Goal: Task Accomplishment & Management: Manage account settings

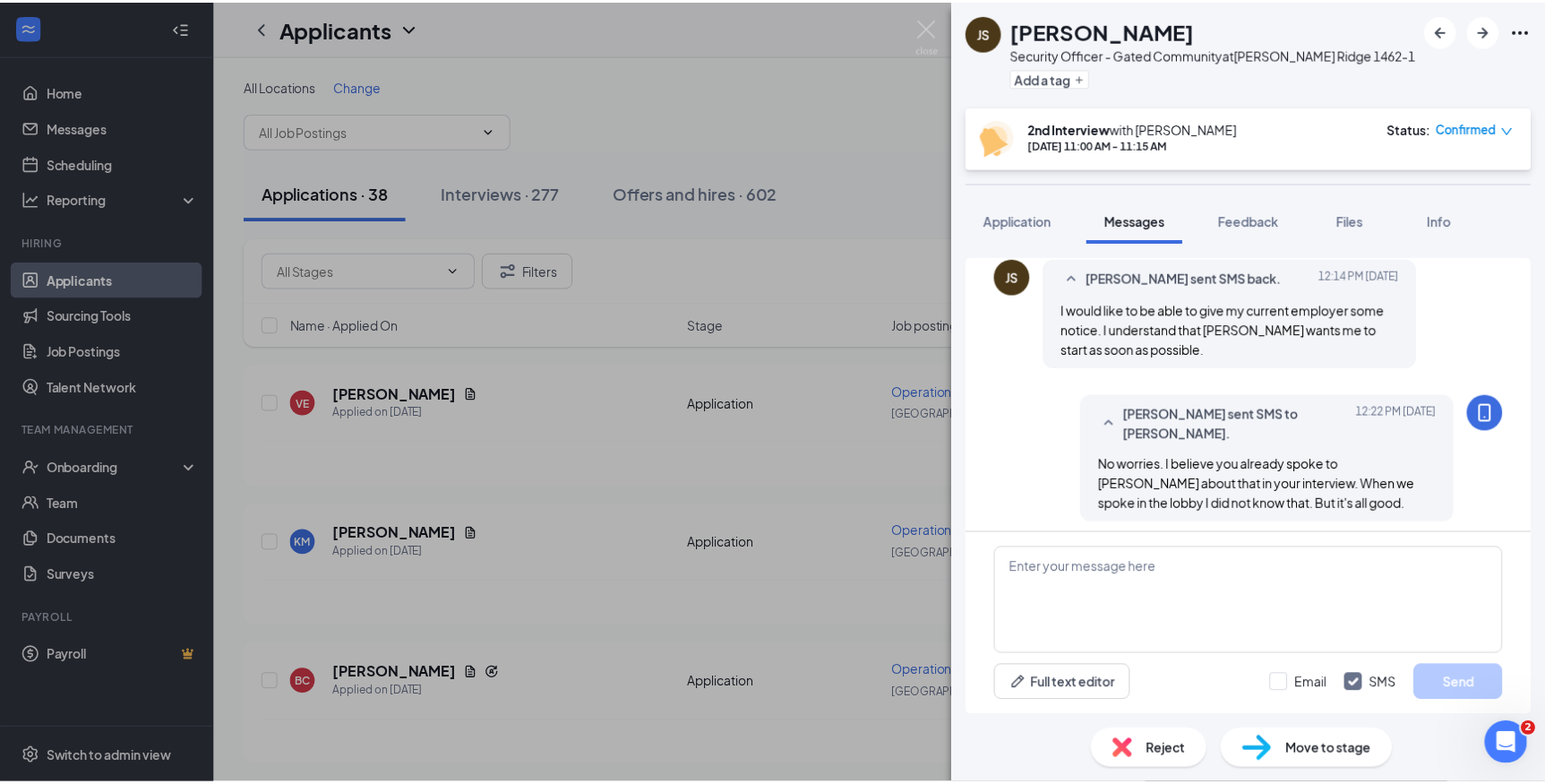
scroll to position [948, 0]
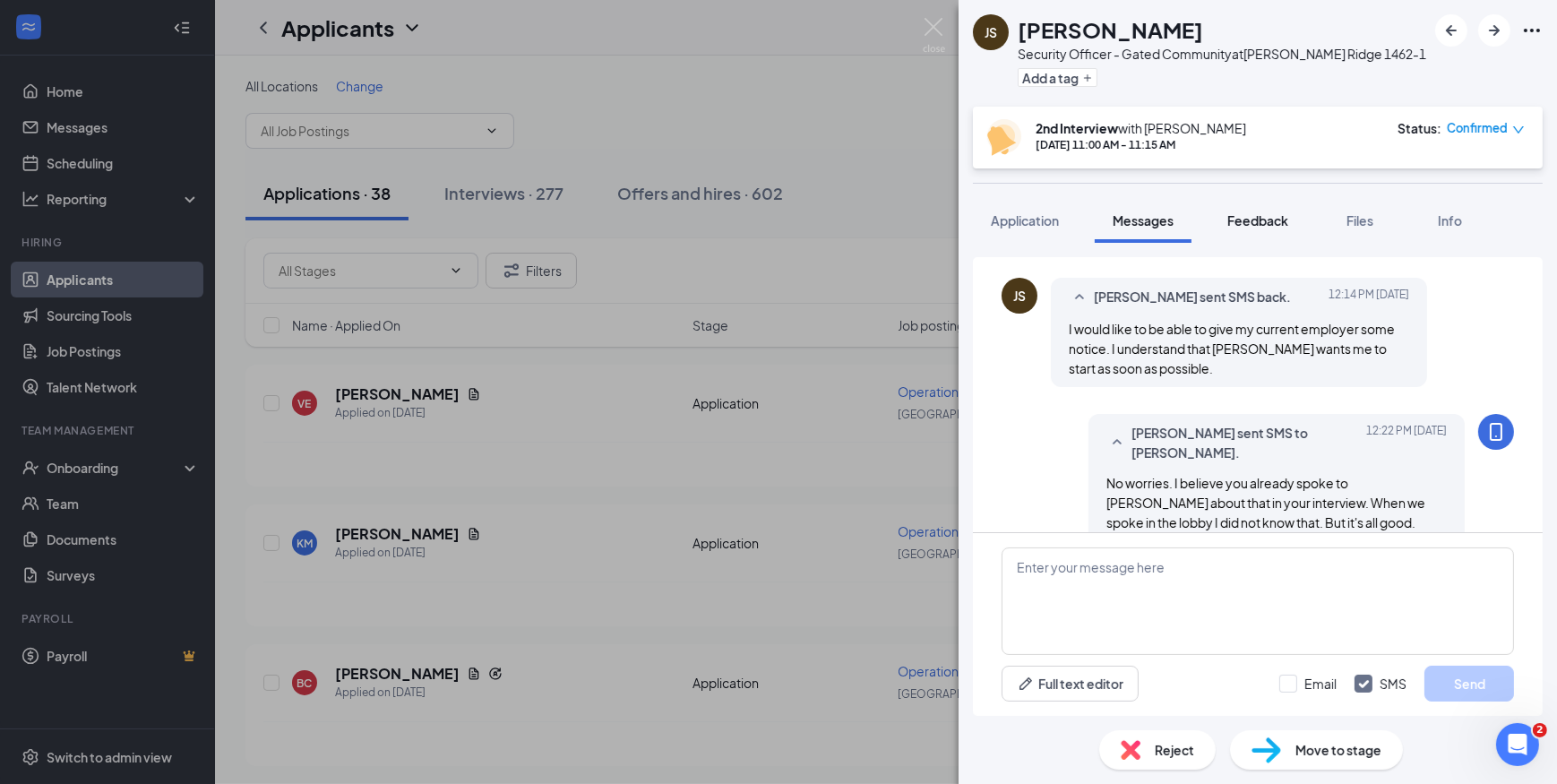
click at [1237, 213] on span "Feedback" at bounding box center [1257, 220] width 61 height 16
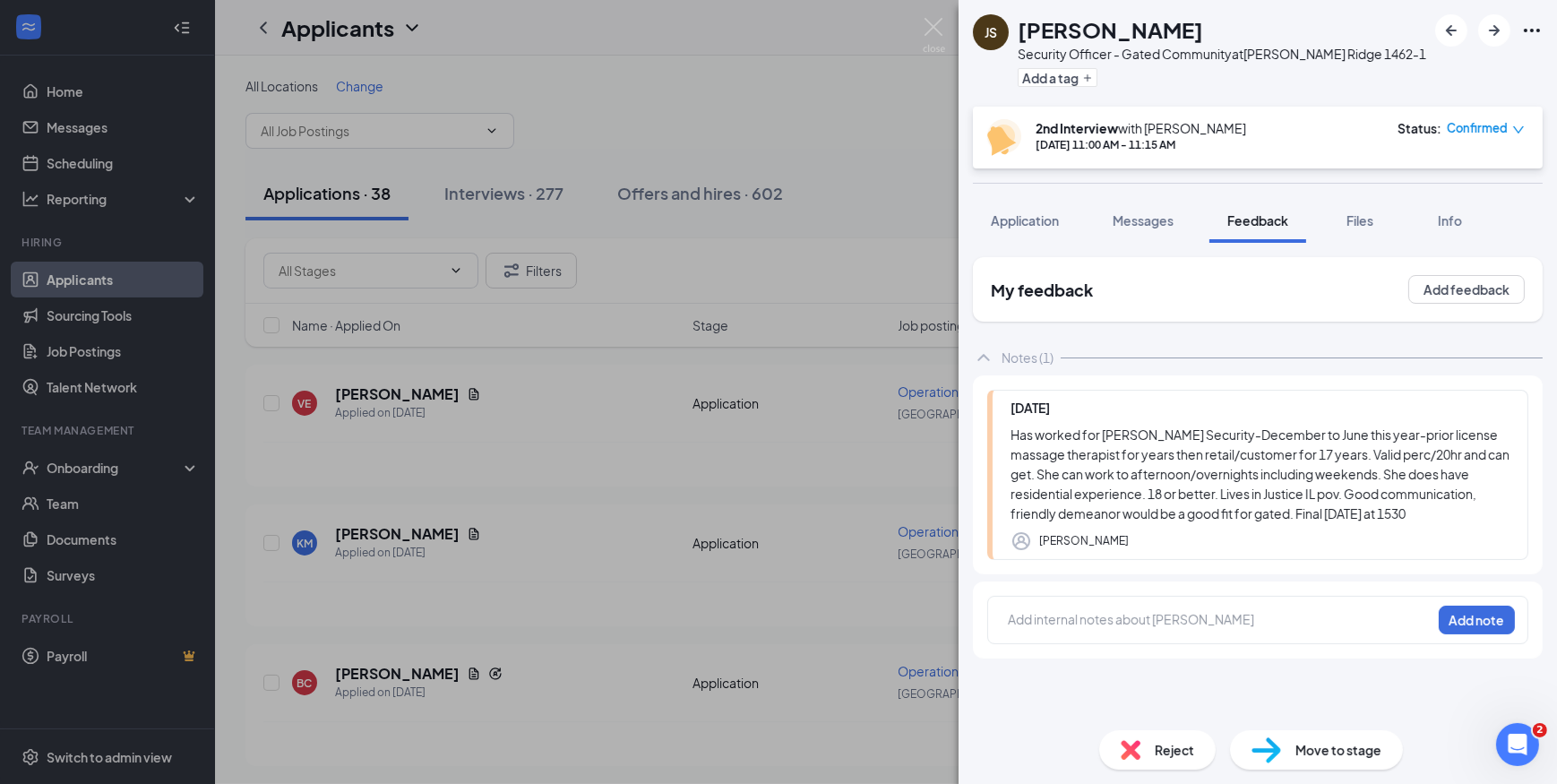
drag, startPoint x: 1200, startPoint y: 29, endPoint x: 1003, endPoint y: 39, distance: 197.3
click at [1003, 39] on div "JS Jennifer Steinberg Security Officer - Gated Community at Burr Ridge 1462-1 A…" at bounding box center [1199, 53] width 454 height 78
copy div "Jennifer Steinberg"
click at [925, 29] on img at bounding box center [933, 36] width 22 height 35
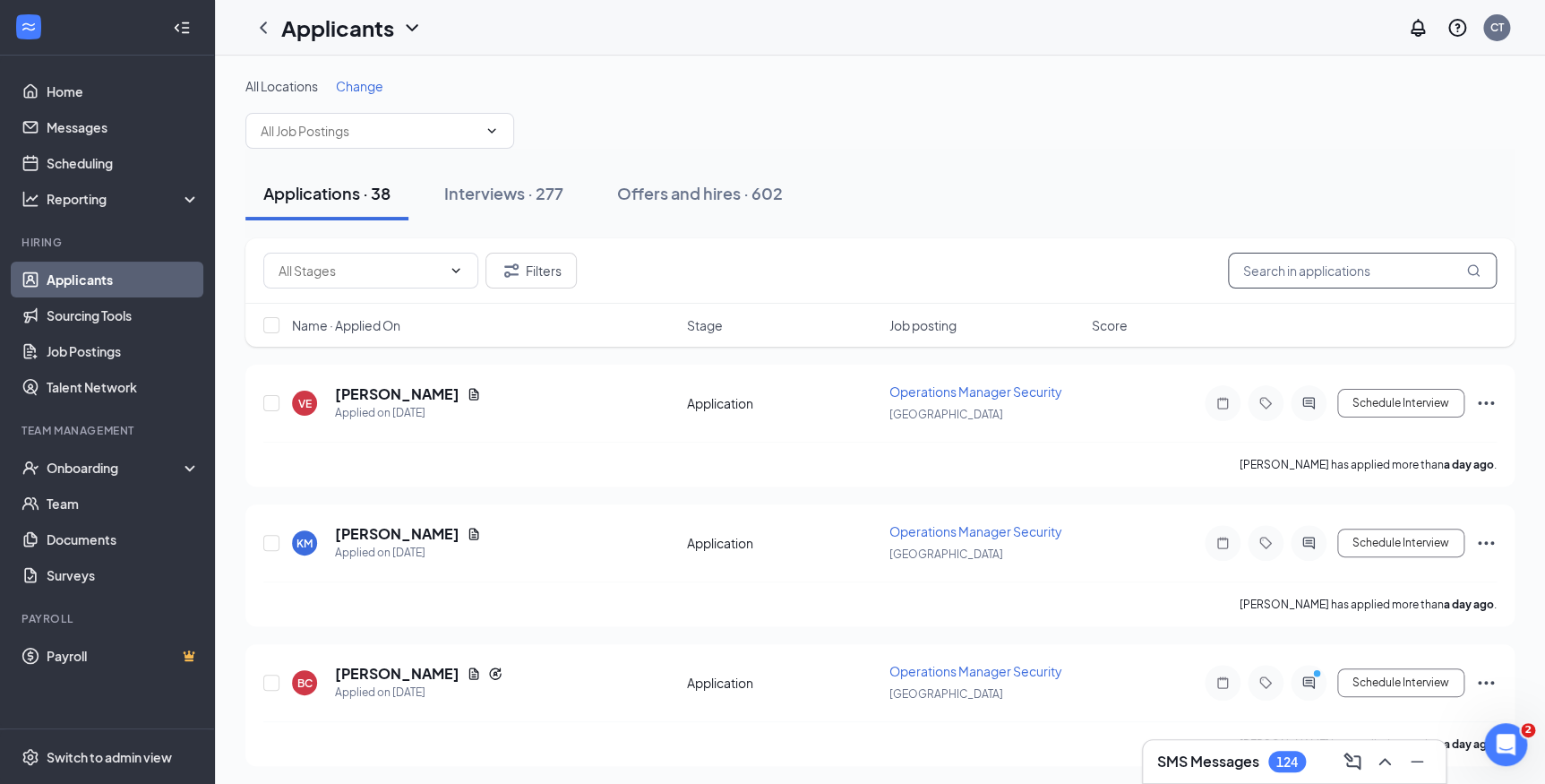
click at [1253, 273] on input "text" at bounding box center [1362, 270] width 269 height 36
paste input "Jennifer Steinberg"
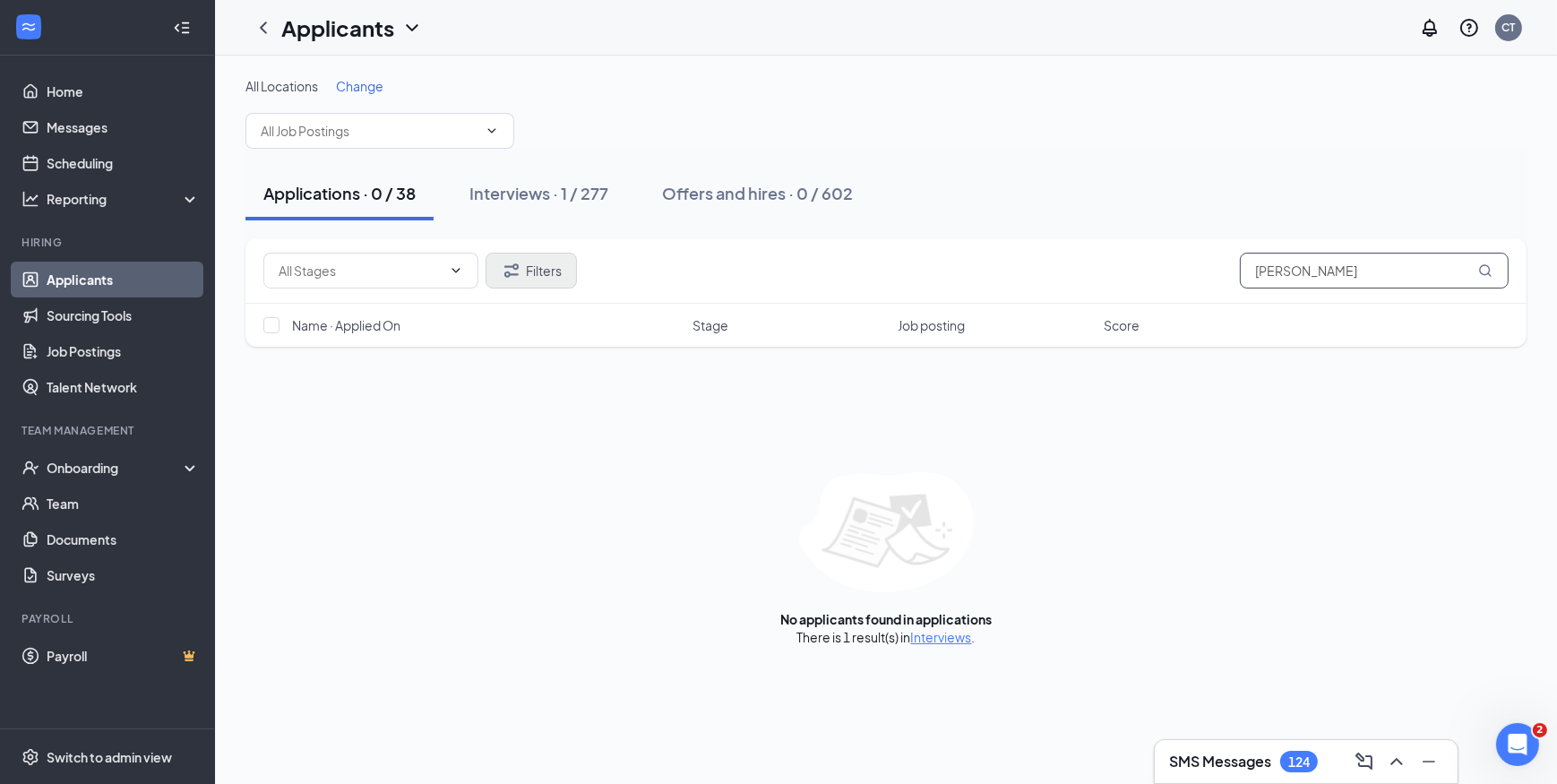
type input "Jennifer Steinberg"
click at [560, 269] on button "Filters" at bounding box center [531, 270] width 92 height 36
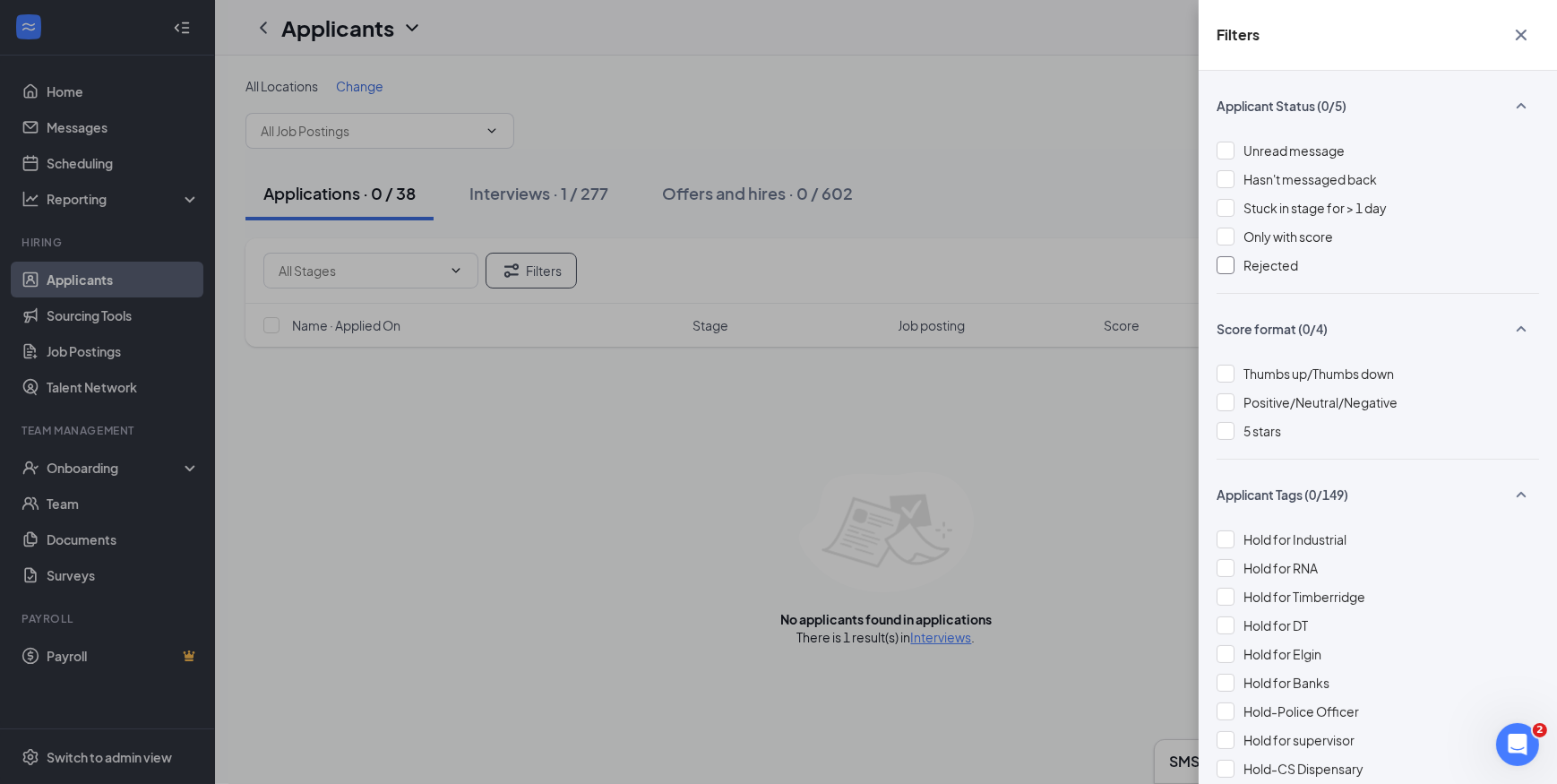
click at [1227, 268] on div at bounding box center [1225, 265] width 18 height 18
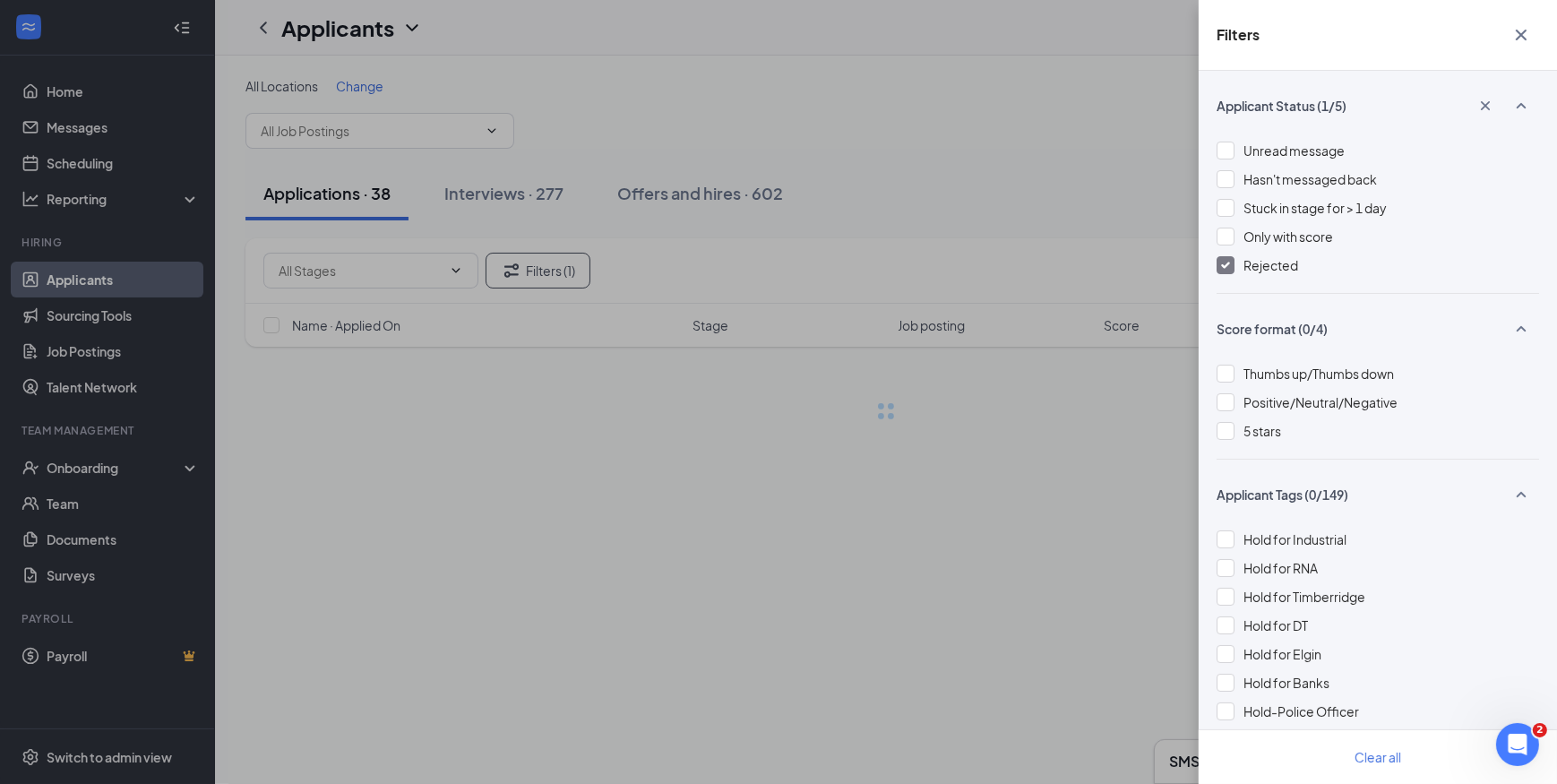
click at [1054, 218] on div "Filters Applicant Status (1/5) Unread message Hasn't messaged back Stuck in sta…" at bounding box center [778, 392] width 1557 height 784
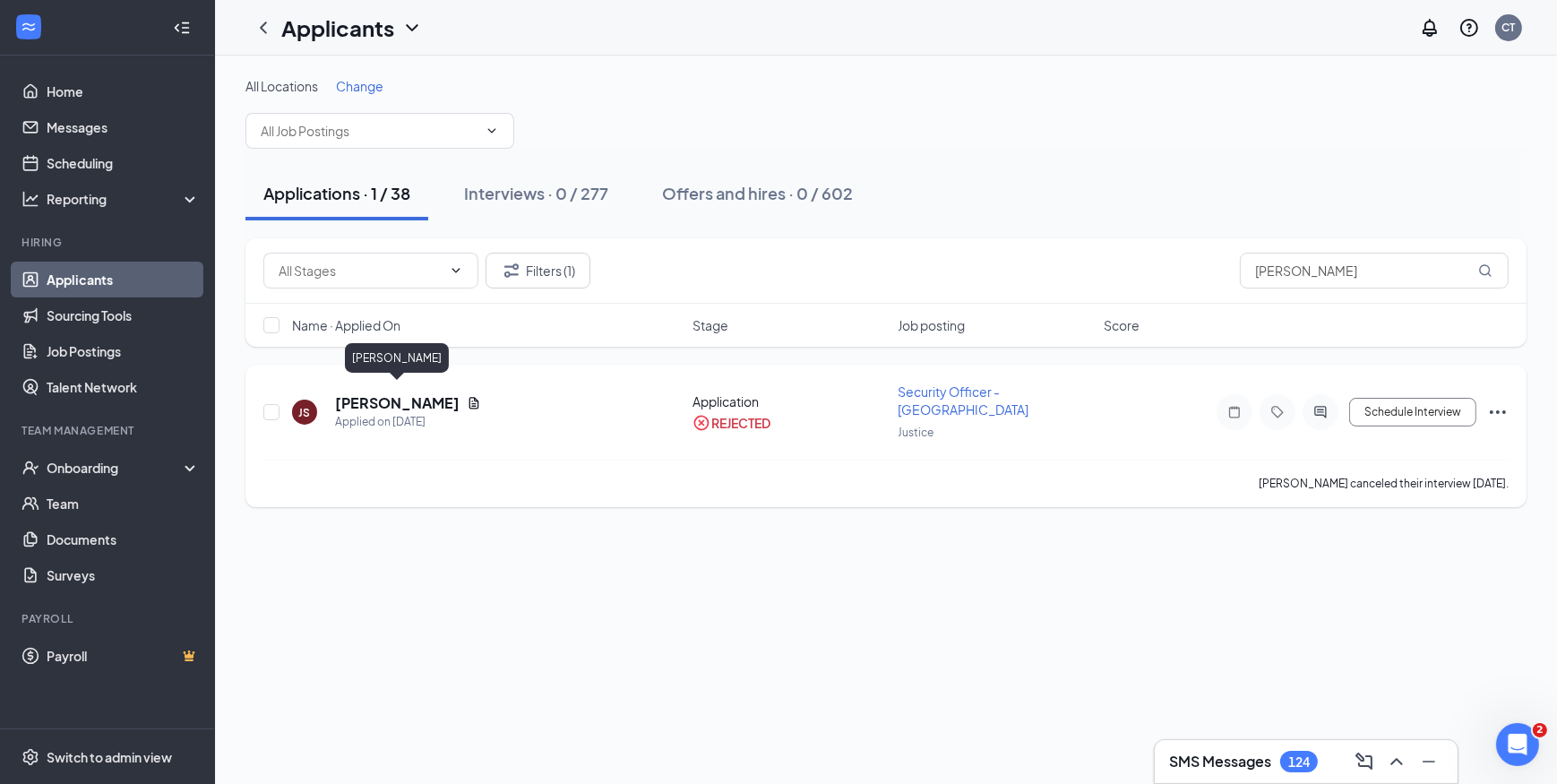
click at [388, 393] on h5 "Jennifer Steinberg" at bounding box center [397, 403] width 125 height 19
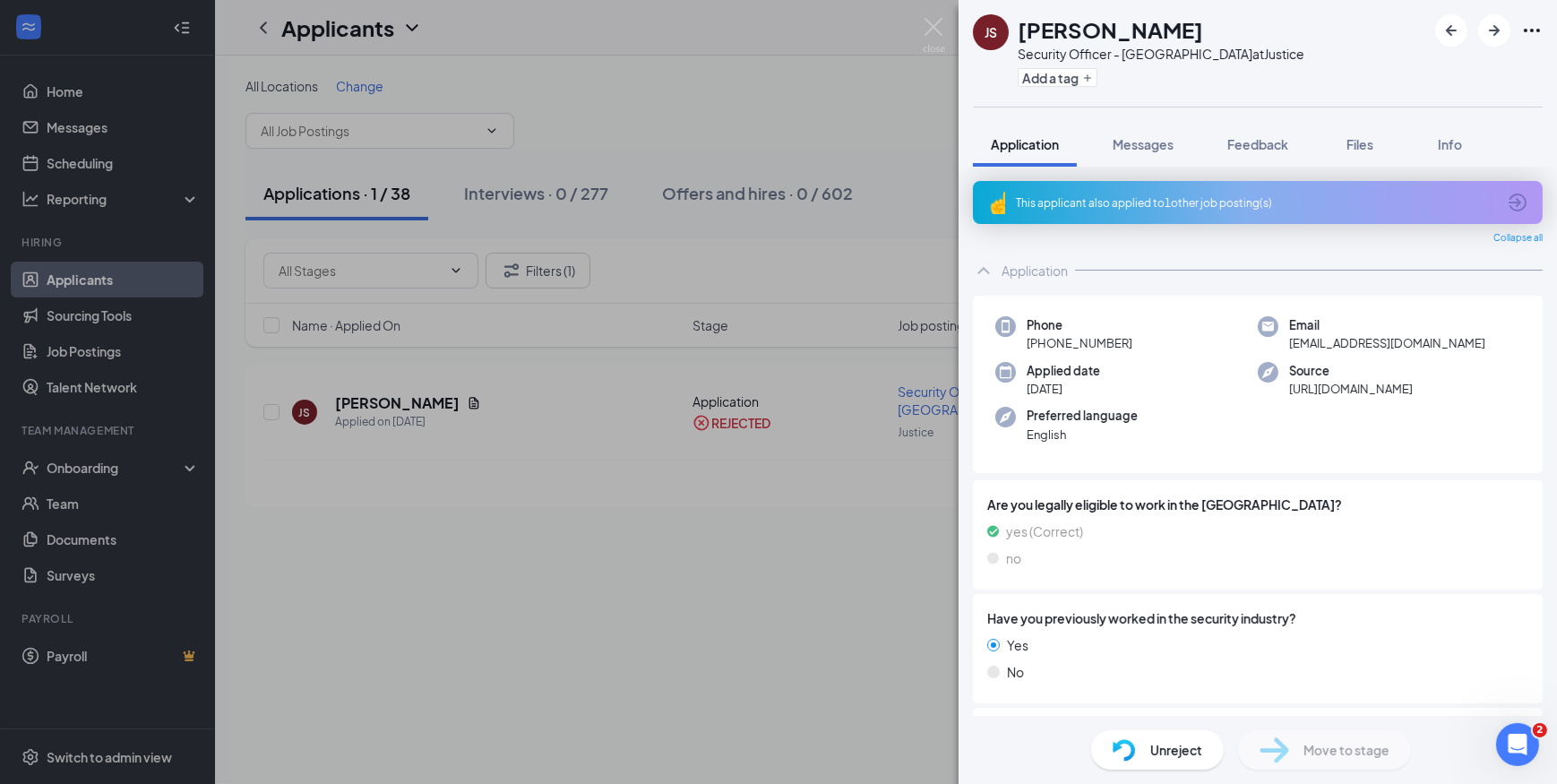
click at [1212, 205] on div "This applicant also applied to 1 other job posting(s)" at bounding box center [1256, 203] width 481 height 15
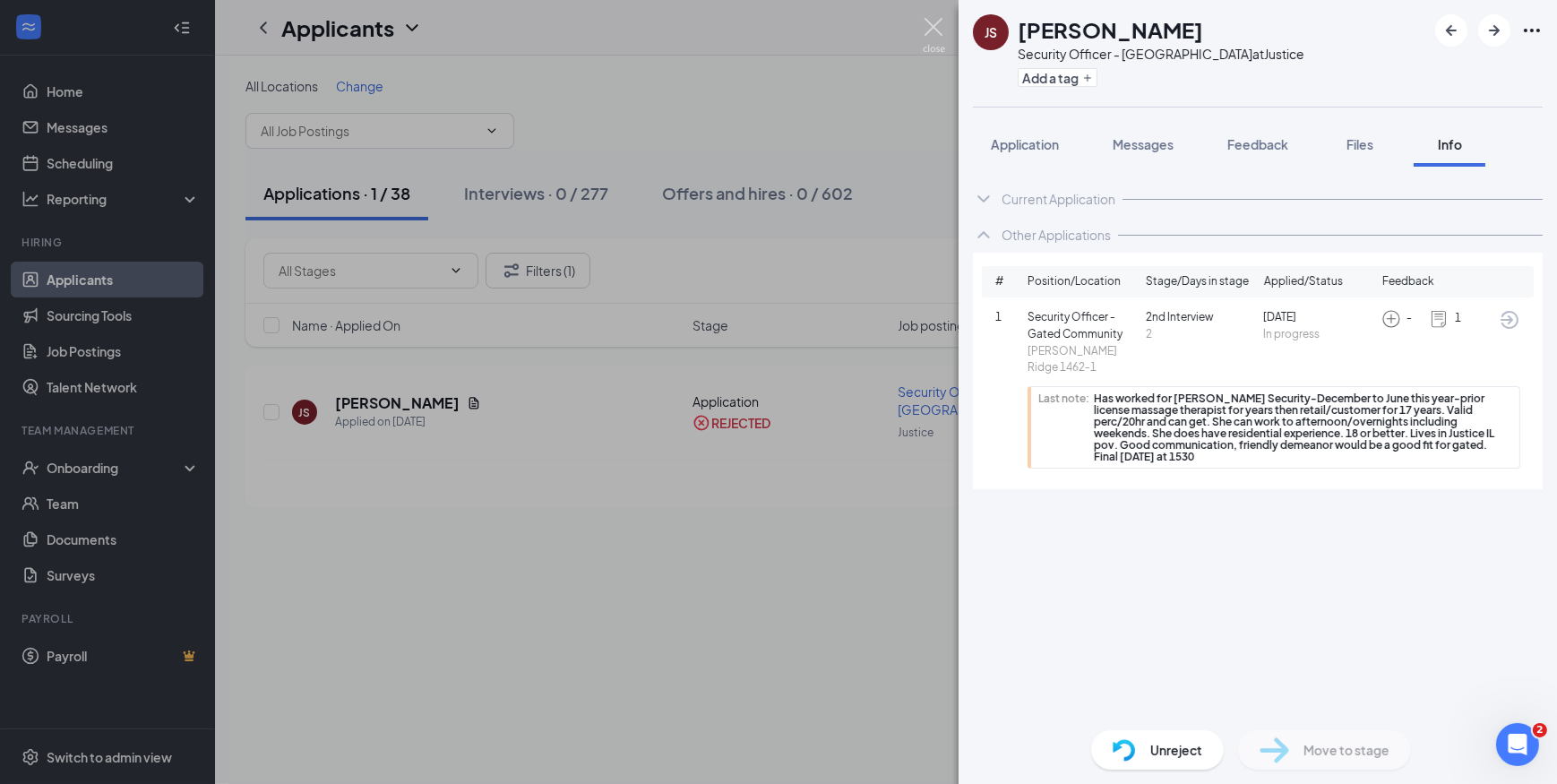
click at [935, 21] on img at bounding box center [933, 36] width 22 height 35
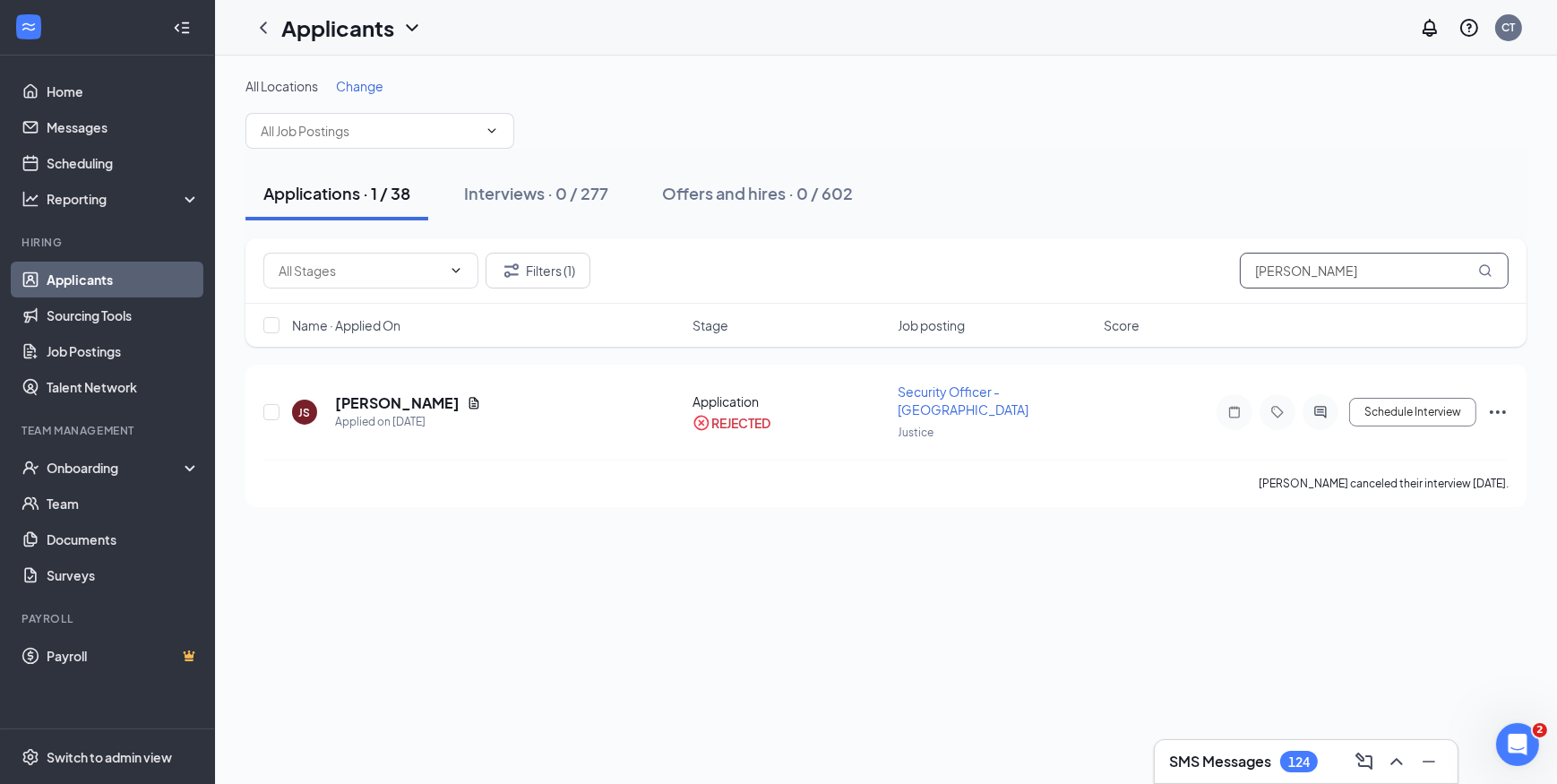
drag, startPoint x: 1331, startPoint y: 277, endPoint x: 1073, endPoint y: 287, distance: 258.2
click at [1073, 287] on div "Filters (1) Jennifer Steinberg" at bounding box center [886, 271] width 1281 height 66
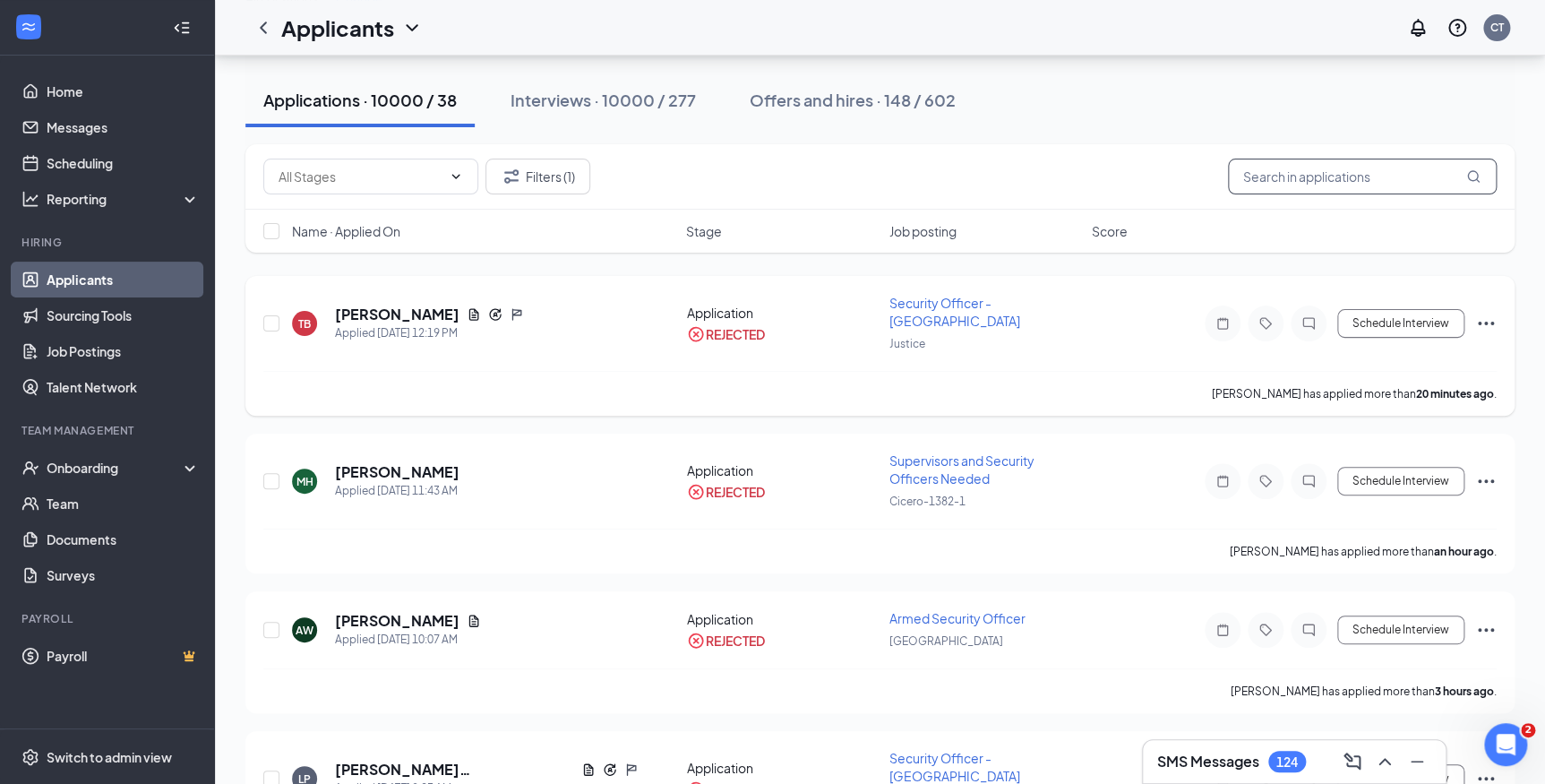
scroll to position [407, 0]
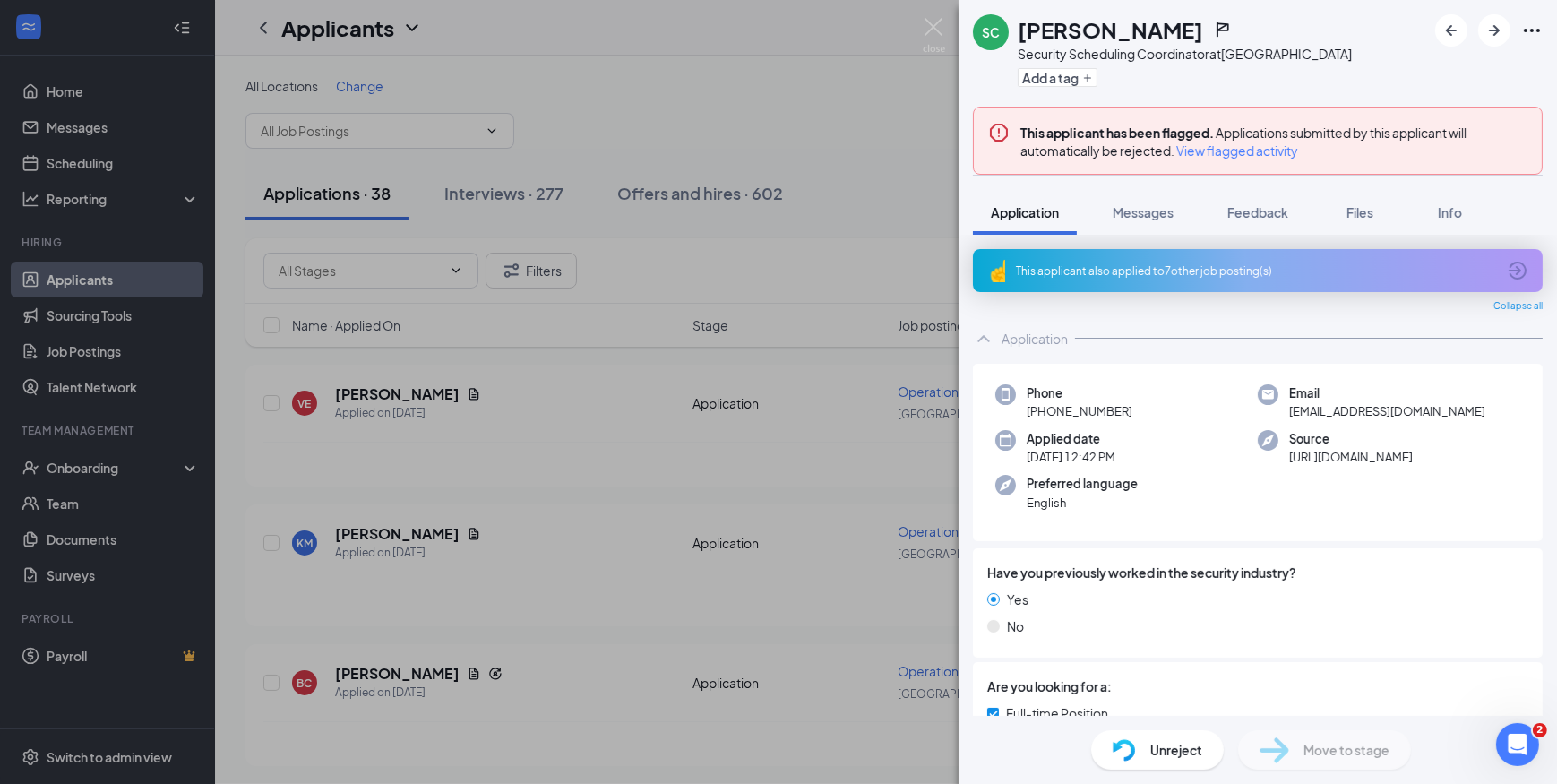
click at [1231, 152] on span "View flagged activity" at bounding box center [1237, 150] width 122 height 18
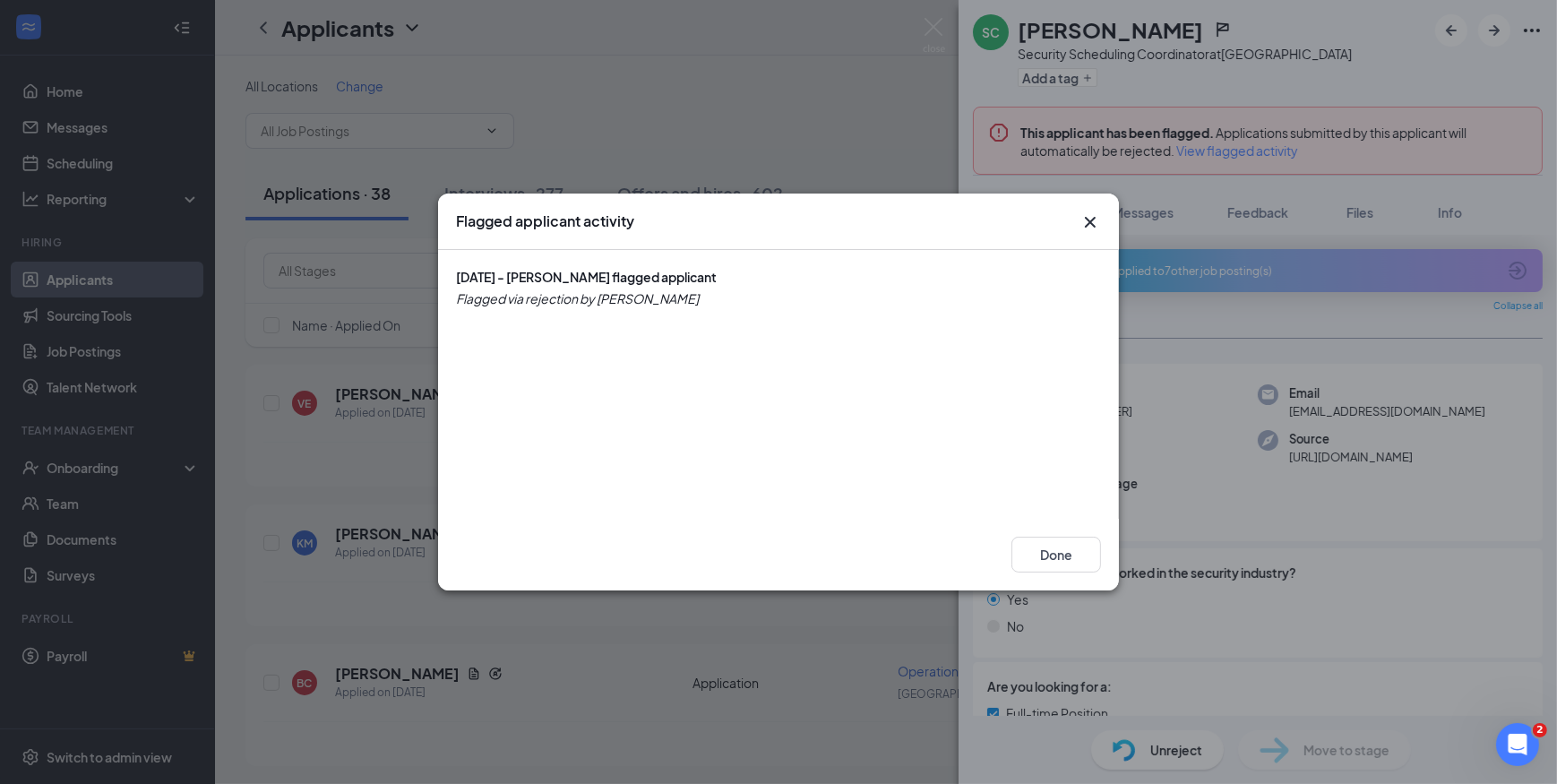
click at [1090, 219] on icon "Cross" at bounding box center [1090, 222] width 21 height 21
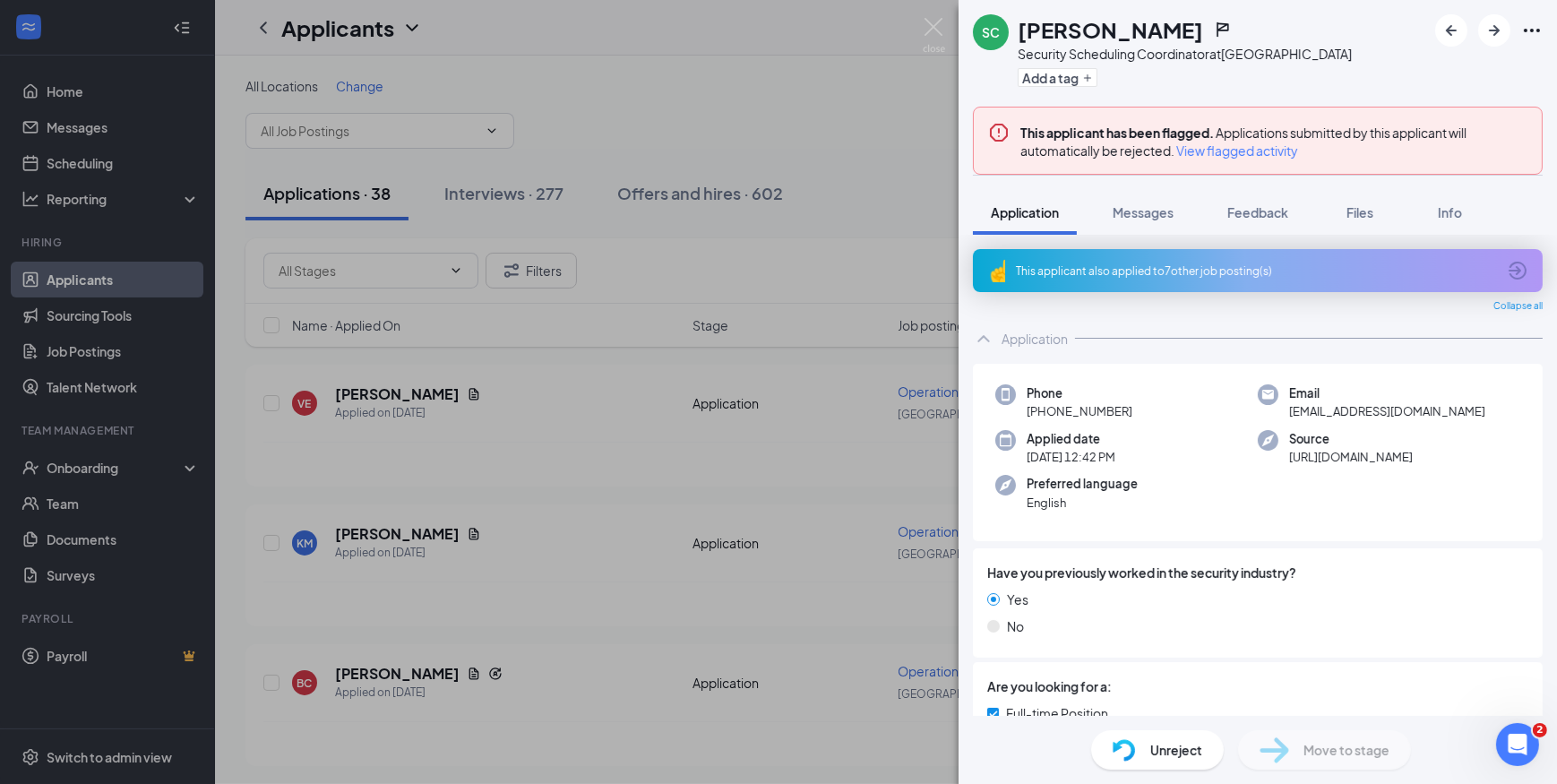
click at [1164, 277] on div "This applicant also applied to 7 other job posting(s)" at bounding box center [1257, 271] width 570 height 43
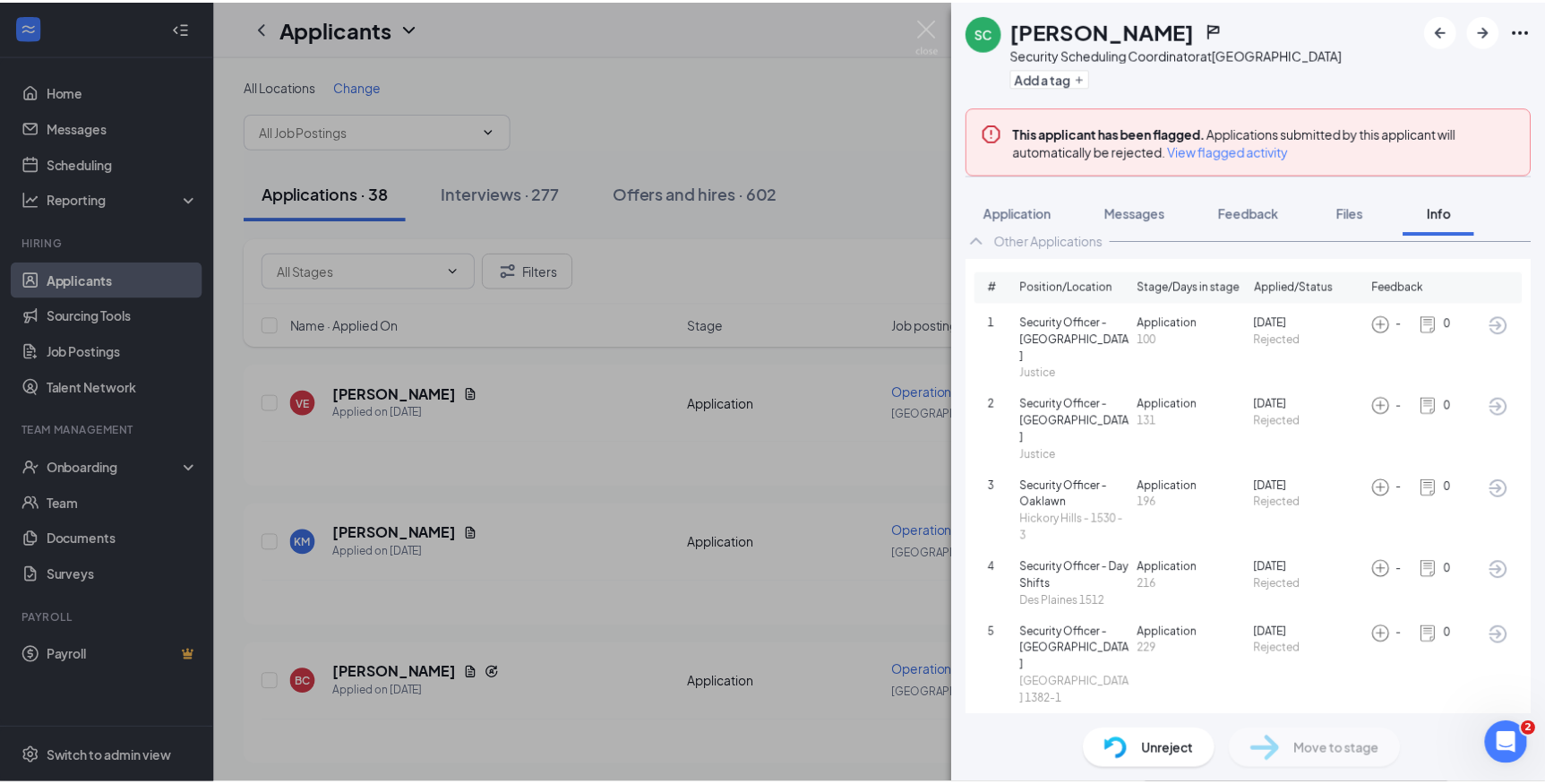
scroll to position [172, 0]
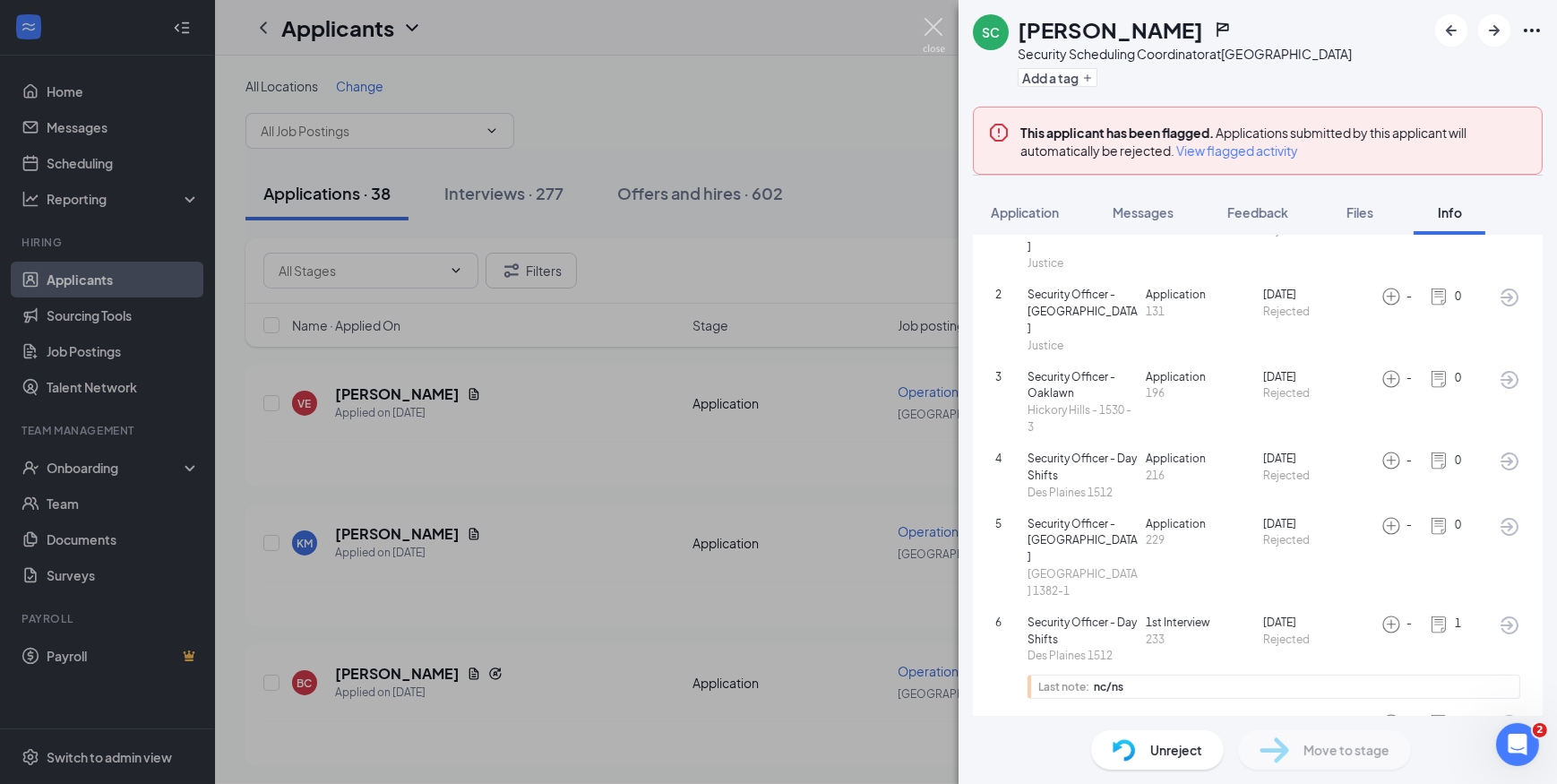
click at [934, 28] on img at bounding box center [933, 36] width 22 height 35
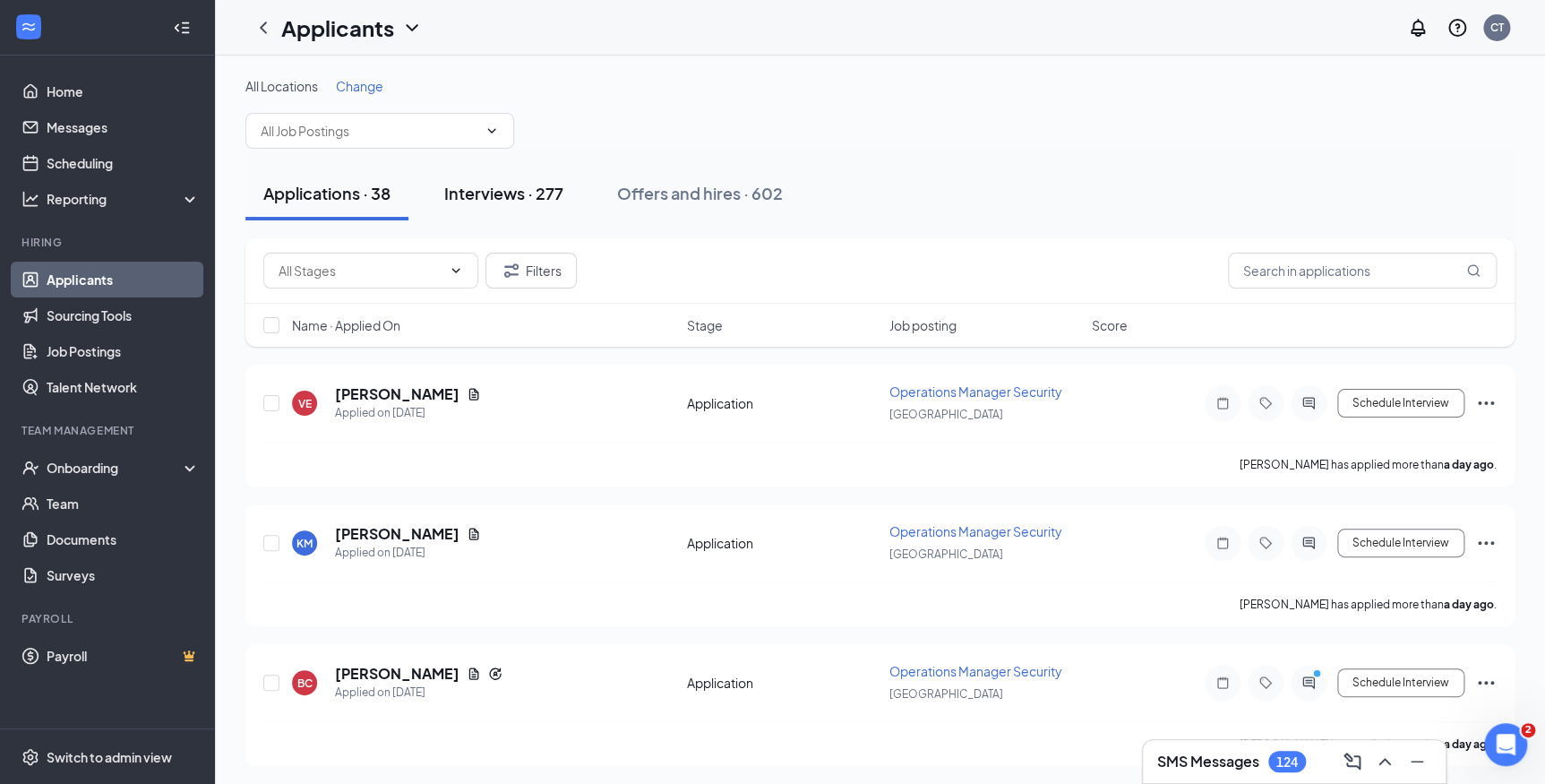
click at [538, 198] on div "Interviews · 277" at bounding box center [504, 192] width 119 height 22
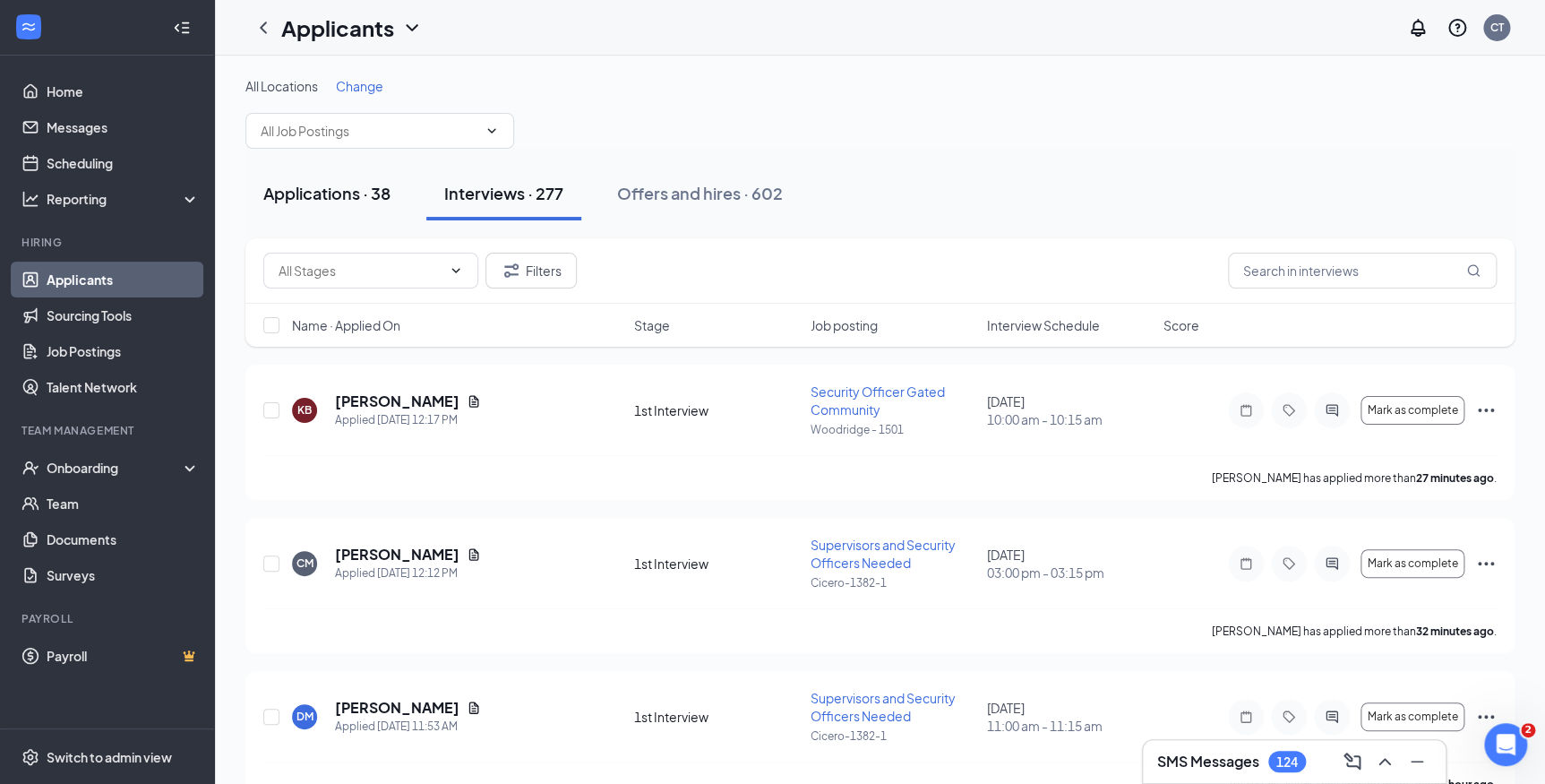
click at [374, 189] on div "Applications · 38" at bounding box center [327, 192] width 128 height 22
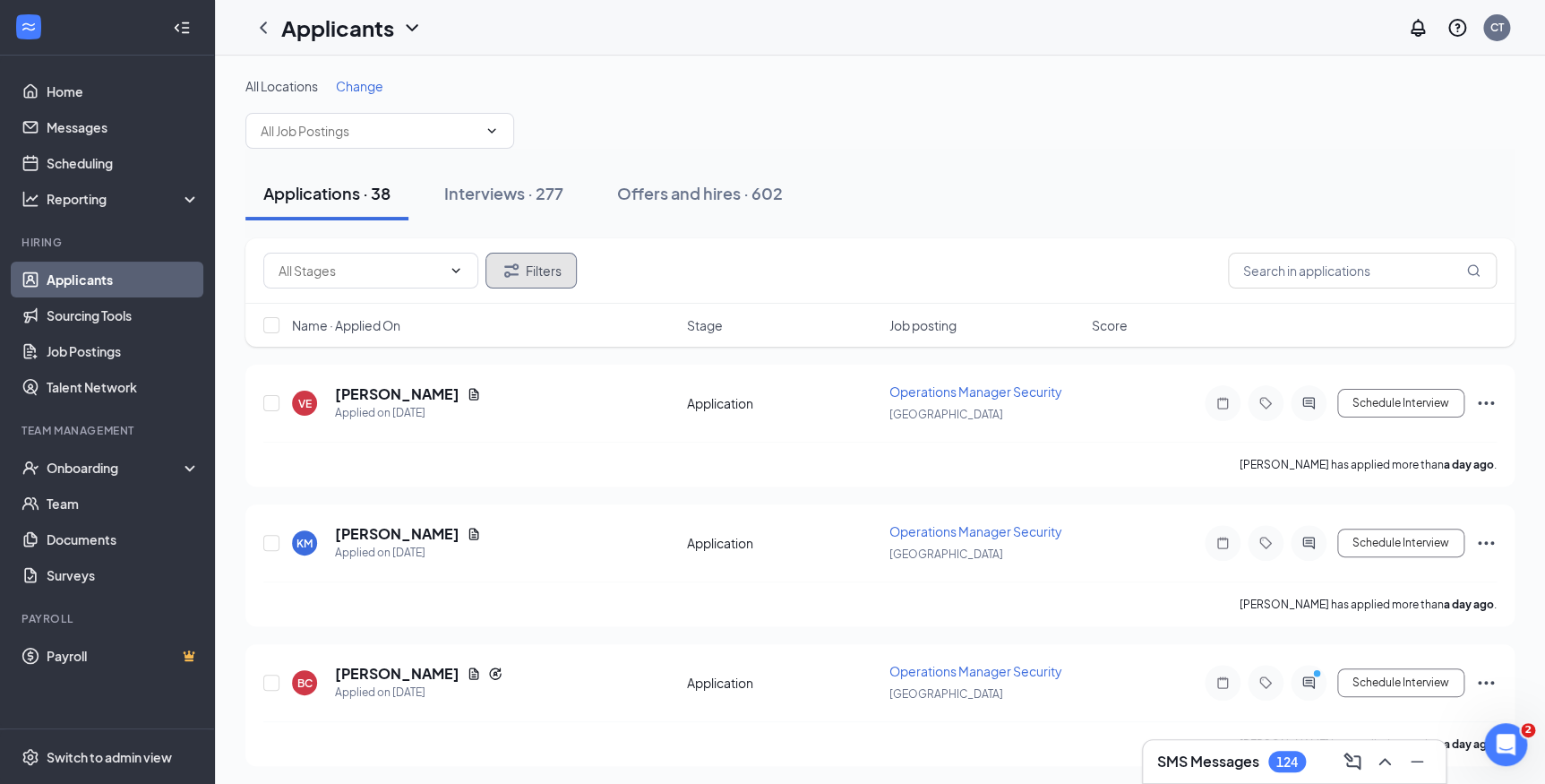
click at [530, 274] on button "Filters" at bounding box center [531, 270] width 92 height 36
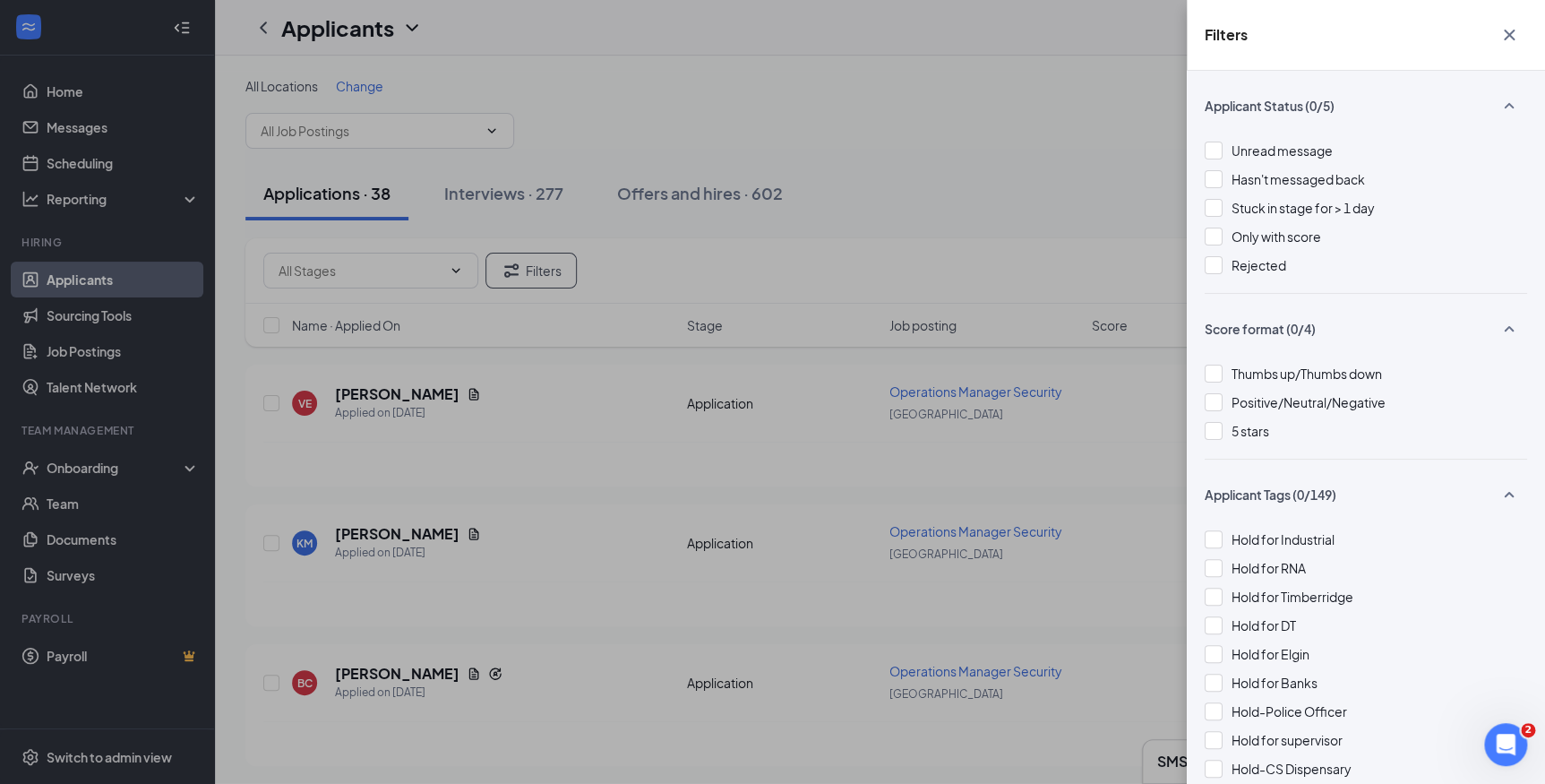
click at [1202, 262] on div "Applicant Status (0/5) Unread message Hasn't messaged back Stuck in stage for >…" at bounding box center [1366, 426] width 359 height 712
click at [1208, 261] on div at bounding box center [1213, 265] width 18 height 18
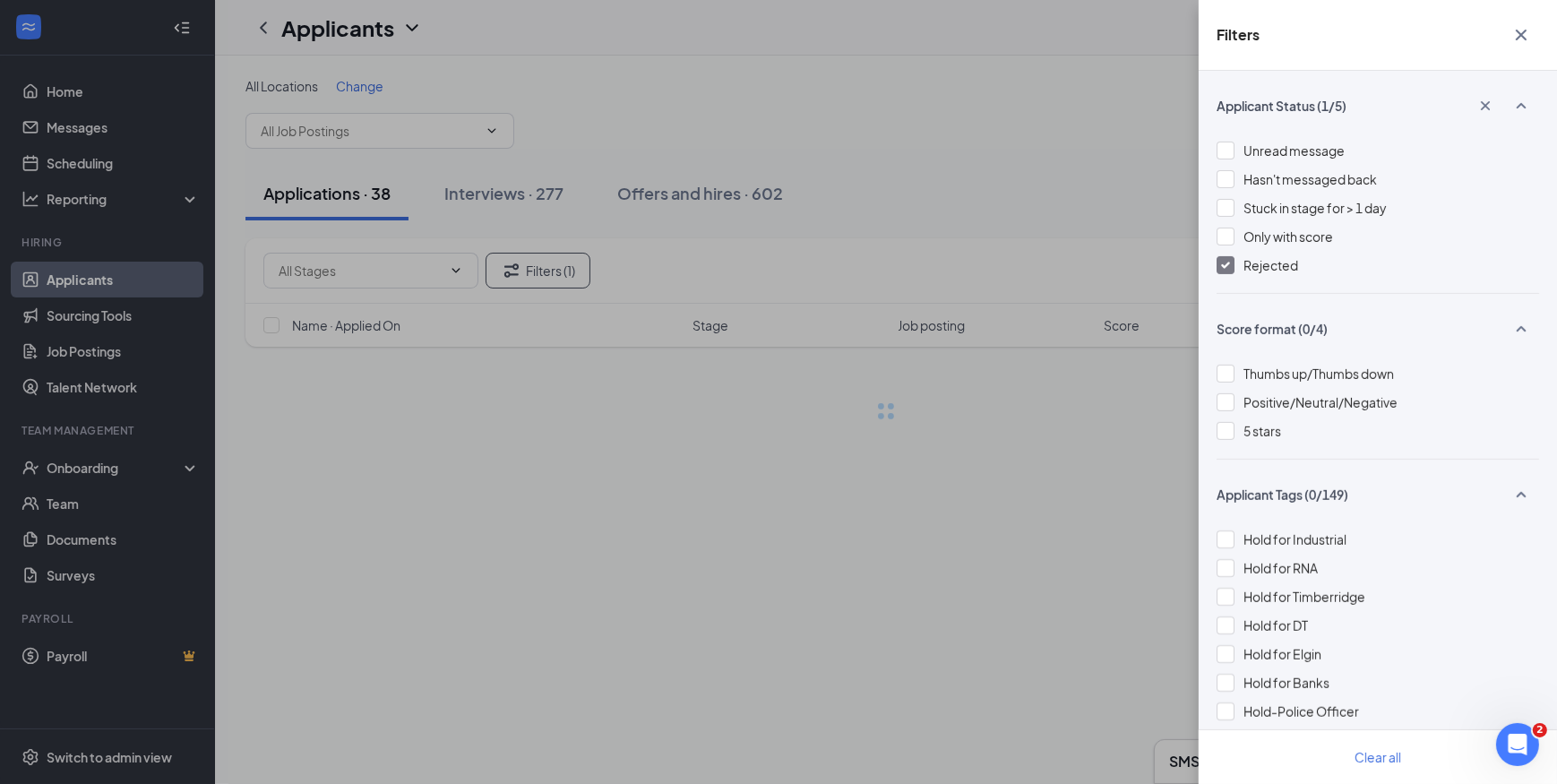
click at [919, 189] on div "Filters Applicant Status (1/5) Unread message Hasn't messaged back Stuck in sta…" at bounding box center [778, 392] width 1557 height 784
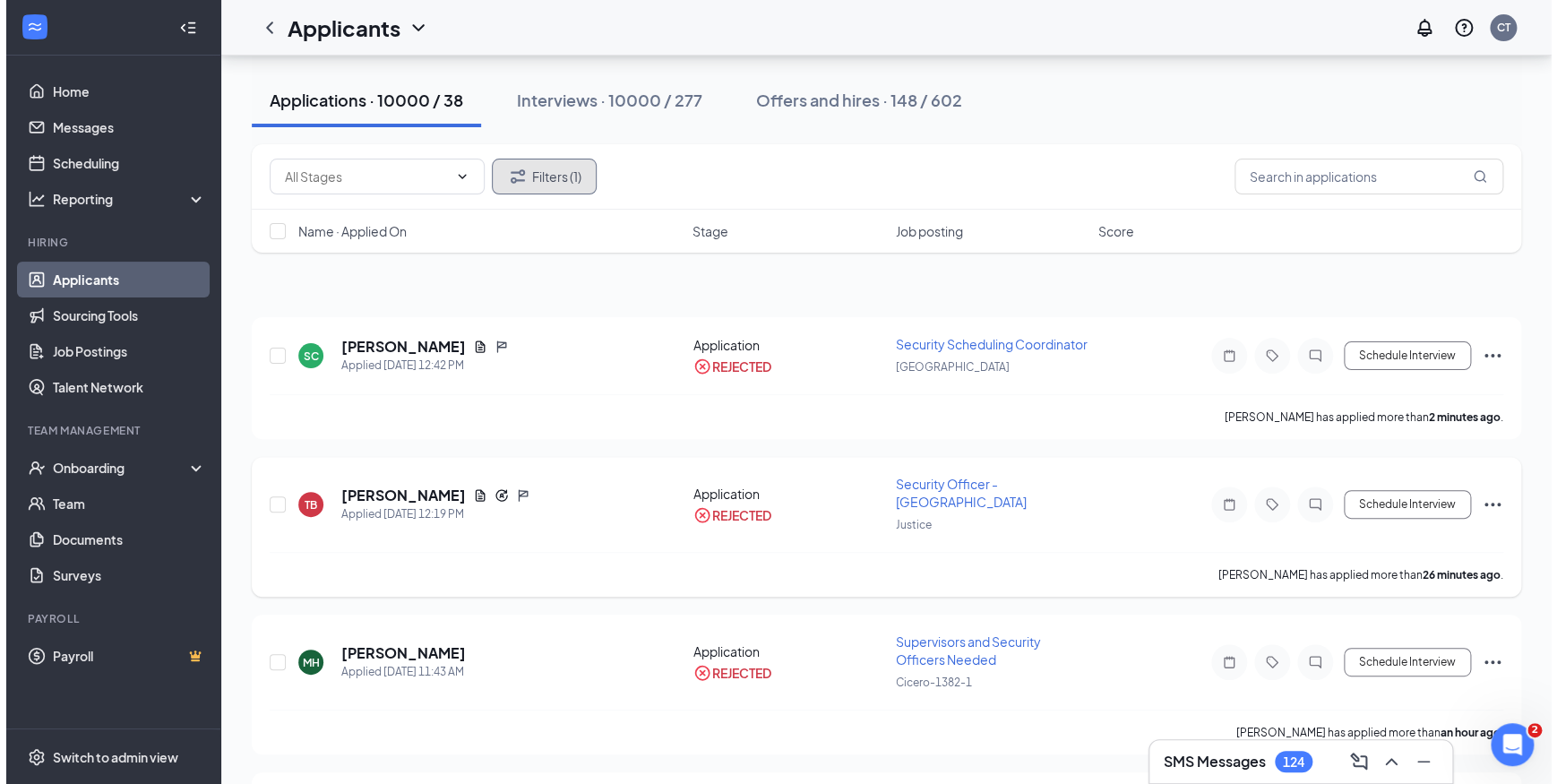
scroll to position [325, 0]
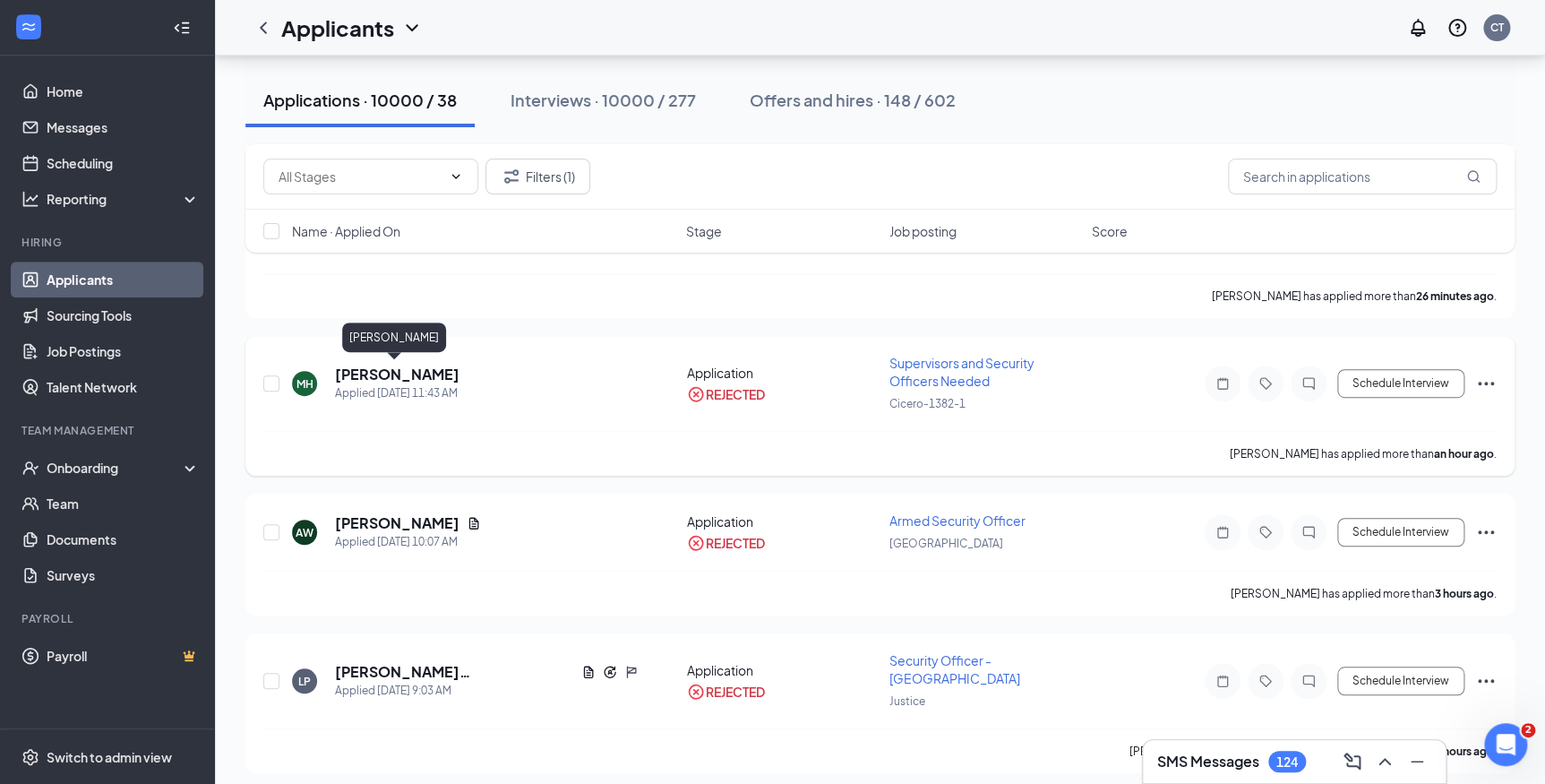
click at [390, 371] on h5 "Marcus Howard" at bounding box center [397, 374] width 125 height 19
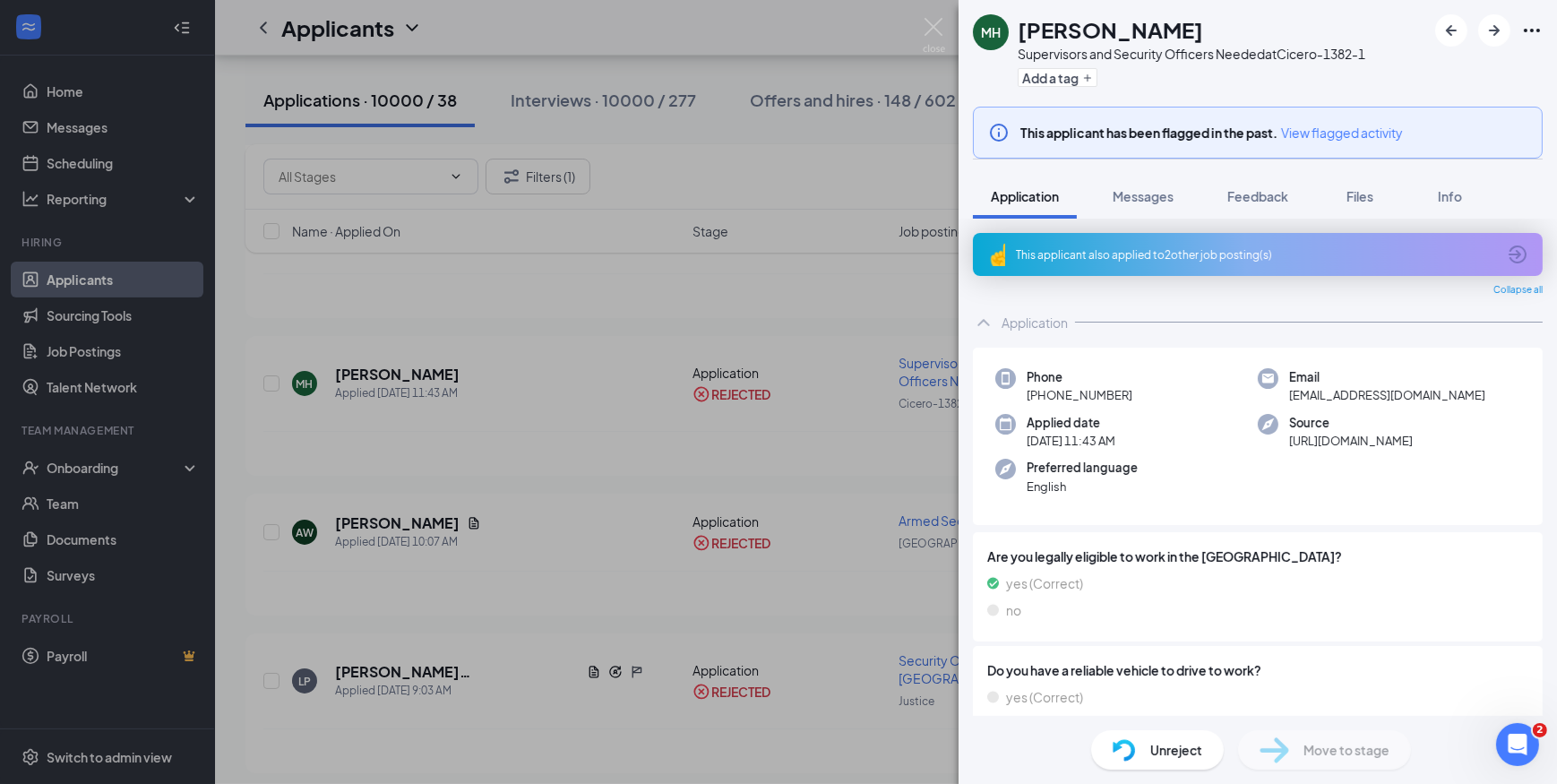
click at [1208, 249] on div "This applicant also applied to 2 other job posting(s)" at bounding box center [1256, 255] width 481 height 15
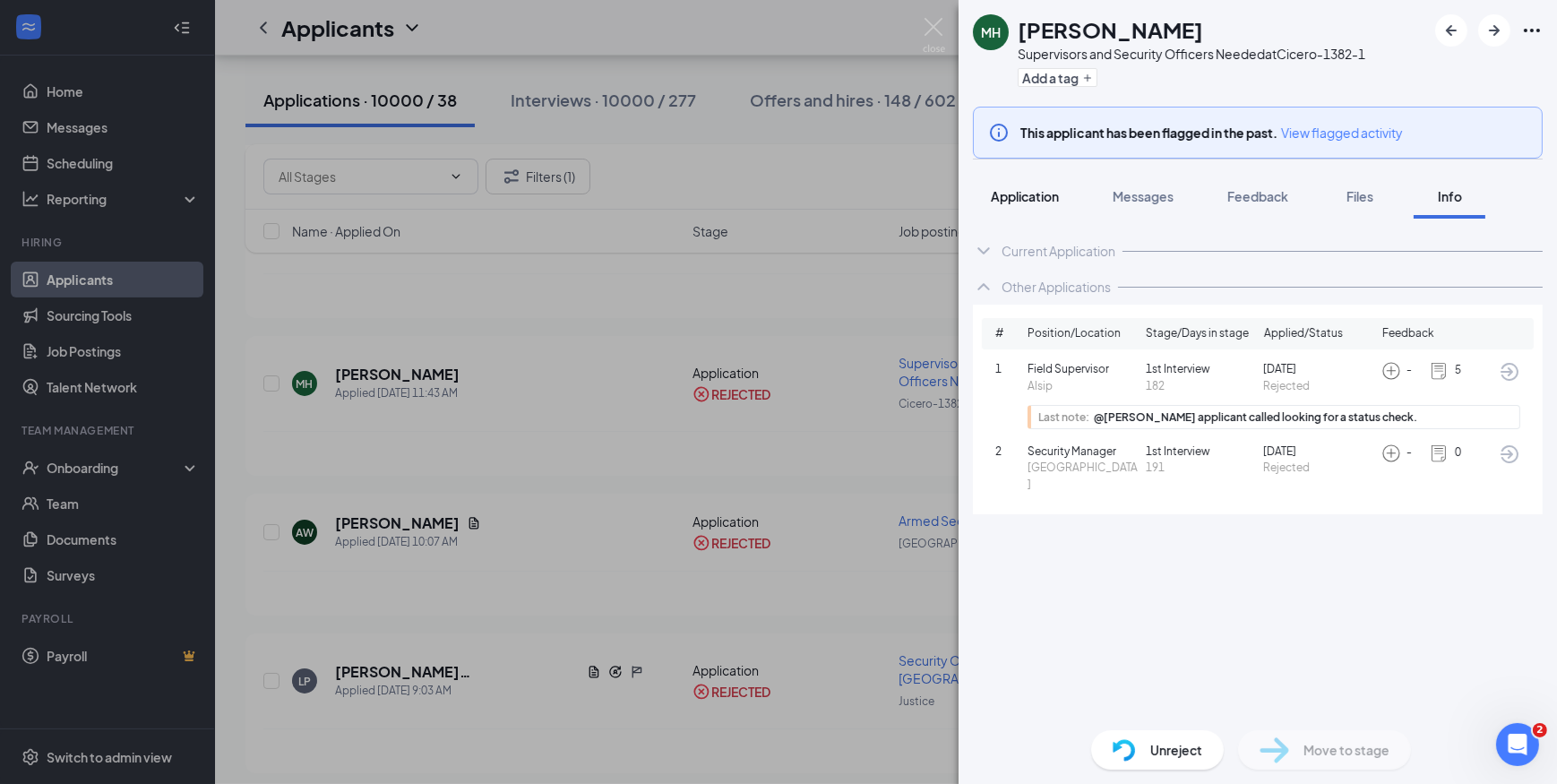
click at [1042, 201] on span "Application" at bounding box center [1025, 196] width 68 height 16
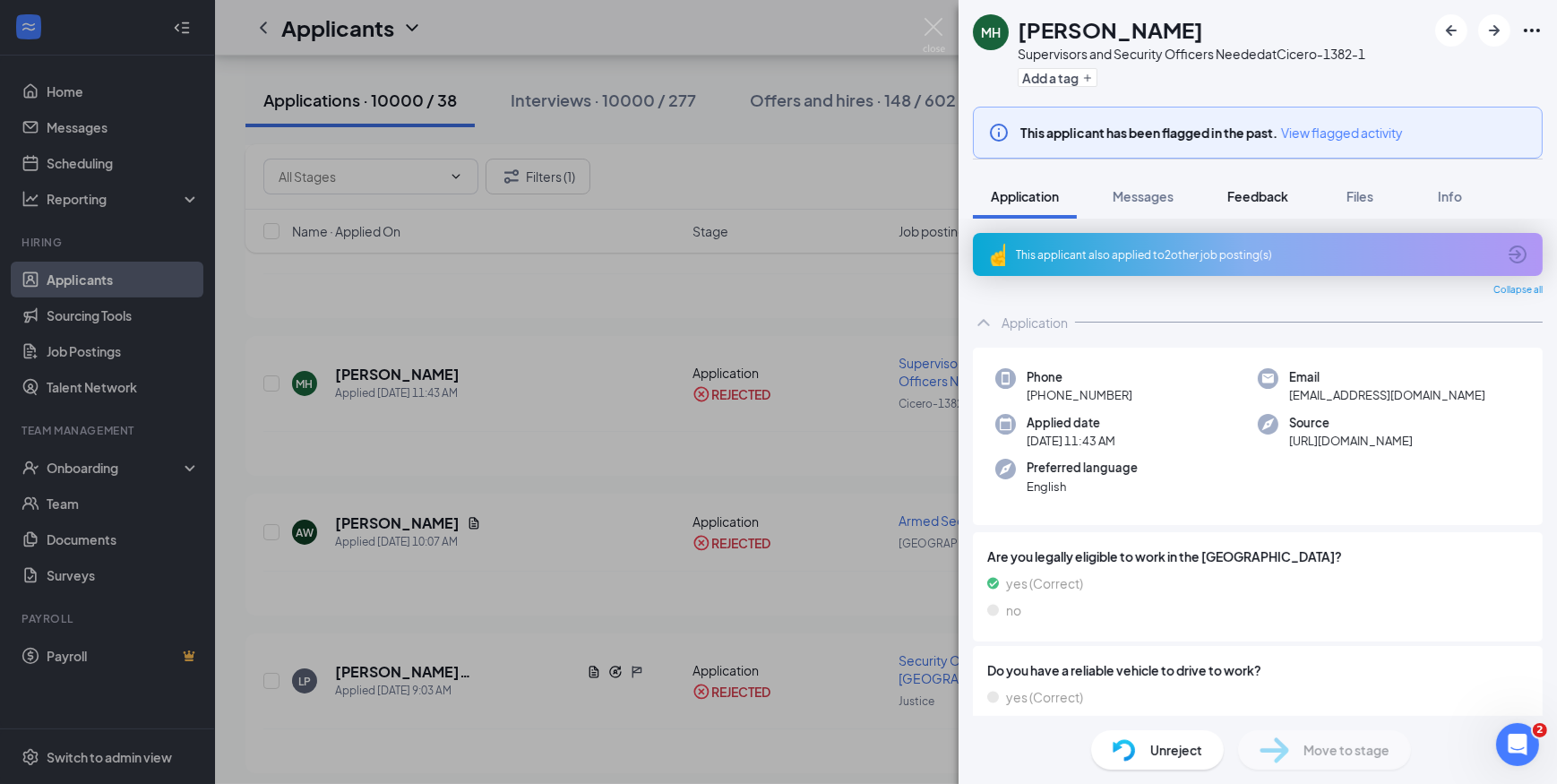
click at [1265, 197] on span "Feedback" at bounding box center [1257, 196] width 61 height 16
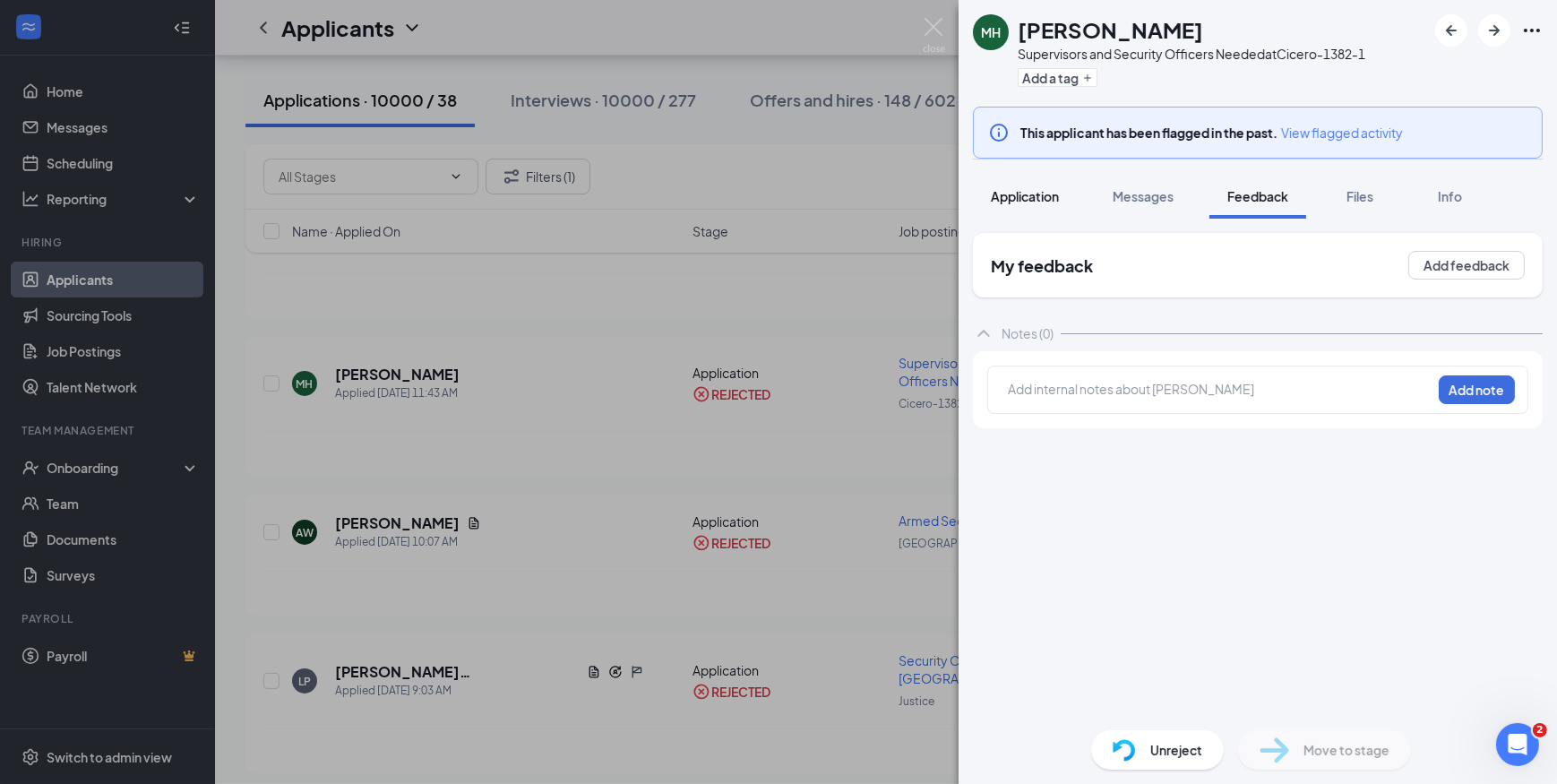
click at [1010, 202] on span "Application" at bounding box center [1025, 196] width 68 height 16
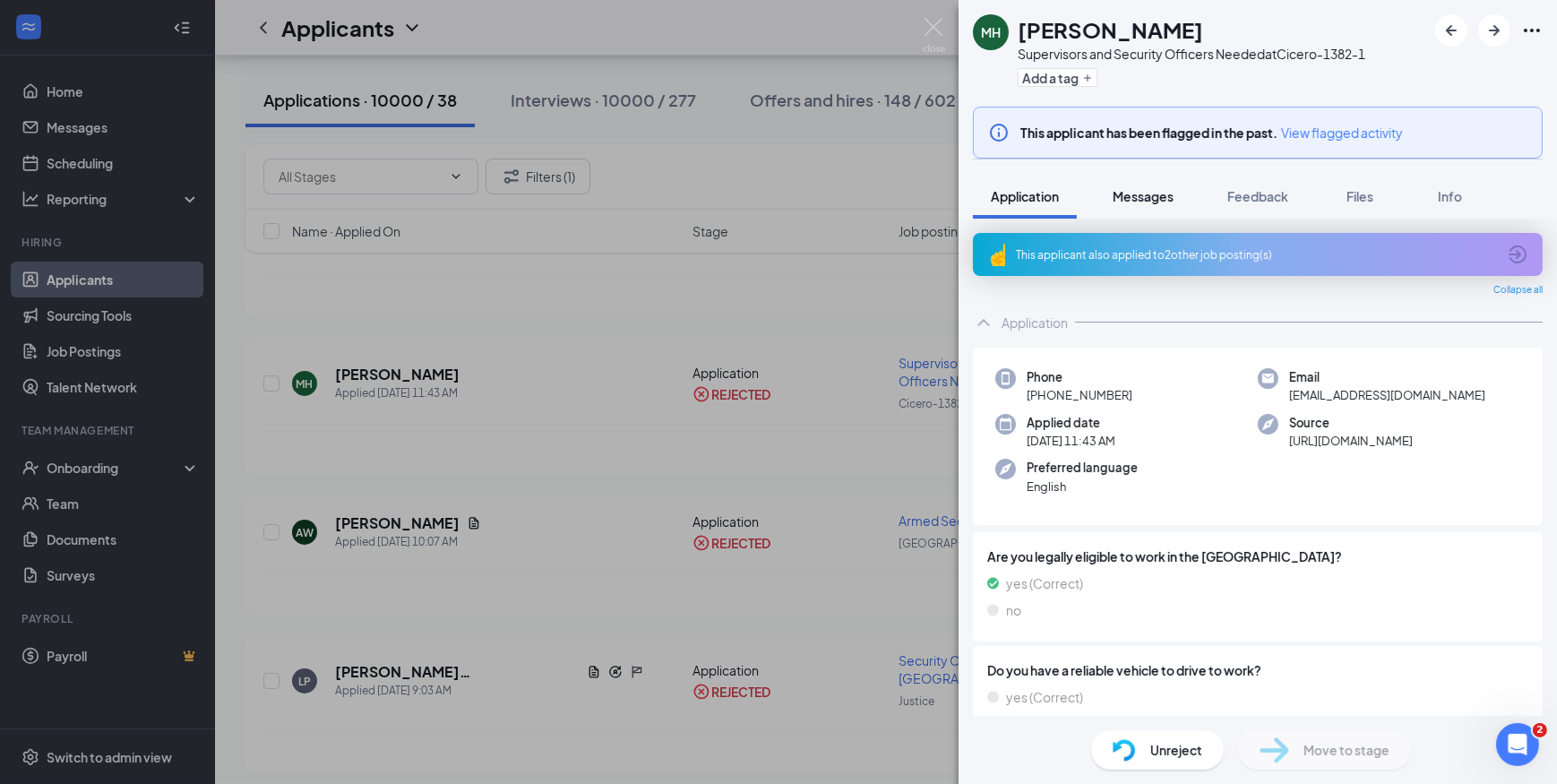
click at [1128, 201] on span "Messages" at bounding box center [1143, 196] width 61 height 16
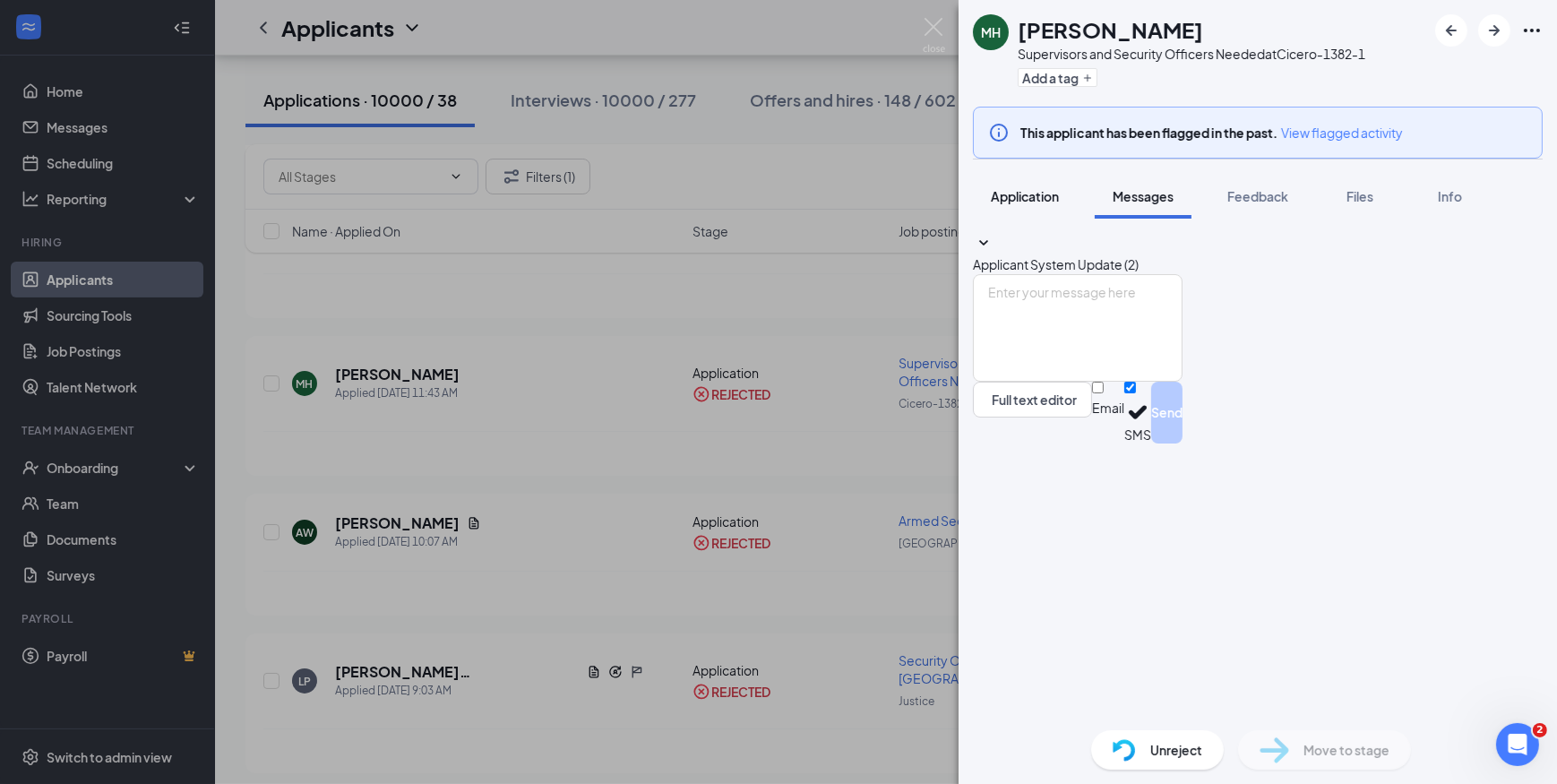
click at [1020, 195] on span "Application" at bounding box center [1025, 196] width 68 height 16
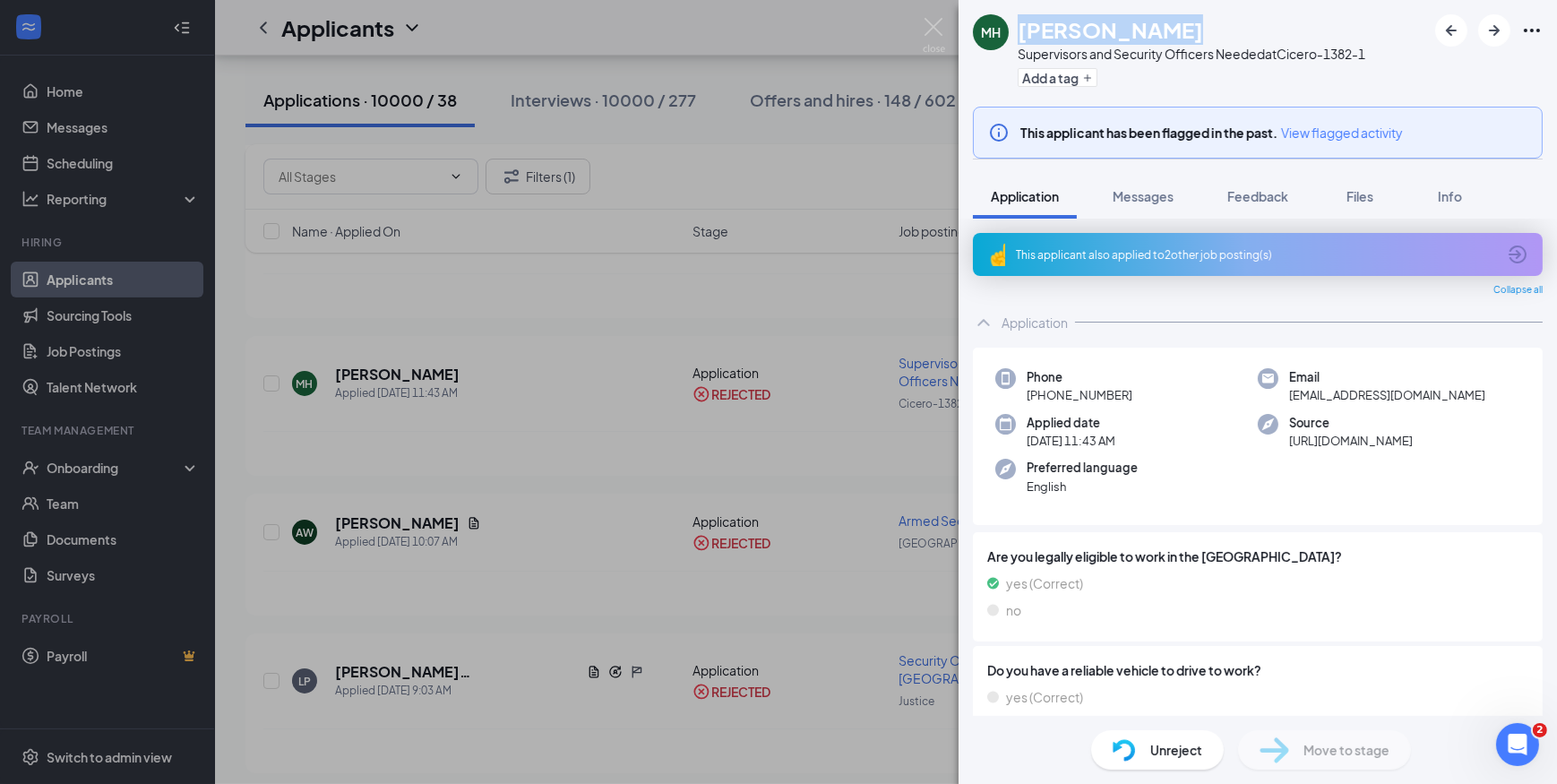
drag, startPoint x: 1179, startPoint y: 31, endPoint x: 1025, endPoint y: 34, distance: 154.0
click at [1025, 34] on h1 "Marcus Howard" at bounding box center [1110, 30] width 186 height 31
click at [1164, 255] on div "This applicant also applied to 2 other job posting(s)" at bounding box center [1256, 255] width 481 height 15
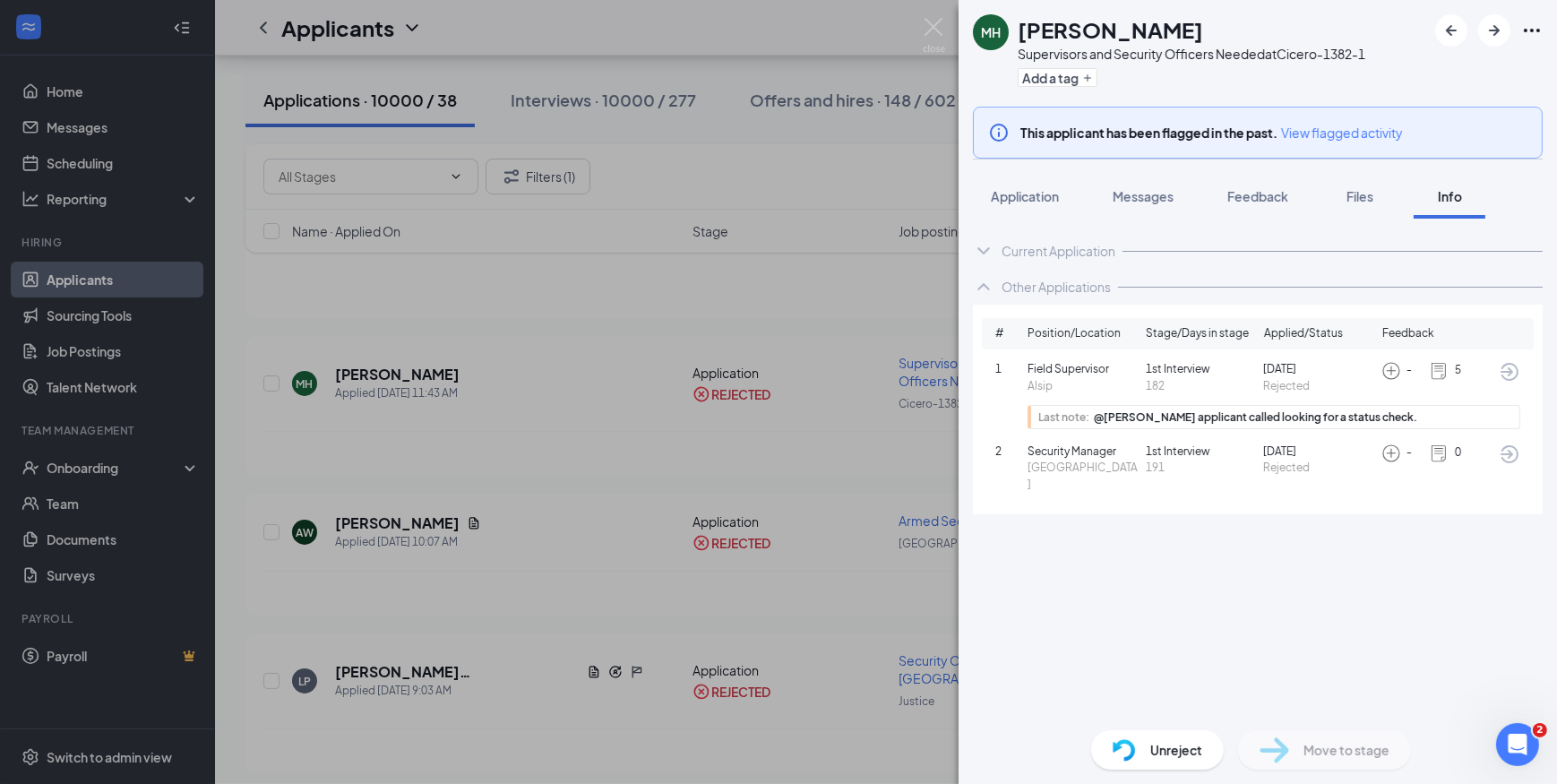
click at [1499, 367] on icon "ArrowCircle" at bounding box center [1510, 371] width 21 height 21
click at [926, 32] on img at bounding box center [933, 36] width 22 height 35
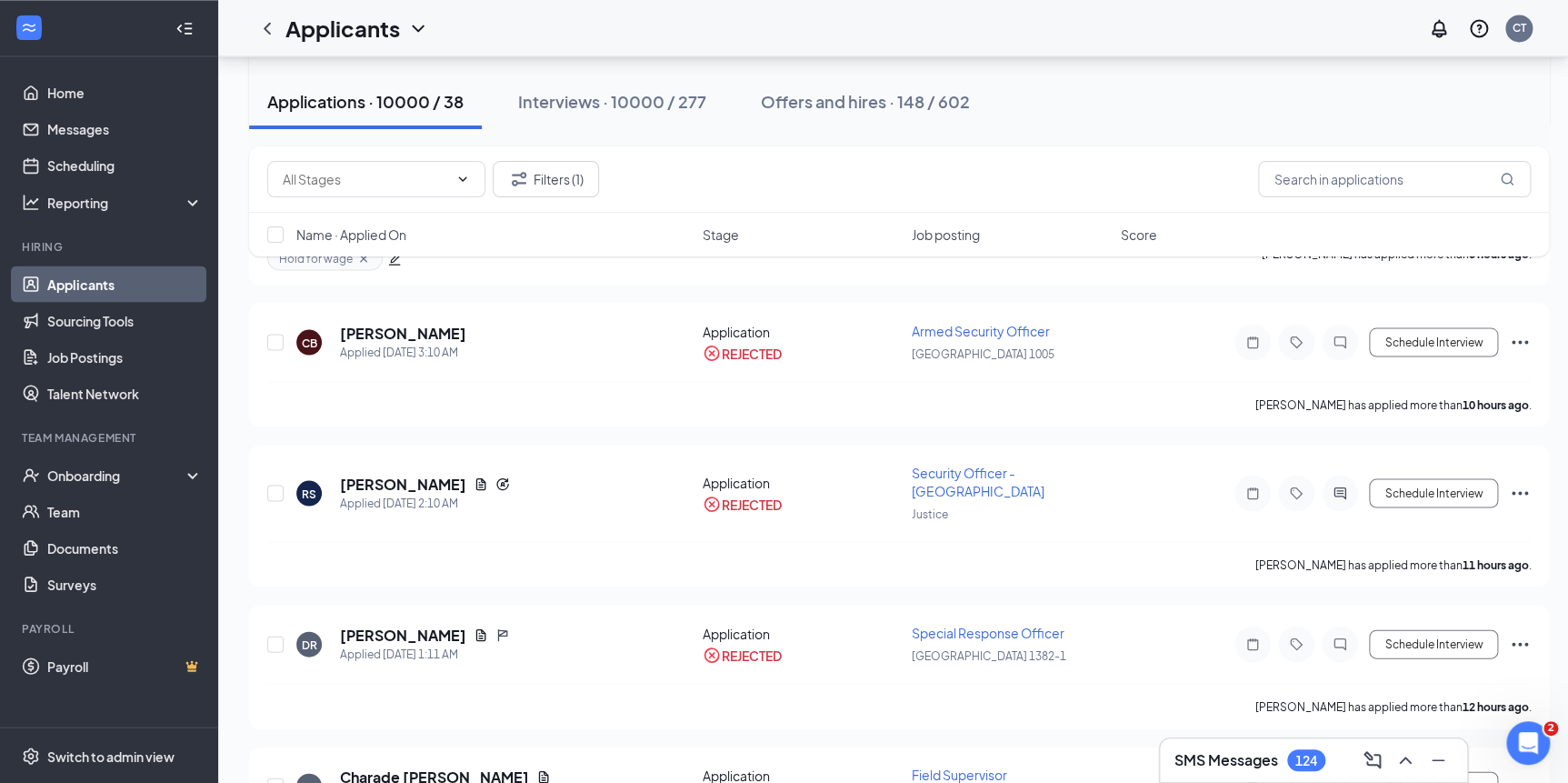
scroll to position [1570, 0]
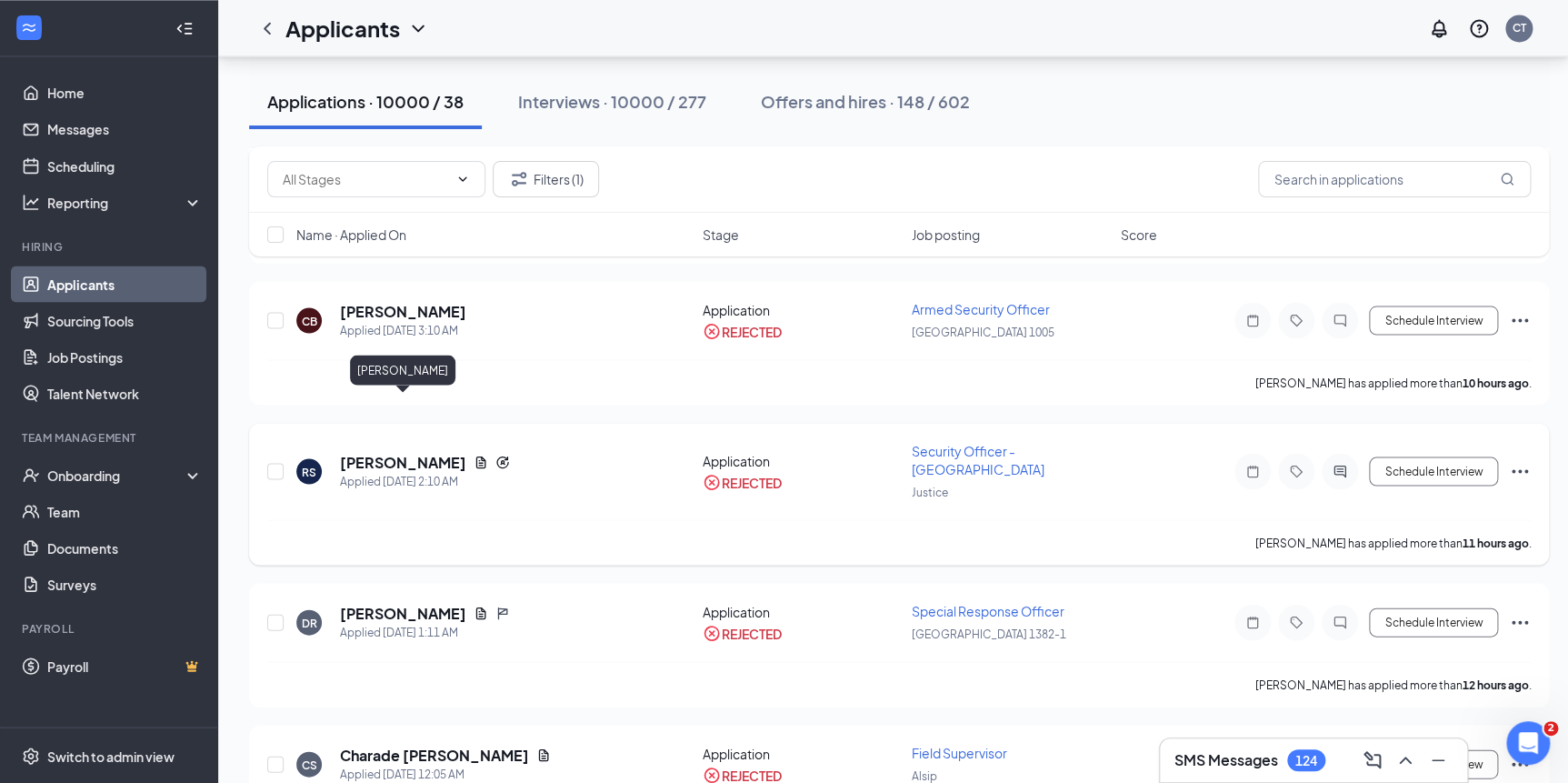
click at [420, 451] on h5 "Reynaurd Solomon" at bounding box center [403, 461] width 127 height 20
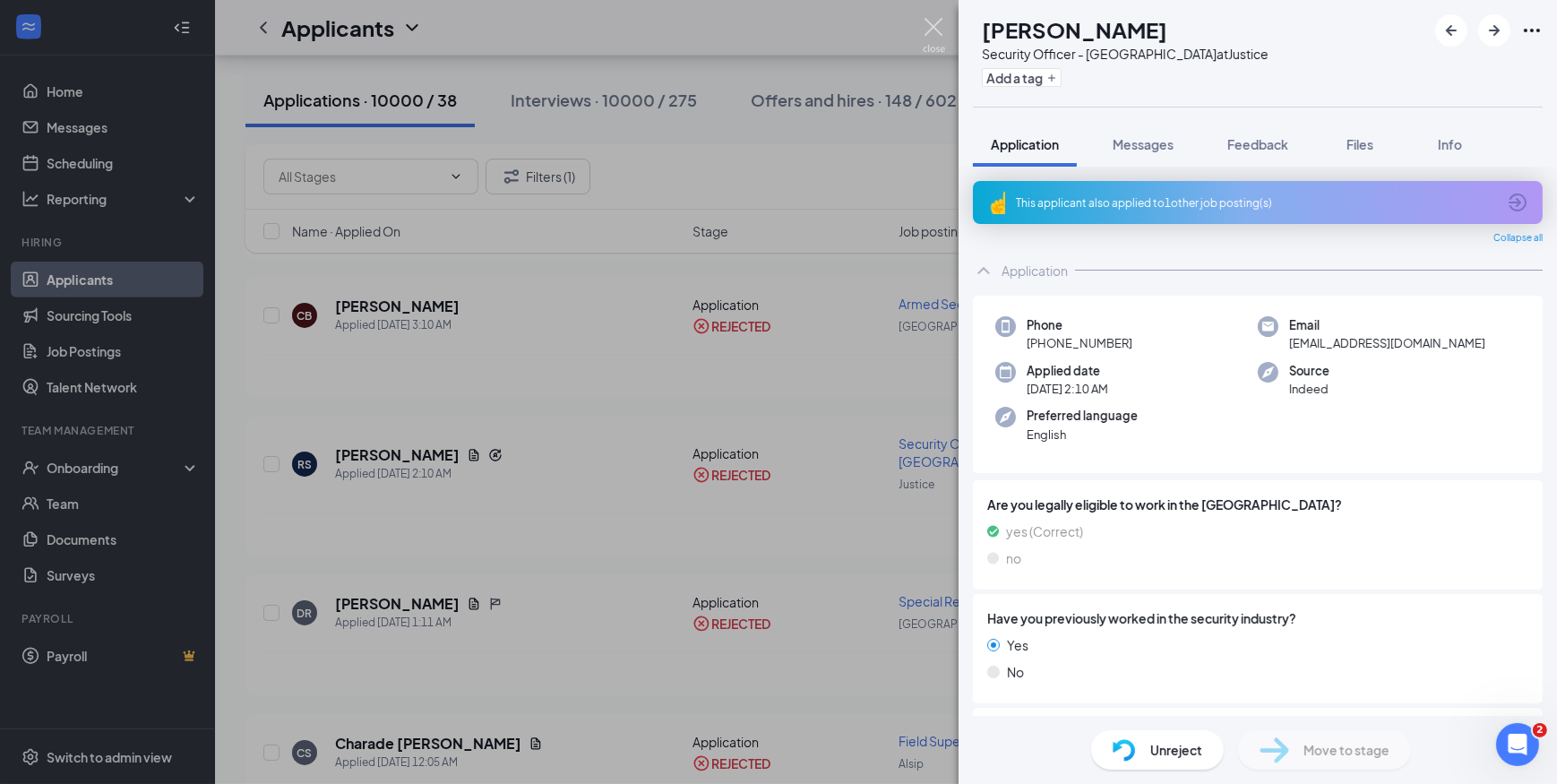
click at [923, 26] on img at bounding box center [933, 36] width 22 height 35
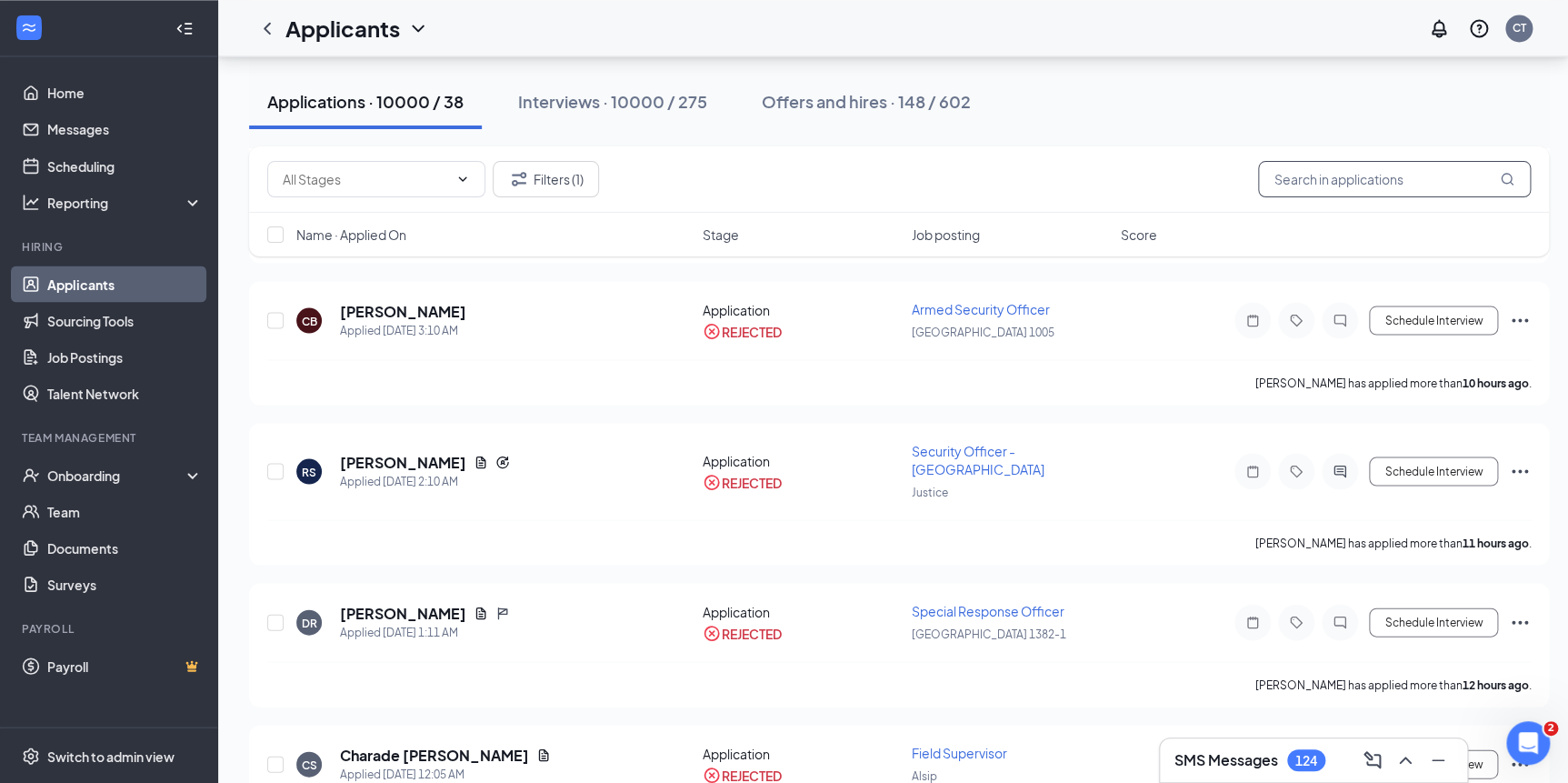
click at [1295, 184] on input "text" at bounding box center [1394, 179] width 273 height 36
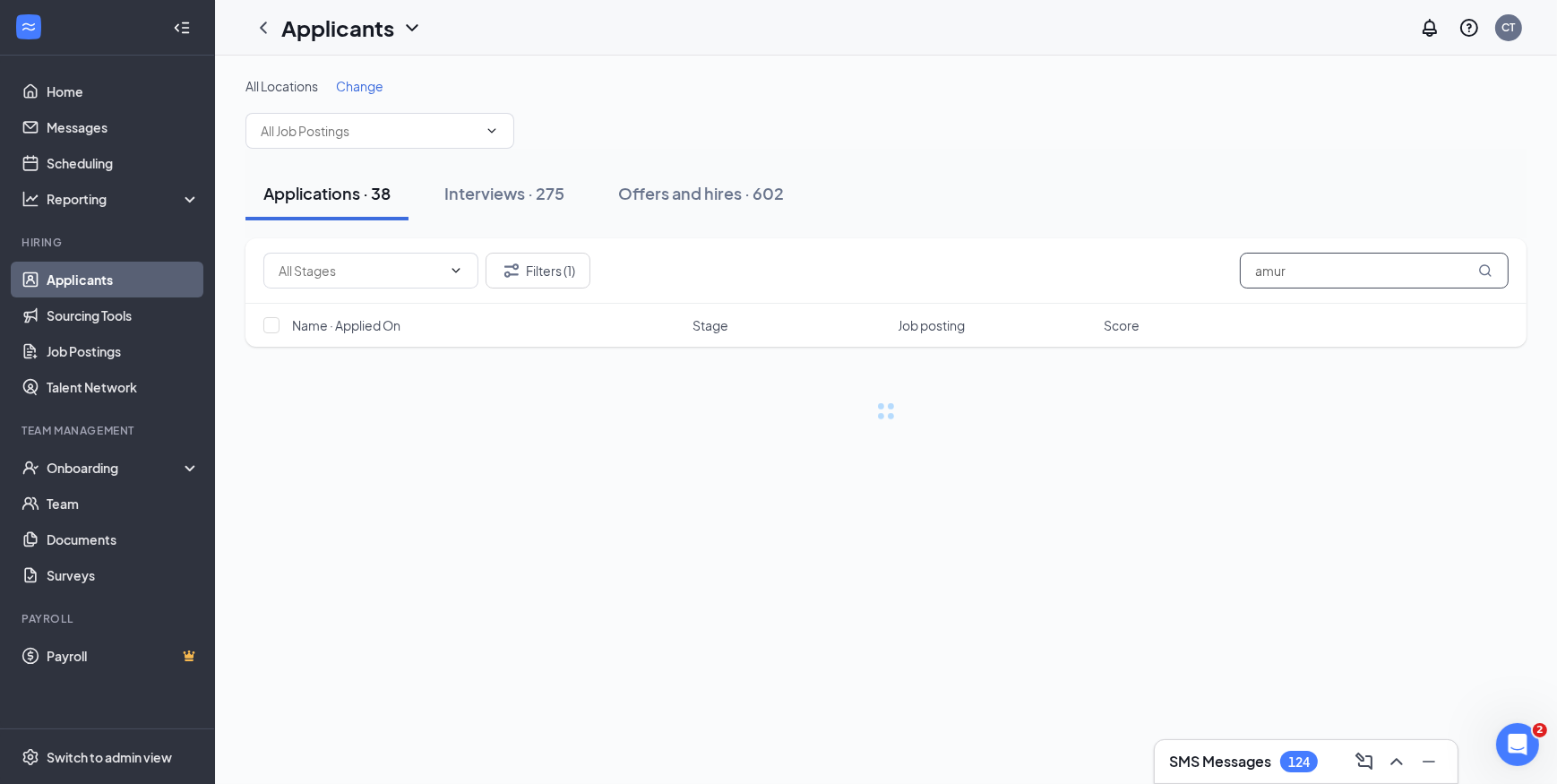
type input "amur"
drag, startPoint x: 1187, startPoint y: 296, endPoint x: 1057, endPoint y: 289, distance: 130.2
click at [1057, 289] on div "Filters (1) amur" at bounding box center [886, 271] width 1281 height 66
type input "Flamur"
click at [582, 277] on button "Filters (1)" at bounding box center [538, 270] width 104 height 36
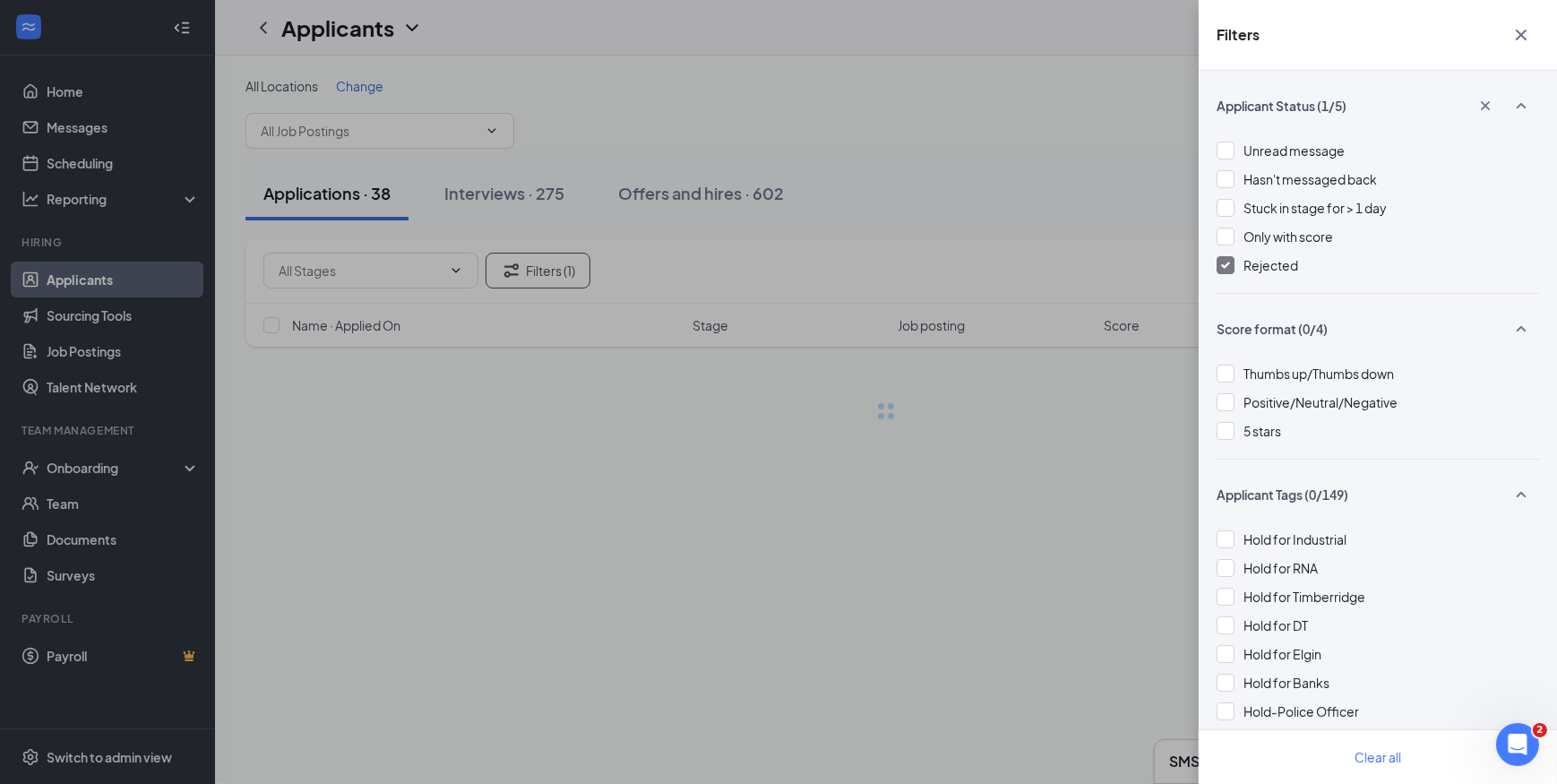
click at [1129, 204] on div "Filters Applicant Status (1/5) Unread message Hasn't messaged back Stuck in sta…" at bounding box center [778, 392] width 1557 height 784
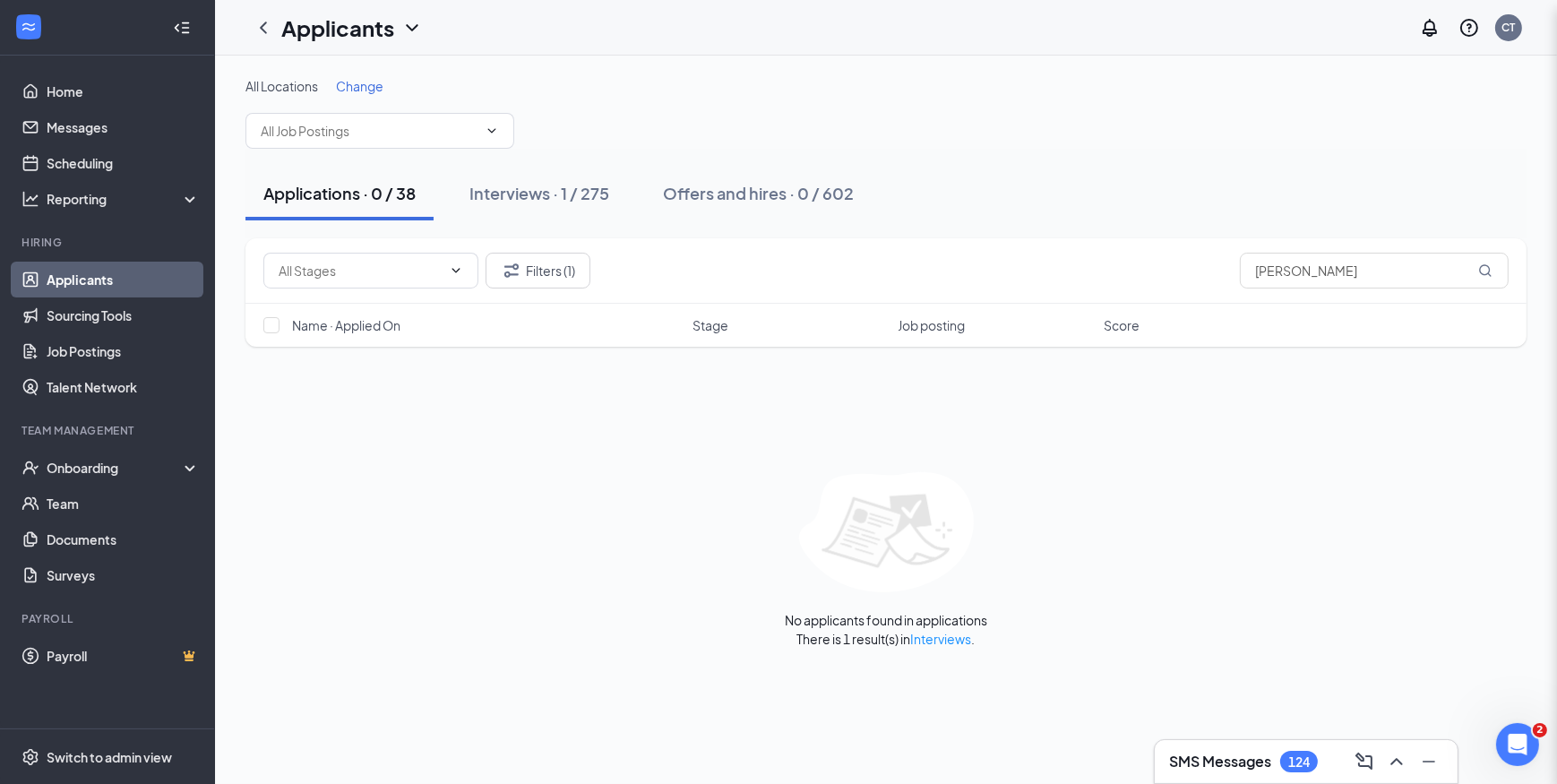
click at [1119, 196] on div "Filters Applicant Status (1/5) Unread message Hasn't messaged back Stuck in sta…" at bounding box center [778, 392] width 1557 height 784
click at [602, 191] on div "Interviews · 1 / 275" at bounding box center [539, 192] width 140 height 22
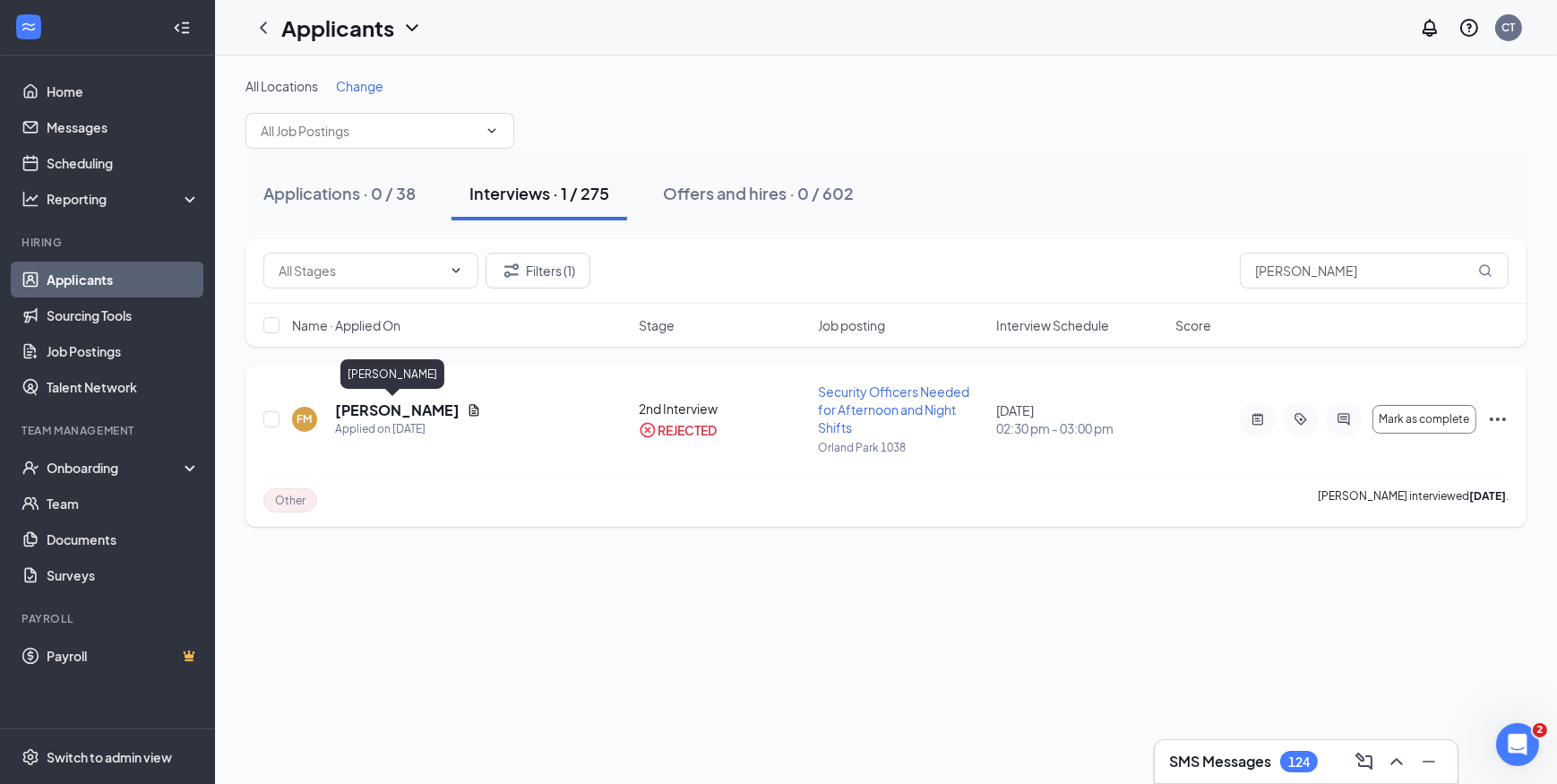
click at [386, 407] on h5 "Flamur Miftari" at bounding box center [397, 410] width 125 height 19
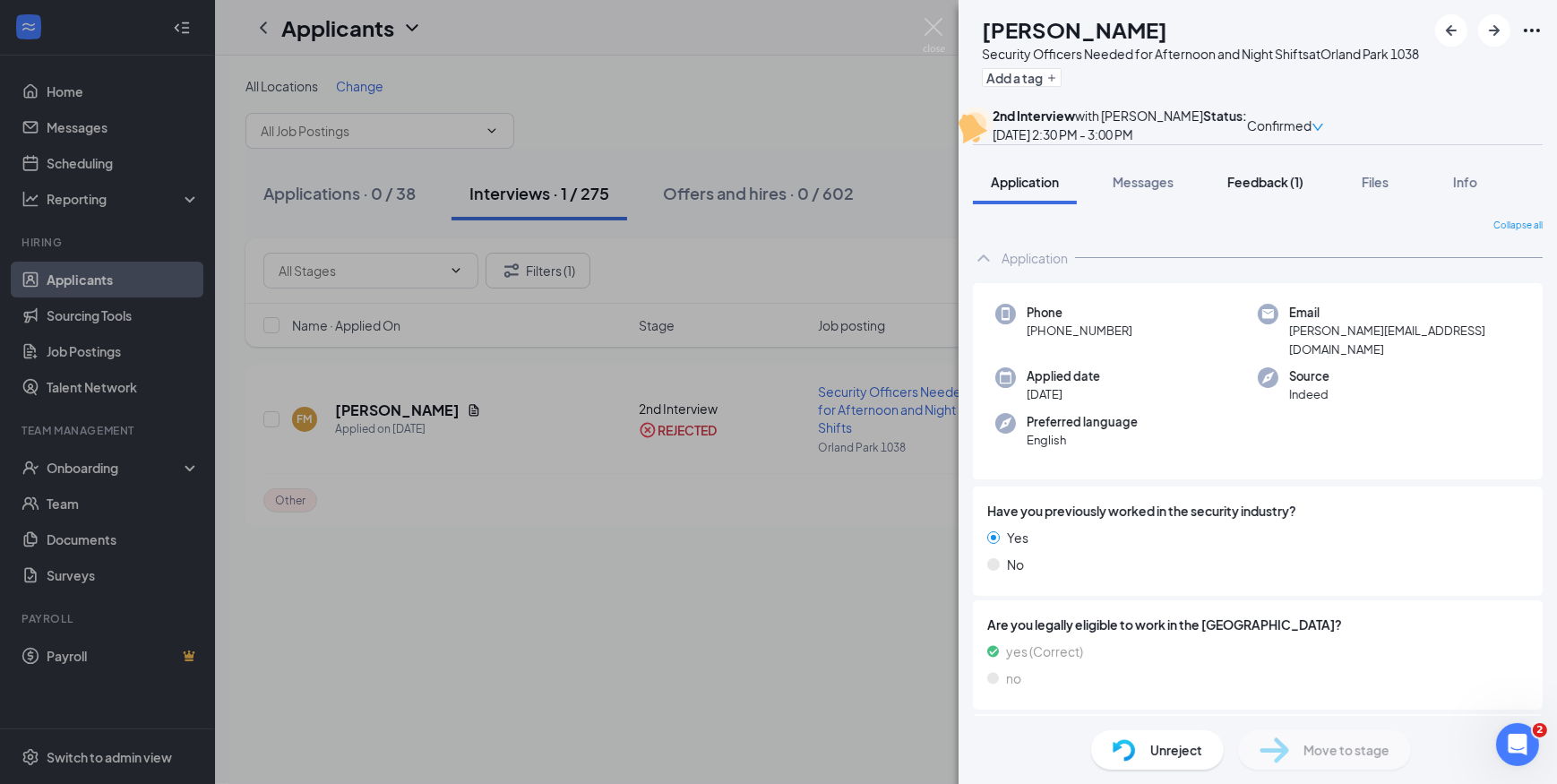
click at [1266, 189] on span "Feedback (1)" at bounding box center [1265, 182] width 76 height 16
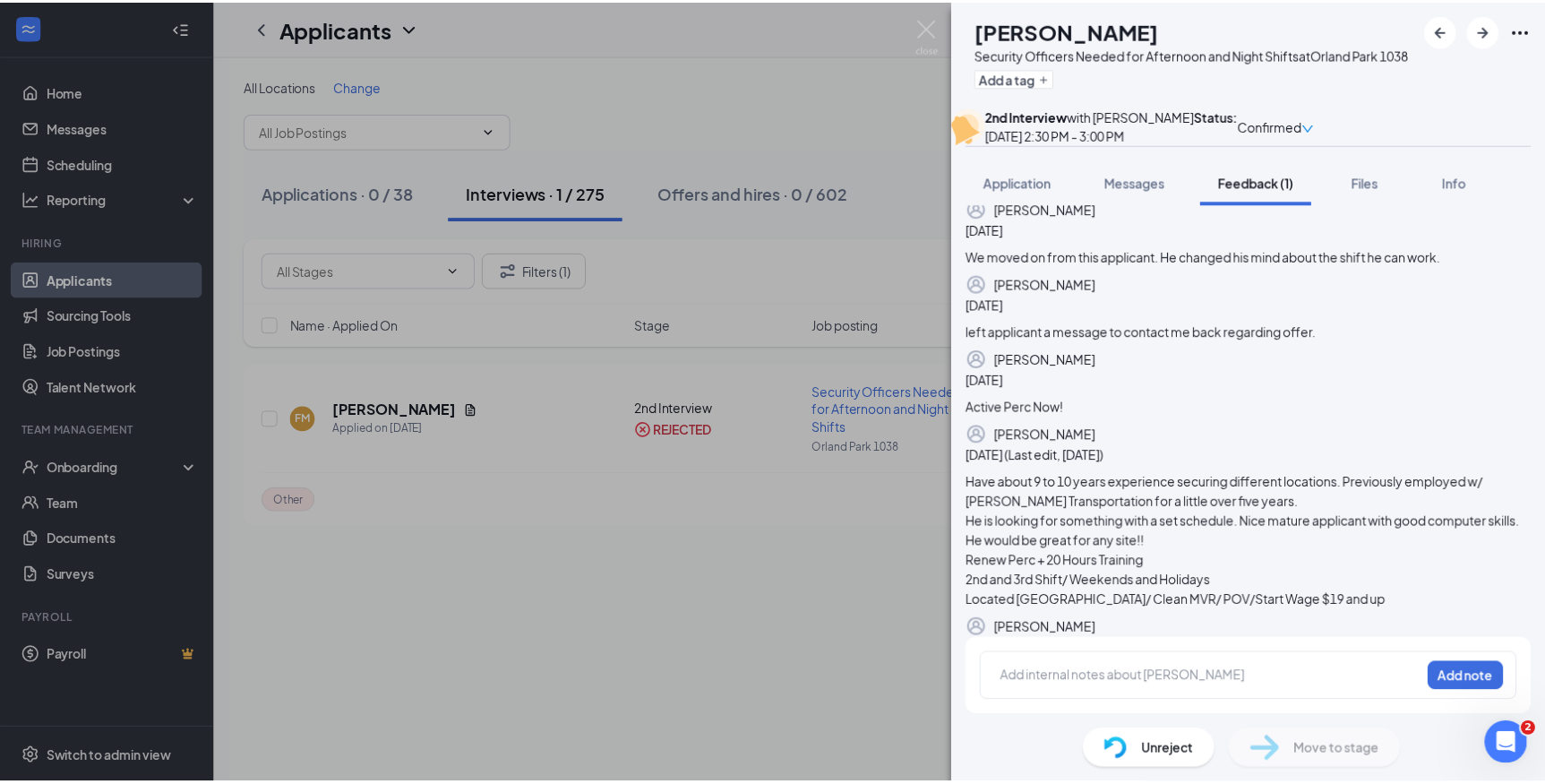
scroll to position [539, 0]
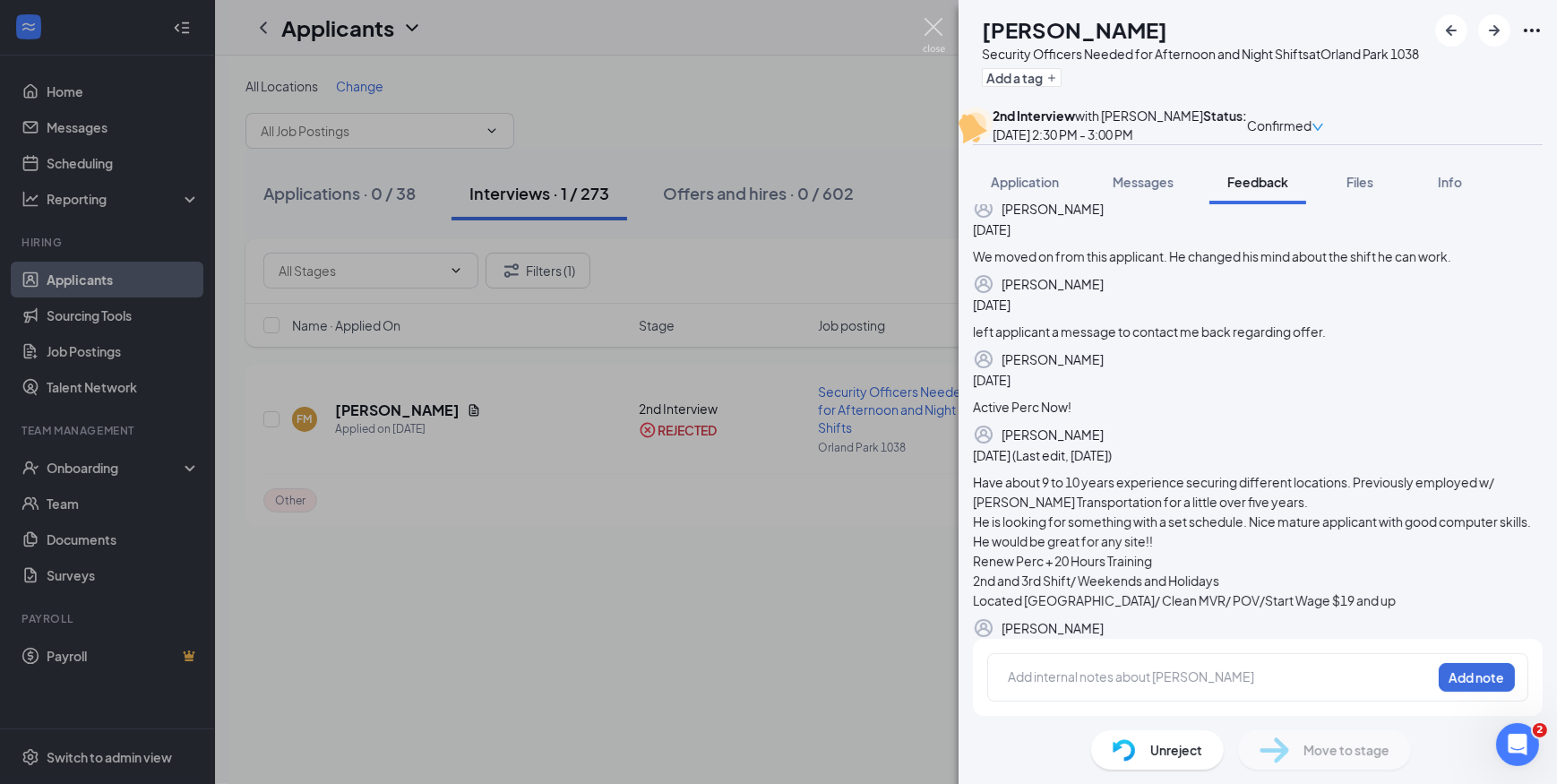
click at [939, 31] on img at bounding box center [933, 36] width 22 height 35
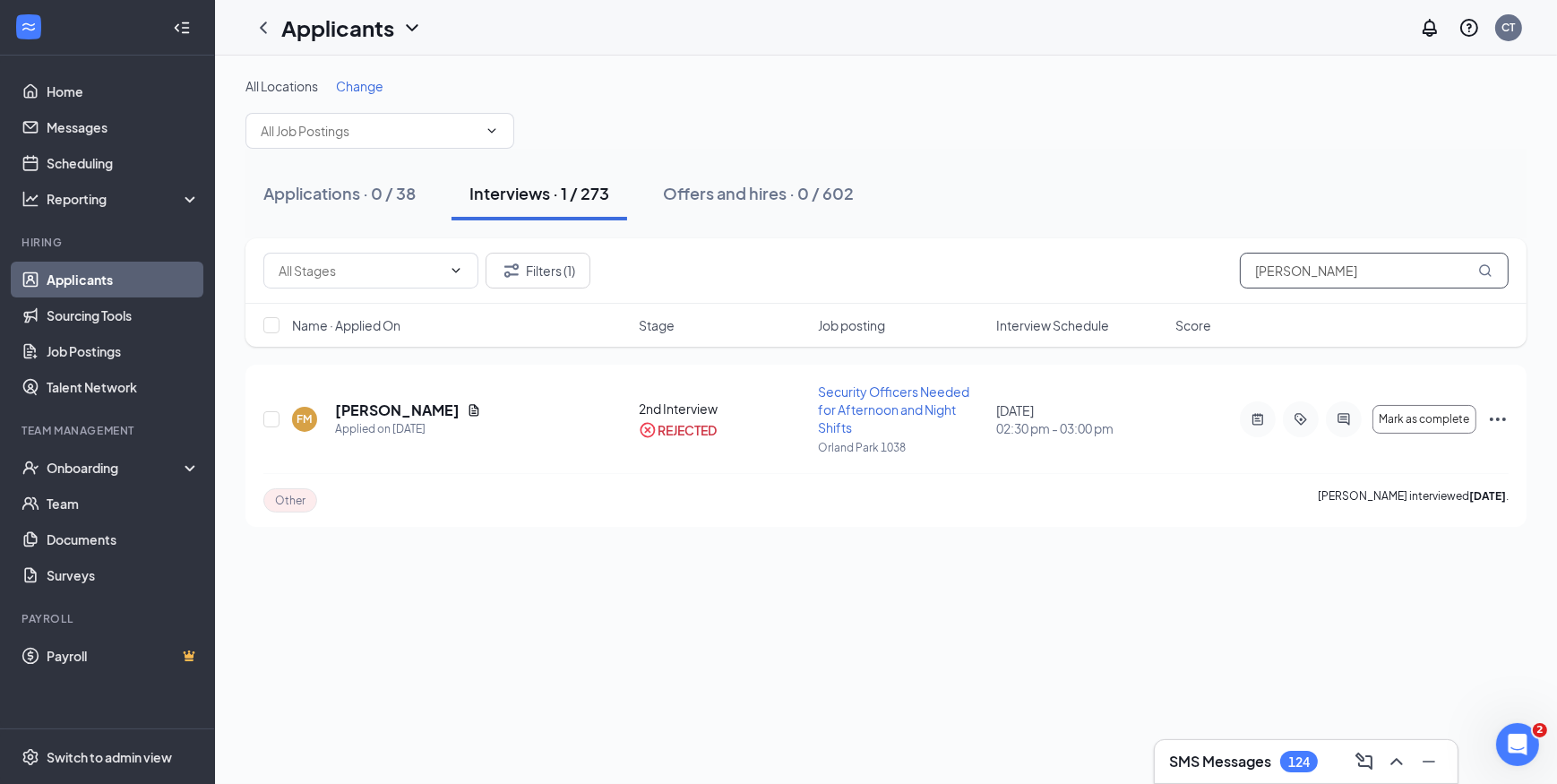
drag, startPoint x: 1310, startPoint y: 269, endPoint x: 1237, endPoint y: 265, distance: 73.1
click at [1237, 265] on div "Filters (1) Flamur" at bounding box center [886, 270] width 1246 height 36
paste input "Anthony Cooksey"
type input "Anthony Cooksey"
click at [898, 166] on div "Applications · 0 / 38 Interviews · 1 / 273 Offers and hires · 0 / 602" at bounding box center [886, 193] width 1281 height 54
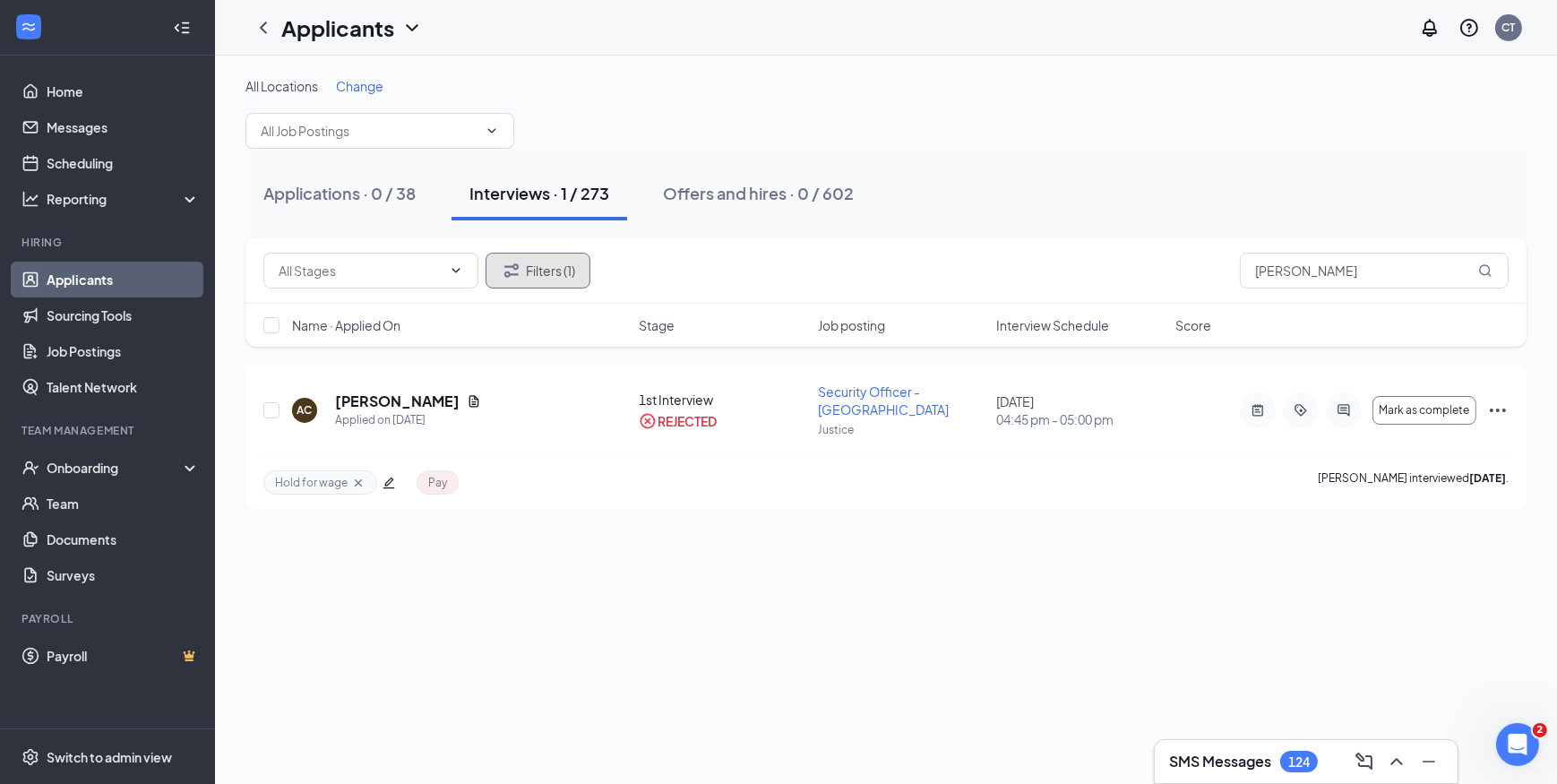
click at [556, 275] on button "Filters (1)" at bounding box center [538, 270] width 104 height 36
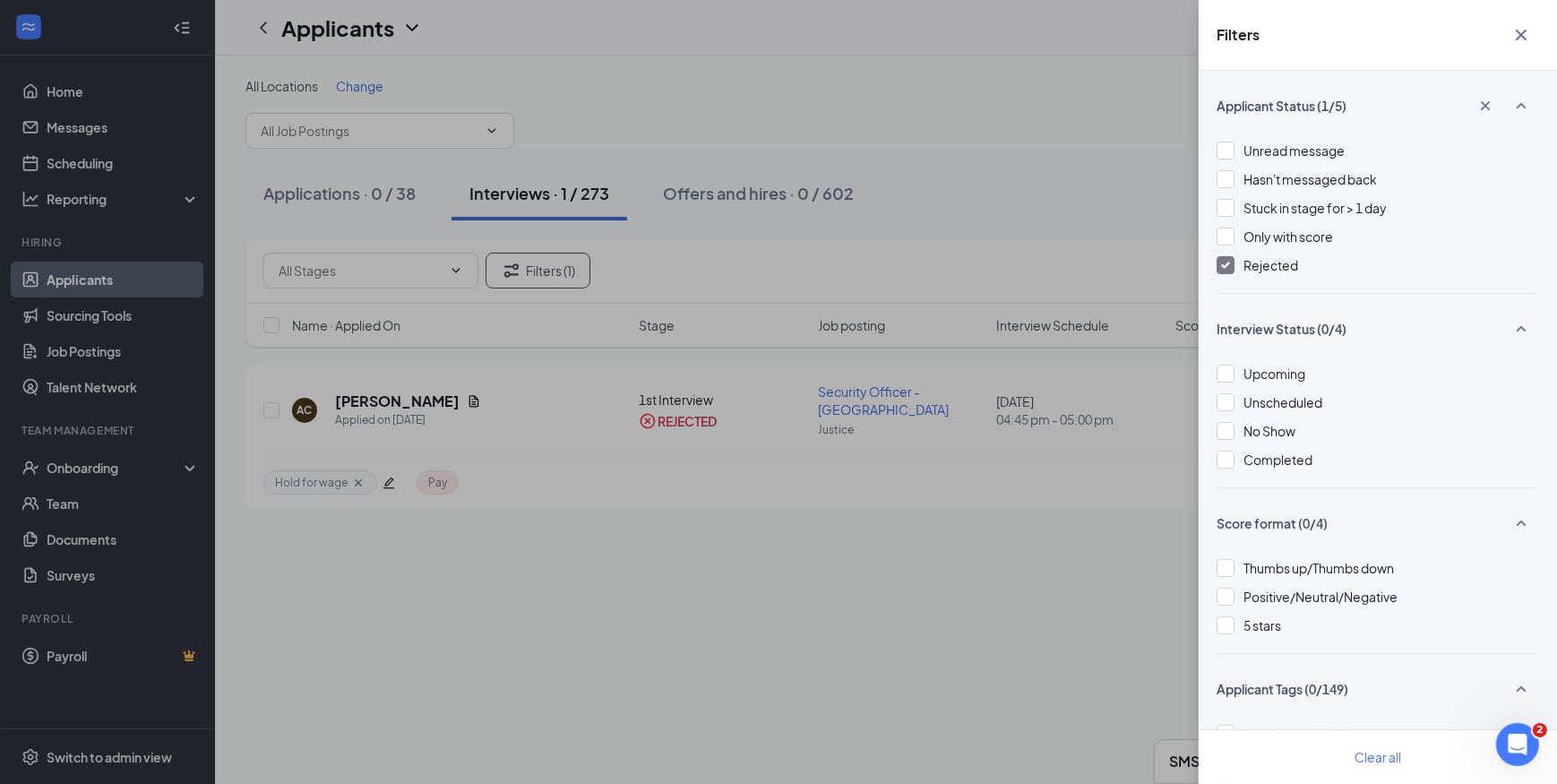
click at [1225, 264] on img at bounding box center [1225, 265] width 9 height 7
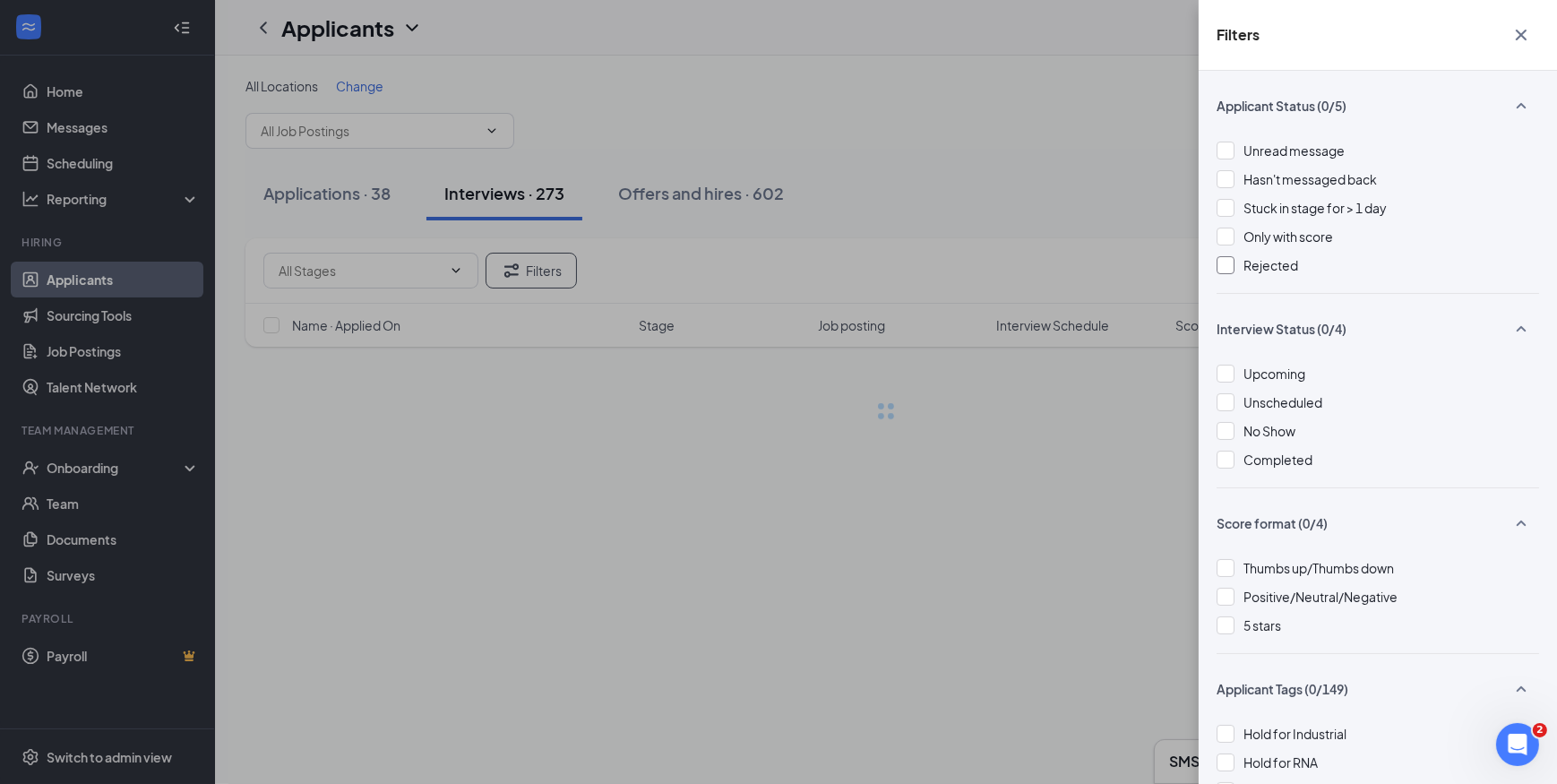
click at [1082, 212] on div "Filters Applicant Status (0/5) Unread message Hasn't messaged back Stuck in sta…" at bounding box center [778, 392] width 1557 height 784
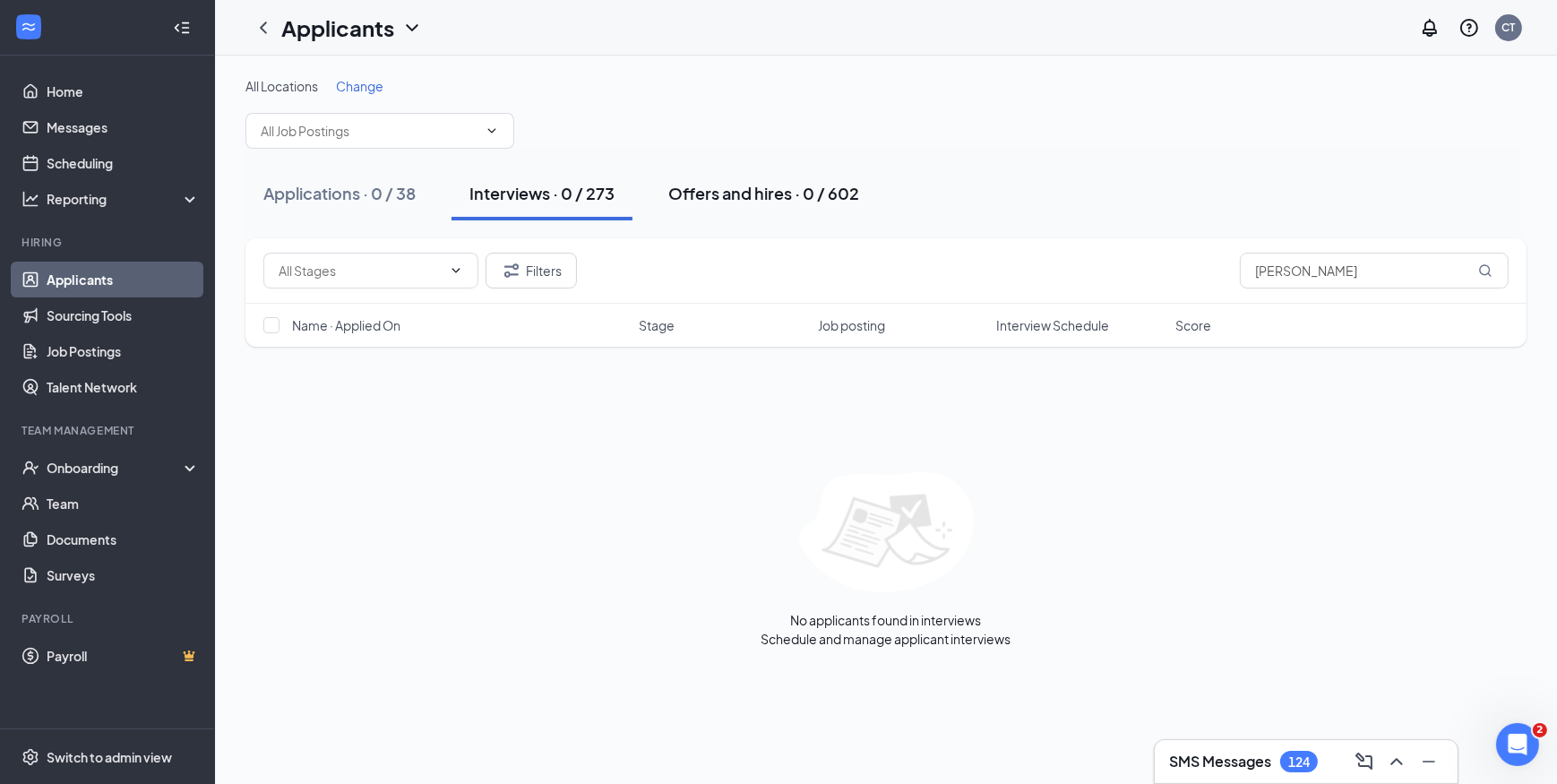
click at [749, 199] on div "Offers and hires · 0 / 602" at bounding box center [763, 192] width 191 height 22
click at [538, 193] on div "Interviews · 0 / 273" at bounding box center [542, 192] width 145 height 22
click at [1017, 275] on div "Filters Anthony Cooksey" at bounding box center [886, 270] width 1246 height 36
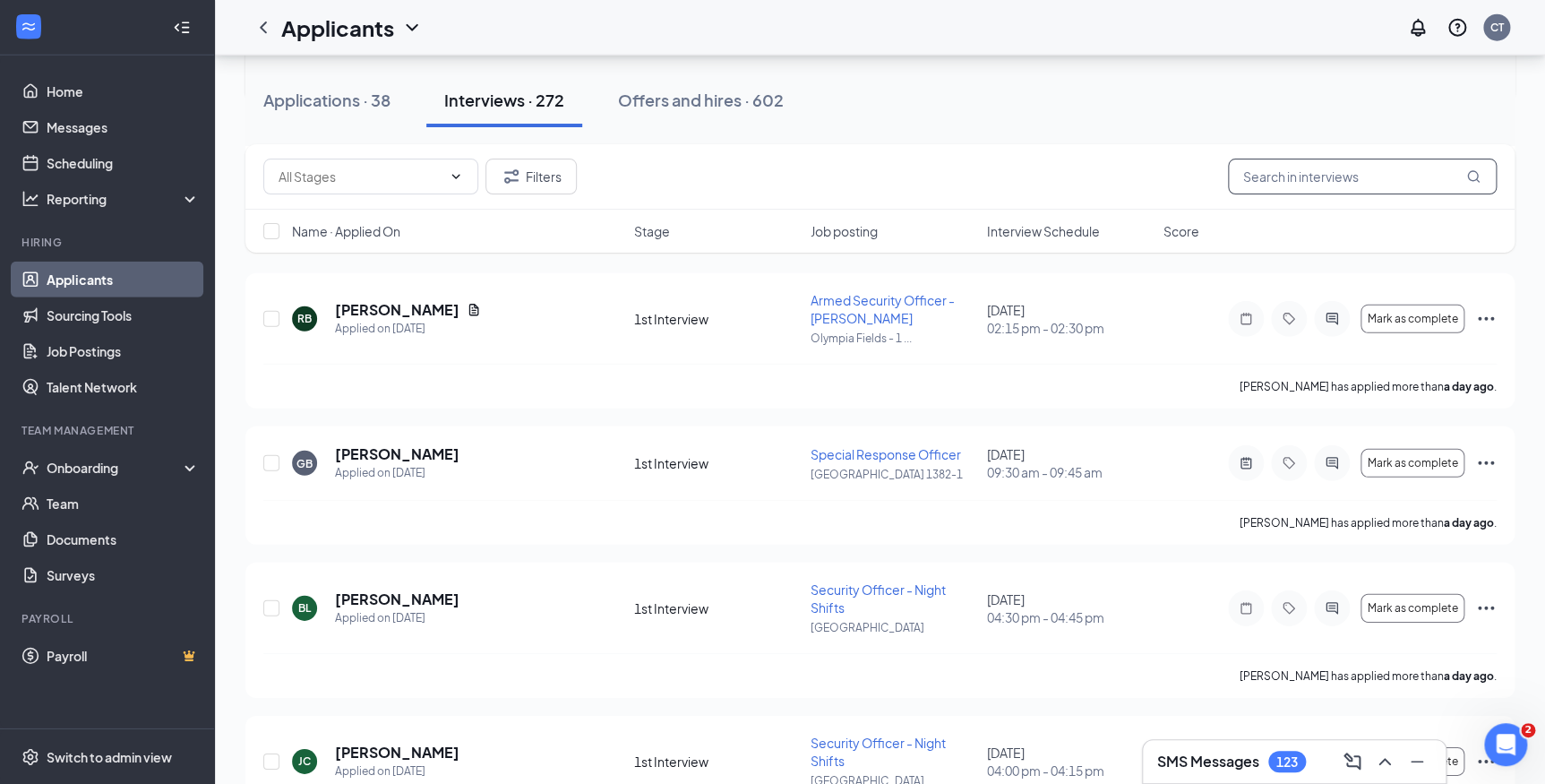
scroll to position [2361, 0]
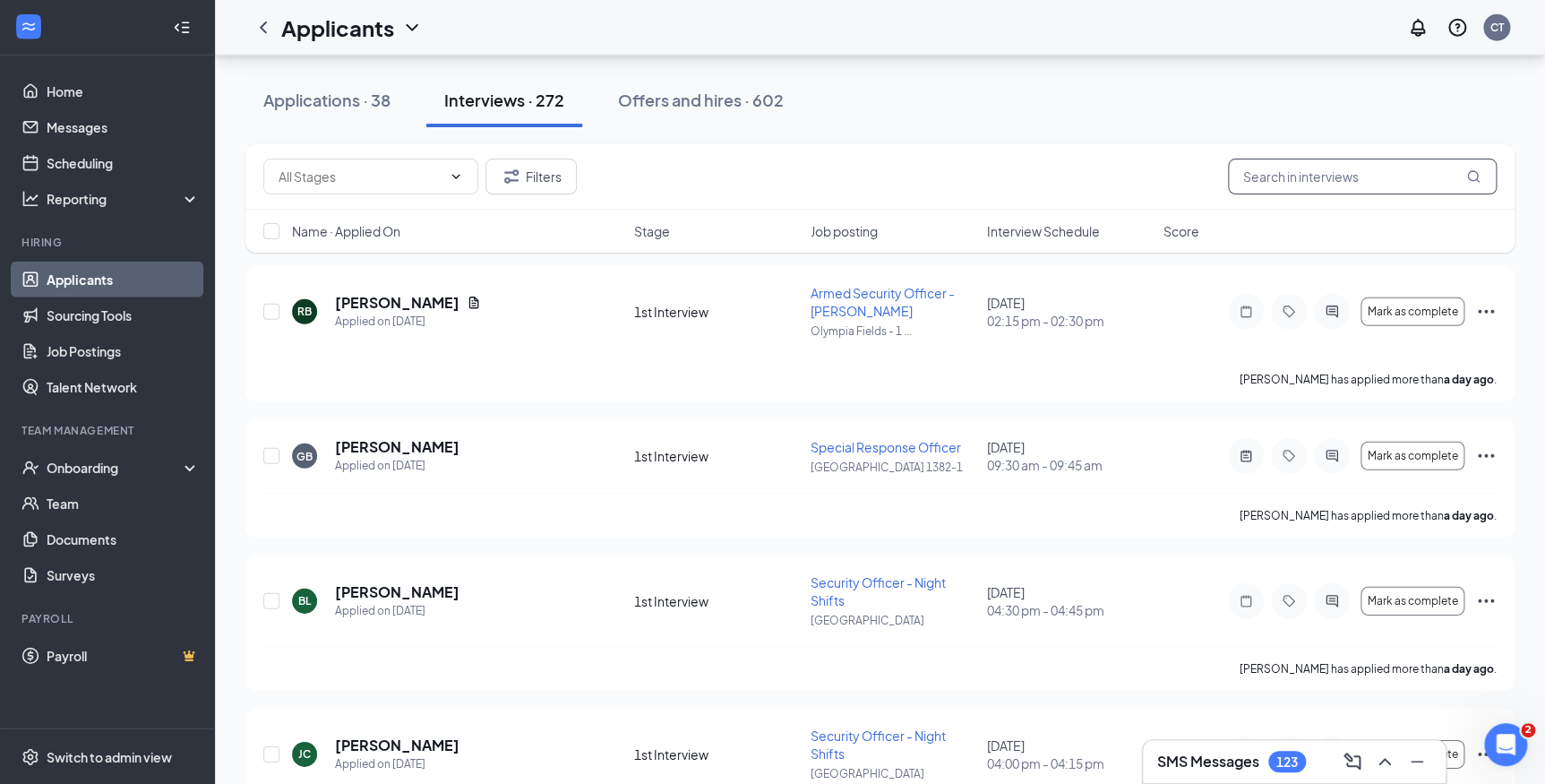
click at [1281, 177] on input "text" at bounding box center [1362, 176] width 269 height 36
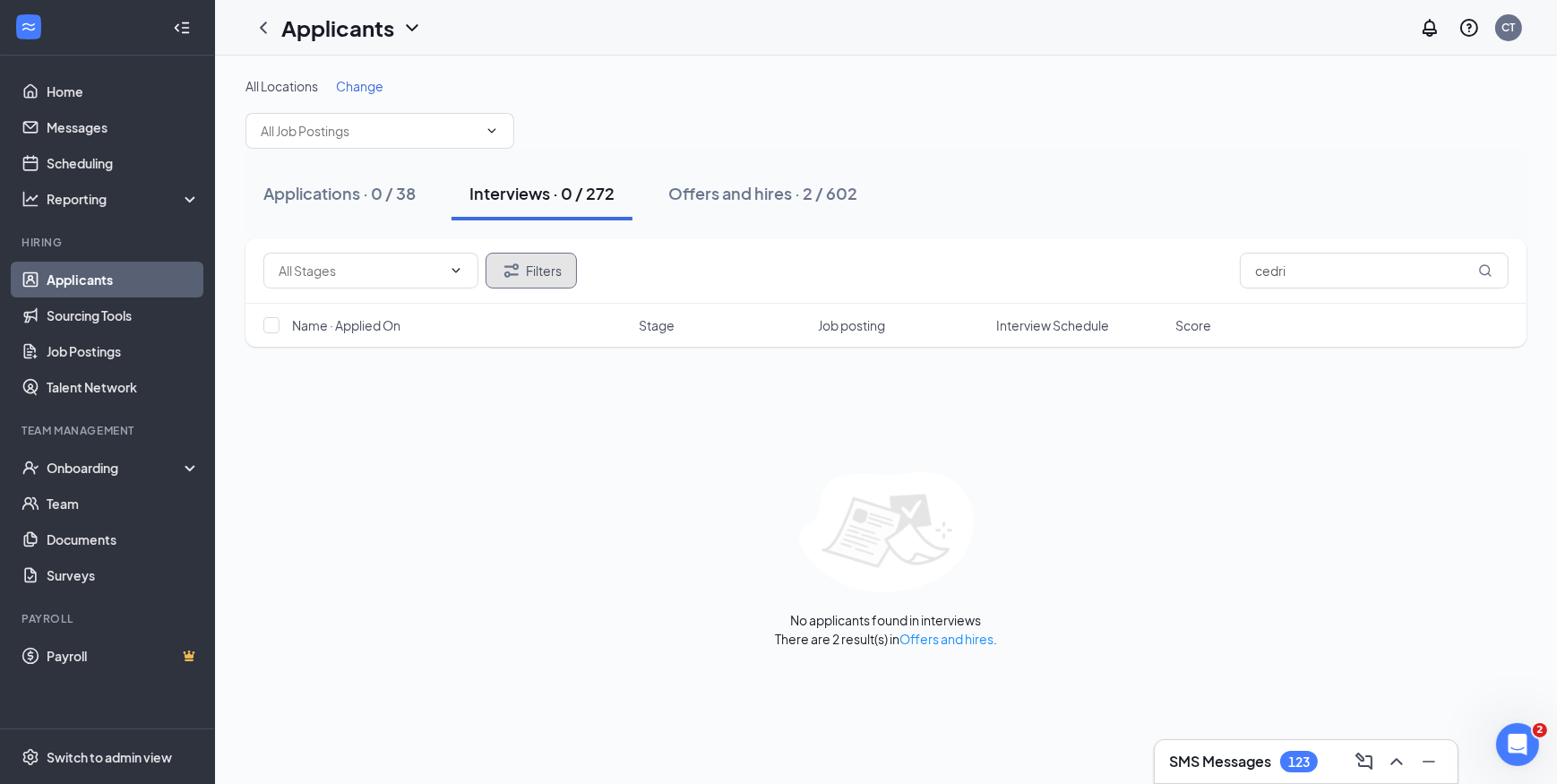
click at [540, 280] on button "Filters" at bounding box center [531, 270] width 92 height 36
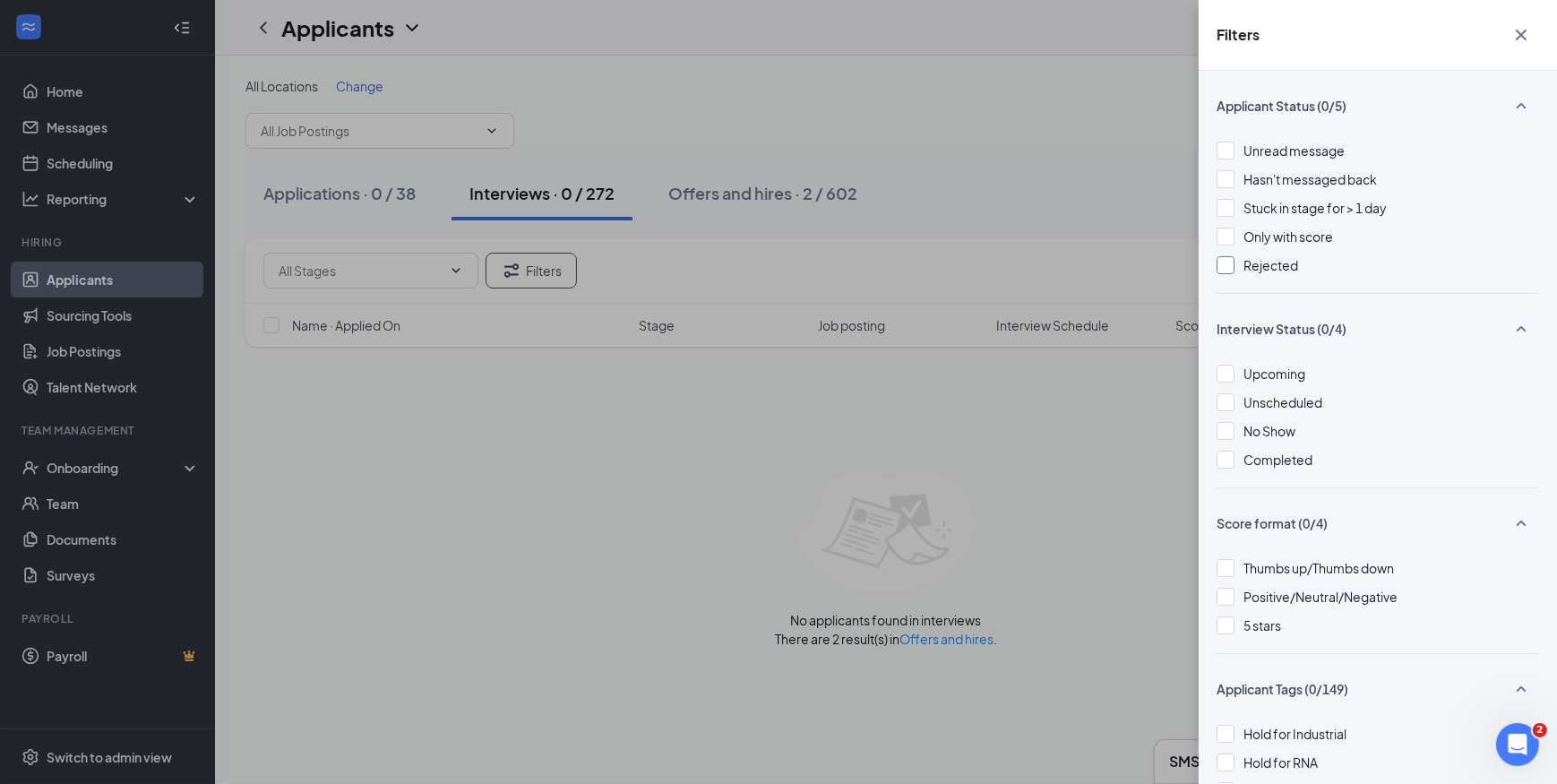
click at [1229, 263] on div at bounding box center [1225, 265] width 18 height 18
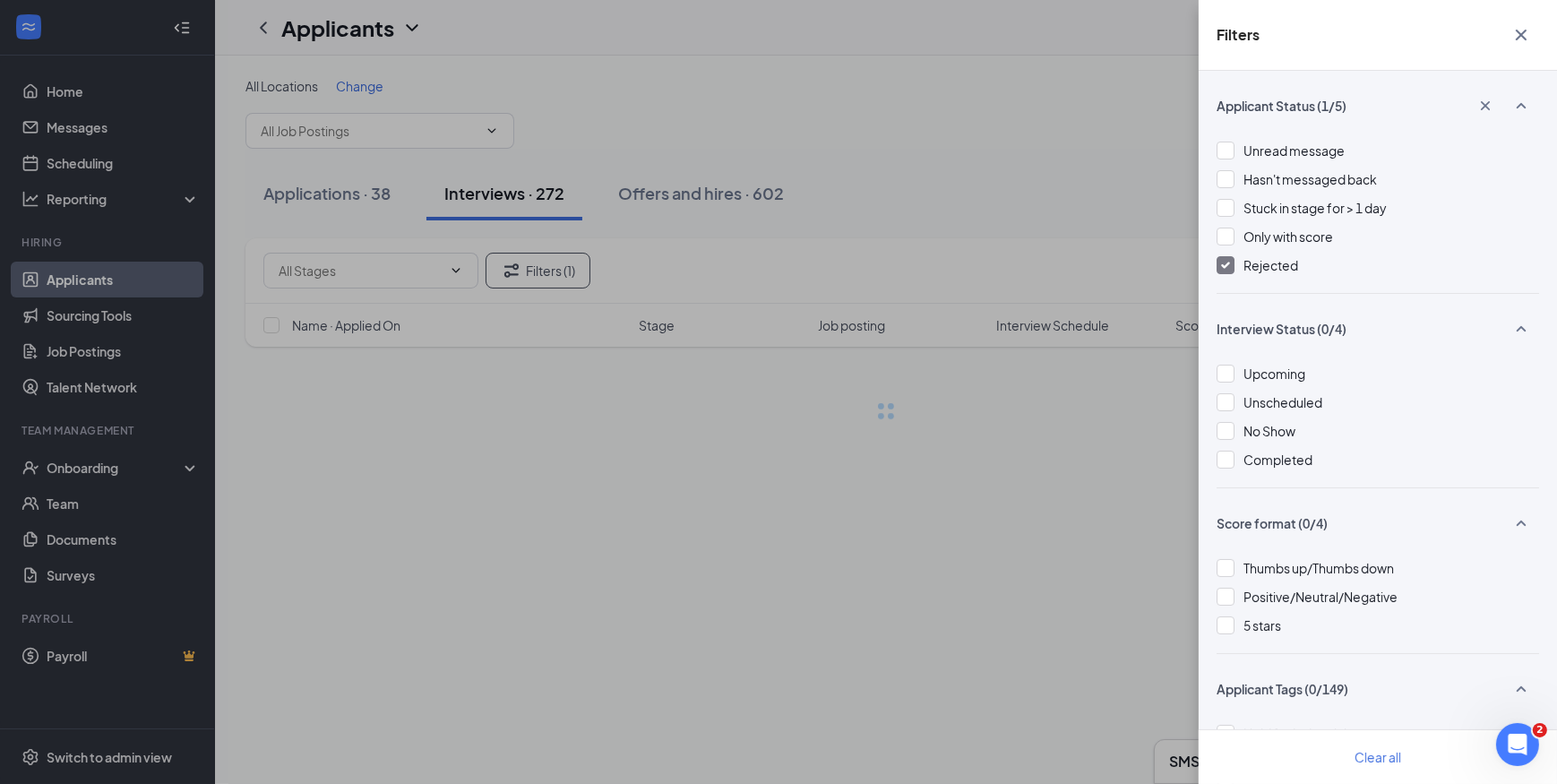
click at [1033, 161] on div "Filters Applicant Status (1/5) Unread message Hasn't messaged back Stuck in sta…" at bounding box center [778, 392] width 1557 height 784
click at [1030, 161] on div "Filters Applicant Status (1/5) Unread message Hasn't messaged back Stuck in sta…" at bounding box center [778, 392] width 1557 height 784
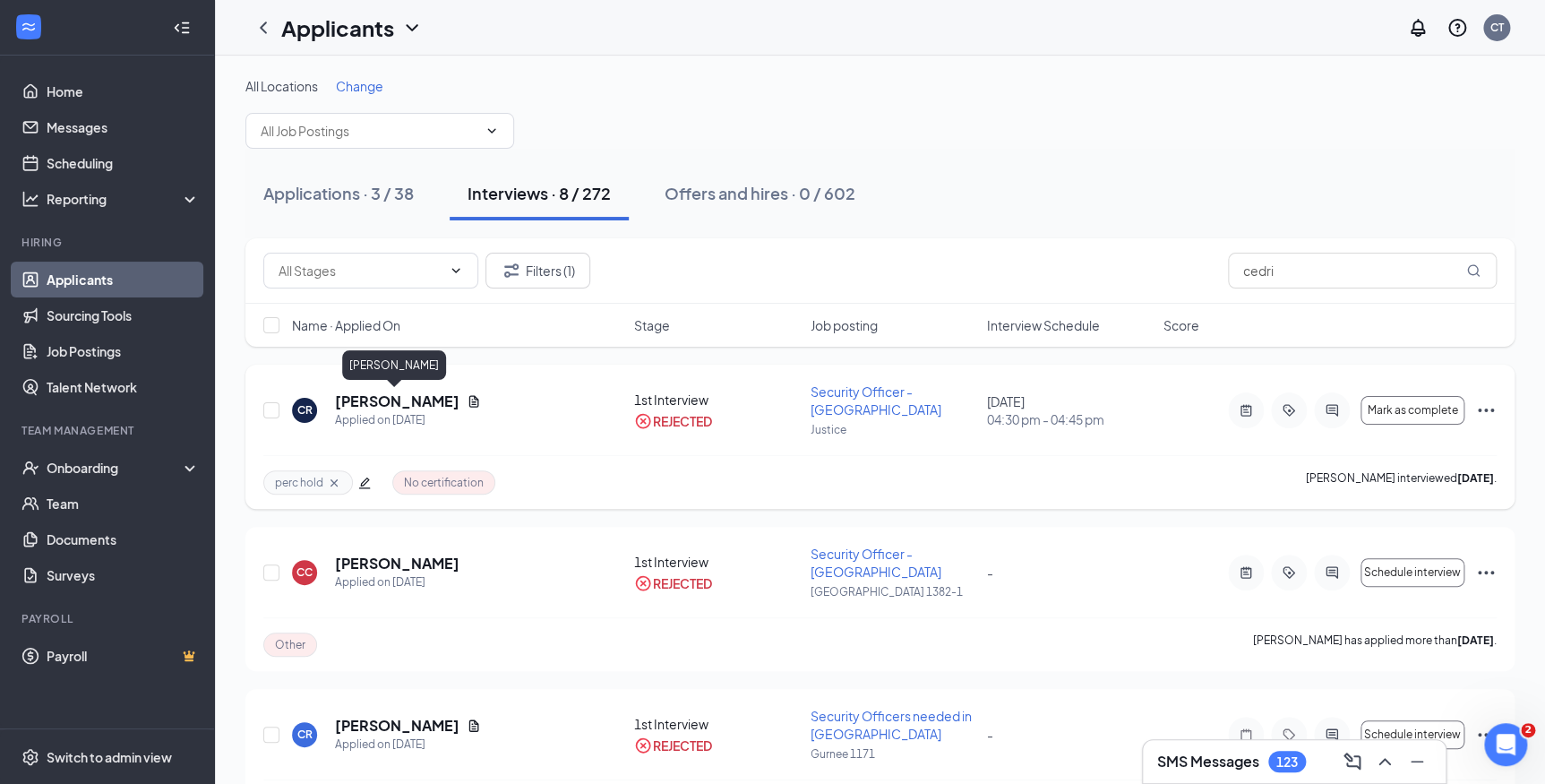
click at [411, 402] on h5 "Cedric Robinson" at bounding box center [397, 401] width 125 height 19
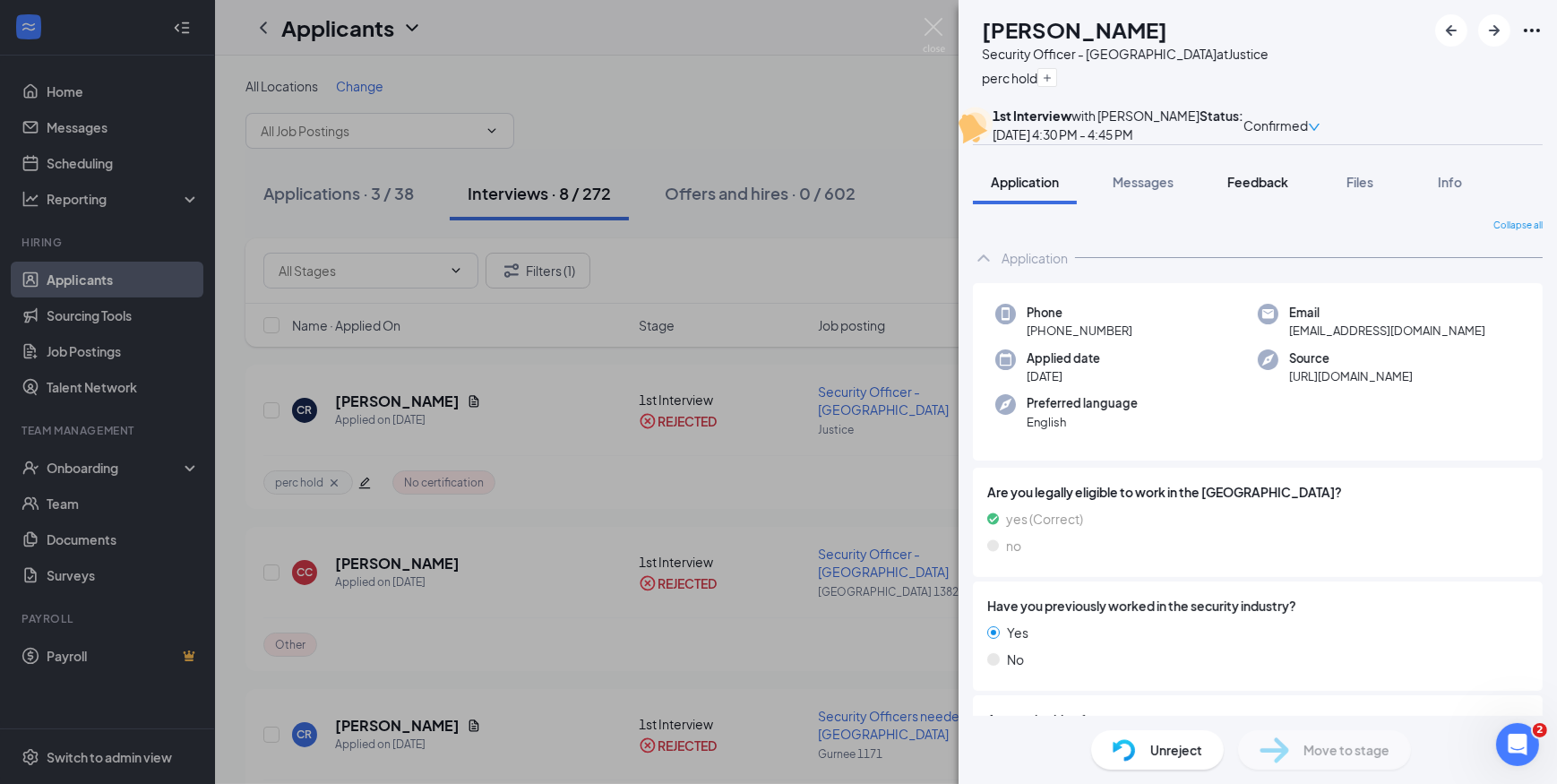
click at [1255, 189] on span "Feedback" at bounding box center [1257, 182] width 61 height 16
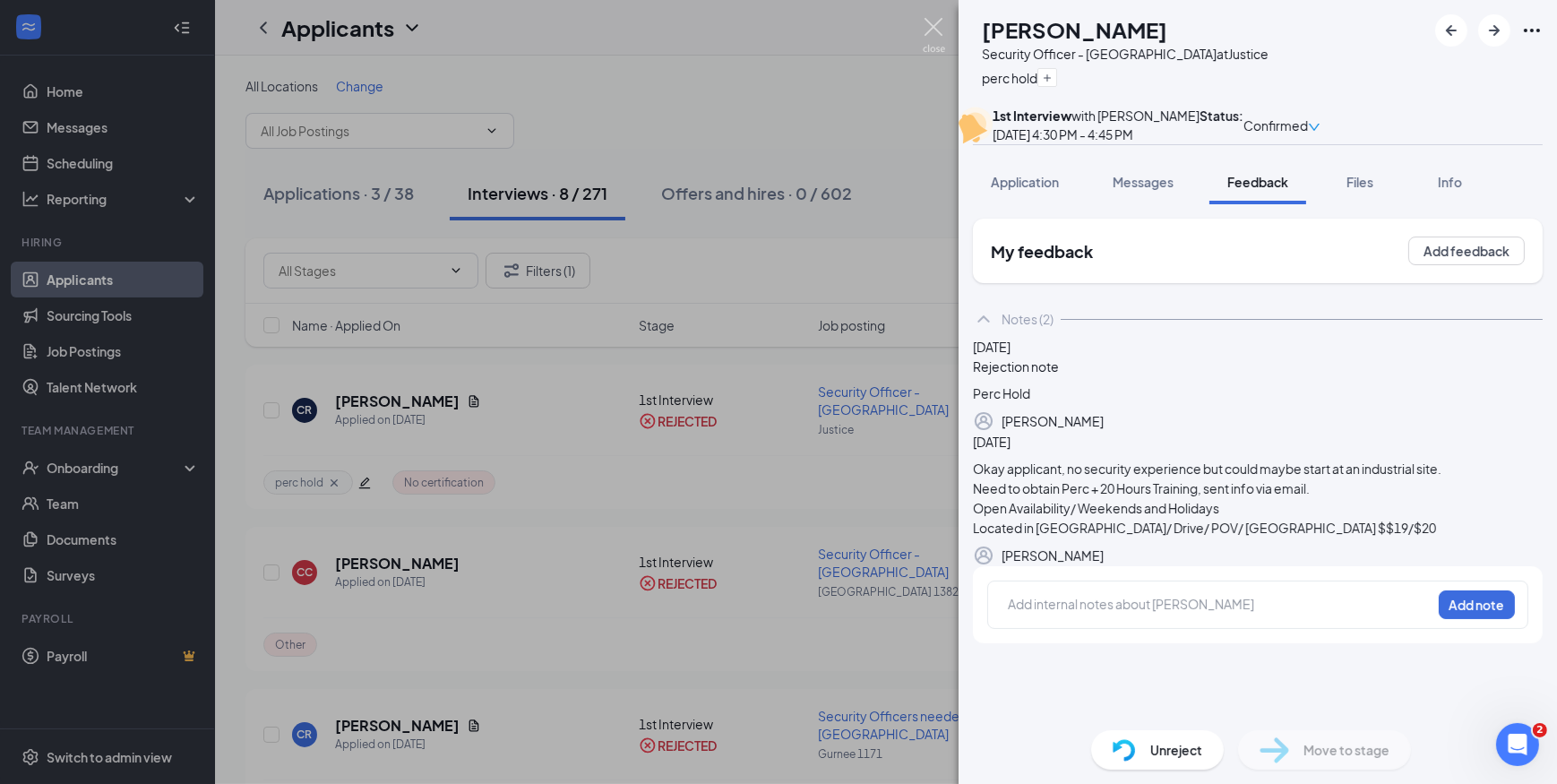
click at [931, 28] on img at bounding box center [933, 36] width 22 height 35
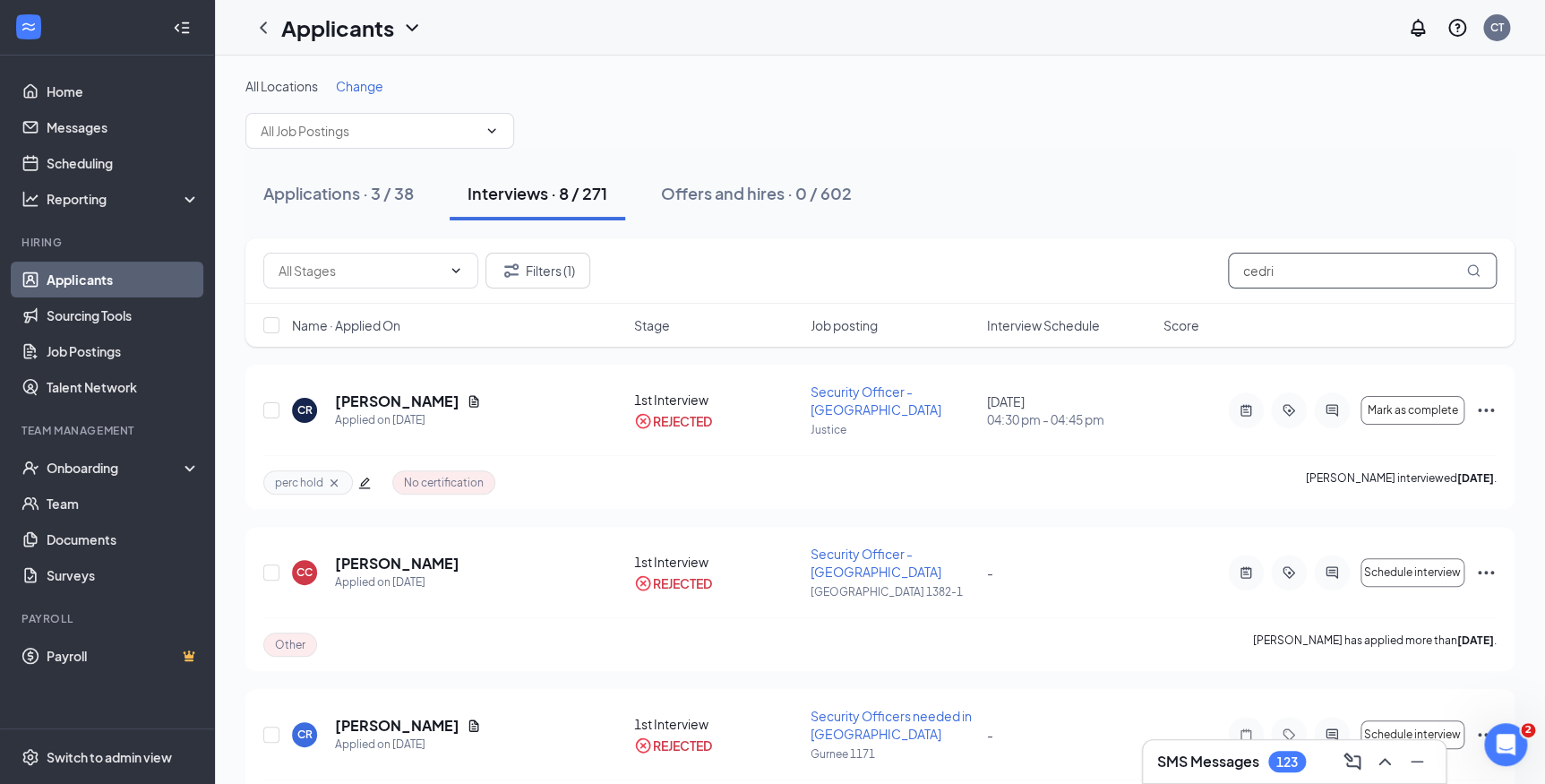
drag, startPoint x: 1312, startPoint y: 279, endPoint x: 1232, endPoint y: 301, distance: 83.0
click at [1239, 302] on div "Filters (1) cedri" at bounding box center [880, 271] width 1269 height 66
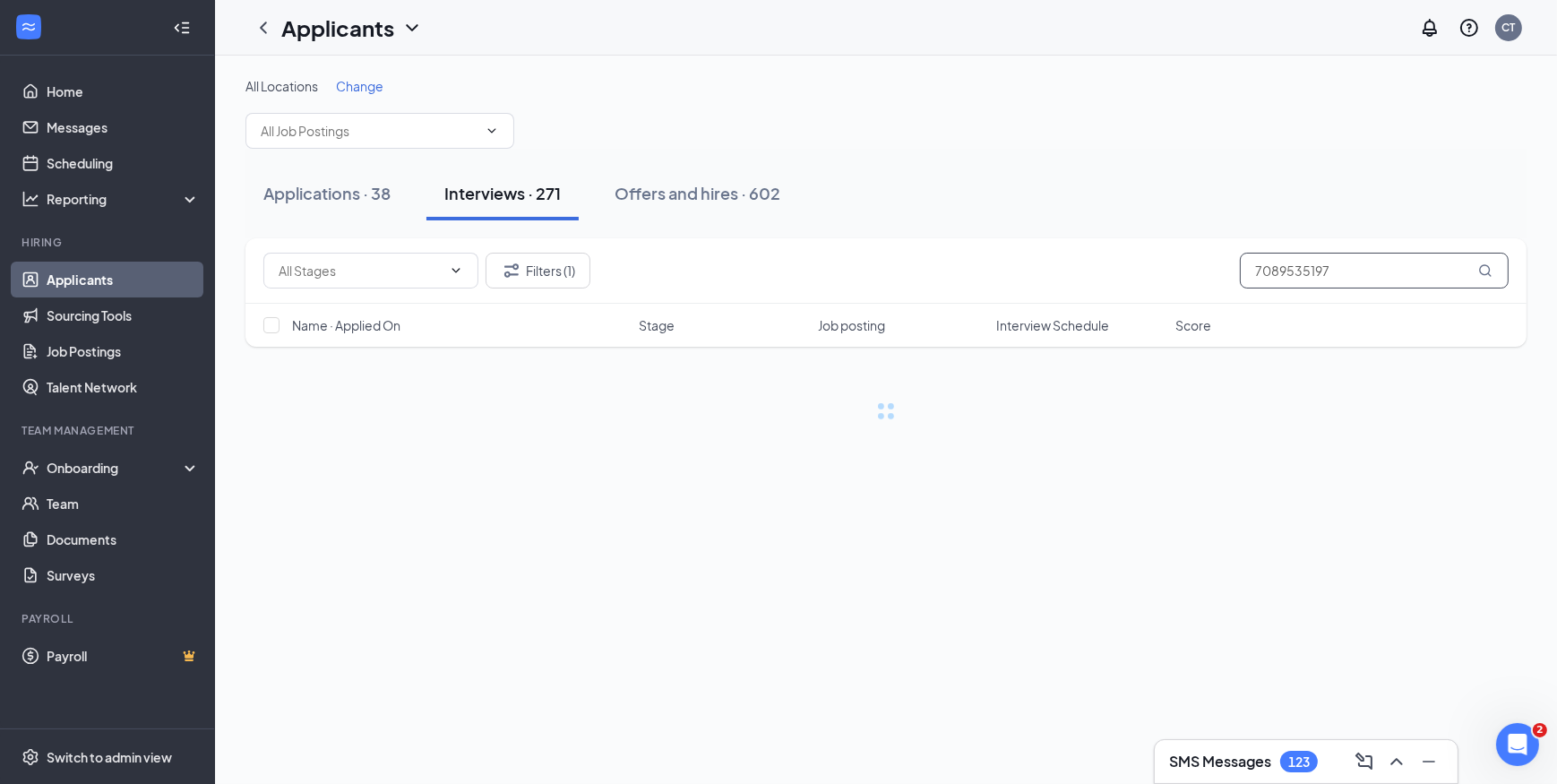
type input "7089535197"
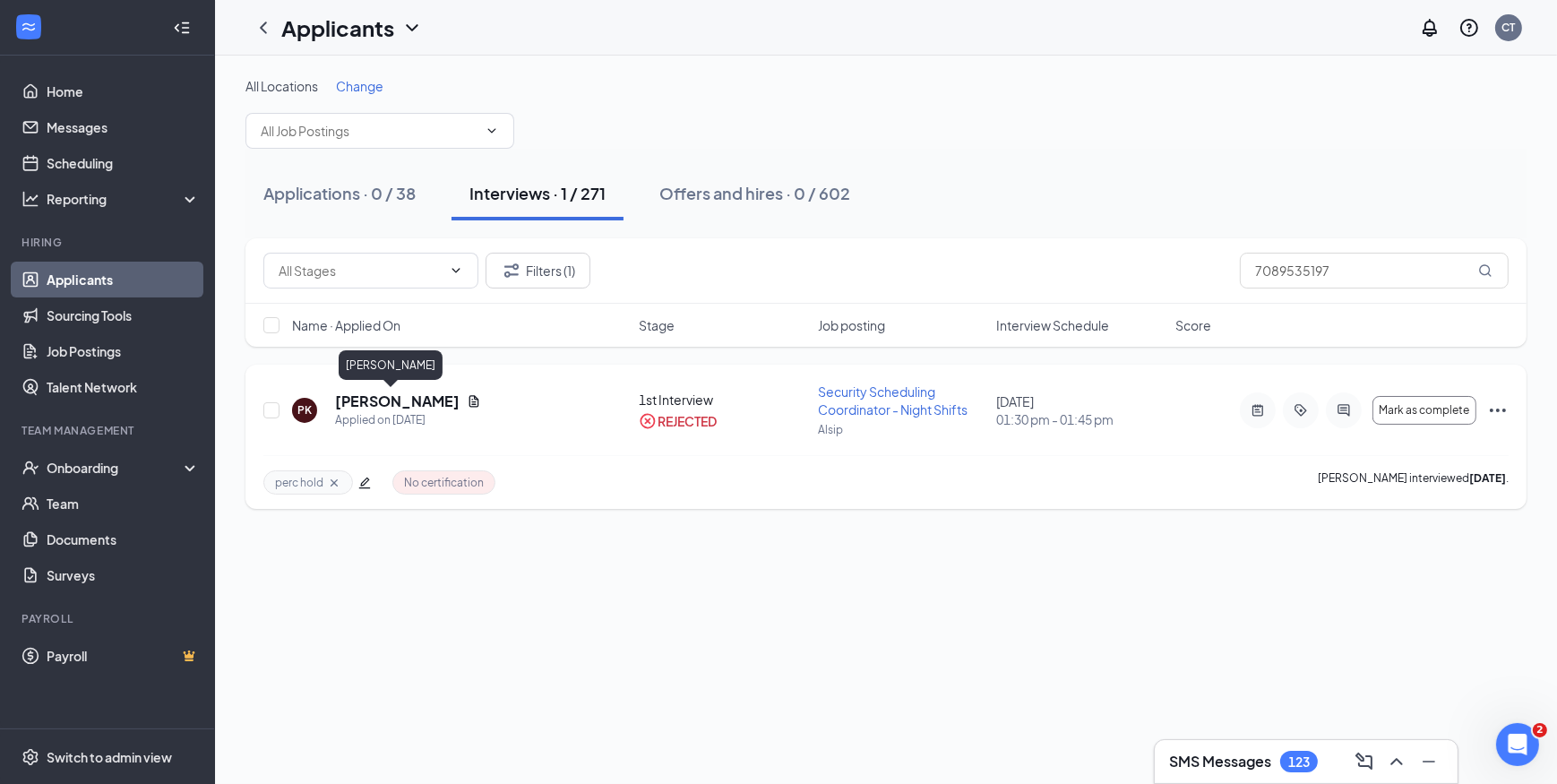
click at [396, 397] on h5 "Patrice Kirk" at bounding box center [397, 401] width 125 height 19
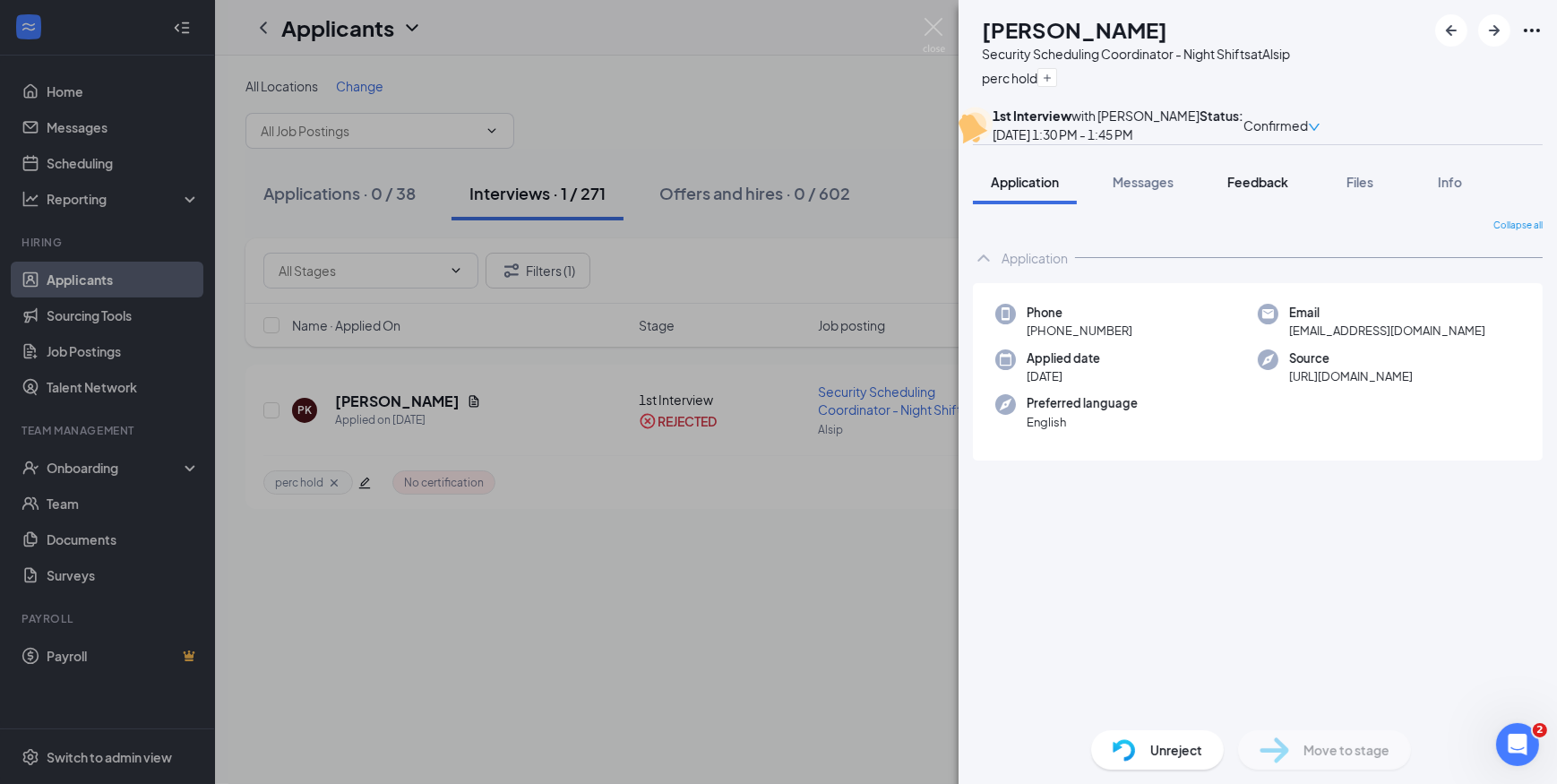
click at [1262, 189] on span "Feedback" at bounding box center [1257, 182] width 61 height 16
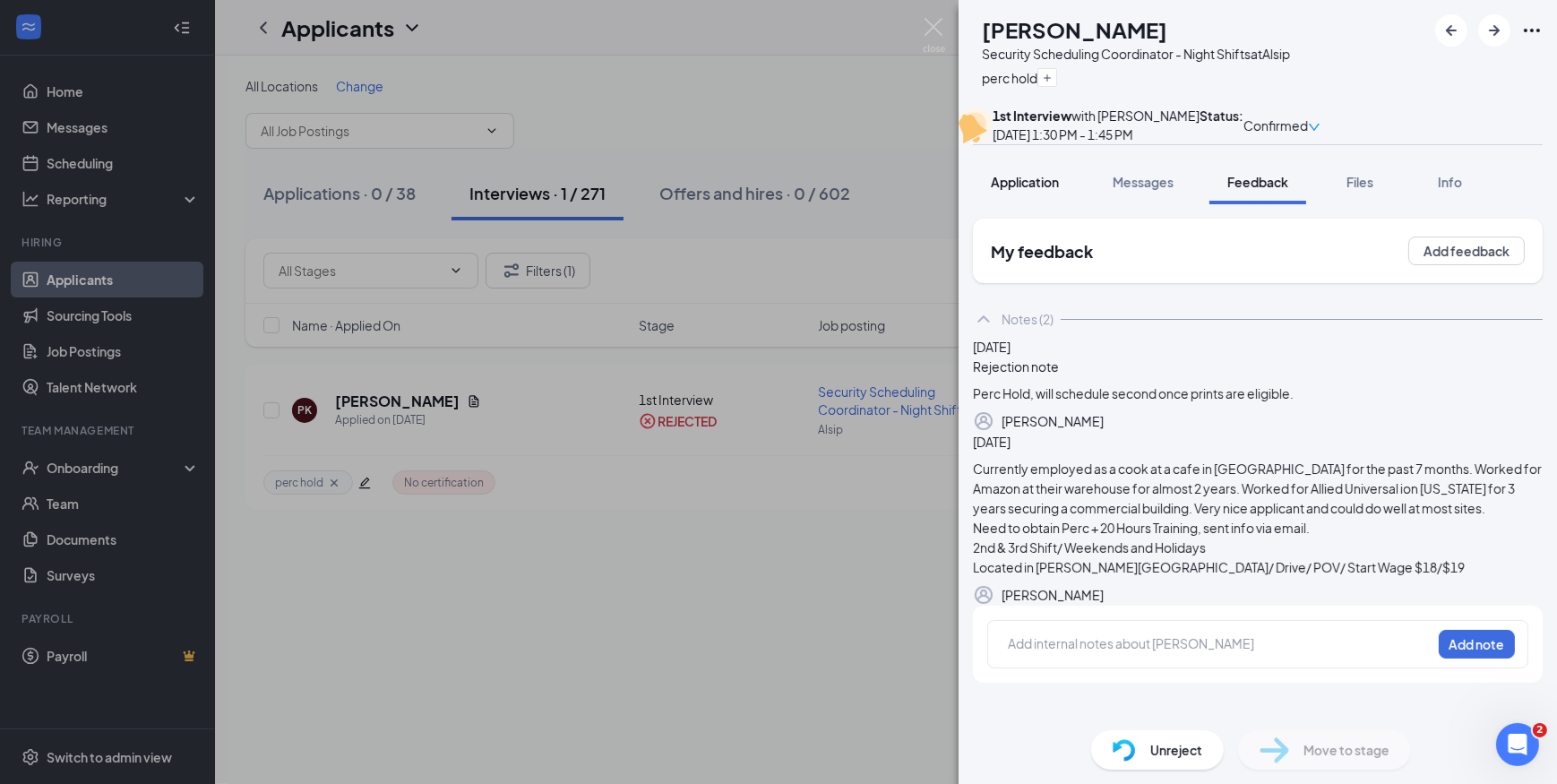
click at [1017, 189] on span "Application" at bounding box center [1025, 182] width 68 height 16
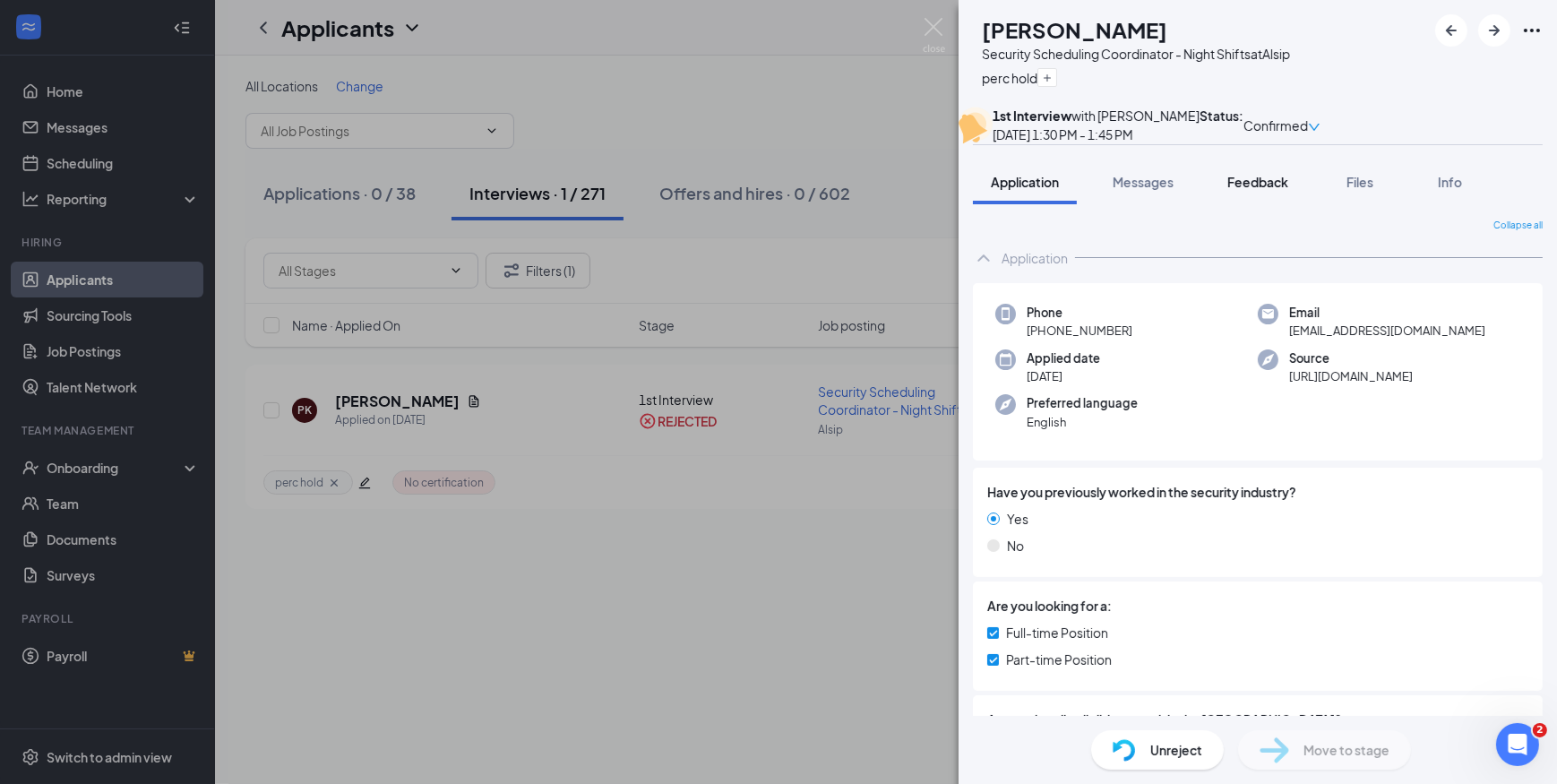
click at [1259, 189] on span "Feedback" at bounding box center [1257, 182] width 61 height 16
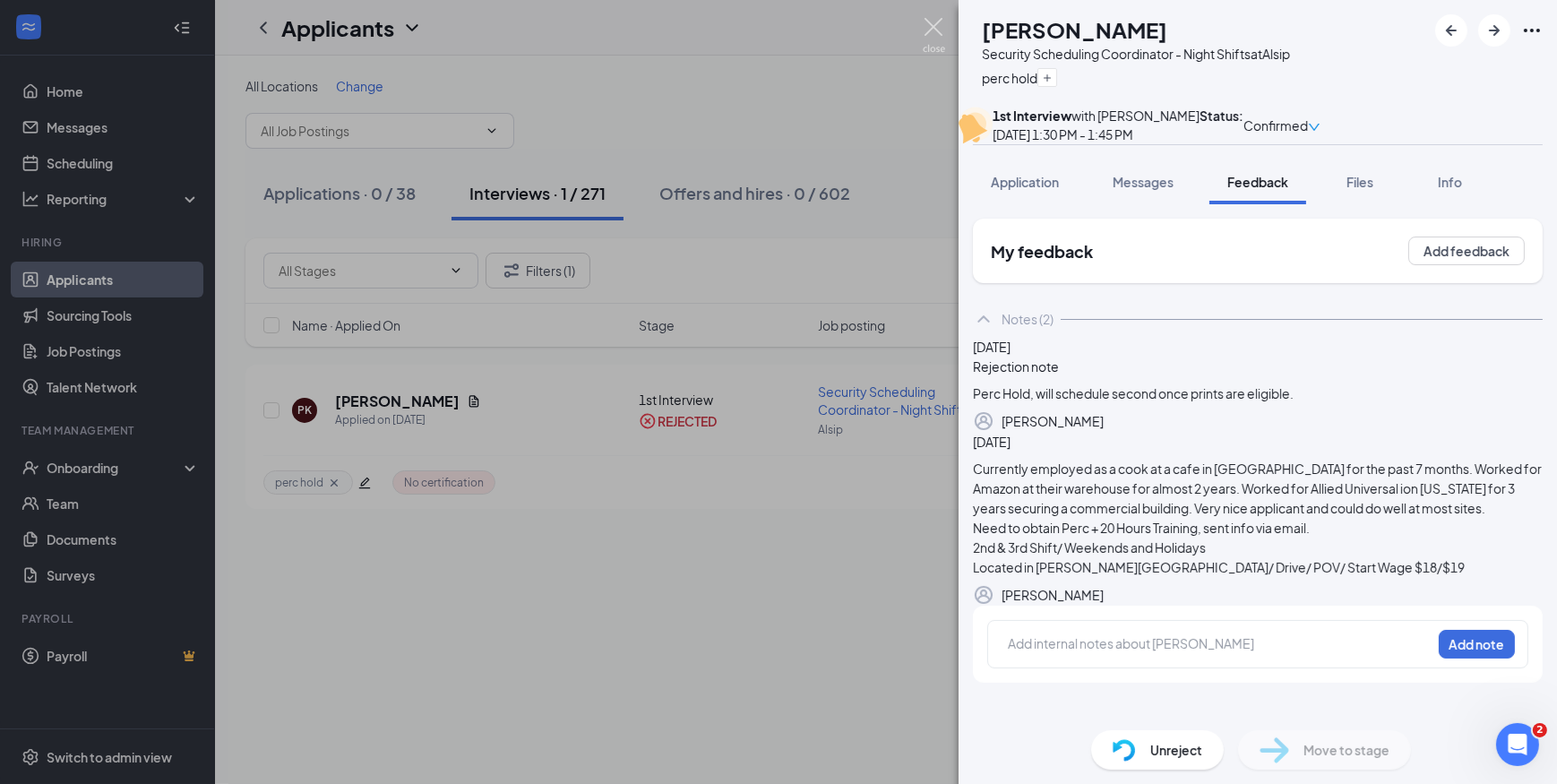
click at [932, 26] on img at bounding box center [933, 36] width 22 height 35
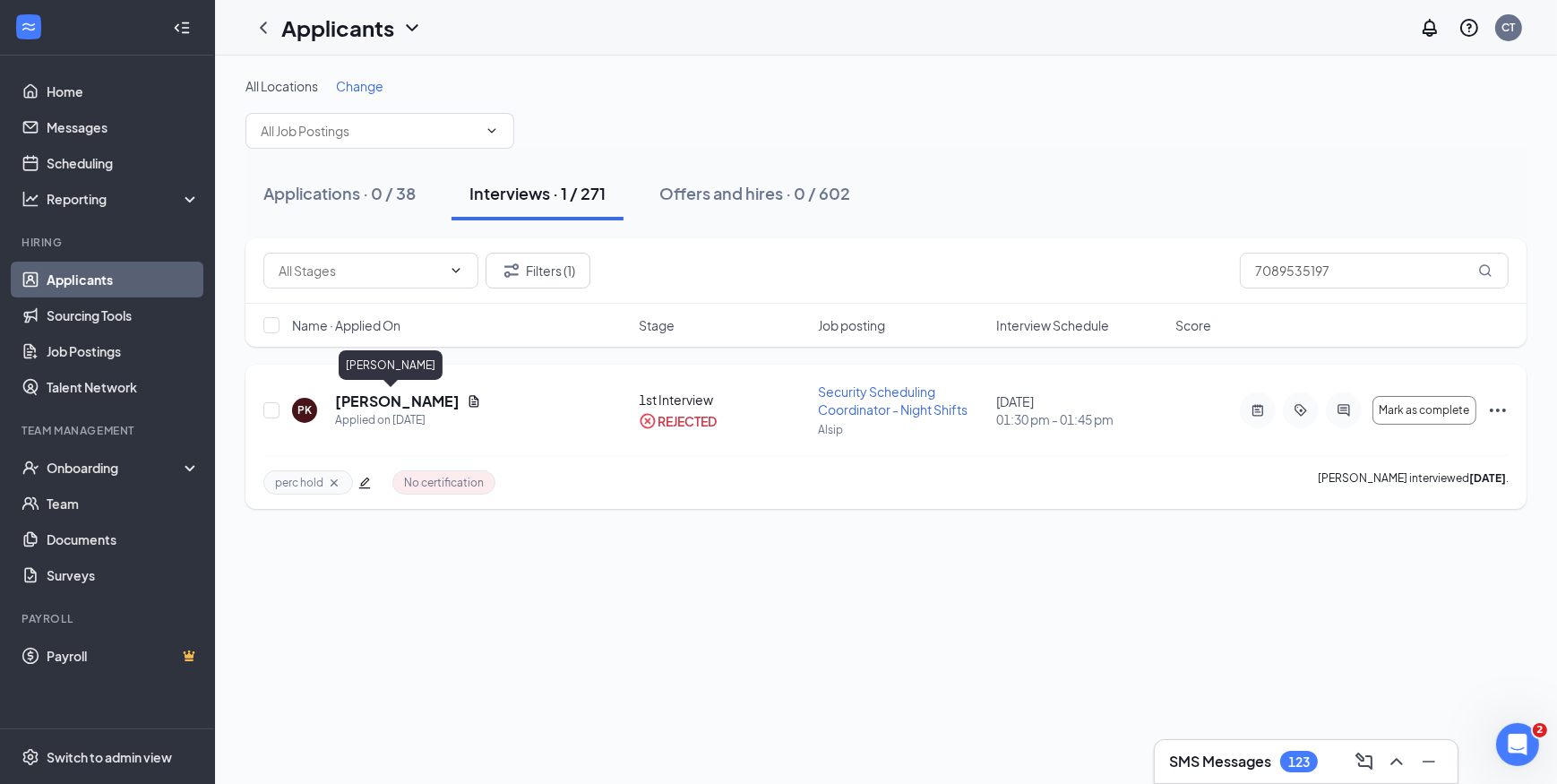
click at [384, 399] on h5 "Patrice Kirk" at bounding box center [397, 401] width 125 height 19
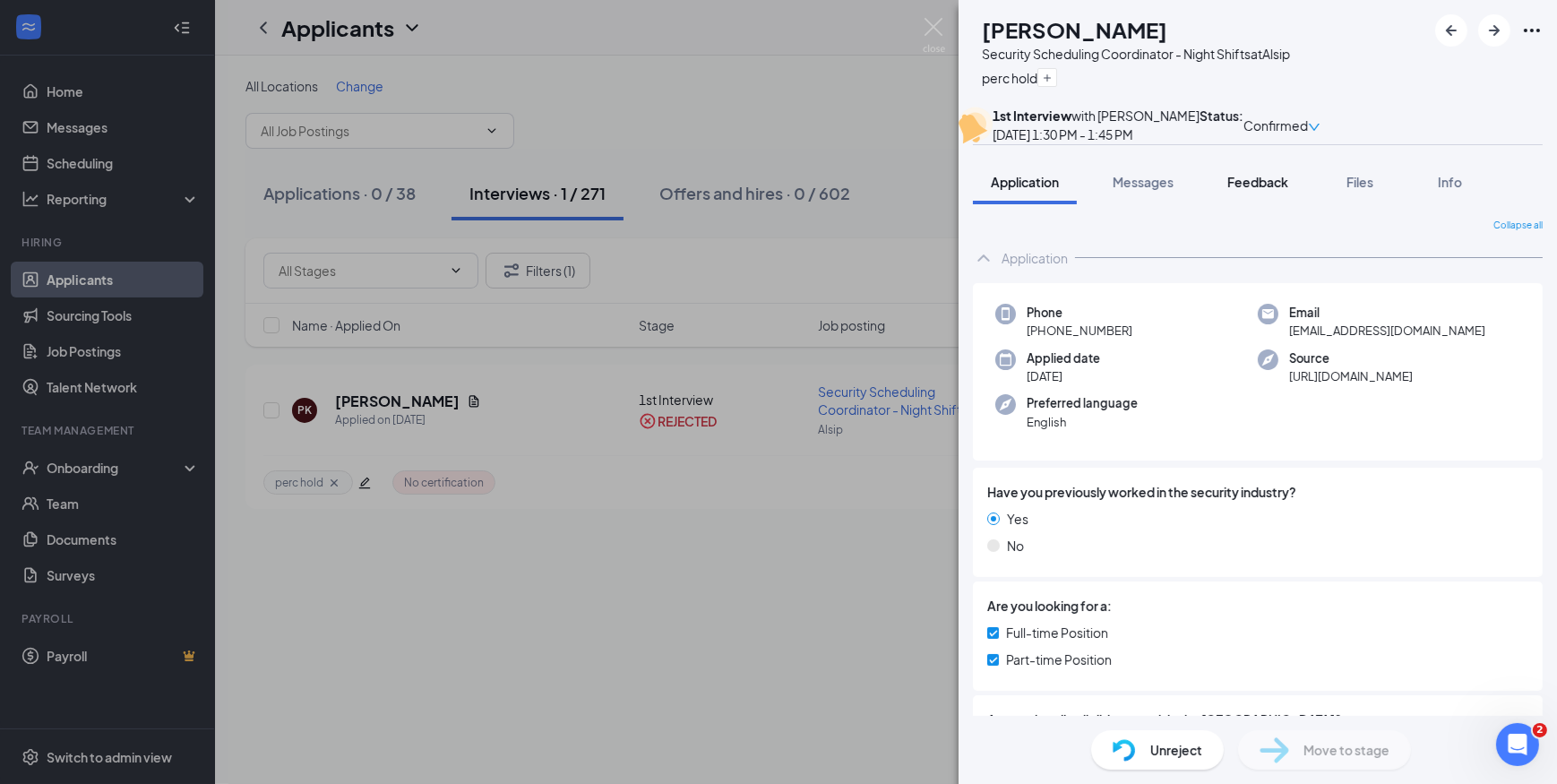
click at [1254, 189] on span "Feedback" at bounding box center [1257, 182] width 61 height 16
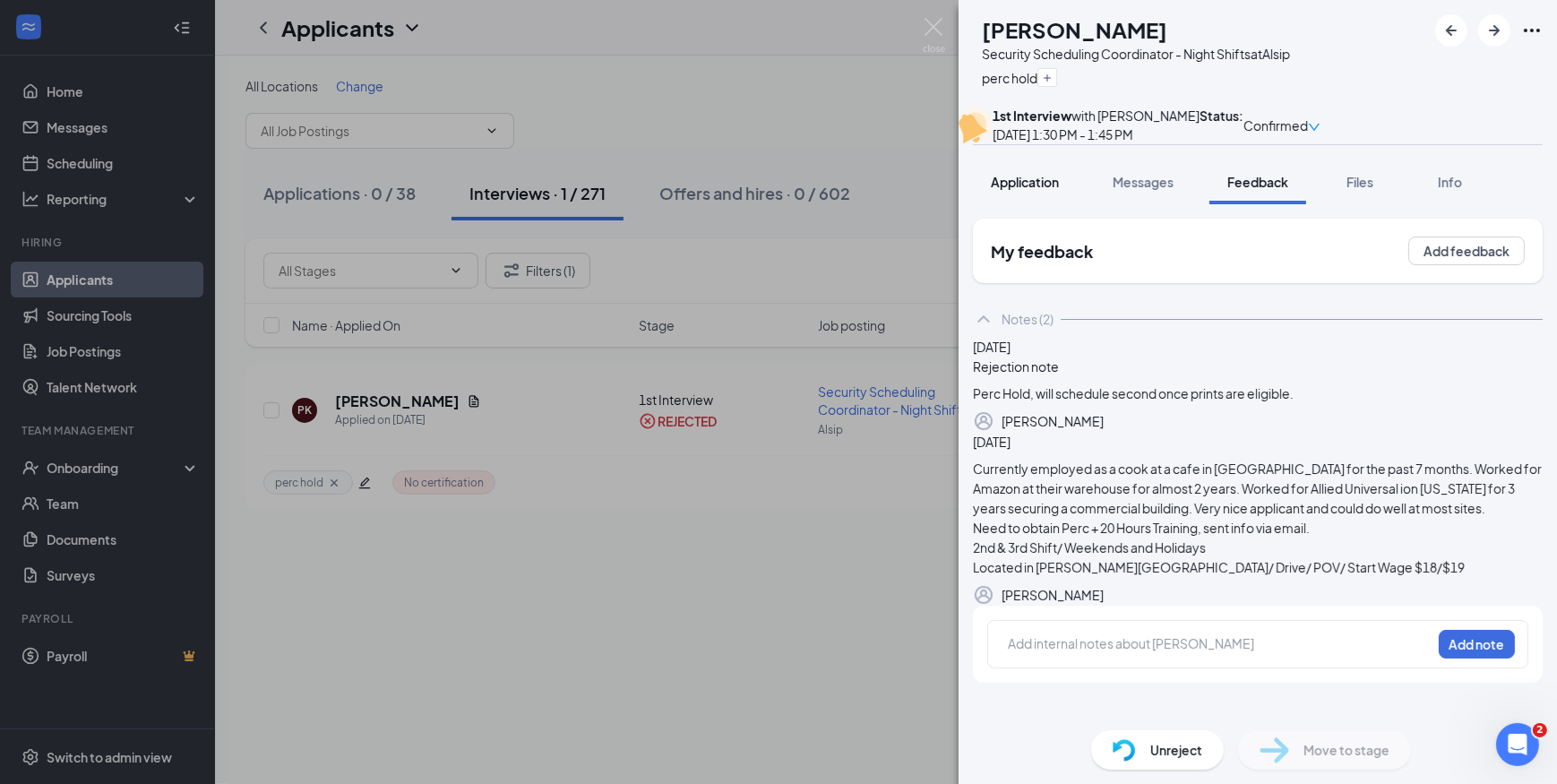
click at [1063, 204] on button "Application" at bounding box center [1024, 182] width 103 height 44
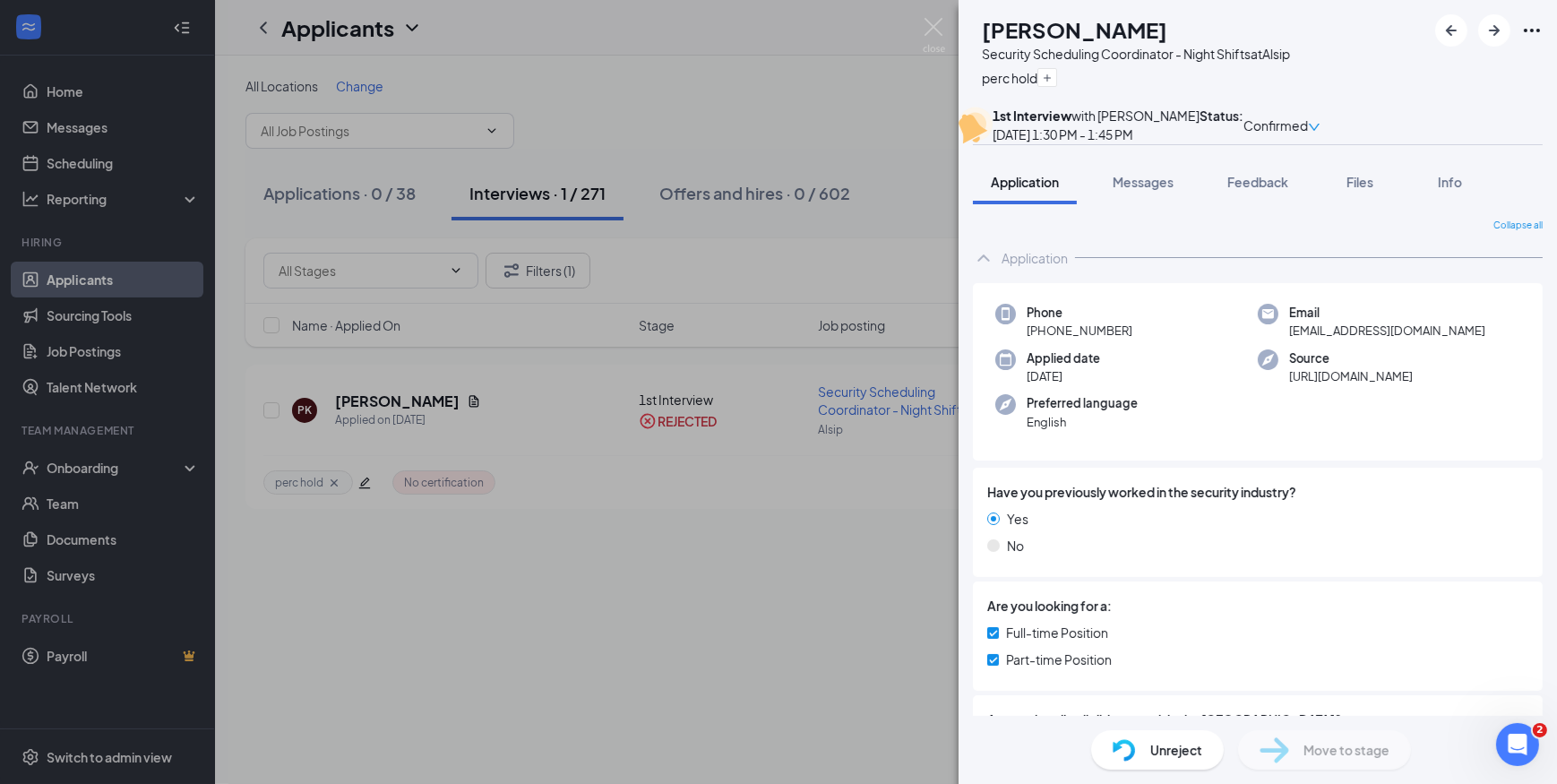
click at [1202, 752] on div "Unreject" at bounding box center [1157, 749] width 132 height 40
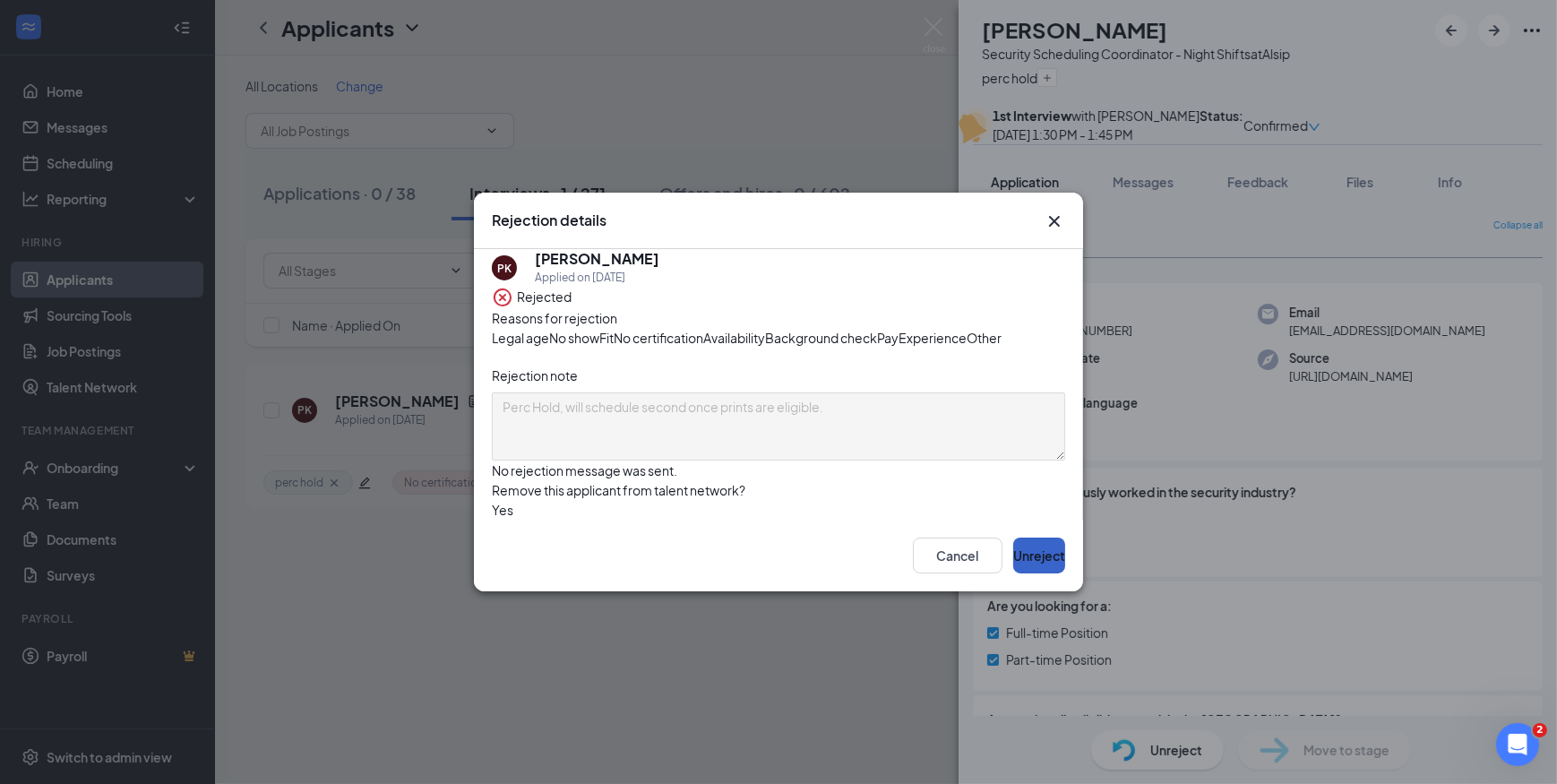
click at [1021, 573] on button "Unreject" at bounding box center [1040, 555] width 52 height 36
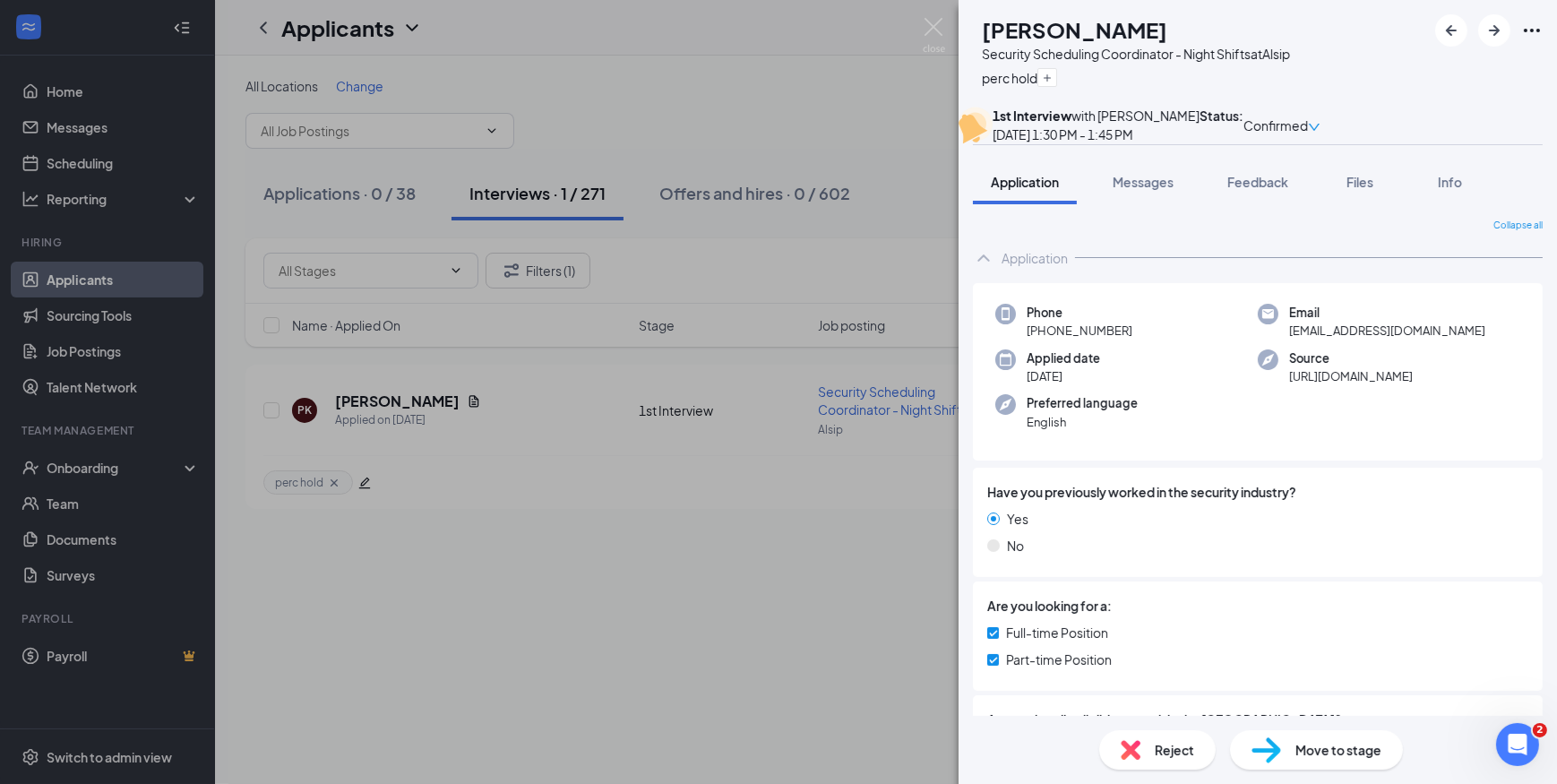
click at [1338, 750] on span "Move to stage" at bounding box center [1338, 749] width 86 height 19
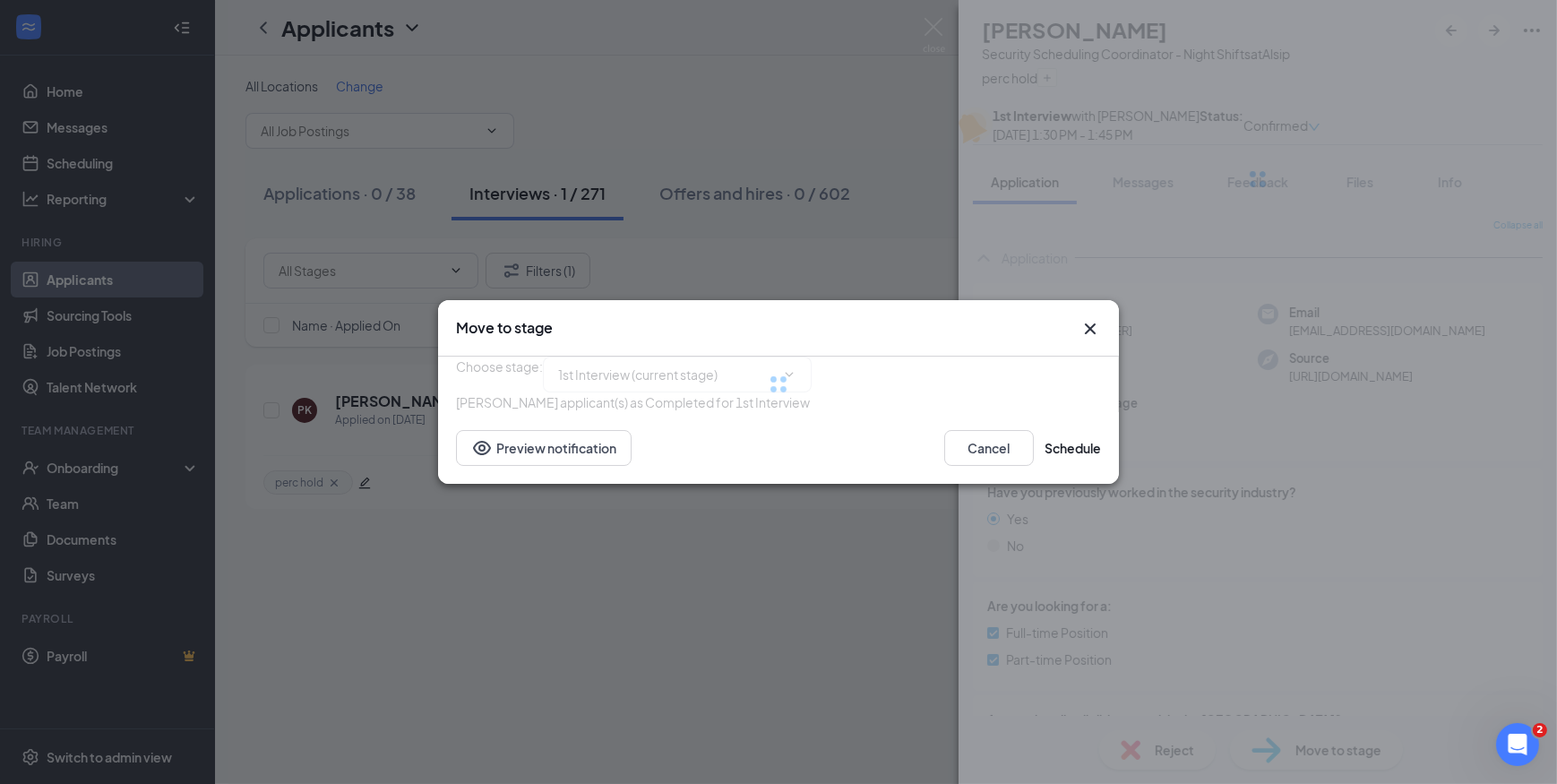
type input "2nd Interview (next stage)"
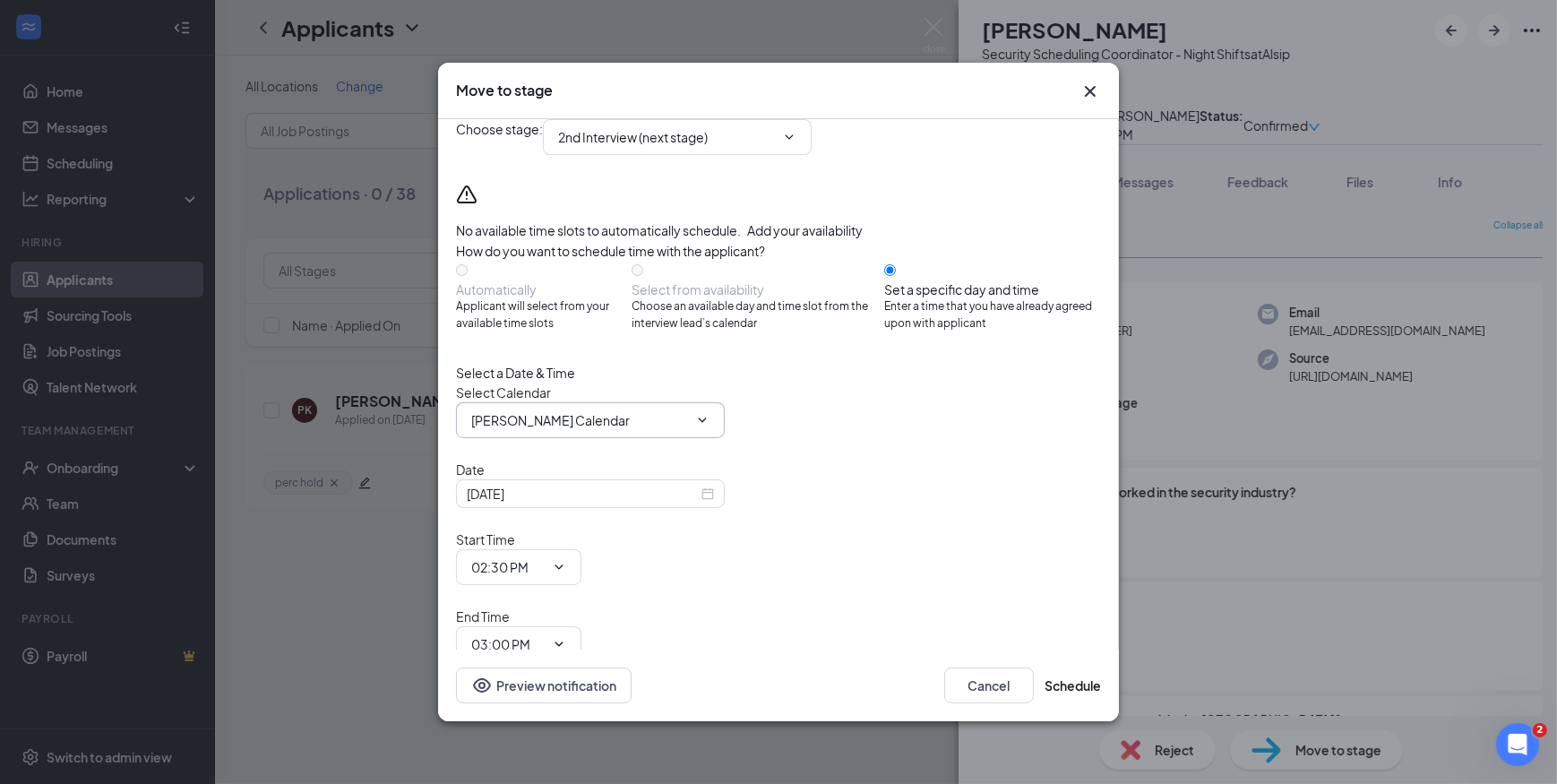
click at [700, 421] on icon "ChevronDown" at bounding box center [703, 420] width 8 height 5
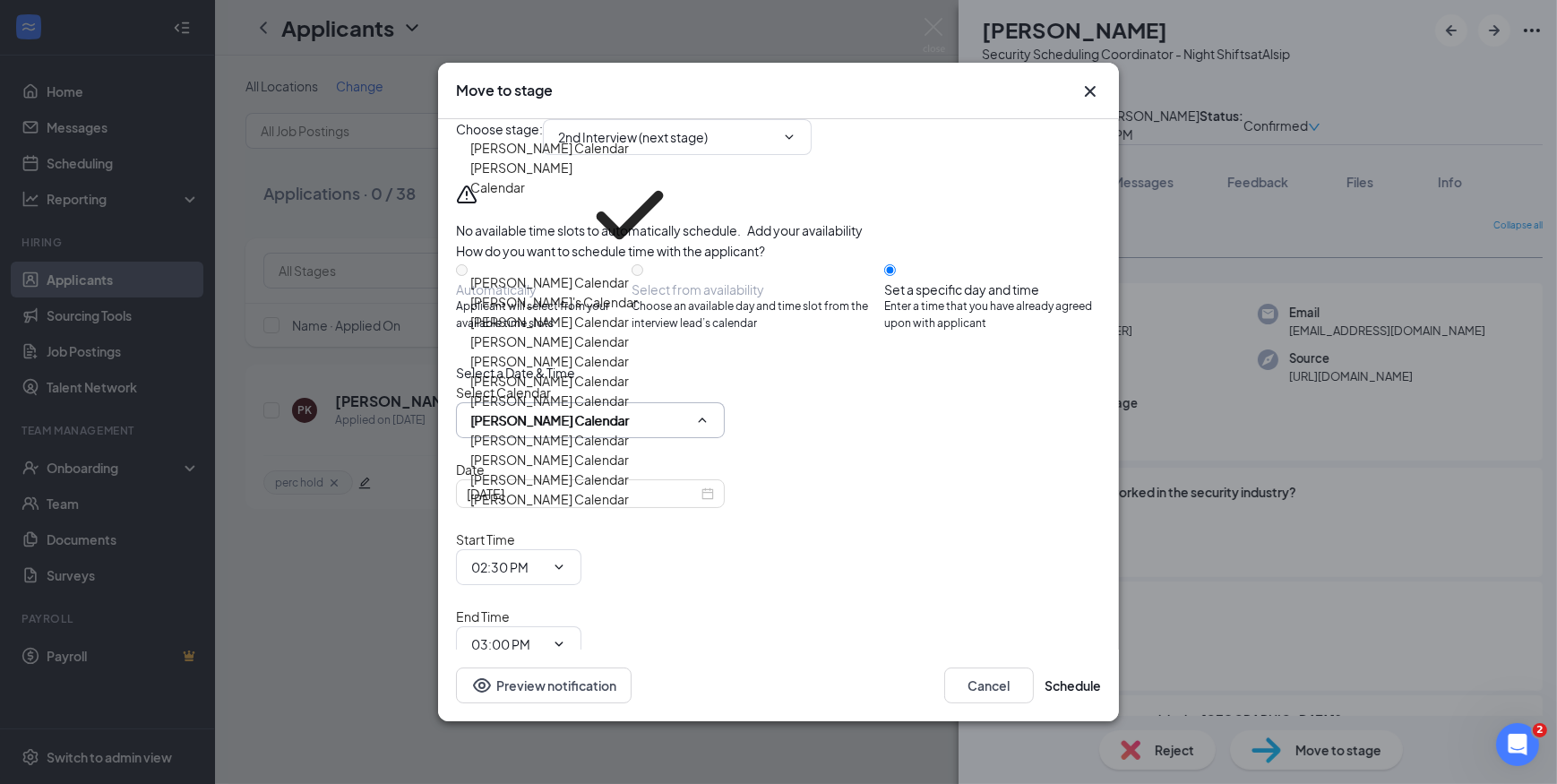
click at [629, 351] on div "Dominic Polito's Calendar" at bounding box center [549, 341] width 159 height 19
type input "Dominic Polito's Calendar"
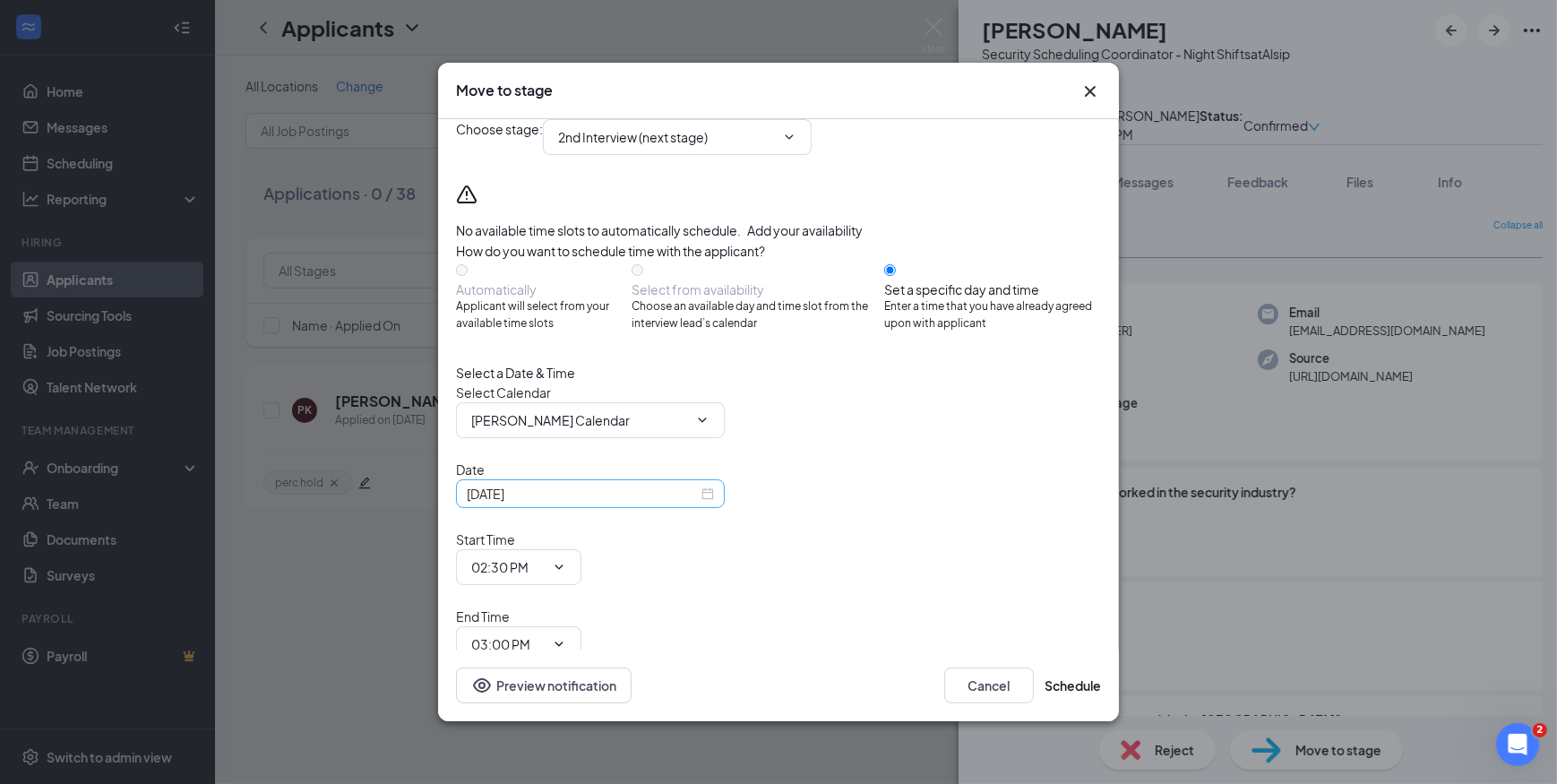
click at [699, 504] on div "Oct 15, 2025" at bounding box center [591, 493] width 248 height 19
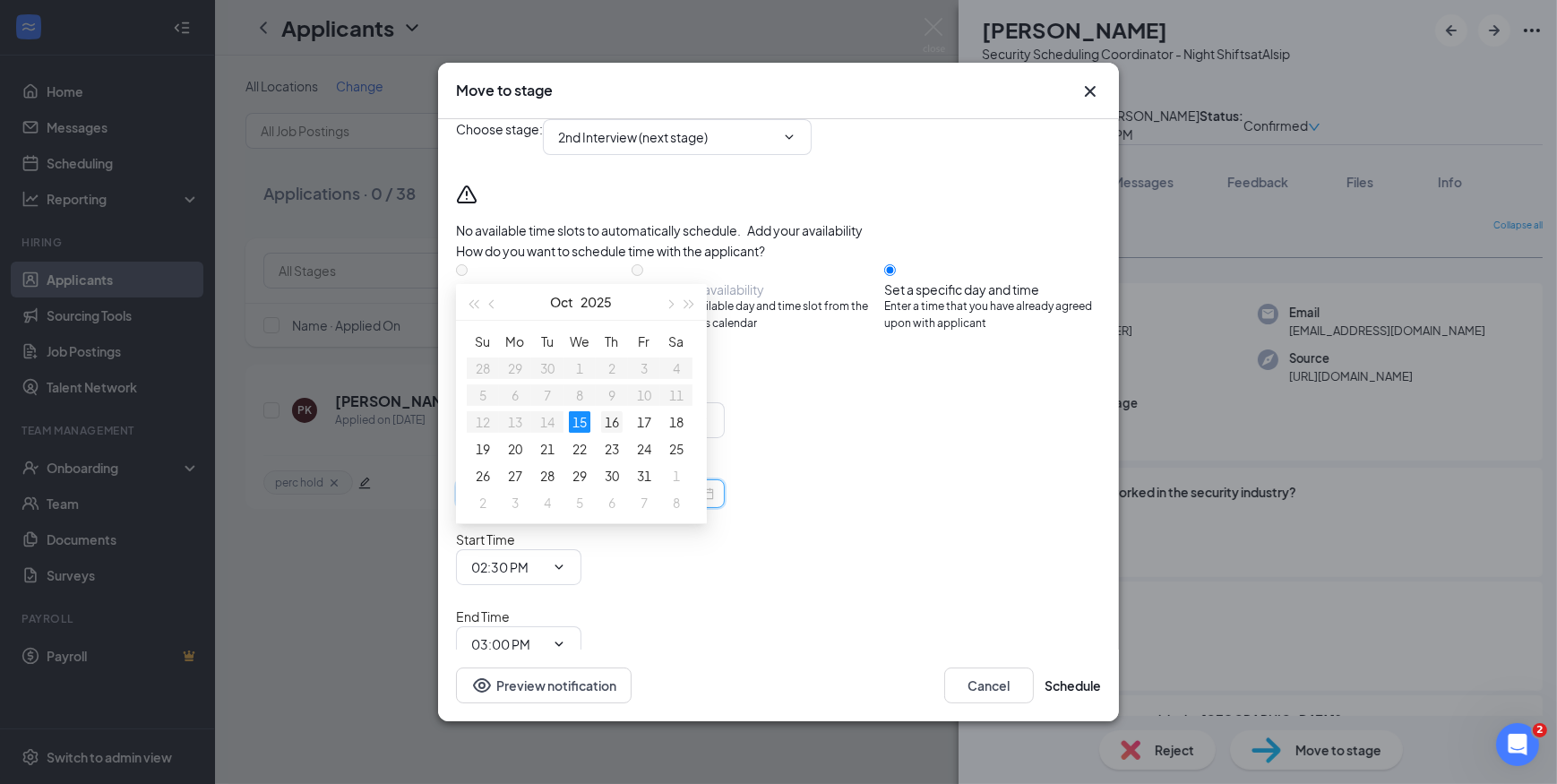
type input "Oct 16, 2025"
click at [615, 423] on div "16" at bounding box center [612, 421] width 21 height 21
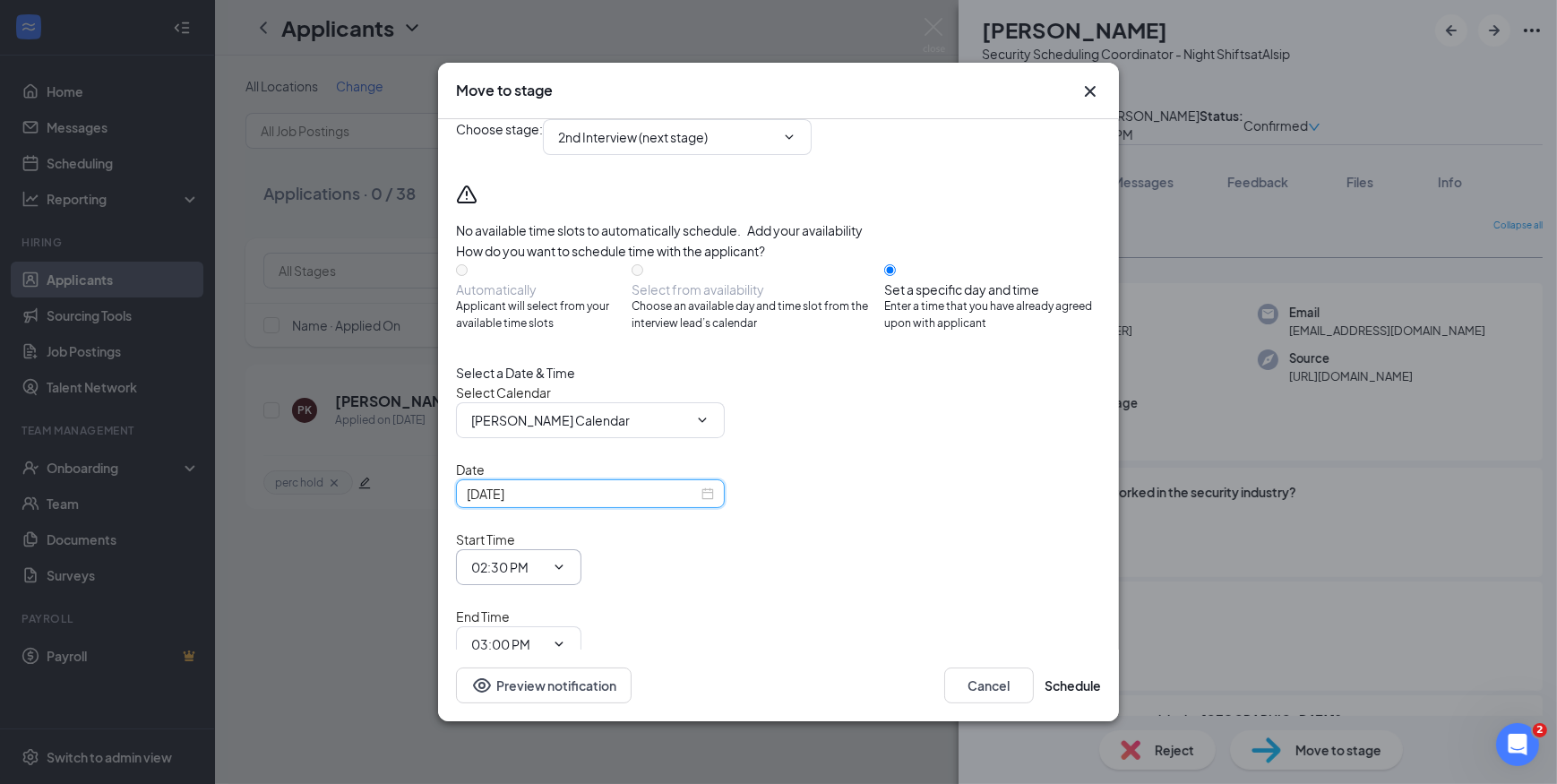
click at [544, 557] on input "02:30 PM" at bounding box center [508, 566] width 73 height 19
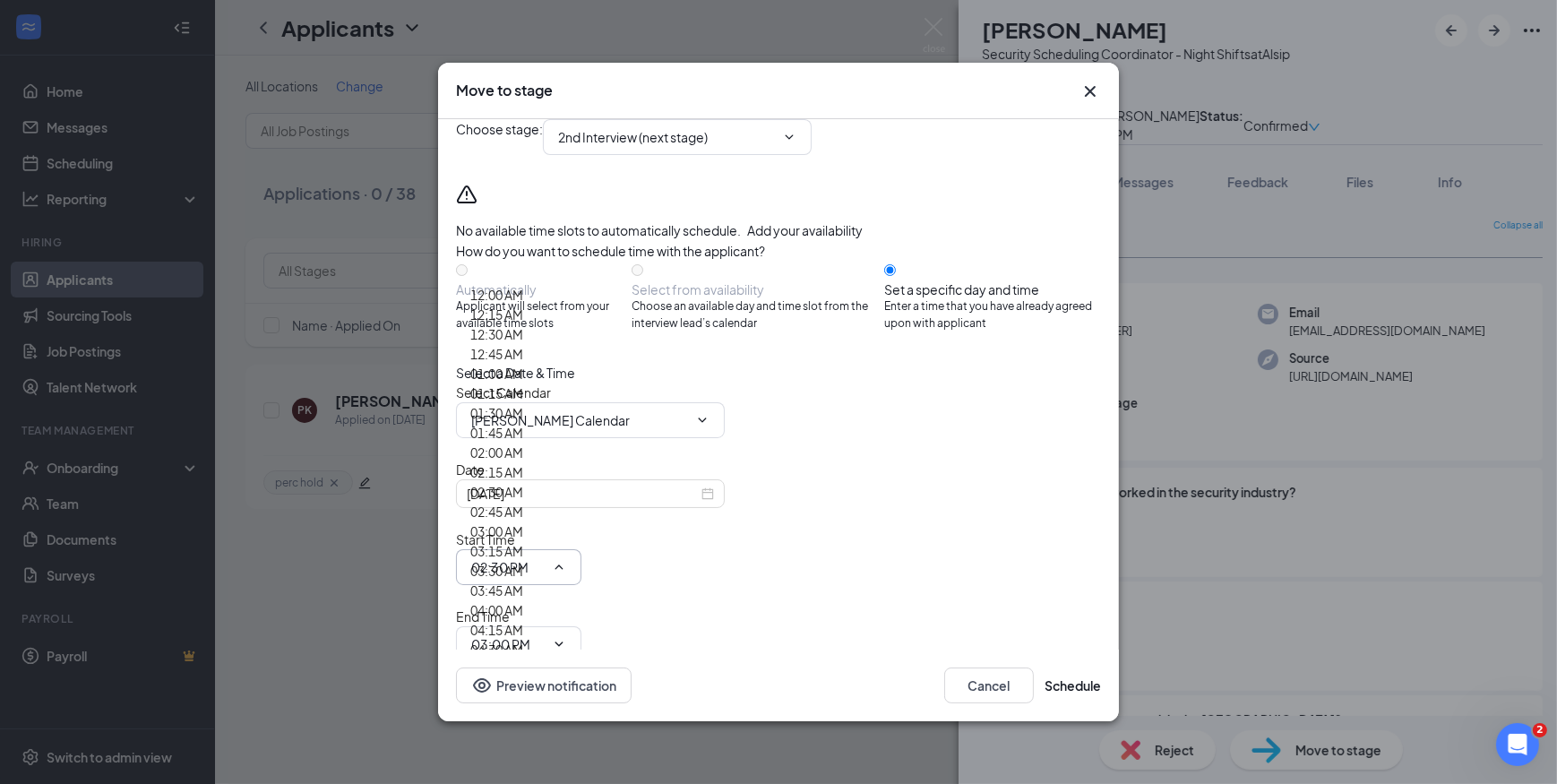
scroll to position [1302, 0]
drag, startPoint x: 810, startPoint y: 468, endPoint x: 892, endPoint y: 493, distance: 85.7
type input "09:00 AM"
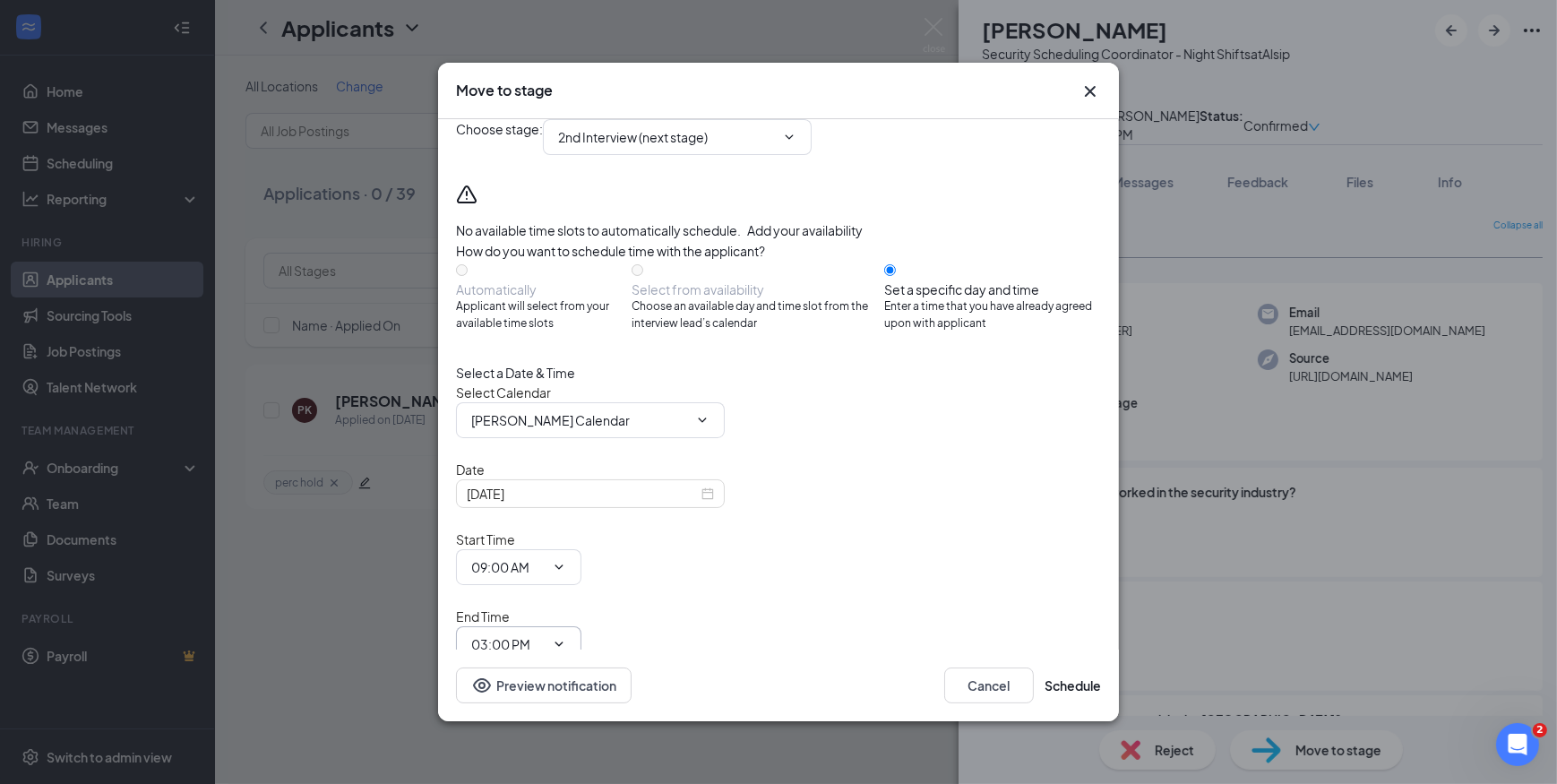
click at [567, 637] on icon "ChevronDown" at bounding box center [559, 644] width 15 height 15
type input "09:30 AM"
click at [1066, 674] on button "Schedule" at bounding box center [1072, 684] width 56 height 36
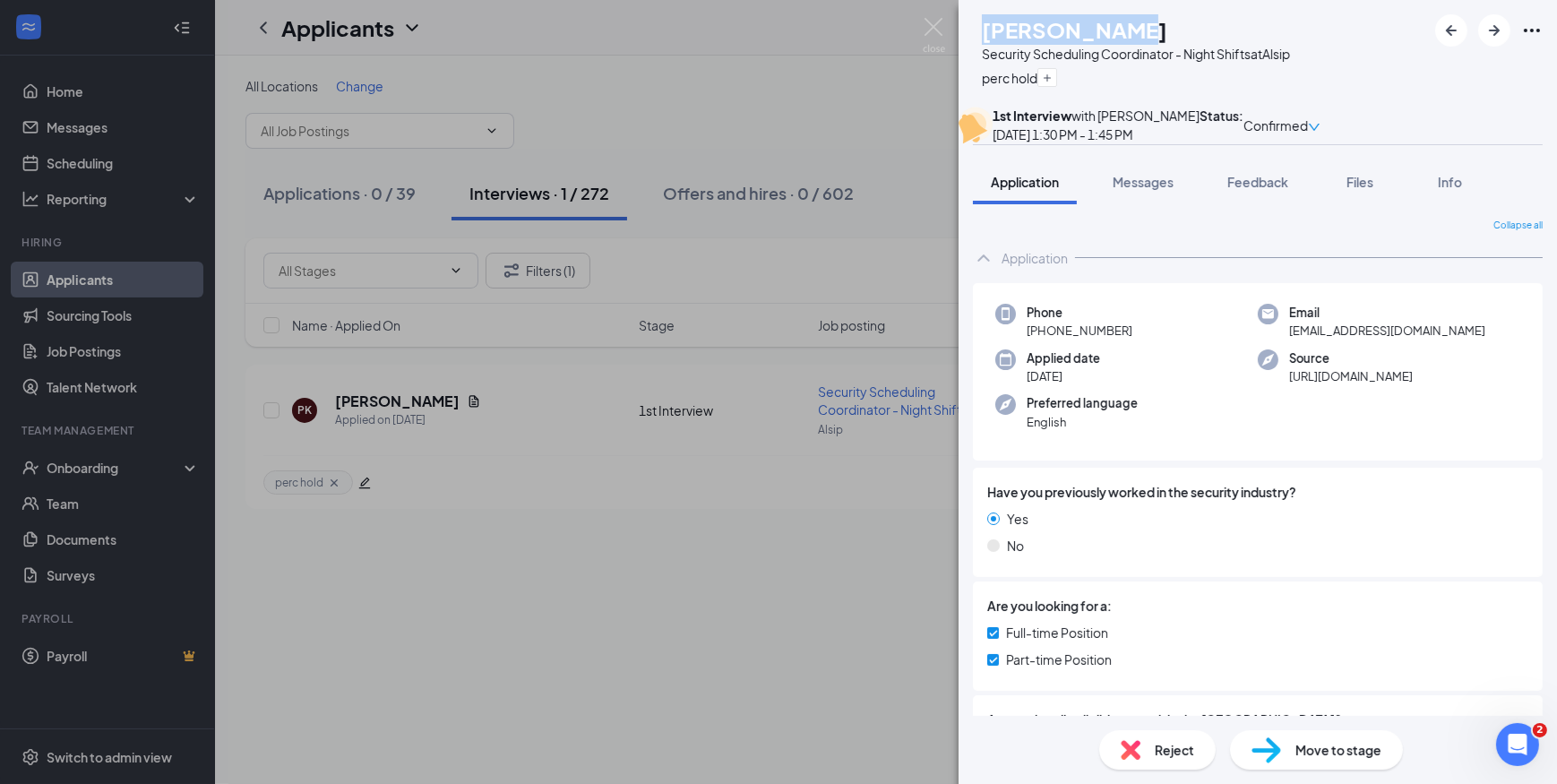
drag, startPoint x: 1134, startPoint y: 29, endPoint x: 1007, endPoint y: 36, distance: 127.2
click at [1007, 36] on div "PK Patrice Kirk Security Scheduling Coordinator - Night Shifts at Alsip perc ho…" at bounding box center [1131, 53] width 317 height 78
copy div "Patrice Kirk"
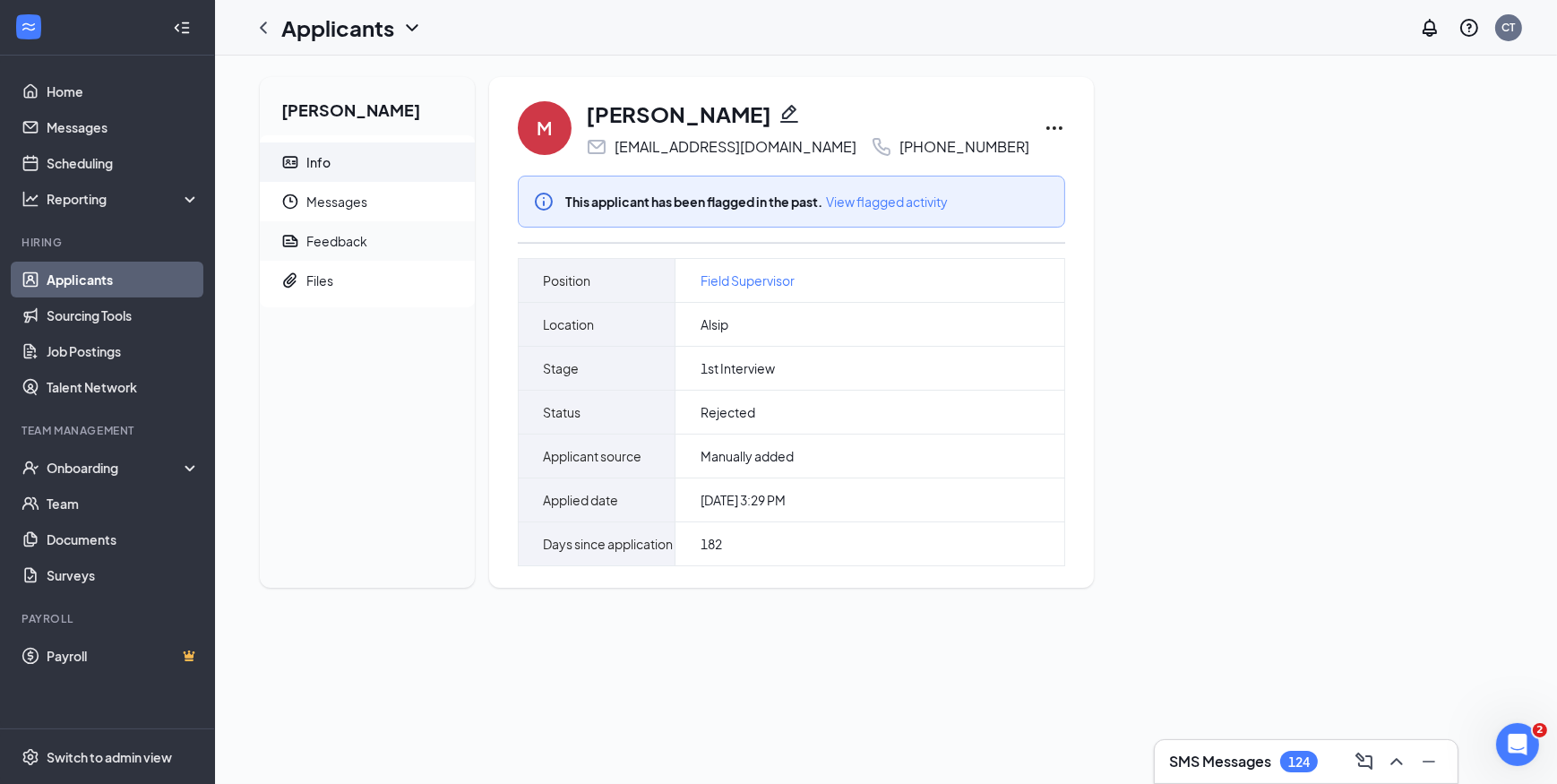
click at [367, 249] on span "Feedback" at bounding box center [383, 241] width 154 height 40
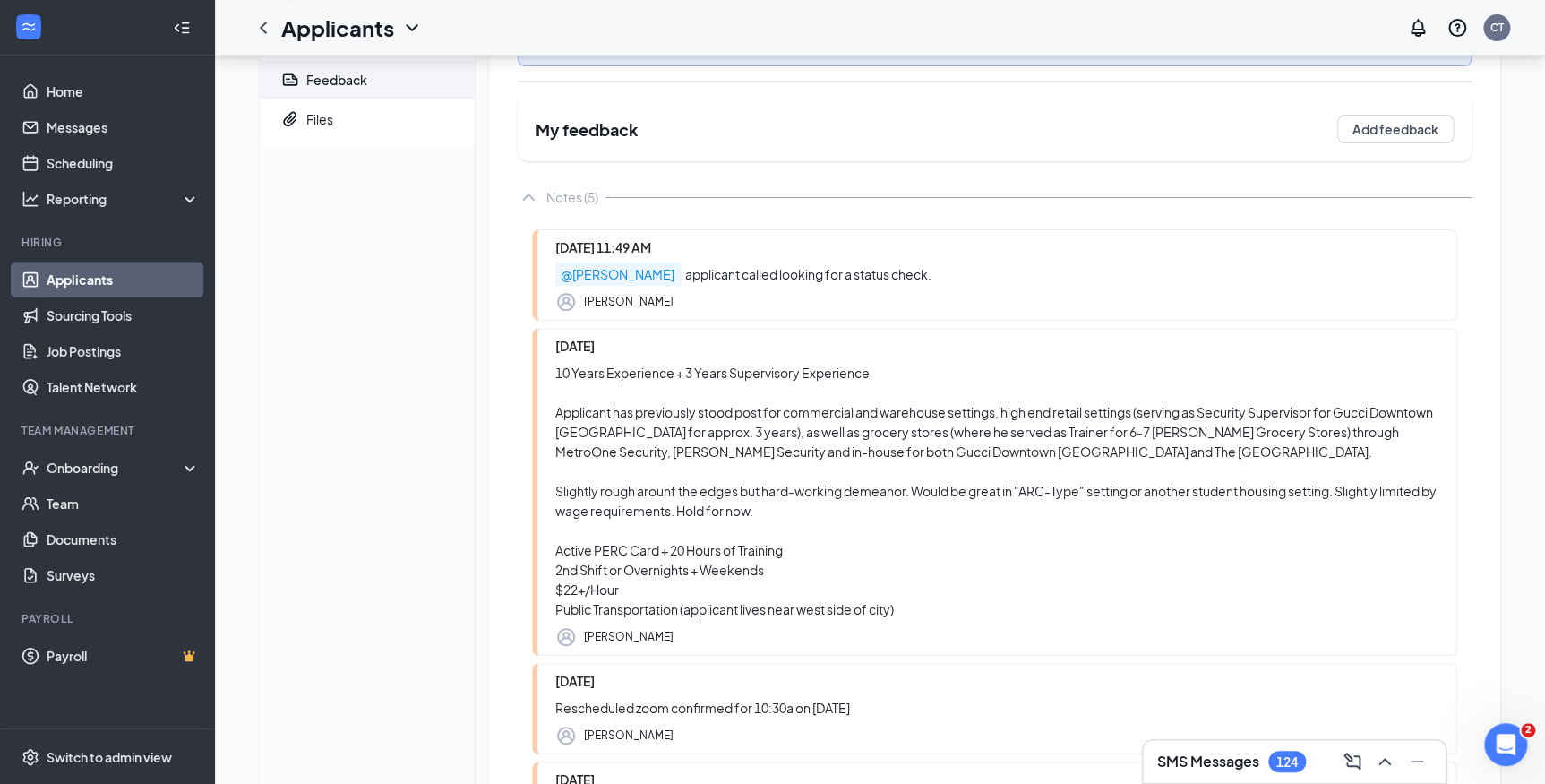
scroll to position [162, 0]
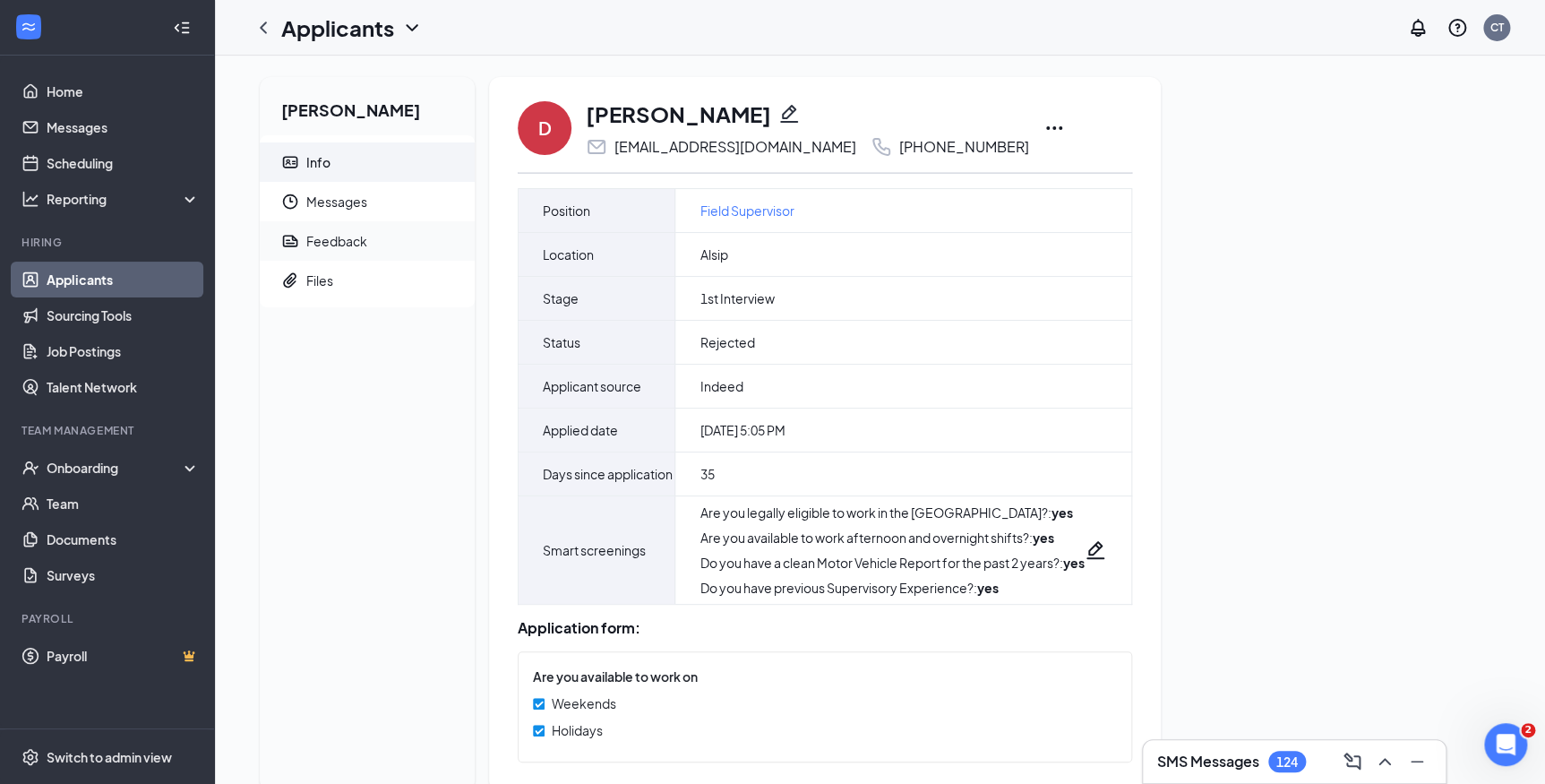
click at [332, 247] on div "Feedback" at bounding box center [336, 241] width 61 height 18
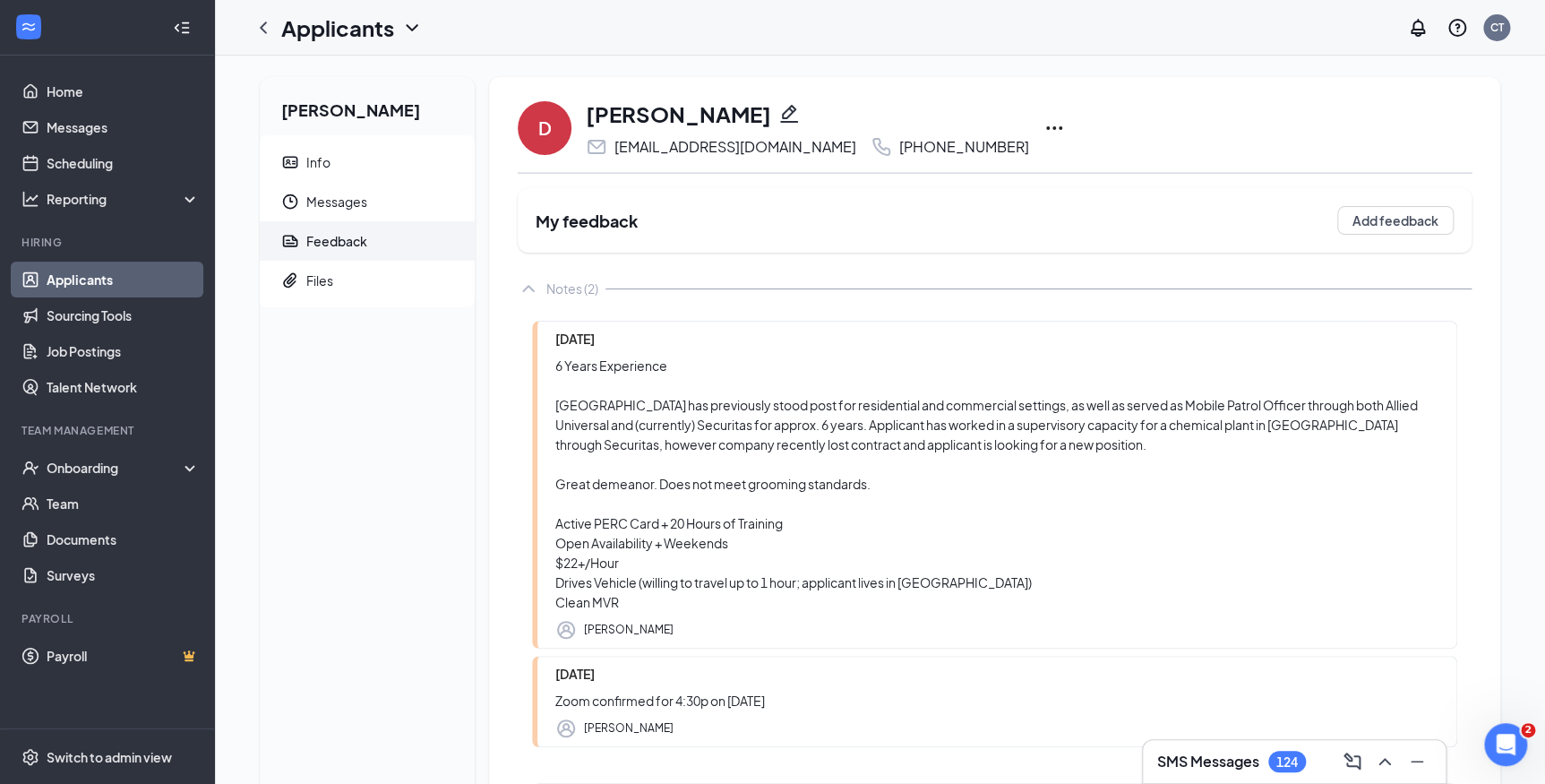
click at [570, 243] on div "My feedback Add feedback" at bounding box center [995, 220] width 954 height 65
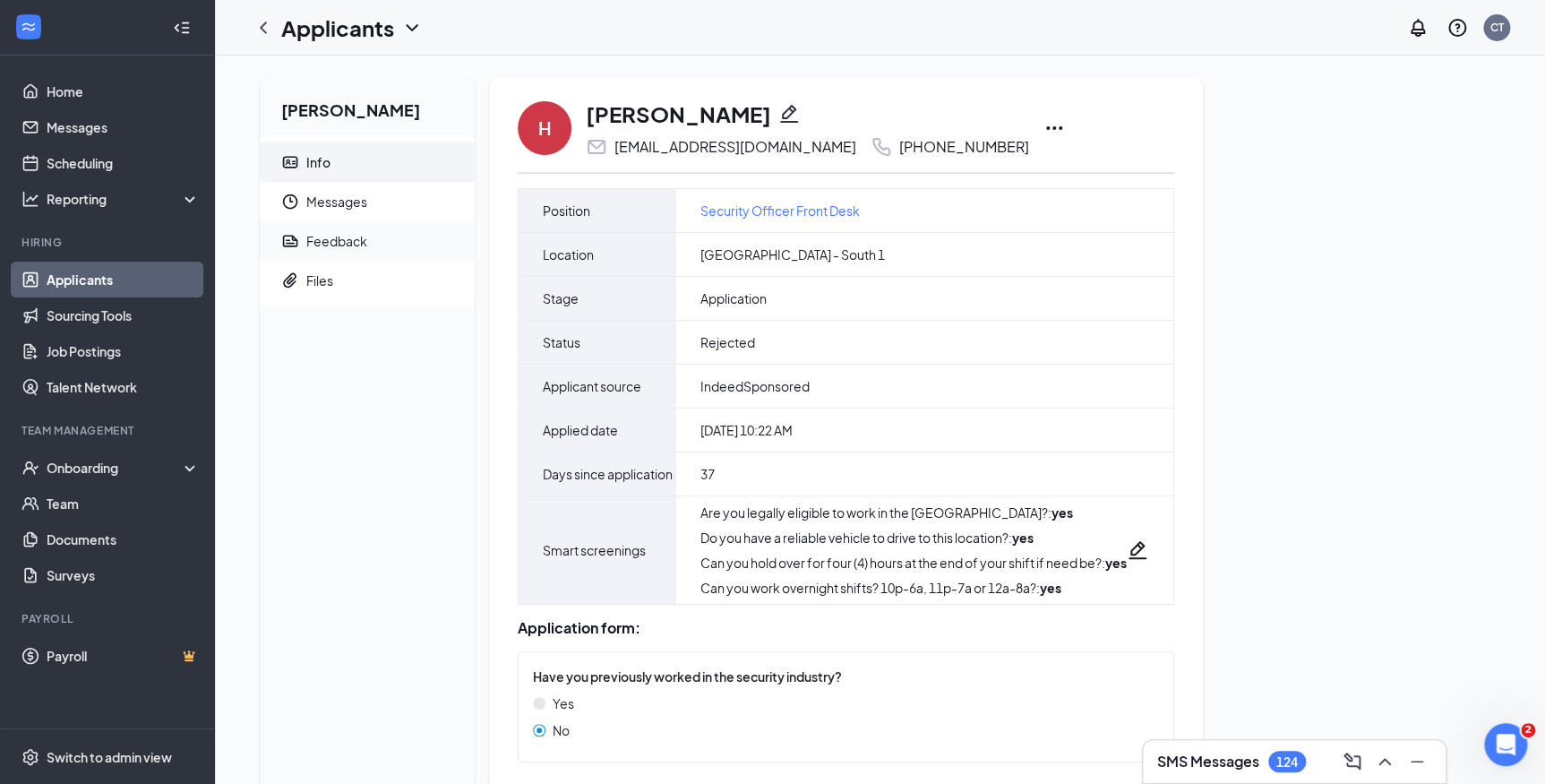
click at [364, 237] on div "Feedback" at bounding box center [336, 241] width 61 height 18
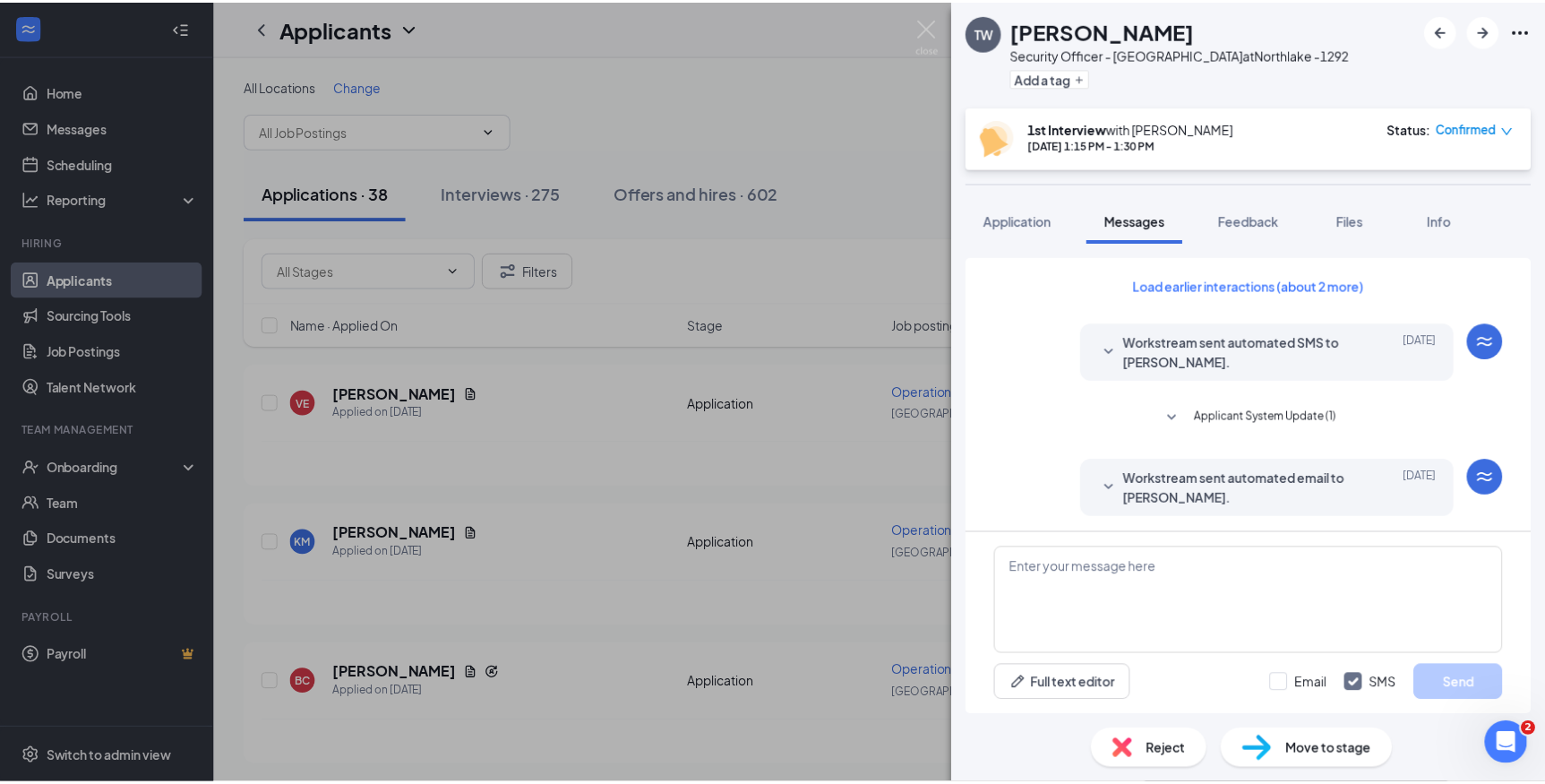
scroll to position [611, 0]
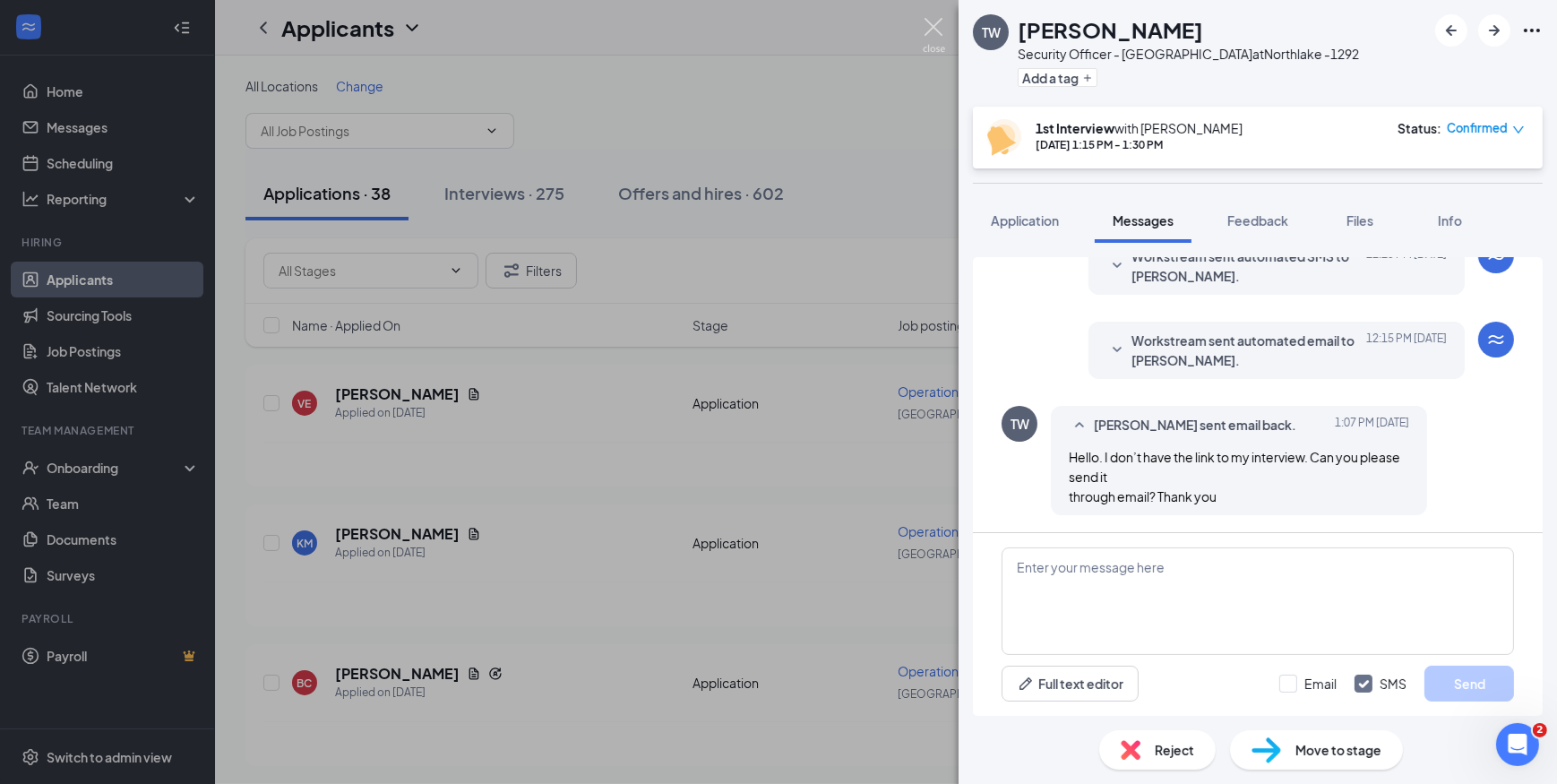
drag, startPoint x: 944, startPoint y: 27, endPoint x: 558, endPoint y: 213, distance: 428.5
click at [944, 27] on img at bounding box center [933, 36] width 22 height 35
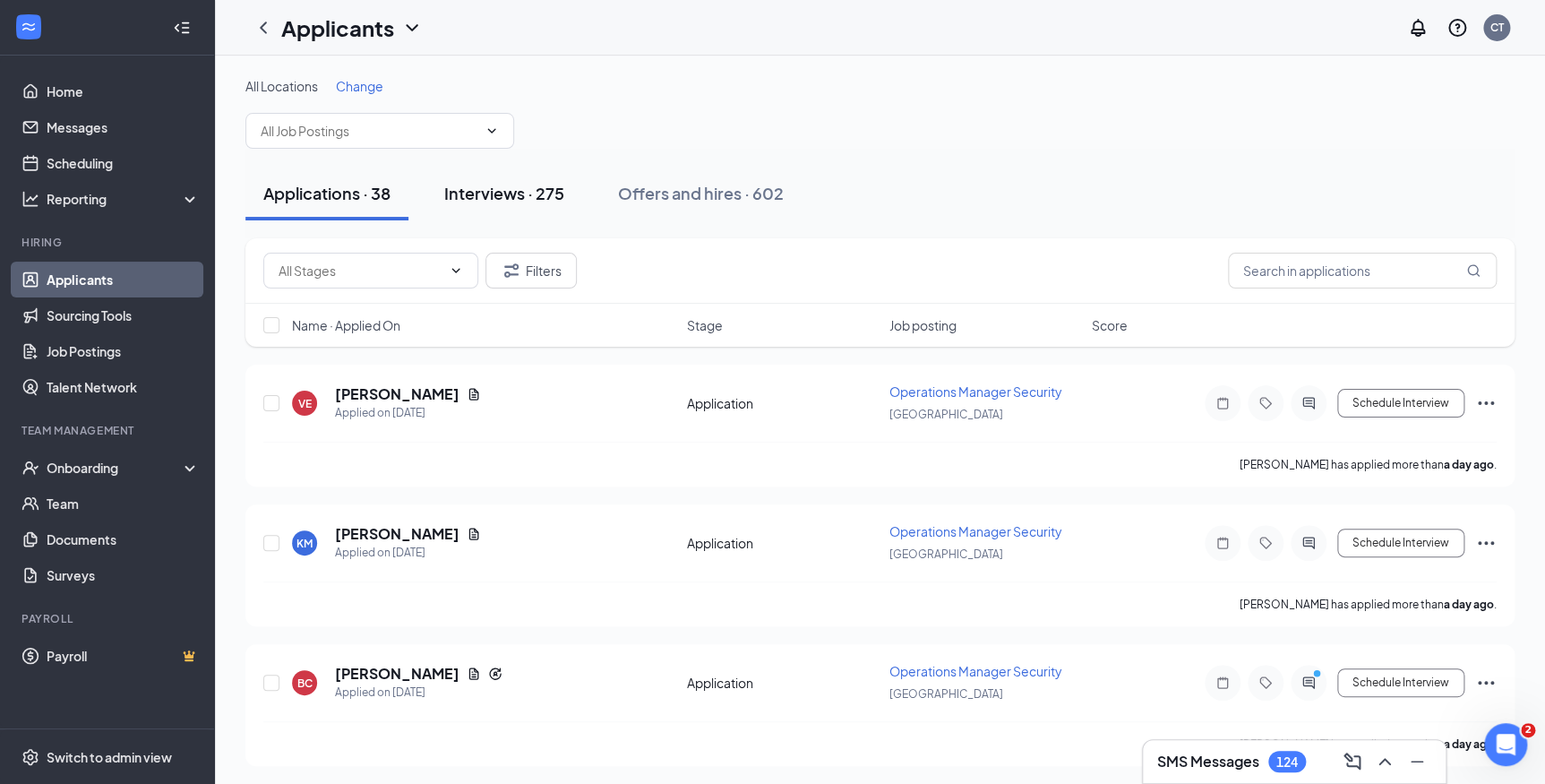
click at [550, 182] on div "Interviews · 275" at bounding box center [505, 192] width 120 height 22
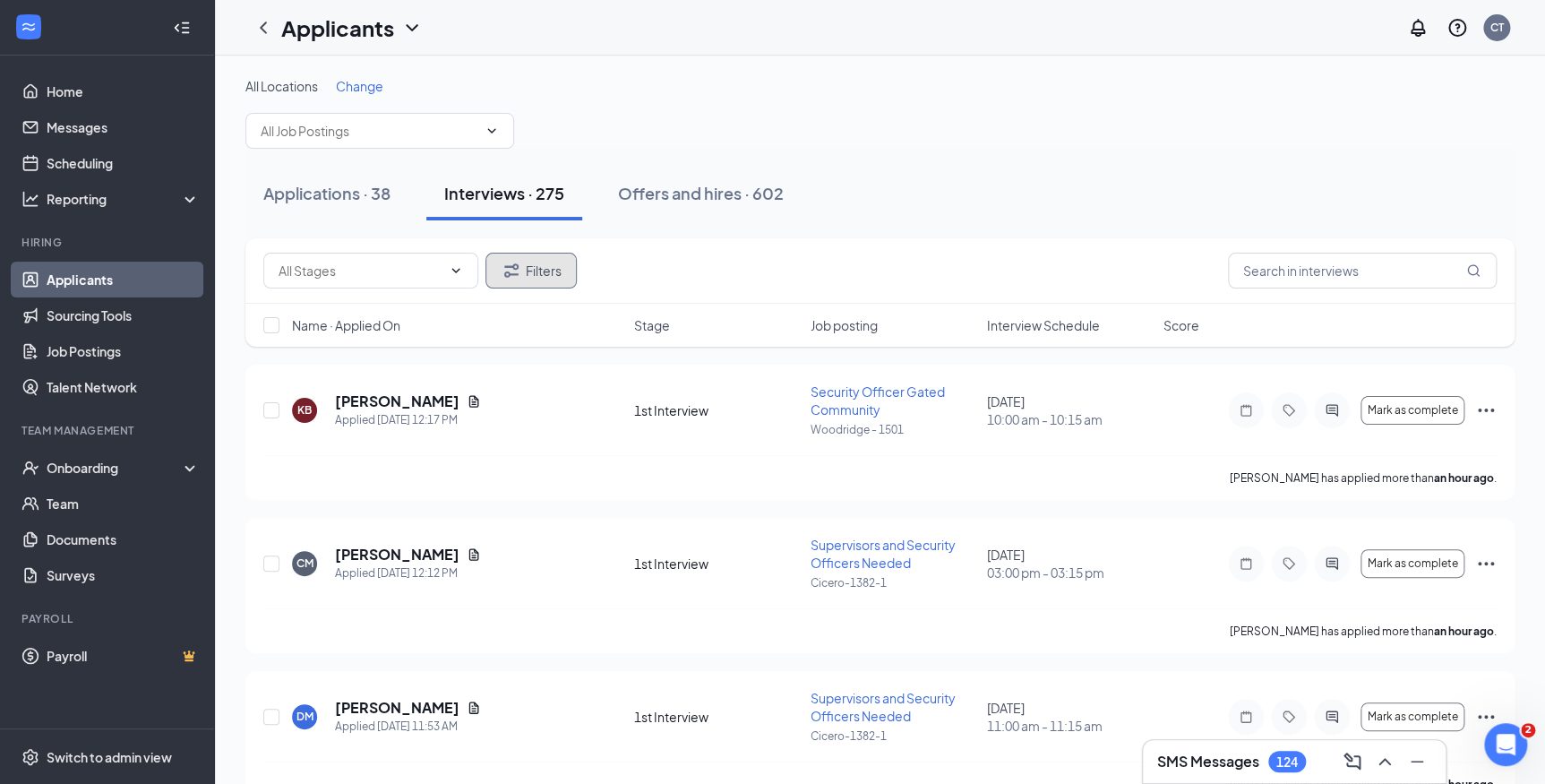
click at [537, 272] on button "Filters" at bounding box center [531, 270] width 92 height 36
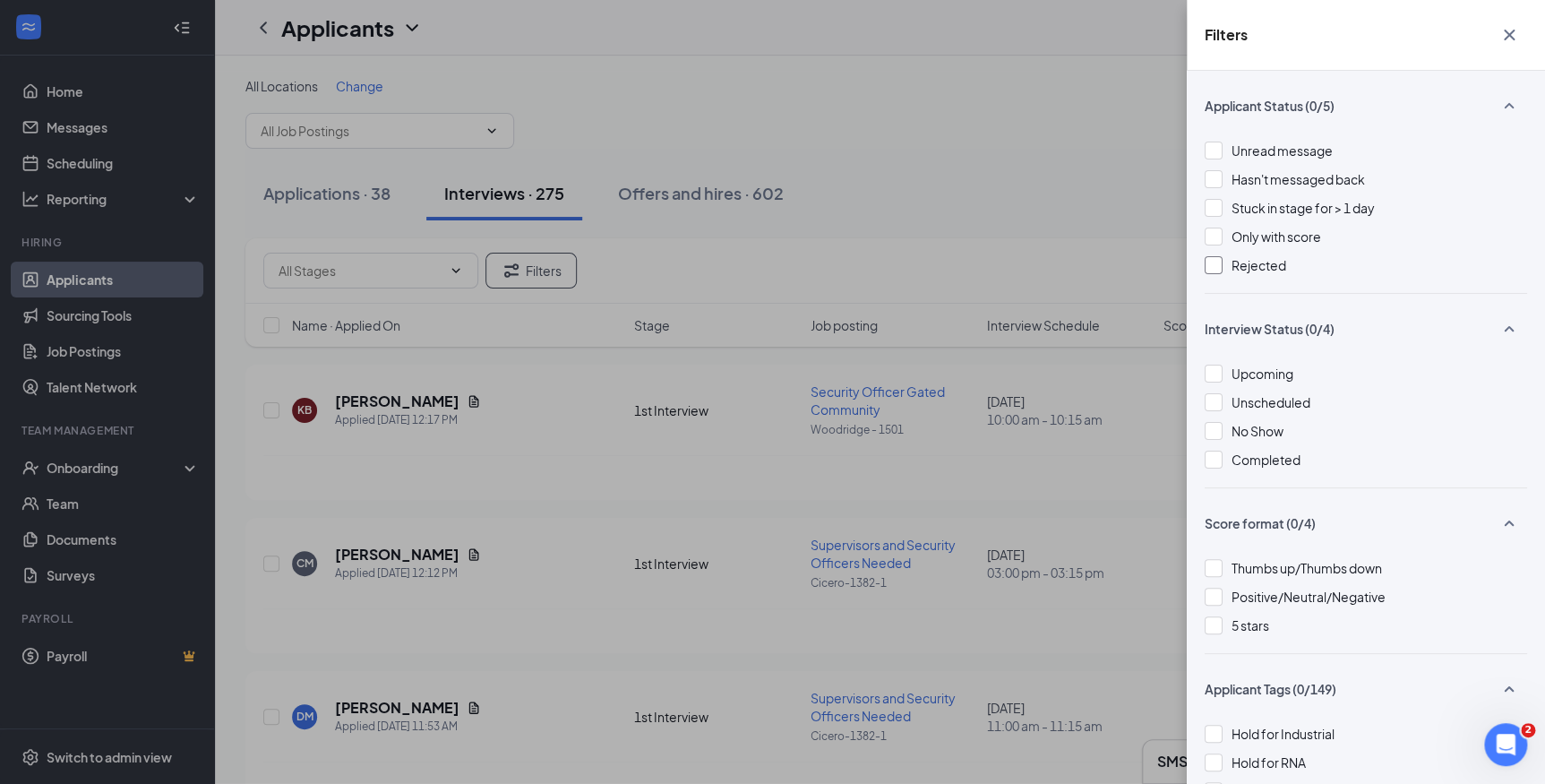
click at [1211, 262] on div at bounding box center [1213, 265] width 18 height 18
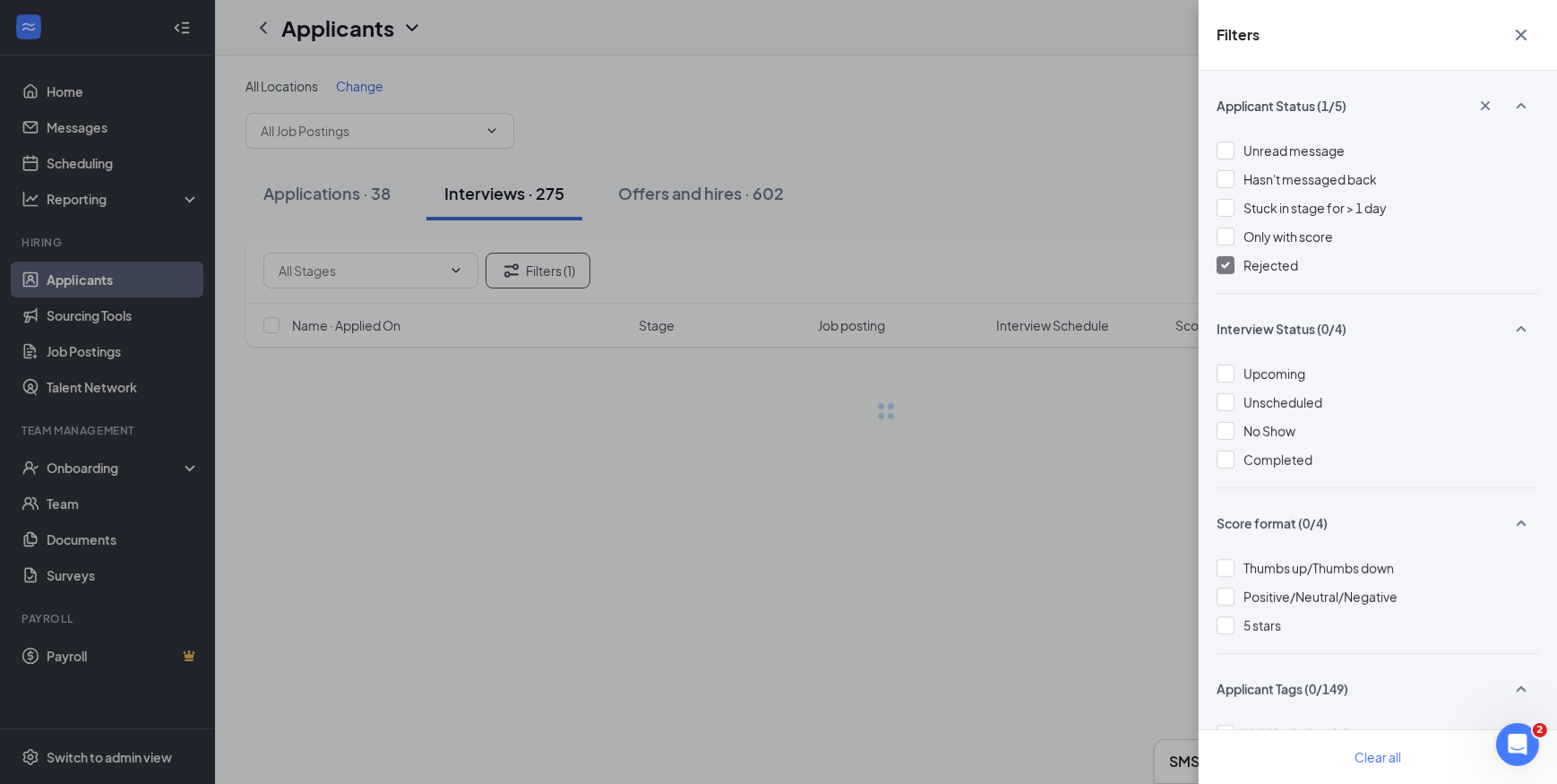
click at [1072, 155] on div "Filters Applicant Status (1/5) Unread message Hasn't messaged back Stuck in sta…" at bounding box center [778, 392] width 1557 height 784
click at [1072, 154] on div "Filters Applicant Status (1/5) Unread message Hasn't messaged back Stuck in sta…" at bounding box center [778, 392] width 1557 height 784
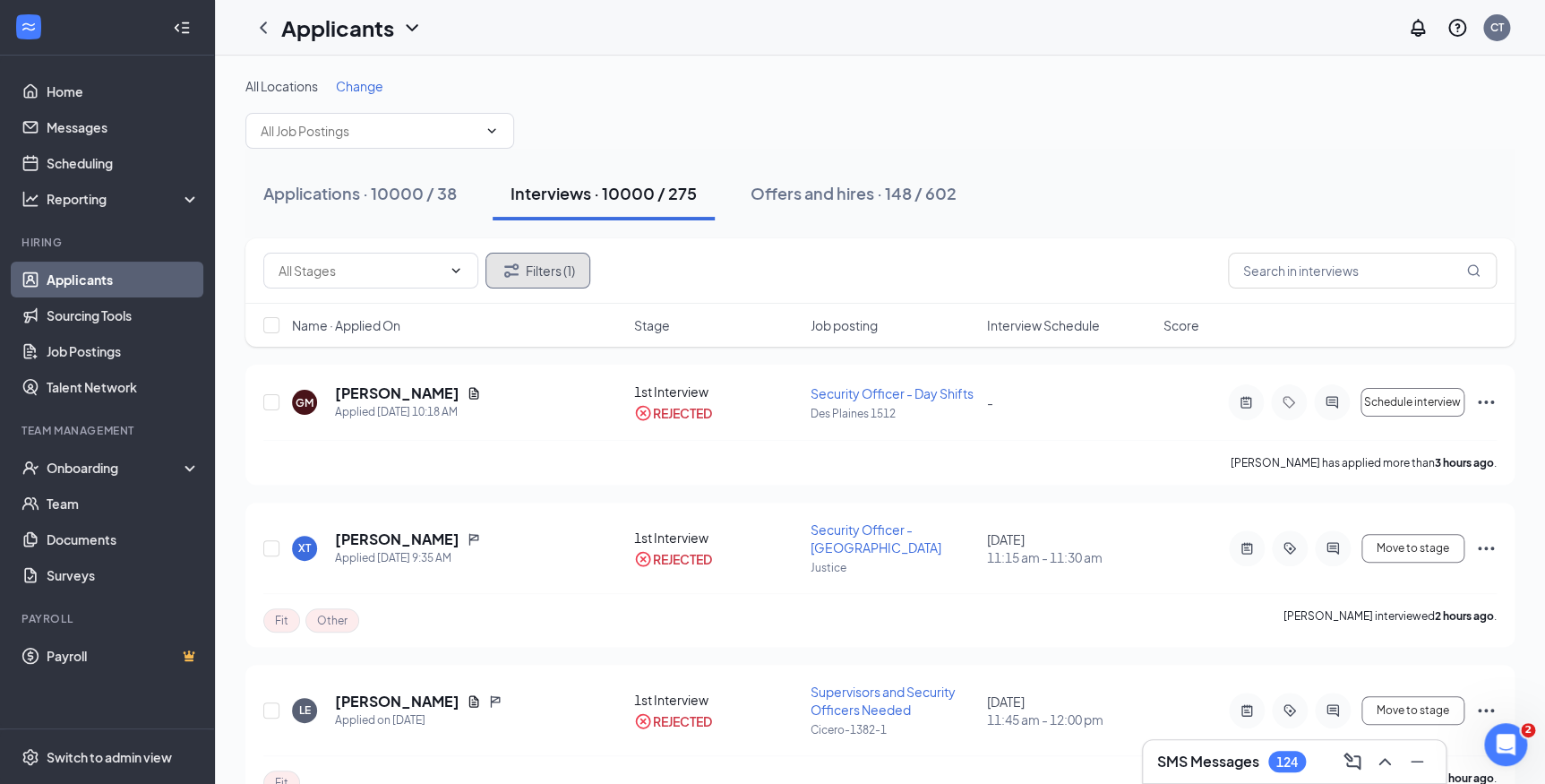
click at [538, 277] on button "Filters (1)" at bounding box center [538, 270] width 104 height 36
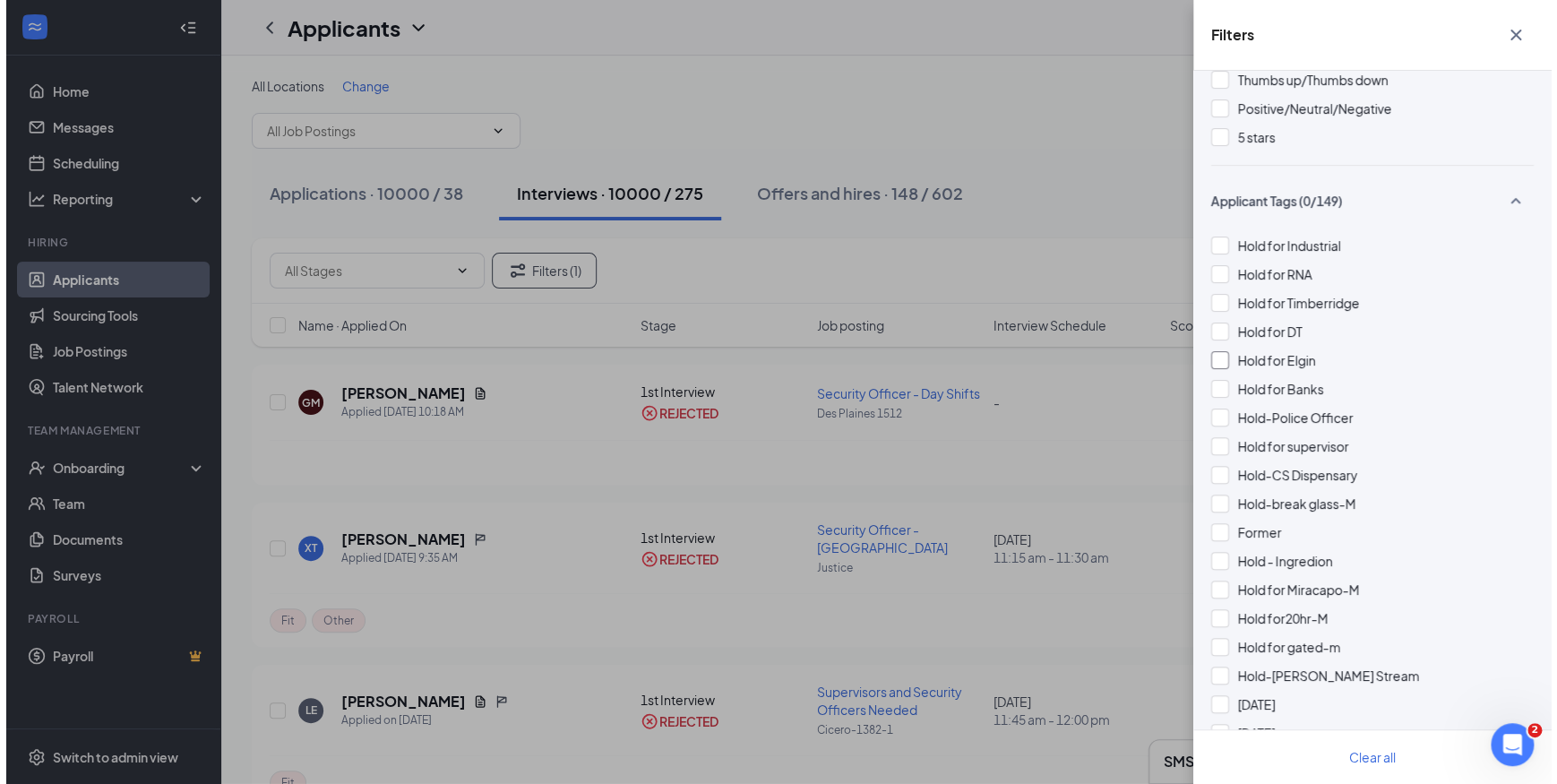
scroll to position [569, 0]
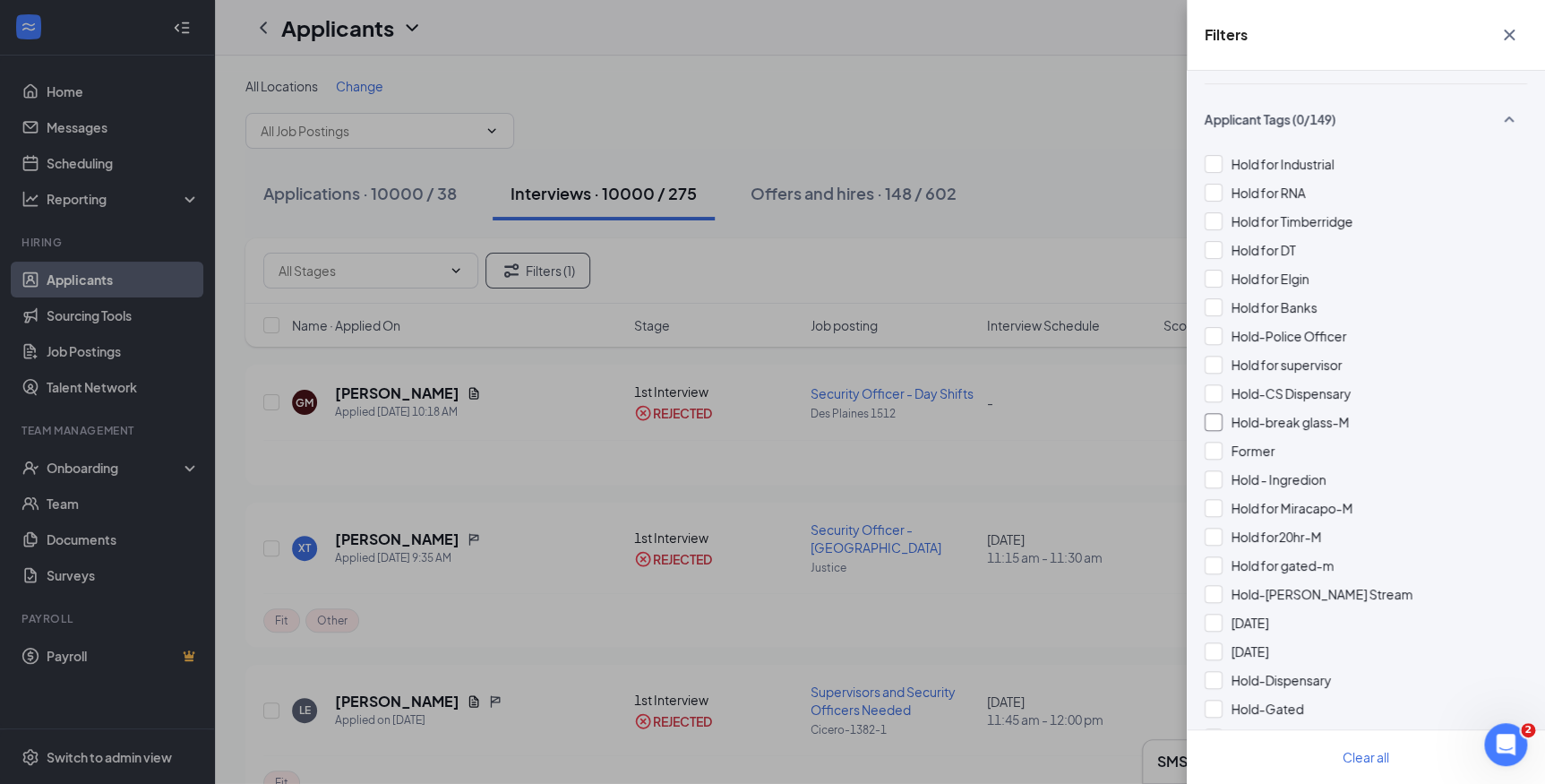
click at [1214, 421] on div at bounding box center [1213, 421] width 18 height 18
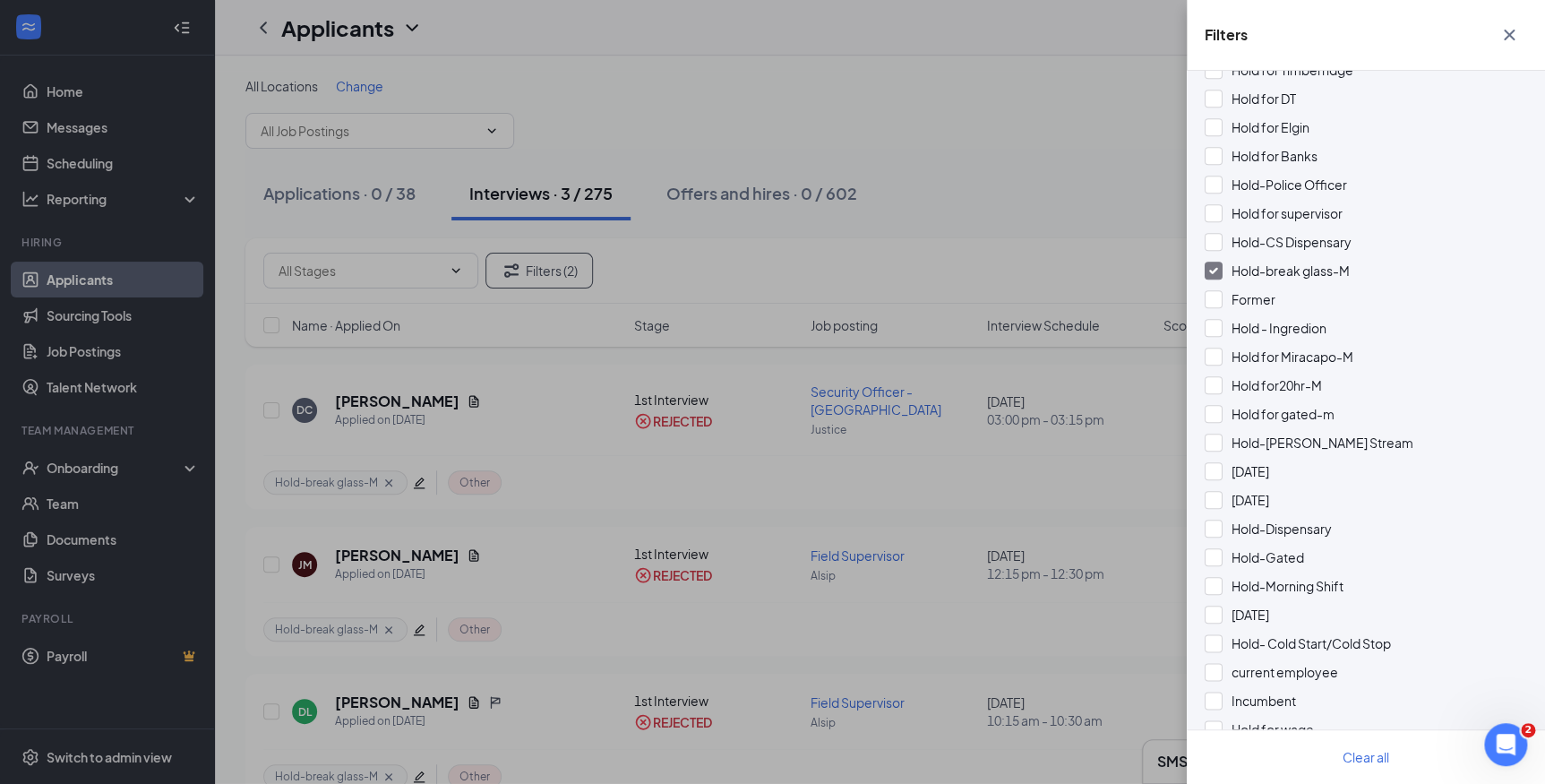
scroll to position [733, 0]
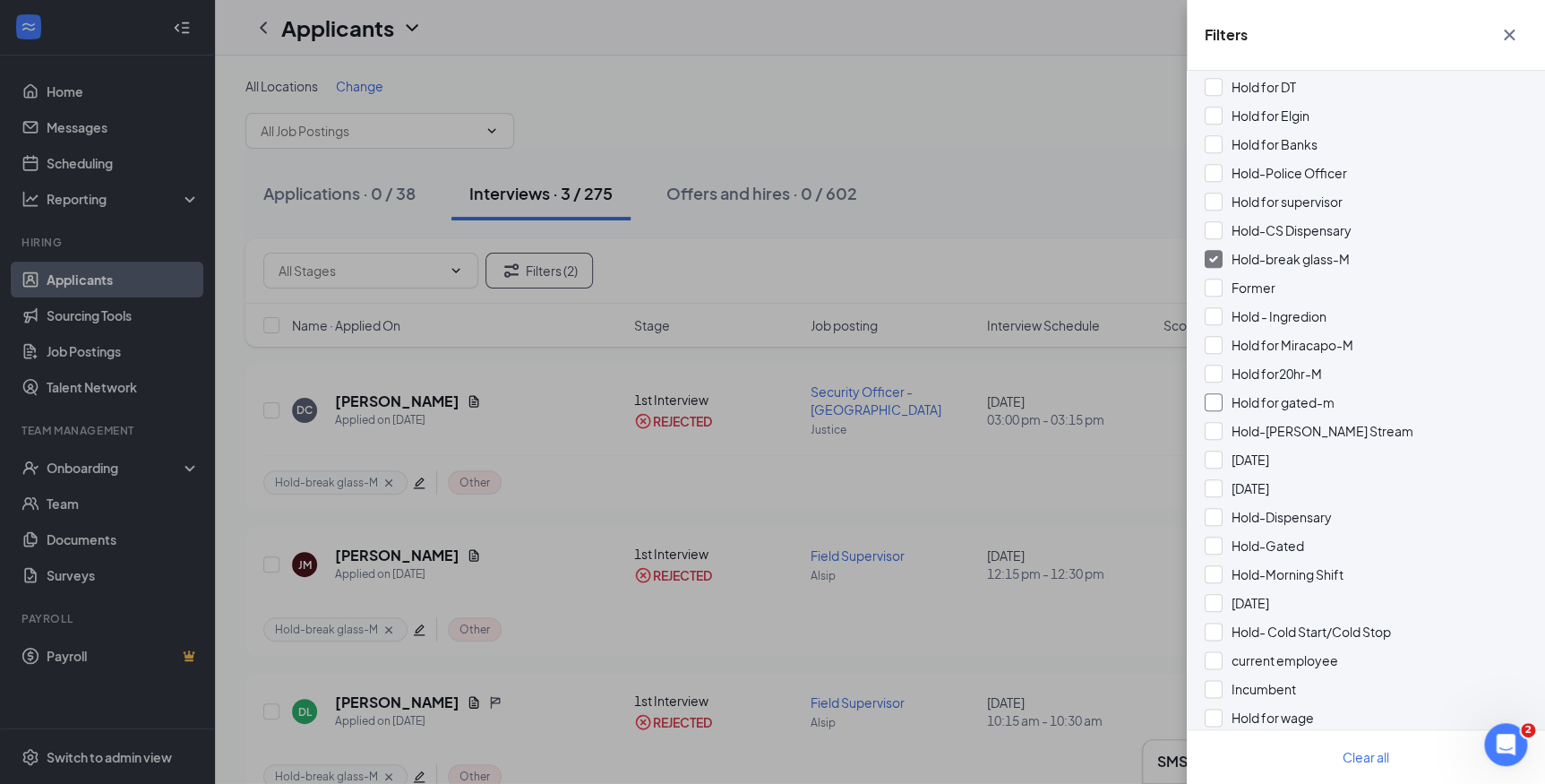
click at [1211, 402] on div at bounding box center [1213, 402] width 18 height 18
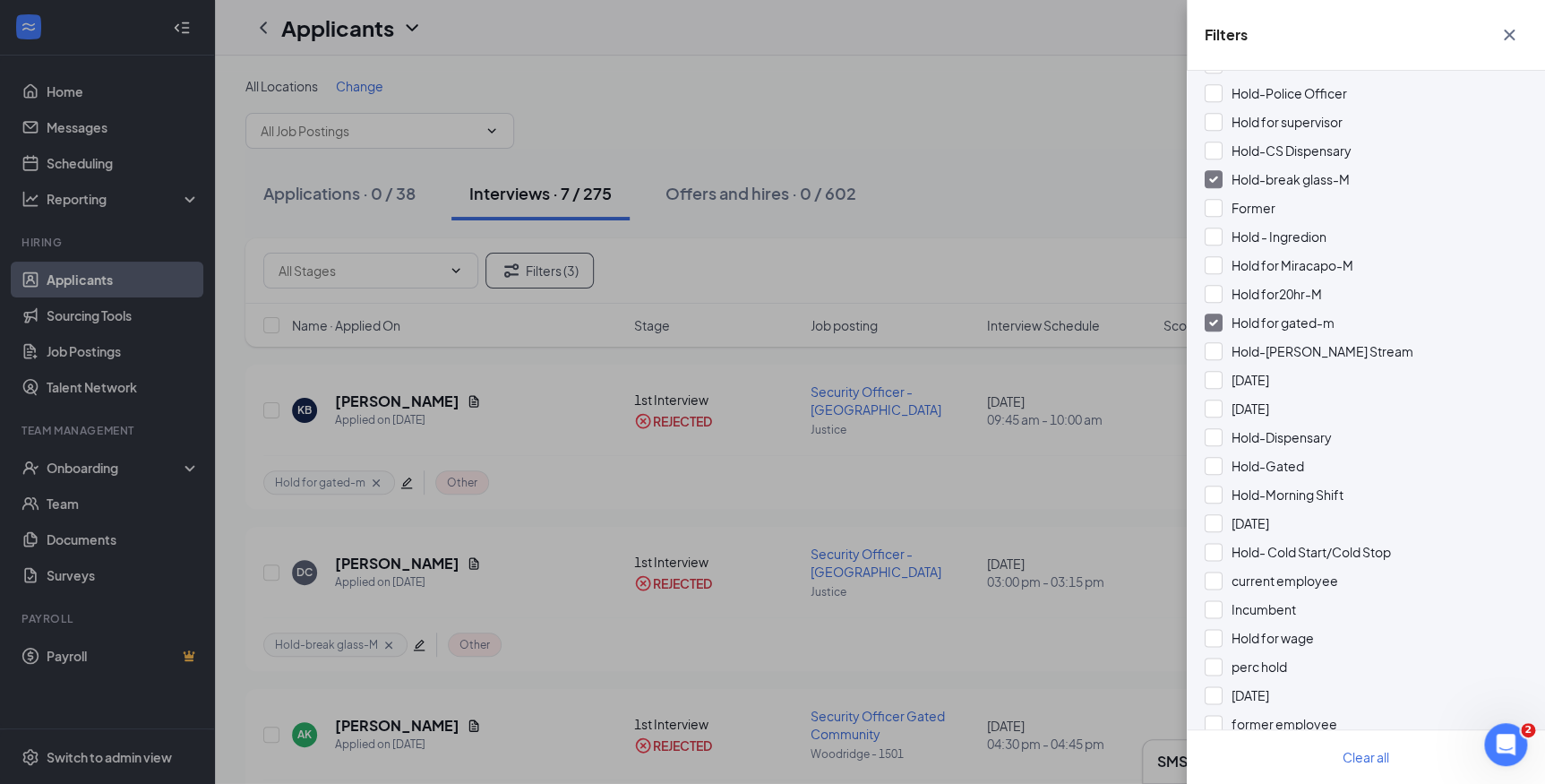
scroll to position [814, 0]
click at [1212, 464] on div at bounding box center [1213, 464] width 18 height 18
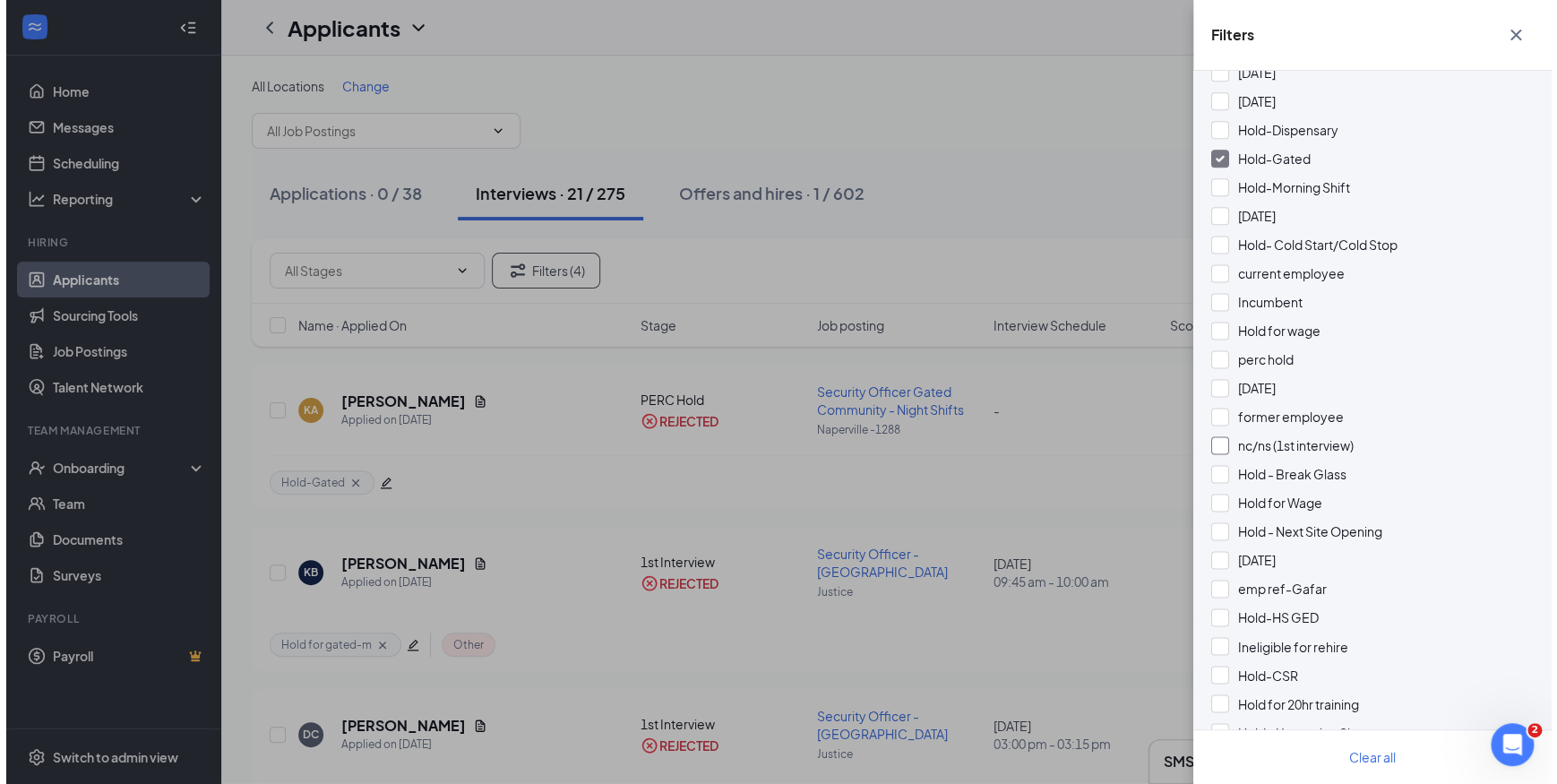
scroll to position [1139, 0]
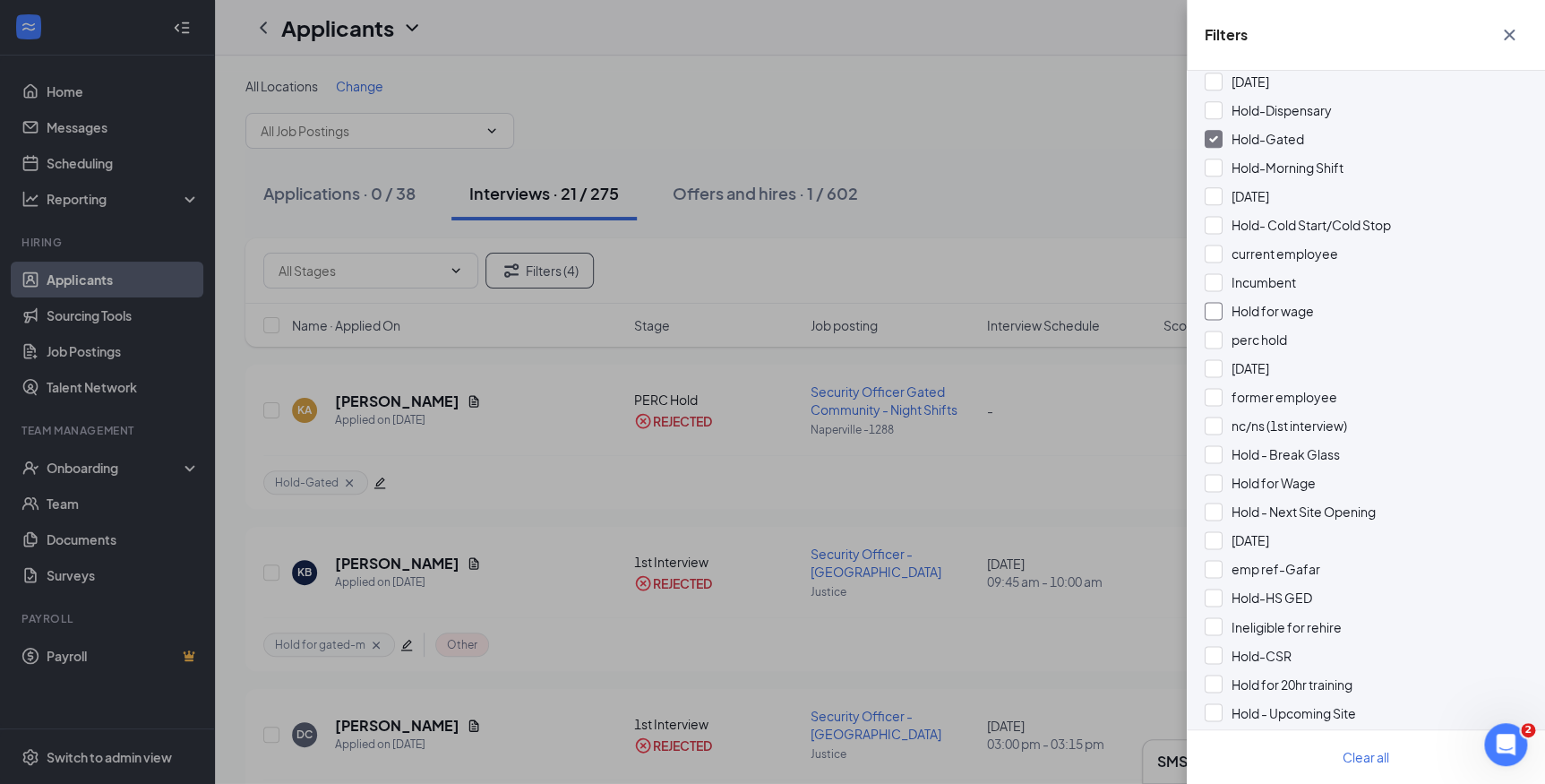
click at [1210, 307] on div at bounding box center [1213, 310] width 18 height 18
click at [1228, 502] on div "Hold - Next Site Opening" at bounding box center [1366, 511] width 323 height 19
click at [1222, 475] on div "Hold for Wage" at bounding box center [1366, 482] width 323 height 19
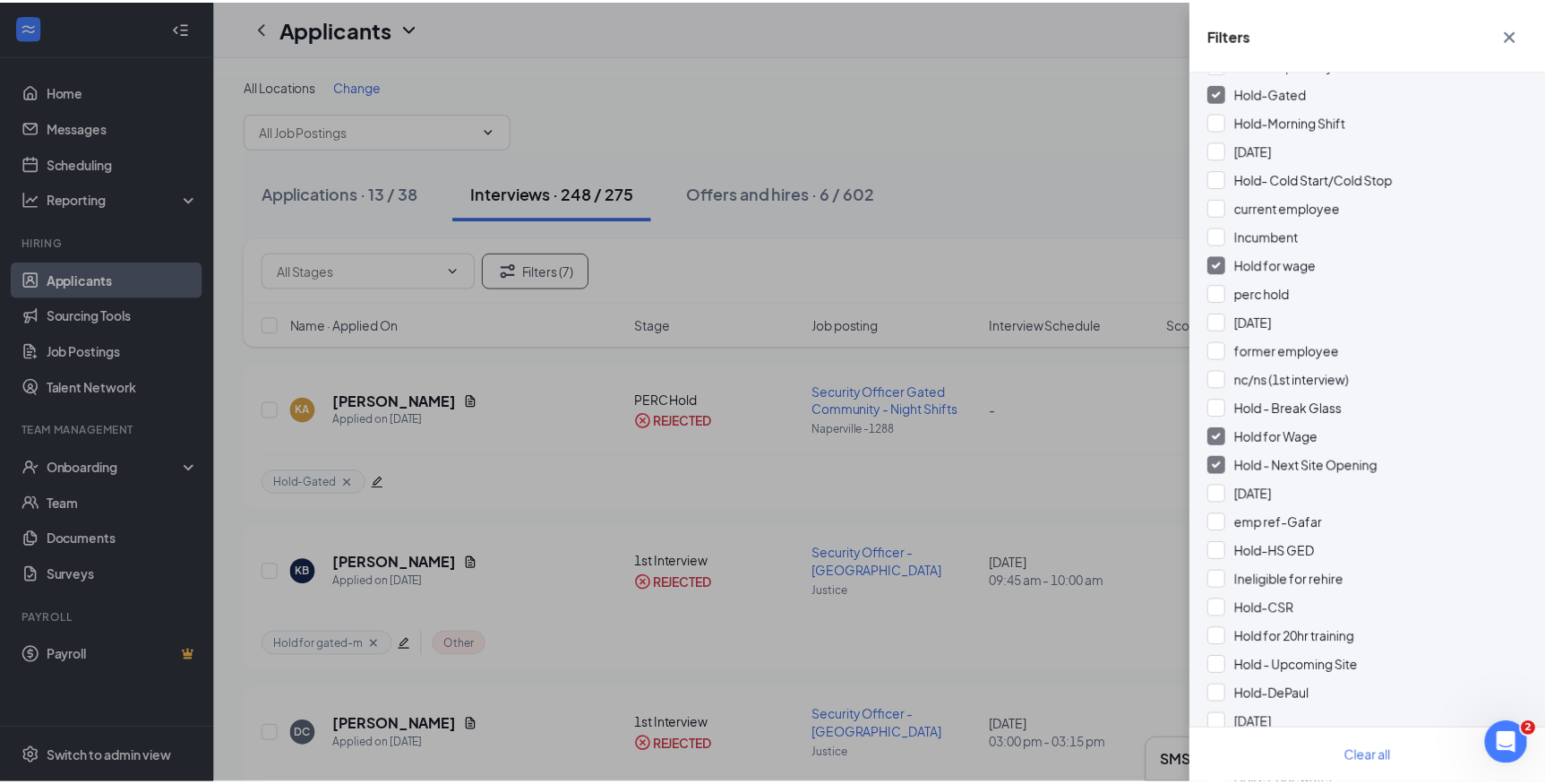
scroll to position [1302, 0]
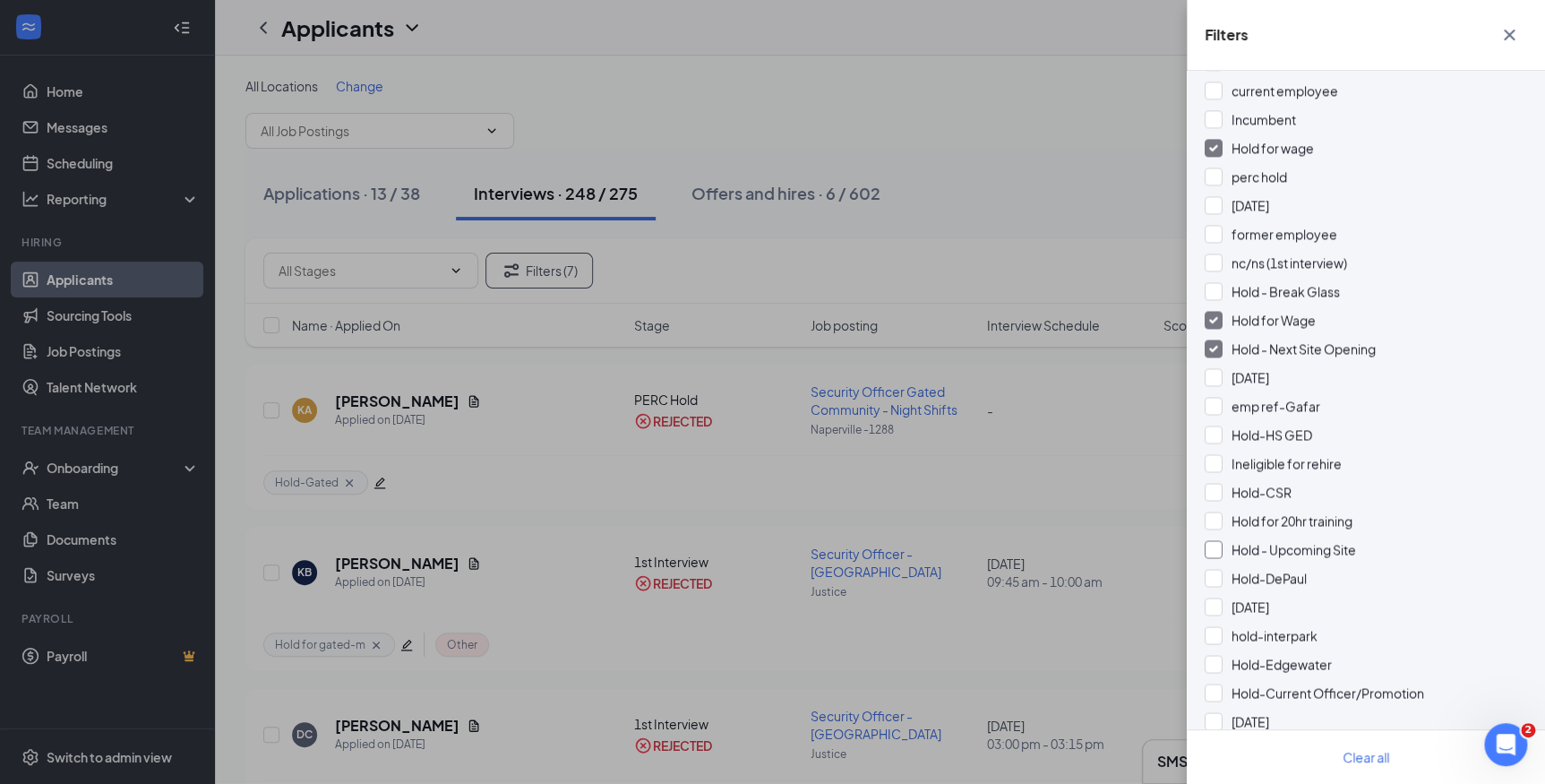
click at [1218, 547] on div at bounding box center [1213, 549] width 18 height 18
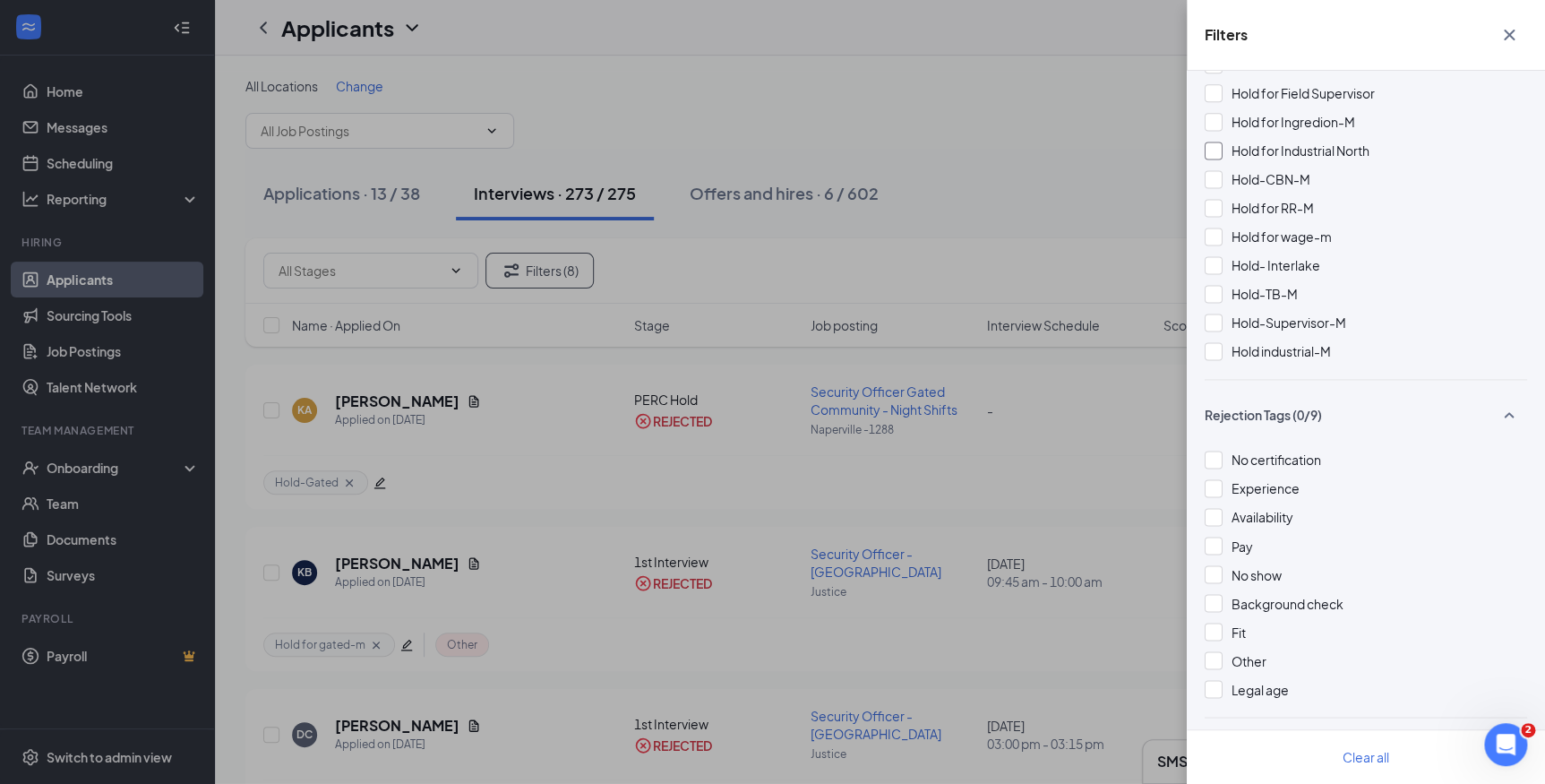
scroll to position [4631, 0]
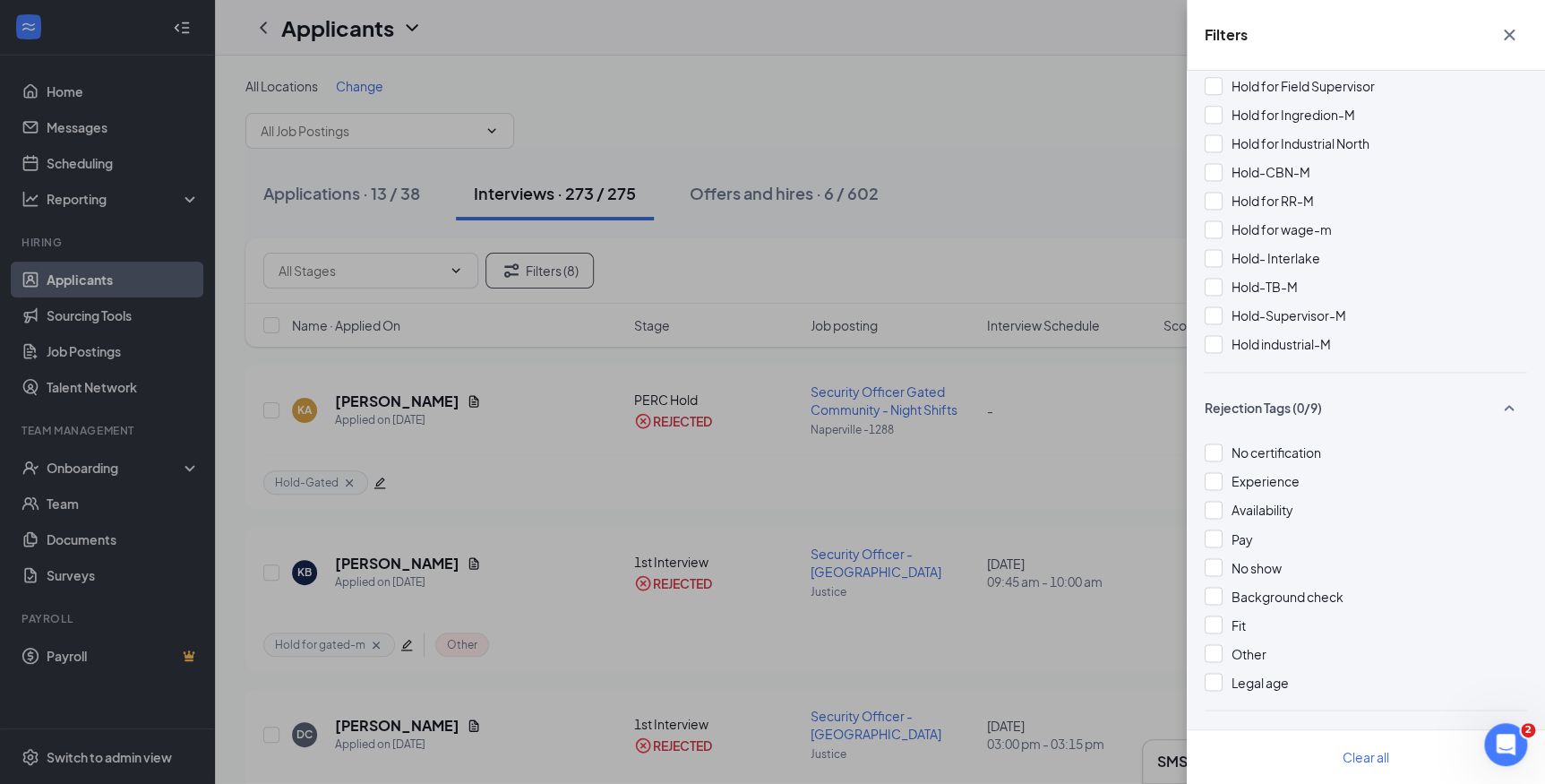
click at [1080, 180] on div "Filters Applicant Status (1/5) Unread message Hasn't messaged back Stuck in sta…" at bounding box center [772, 392] width 1545 height 784
click at [1059, 118] on div "Filters Applicant Status (1/5) Unread message Hasn't messaged back Stuck in sta…" at bounding box center [772, 392] width 1545 height 784
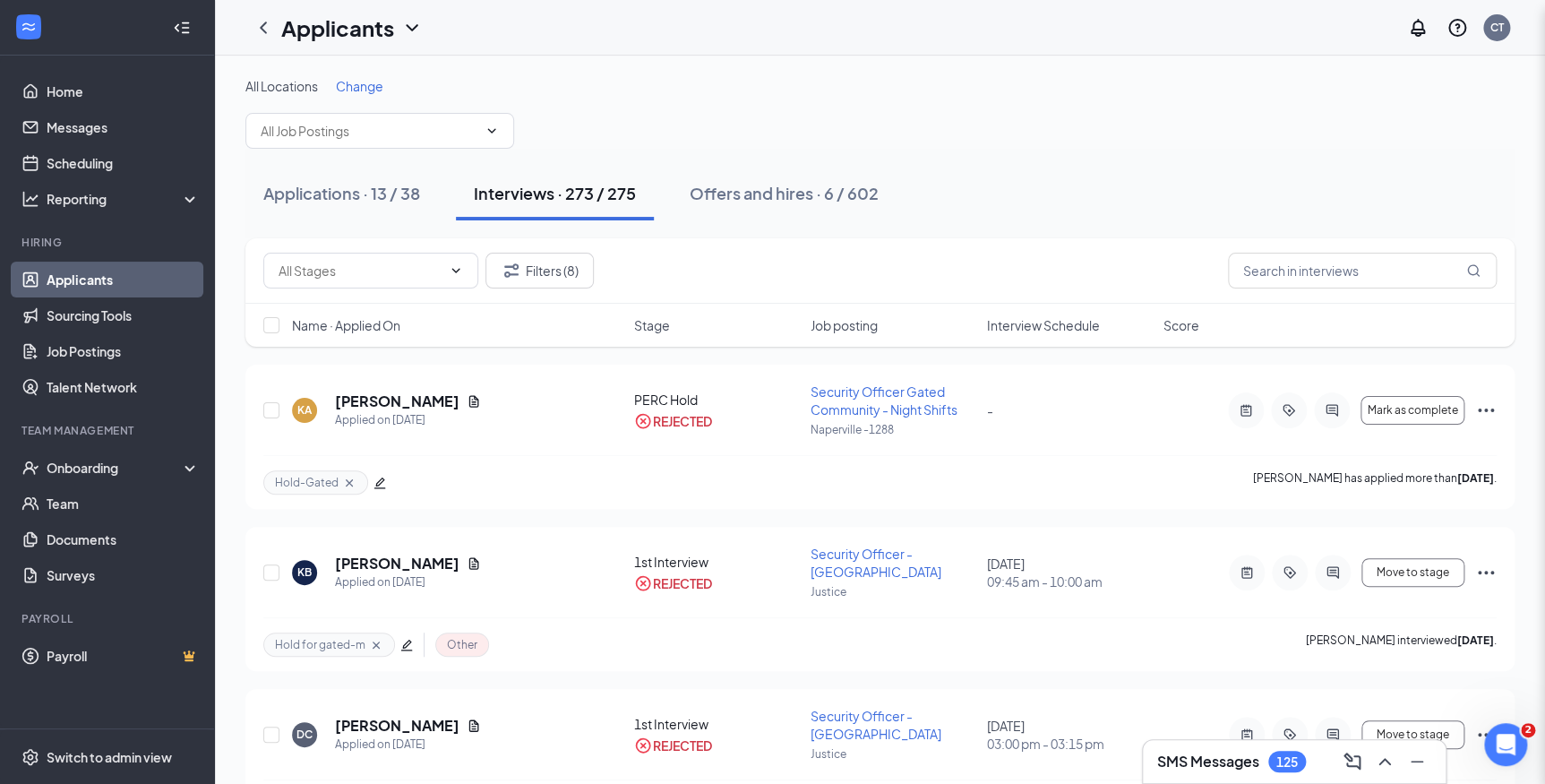
click at [1059, 118] on div "Filters Applicant Status (1/5) Unread message Hasn't messaged back Stuck in sta…" at bounding box center [772, 392] width 1545 height 784
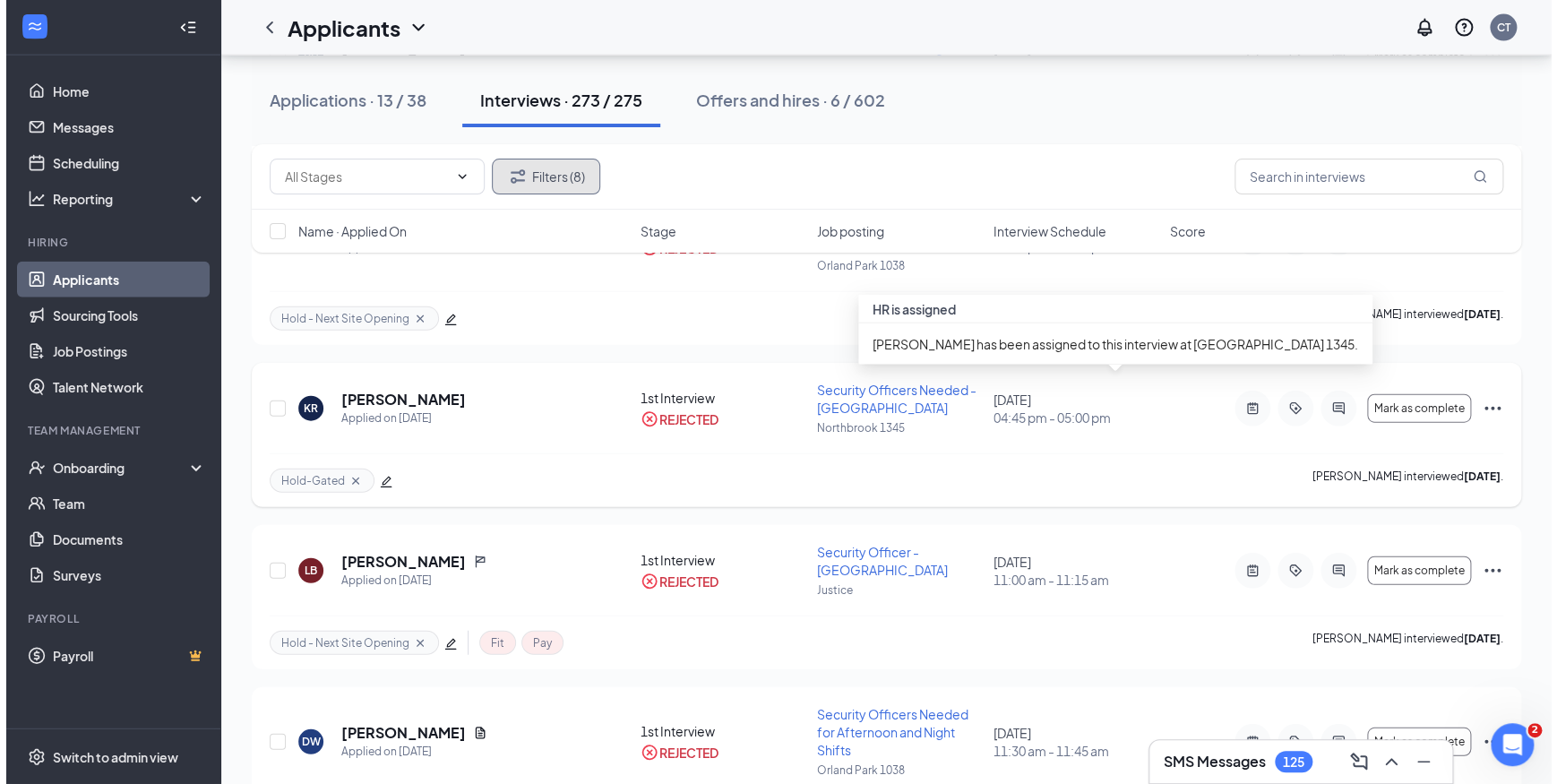
scroll to position [5536, 0]
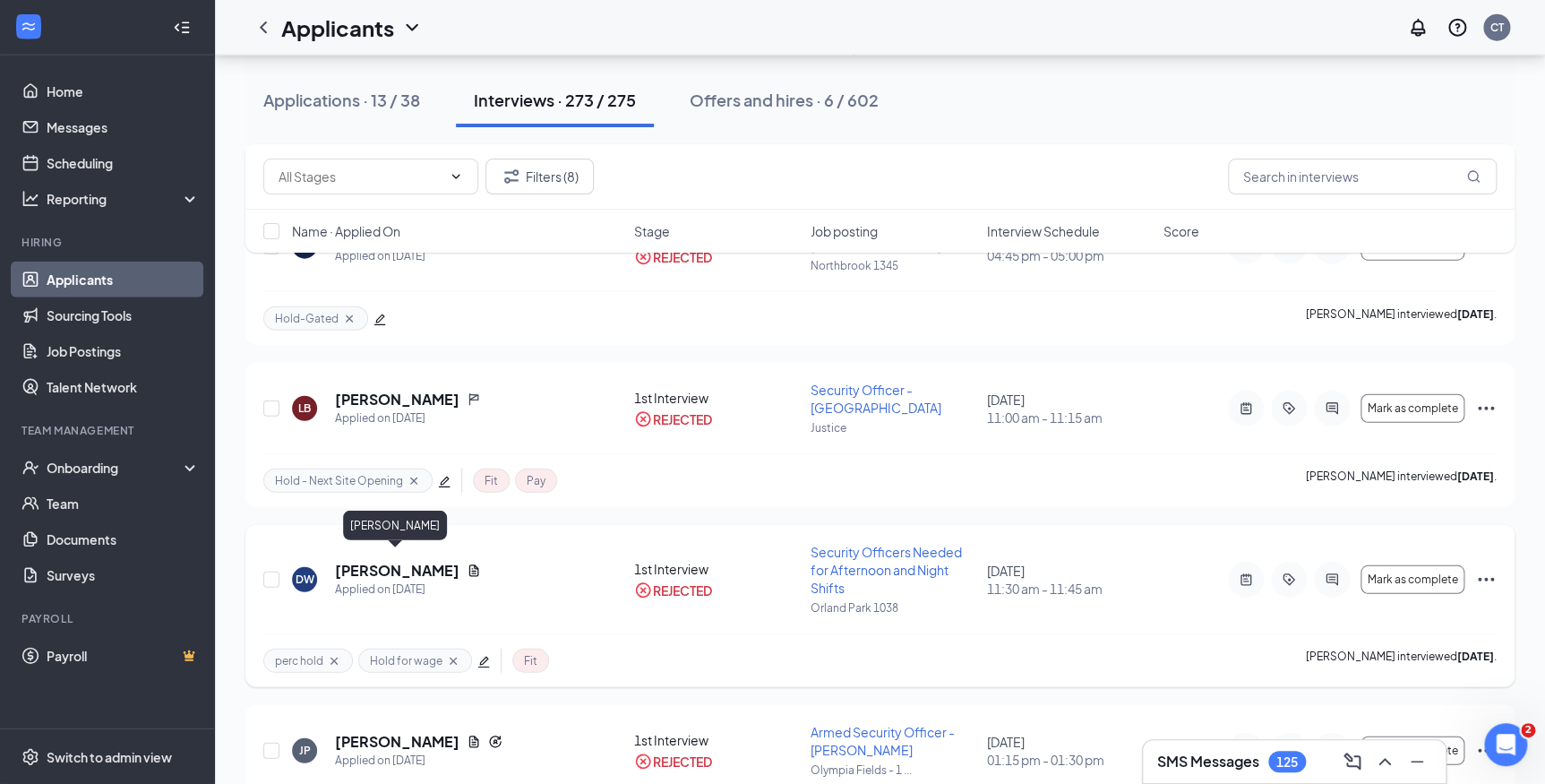
click at [404, 561] on h5 "Dwayne Worrell" at bounding box center [397, 570] width 125 height 19
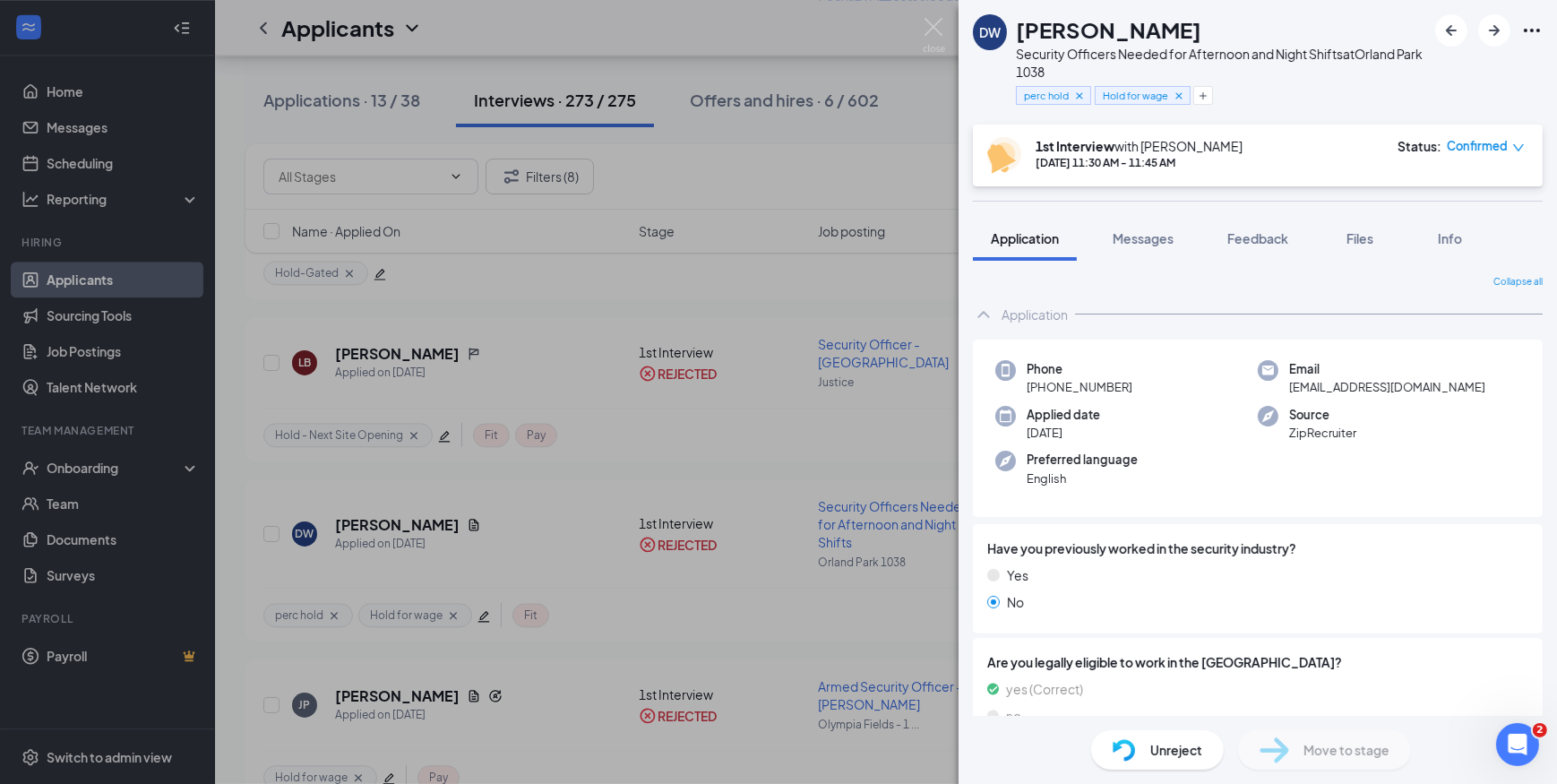
drag, startPoint x: 1180, startPoint y: 23, endPoint x: 1106, endPoint y: 32, distance: 74.5
click at [1106, 32] on div "Dwayne Worrell" at bounding box center [1221, 30] width 410 height 31
copy h1 "Worrell"
click at [1043, 39] on h1 "Dwayne Worrell" at bounding box center [1109, 30] width 186 height 31
click at [1088, 31] on h1 "Dwayne Worrell" at bounding box center [1109, 30] width 186 height 31
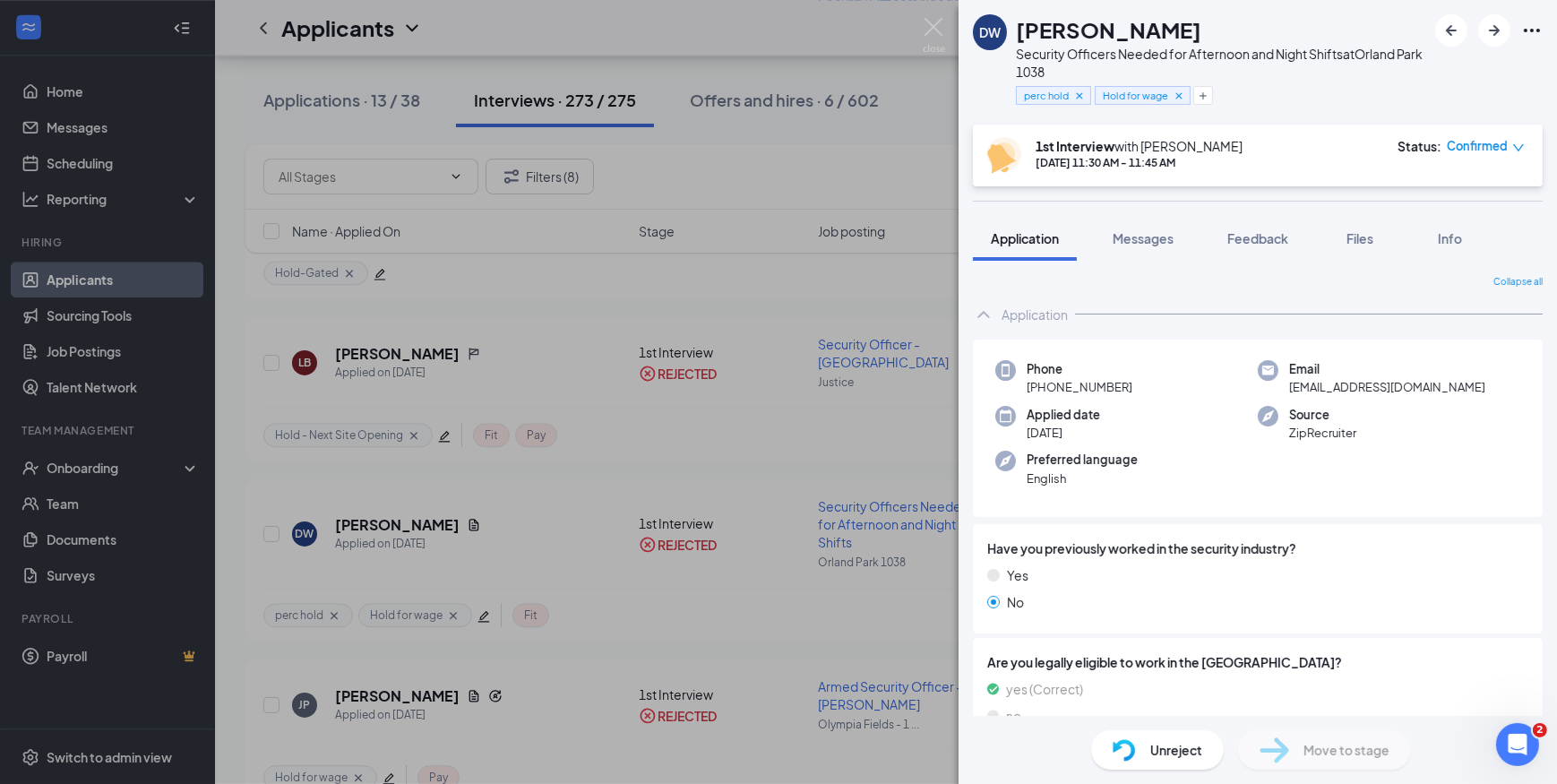
click at [1101, 26] on h1 "Dwayne Worrell" at bounding box center [1109, 30] width 186 height 31
drag, startPoint x: 1101, startPoint y: 26, endPoint x: 1034, endPoint y: 29, distance: 67.1
click at [1034, 29] on h1 "Dwayne Worrell" at bounding box center [1109, 30] width 186 height 31
copy h1 "Dwayne"
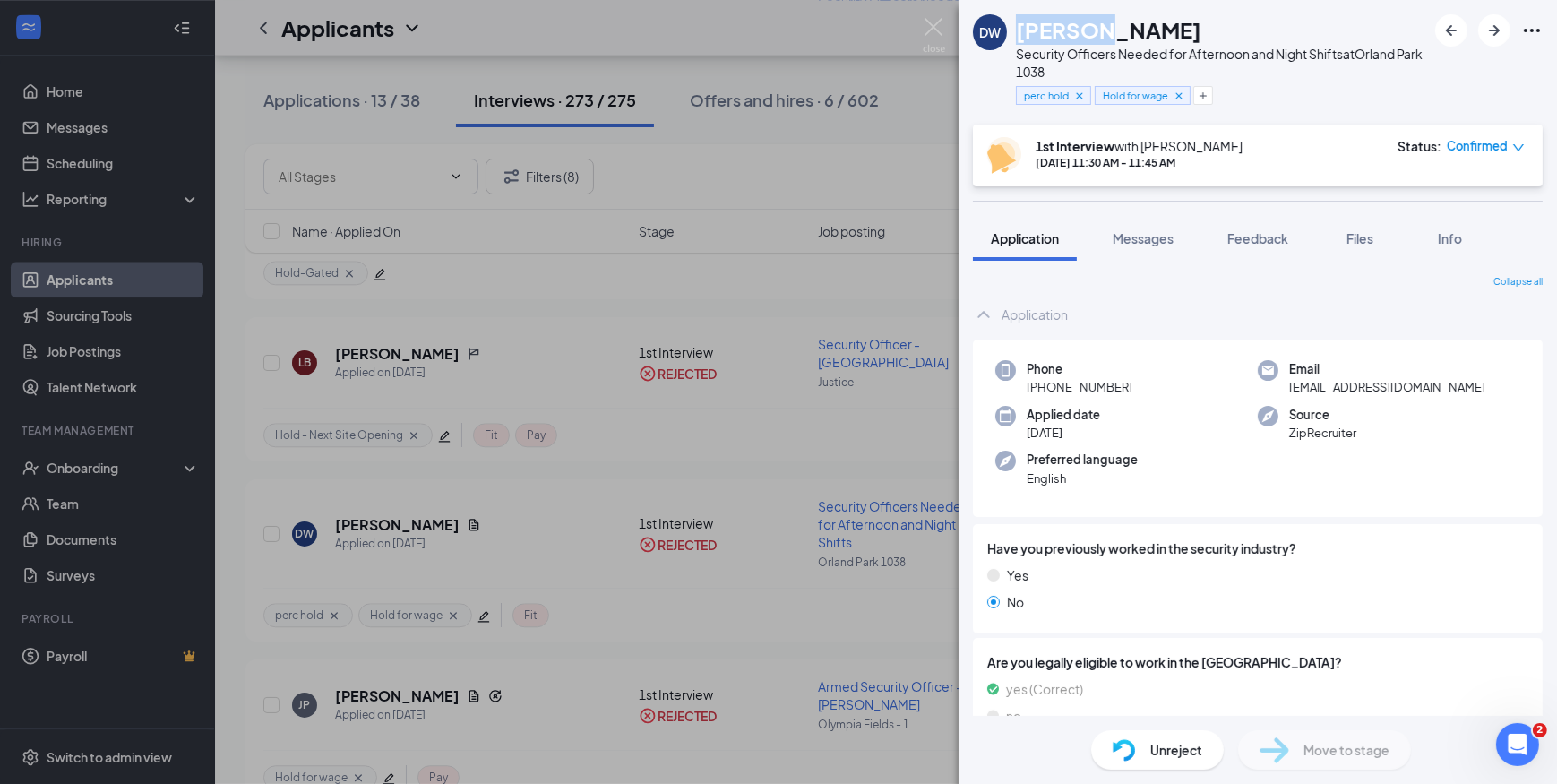
drag, startPoint x: 1104, startPoint y: 25, endPoint x: 1131, endPoint y: 31, distance: 27.7
click at [1106, 21] on div "Dwayne Worrell" at bounding box center [1221, 30] width 410 height 31
copy h1 "Dwayne"
click at [920, 25] on div "DW Dwayne Worrell Security Officers Needed for Afternoon and Night Shifts at Or…" at bounding box center [778, 392] width 1557 height 784
click at [935, 30] on img at bounding box center [933, 36] width 22 height 35
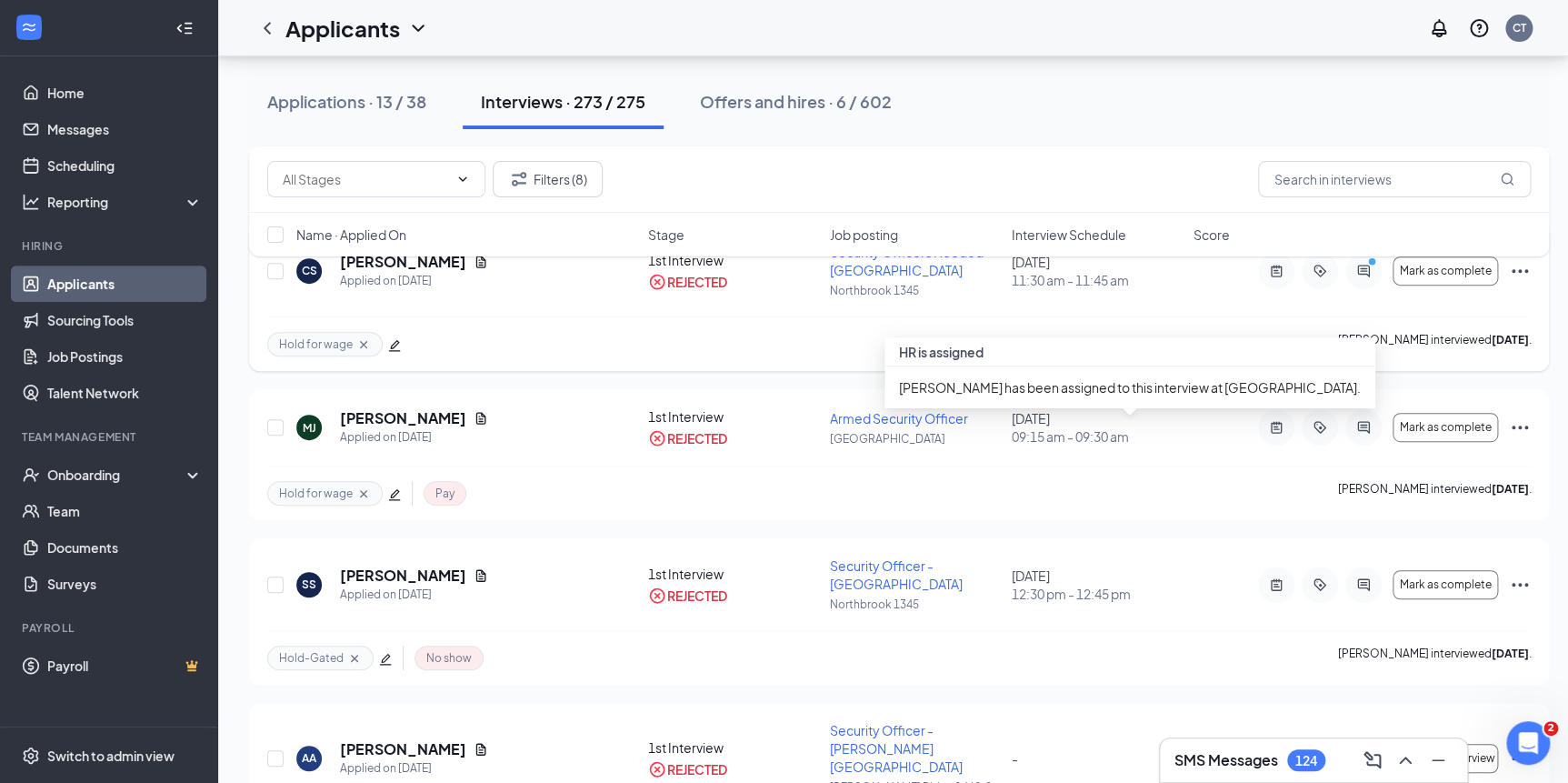
scroll to position [7190, 0]
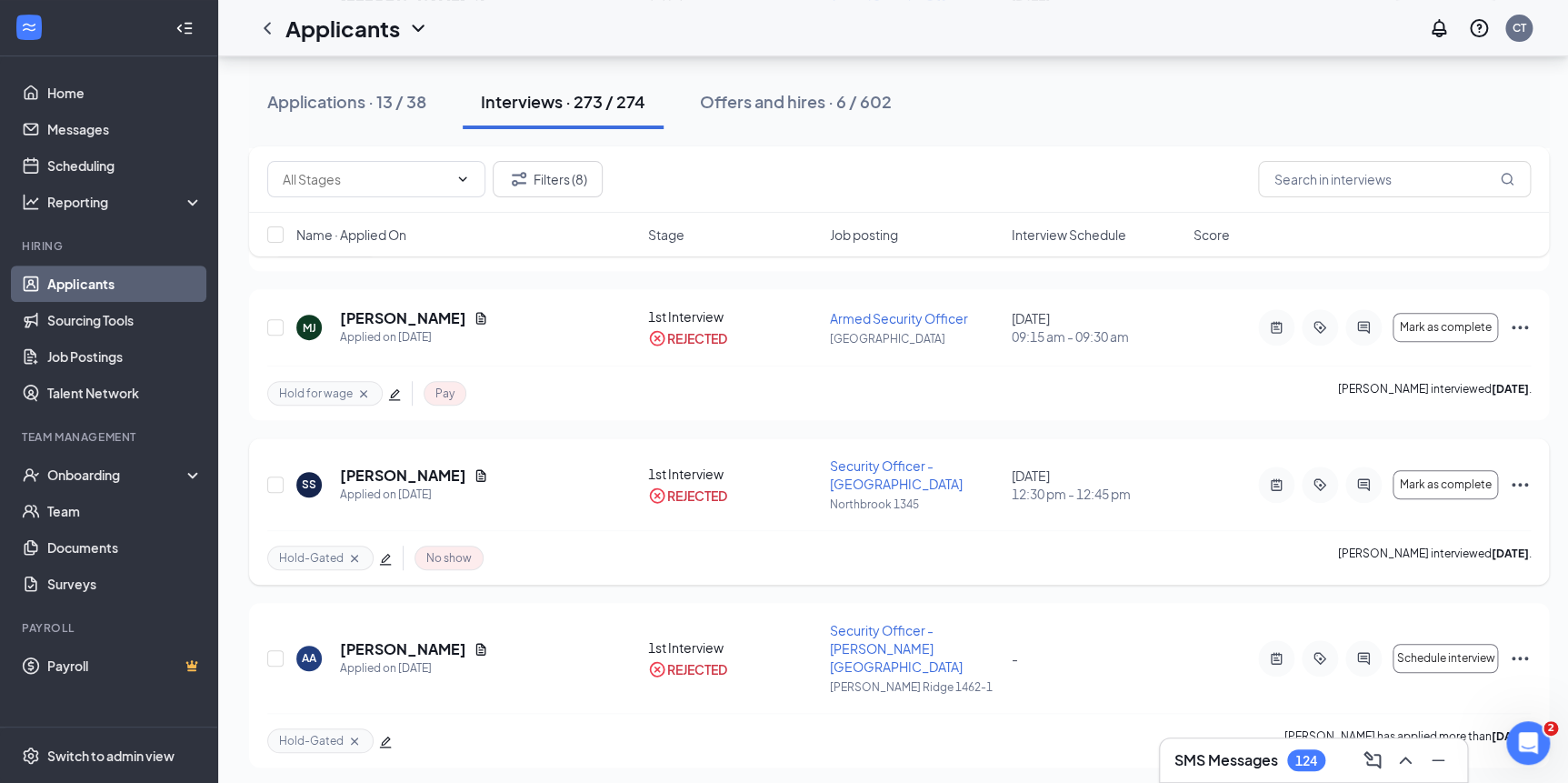
click at [406, 486] on h5 "saba siddiqui" at bounding box center [403, 475] width 127 height 20
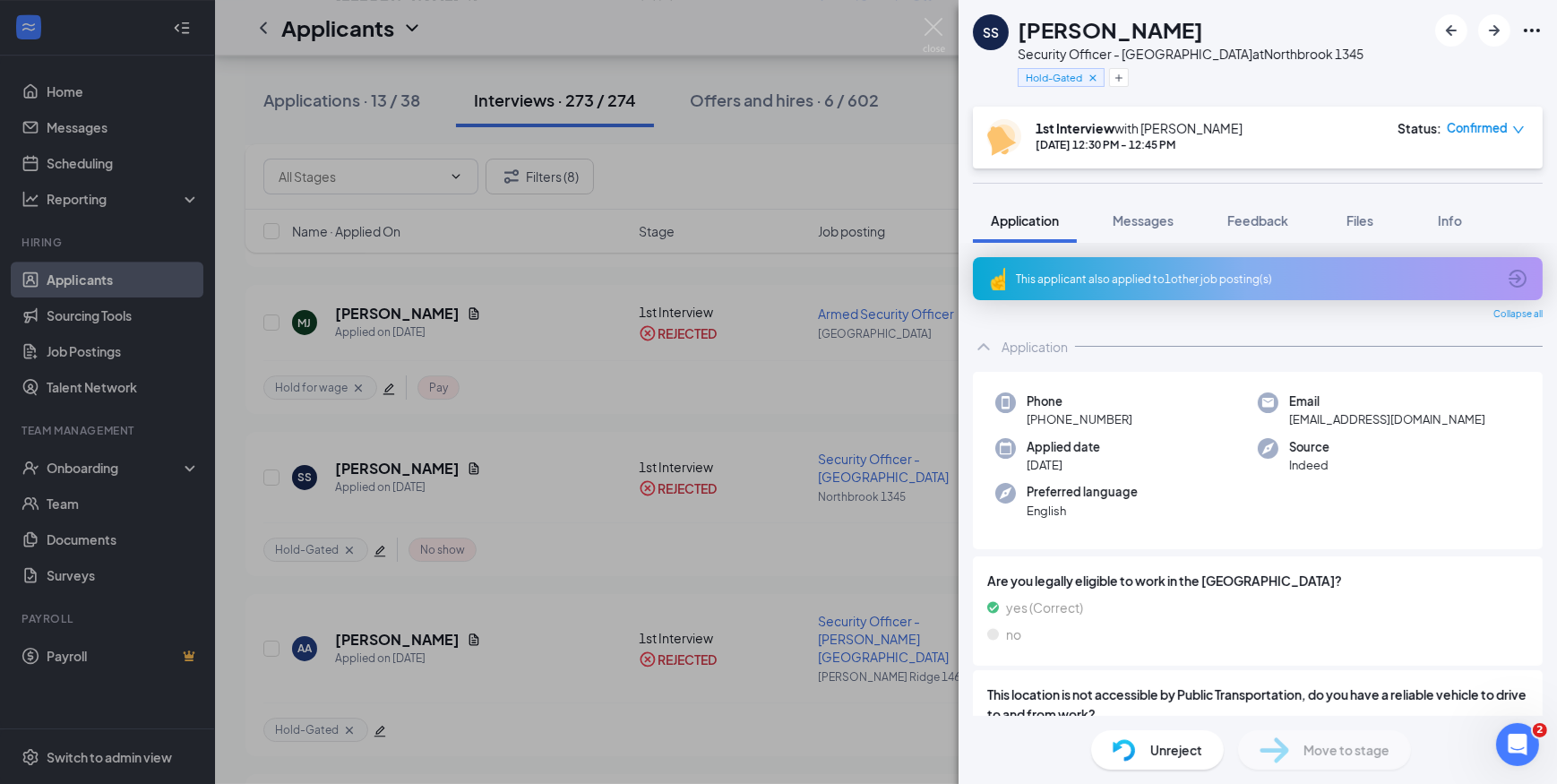
click at [925, 18] on img at bounding box center [933, 36] width 22 height 35
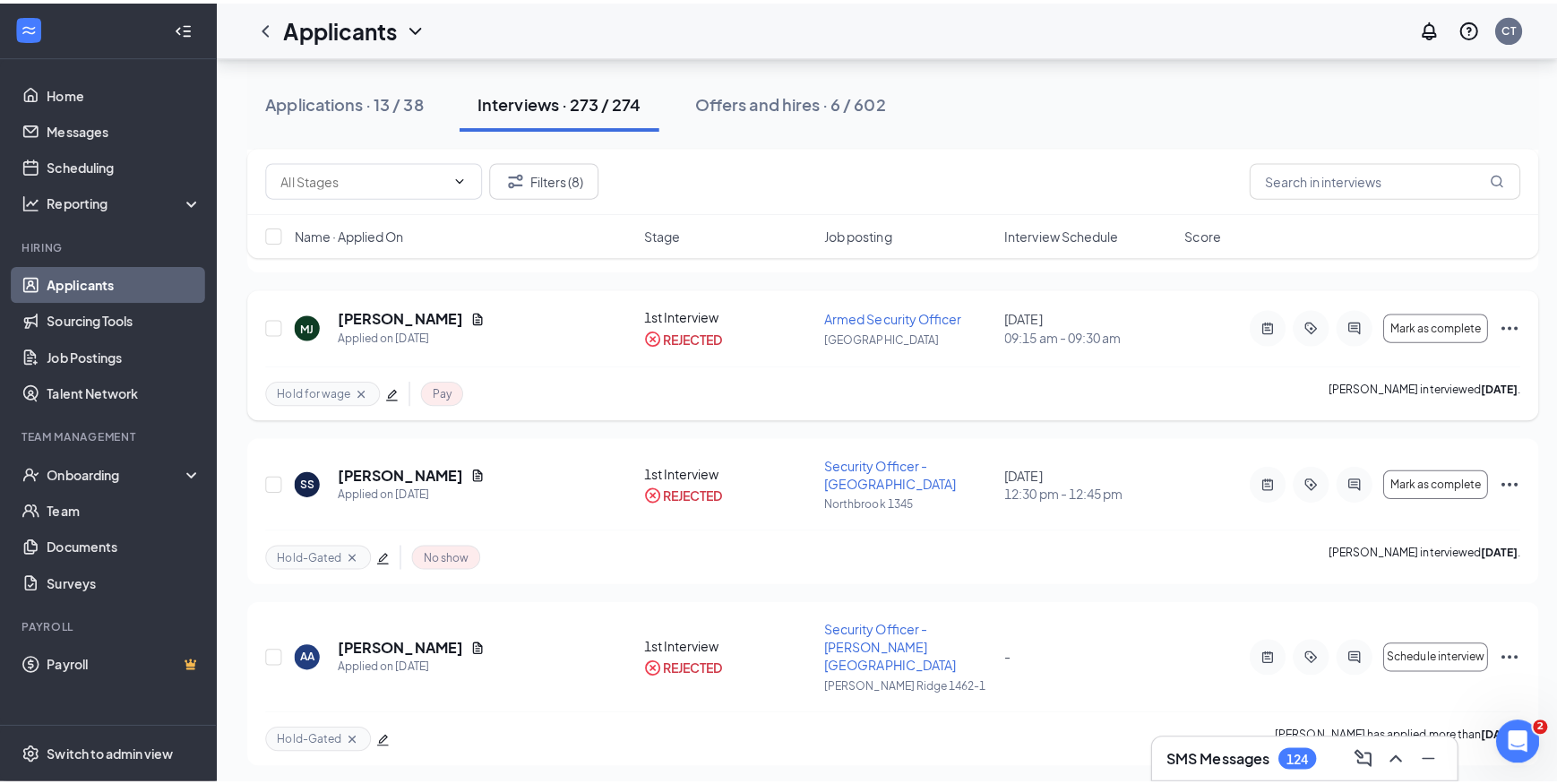
scroll to position [7328, 0]
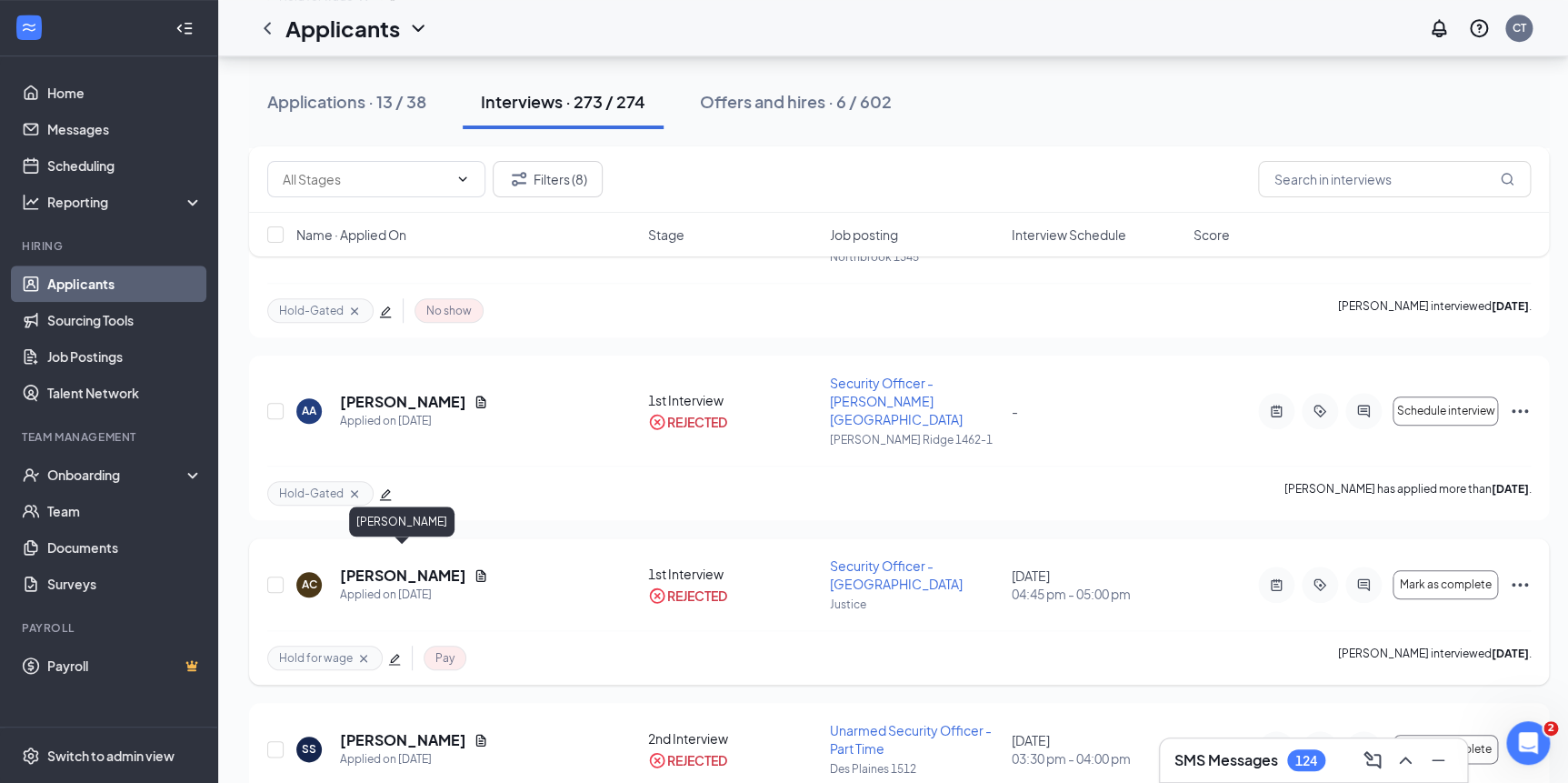
click at [450, 565] on h5 "Anthony Cooksey" at bounding box center [403, 575] width 127 height 20
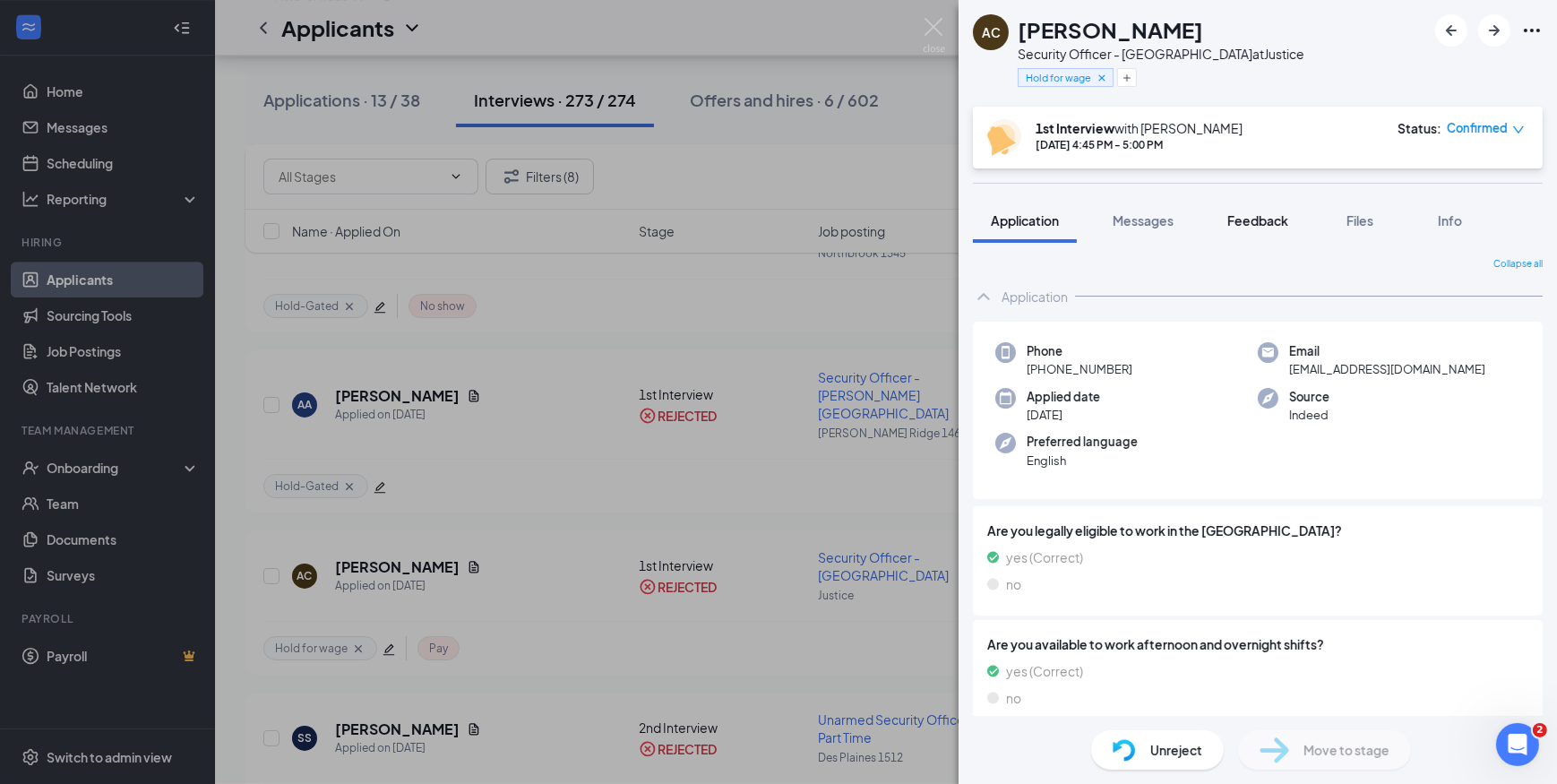
click at [1255, 213] on span "Feedback" at bounding box center [1257, 220] width 61 height 16
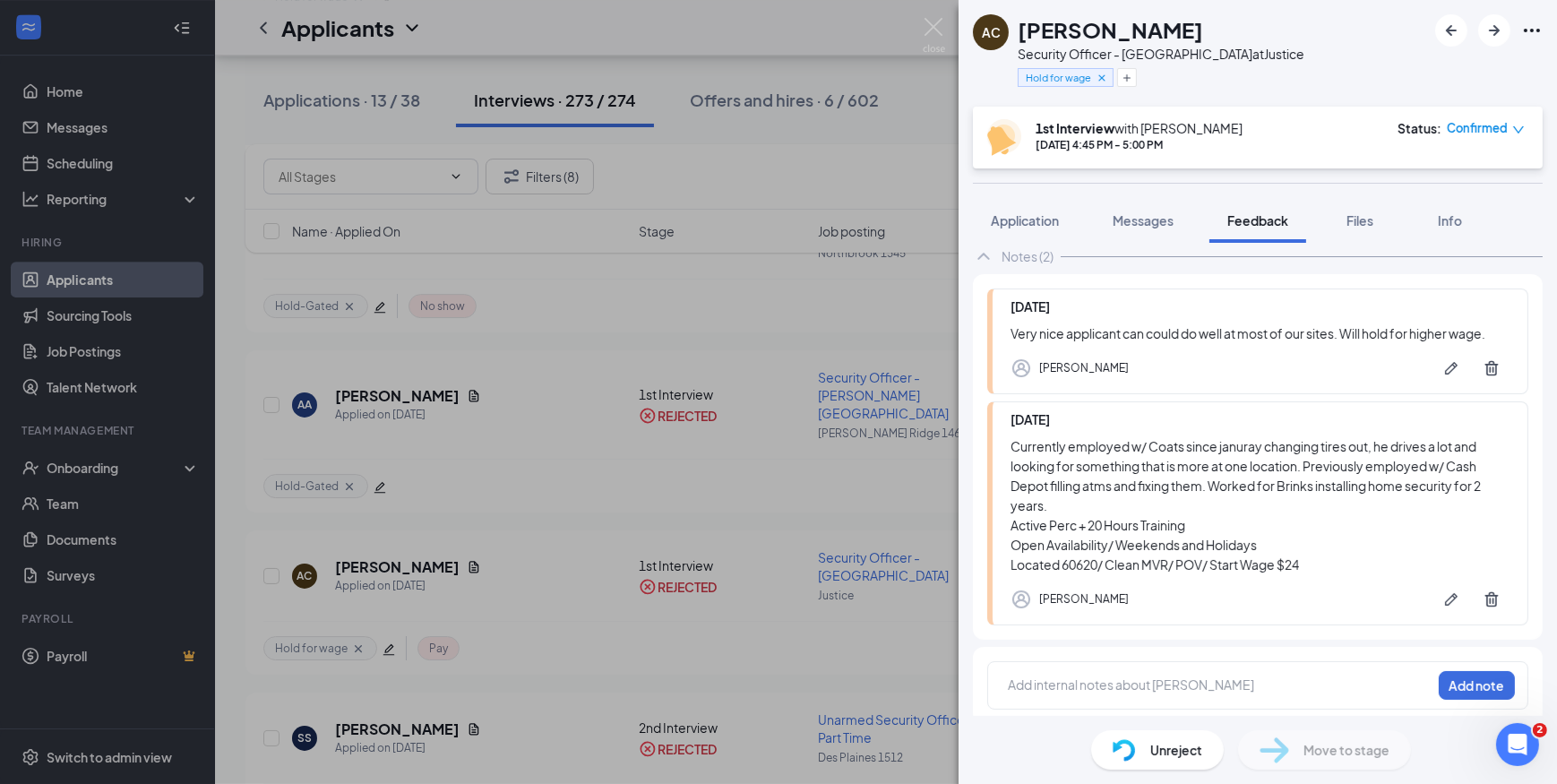
scroll to position [107, 0]
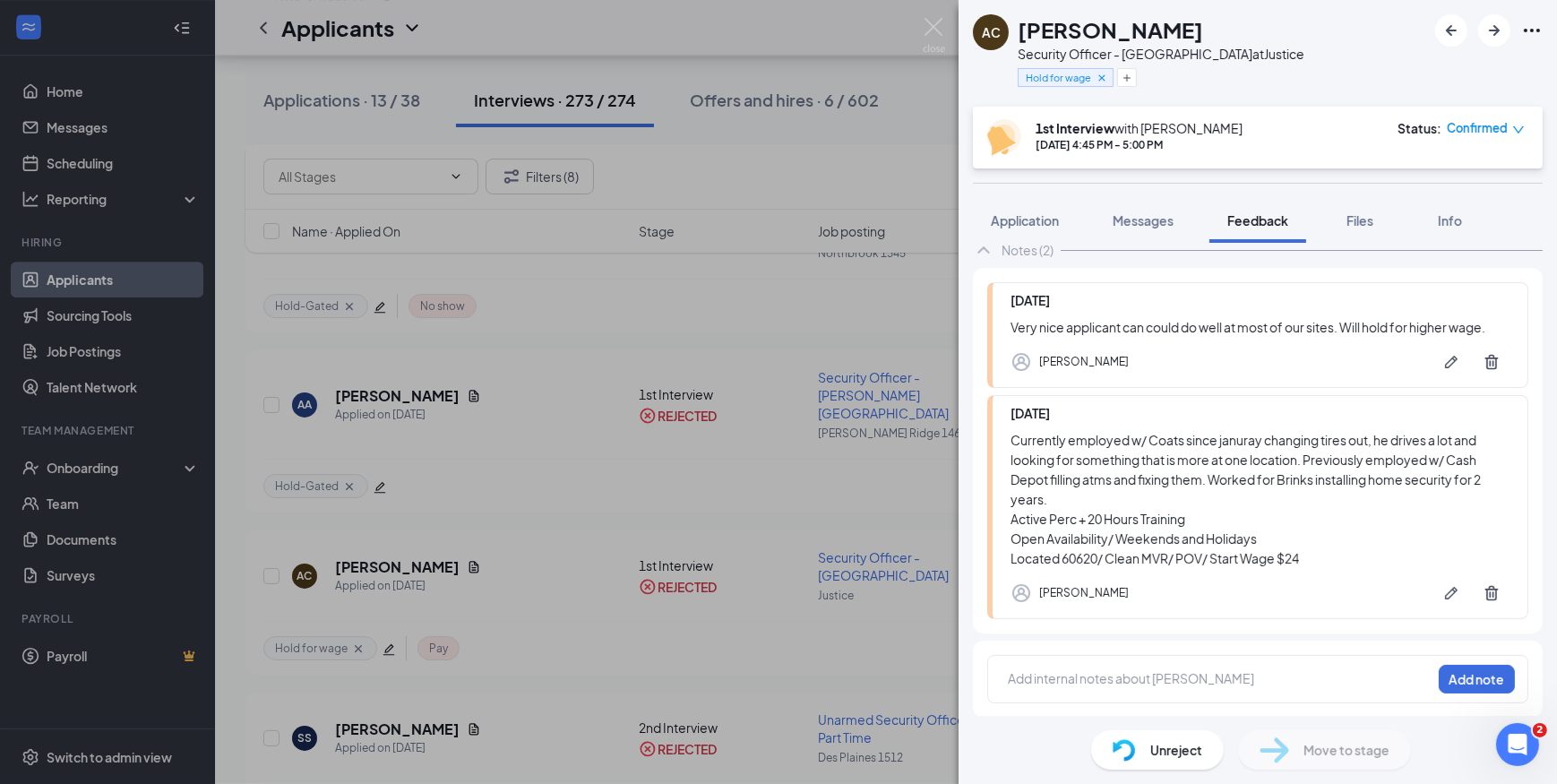
drag, startPoint x: 1204, startPoint y: 29, endPoint x: 1022, endPoint y: 30, distance: 182.0
click at [1022, 30] on div "Anthony Cooksey" at bounding box center [1160, 30] width 286 height 31
copy h1 "Anthony Cooksey"
click at [1213, 54] on div "Security Officer - Bedford Park at Justice" at bounding box center [1160, 53] width 286 height 18
drag, startPoint x: 1203, startPoint y: 30, endPoint x: 1115, endPoint y: 28, distance: 88.0
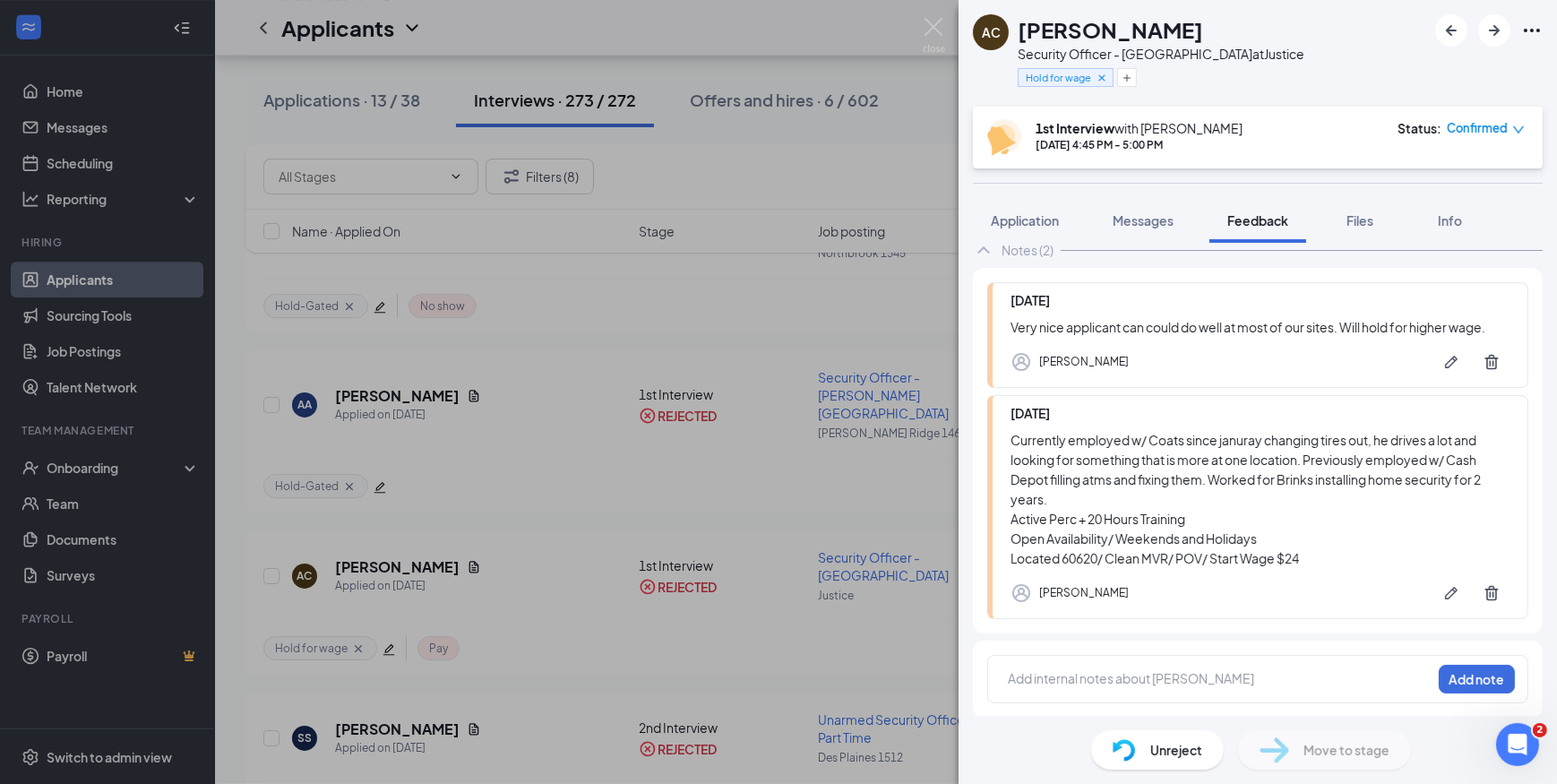
click at [1115, 28] on h1 "Anthony Cooksey" at bounding box center [1110, 30] width 186 height 31
copy h1 "Cooksey"
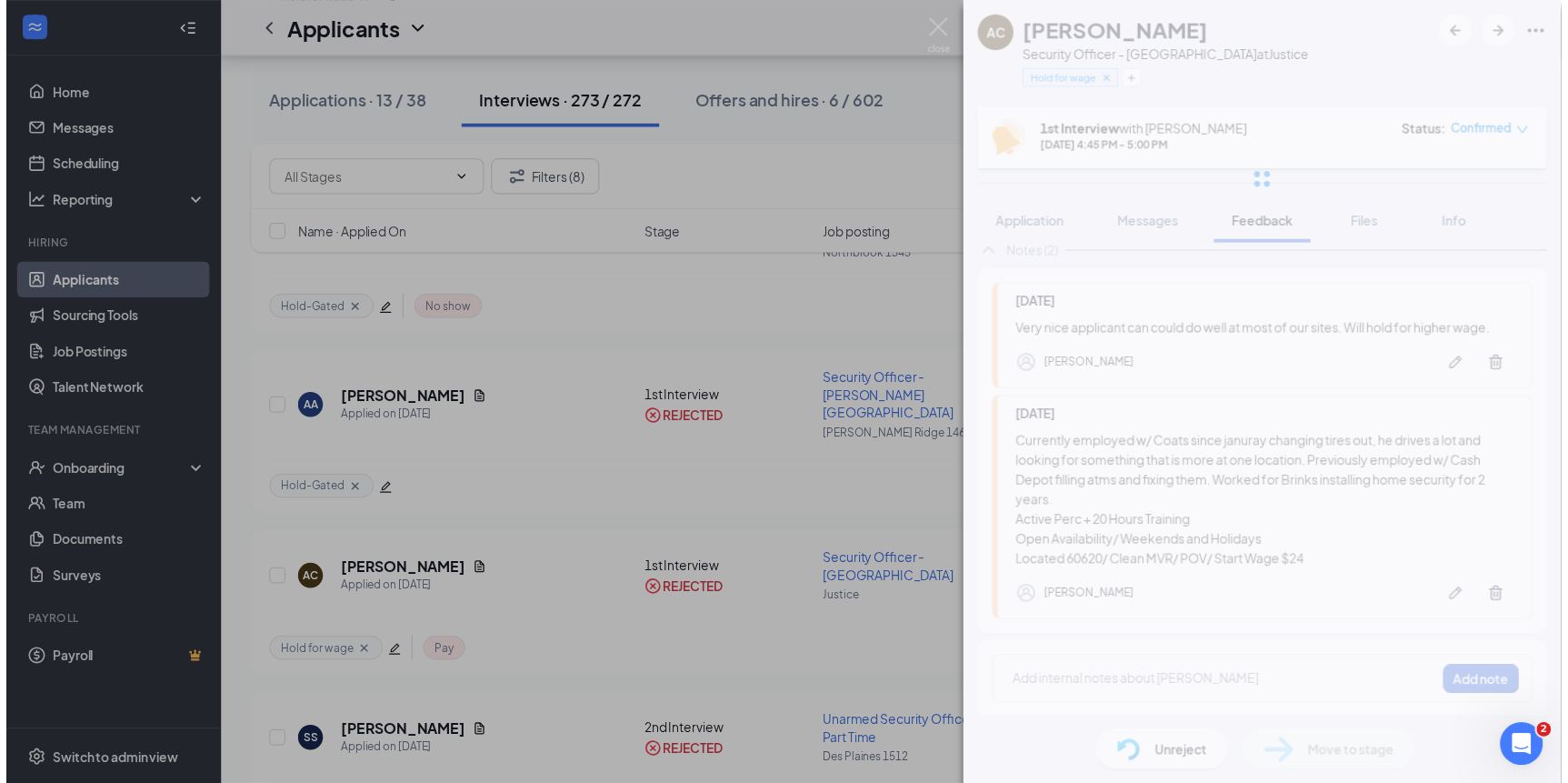
scroll to position [0, 0]
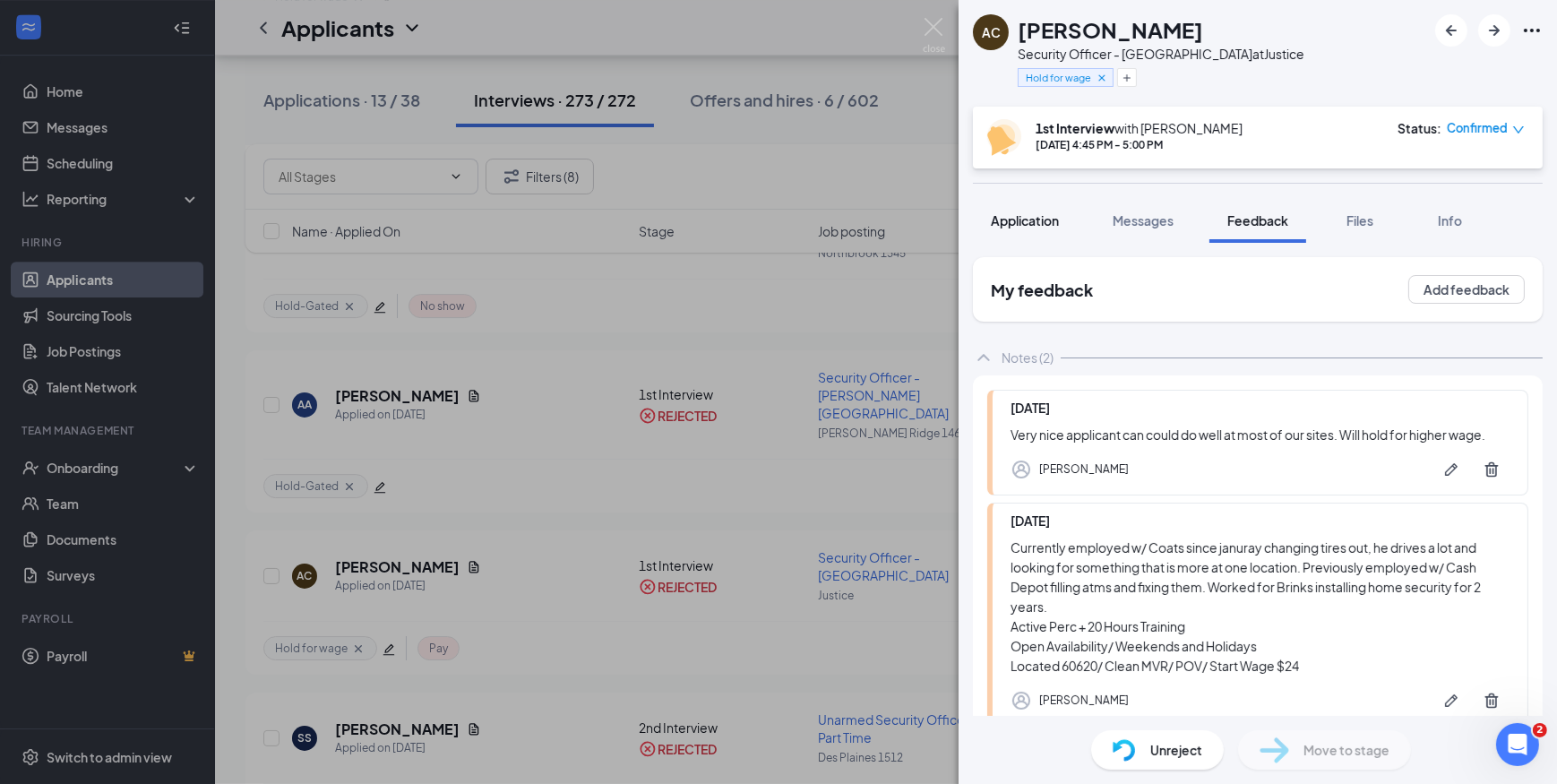
click at [1020, 228] on div "Application" at bounding box center [1025, 220] width 68 height 18
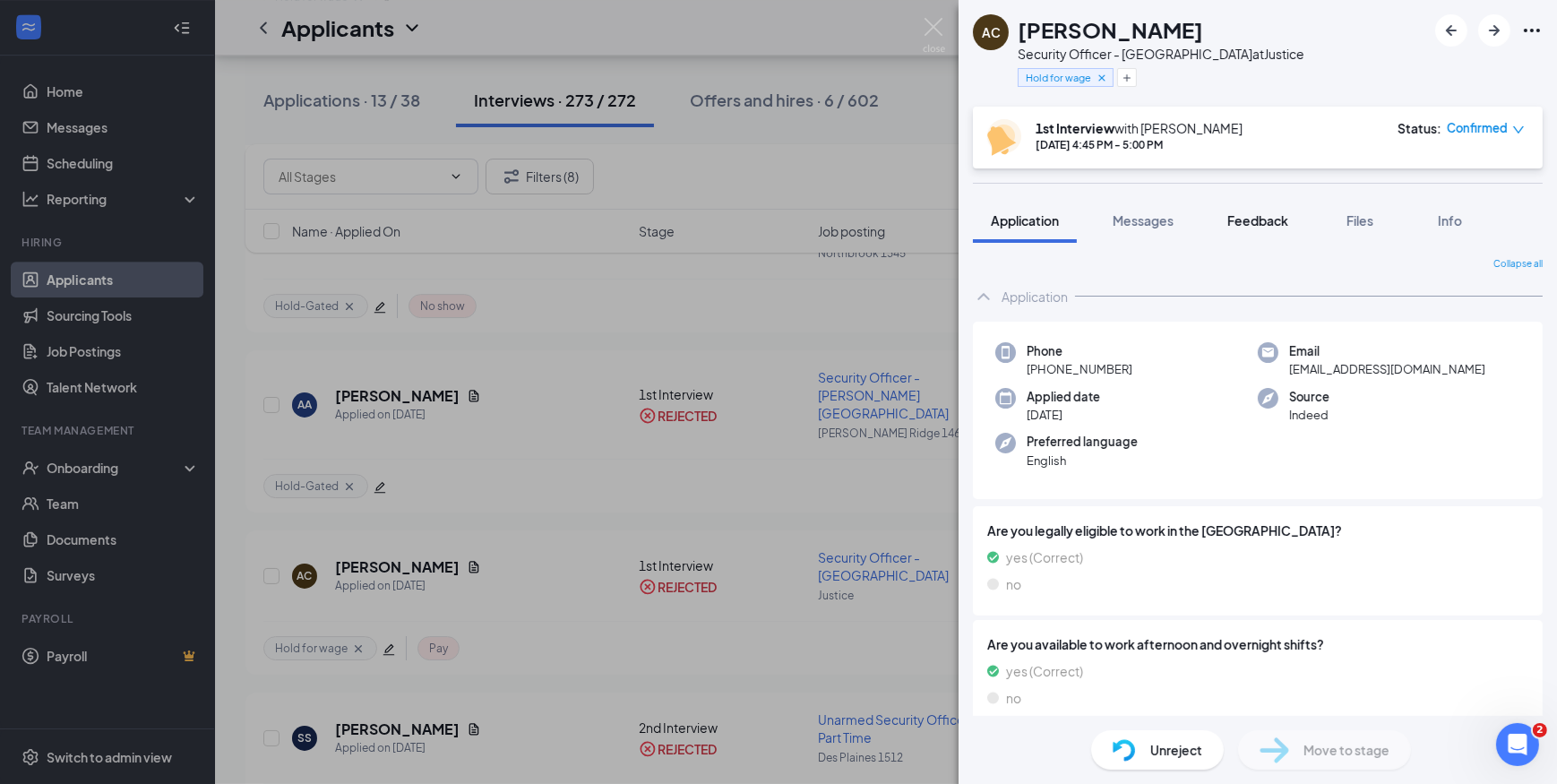
click at [1257, 226] on span "Feedback" at bounding box center [1257, 220] width 61 height 16
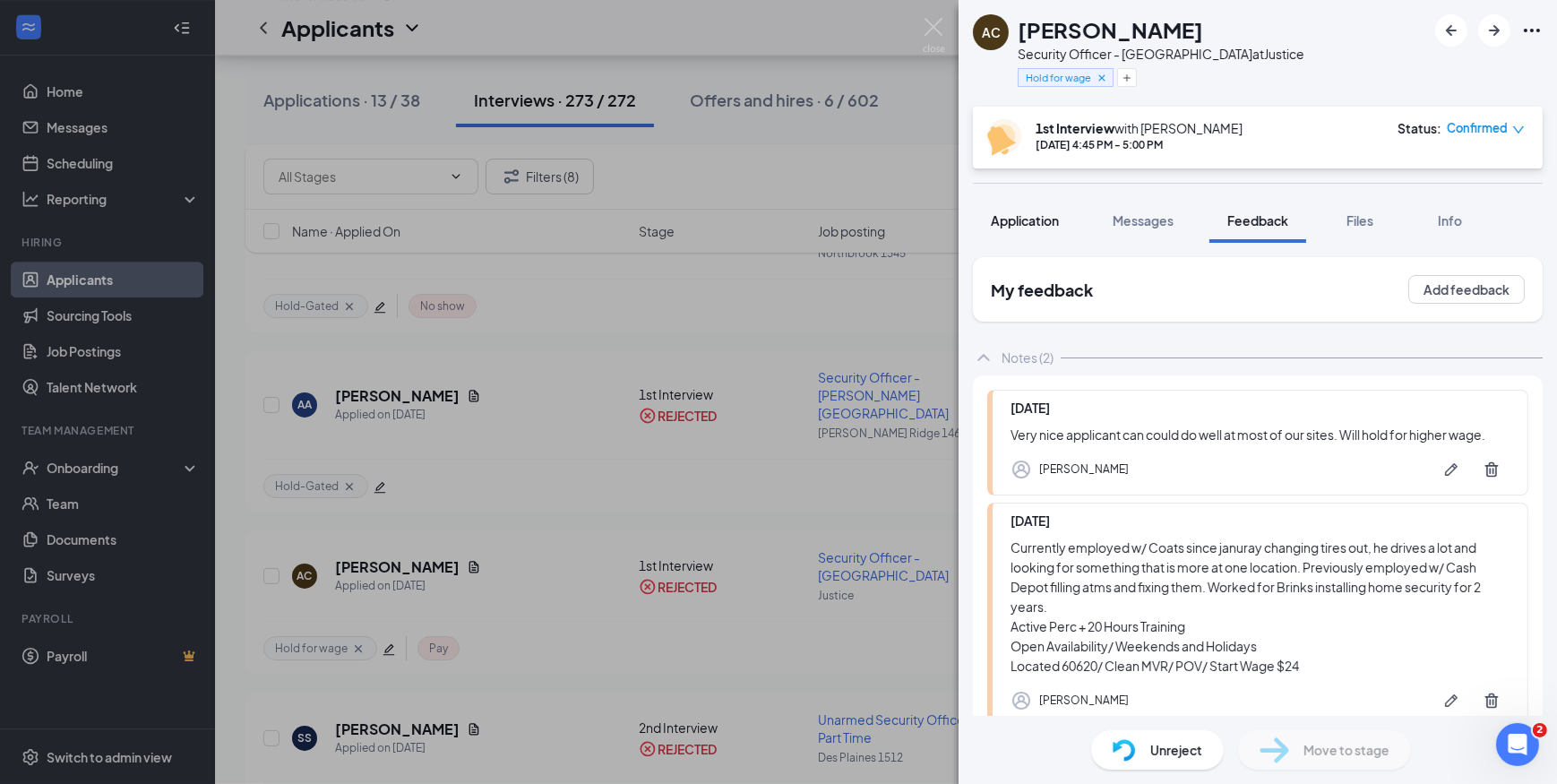
click at [1032, 222] on span "Application" at bounding box center [1025, 220] width 68 height 16
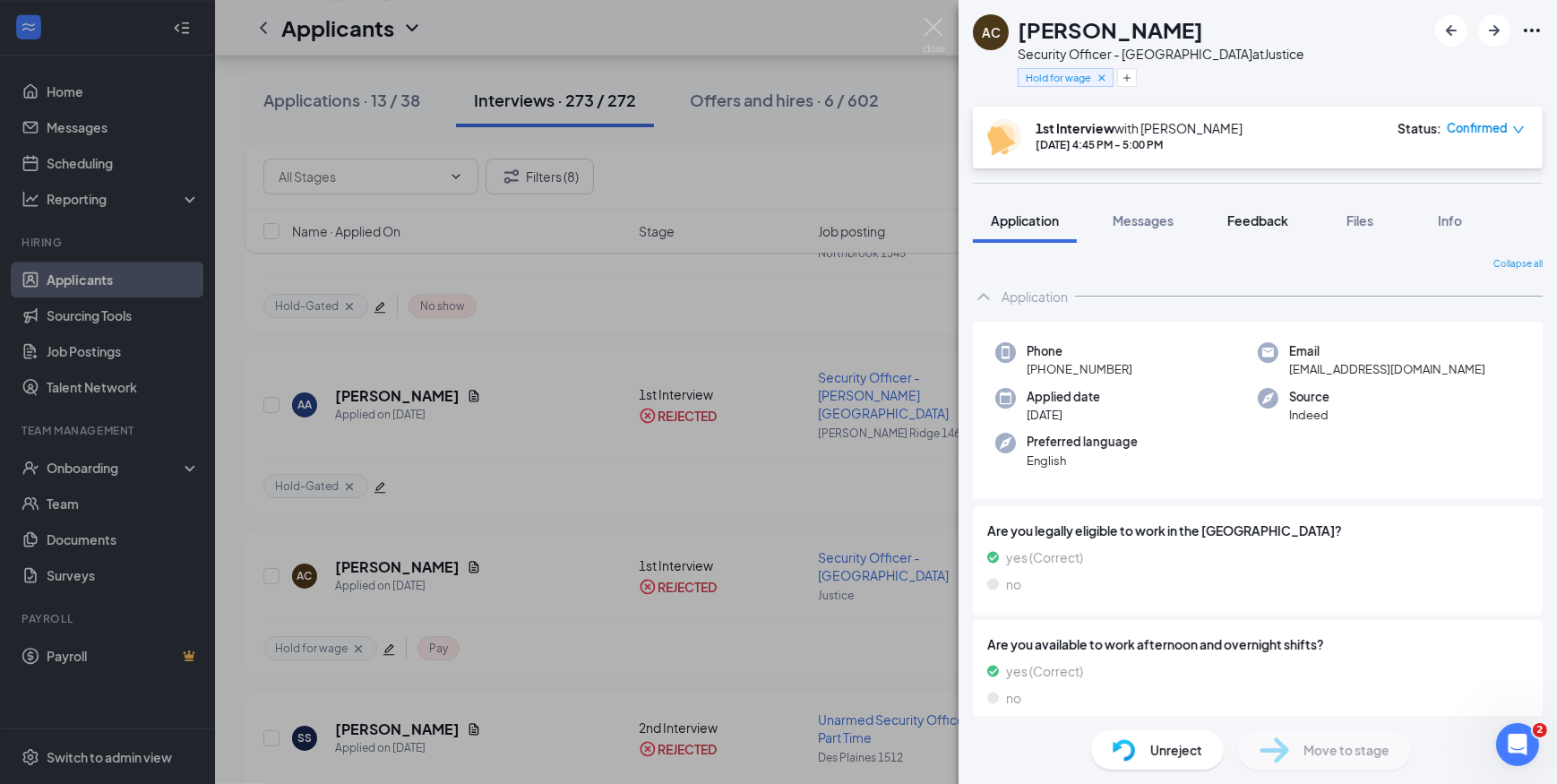
click at [1258, 218] on span "Feedback" at bounding box center [1257, 220] width 61 height 16
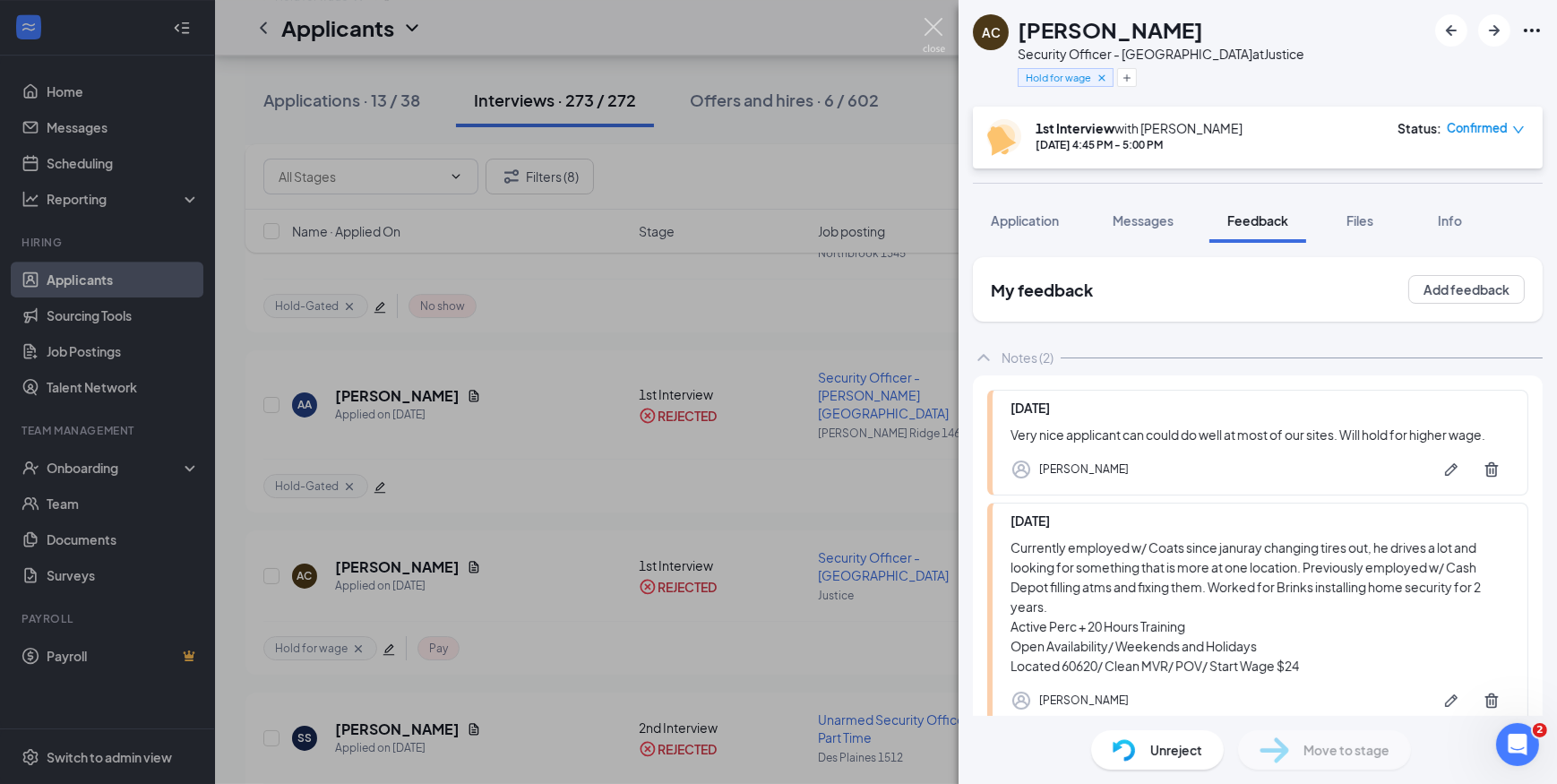
click at [937, 21] on img at bounding box center [933, 36] width 22 height 35
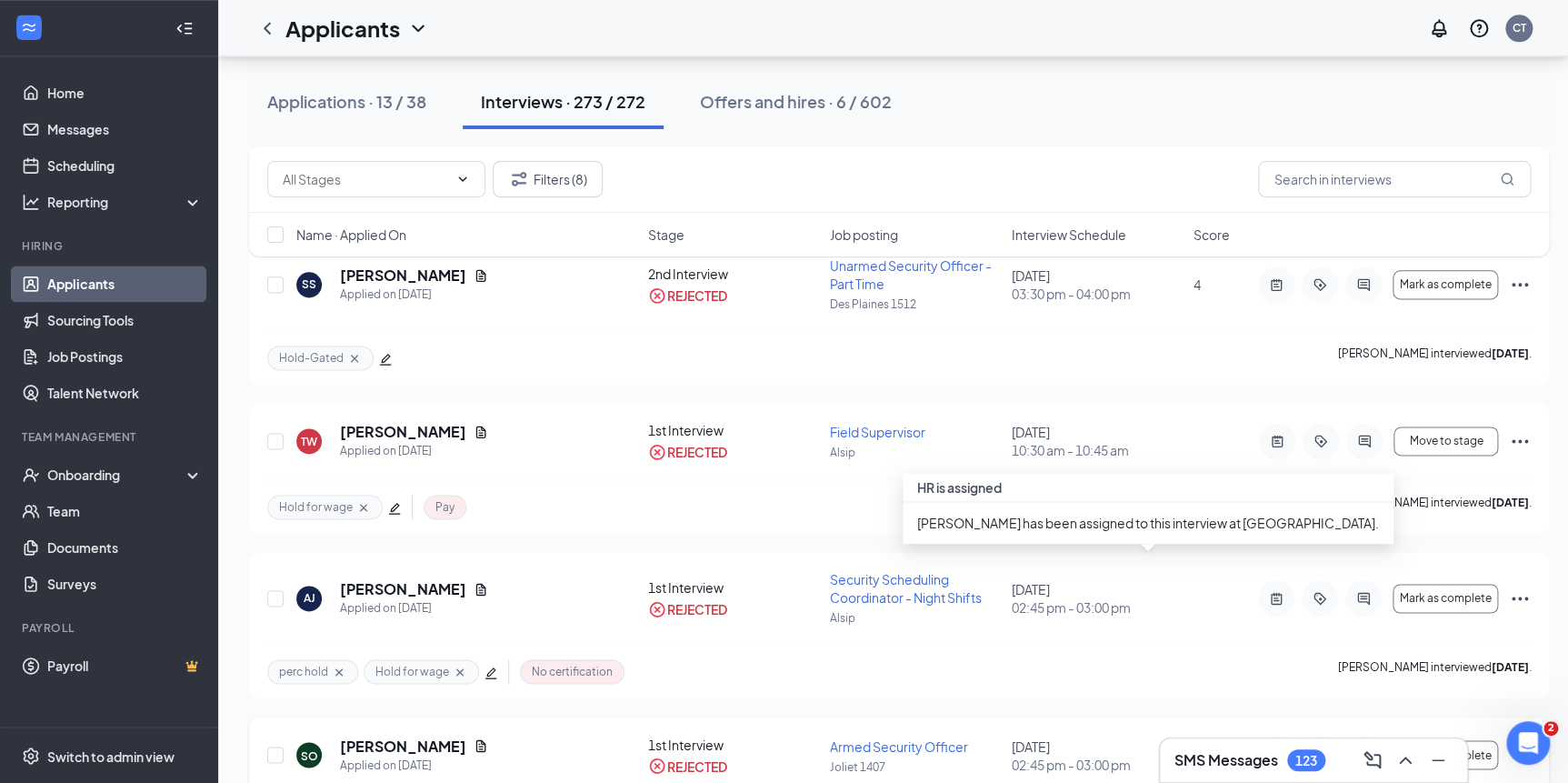
scroll to position [8016, 0]
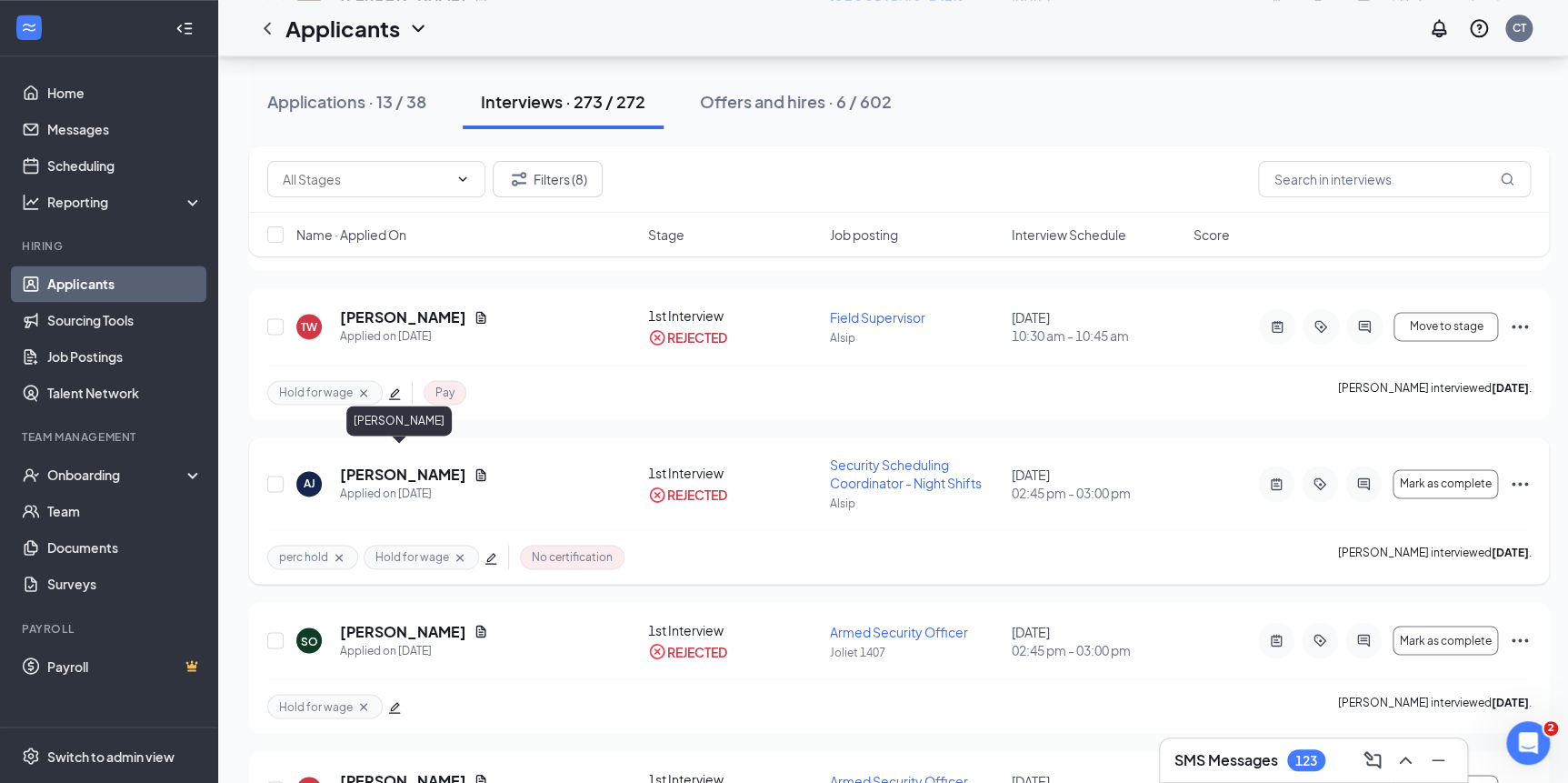
click at [379, 464] on h5 "Angela Jackson" at bounding box center [403, 474] width 127 height 20
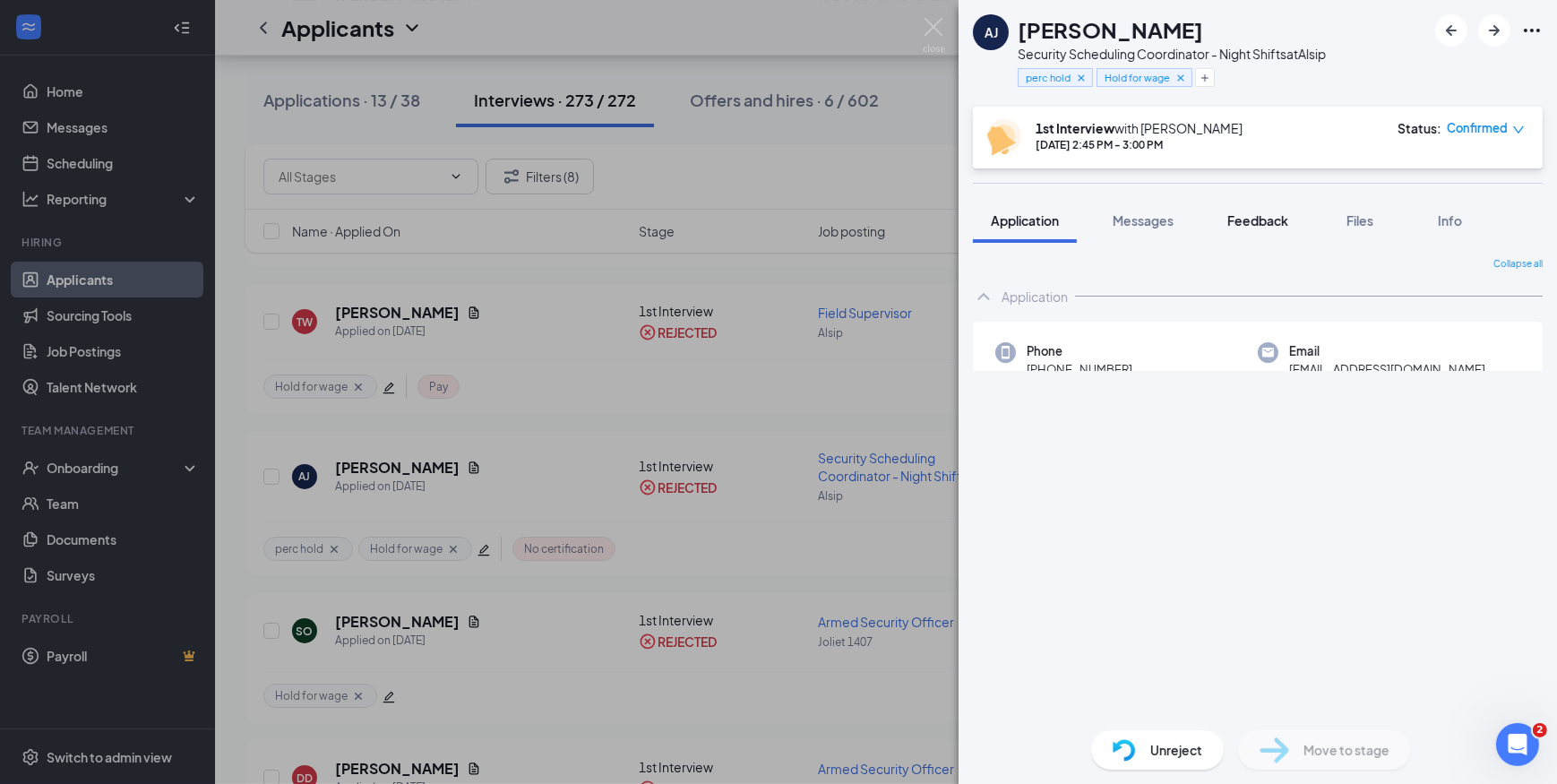
click at [1270, 221] on span "Feedback" at bounding box center [1257, 220] width 61 height 16
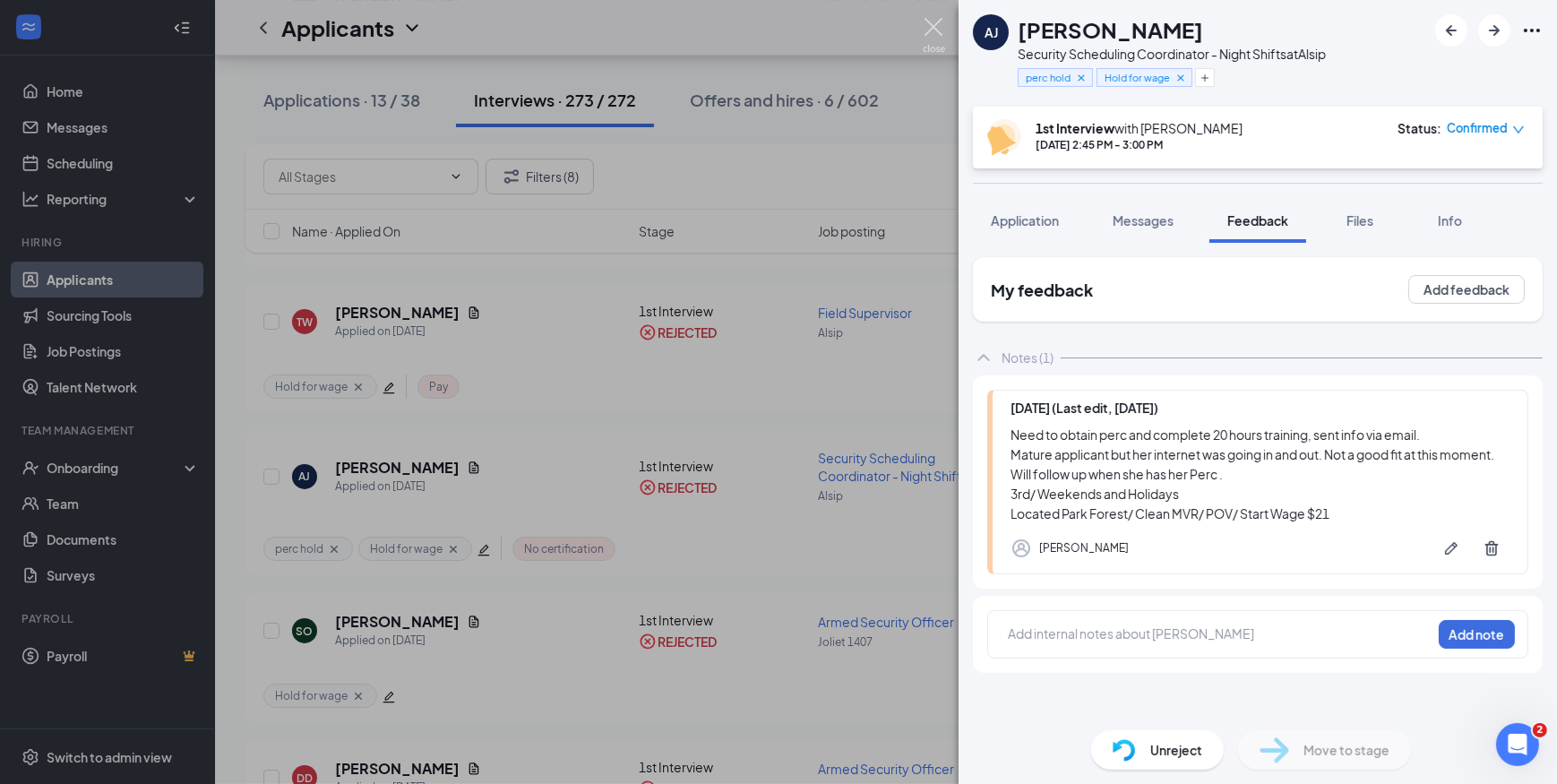
click at [927, 18] on img at bounding box center [933, 36] width 22 height 35
click at [933, 23] on div "Applicants CT" at bounding box center [886, 27] width 1342 height 55
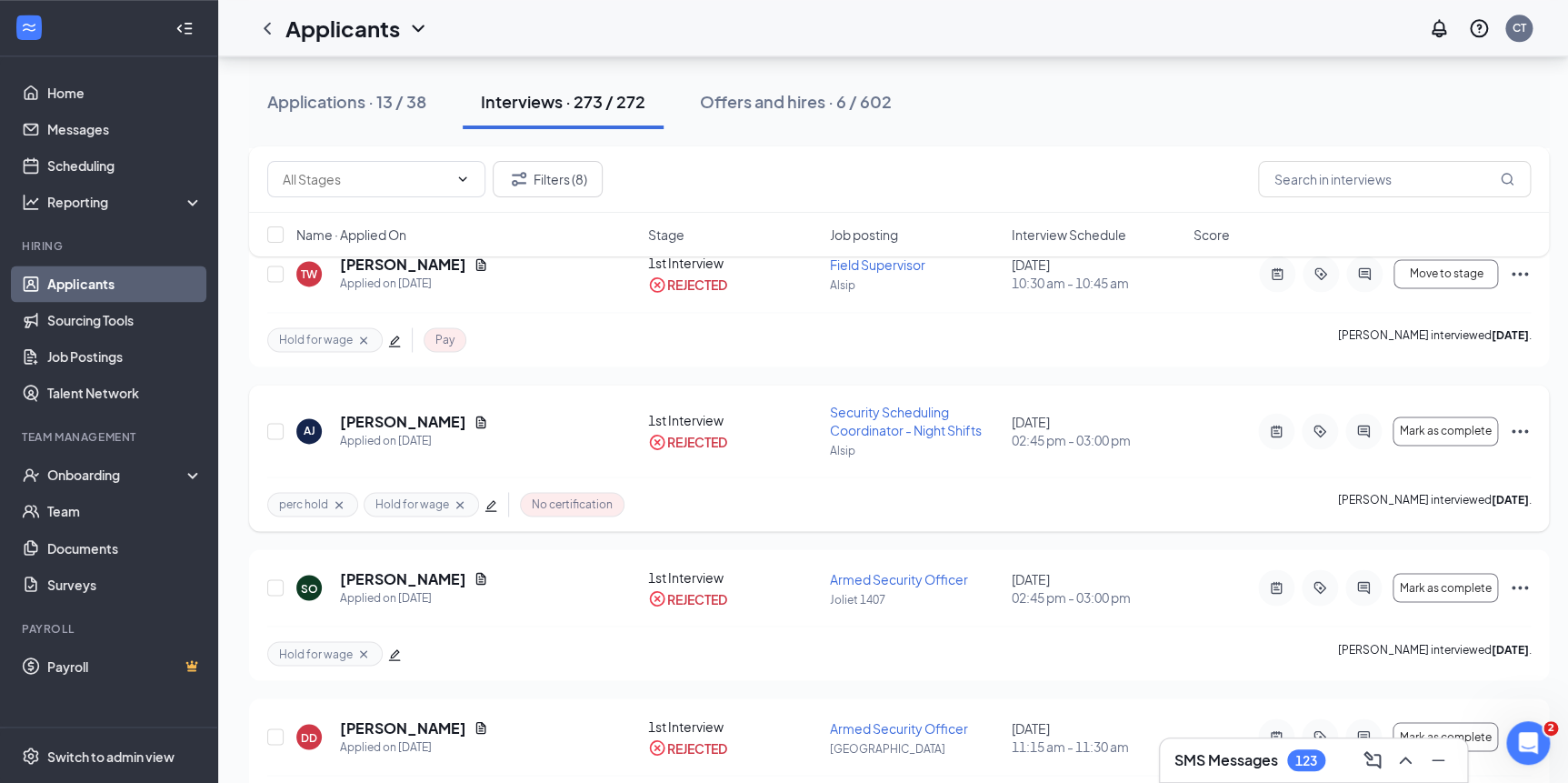
scroll to position [8264, 0]
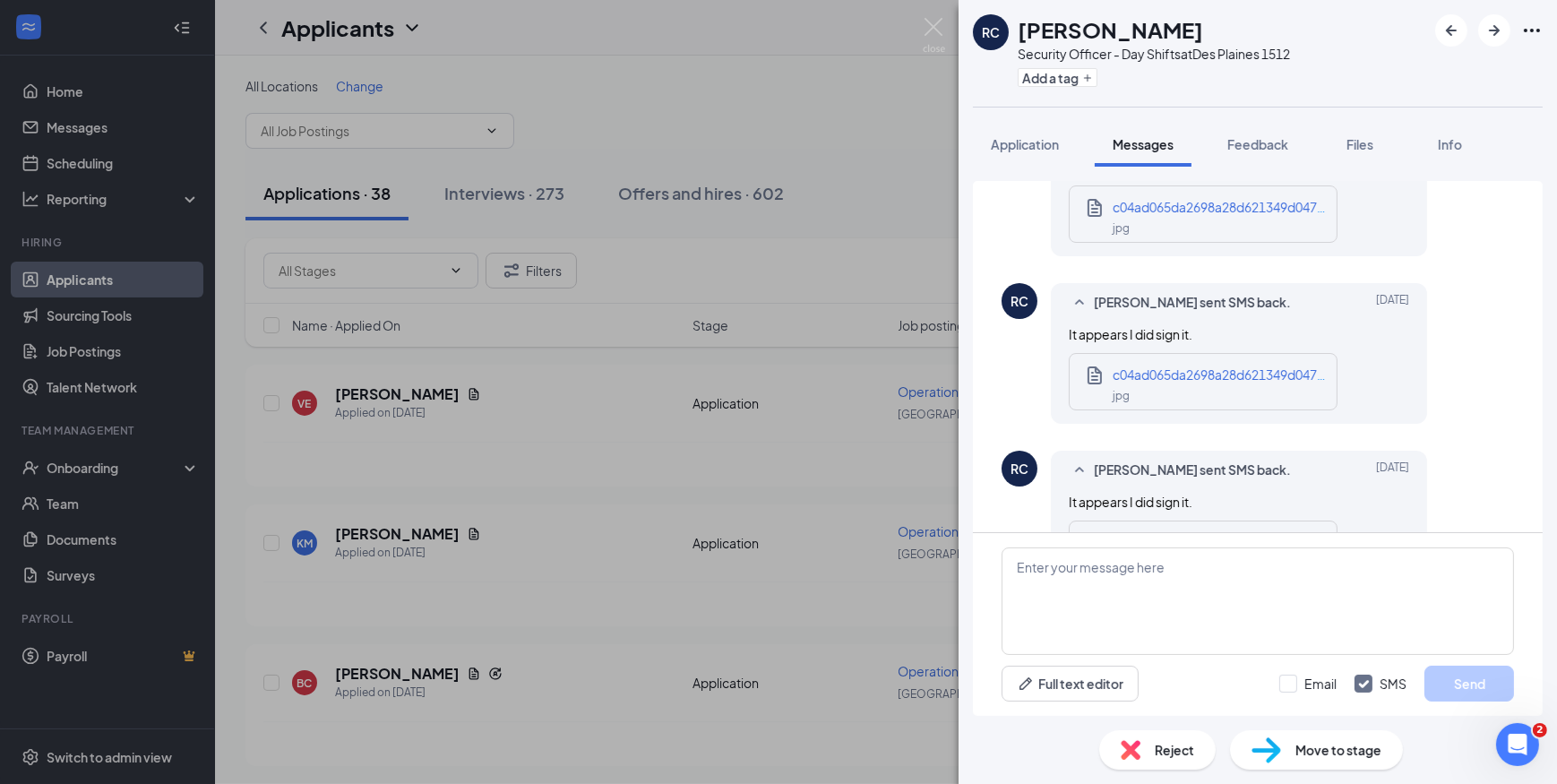
scroll to position [986, 0]
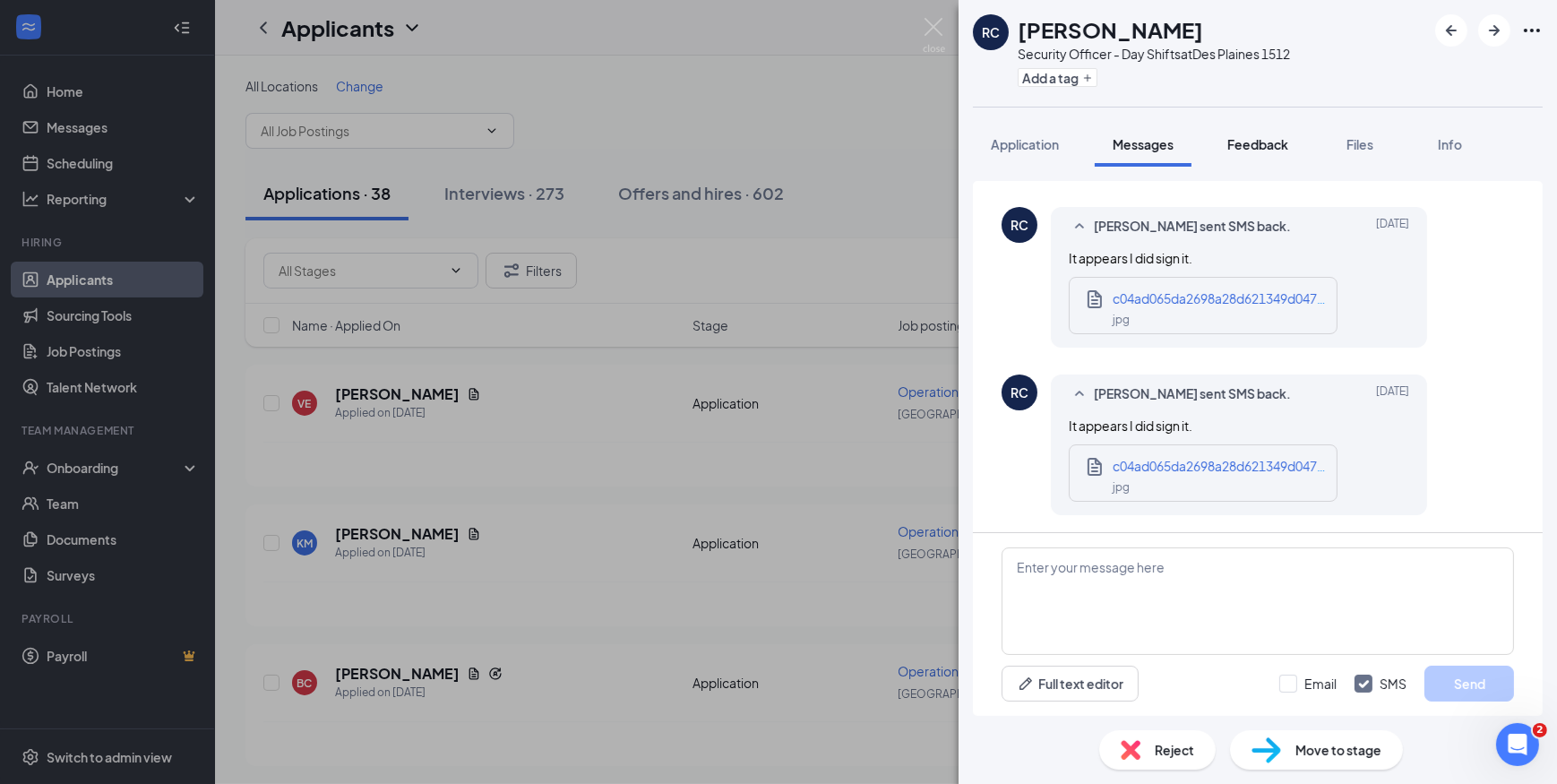
click at [1266, 143] on span "Feedback" at bounding box center [1257, 144] width 61 height 16
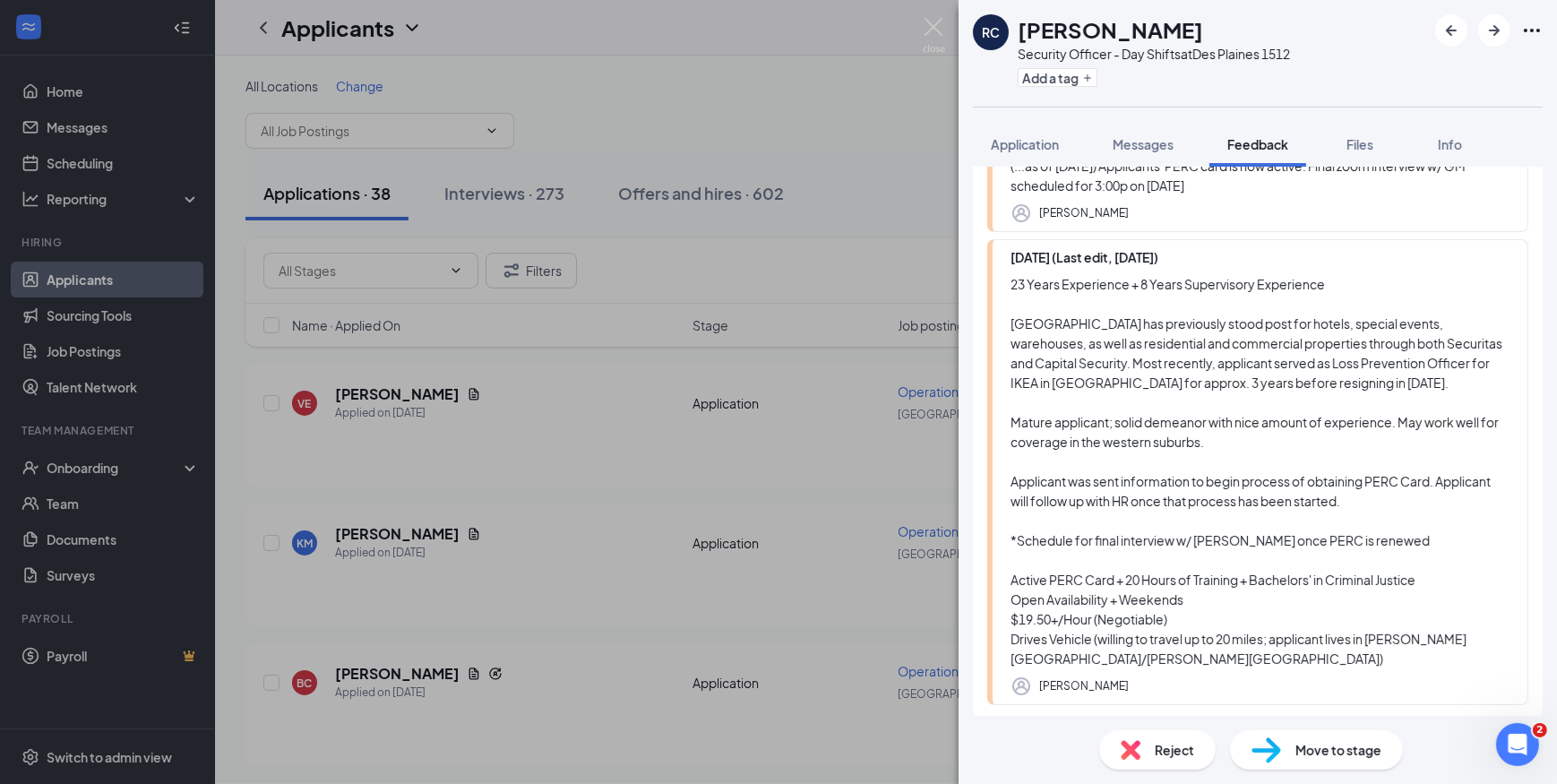
scroll to position [53, 0]
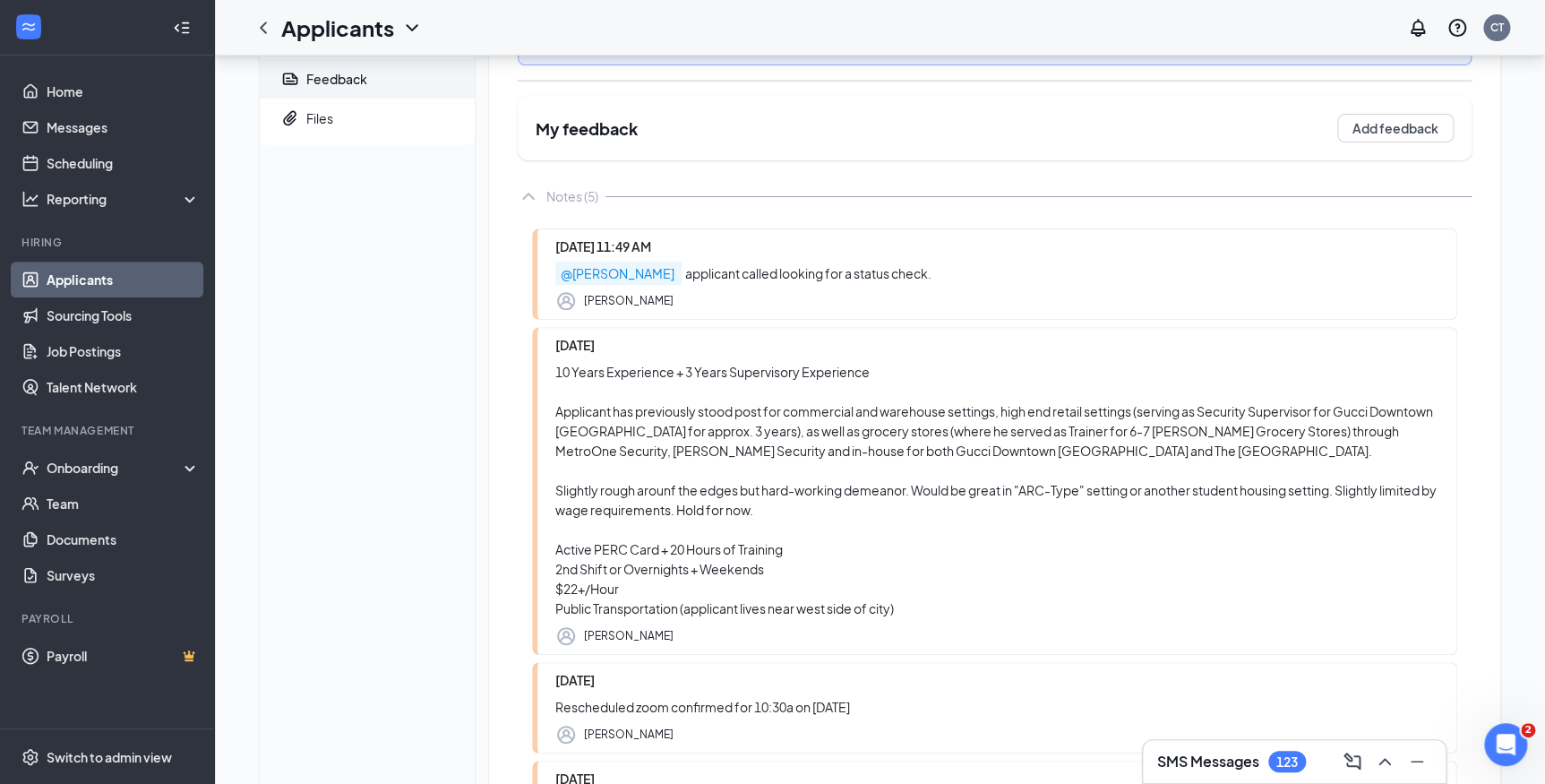
click at [82, 262] on link "Applicants" at bounding box center [123, 279] width 153 height 36
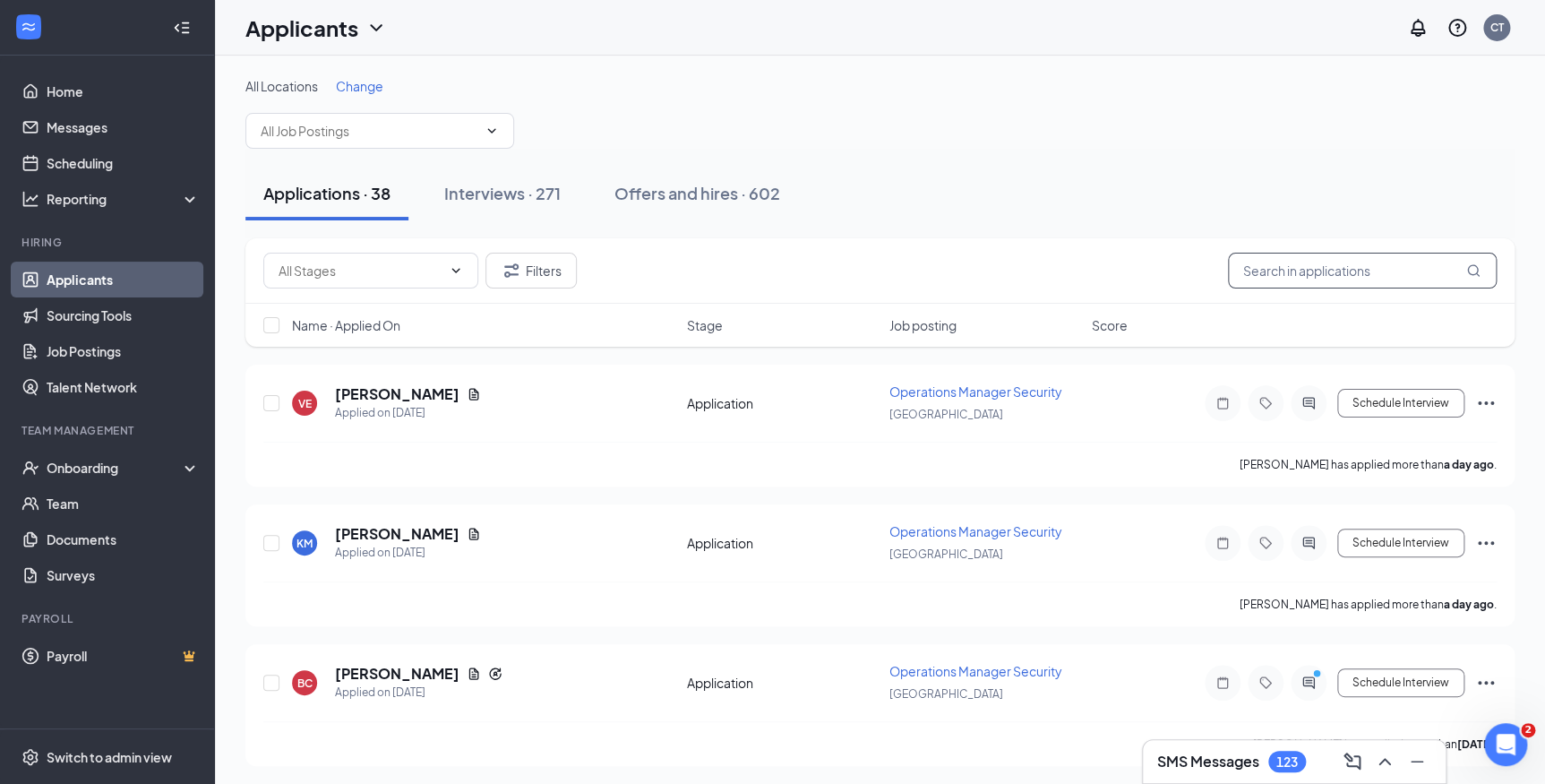
click at [1311, 275] on input "text" at bounding box center [1362, 270] width 269 height 36
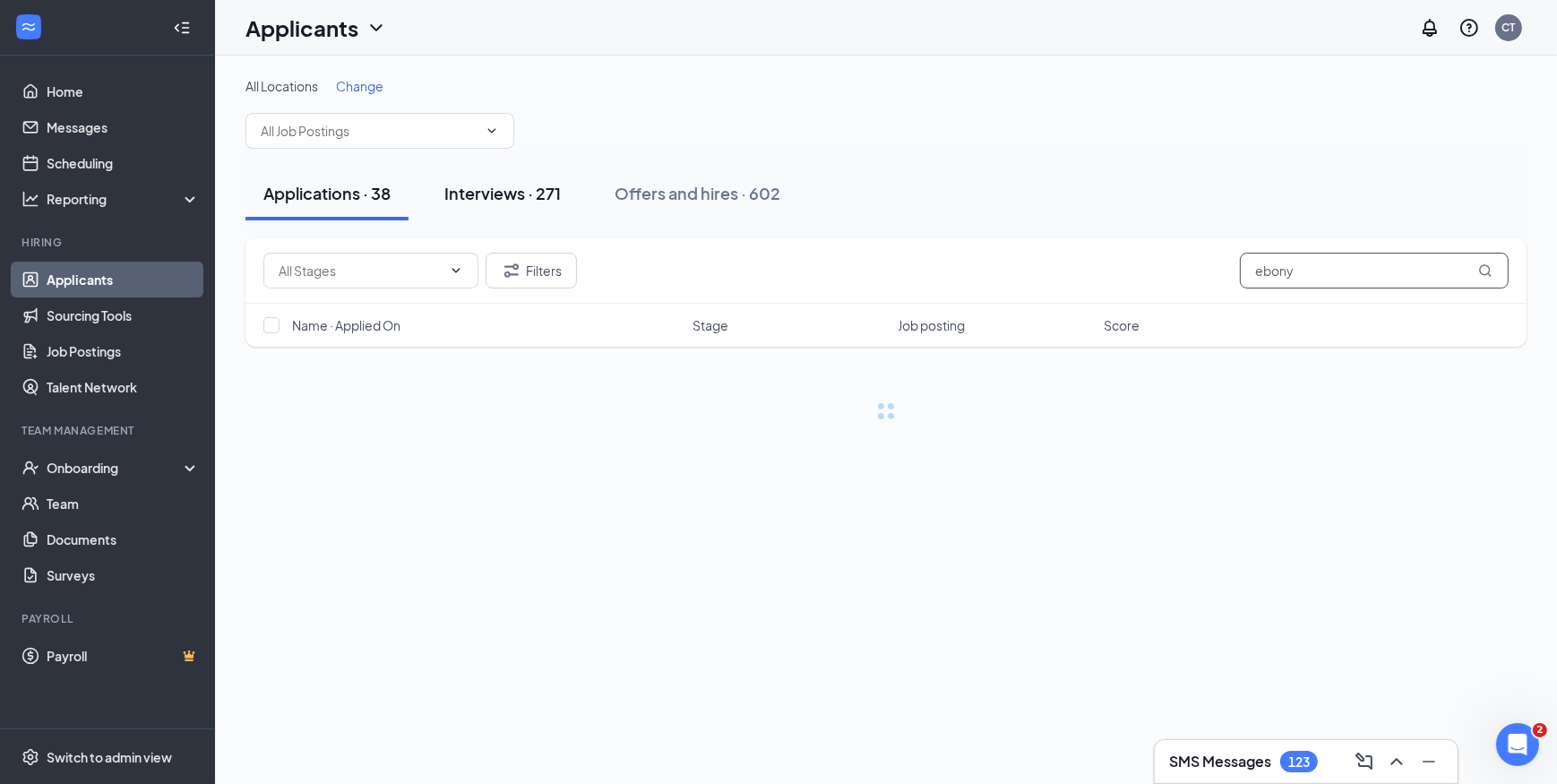
type input "ebony"
click at [552, 198] on div "Interviews · 271" at bounding box center [503, 192] width 116 height 22
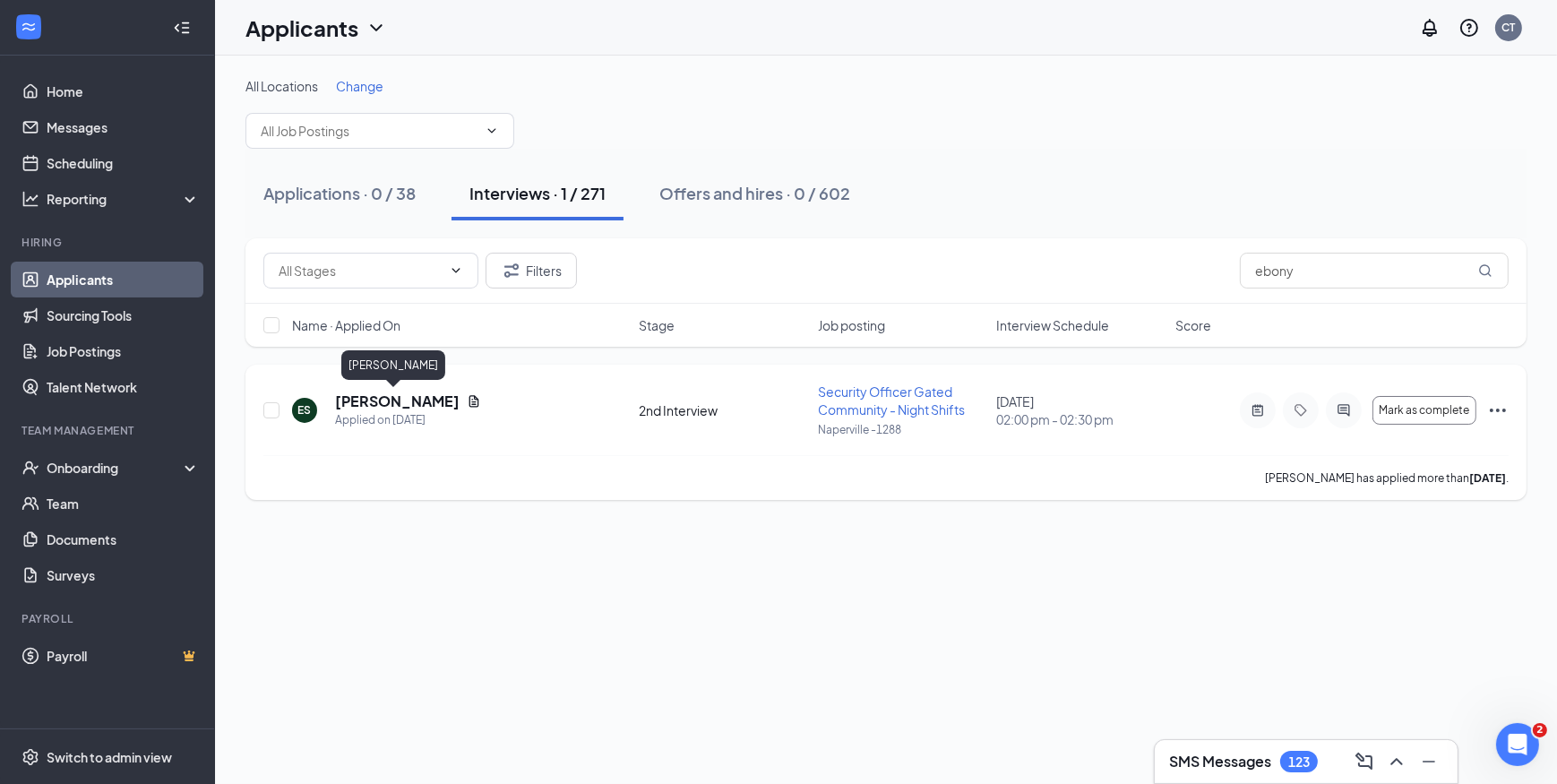
click at [402, 398] on h5 "[PERSON_NAME]" at bounding box center [397, 401] width 125 height 19
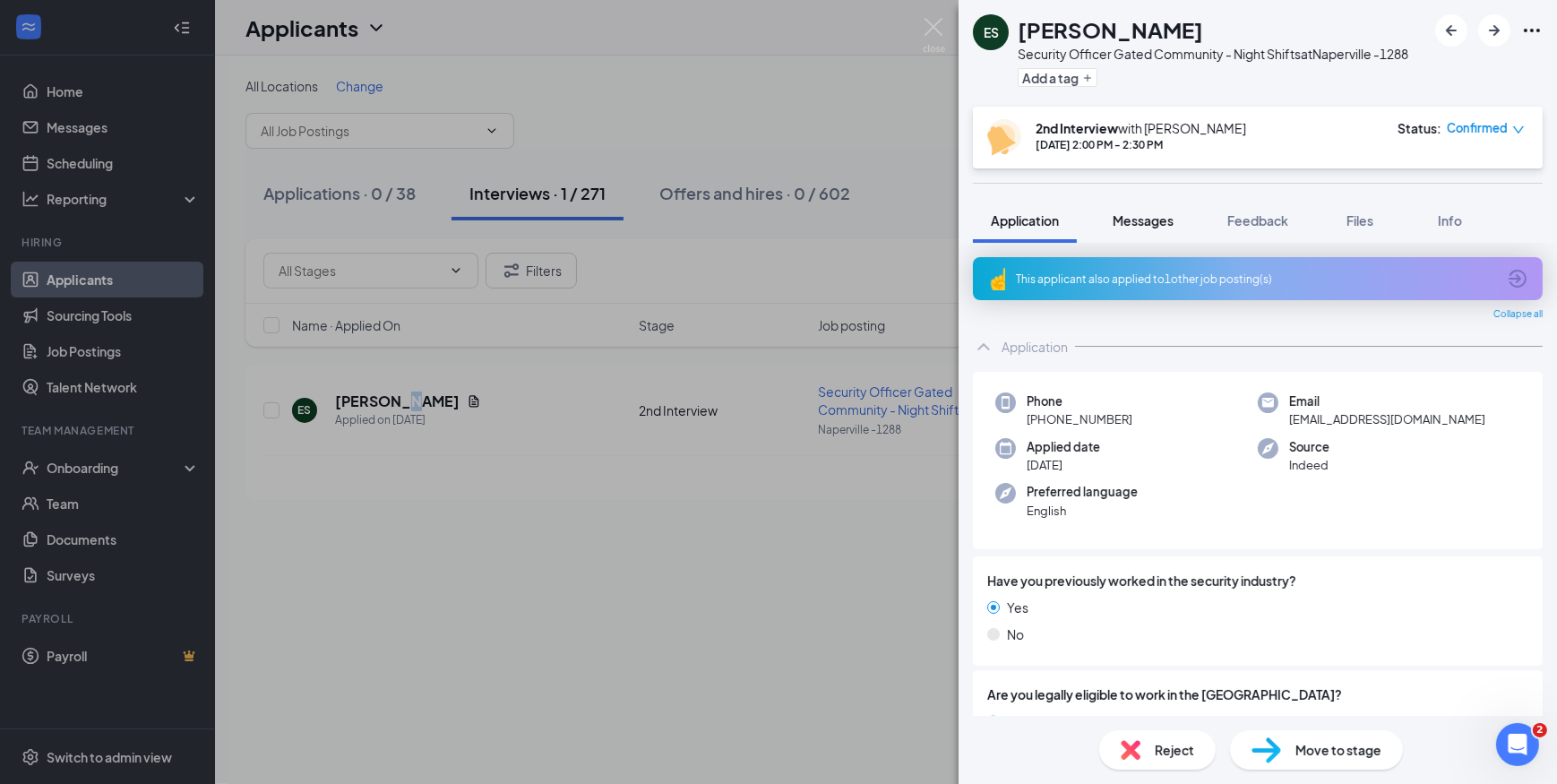
click at [1153, 226] on span "Messages" at bounding box center [1143, 220] width 61 height 16
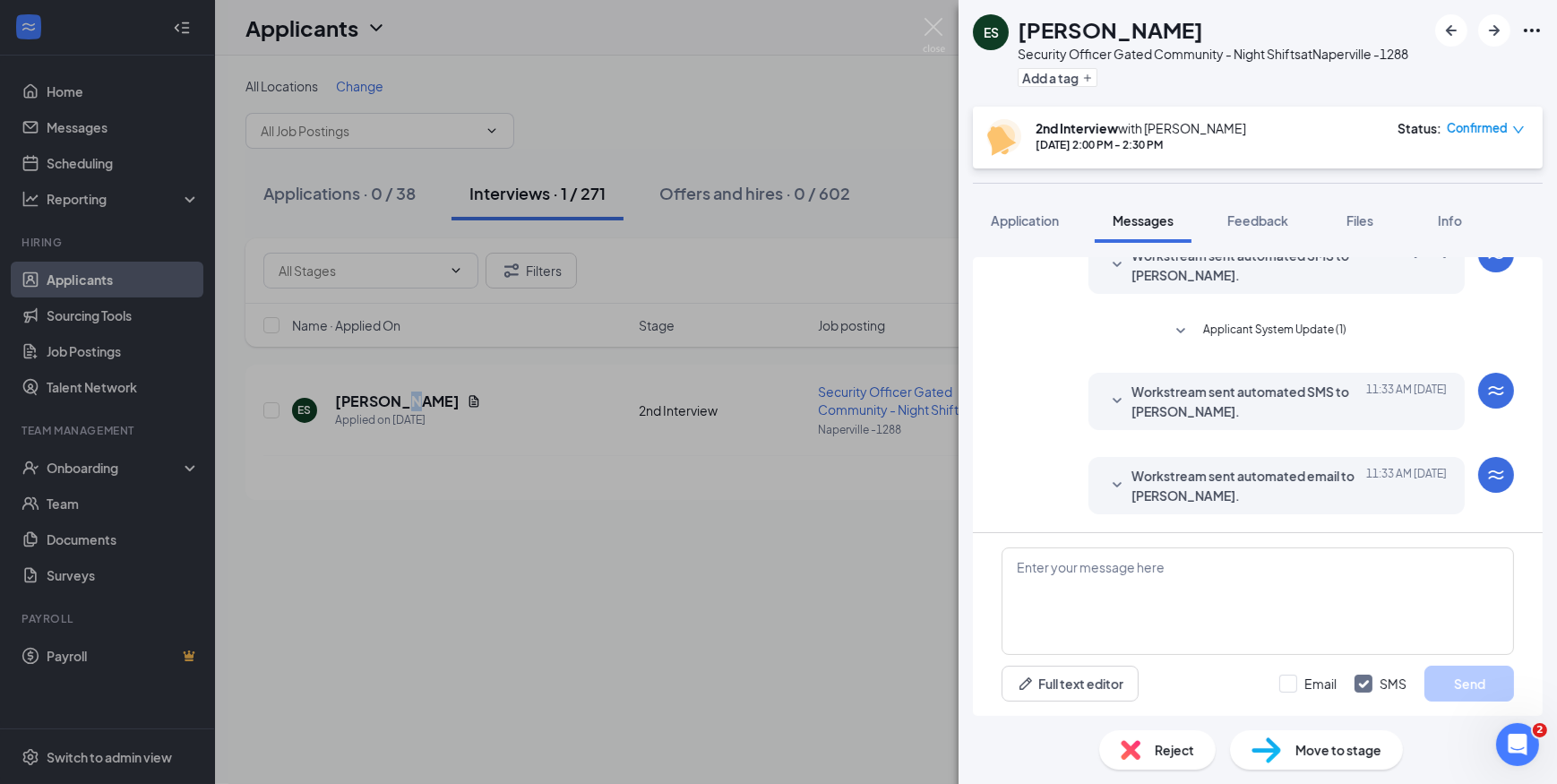
scroll to position [649, 0]
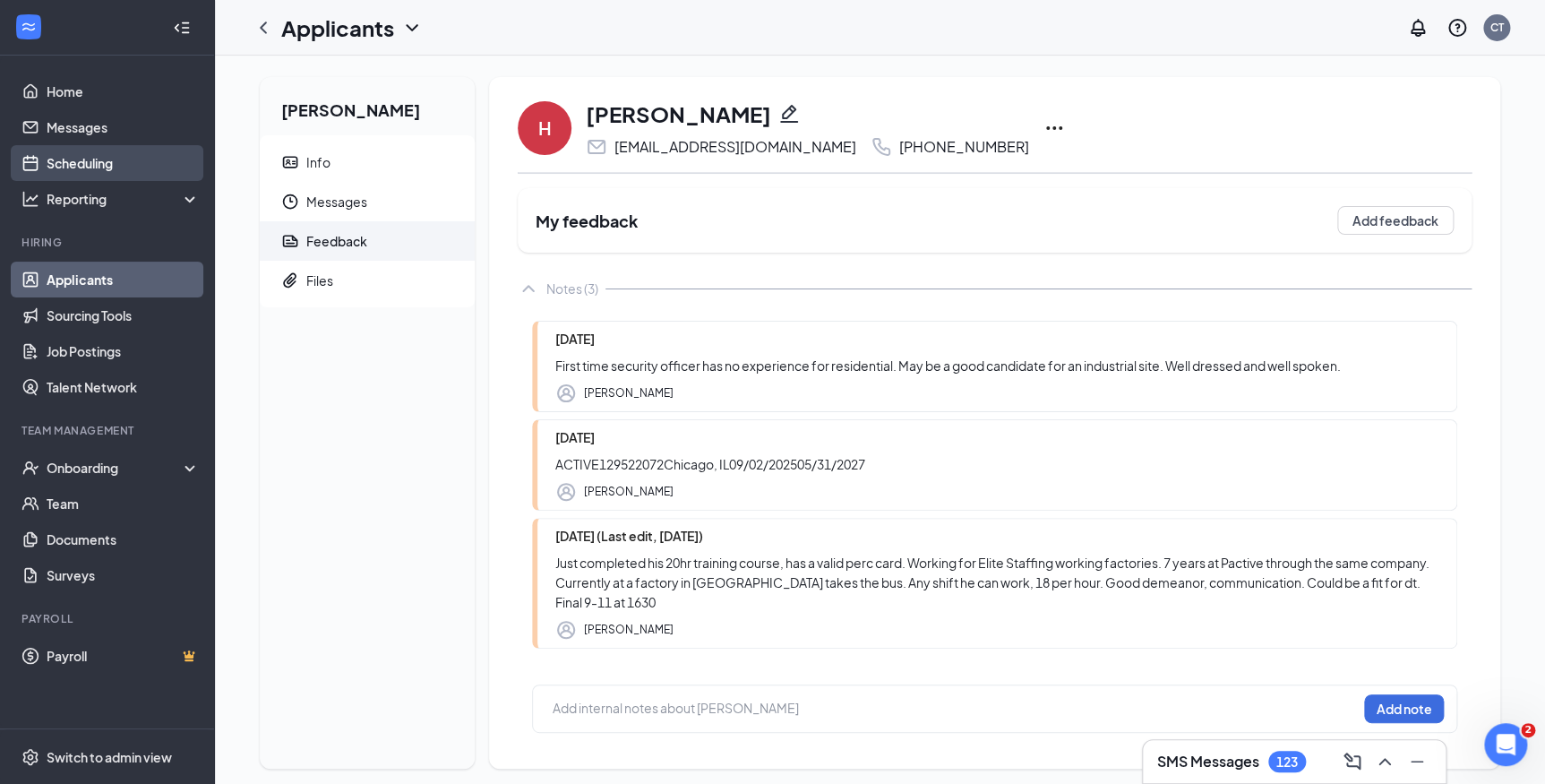
click at [70, 173] on link "Scheduling" at bounding box center [123, 162] width 153 height 36
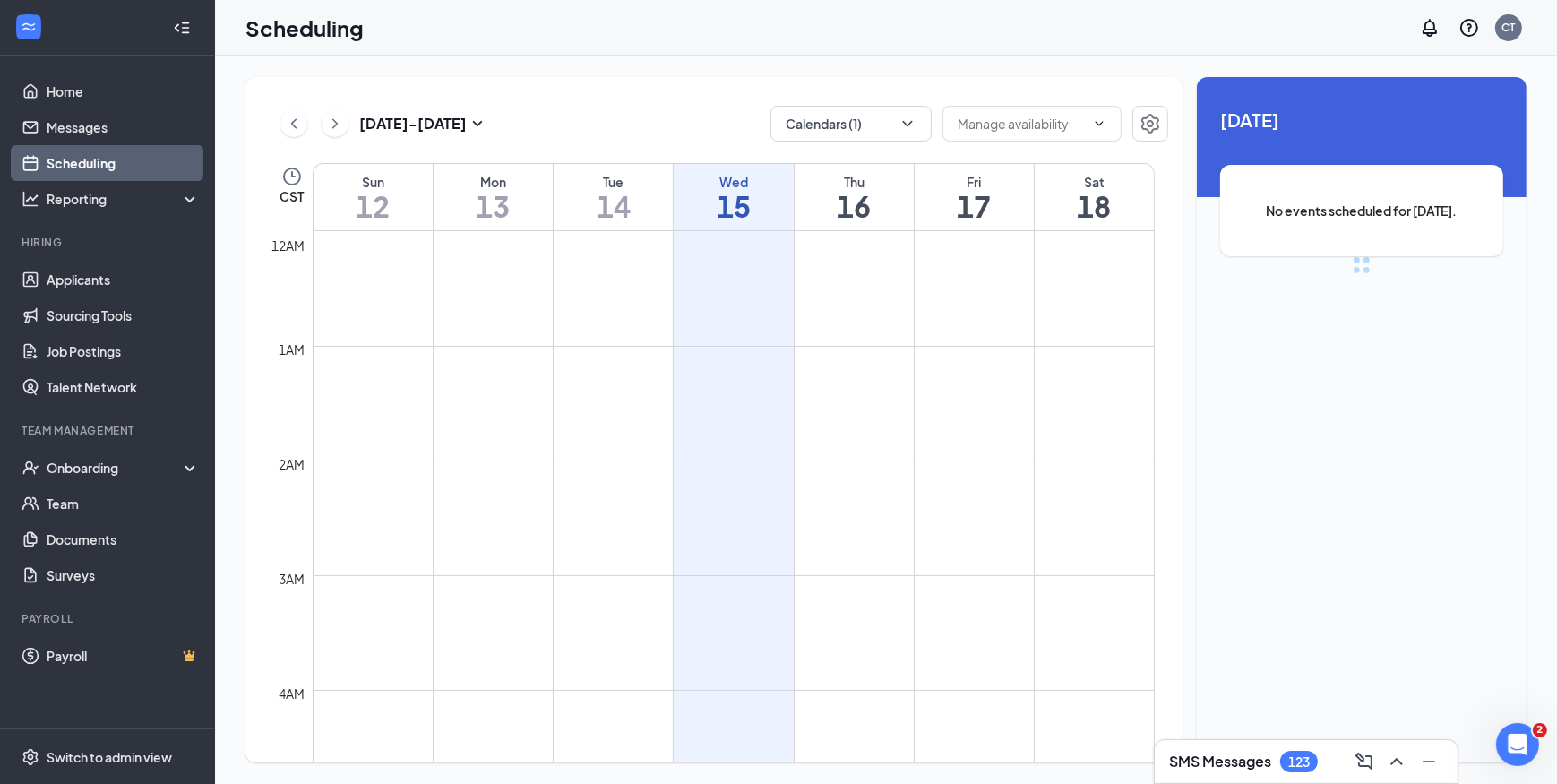
scroll to position [879, 0]
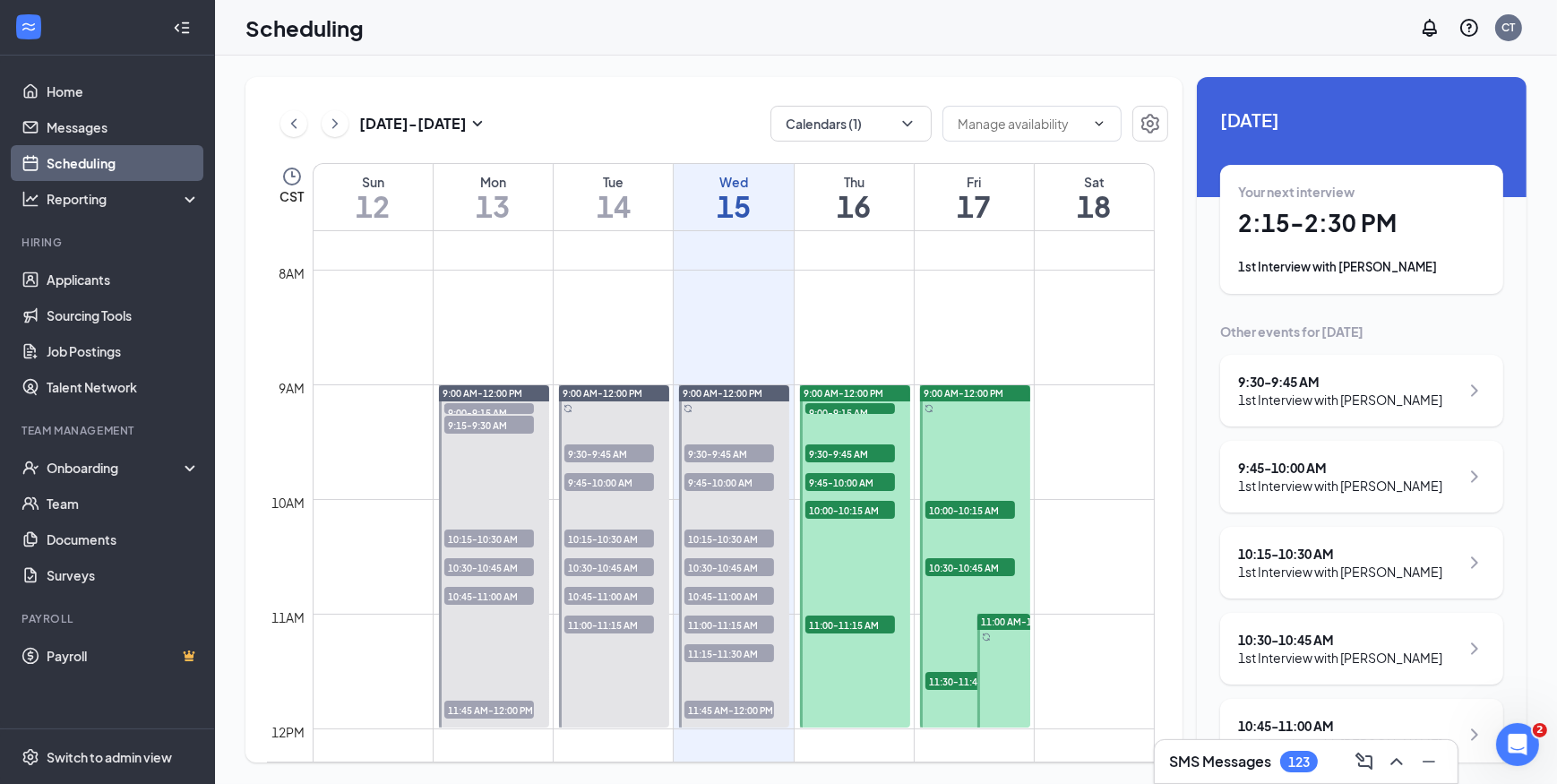
click at [841, 212] on h1 "16" at bounding box center [854, 206] width 119 height 31
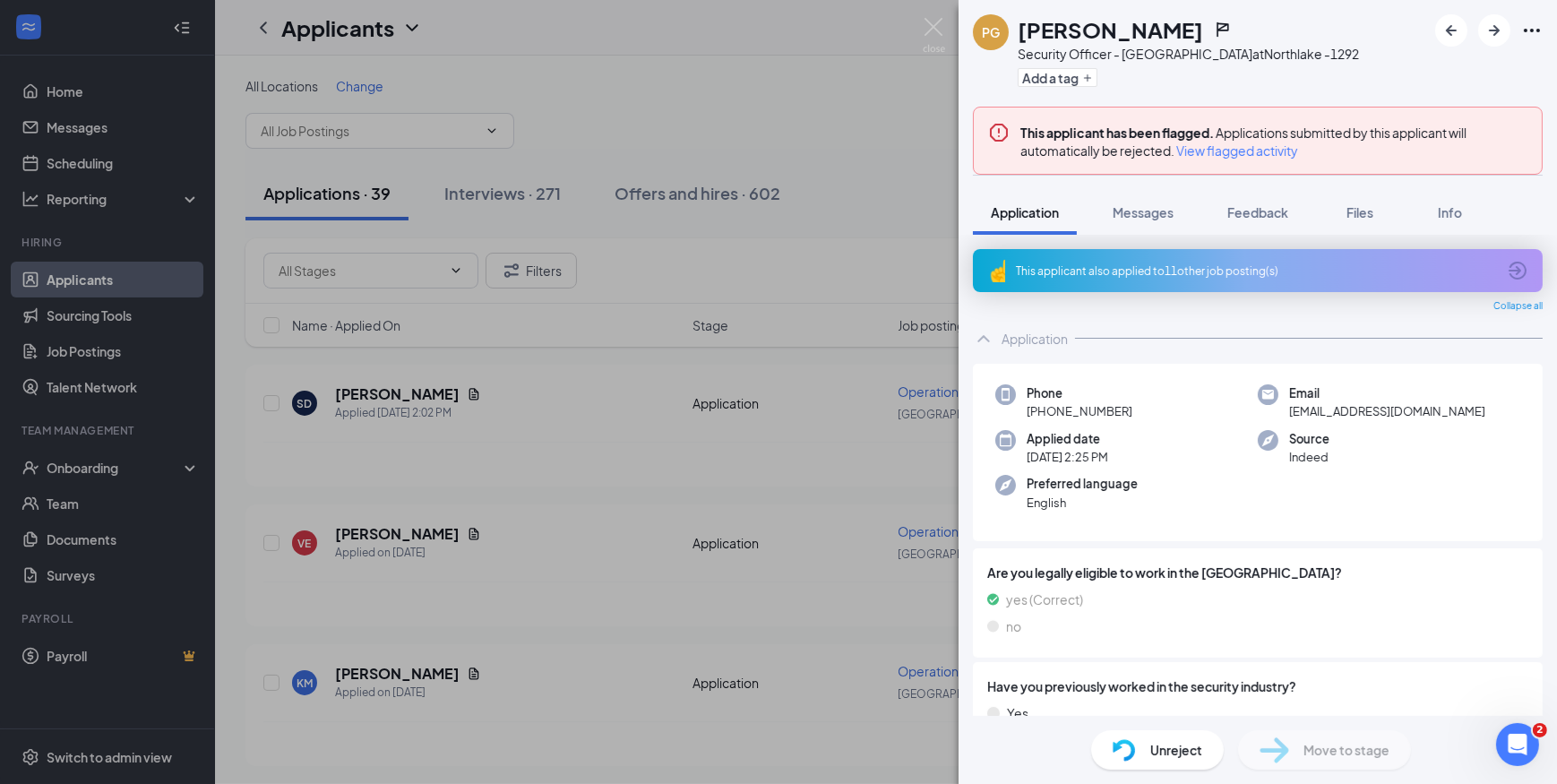
click at [1219, 156] on span "View flagged activity" at bounding box center [1237, 150] width 122 height 18
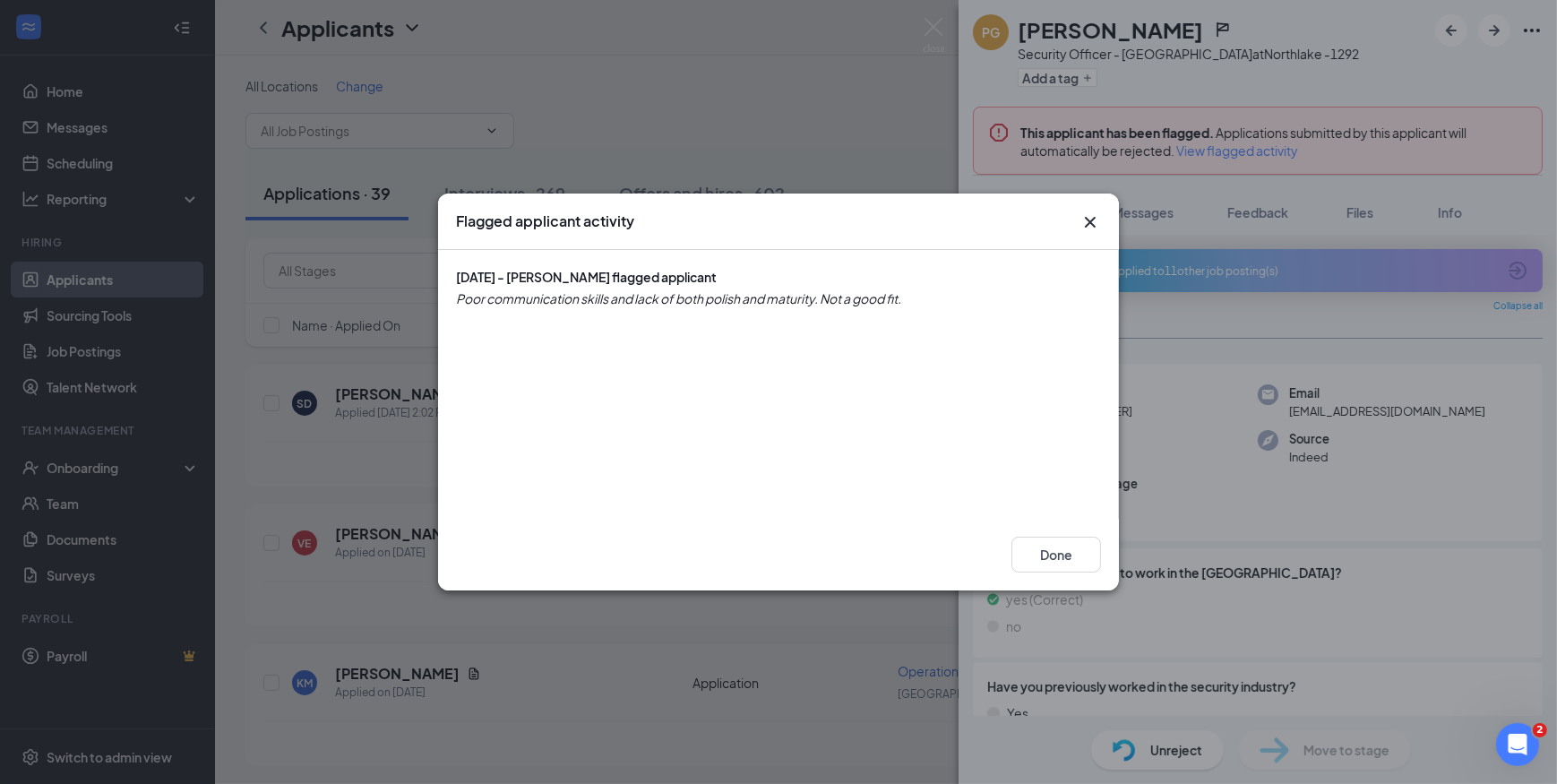
click at [1087, 223] on icon "Cross" at bounding box center [1090, 222] width 21 height 21
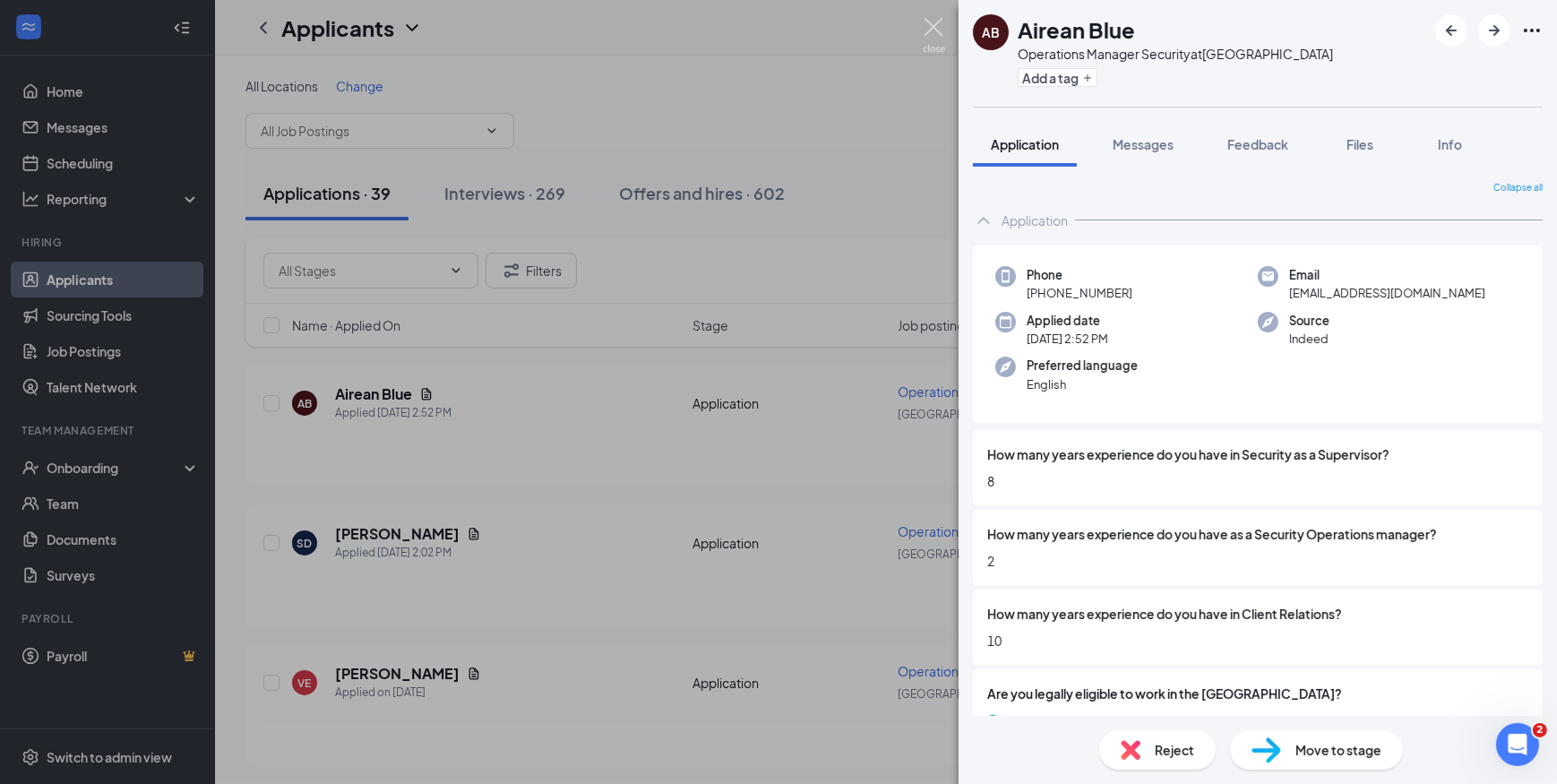
click at [928, 23] on img at bounding box center [933, 36] width 22 height 35
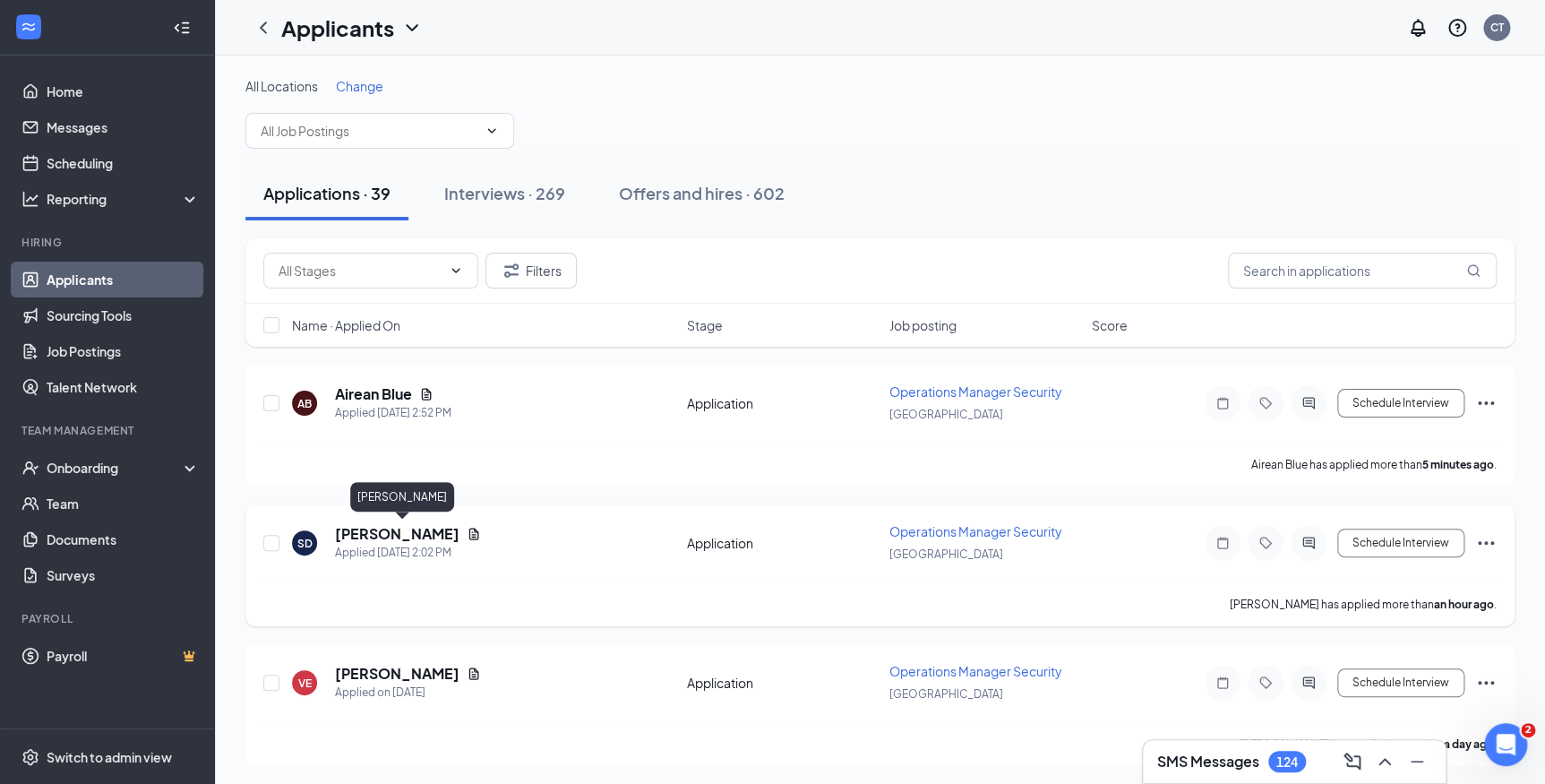
click at [444, 537] on h5 "[PERSON_NAME]" at bounding box center [397, 534] width 125 height 19
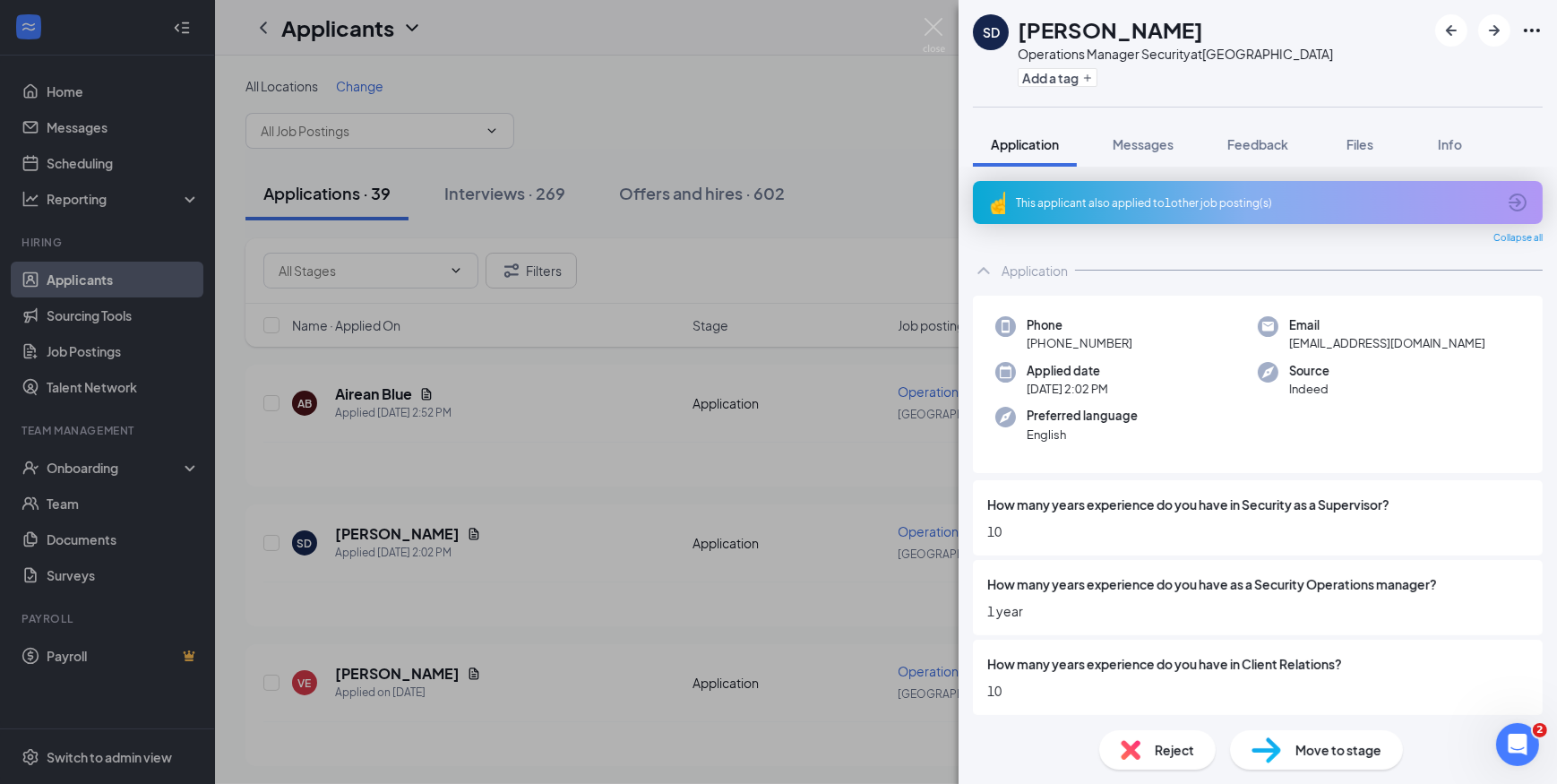
click at [1208, 204] on div "This applicant also applied to 1 other job posting(s)" at bounding box center [1256, 203] width 481 height 15
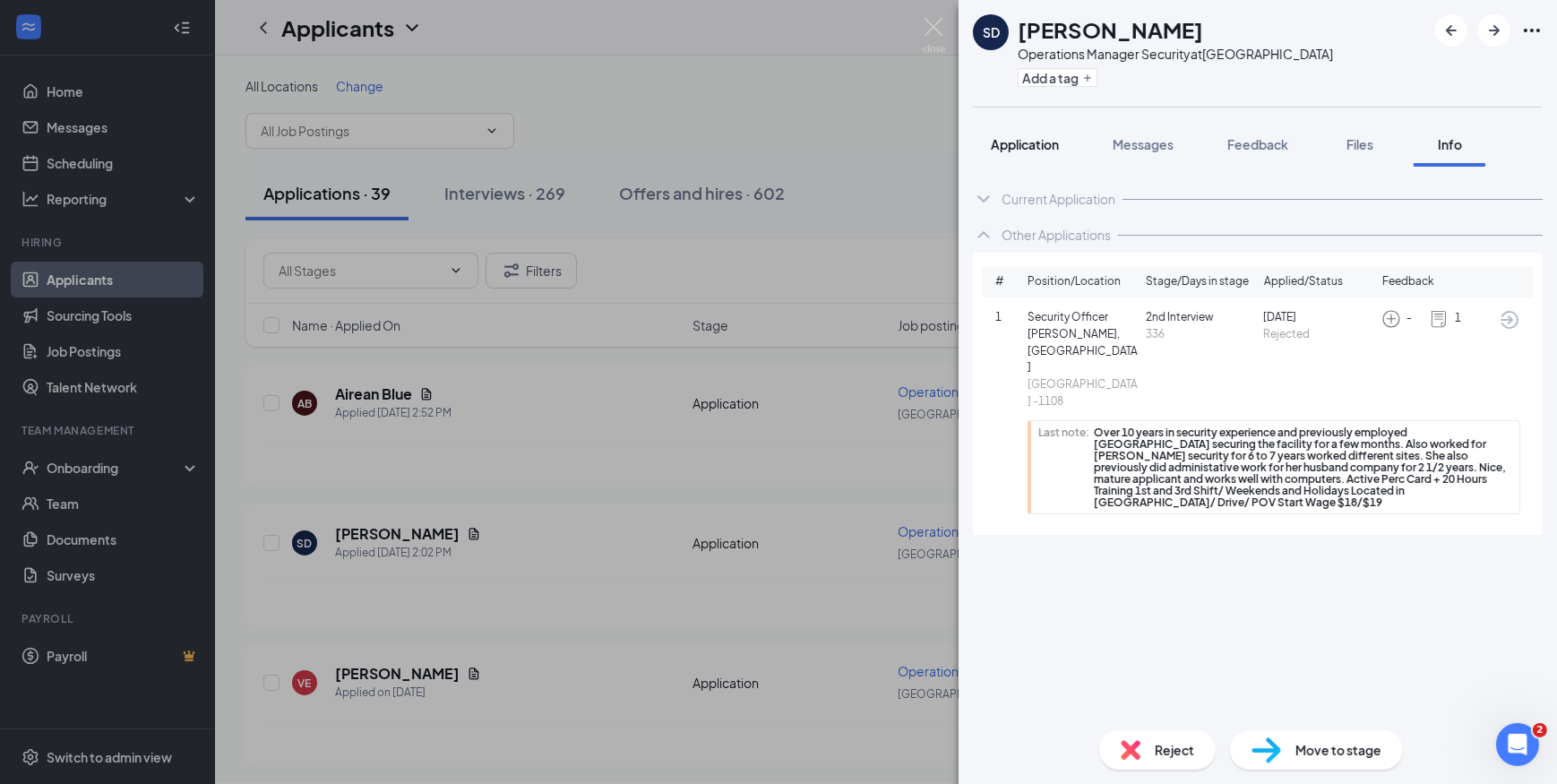
click at [1024, 149] on span "Application" at bounding box center [1025, 144] width 68 height 16
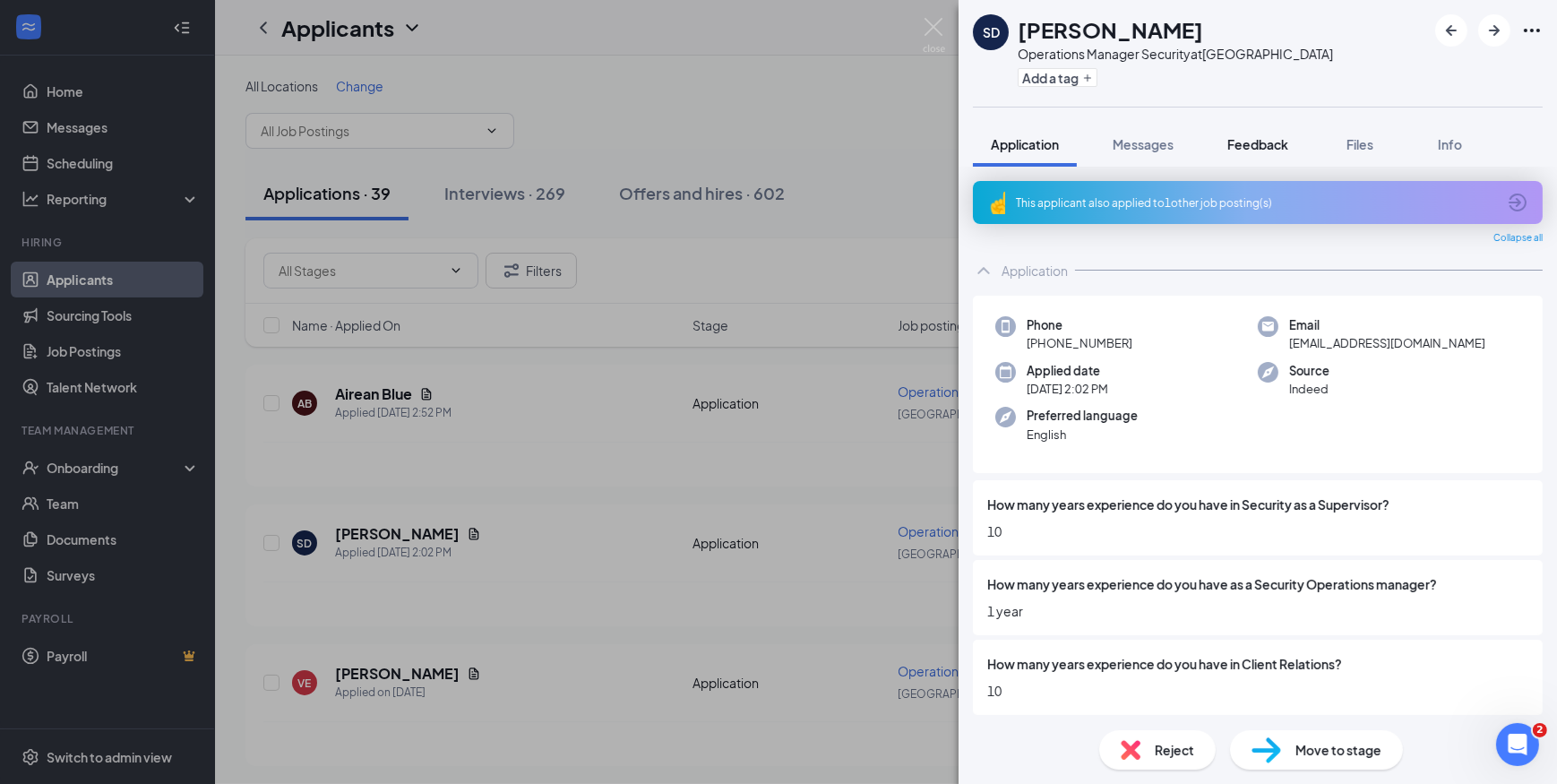
click at [1268, 144] on span "Feedback" at bounding box center [1257, 144] width 61 height 16
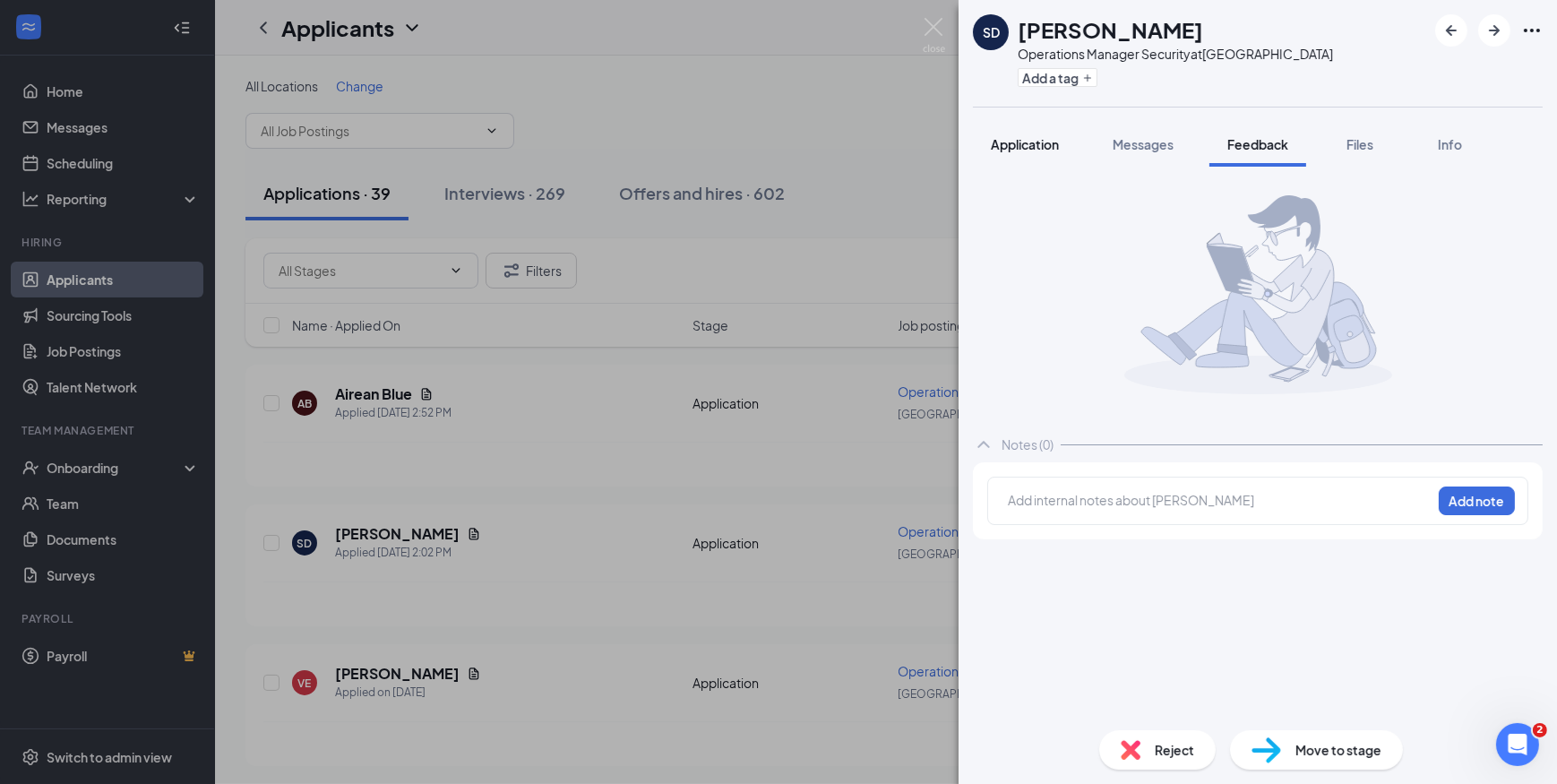
click at [1040, 147] on span "Application" at bounding box center [1025, 144] width 68 height 16
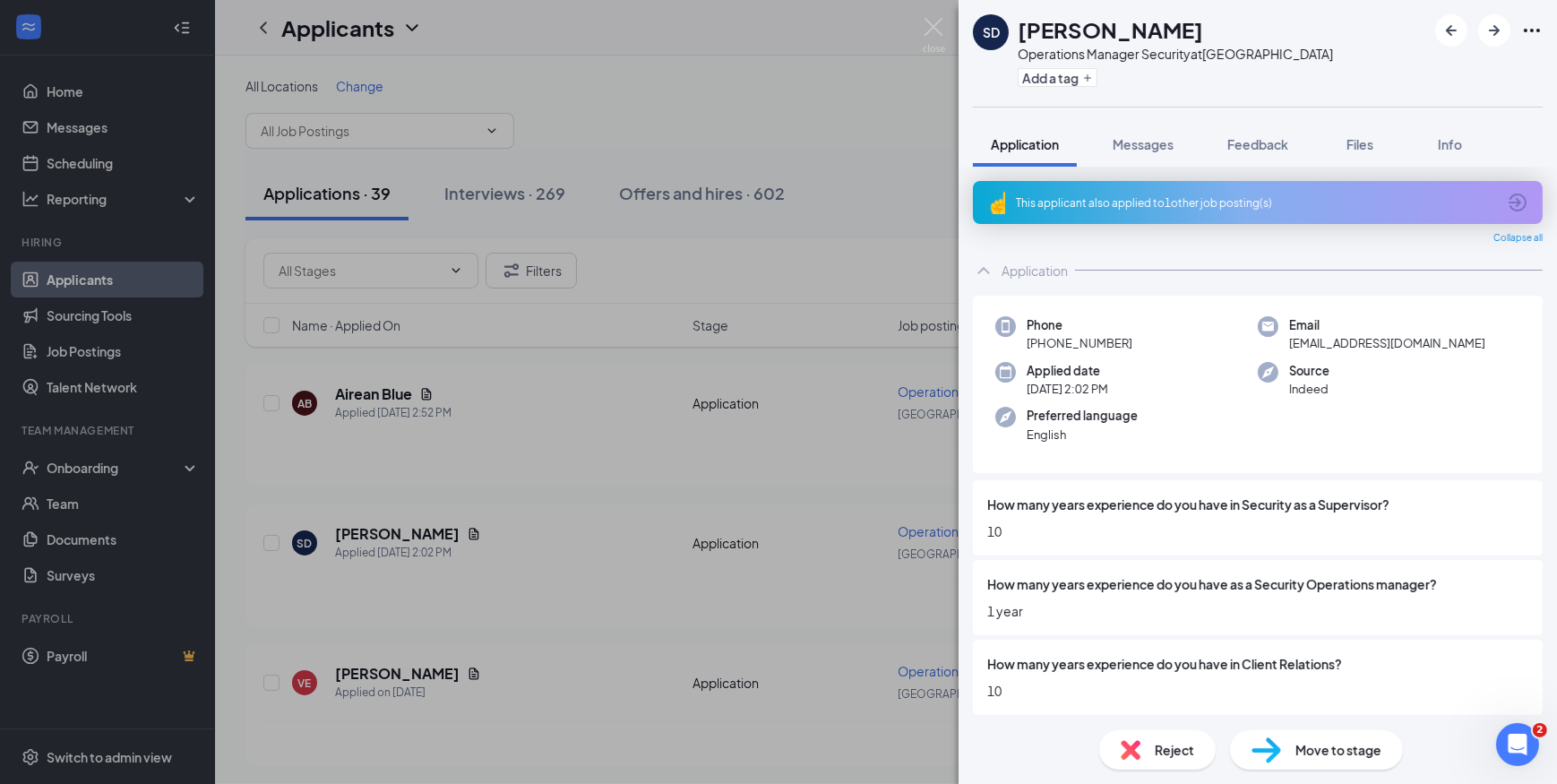
click at [1104, 195] on div "This applicant also applied to 1 other job posting(s)" at bounding box center [1256, 203] width 481 height 15
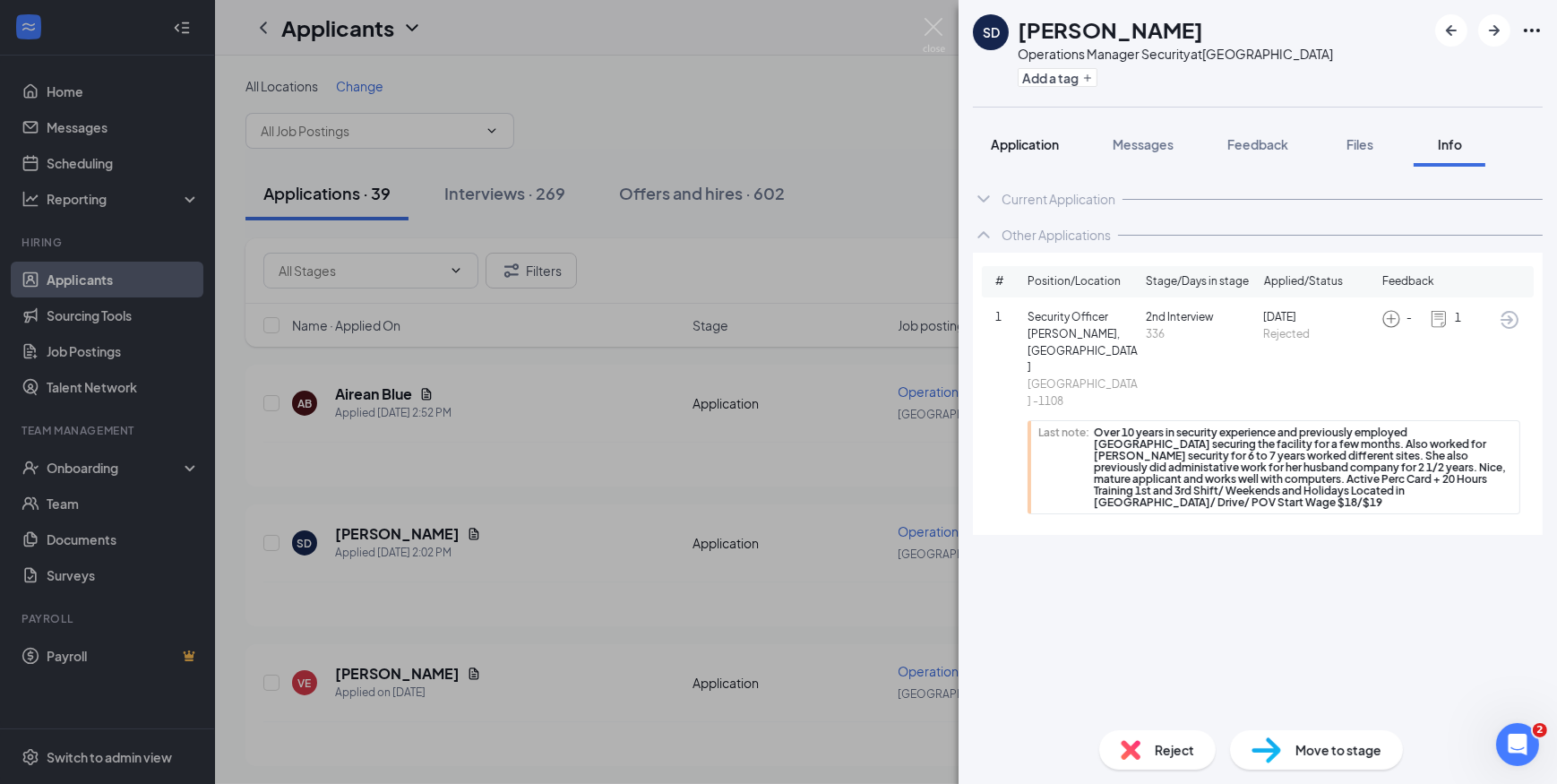
click at [1014, 140] on span "Application" at bounding box center [1025, 144] width 68 height 16
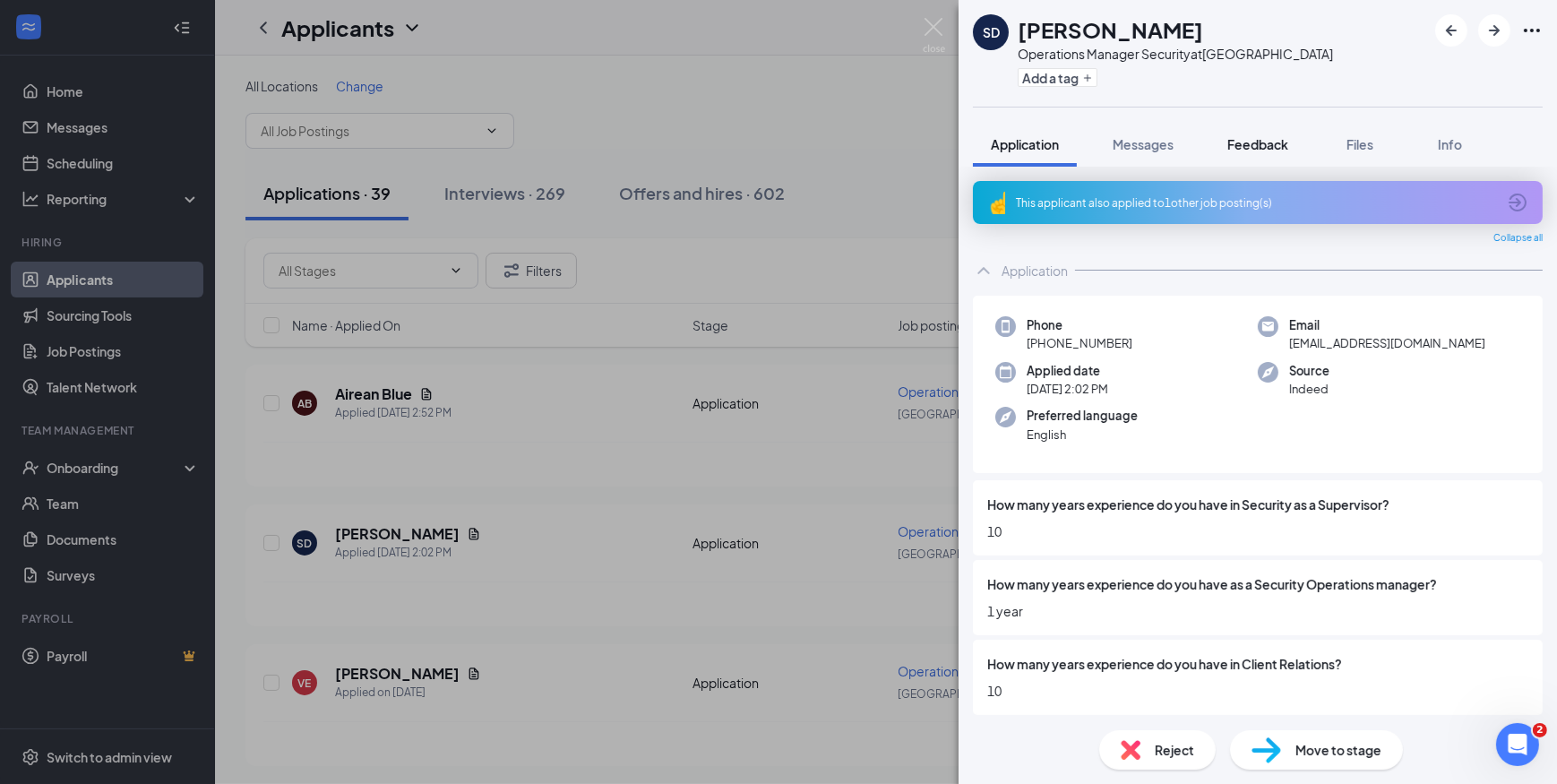
click at [1274, 138] on span "Feedback" at bounding box center [1257, 144] width 61 height 16
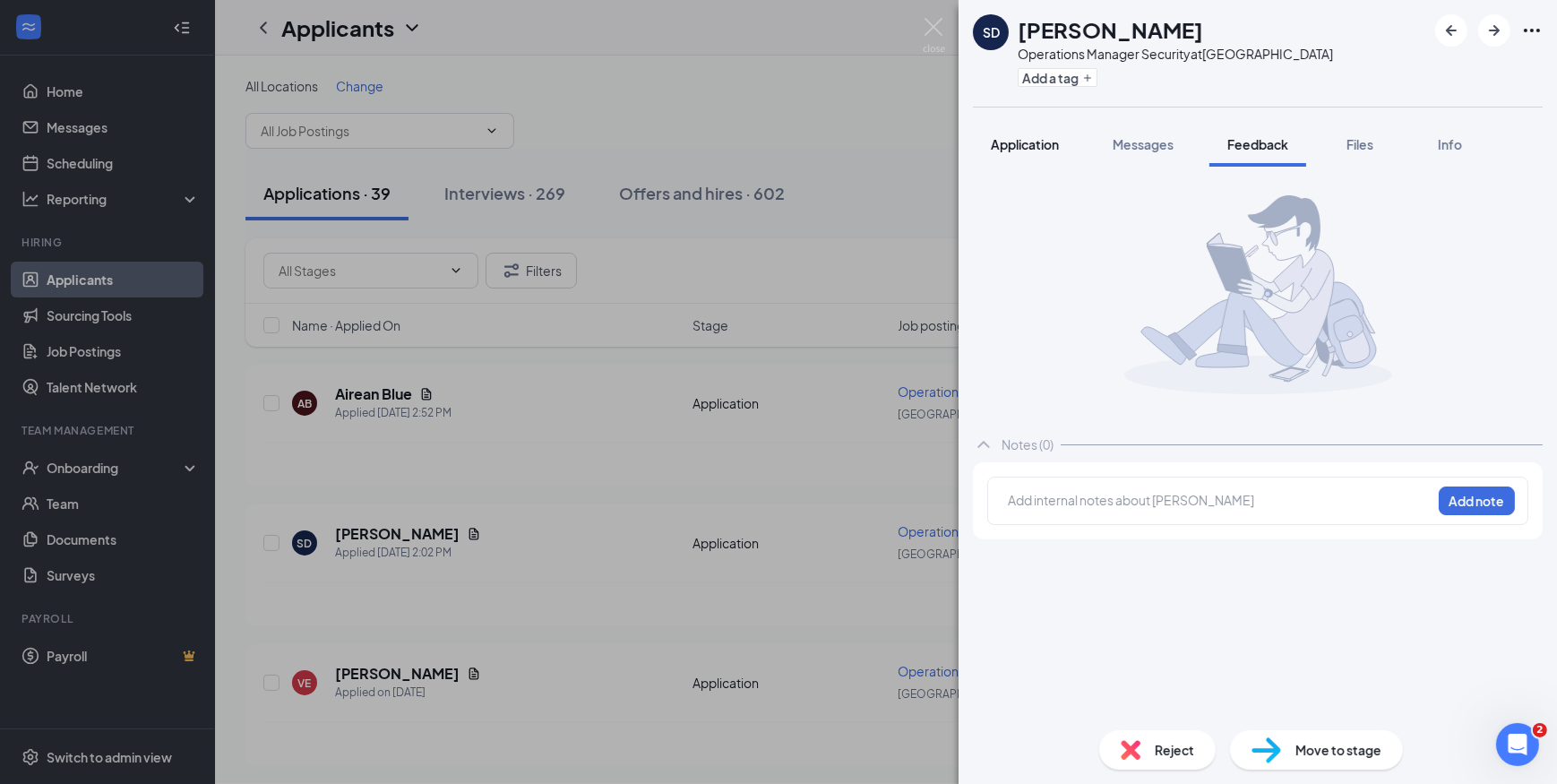
click at [1034, 153] on button "Application" at bounding box center [1024, 144] width 103 height 44
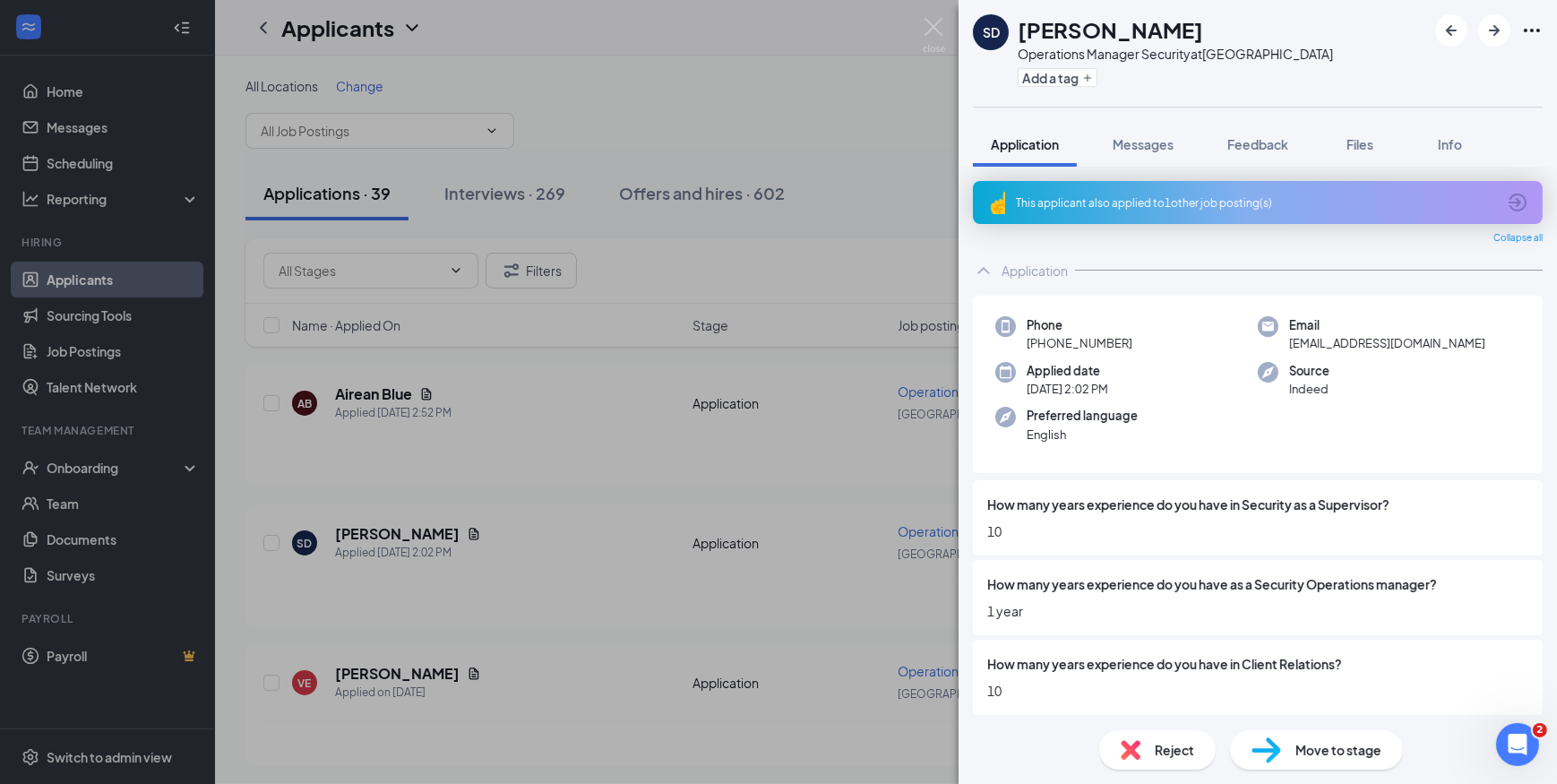
click at [1175, 202] on div "This applicant also applied to 1 other job posting(s)" at bounding box center [1256, 203] width 481 height 15
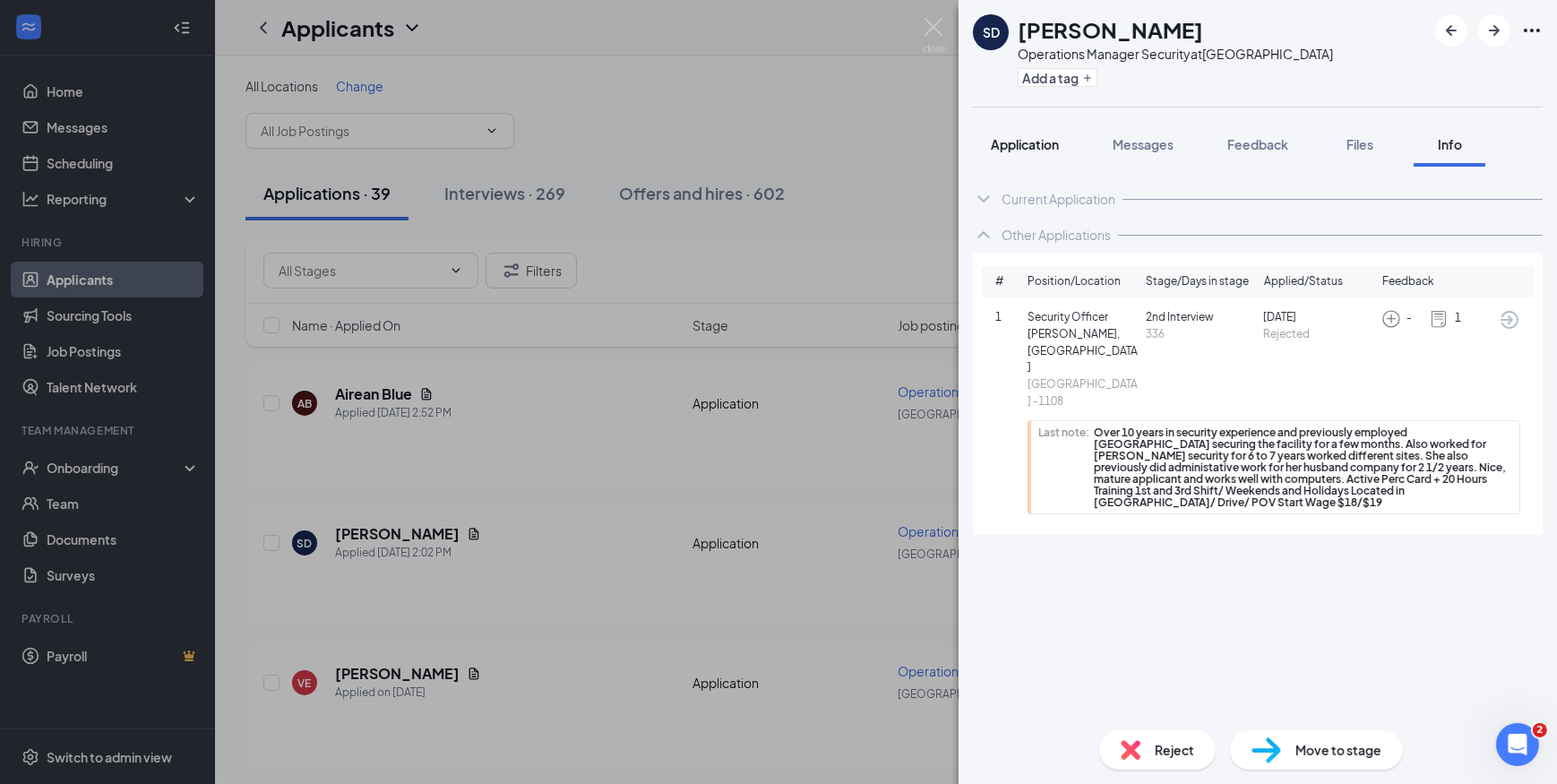
click at [1018, 140] on span "Application" at bounding box center [1025, 144] width 68 height 16
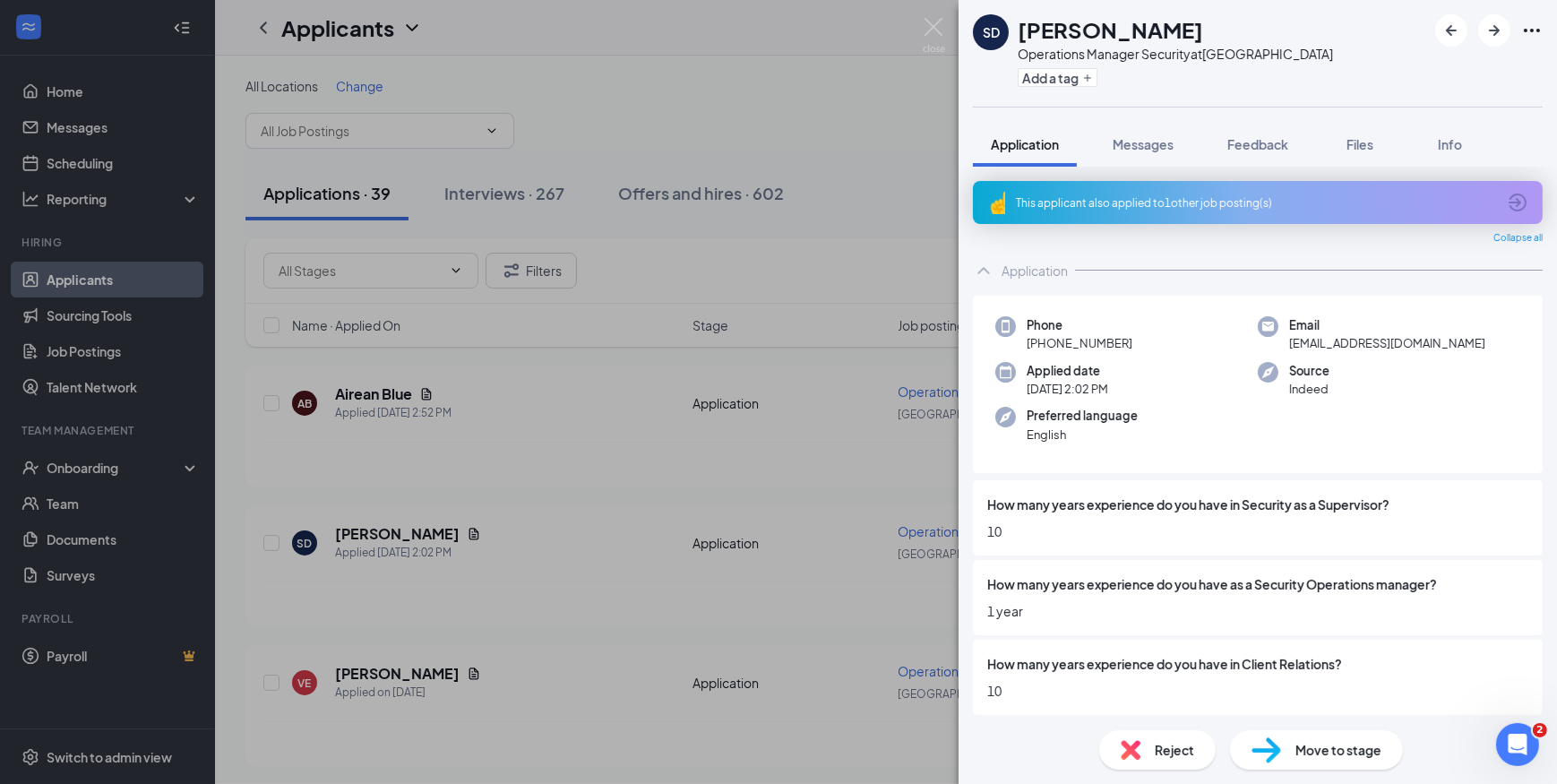
click at [1328, 751] on span "Move to stage" at bounding box center [1338, 749] width 86 height 19
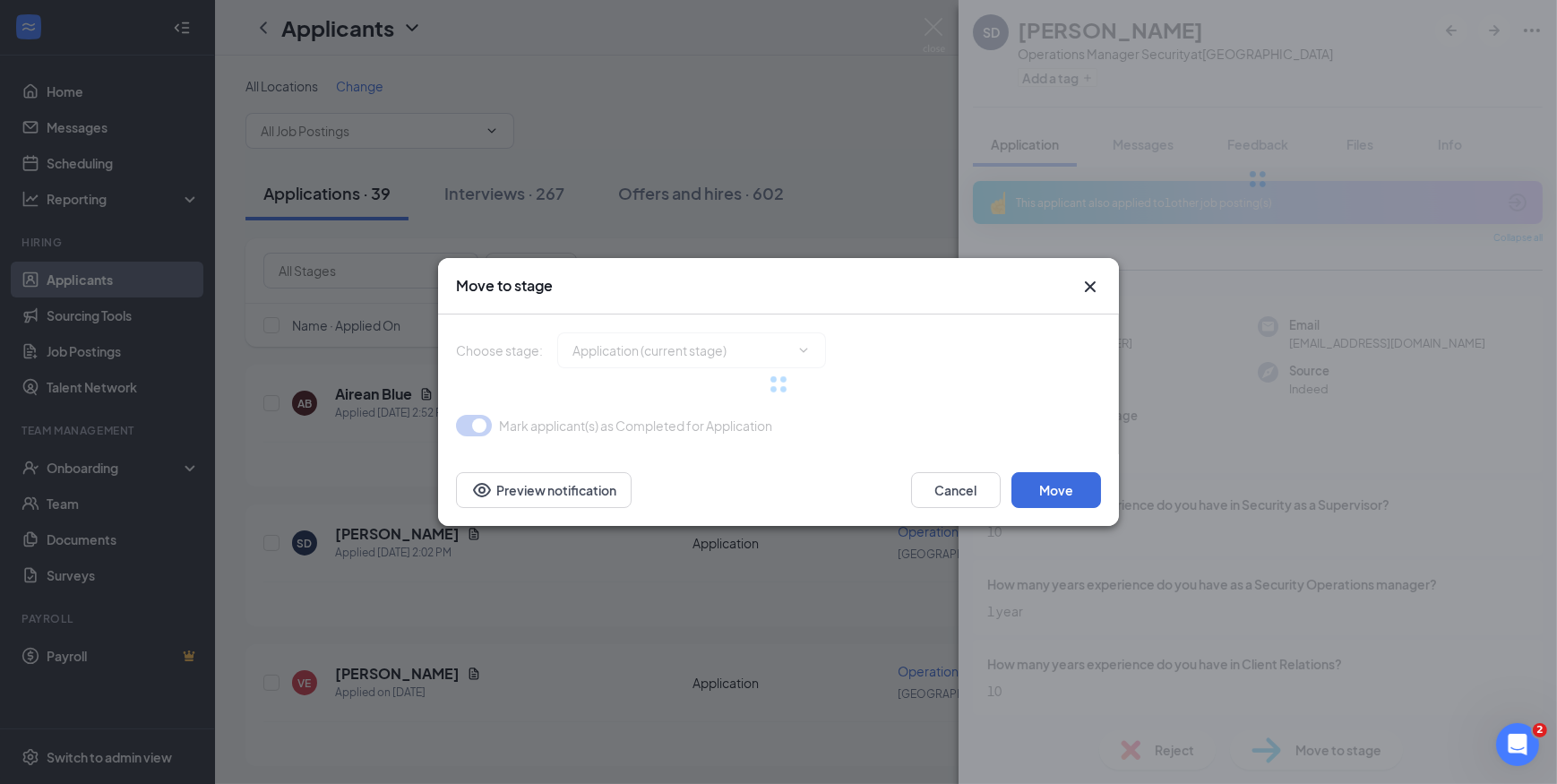
type input "1st Interview (next stage)"
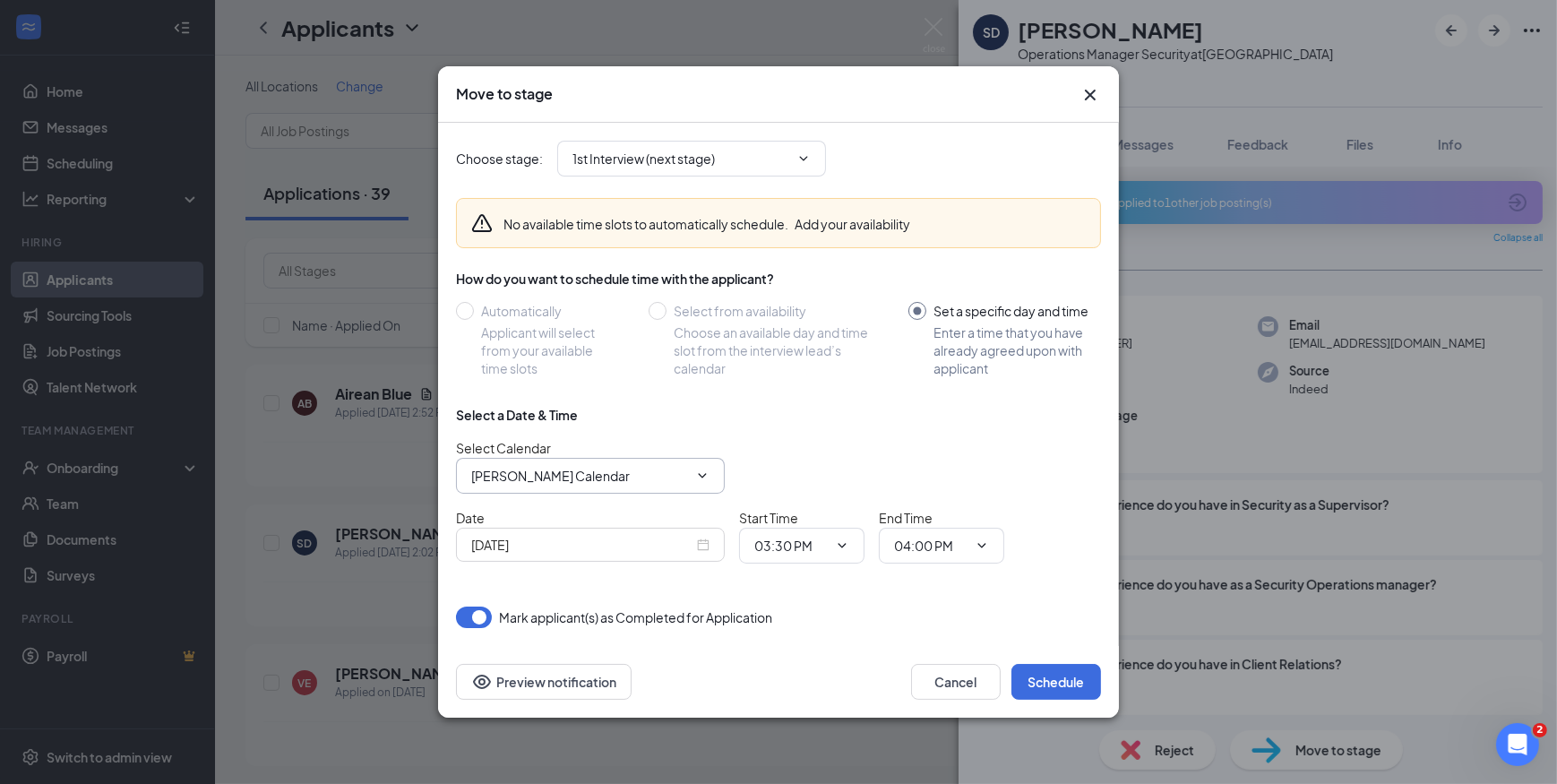
click at [706, 479] on icon "ChevronDown" at bounding box center [702, 476] width 15 height 15
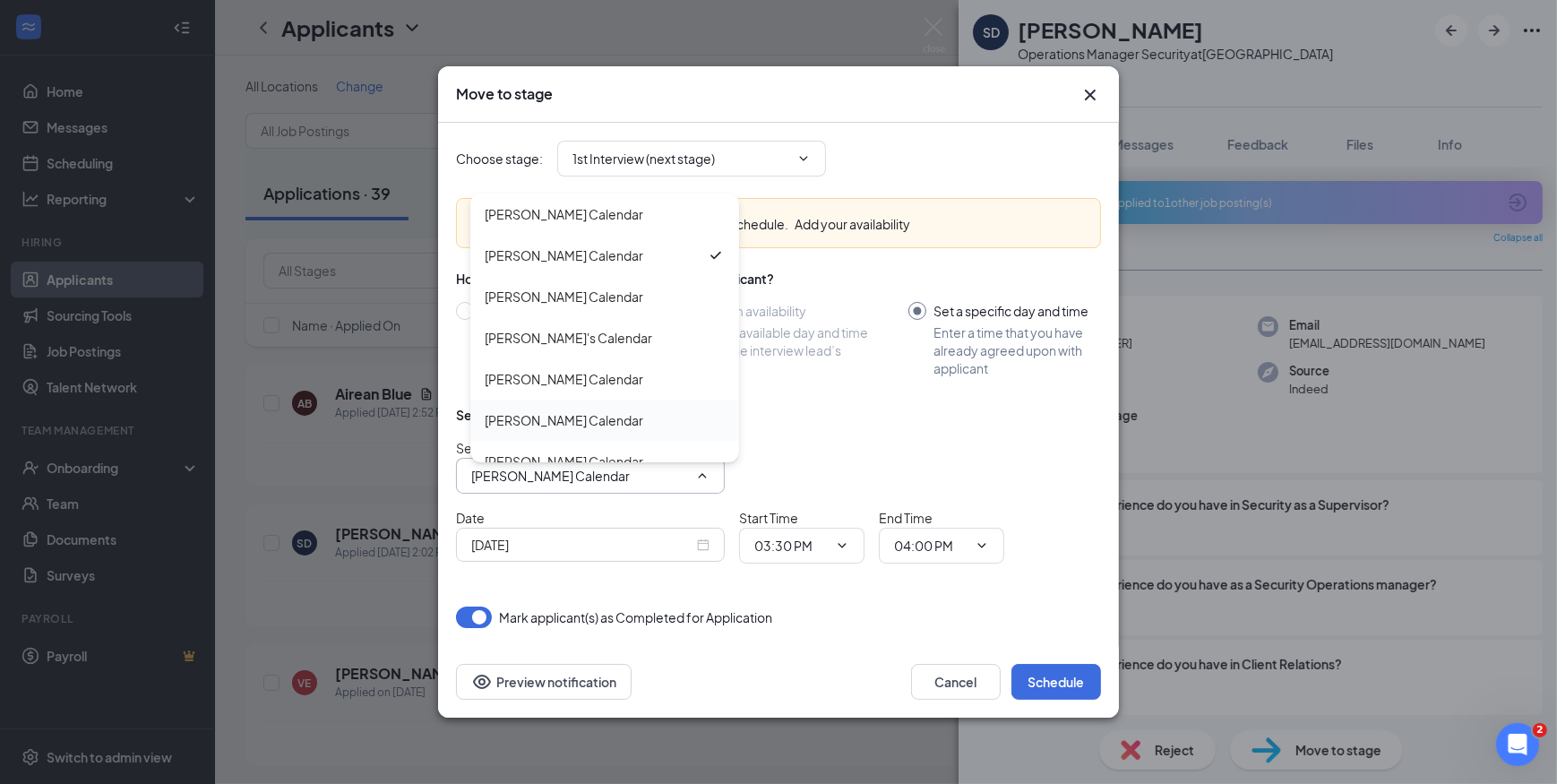
click at [624, 407] on div "Dominic Polito's Calendar" at bounding box center [604, 420] width 269 height 42
type input "Dominic Polito's Calendar"
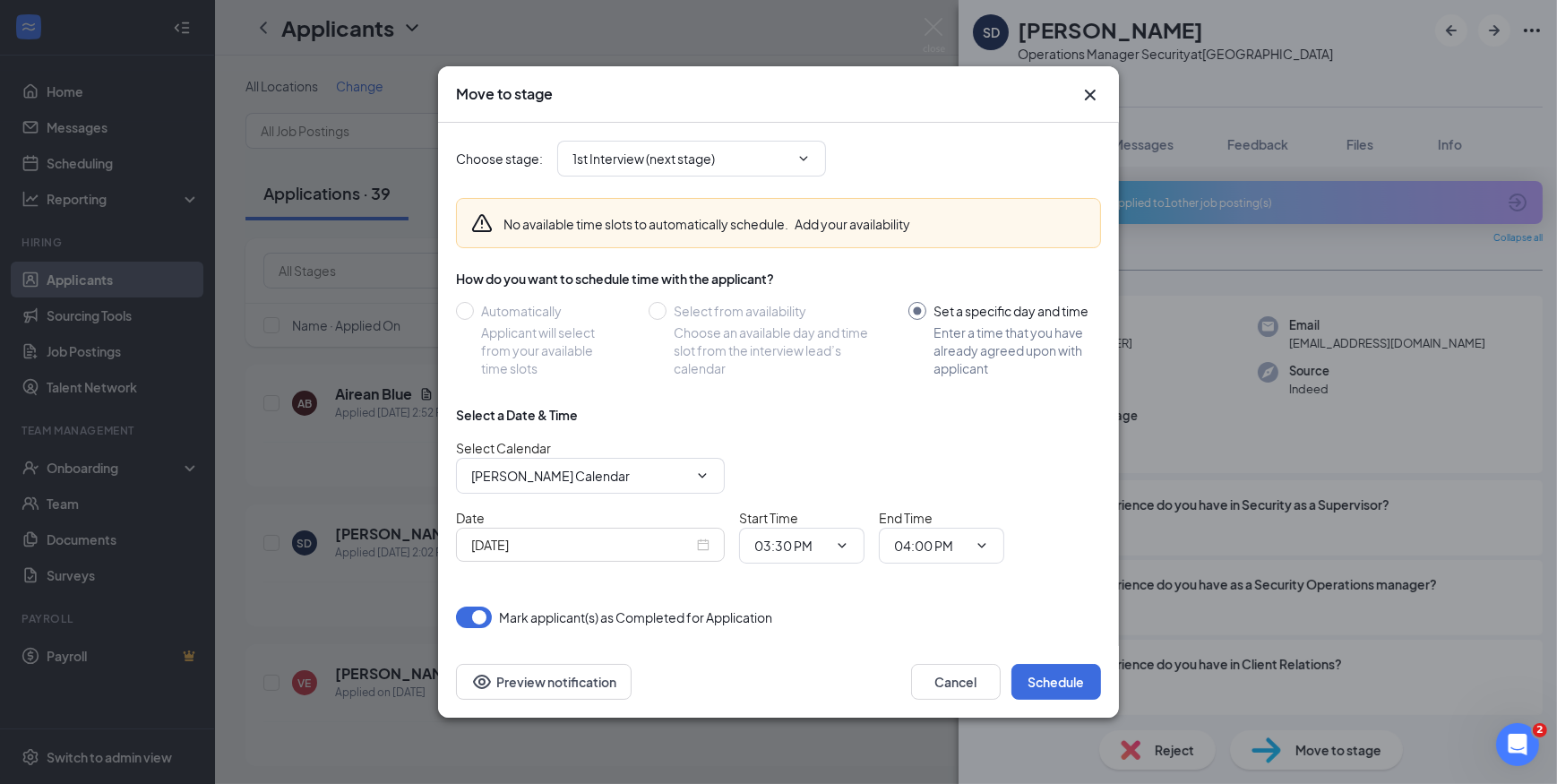
click at [707, 548] on div "Oct 15, 2025" at bounding box center [590, 544] width 238 height 19
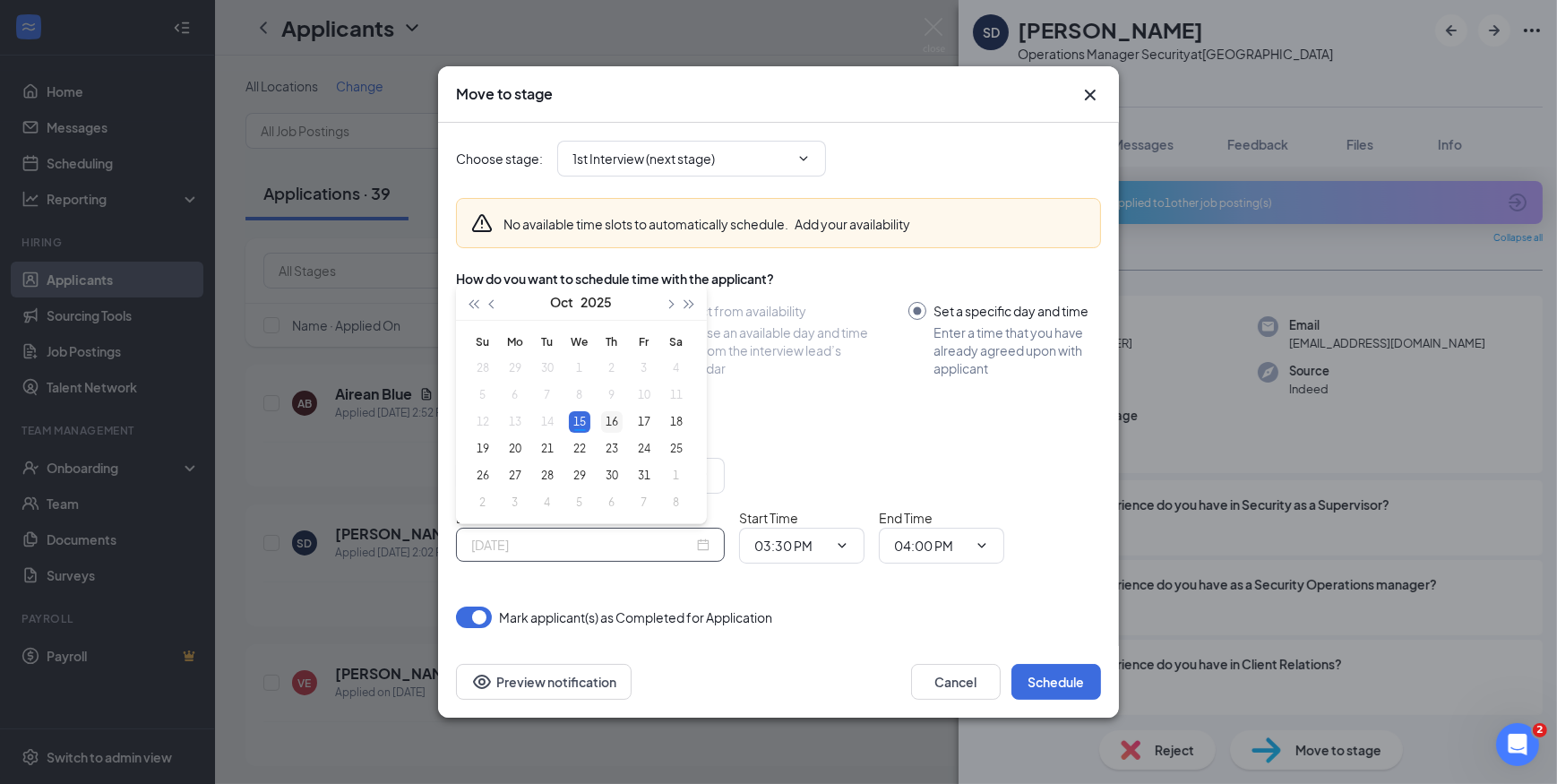
type input "Oct 16, 2025"
click at [609, 423] on div "16" at bounding box center [612, 421] width 21 height 21
click at [841, 542] on icon "ChevronDown" at bounding box center [841, 545] width 15 height 15
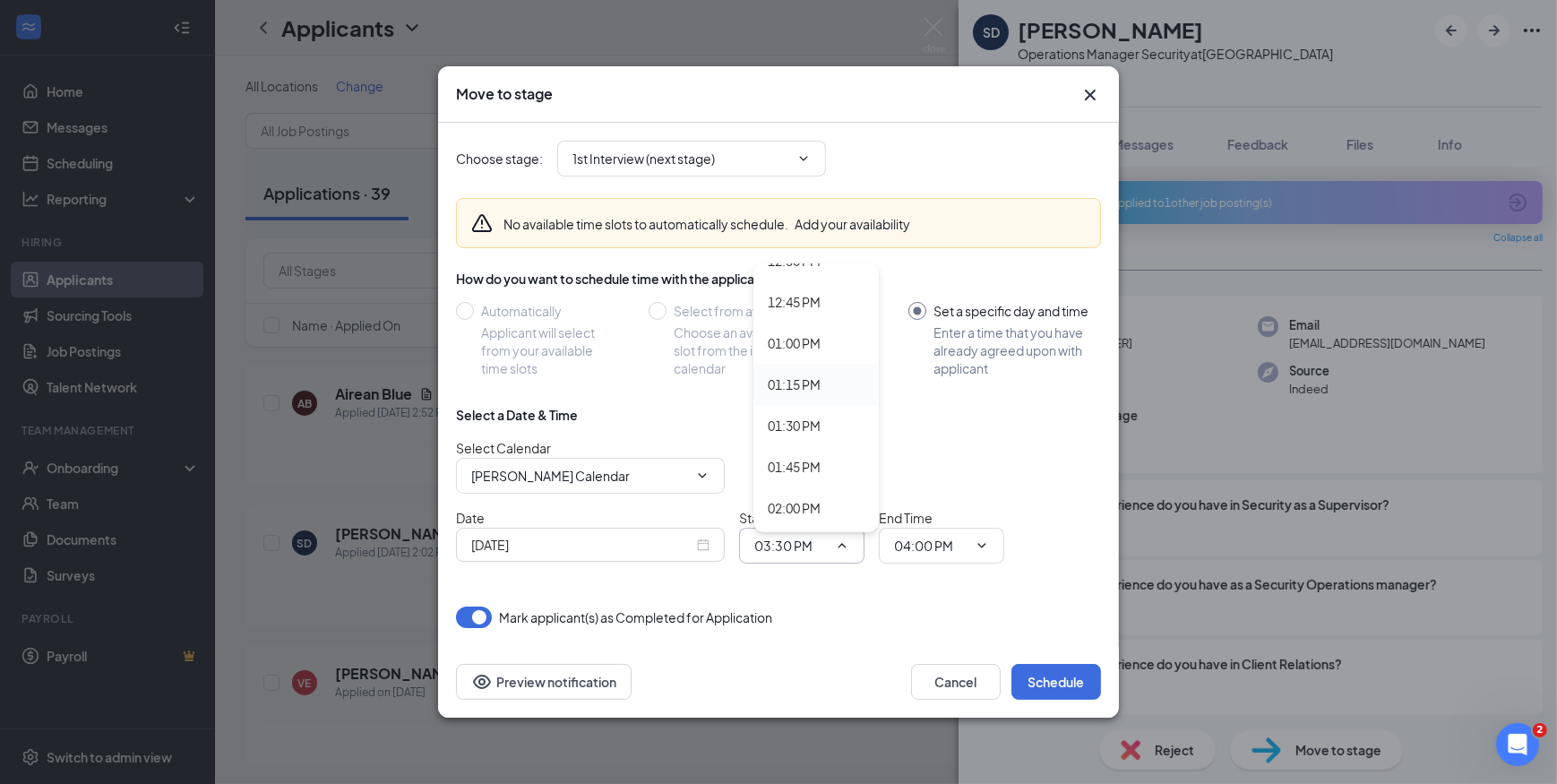
scroll to position [2279, 0]
click at [781, 394] on div "02:30 PM" at bounding box center [794, 393] width 53 height 19
type input "02:30 PM"
click at [986, 543] on icon "ChevronDown" at bounding box center [982, 545] width 15 height 15
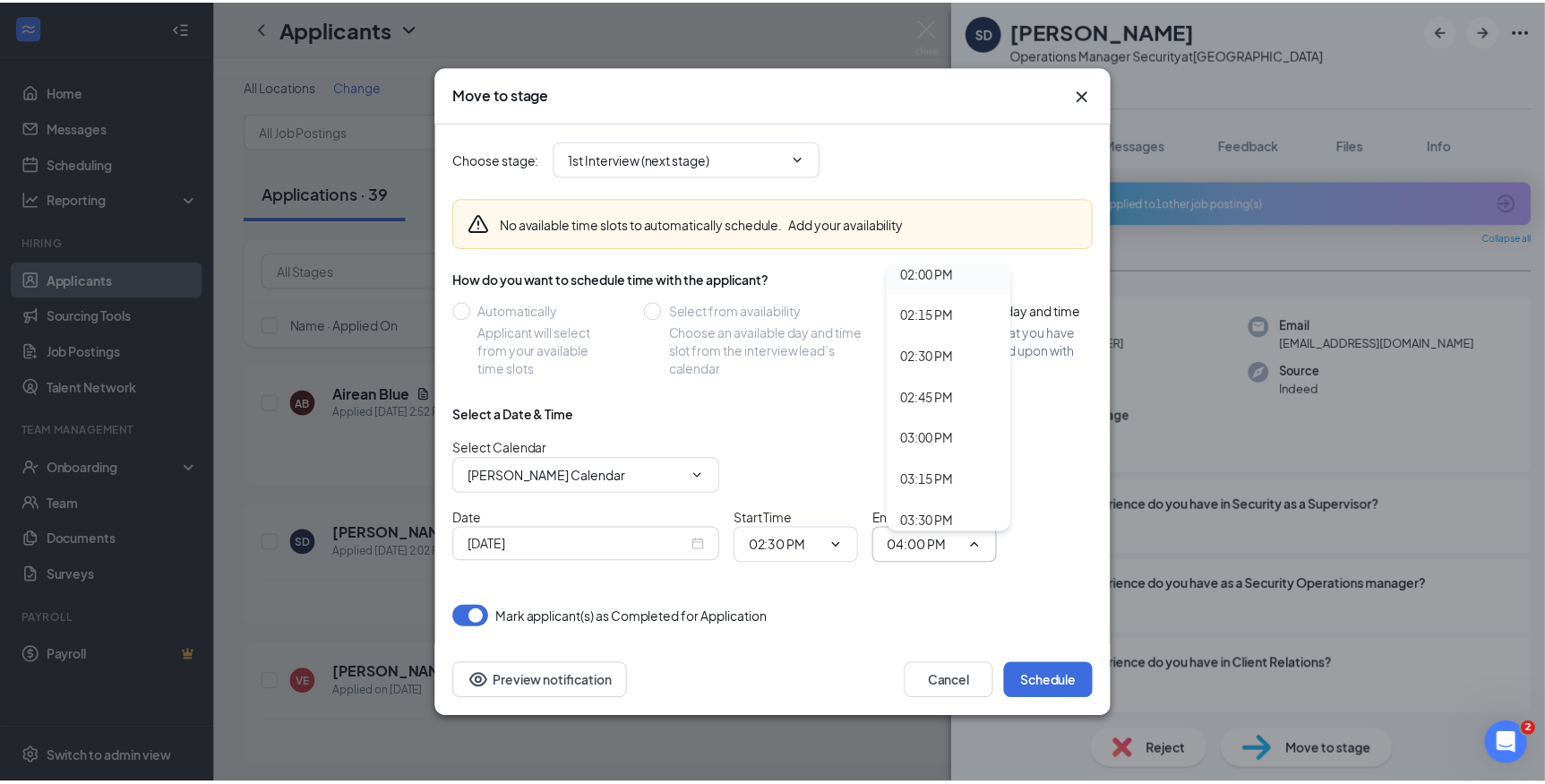
scroll to position [2361, 0]
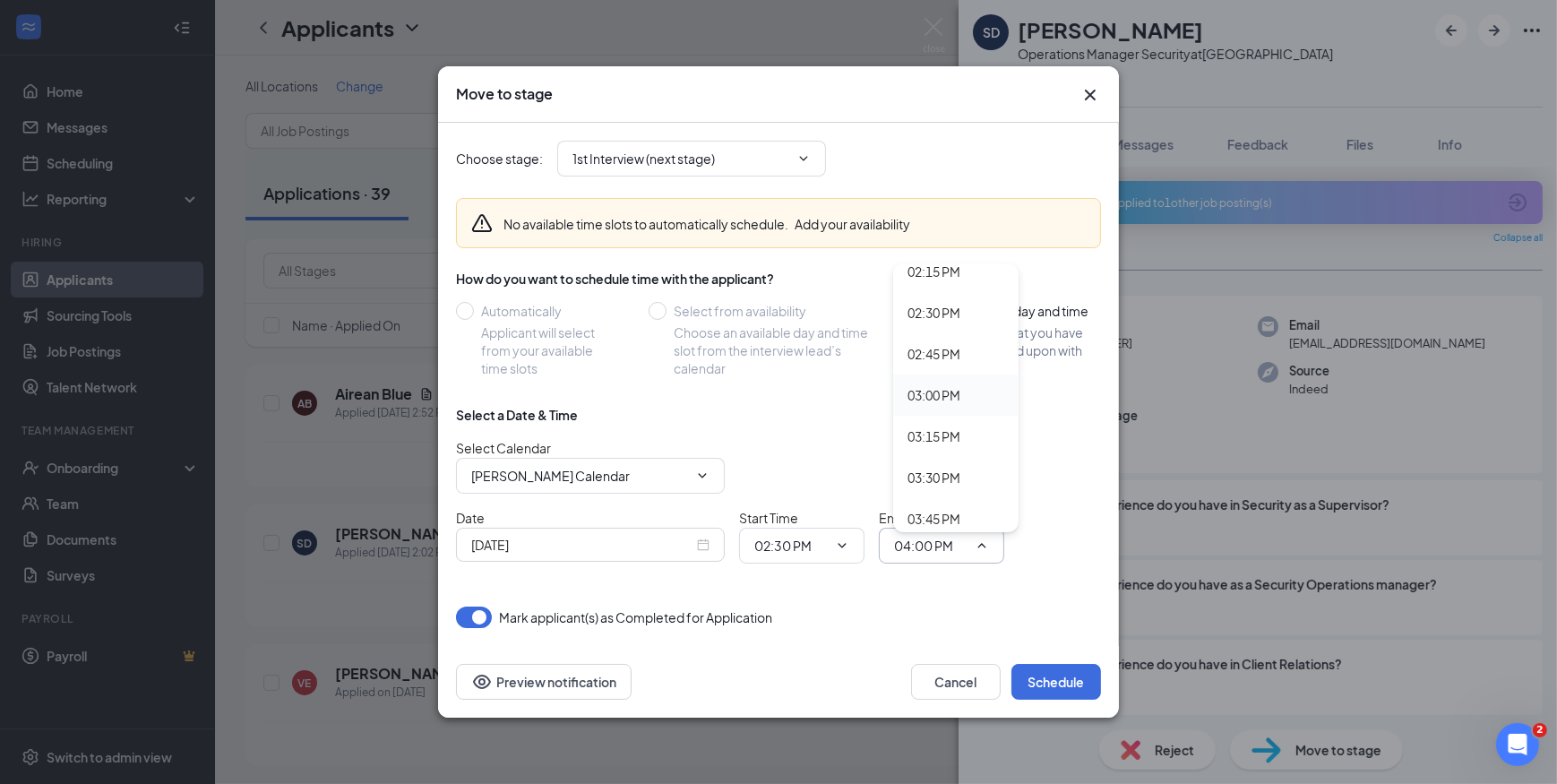
click at [929, 387] on div "03:00 PM" at bounding box center [934, 394] width 53 height 19
type input "03:00 PM"
click at [1051, 676] on button "Schedule" at bounding box center [1056, 682] width 90 height 36
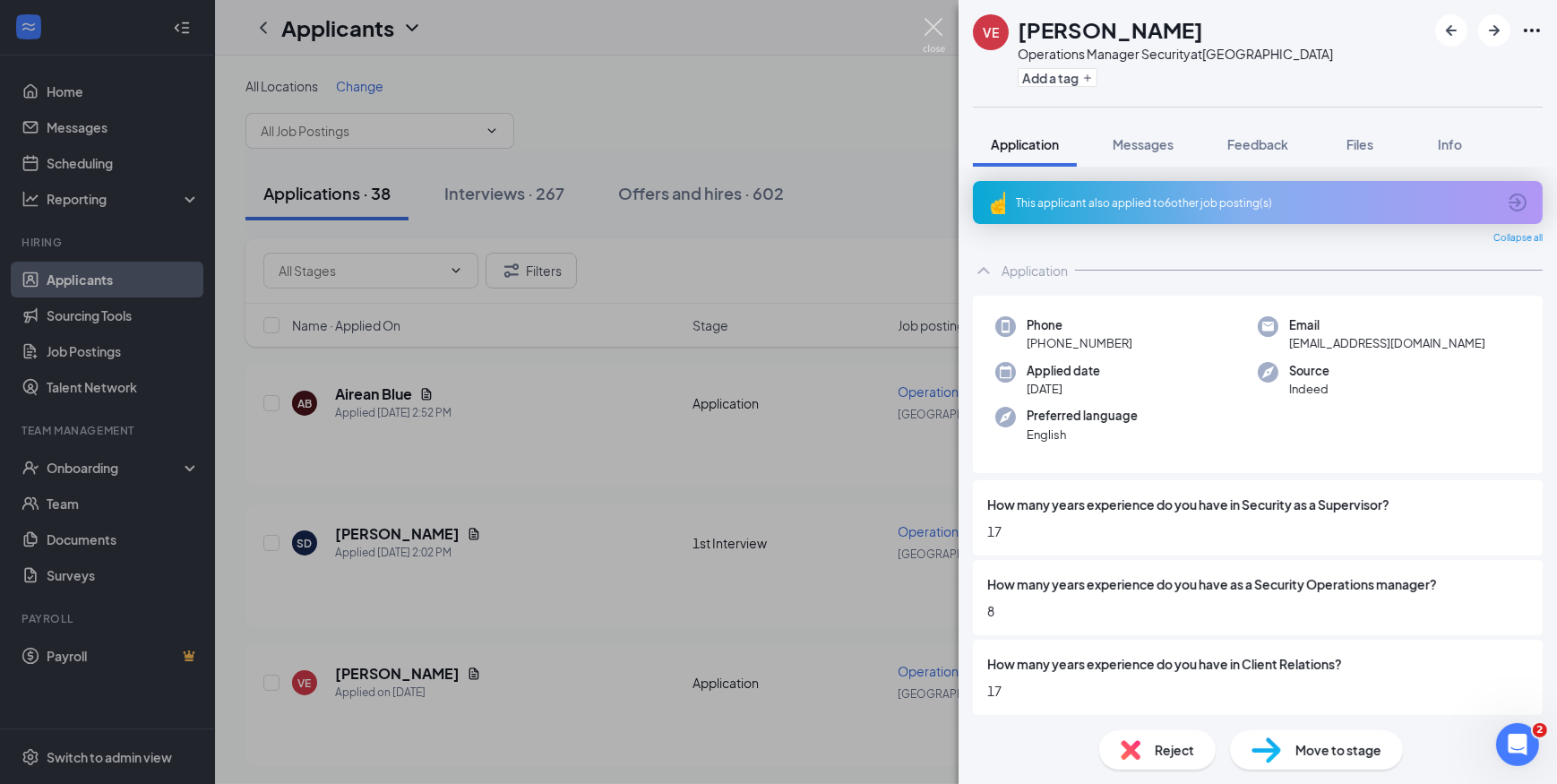
click at [941, 33] on img at bounding box center [933, 36] width 22 height 35
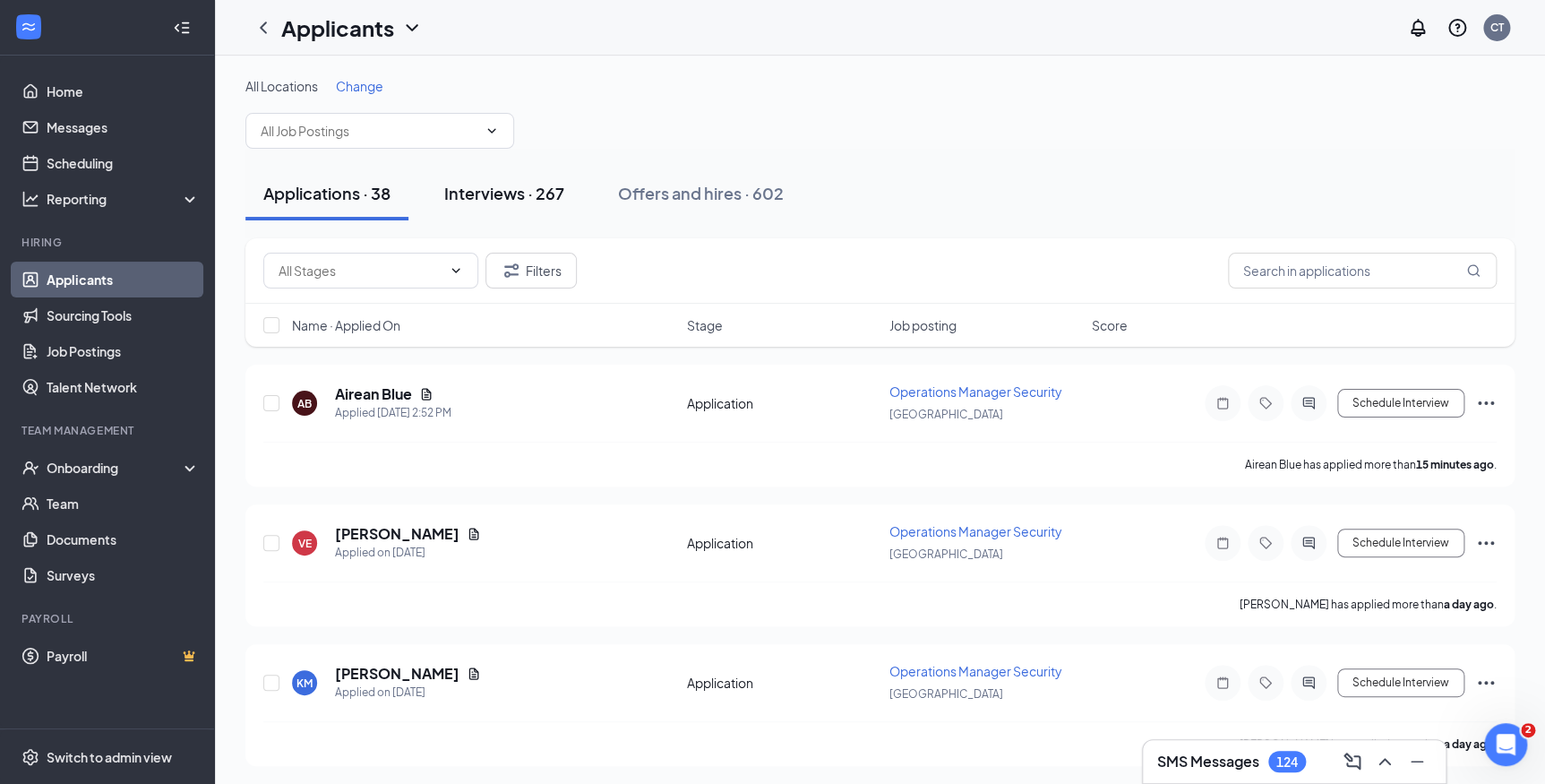
click at [494, 189] on div "Interviews · 267" at bounding box center [505, 192] width 120 height 22
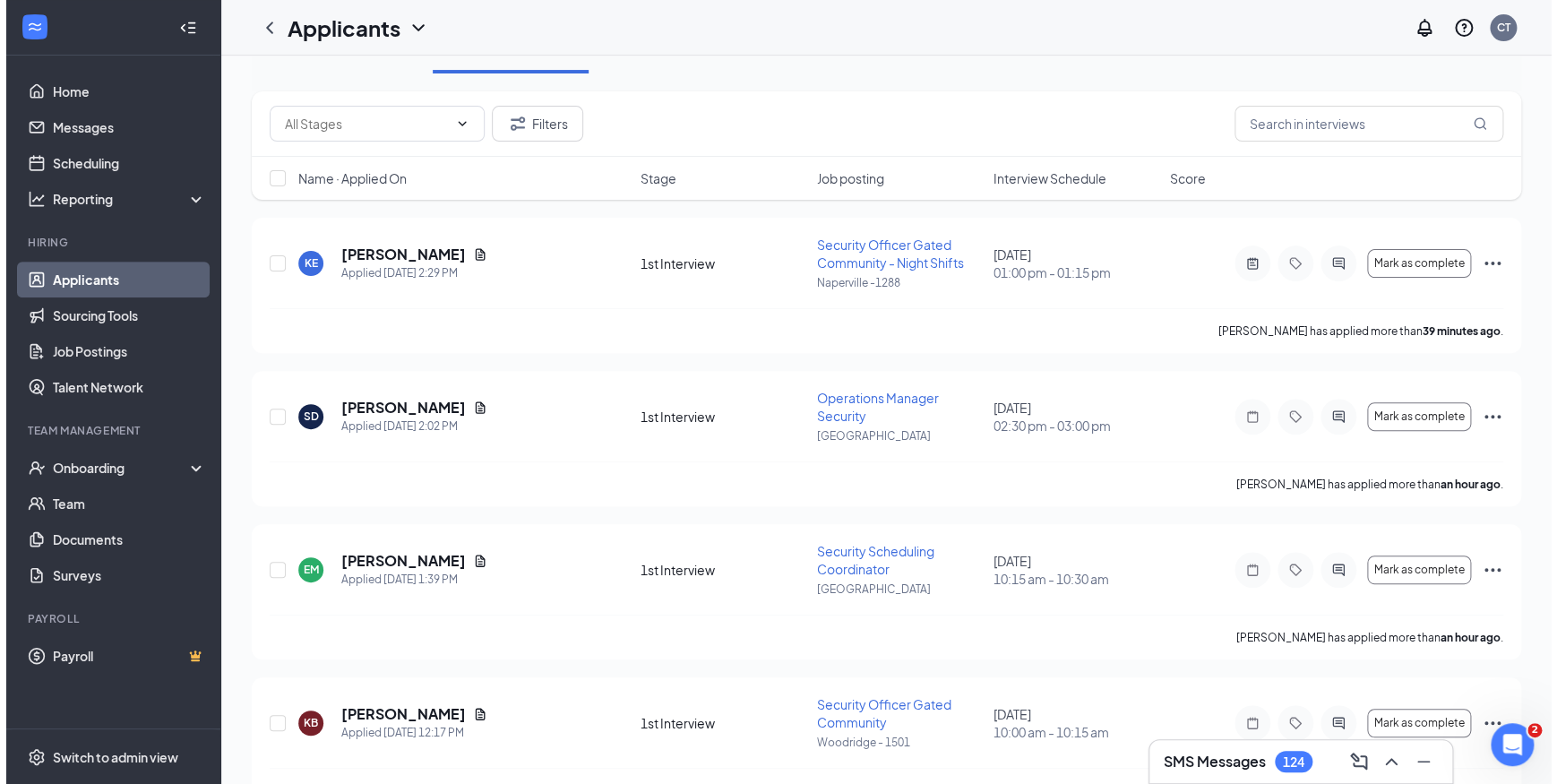
scroll to position [162, 0]
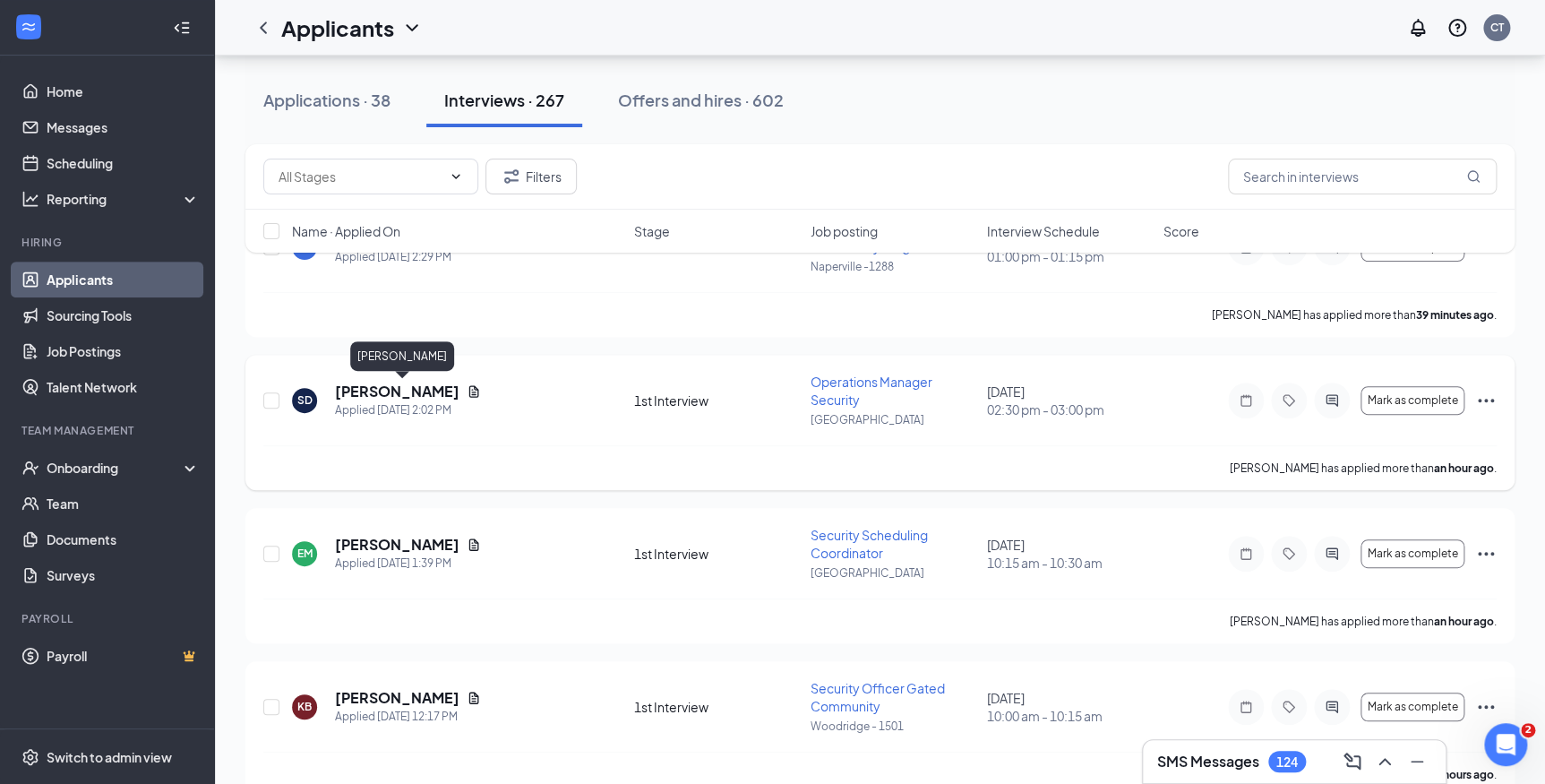
click at [430, 389] on h5 "[PERSON_NAME]" at bounding box center [397, 392] width 125 height 19
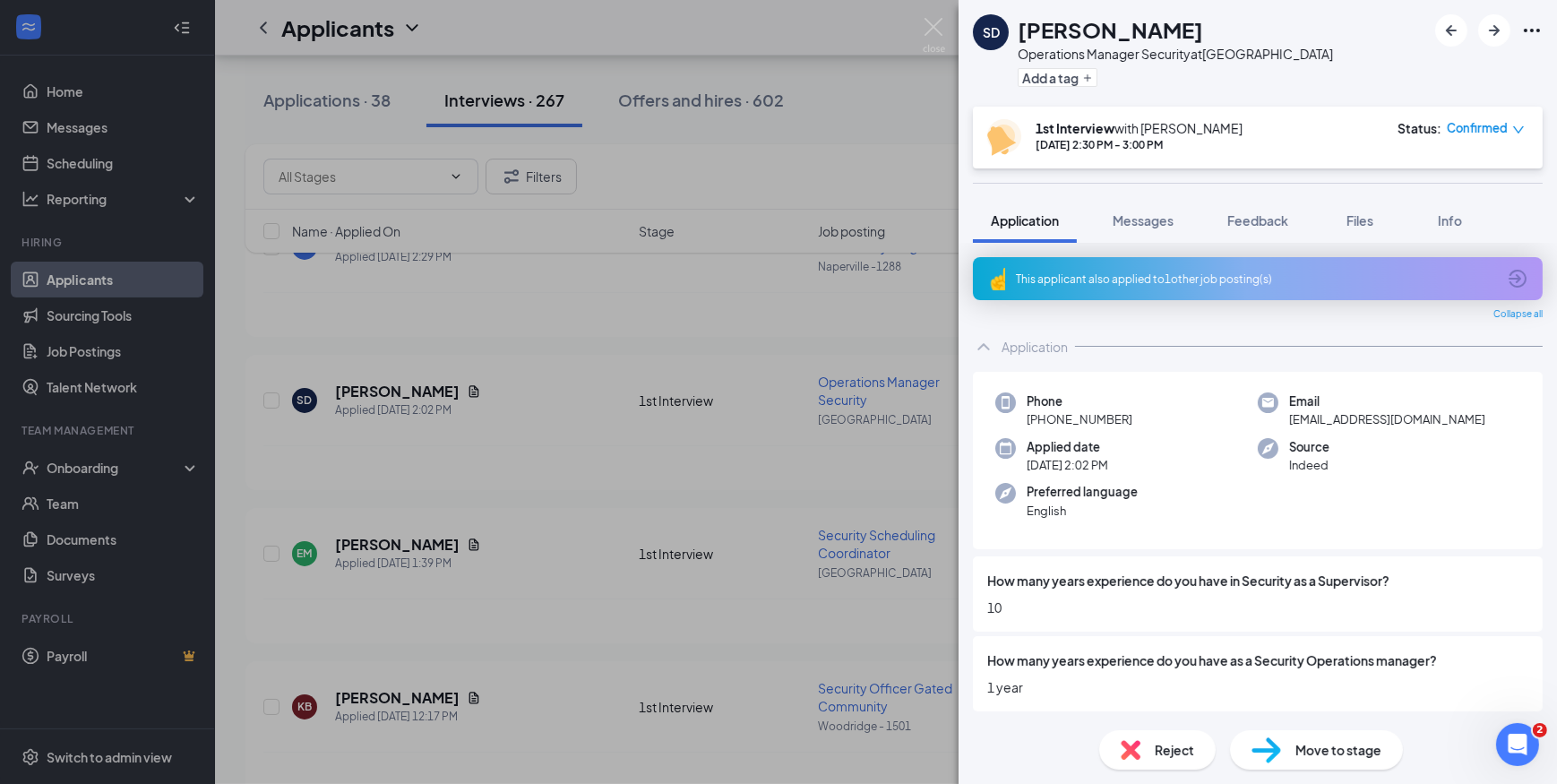
click at [1200, 269] on div "This applicant also applied to 1 other job posting(s)" at bounding box center [1257, 278] width 570 height 43
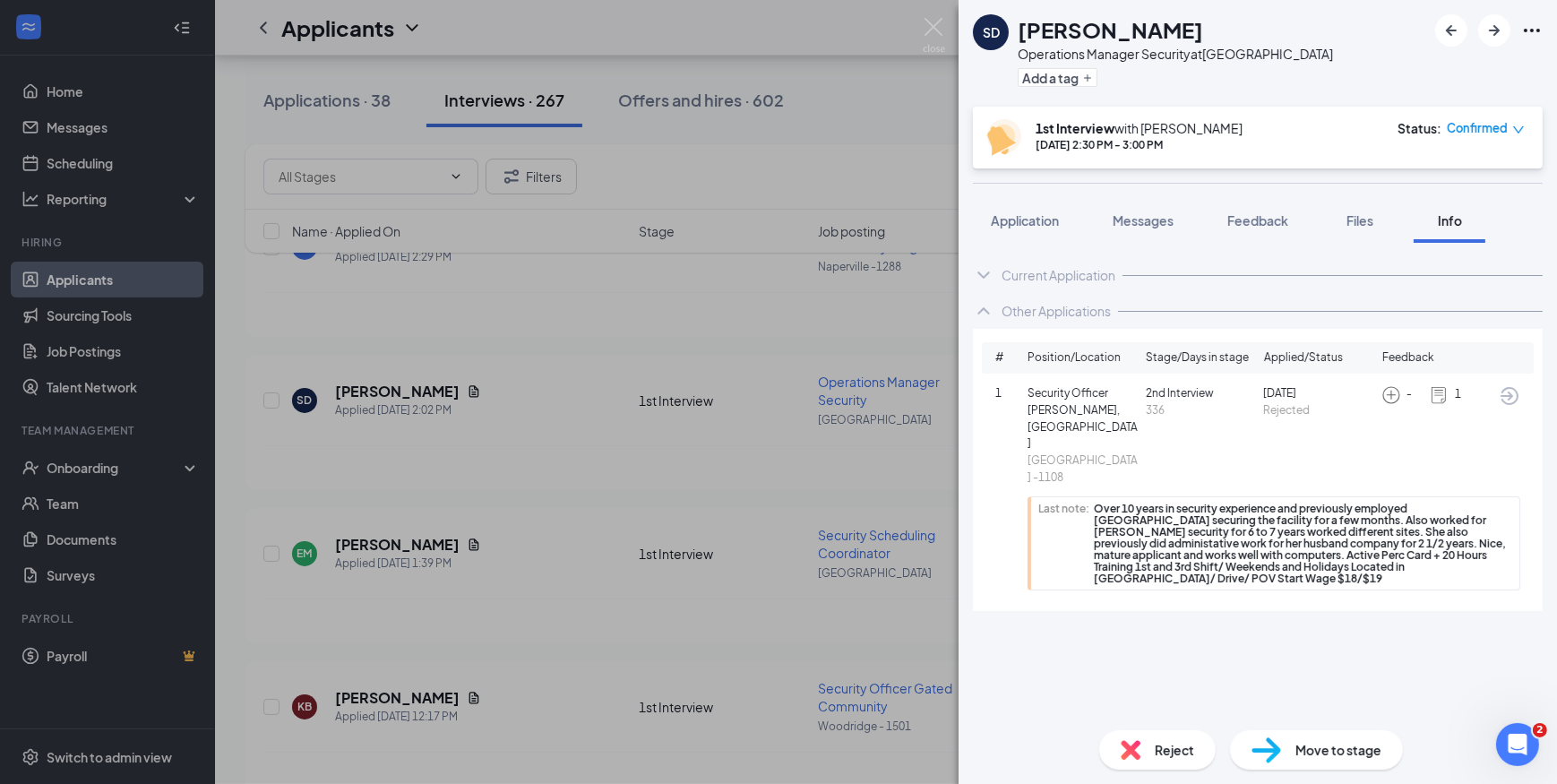
click at [1508, 393] on icon "ArrowCircle" at bounding box center [1510, 395] width 21 height 21
click at [1266, 214] on span "Feedback" at bounding box center [1257, 220] width 61 height 16
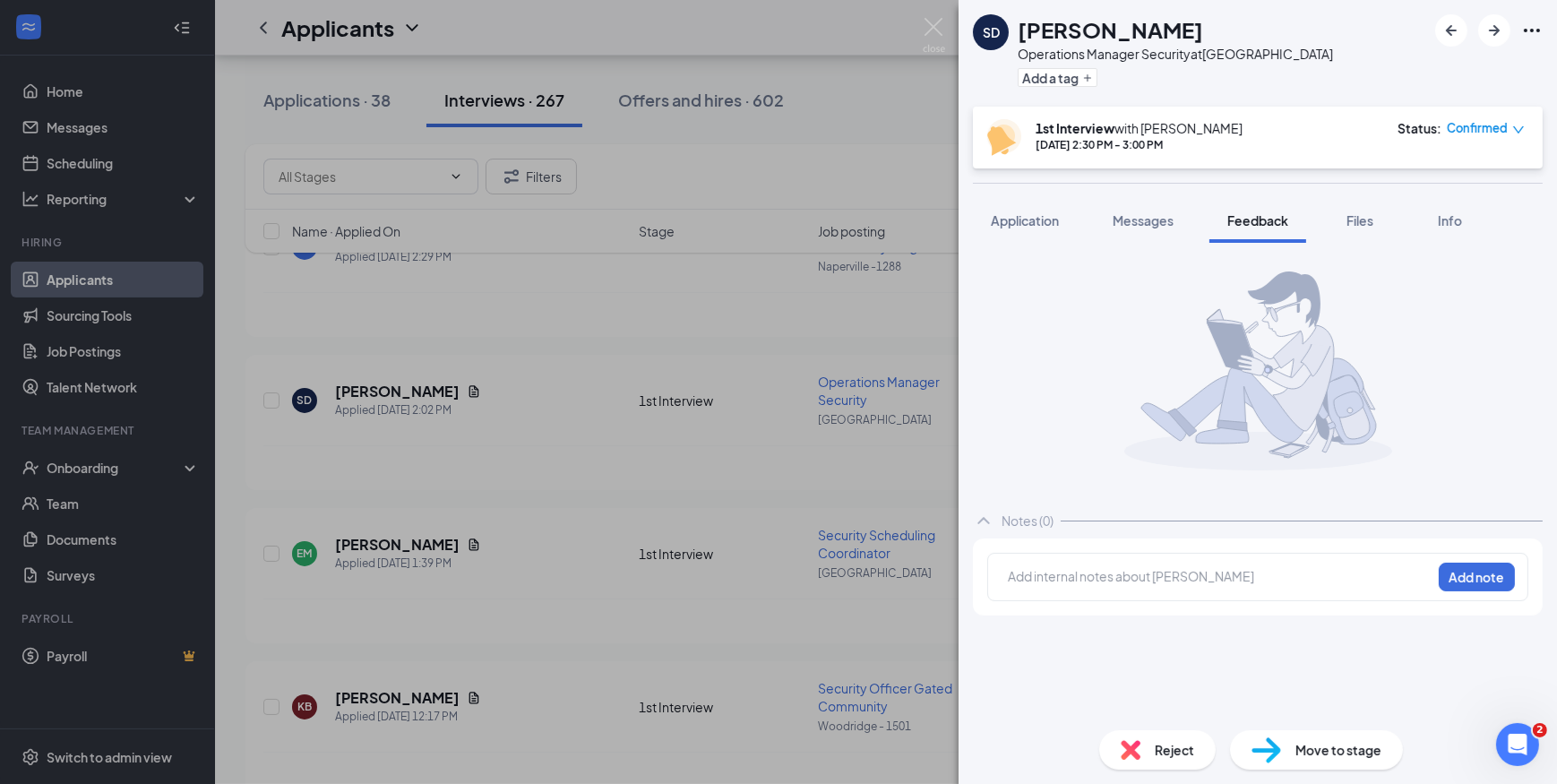
click at [1164, 576] on div at bounding box center [1219, 575] width 422 height 18
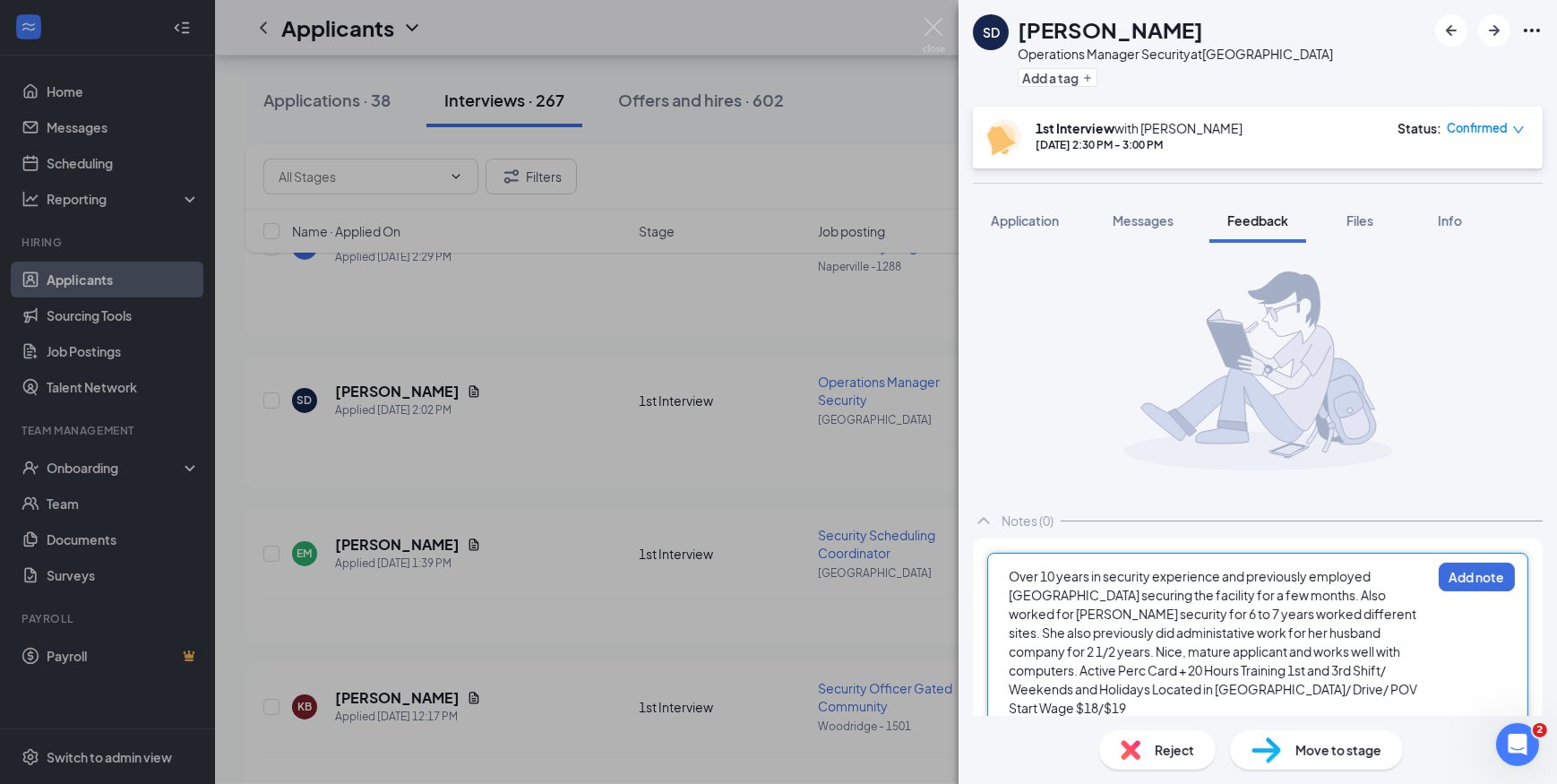
click at [1365, 652] on span "Over 10 years in security experience and previously employed Wind Creek Casino …" at bounding box center [1214, 641] width 410 height 148
click at [1224, 681] on span "Active Perc Card + 20 Hours Training 1st and 3rd Shift/ Weekends and Holidays L…" at bounding box center [1208, 708] width 398 height 54
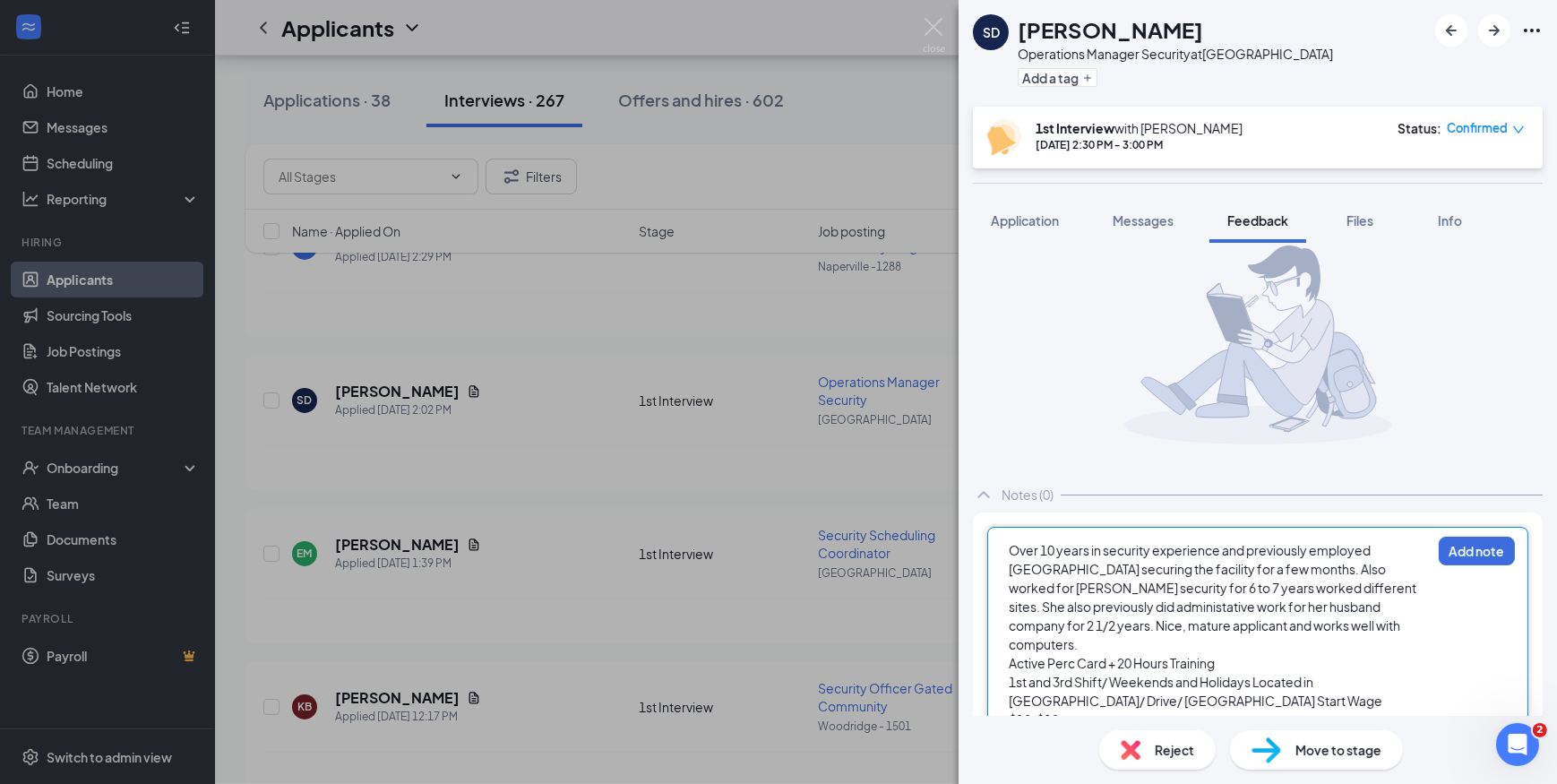
click at [1254, 674] on span "1st and 3rd Shift/ Weekends and Holidays Located in Creek/ Drive/ POV Start Wag…" at bounding box center [1196, 701] width 375 height 54
click at [1111, 692] on span "Located in Creek/ Drive/ POV Start Wage $18/$19" at bounding box center [1182, 700] width 347 height 16
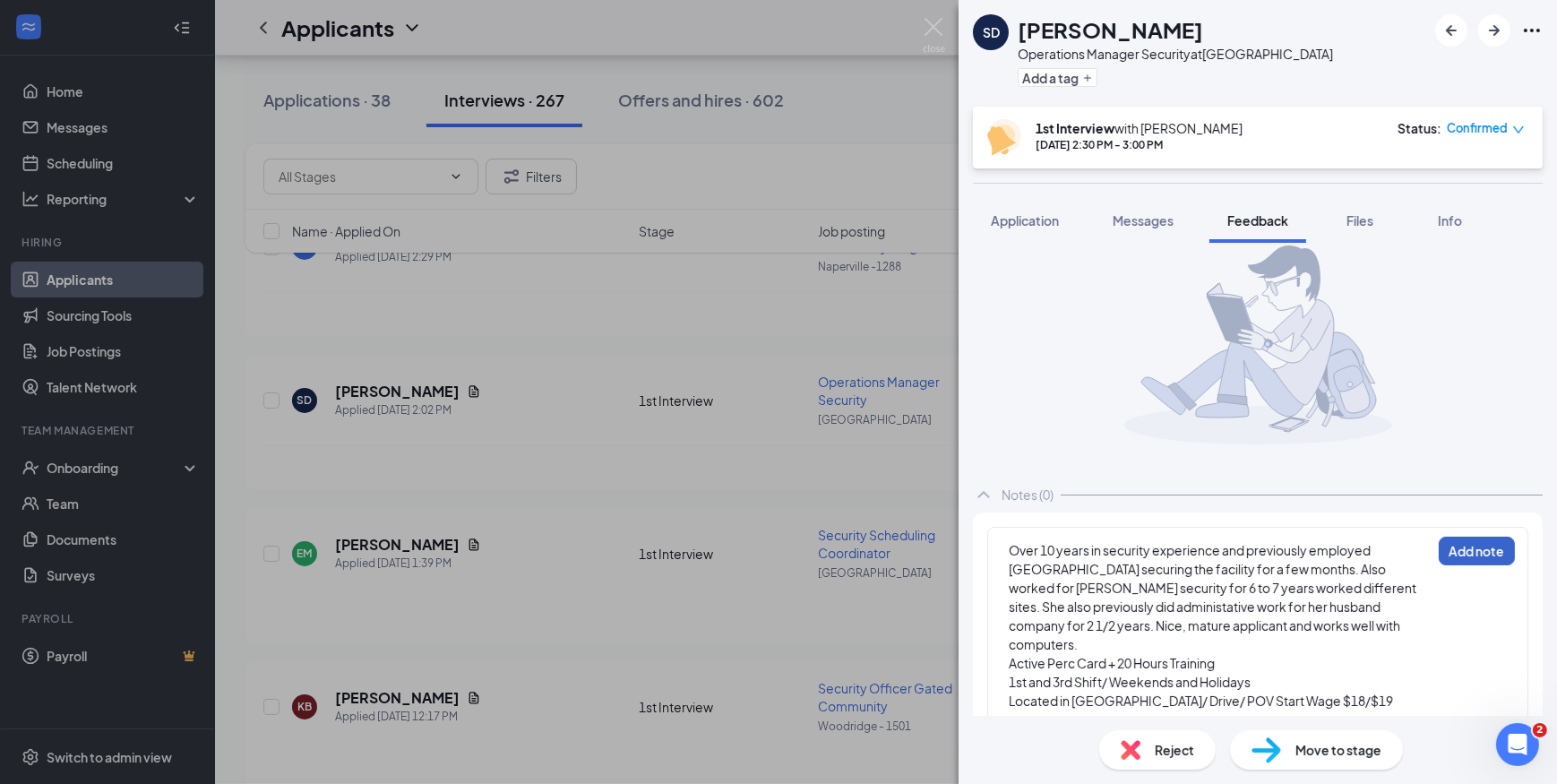
click at [1470, 554] on button "Add note" at bounding box center [1477, 551] width 76 height 29
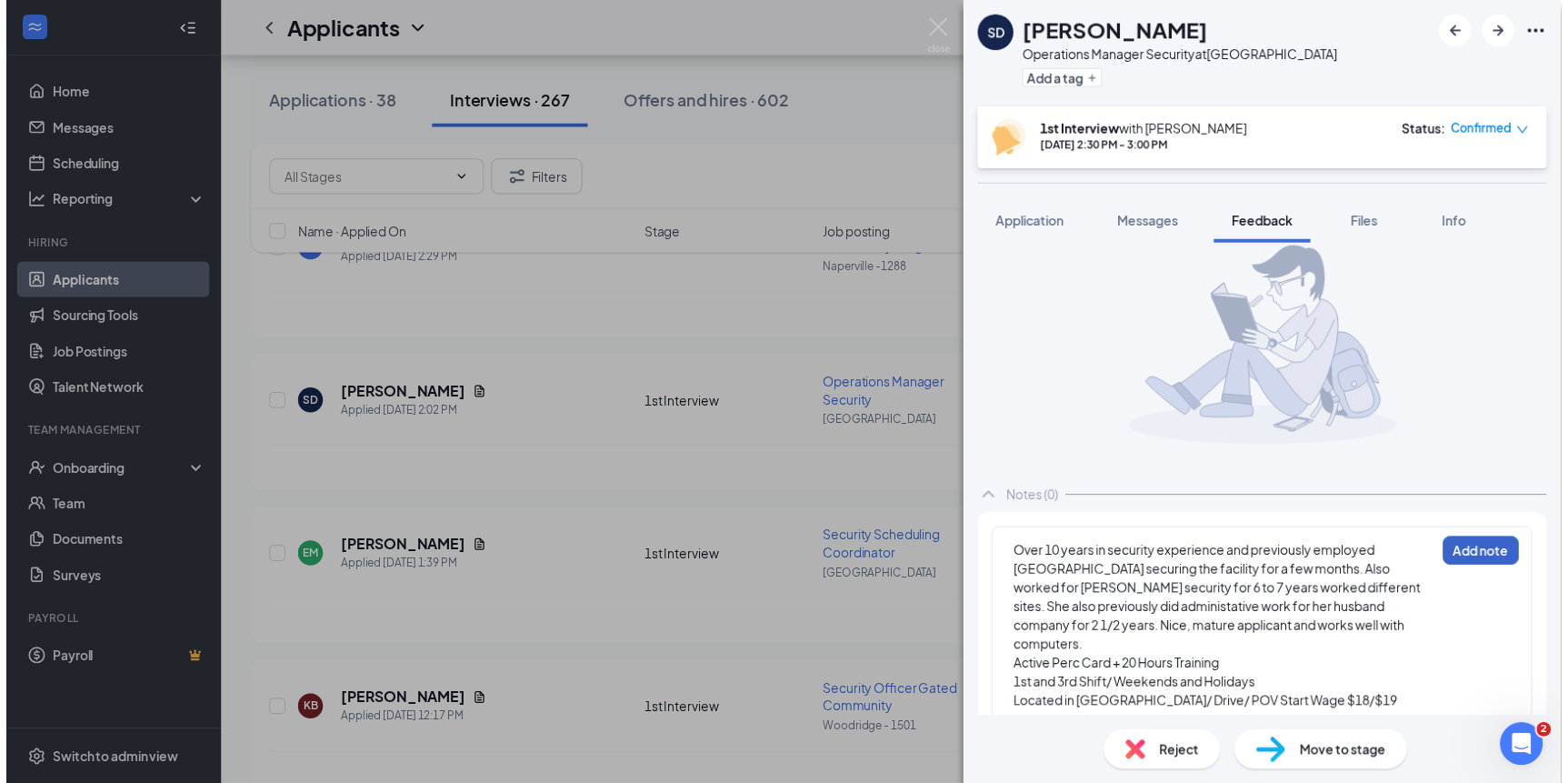
scroll to position [0, 0]
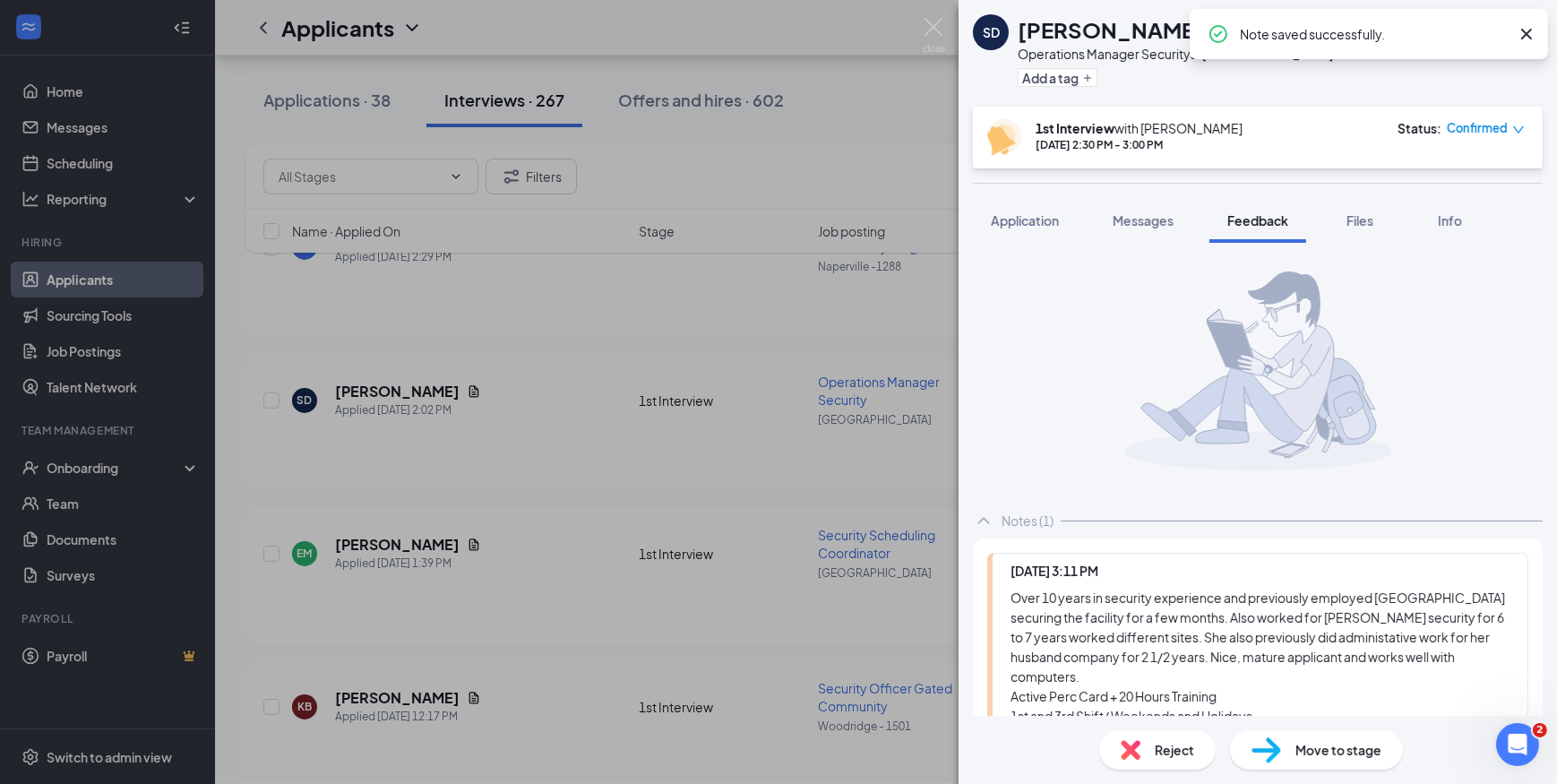
click at [1176, 0] on div "SD Shorne Davis-Browning Operations Manager Security at Blue Island Add a tag" at bounding box center [1257, 53] width 599 height 106
drag, startPoint x: 1270, startPoint y: 31, endPoint x: 1021, endPoint y: 26, distance: 249.1
click at [1017, 26] on div "[PERSON_NAME]" at bounding box center [1175, 30] width 315 height 31
copy h1 "[PERSON_NAME]"
click at [933, 35] on img at bounding box center [933, 36] width 22 height 35
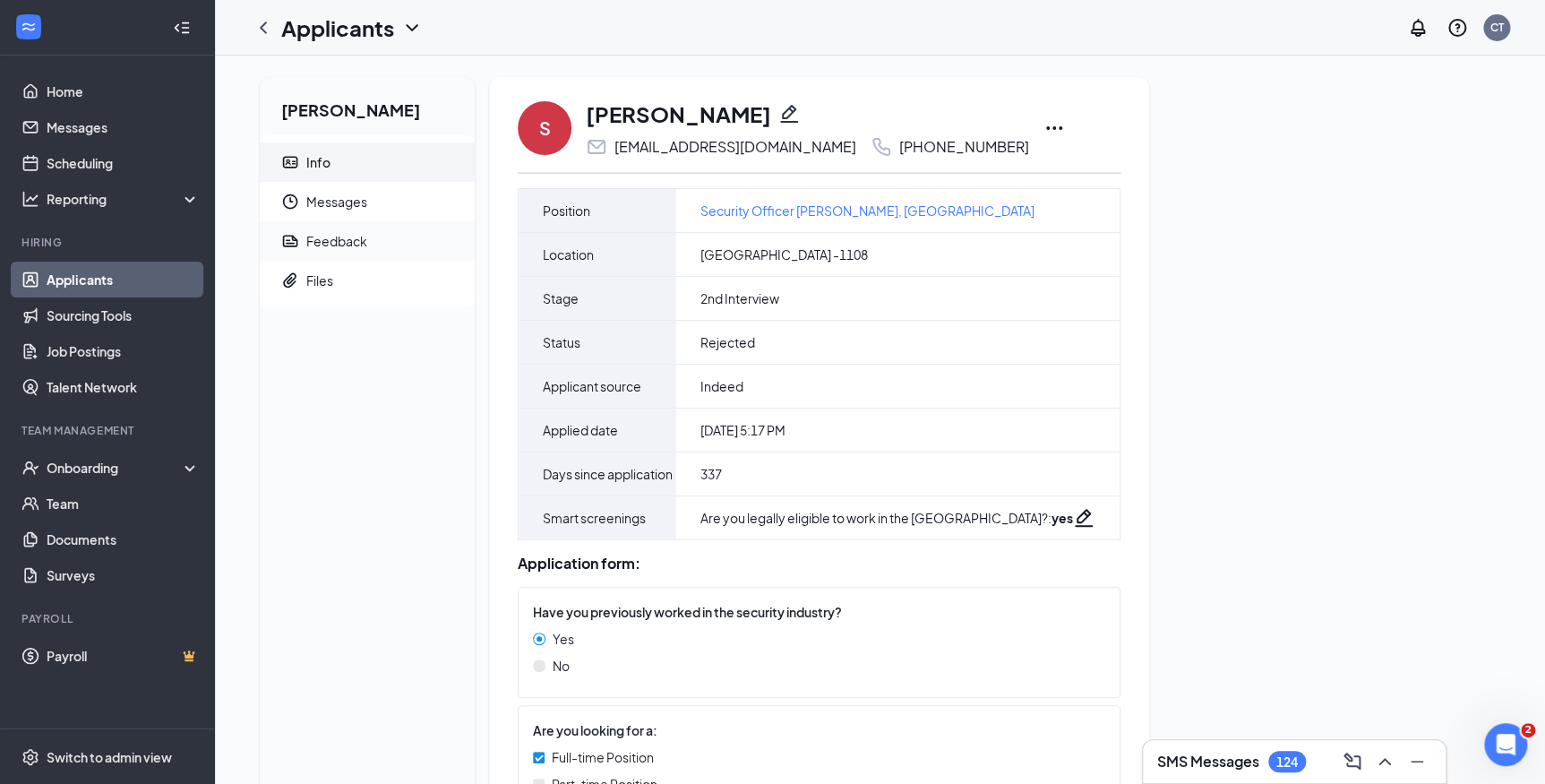
click at [360, 233] on div "Feedback" at bounding box center [336, 241] width 61 height 18
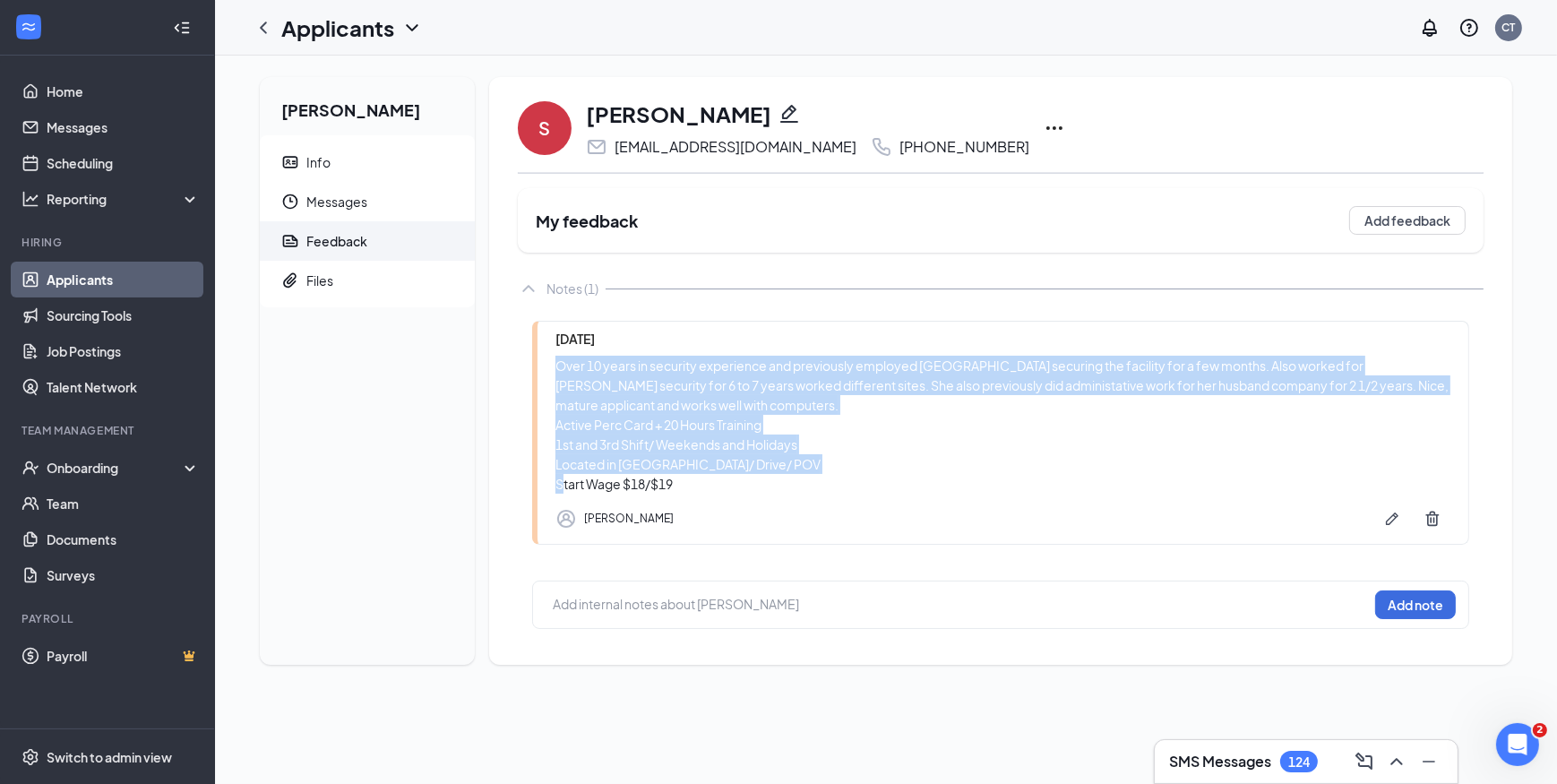
drag, startPoint x: 675, startPoint y: 493, endPoint x: 595, endPoint y: 386, distance: 133.6
click at [546, 358] on div "[DATE] Over 10 years in security experience and previously employed [GEOGRAPHIC…" at bounding box center [1000, 433] width 937 height 224
copy div "Over 10 years in security experience and previously employed [GEOGRAPHIC_DATA] …"
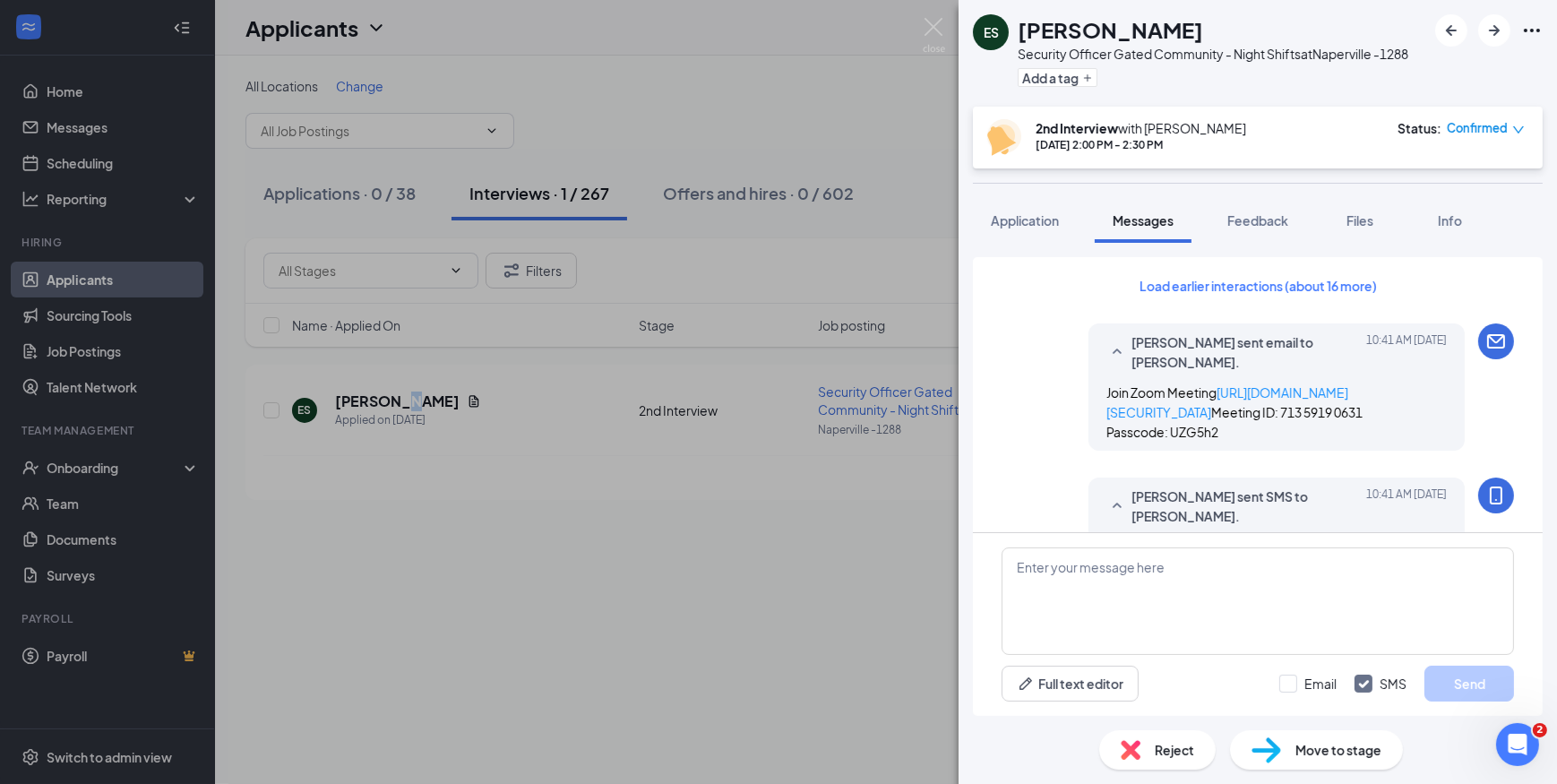
scroll to position [649, 0]
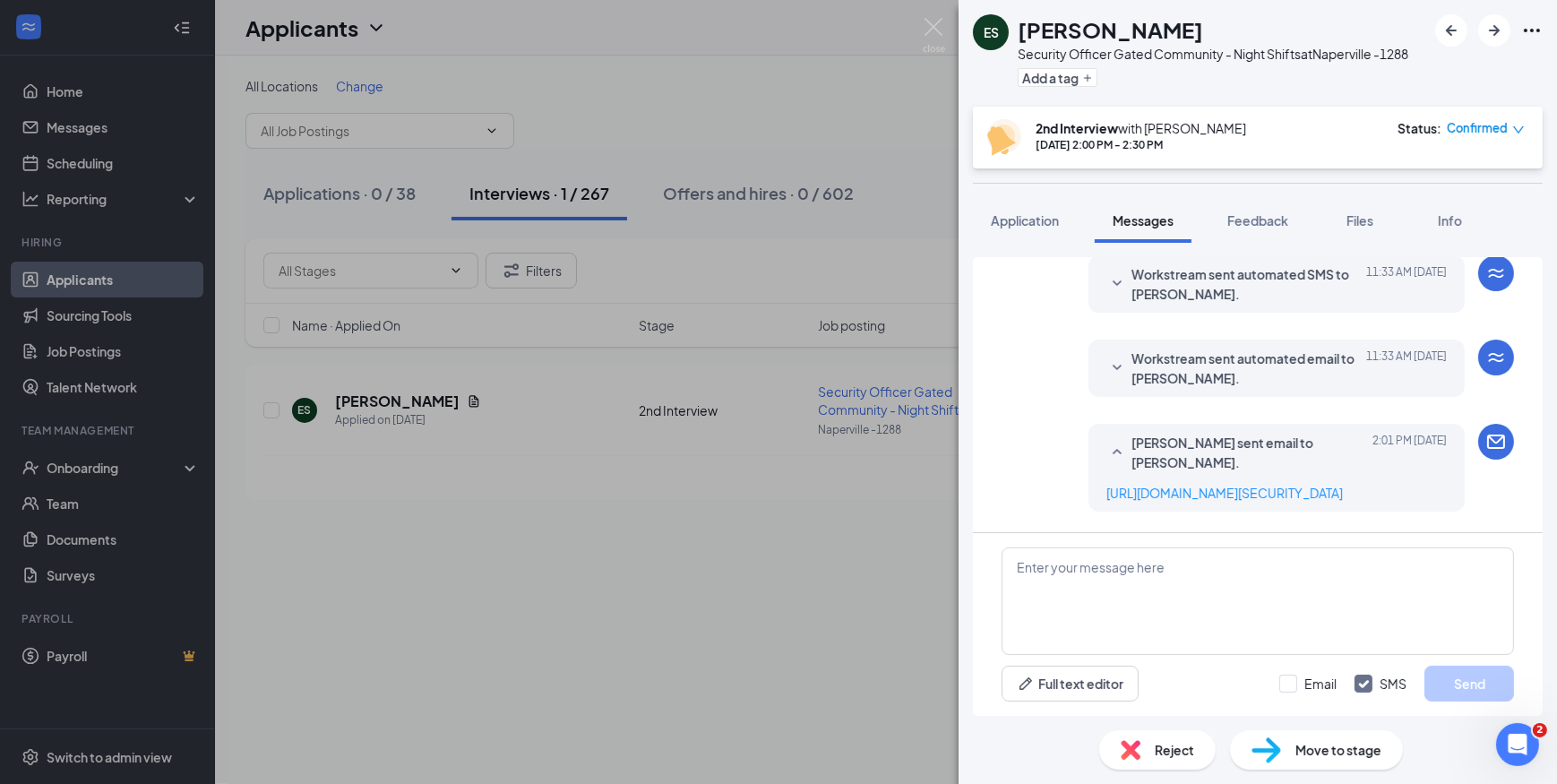
click at [1188, 742] on span "Reject" at bounding box center [1174, 749] width 40 height 19
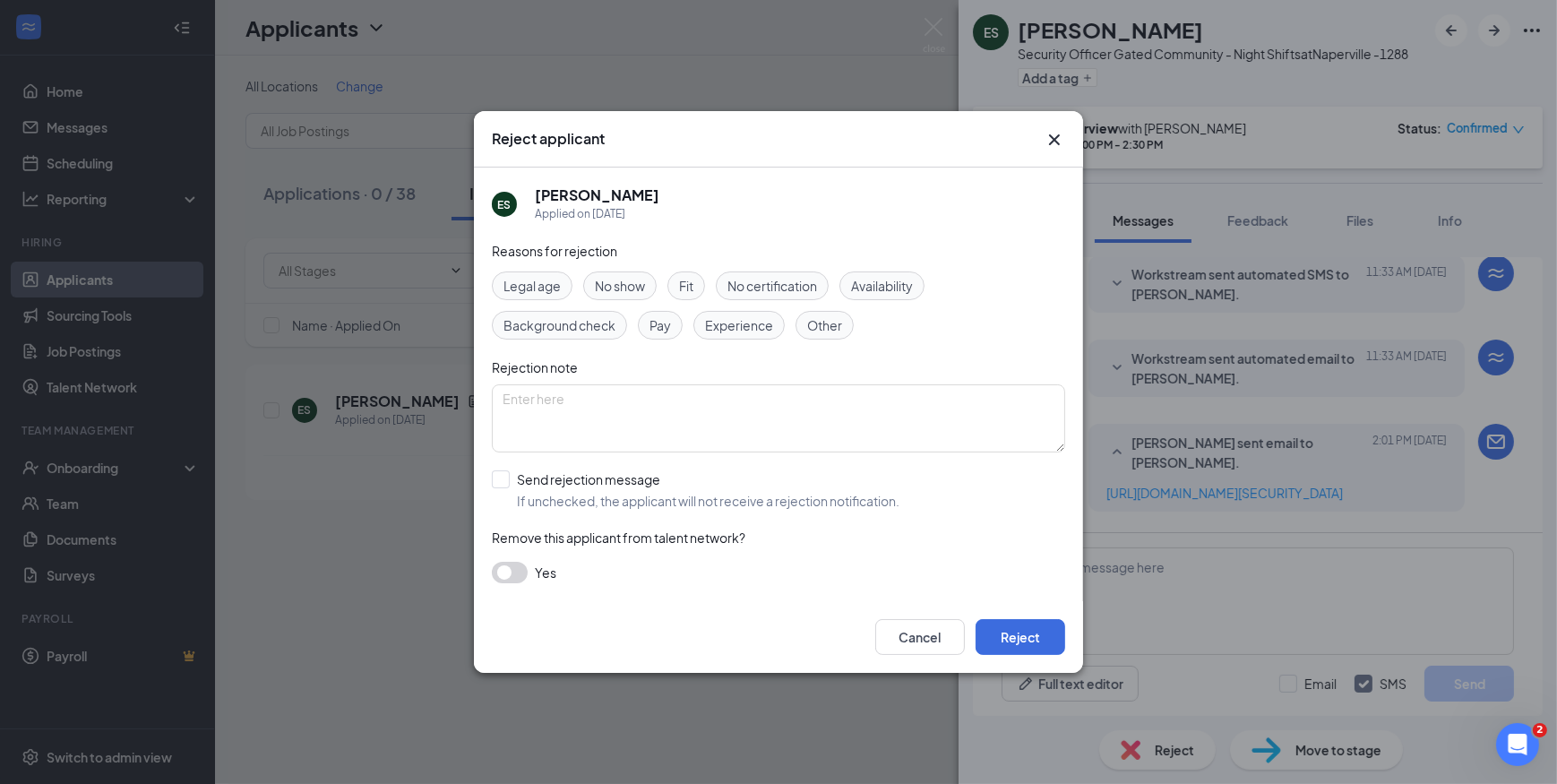
click at [670, 277] on div "Fit" at bounding box center [686, 286] width 38 height 29
click at [996, 635] on button "Reject" at bounding box center [1020, 636] width 90 height 36
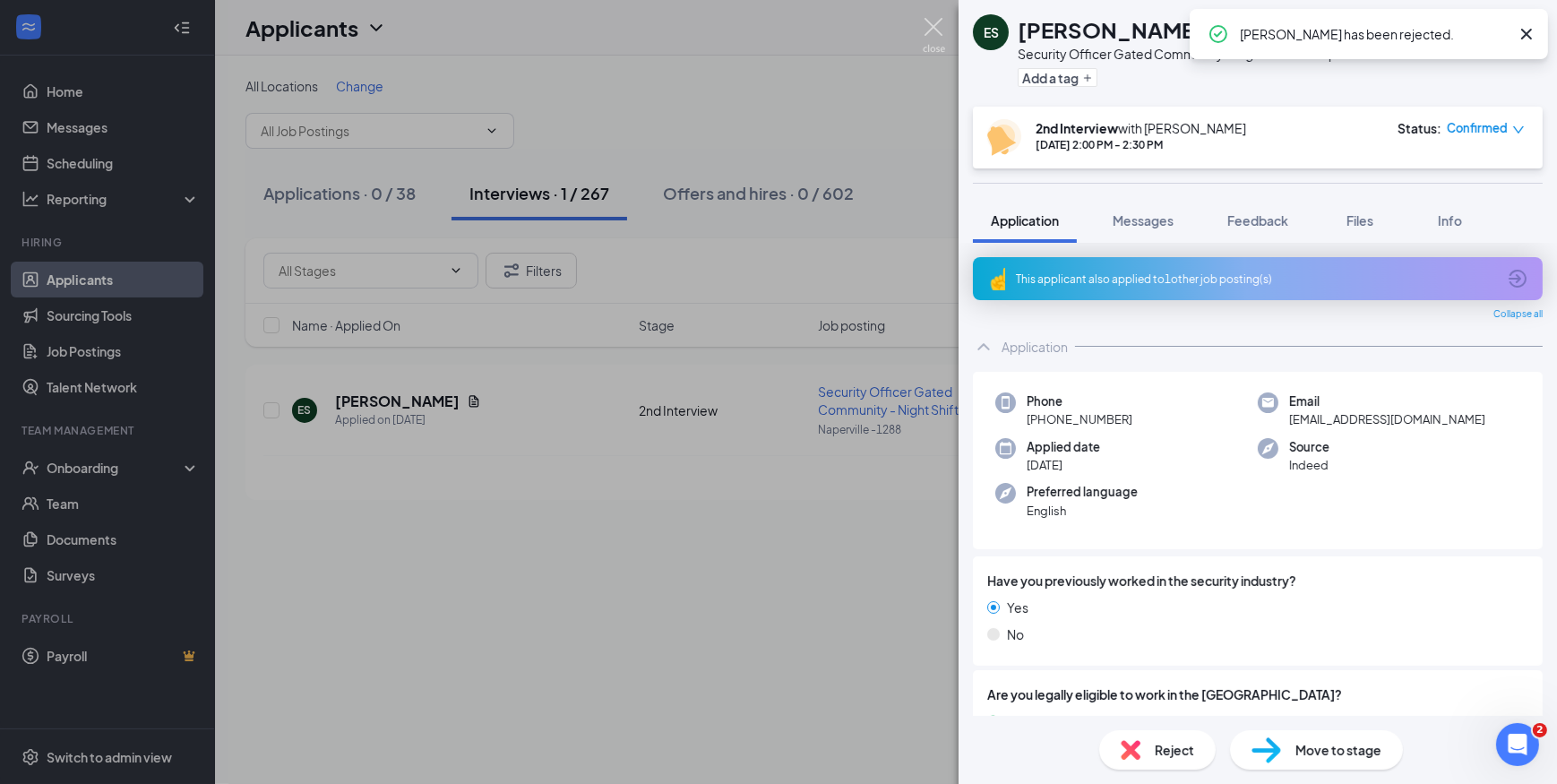
click at [940, 22] on img at bounding box center [933, 36] width 22 height 35
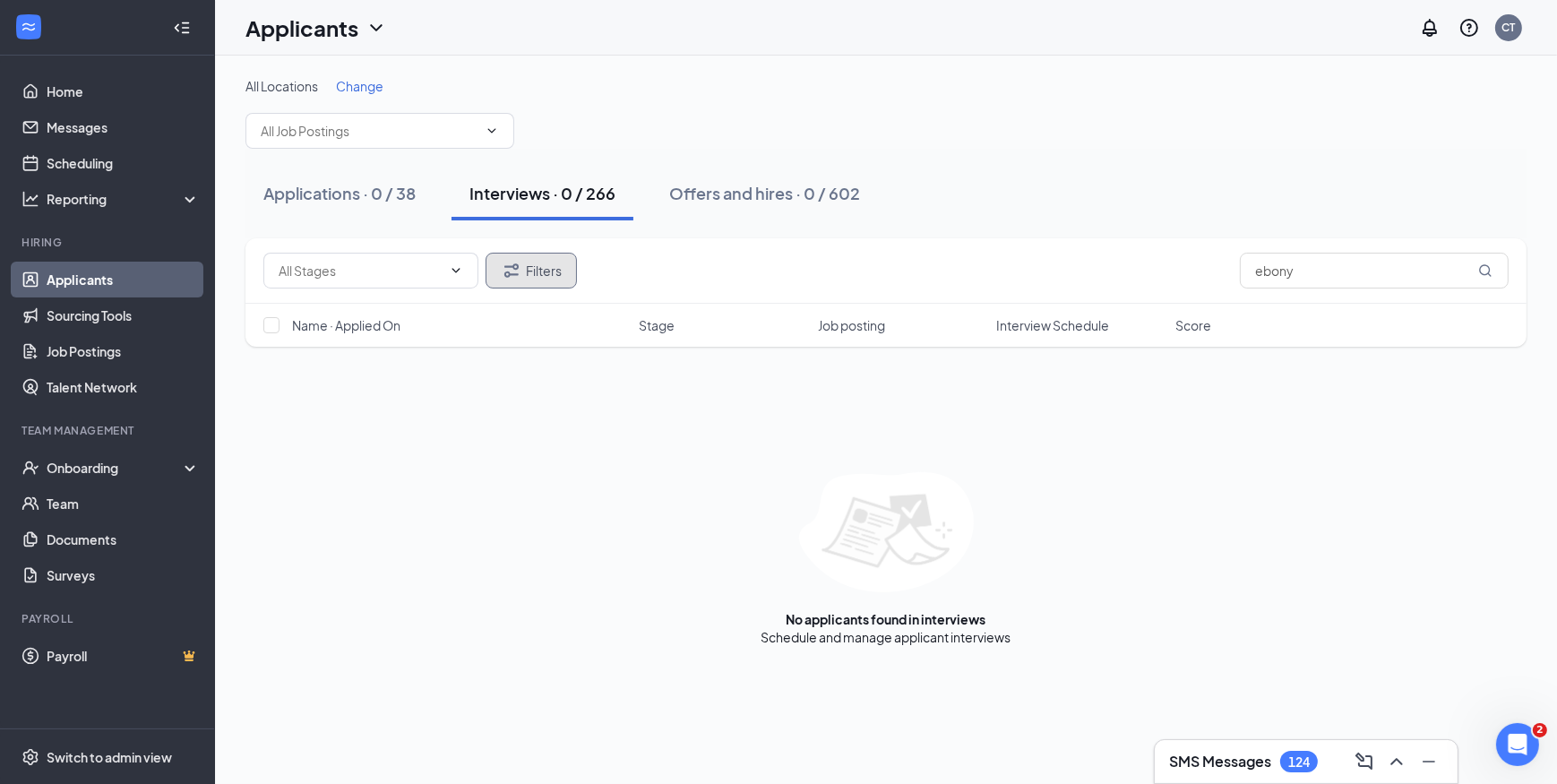
click at [568, 277] on button "Filters" at bounding box center [531, 270] width 92 height 36
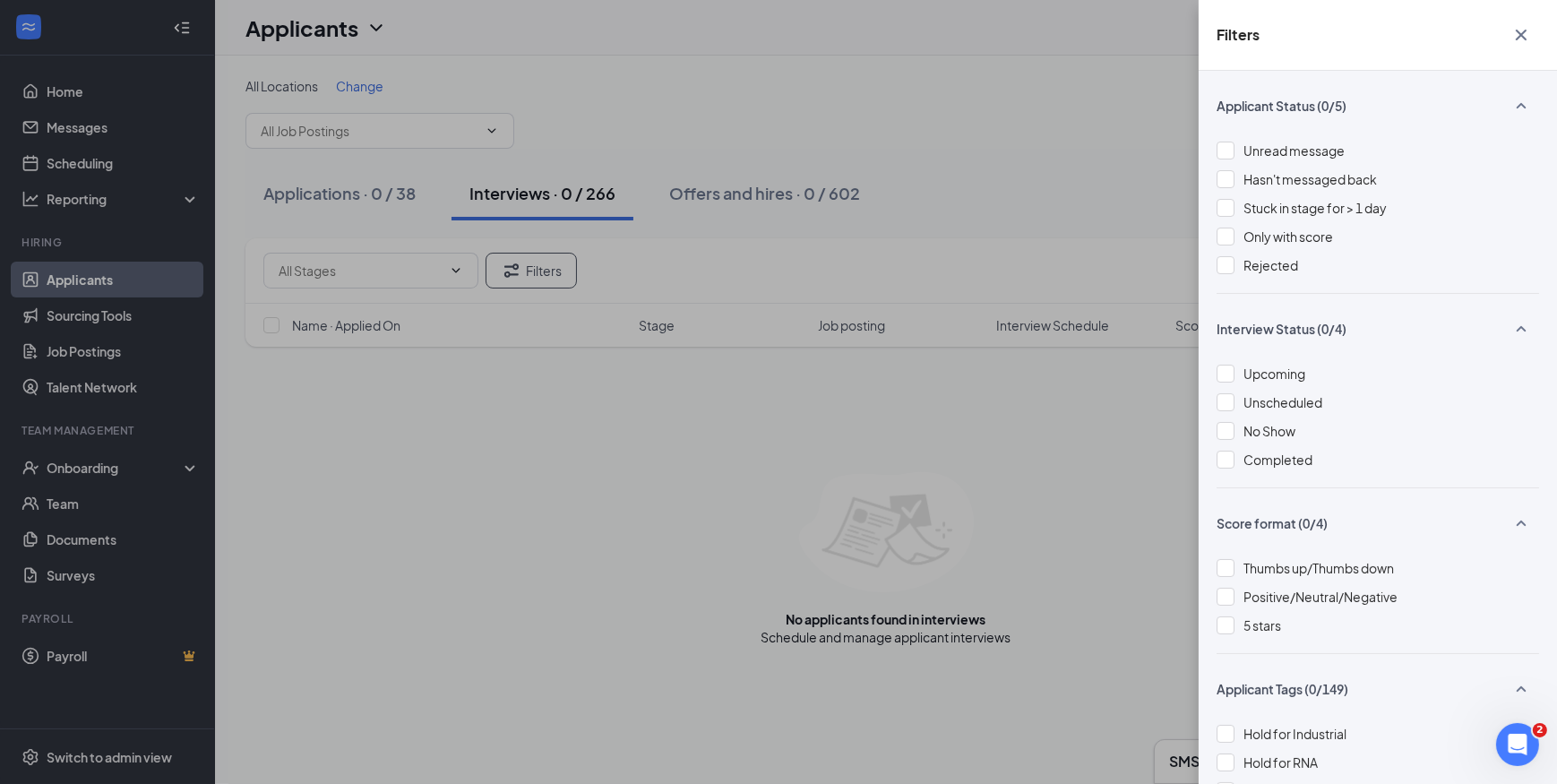
click at [940, 105] on div "Filters Applicant Status (0/5) Unread message Hasn't messaged back Stuck in sta…" at bounding box center [778, 392] width 1557 height 784
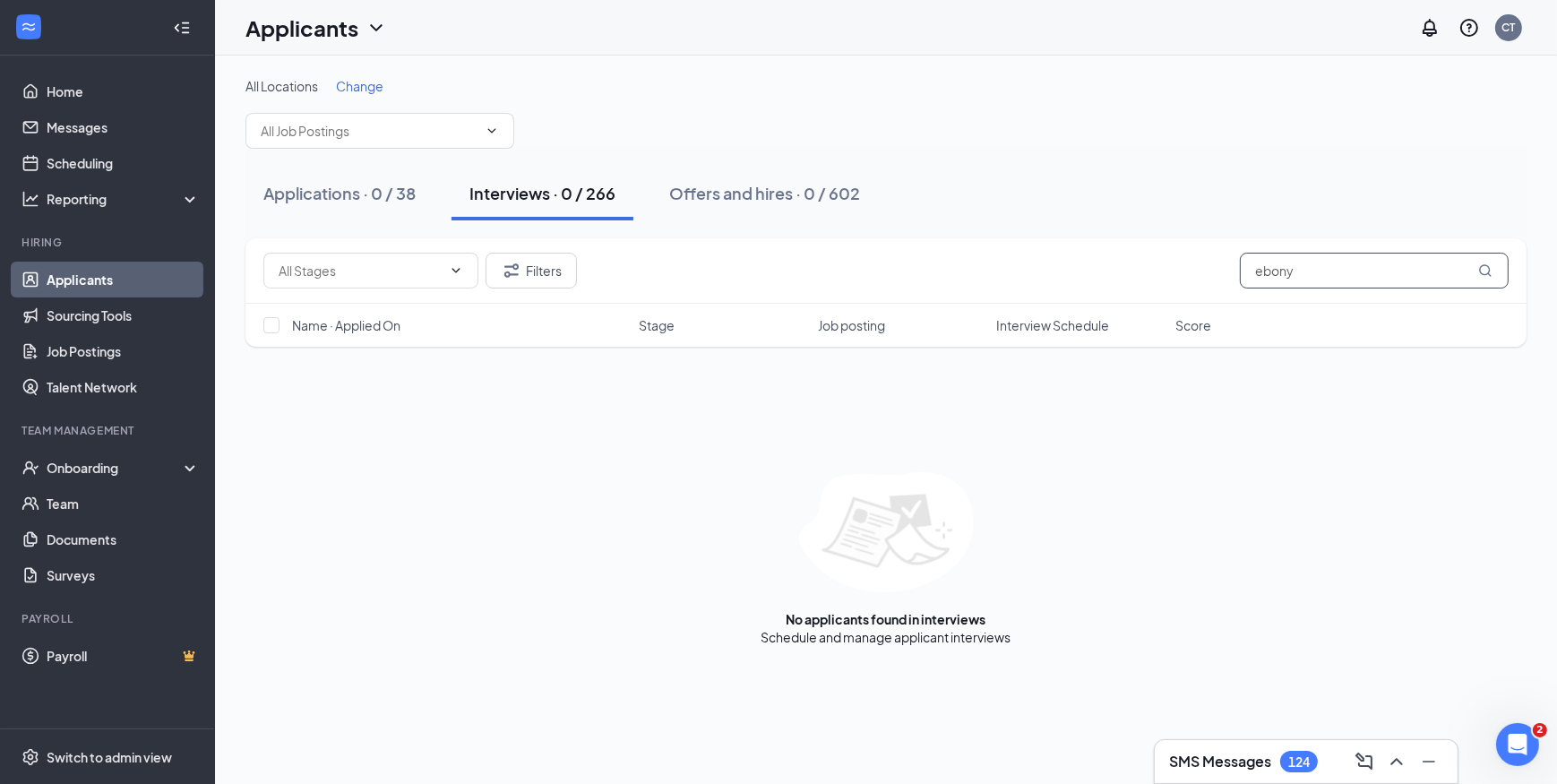
drag, startPoint x: 1236, startPoint y: 277, endPoint x: 1189, endPoint y: 277, distance: 47.0
click at [1189, 277] on div "Filters ebony" at bounding box center [886, 270] width 1246 height 36
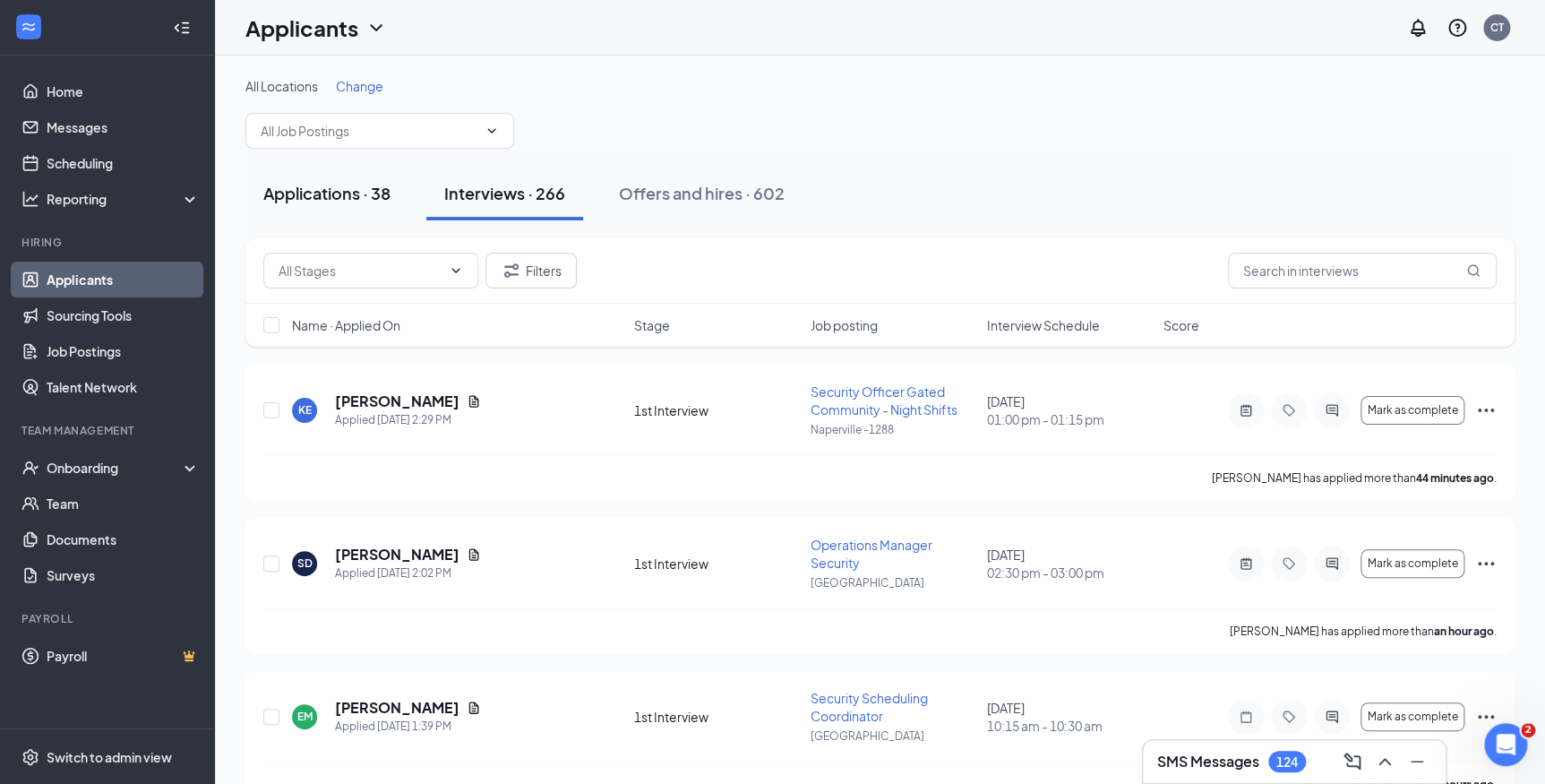
click at [394, 200] on button "Applications · 38" at bounding box center [327, 193] width 163 height 54
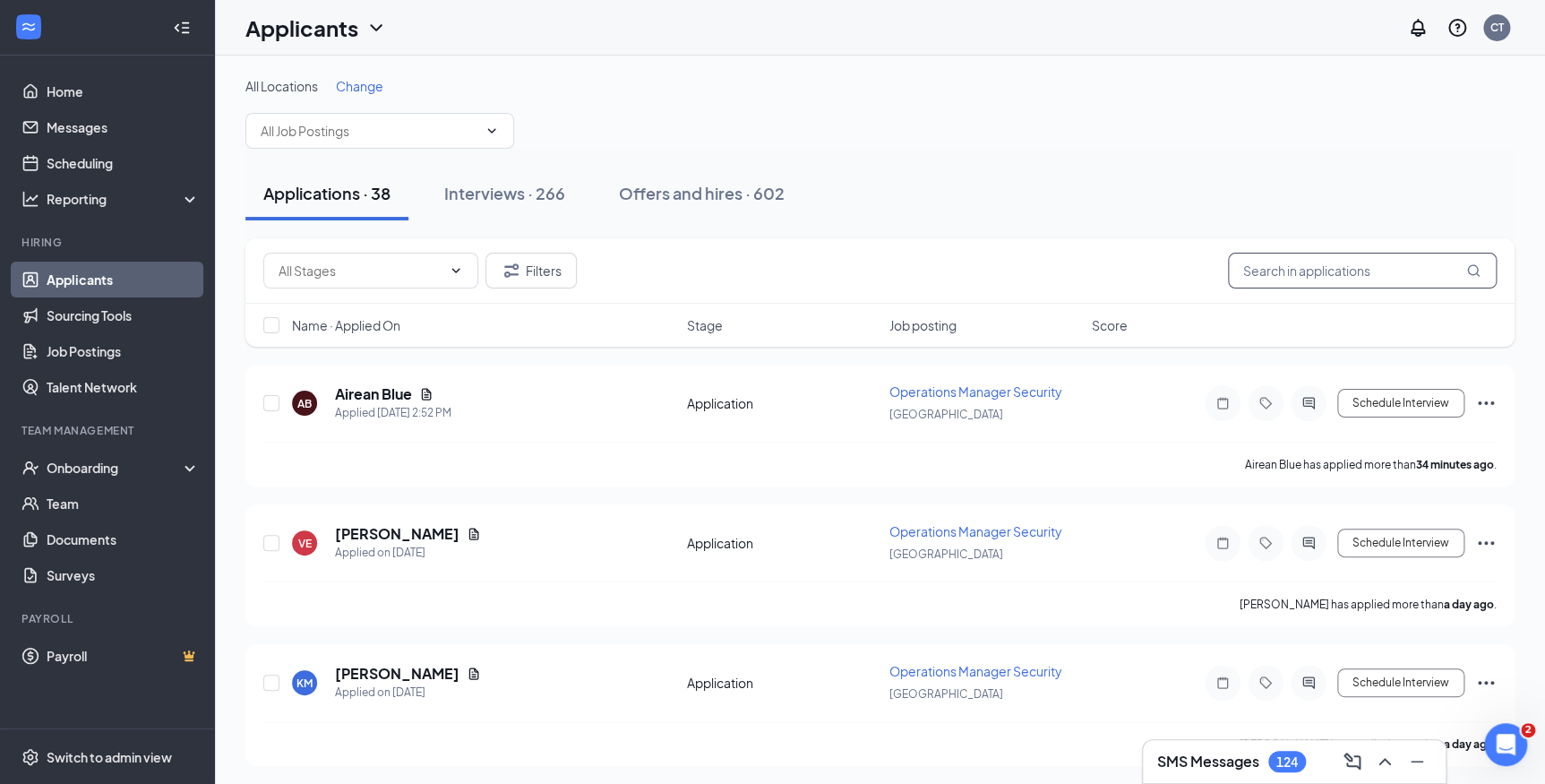
click at [1256, 271] on input "text" at bounding box center [1362, 270] width 269 height 36
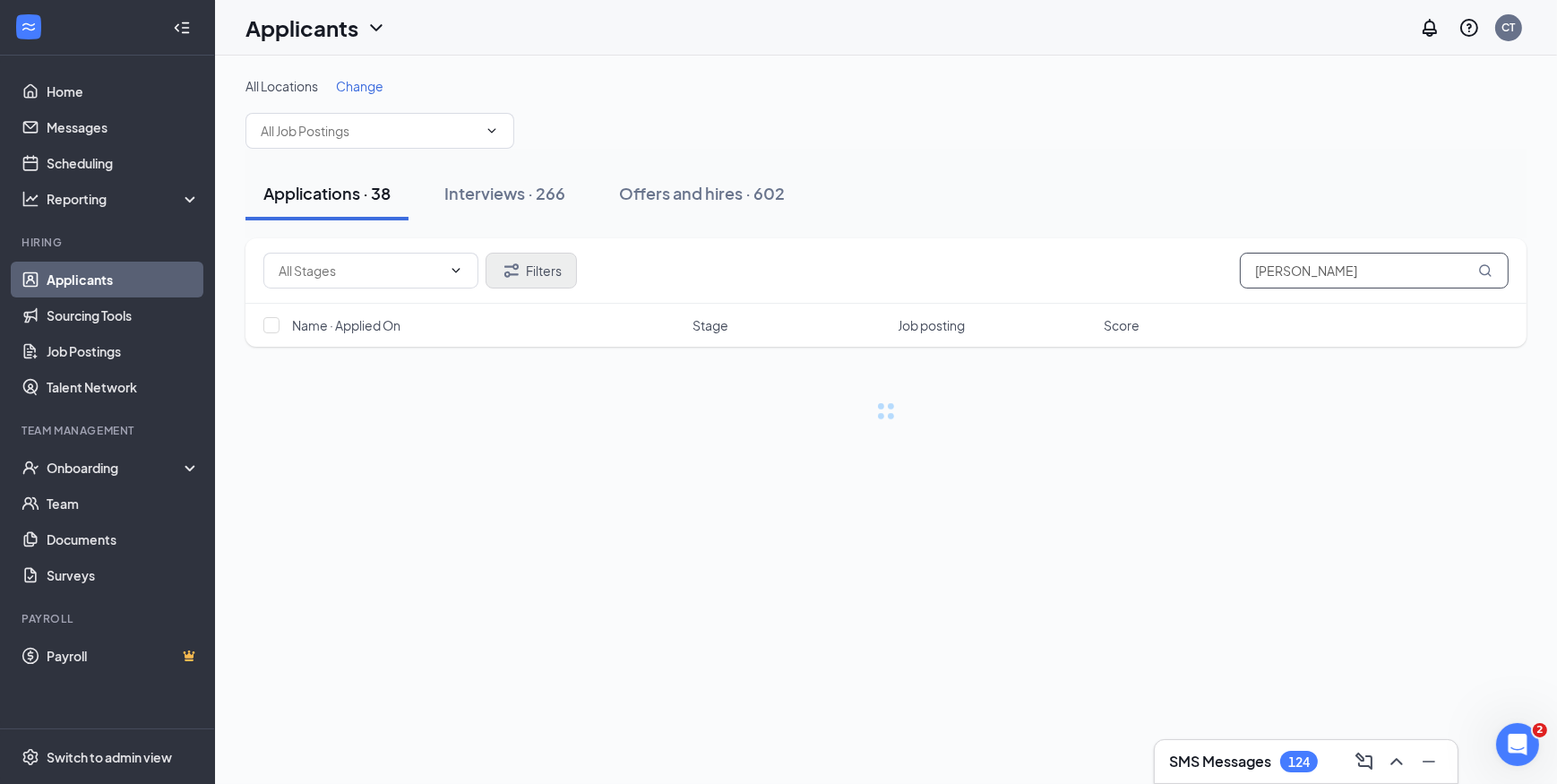
type input "[PERSON_NAME]"
click at [530, 286] on button "Filters" at bounding box center [531, 270] width 92 height 36
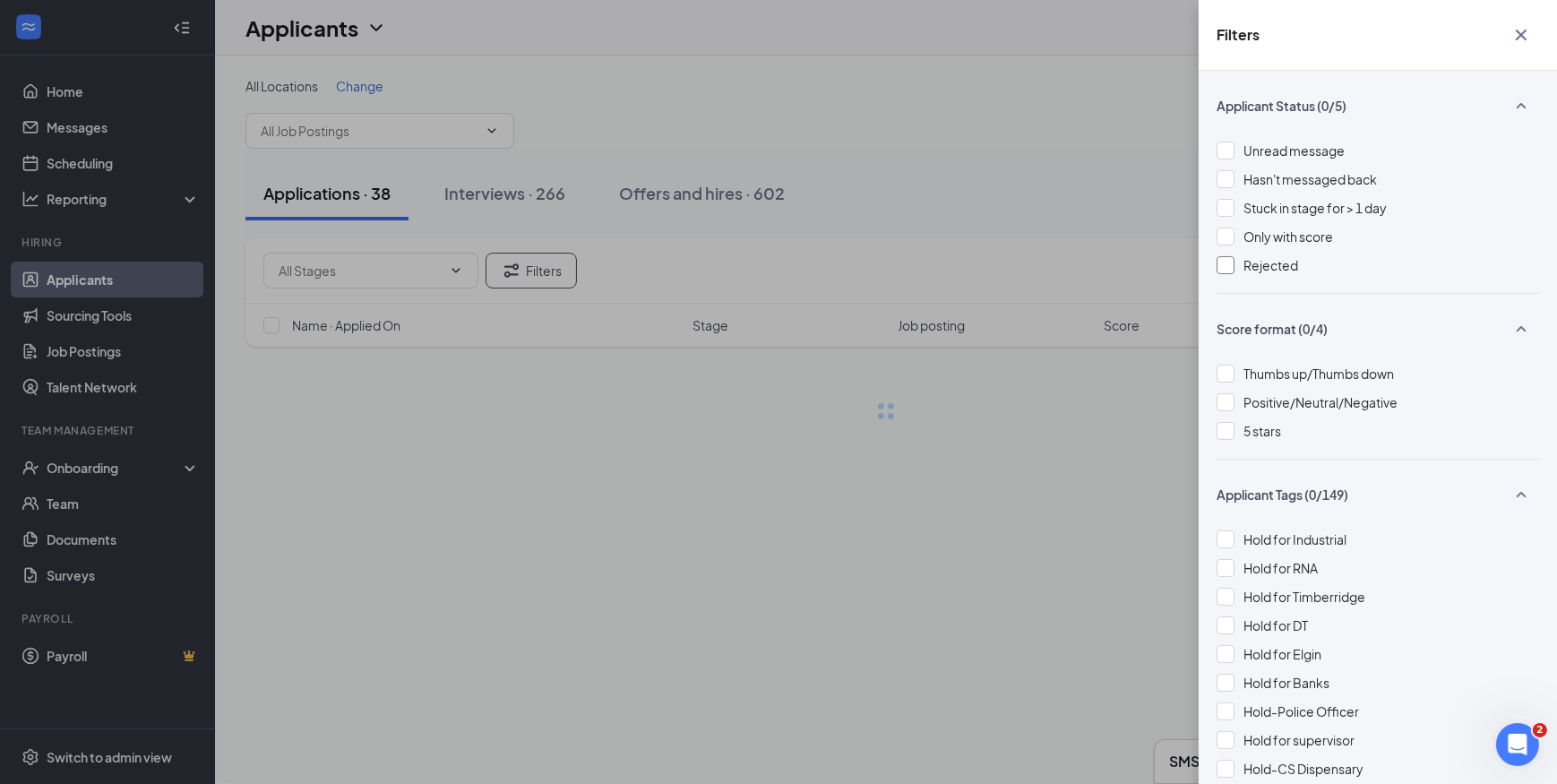
click at [1229, 262] on div at bounding box center [1225, 265] width 18 height 18
click at [1035, 145] on div "Filters Applicant Status (1/5) Unread message Hasn't messaged back Stuck in sta…" at bounding box center [778, 392] width 1557 height 784
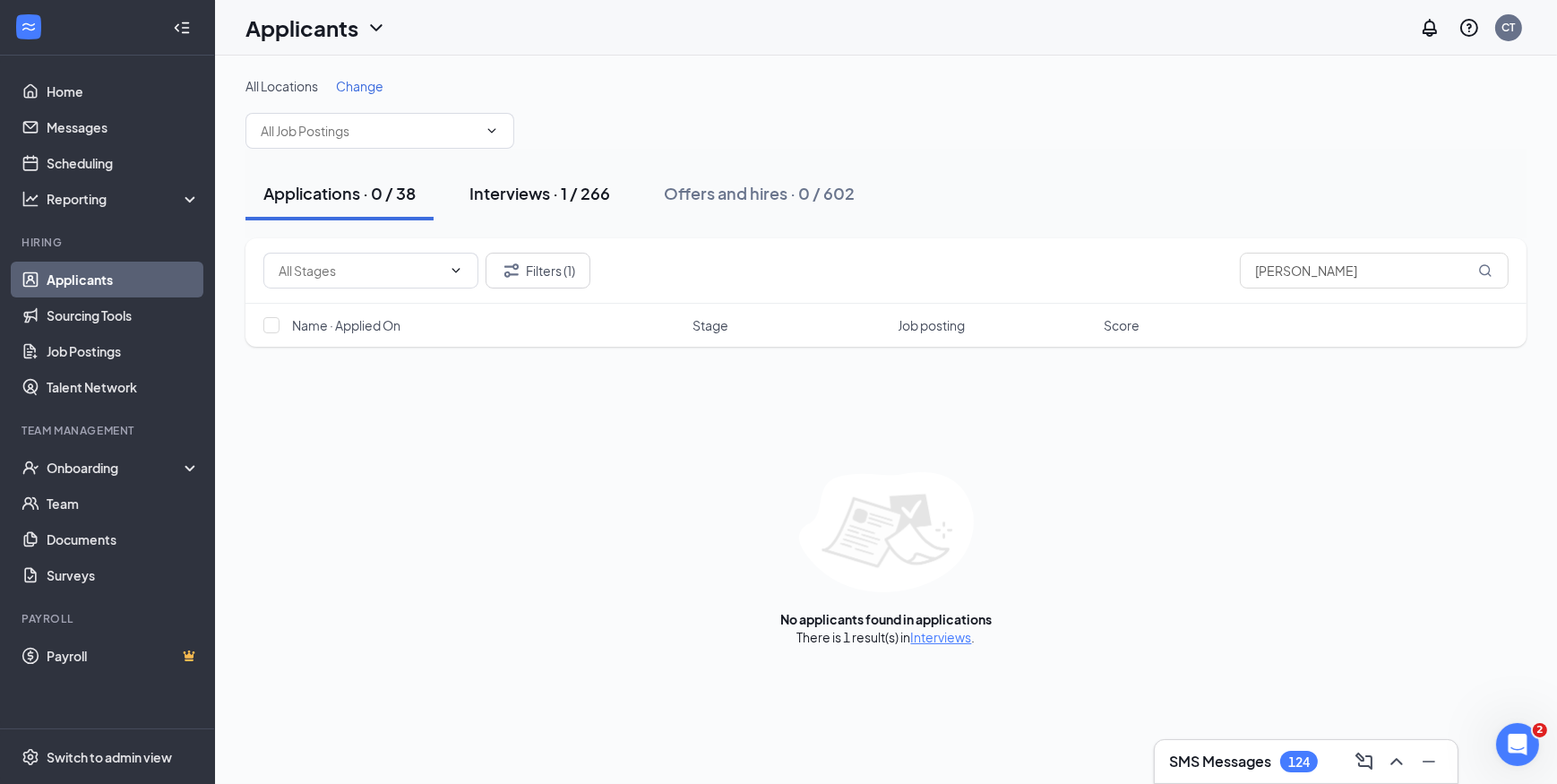
click at [568, 188] on div "Interviews · 1 / 266" at bounding box center [539, 192] width 140 height 22
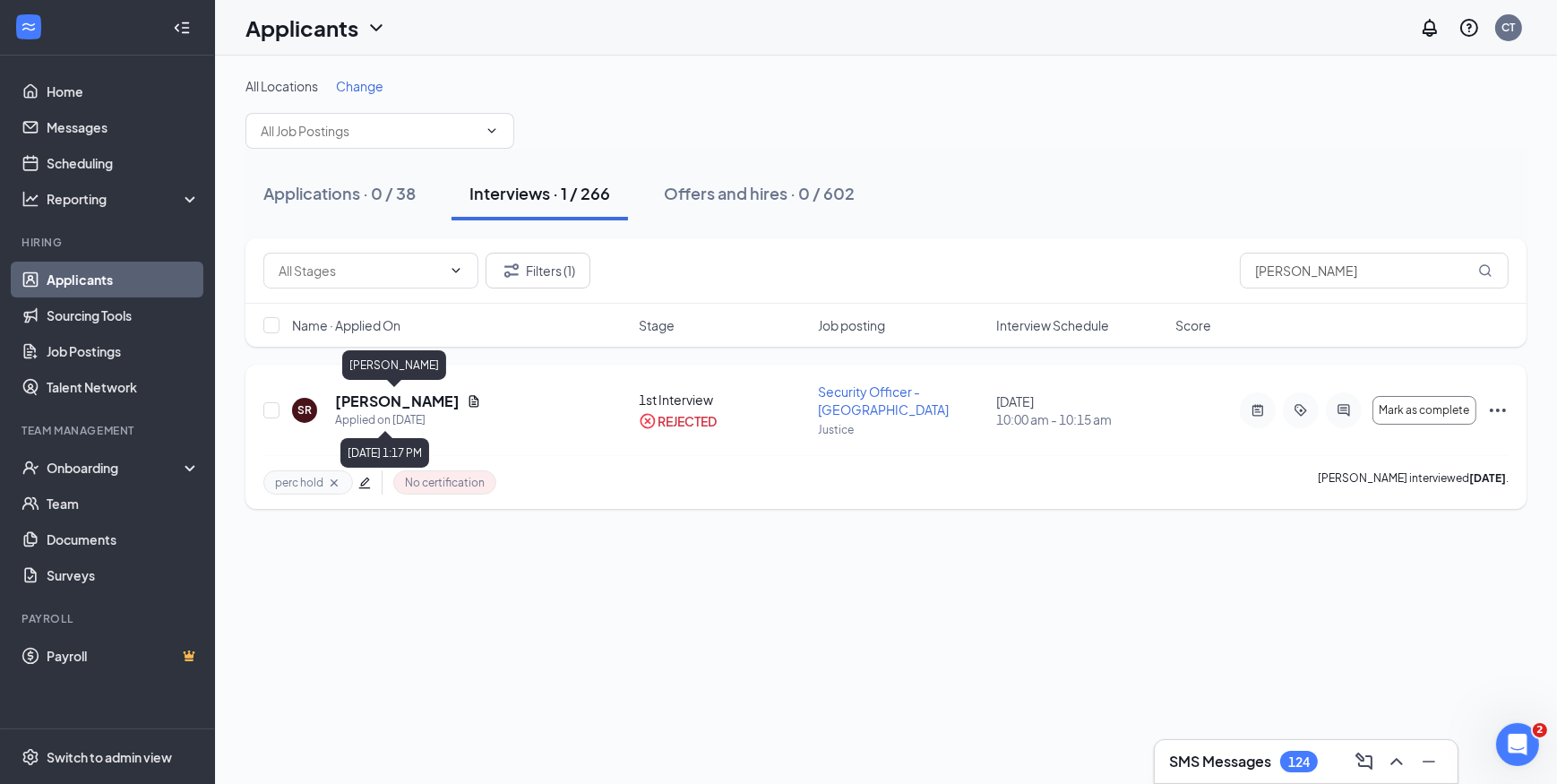
click at [400, 399] on h5 "Steven Ragsdale" at bounding box center [397, 401] width 125 height 19
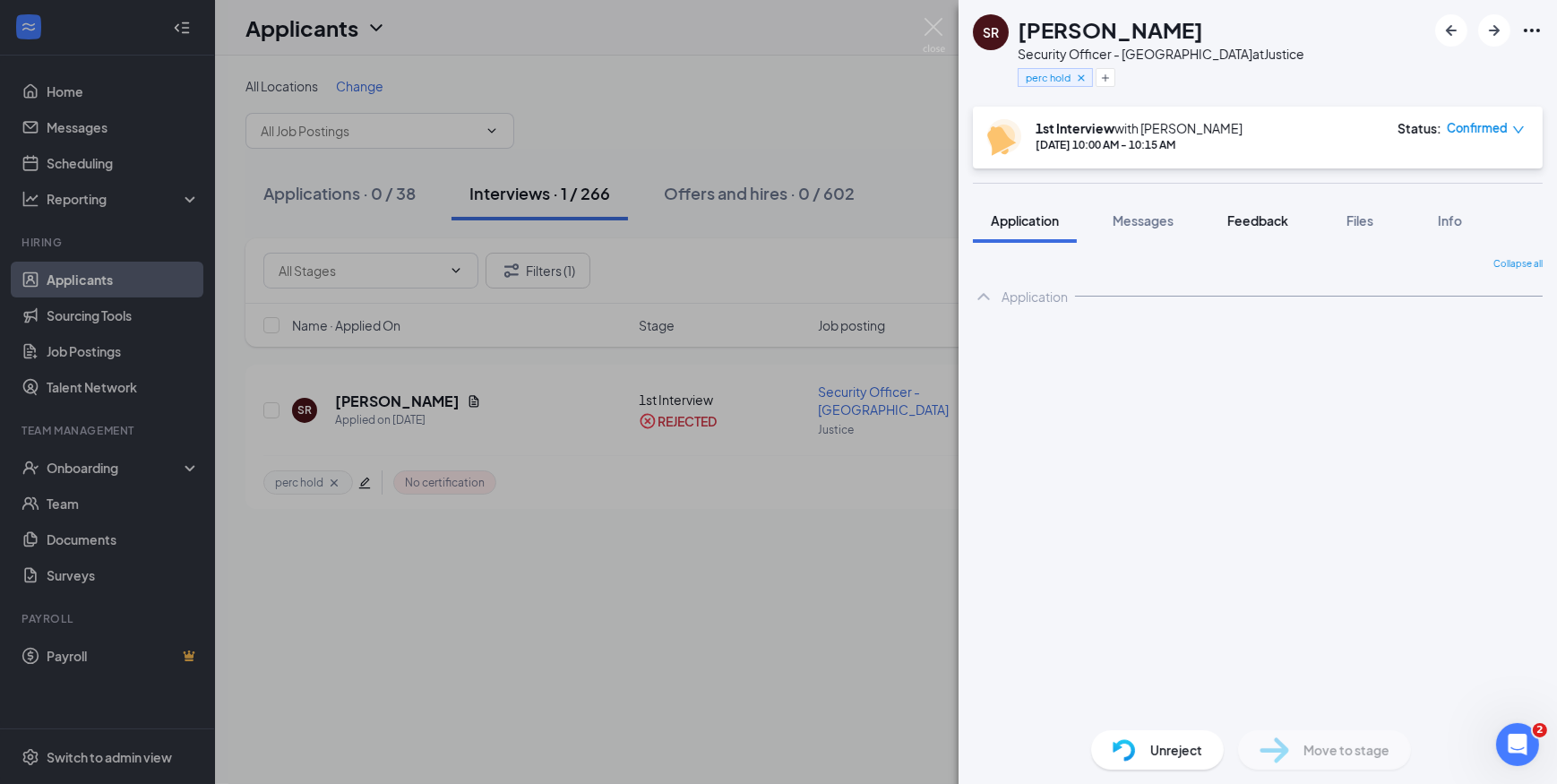
click at [1227, 207] on button "Feedback" at bounding box center [1258, 220] width 97 height 44
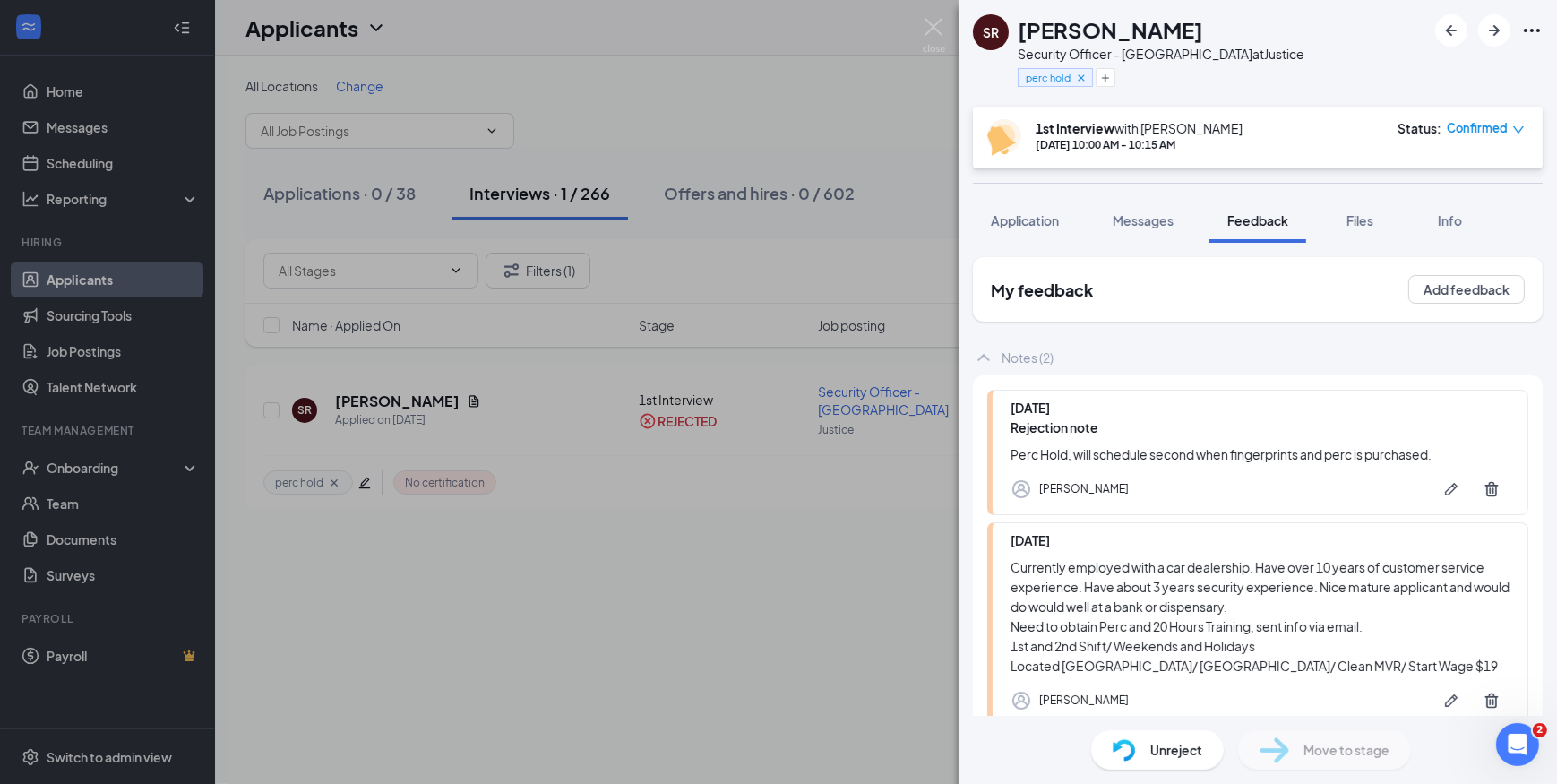
scroll to position [105, 0]
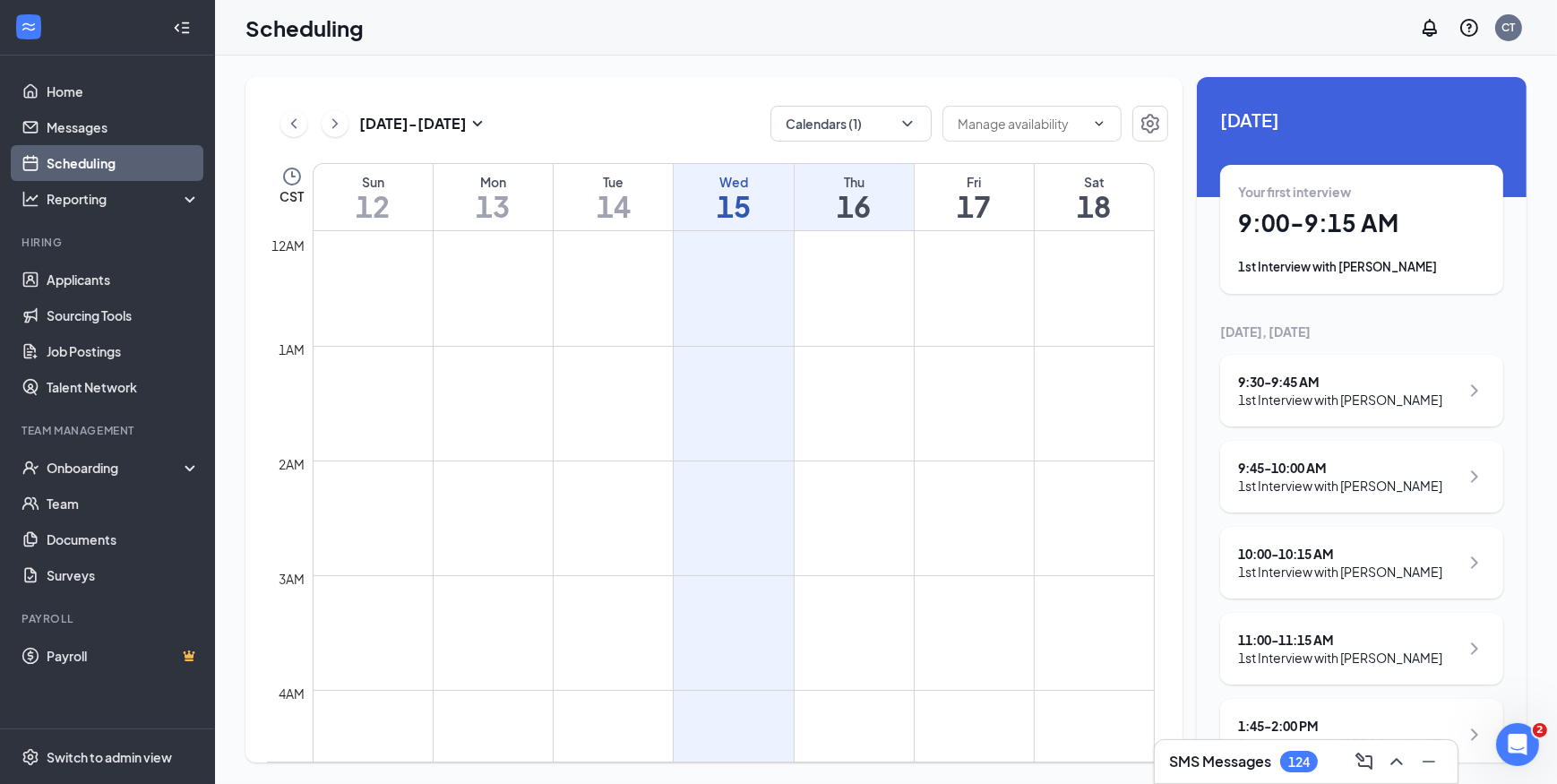
scroll to position [879, 0]
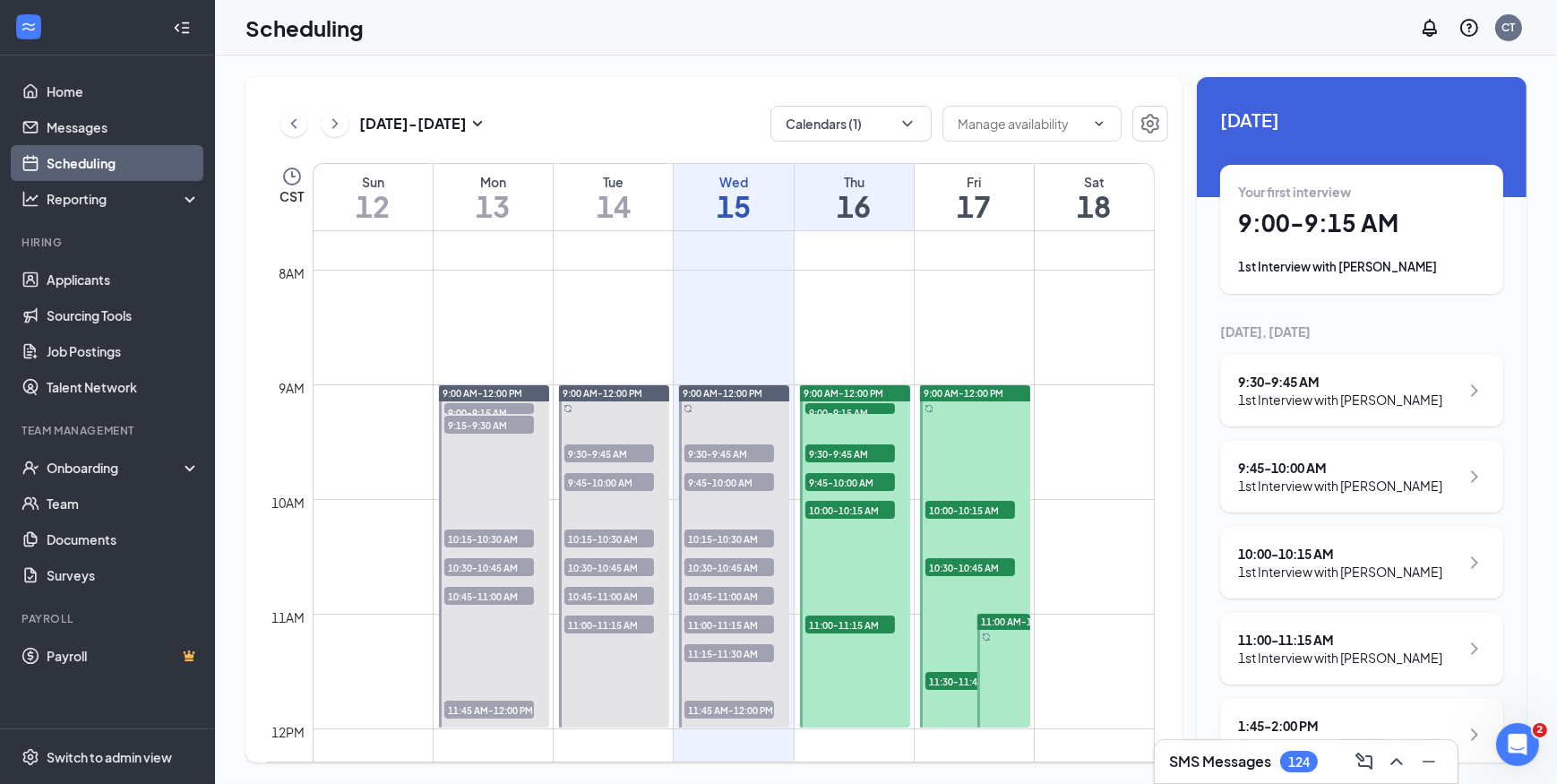
click at [853, 205] on h1 "16" at bounding box center [854, 206] width 119 height 31
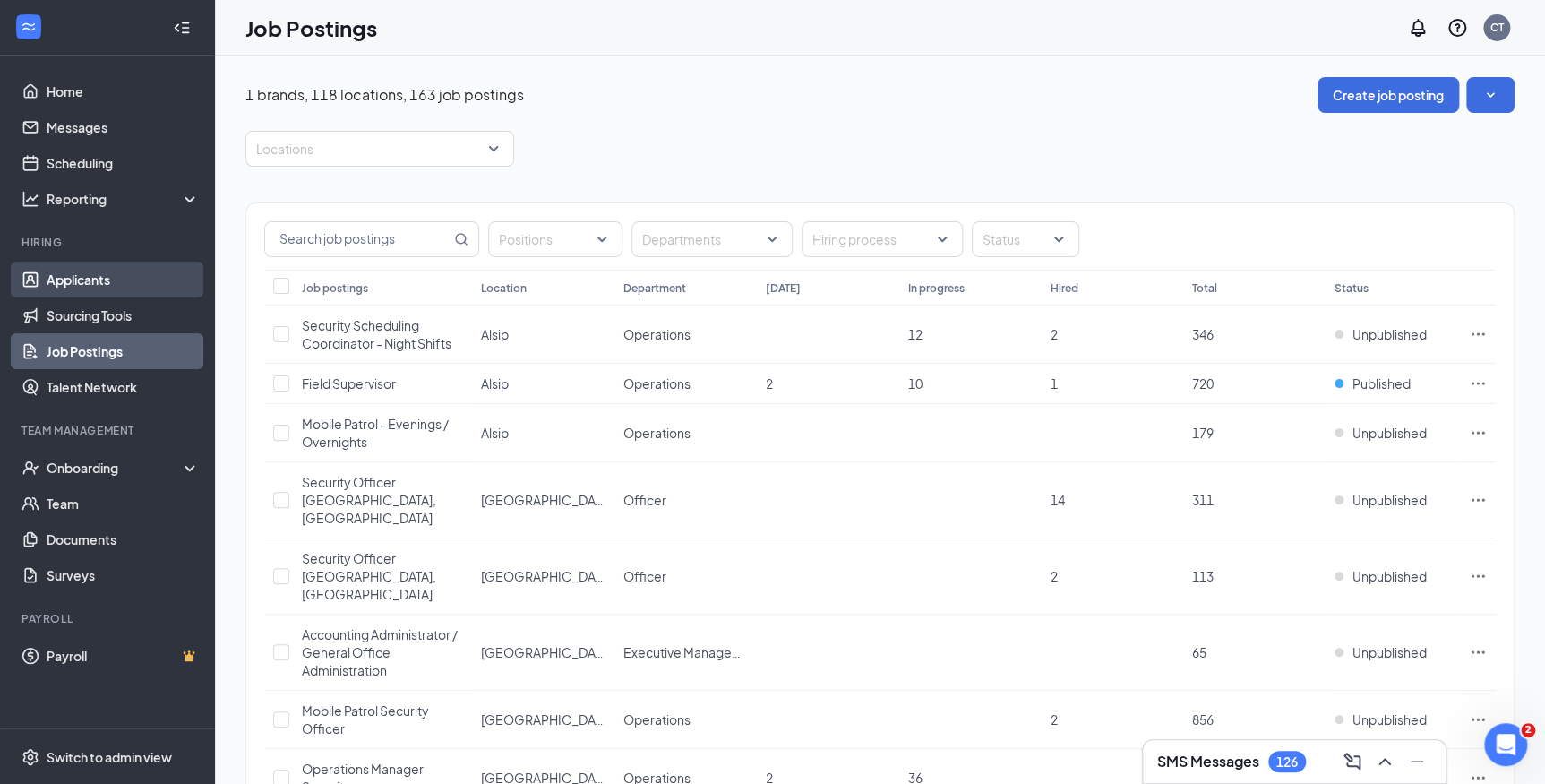
click at [91, 290] on link "Applicants" at bounding box center [123, 279] width 153 height 36
click at [95, 276] on link "Applicants" at bounding box center [123, 279] width 153 height 36
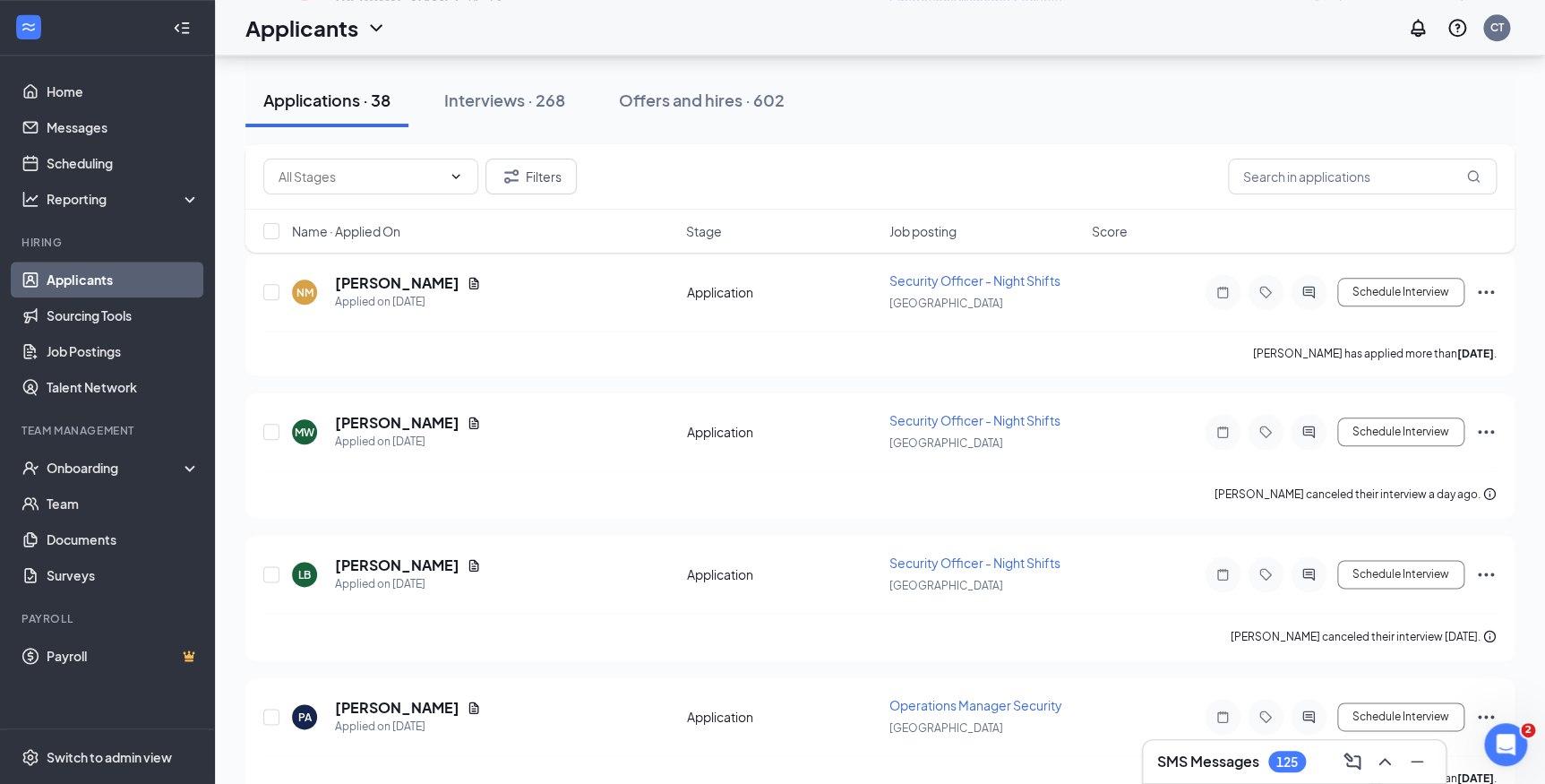
scroll to position [814, 0]
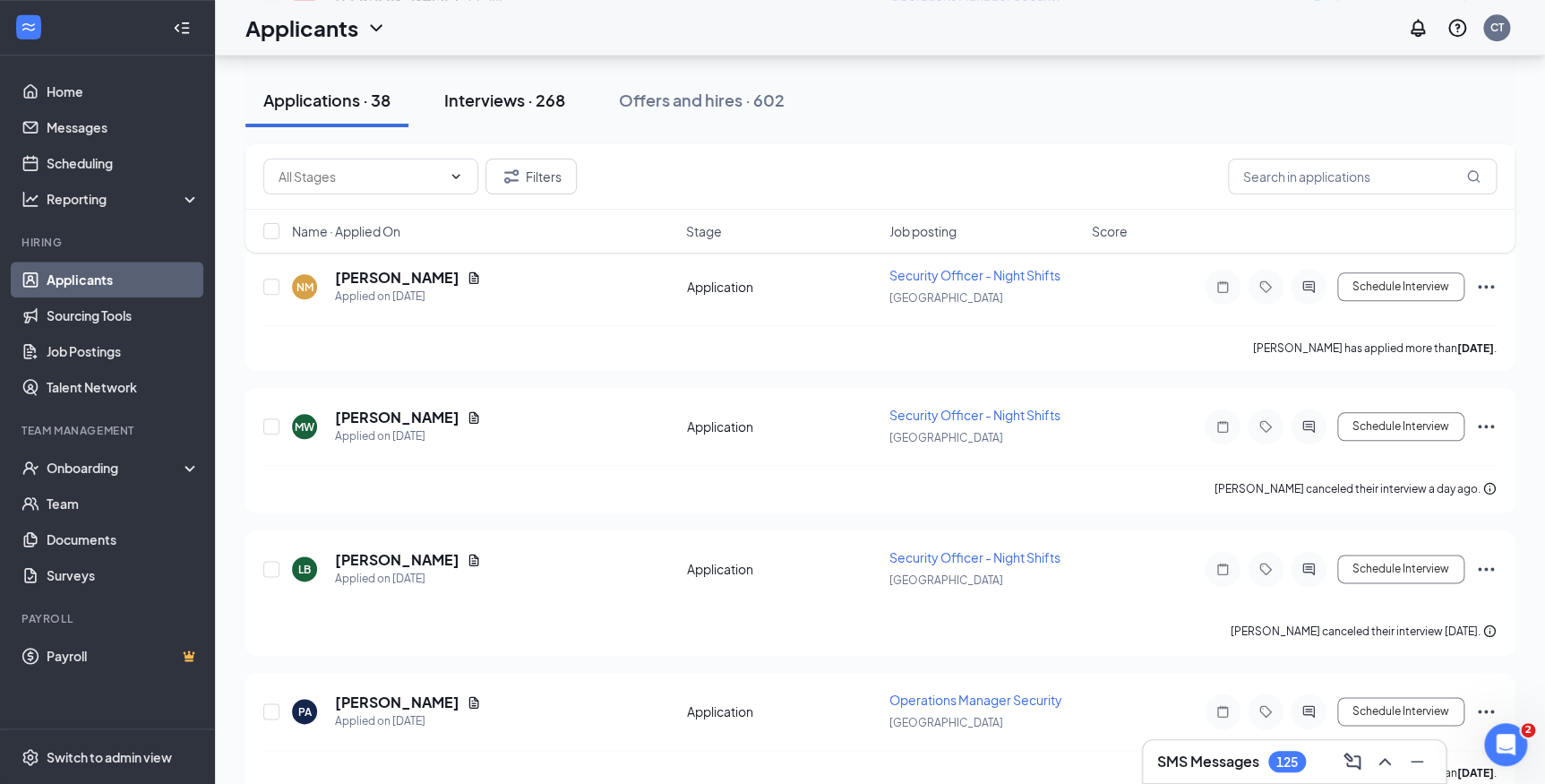
click at [521, 98] on div "Interviews · 268" at bounding box center [505, 100] width 121 height 22
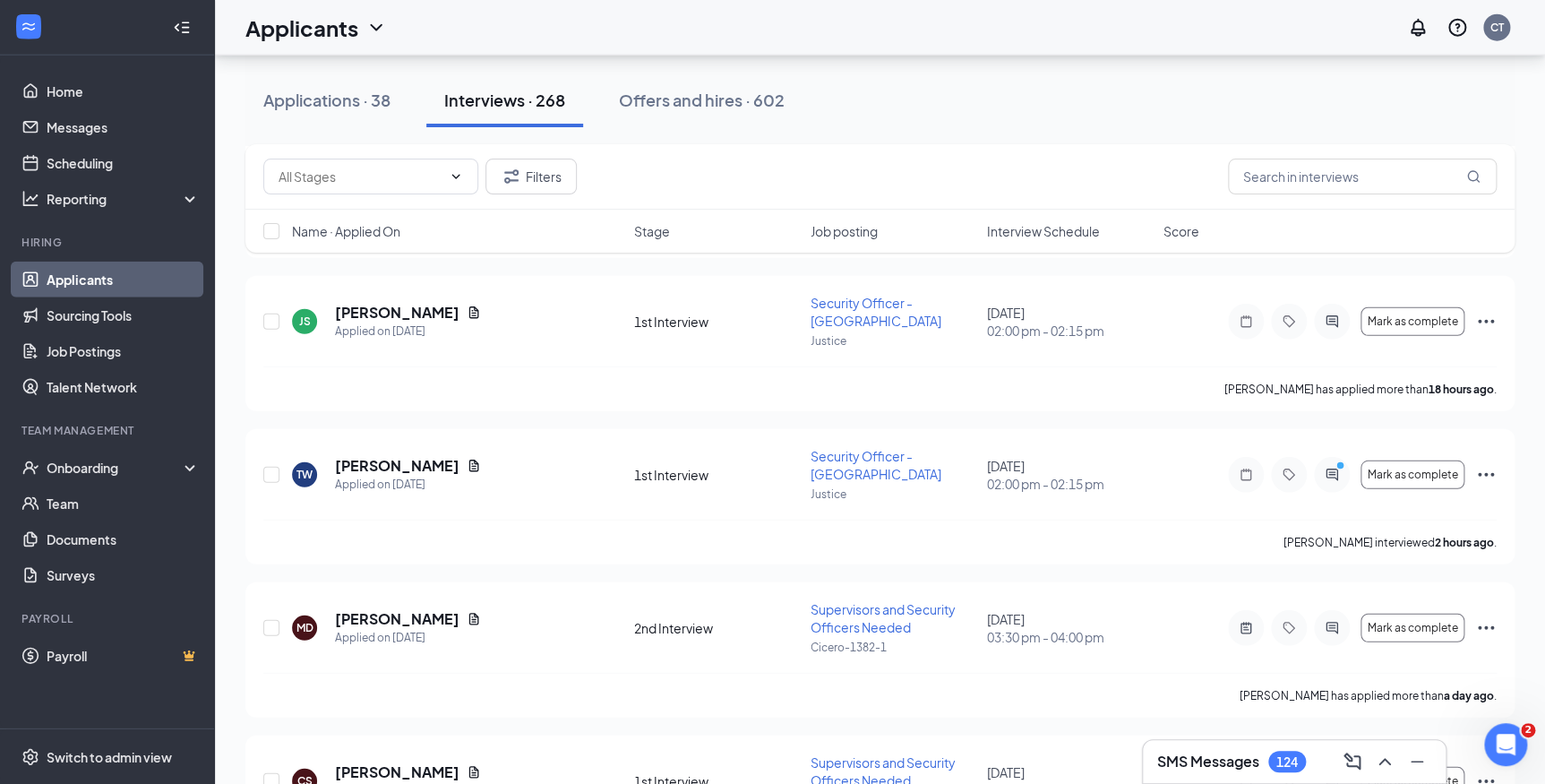
scroll to position [2524, 0]
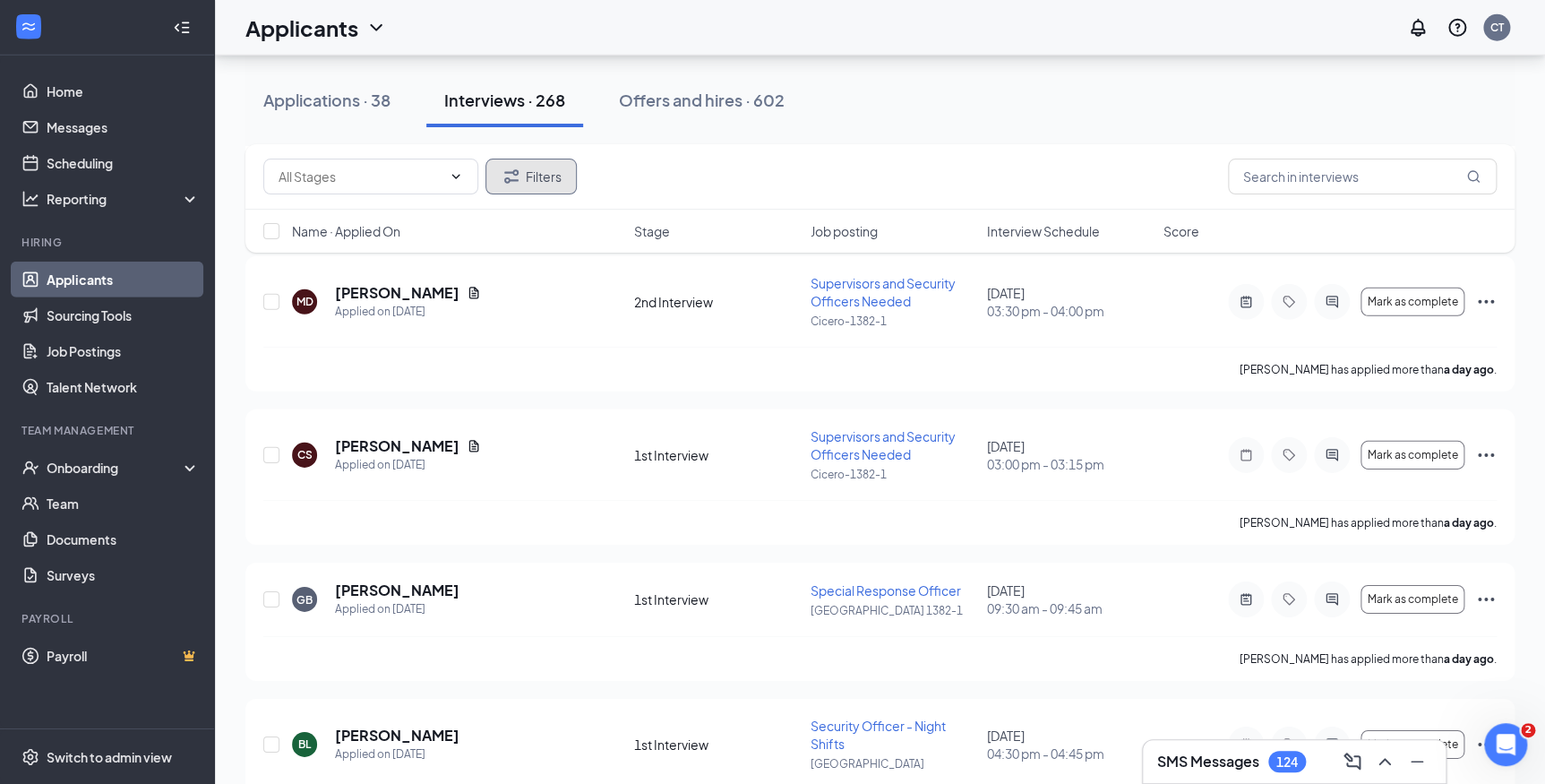
click at [545, 171] on button "Filters" at bounding box center [531, 176] width 92 height 36
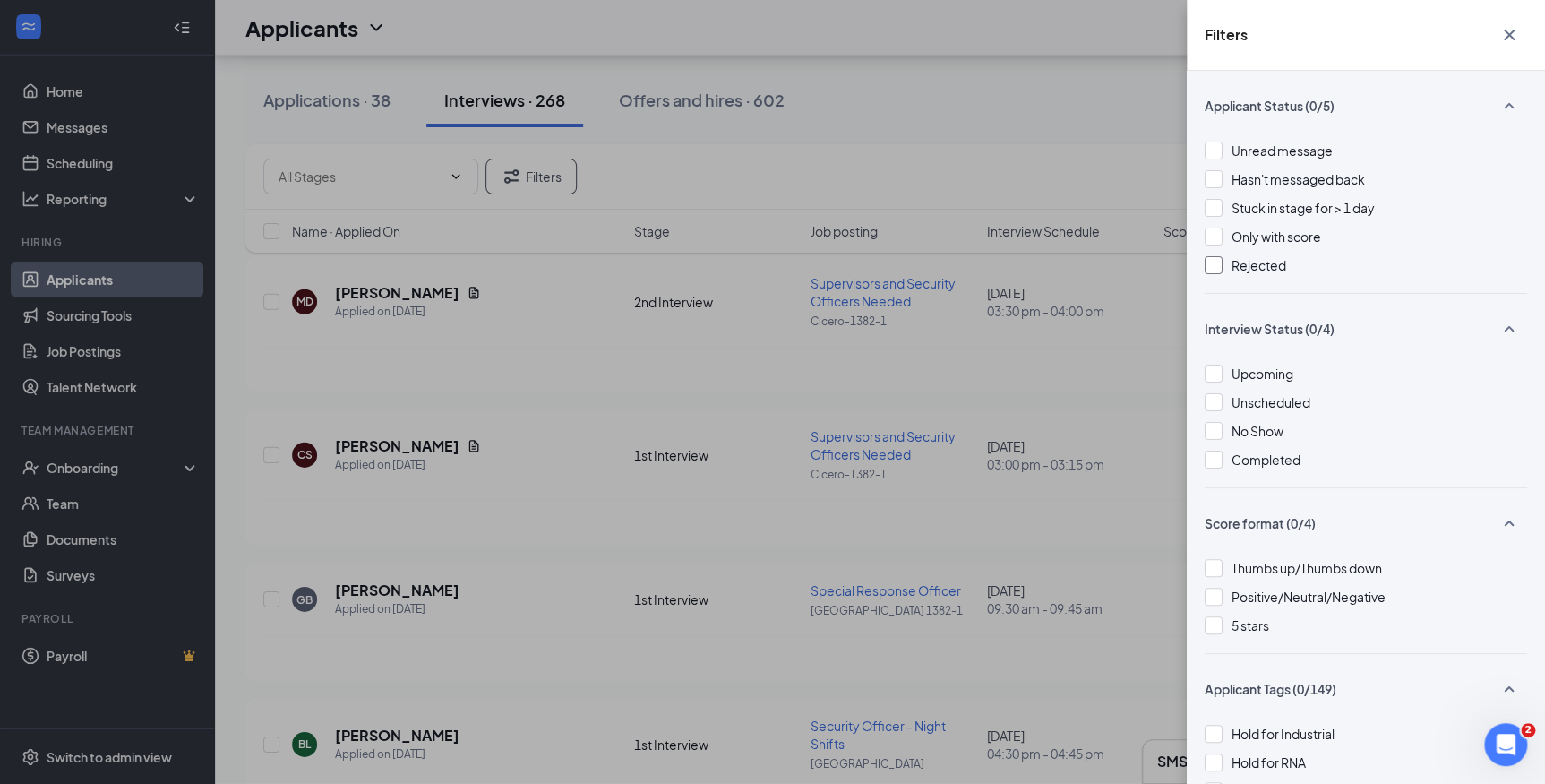
click at [1205, 262] on div at bounding box center [1213, 265] width 18 height 18
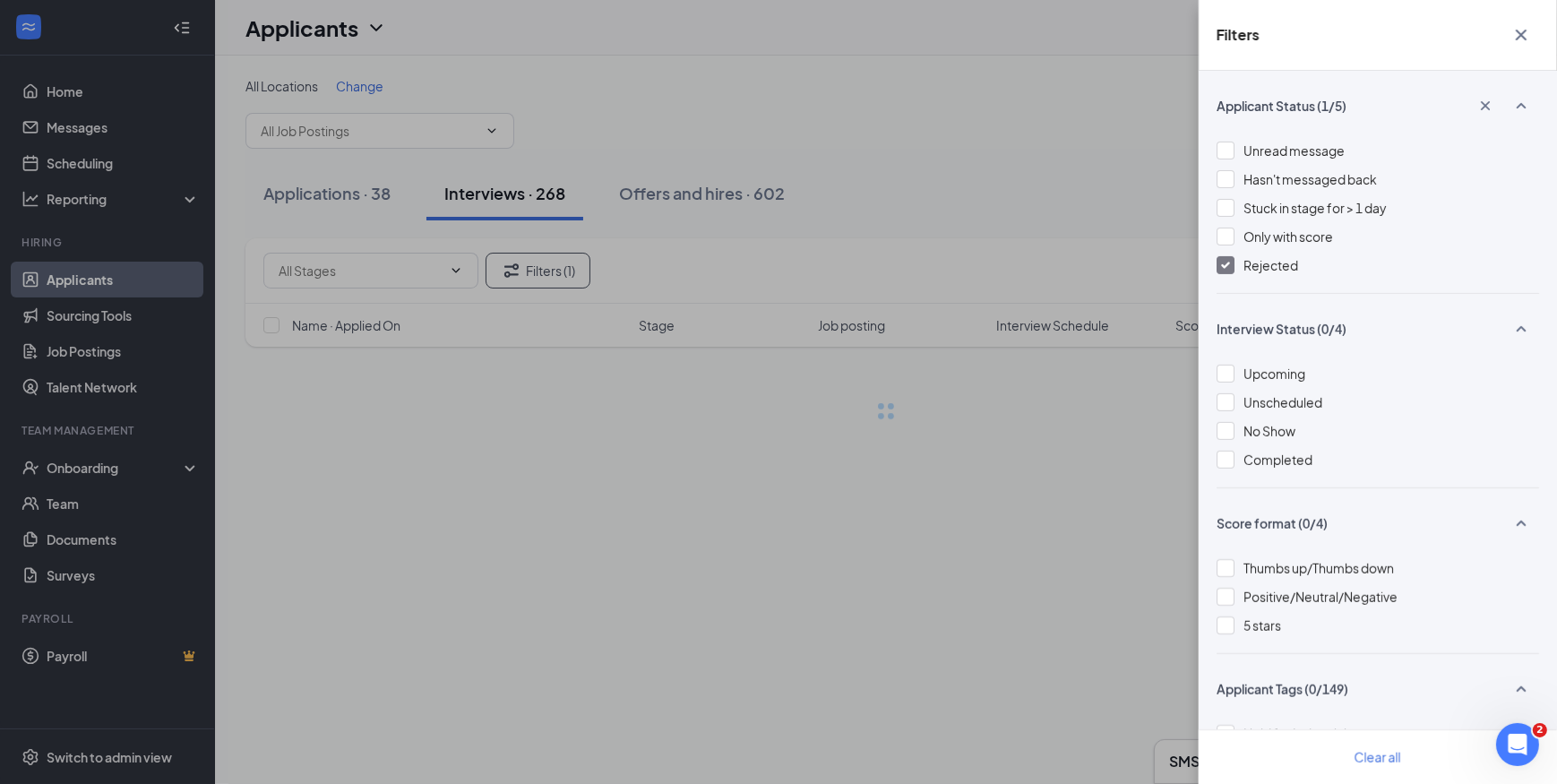
click at [712, 45] on div "Filters Applicant Status (1/5) Unread message Hasn't messaged back Stuck in sta…" at bounding box center [778, 392] width 1557 height 784
click at [711, 45] on div "Filters Applicant Status (1/5) Unread message Hasn't messaged back Stuck in sta…" at bounding box center [778, 392] width 1557 height 784
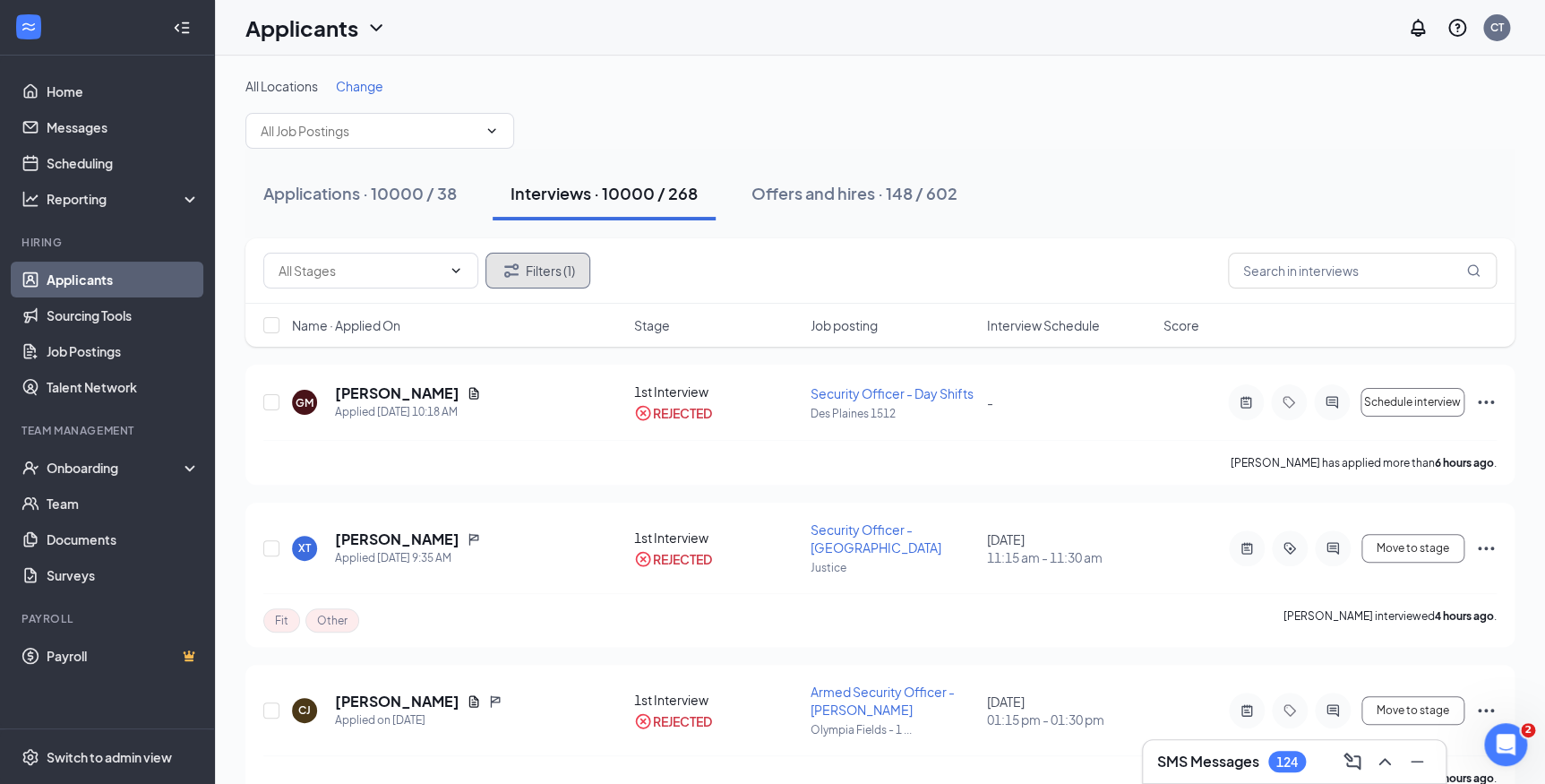
click at [547, 267] on button "Filters (1)" at bounding box center [538, 270] width 104 height 36
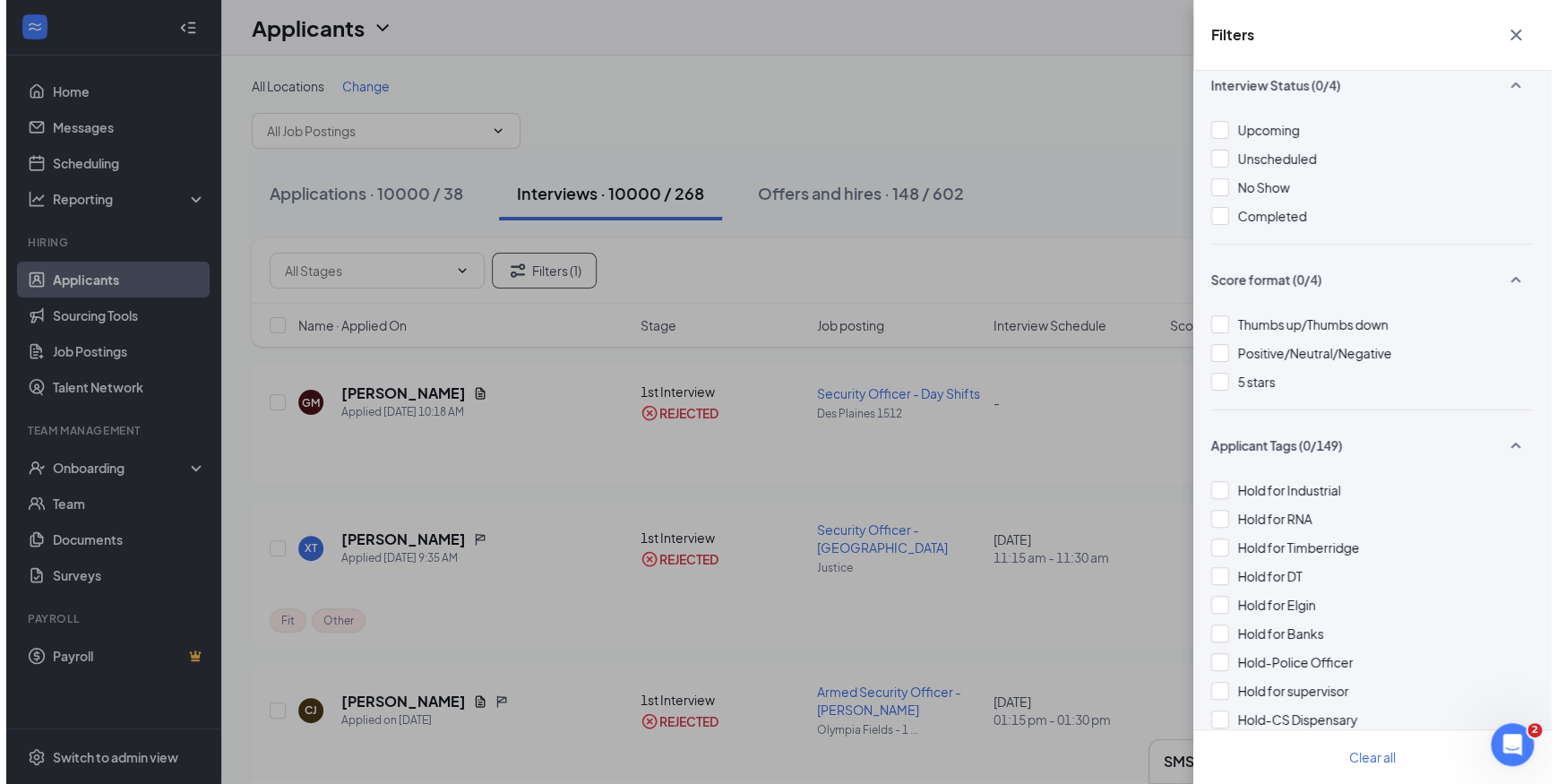
scroll to position [325, 0]
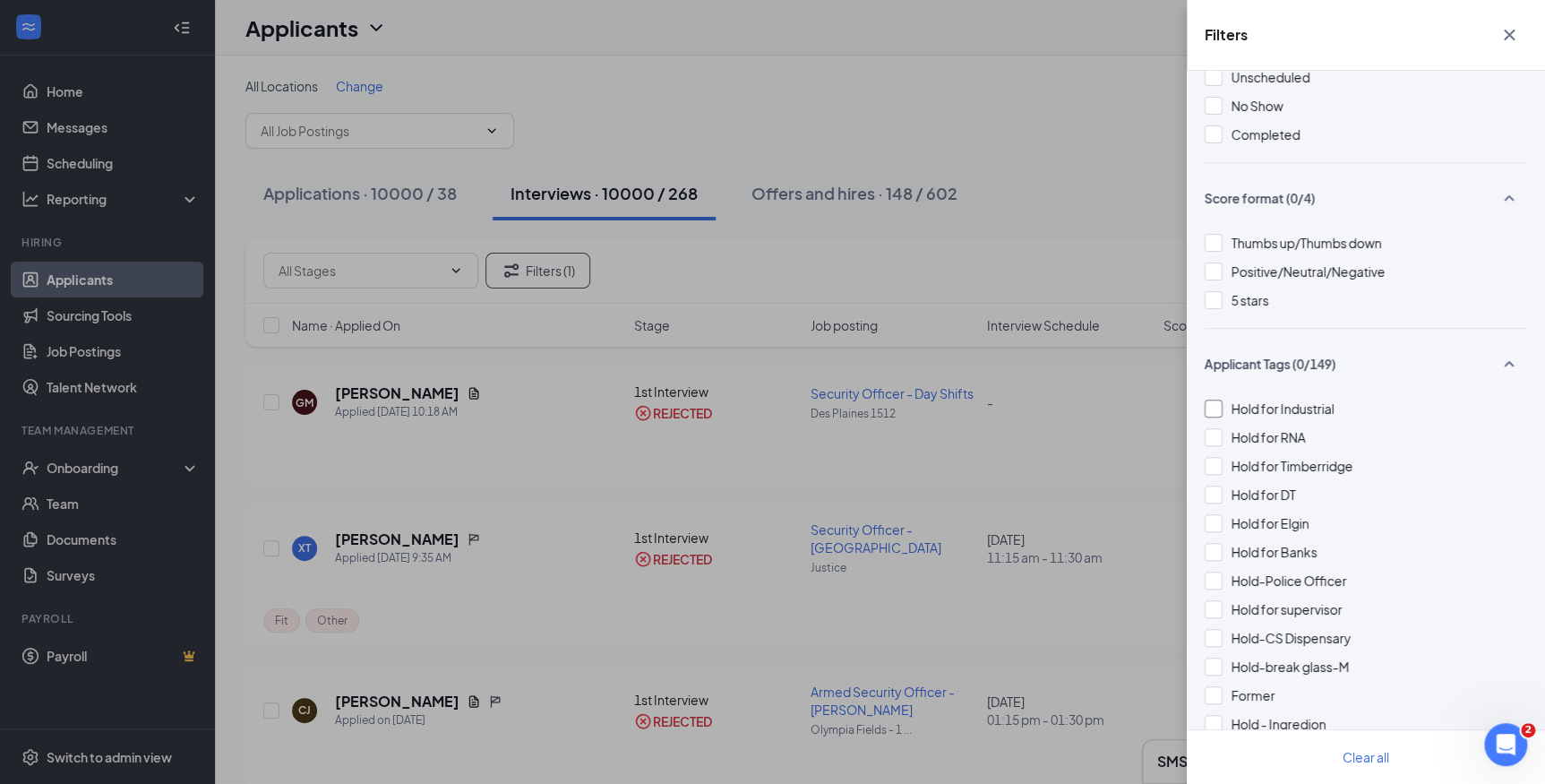
click at [1205, 408] on div at bounding box center [1213, 408] width 18 height 18
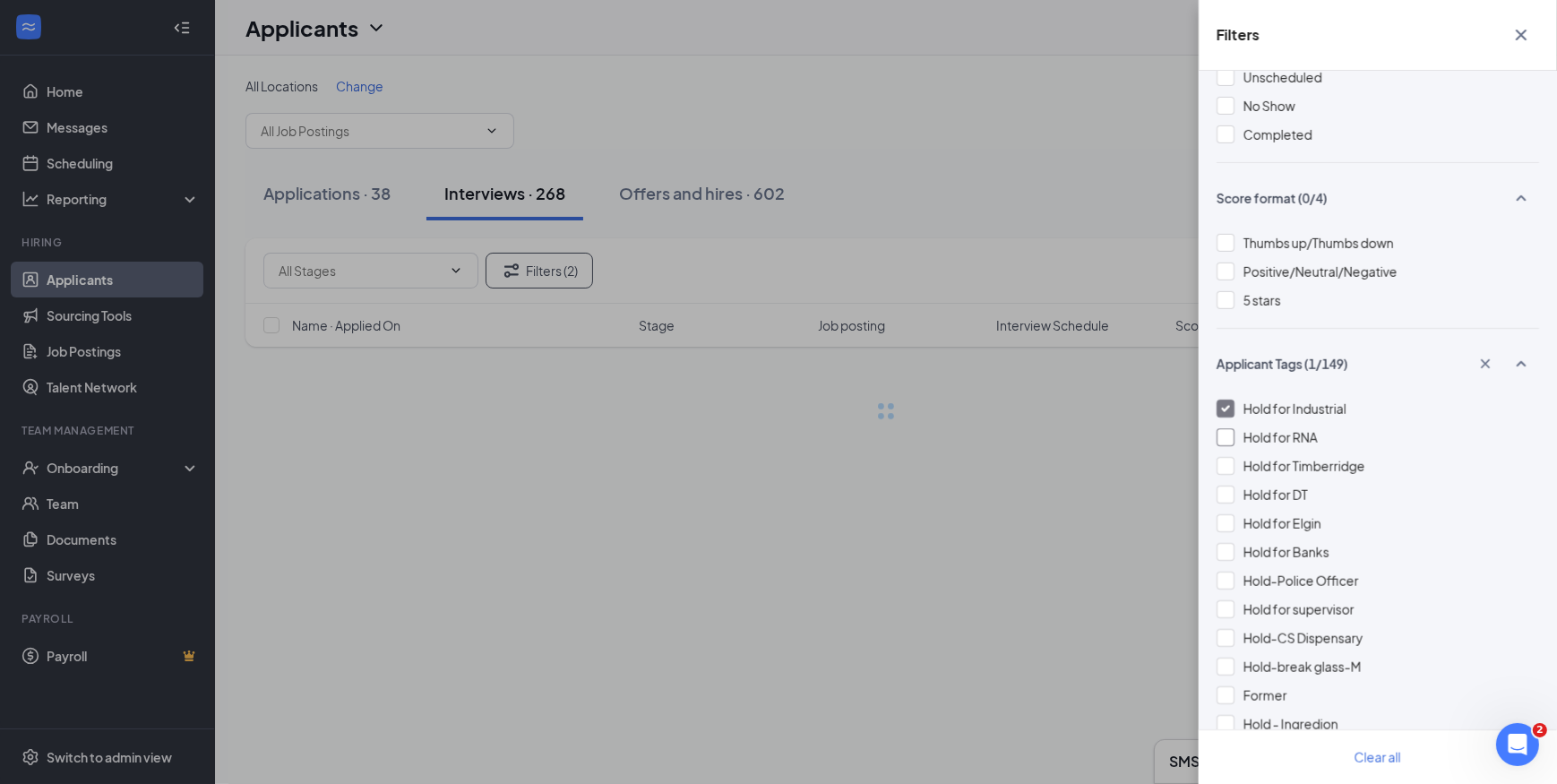
click at [1221, 438] on div at bounding box center [1225, 437] width 18 height 18
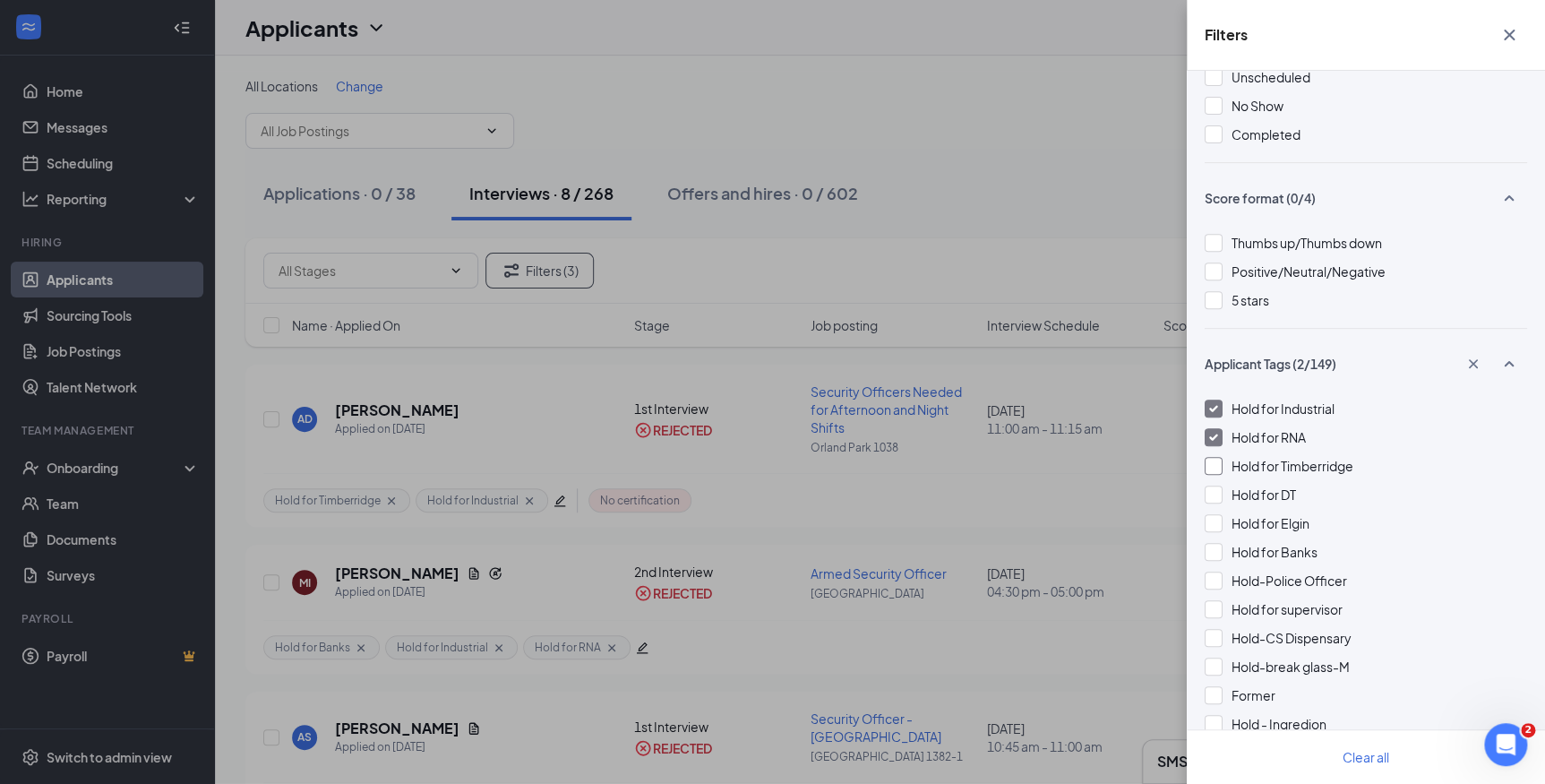
click at [1216, 464] on div at bounding box center [1213, 466] width 18 height 18
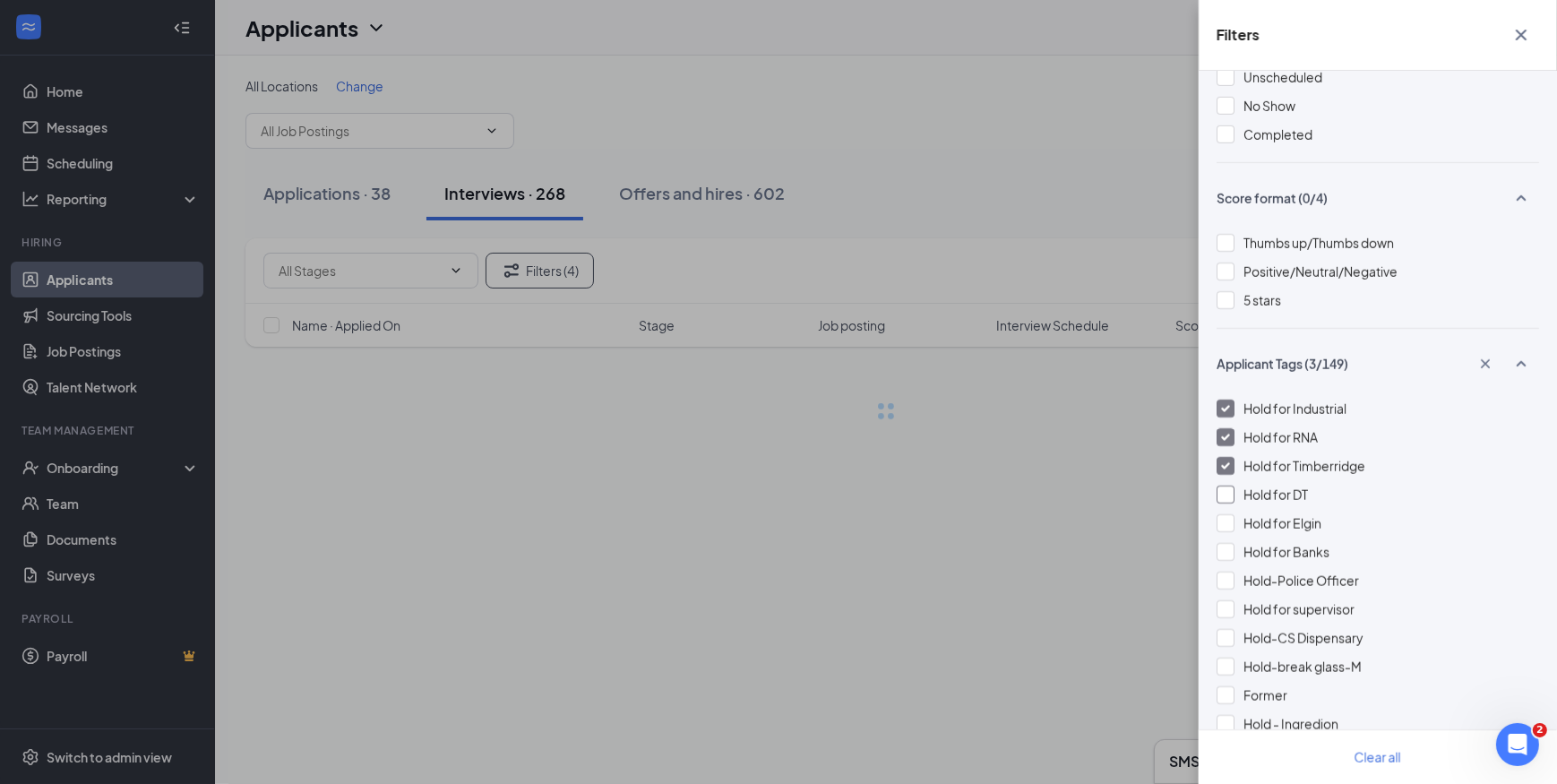
click at [1220, 494] on div at bounding box center [1225, 494] width 18 height 18
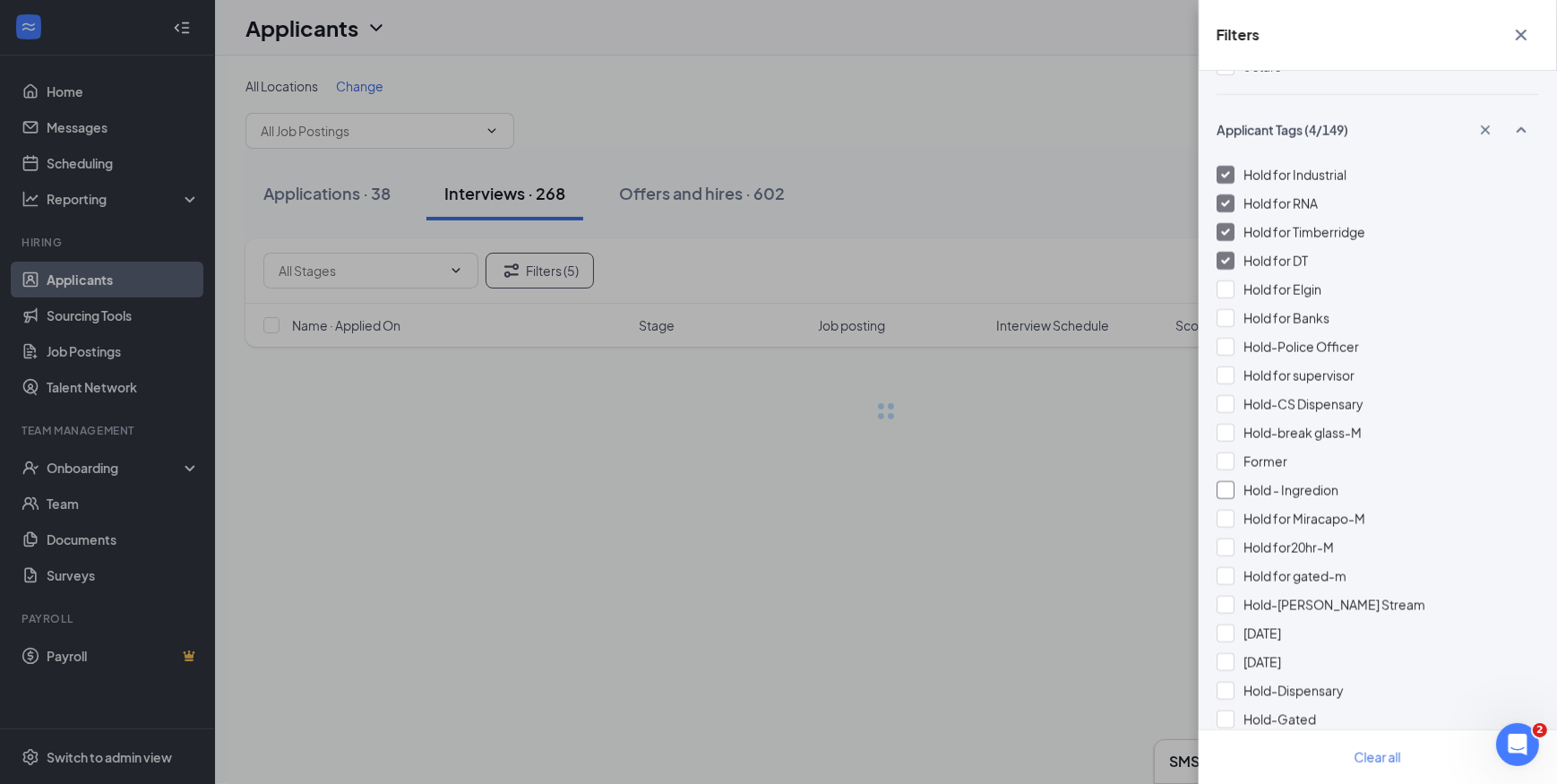
scroll to position [569, 0]
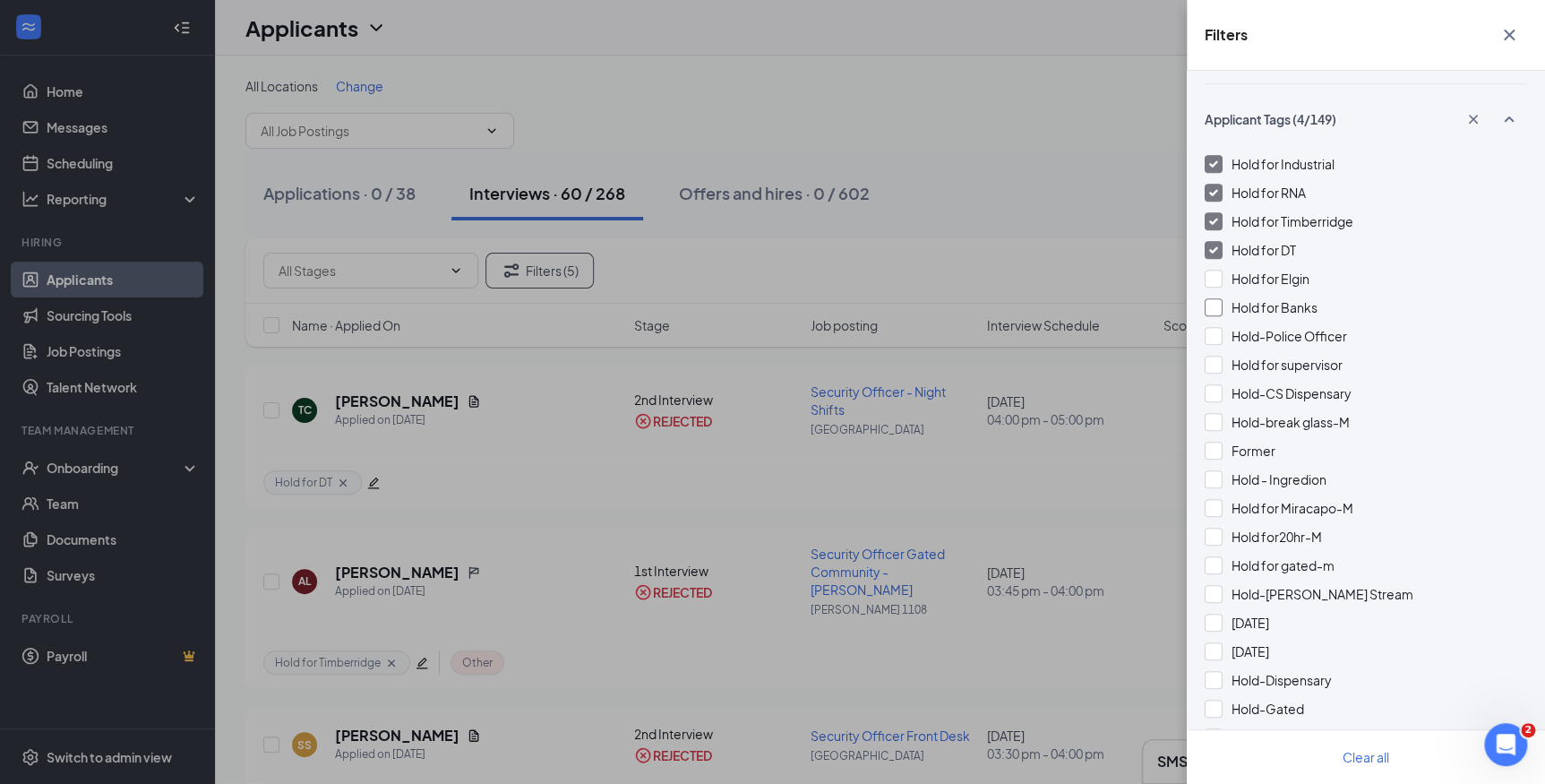
click at [1215, 305] on div at bounding box center [1213, 307] width 18 height 18
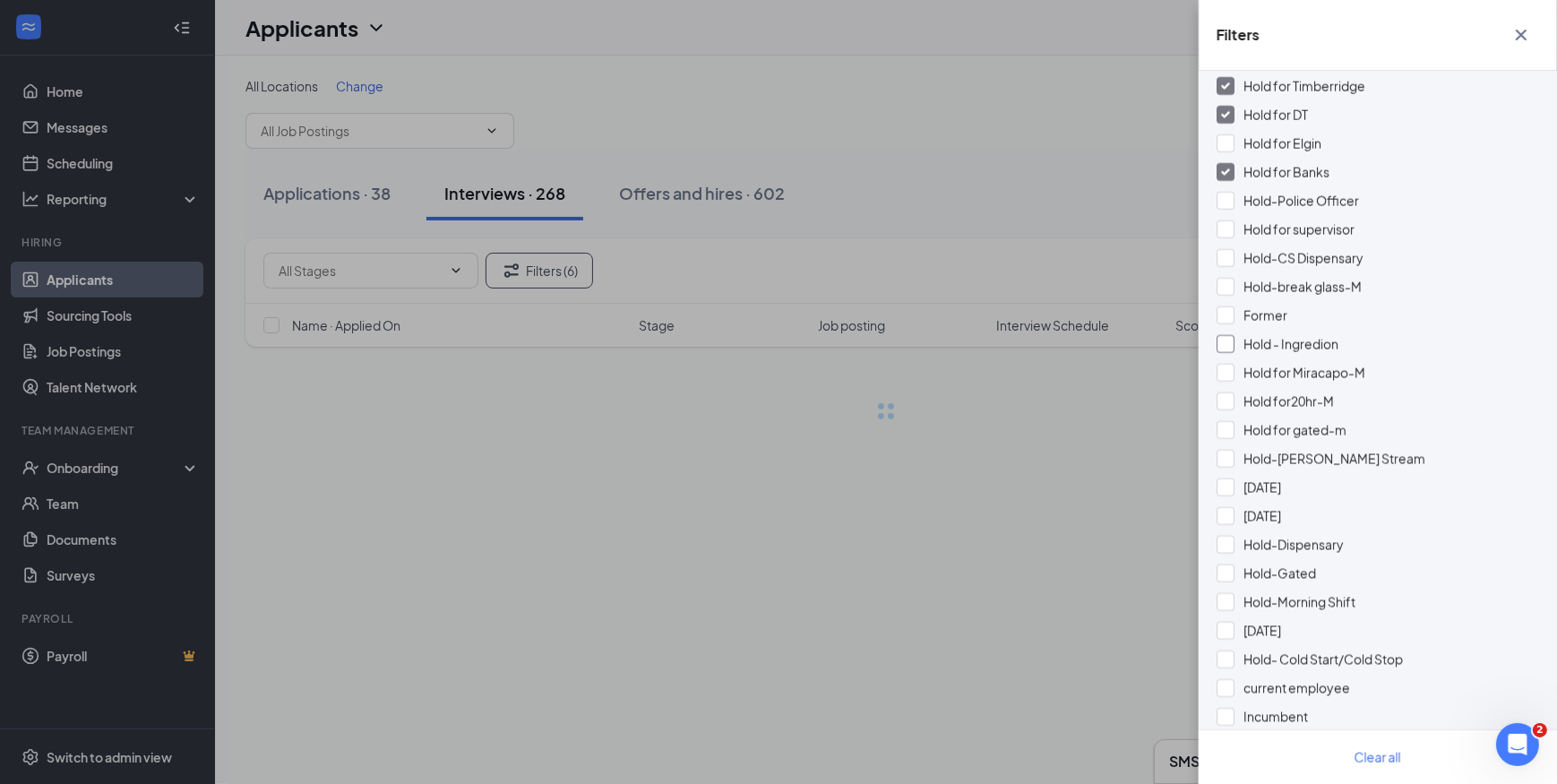
scroll to position [733, 0]
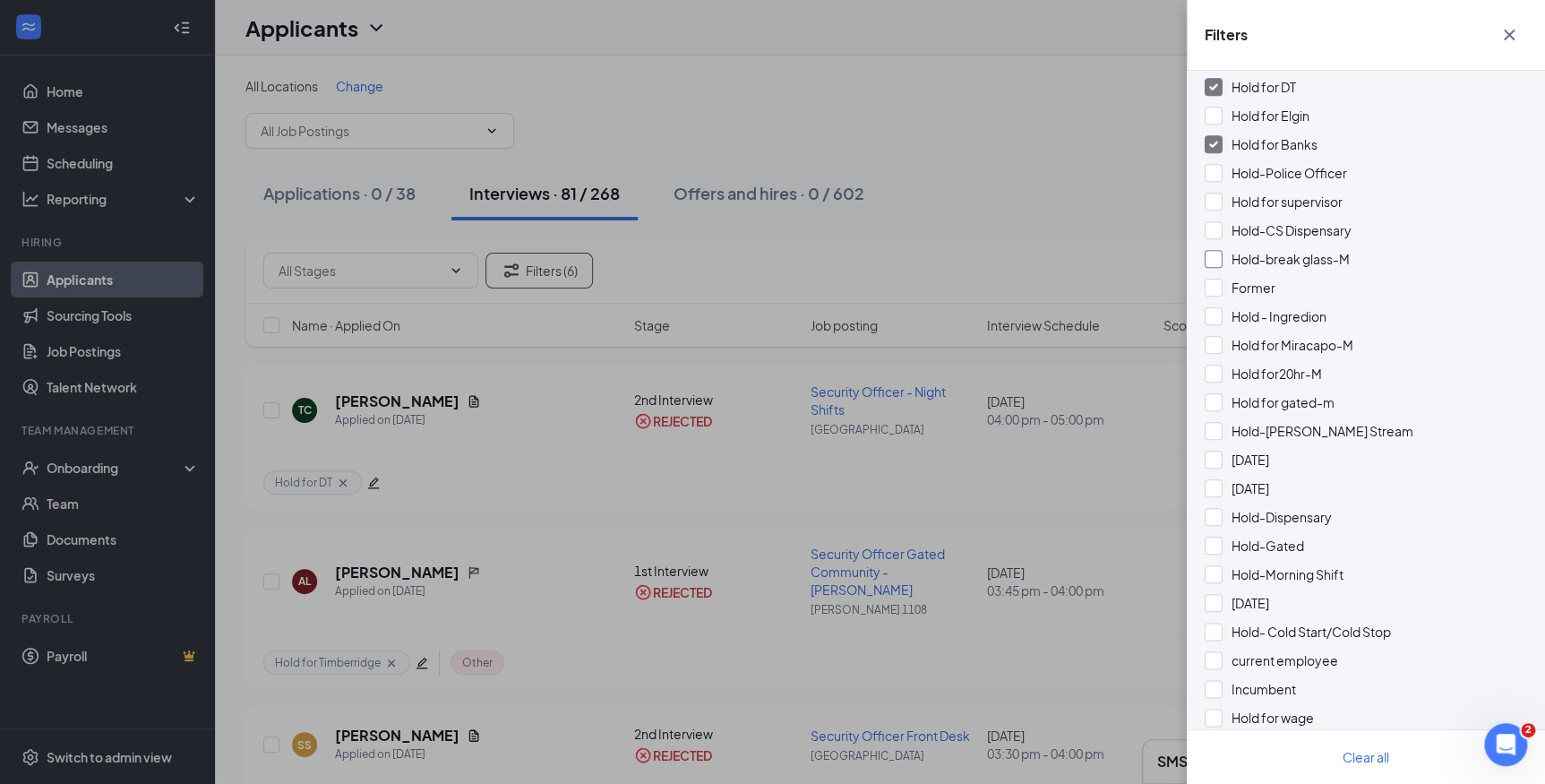
click at [1213, 258] on div at bounding box center [1213, 258] width 18 height 18
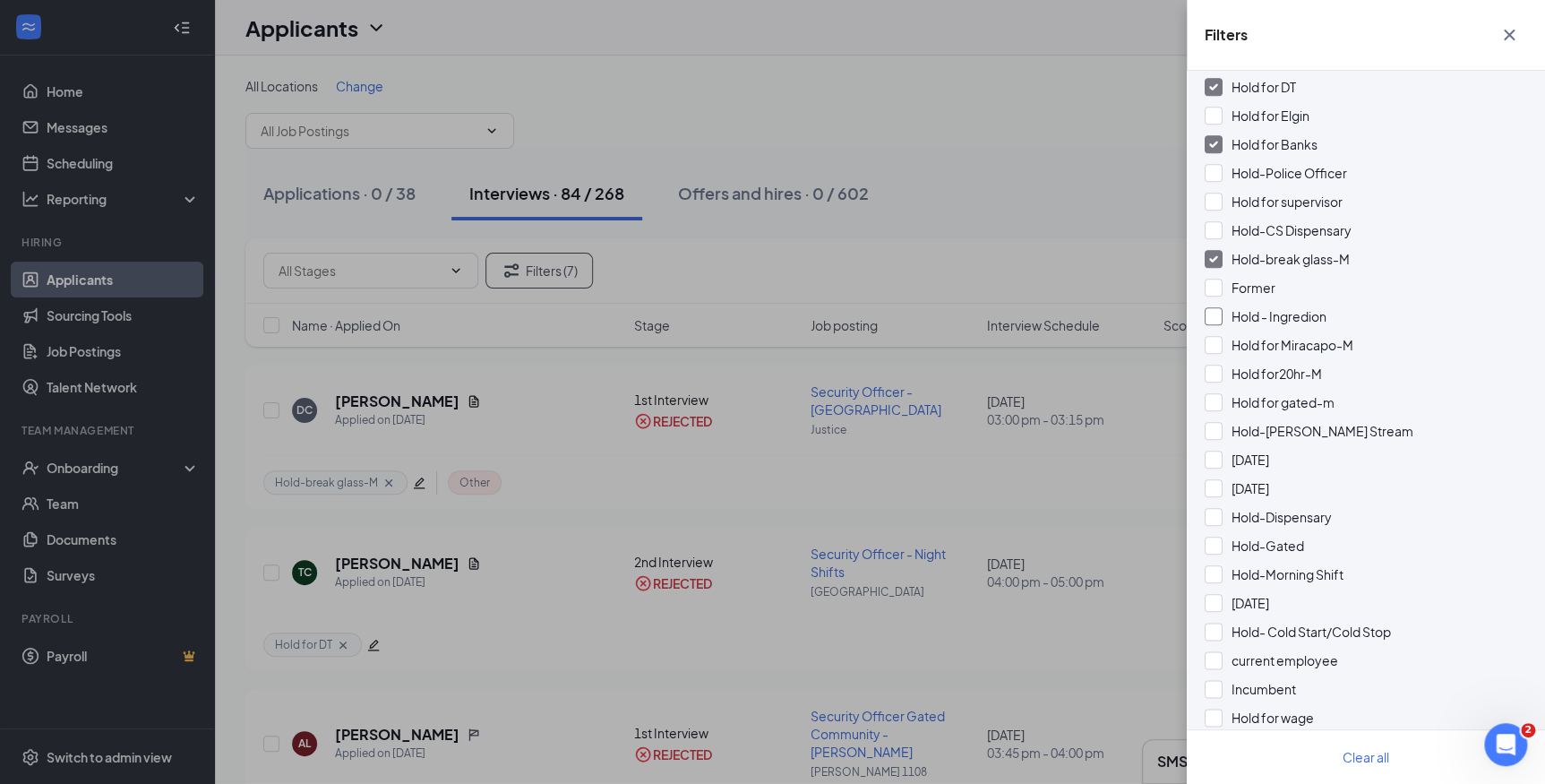
click at [1222, 316] on div "Hold - Ingredion" at bounding box center [1366, 316] width 323 height 19
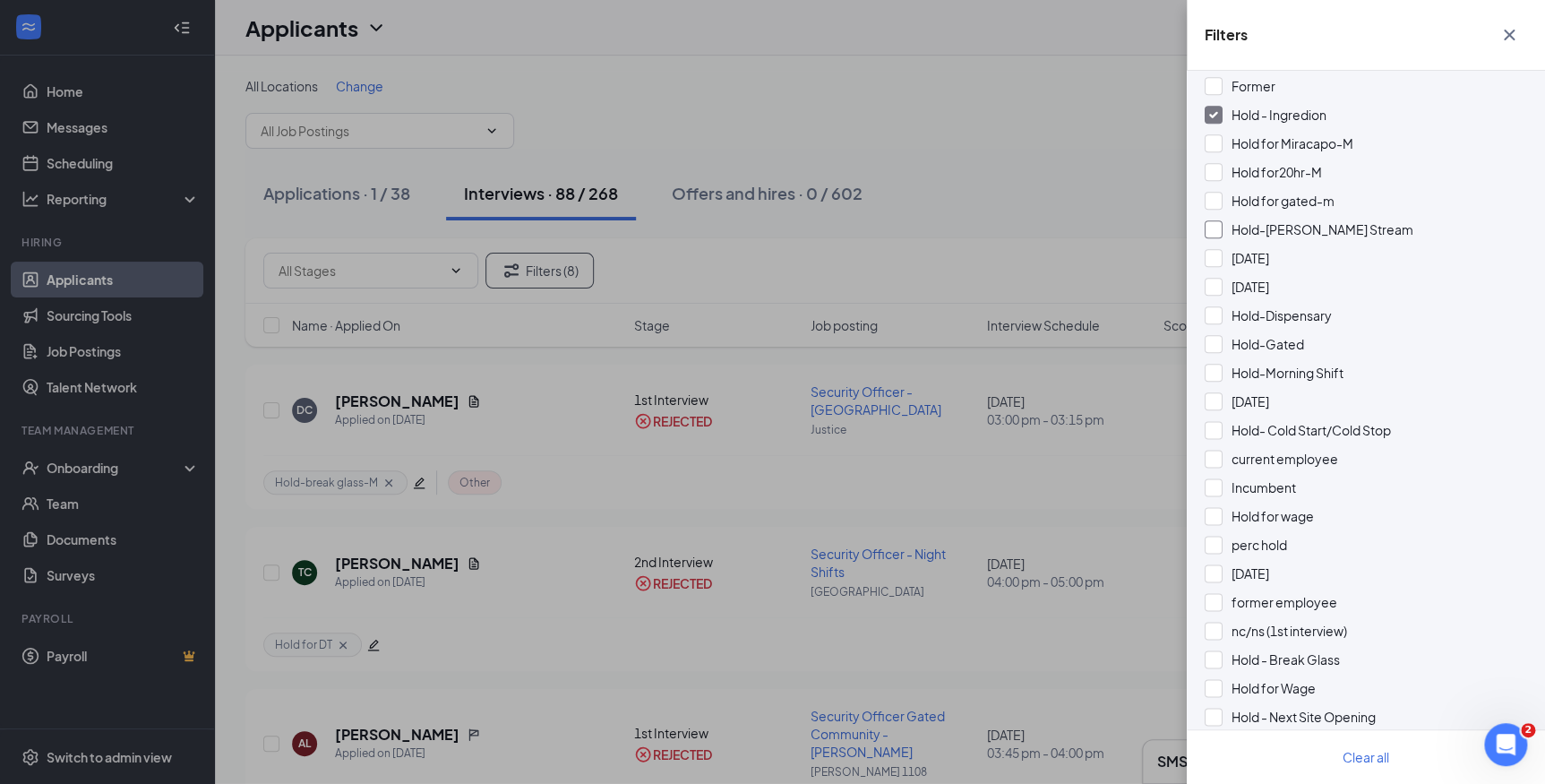
scroll to position [976, 0]
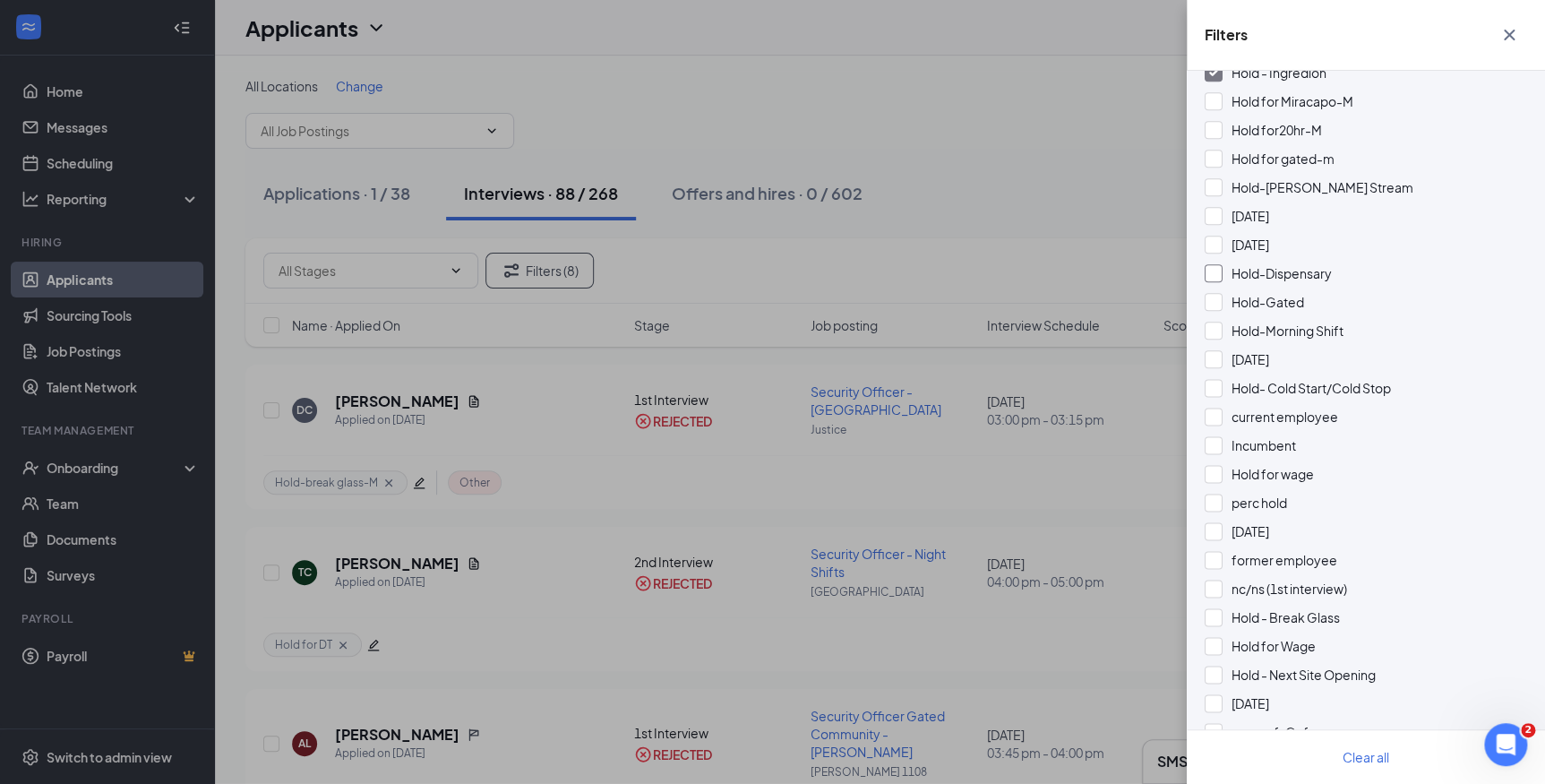
click at [1210, 273] on div at bounding box center [1213, 273] width 18 height 18
click at [1222, 306] on div "Hold-Gated" at bounding box center [1366, 302] width 323 height 19
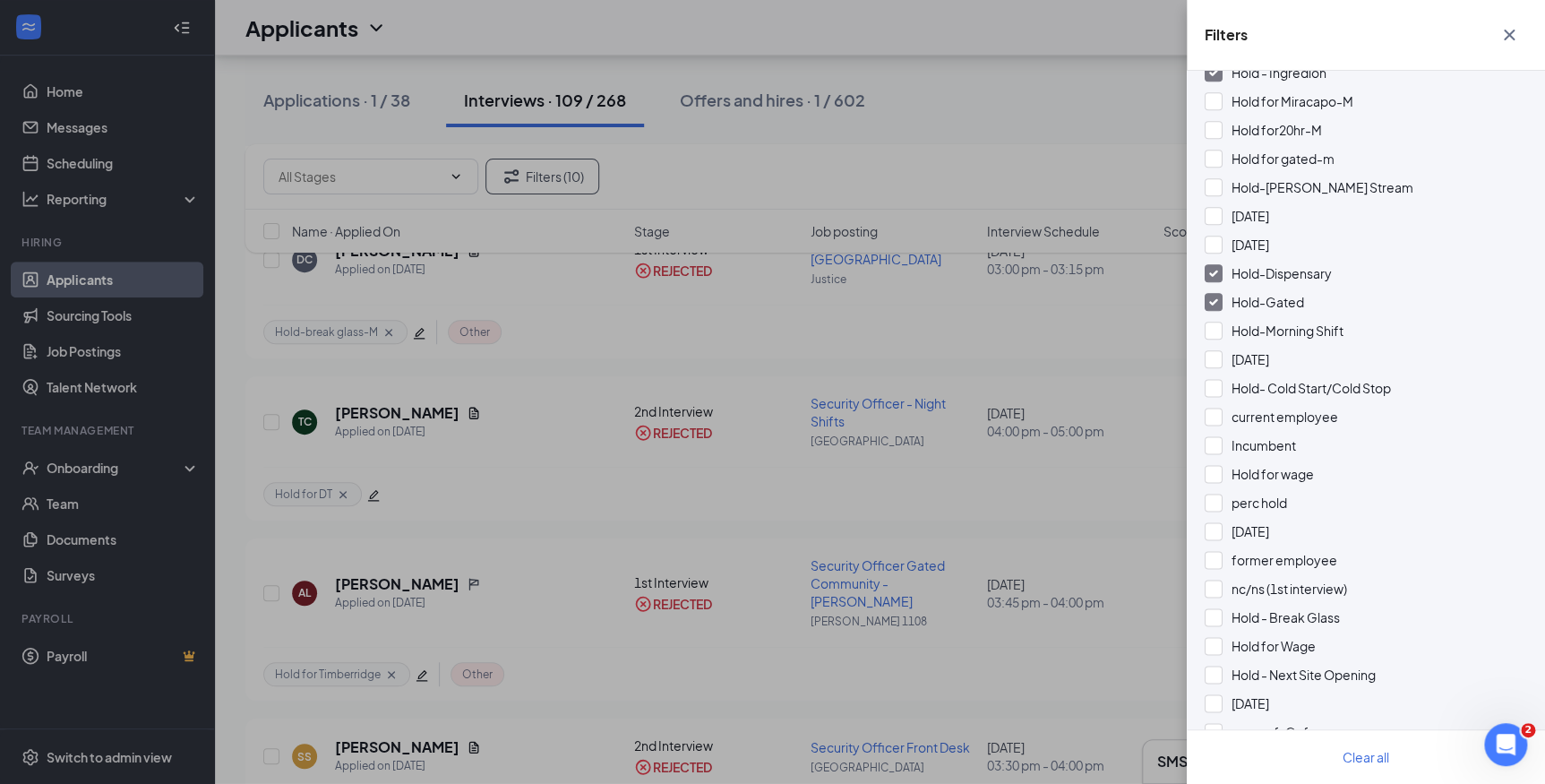
scroll to position [407, 0]
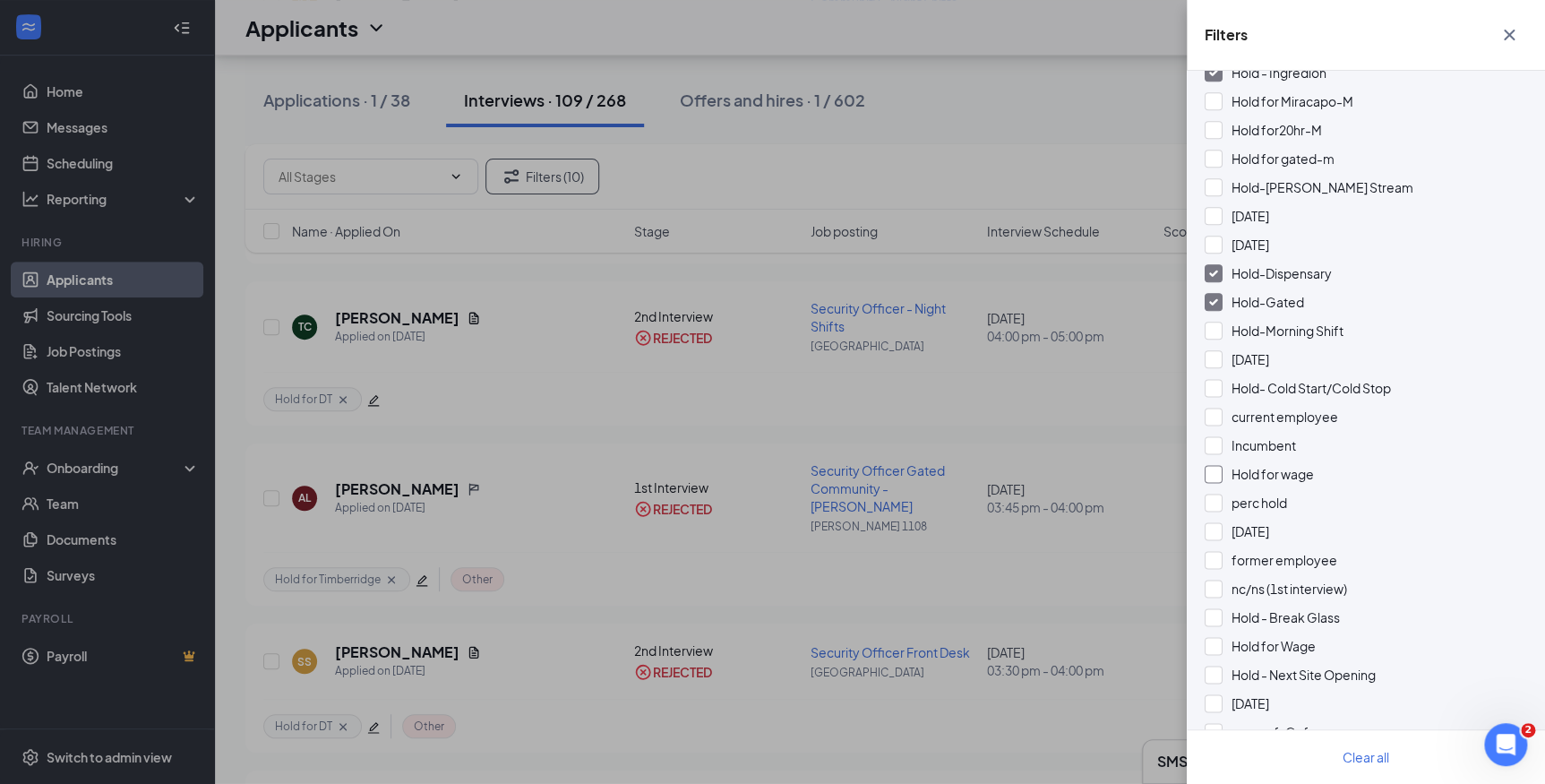
click at [1210, 474] on div at bounding box center [1213, 474] width 18 height 18
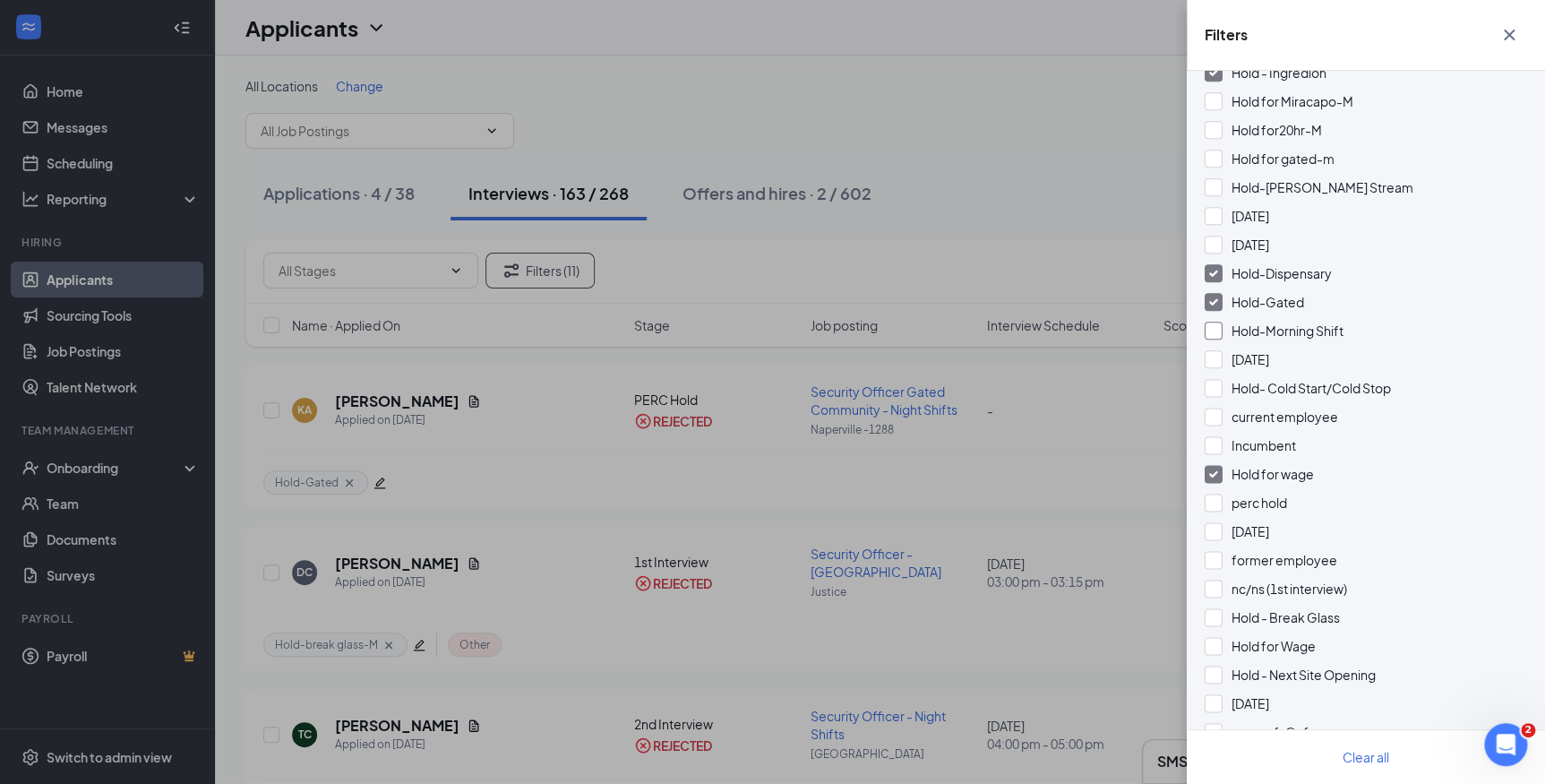
click at [1218, 333] on div at bounding box center [1213, 331] width 18 height 18
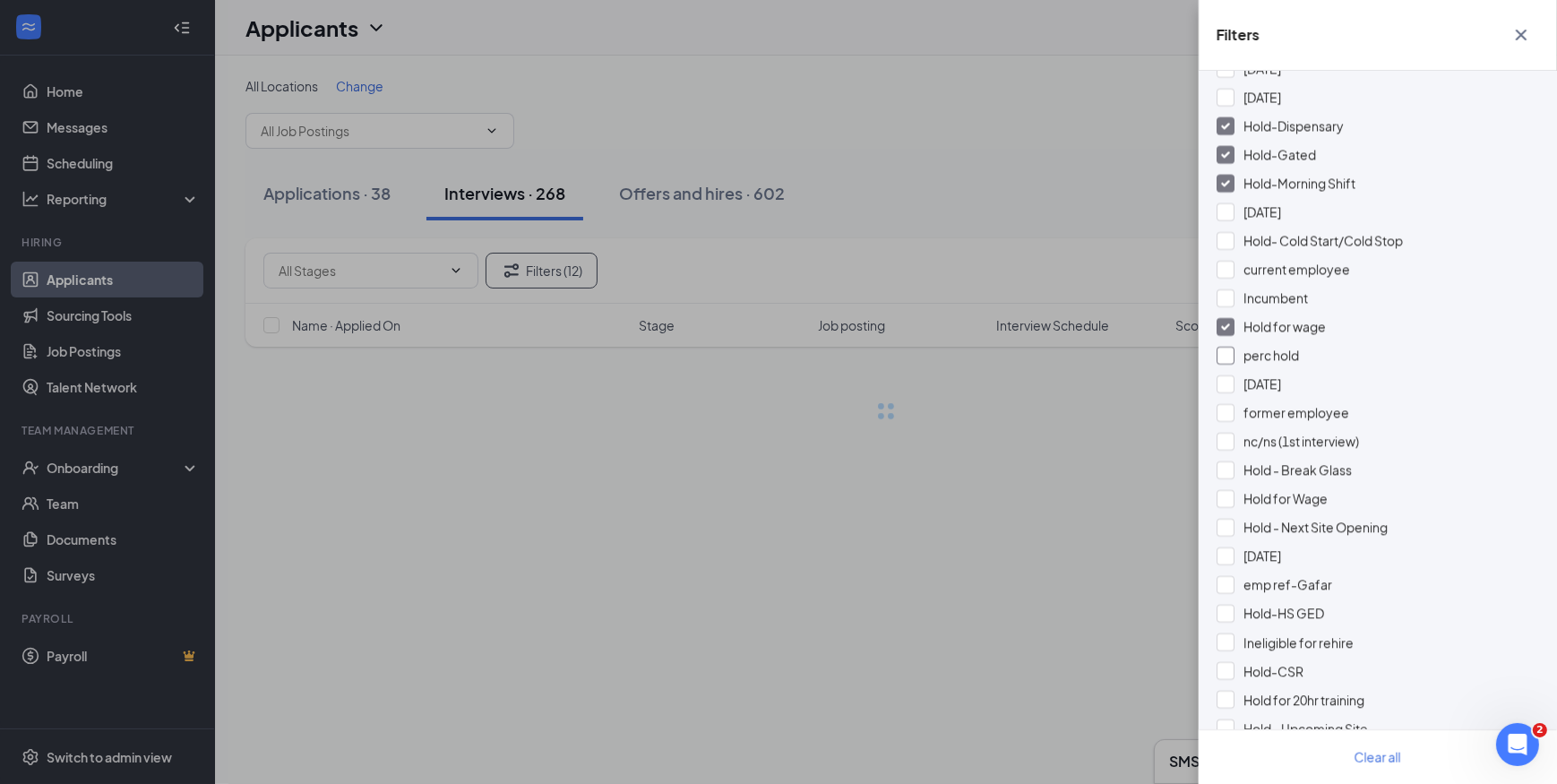
scroll to position [1139, 0]
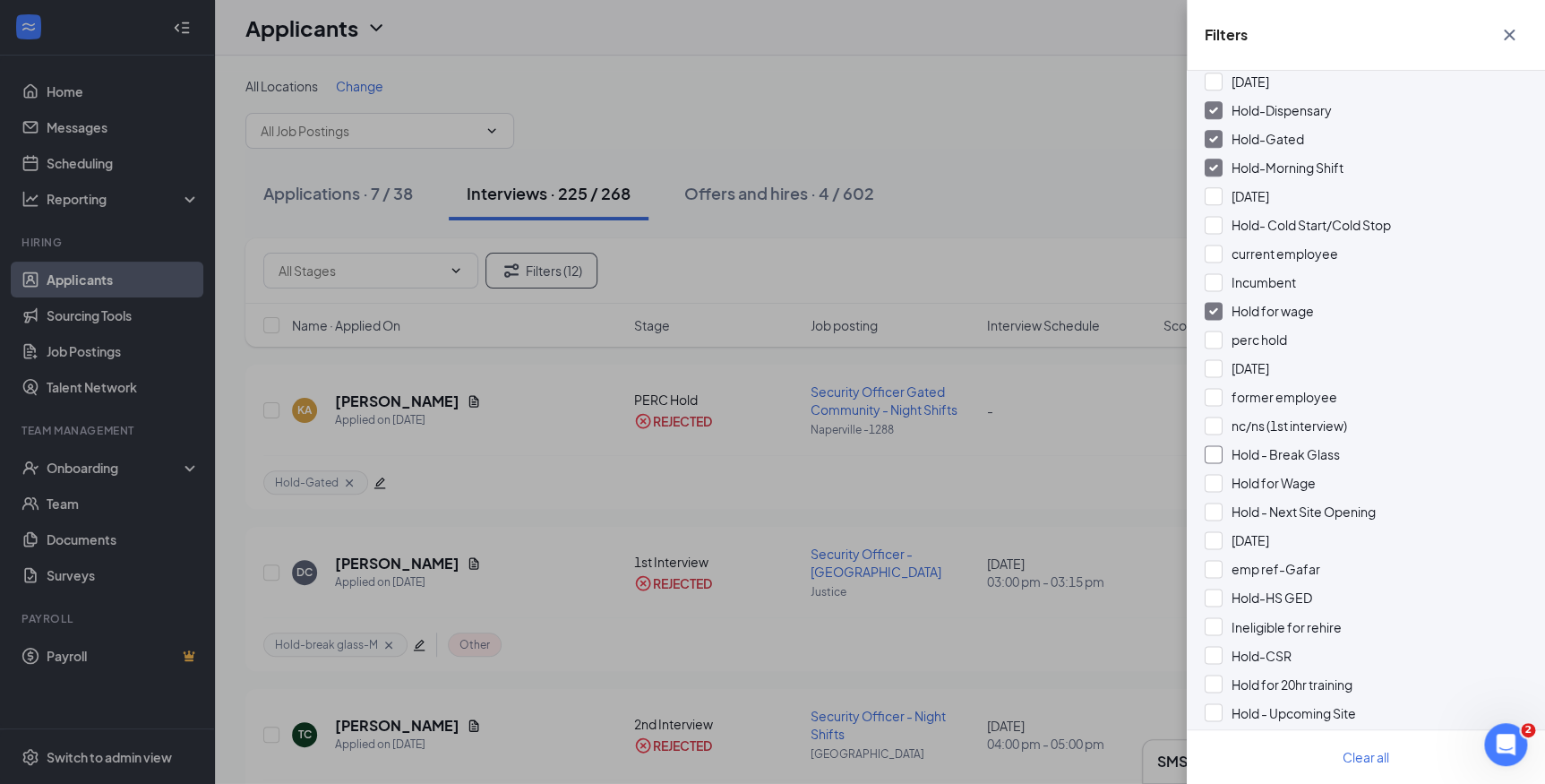
click at [1213, 450] on div at bounding box center [1213, 453] width 18 height 18
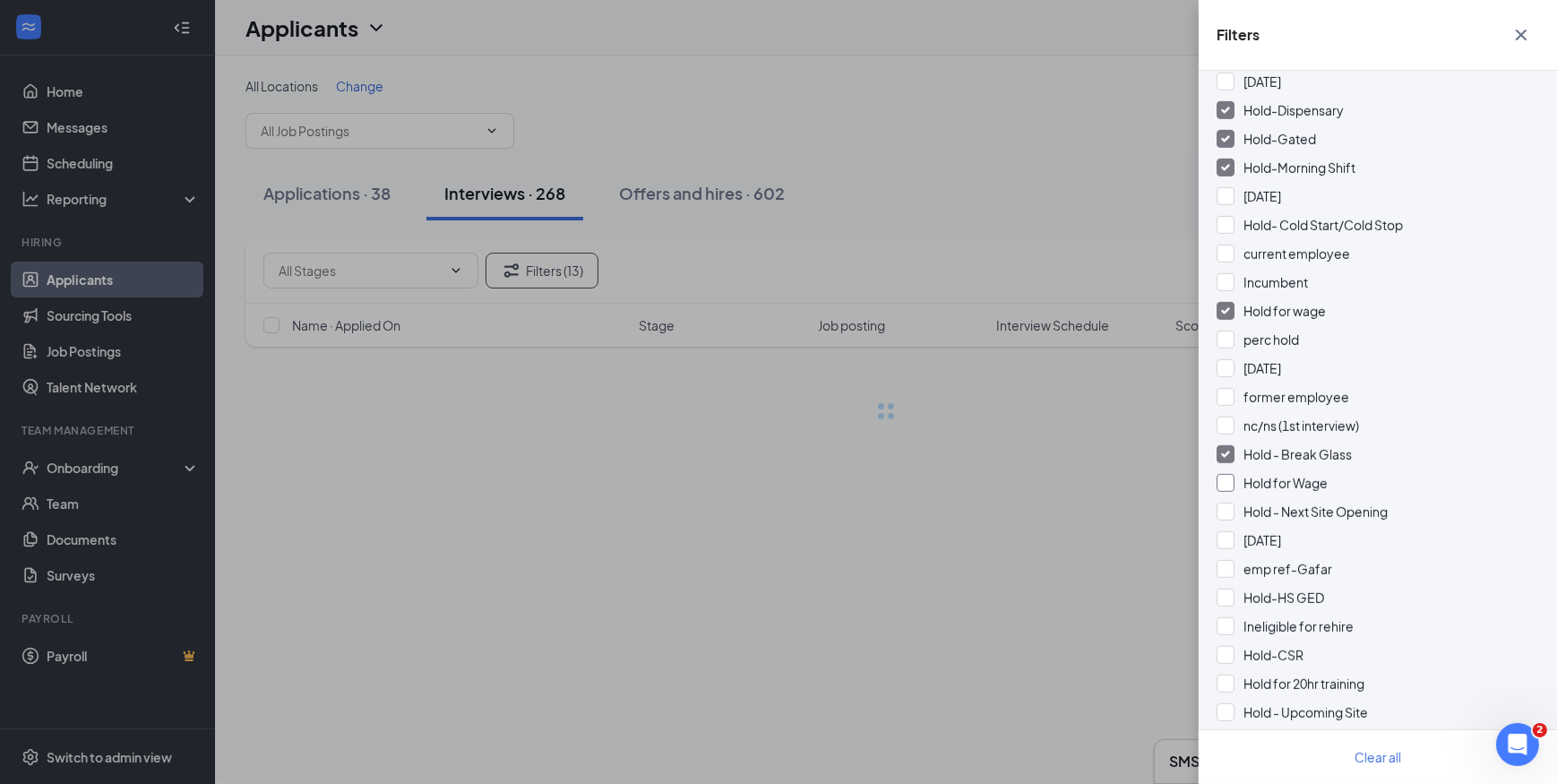
click at [1221, 484] on div at bounding box center [1225, 482] width 18 height 18
click at [1229, 507] on div at bounding box center [1225, 511] width 18 height 18
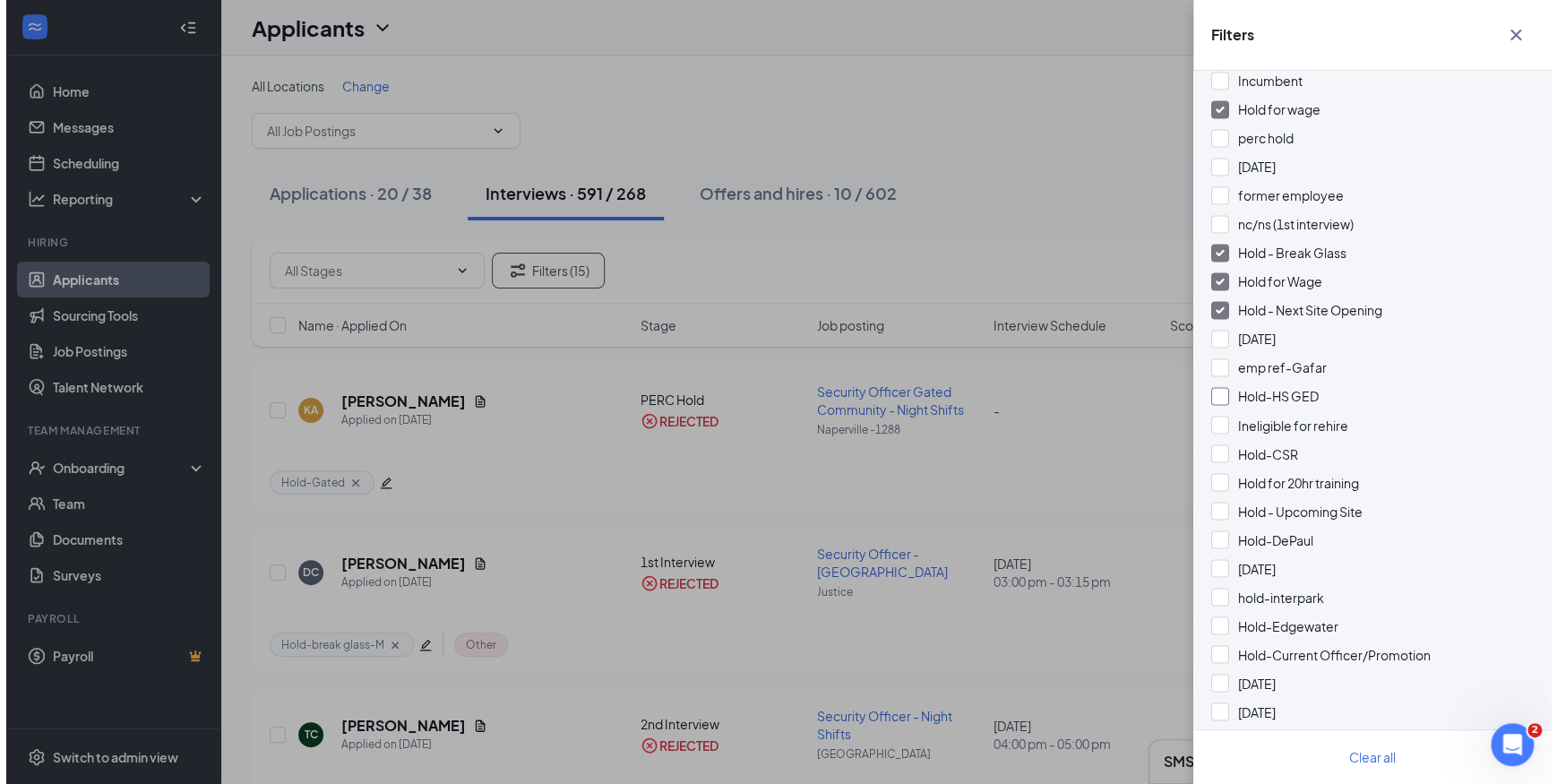
scroll to position [1383, 0]
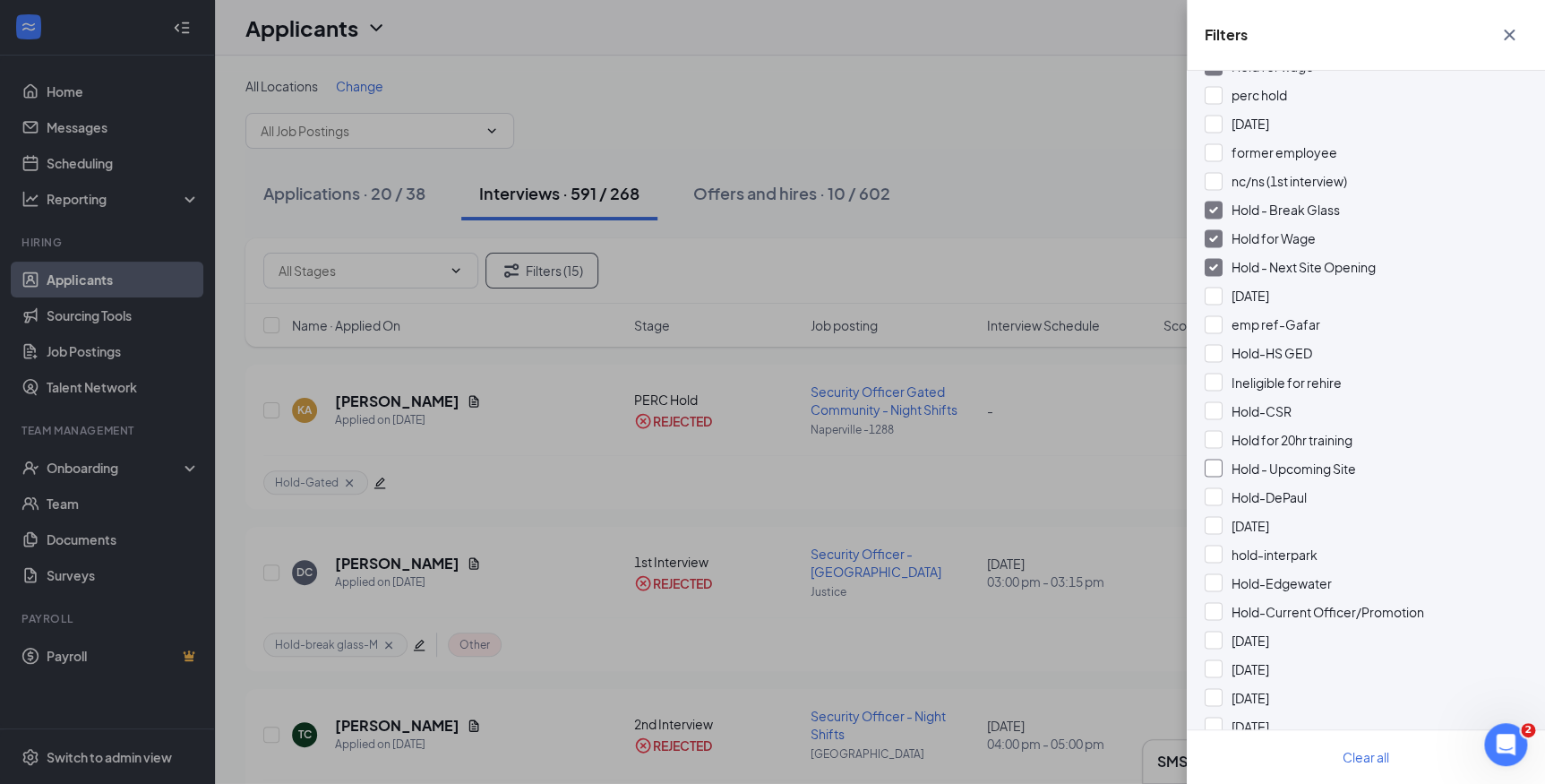
click at [1213, 472] on div at bounding box center [1213, 467] width 18 height 18
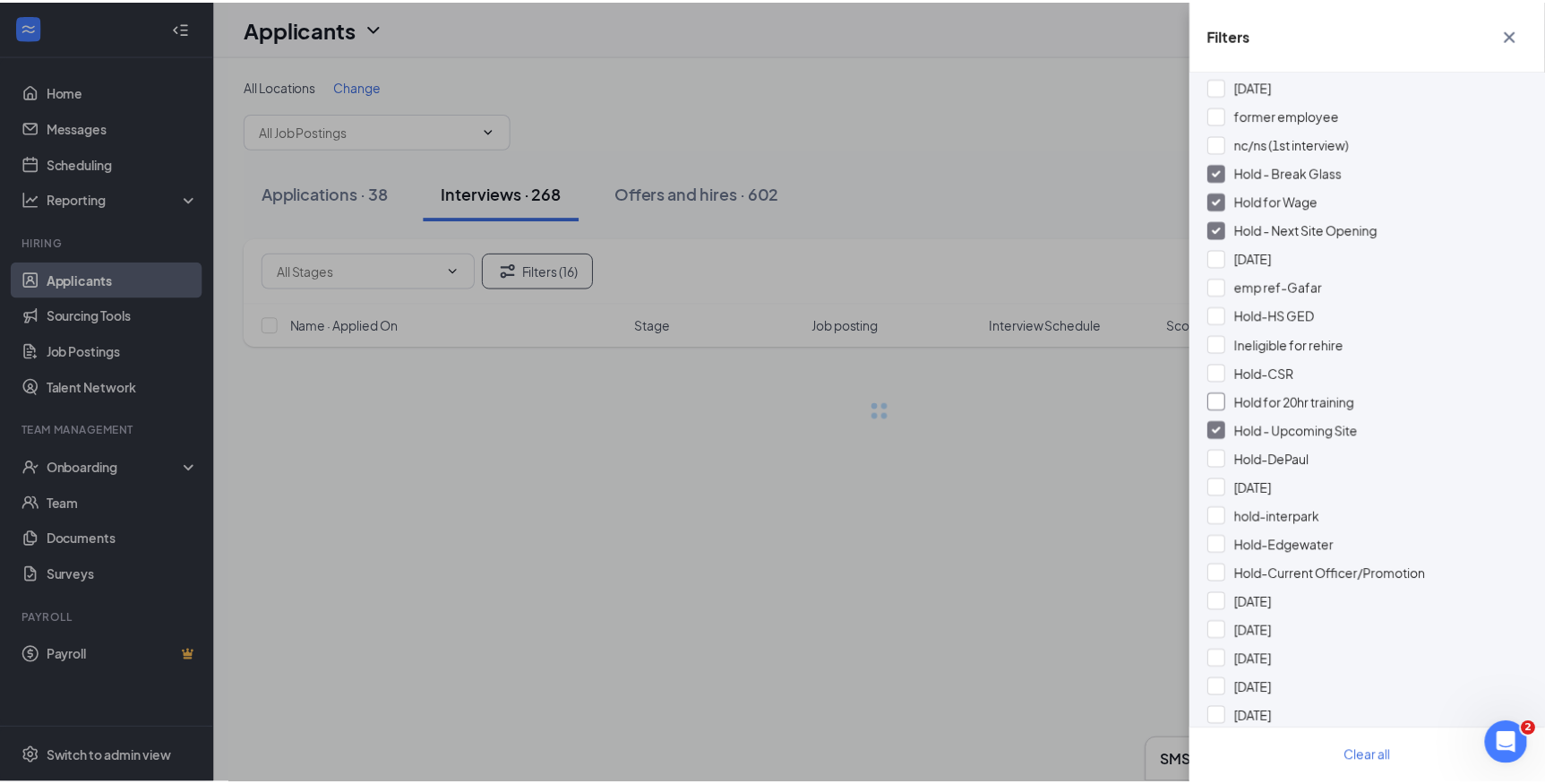
scroll to position [1466, 0]
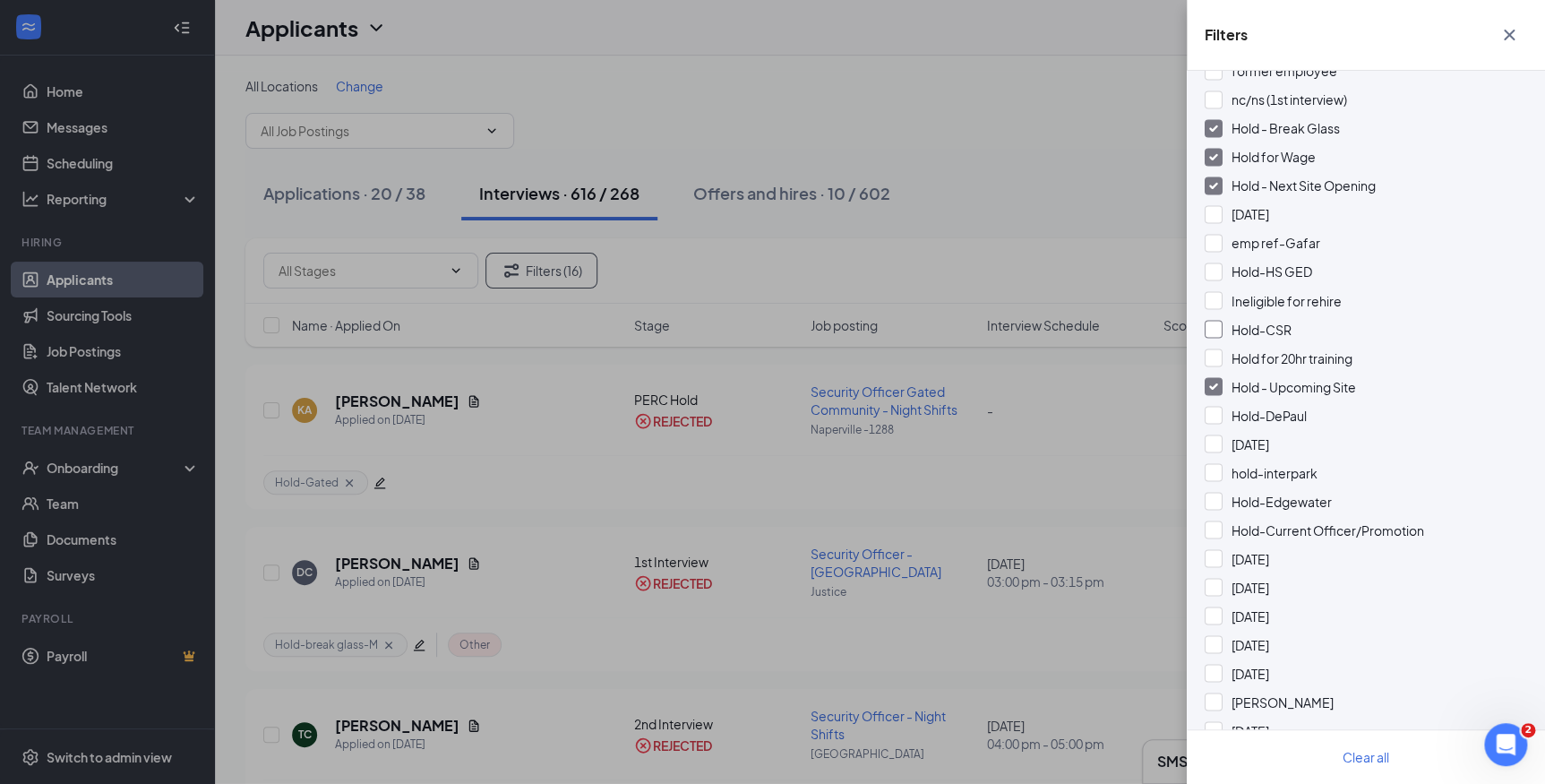
click at [1215, 334] on div at bounding box center [1213, 329] width 18 height 18
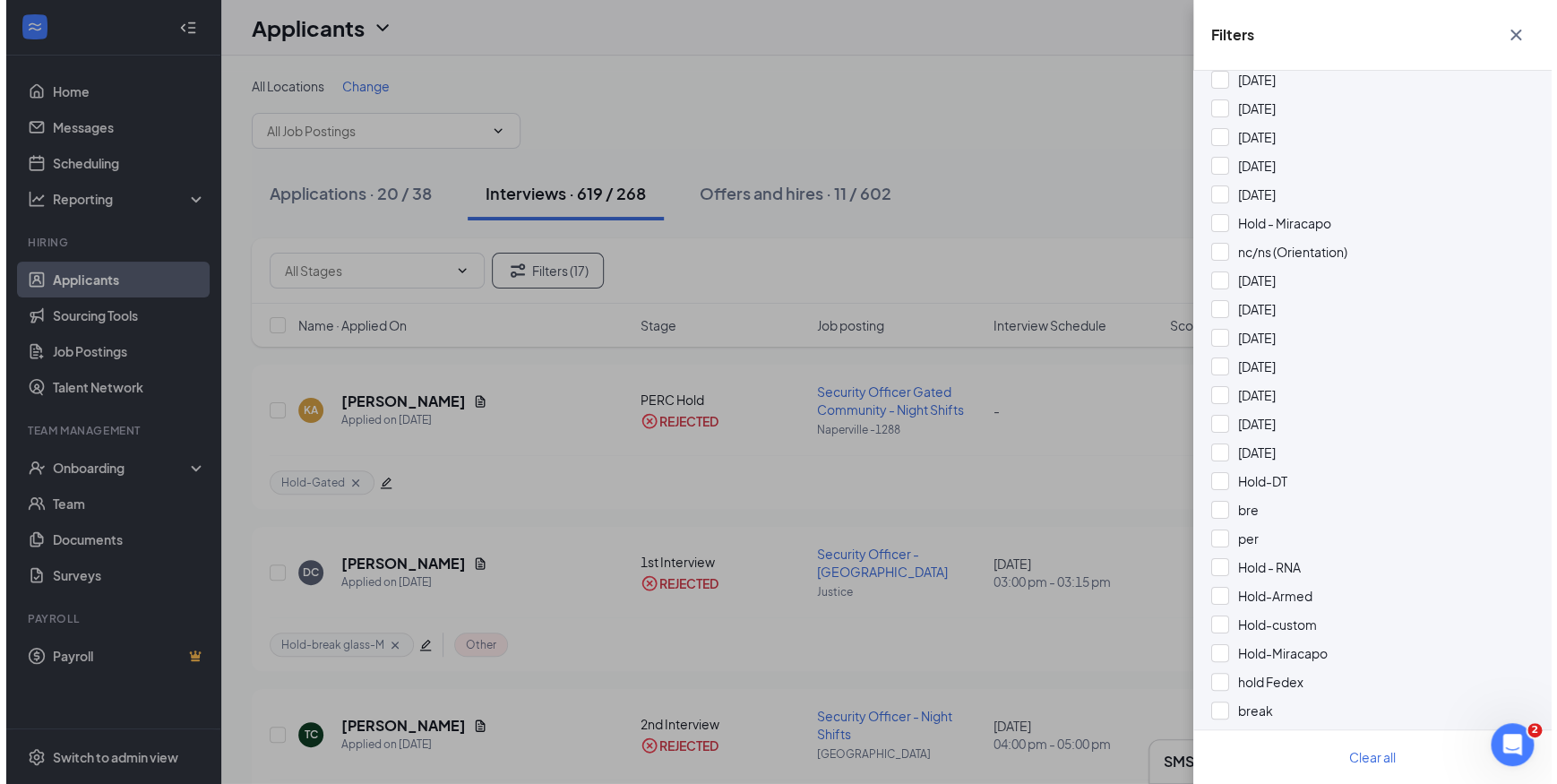
scroll to position [3257, 0]
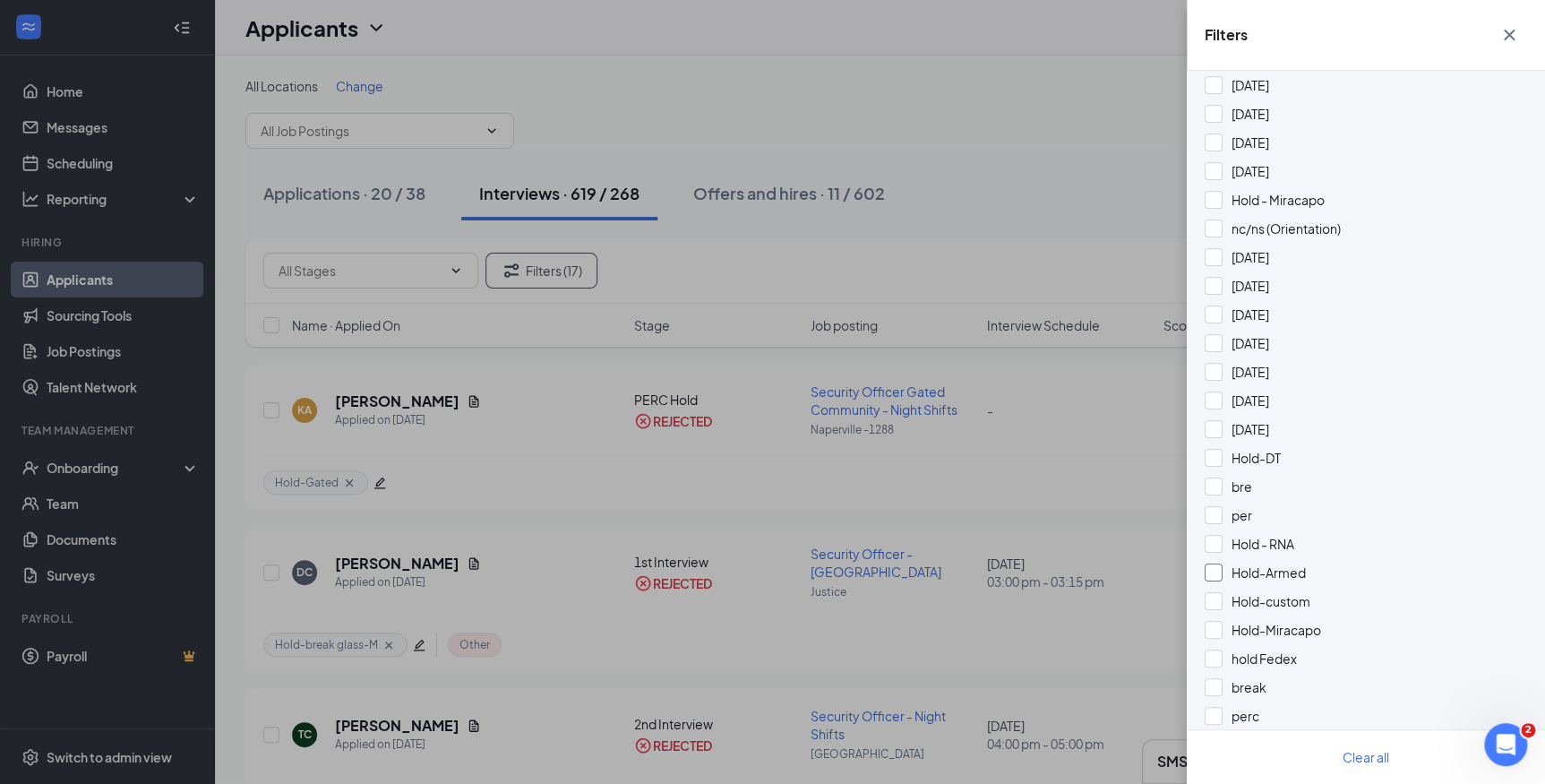
click at [1211, 571] on div at bounding box center [1213, 572] width 18 height 18
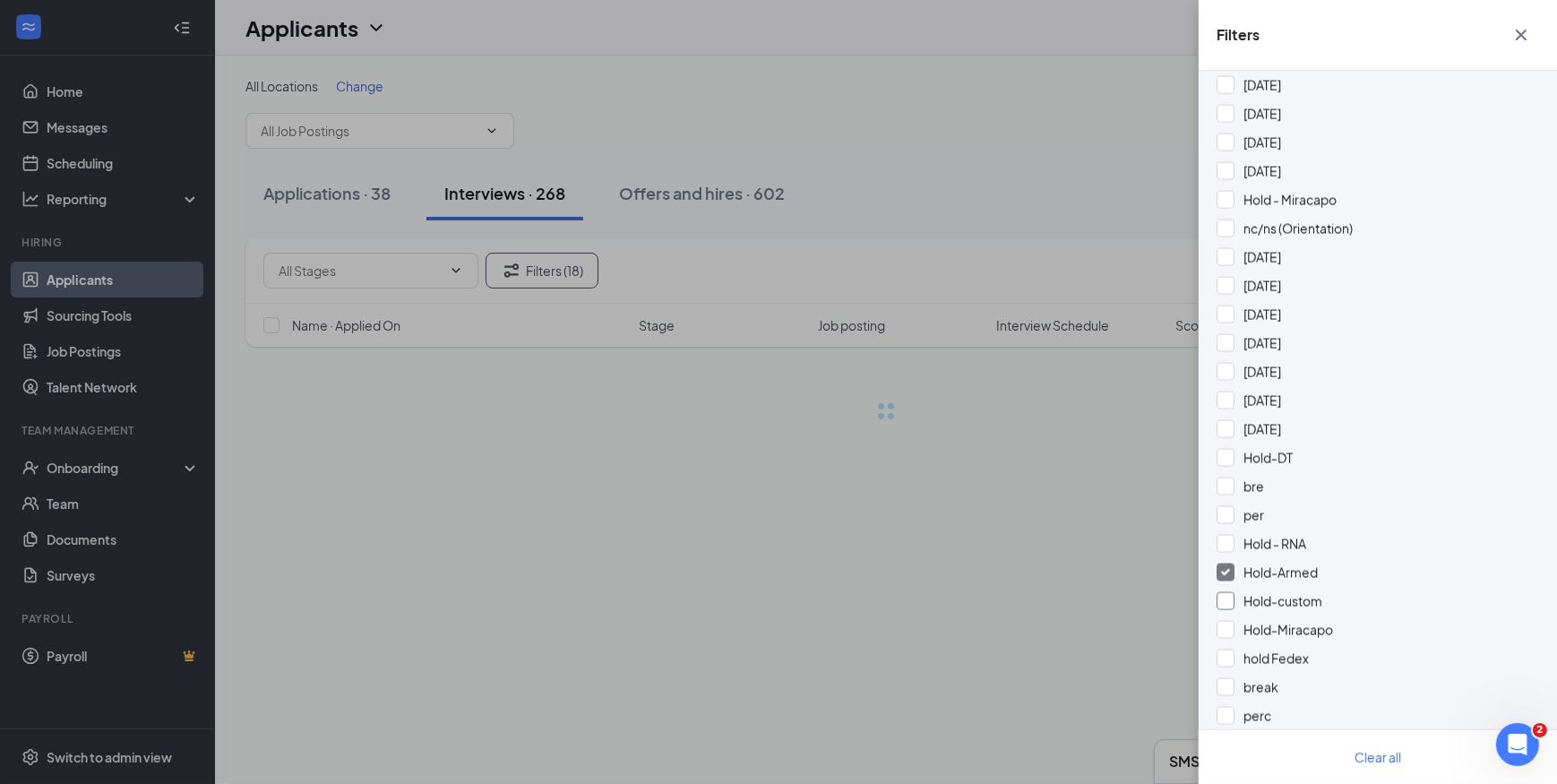
click at [1224, 539] on div "Hold - RNA" at bounding box center [1378, 543] width 323 height 19
click at [1229, 593] on div at bounding box center [1225, 600] width 18 height 18
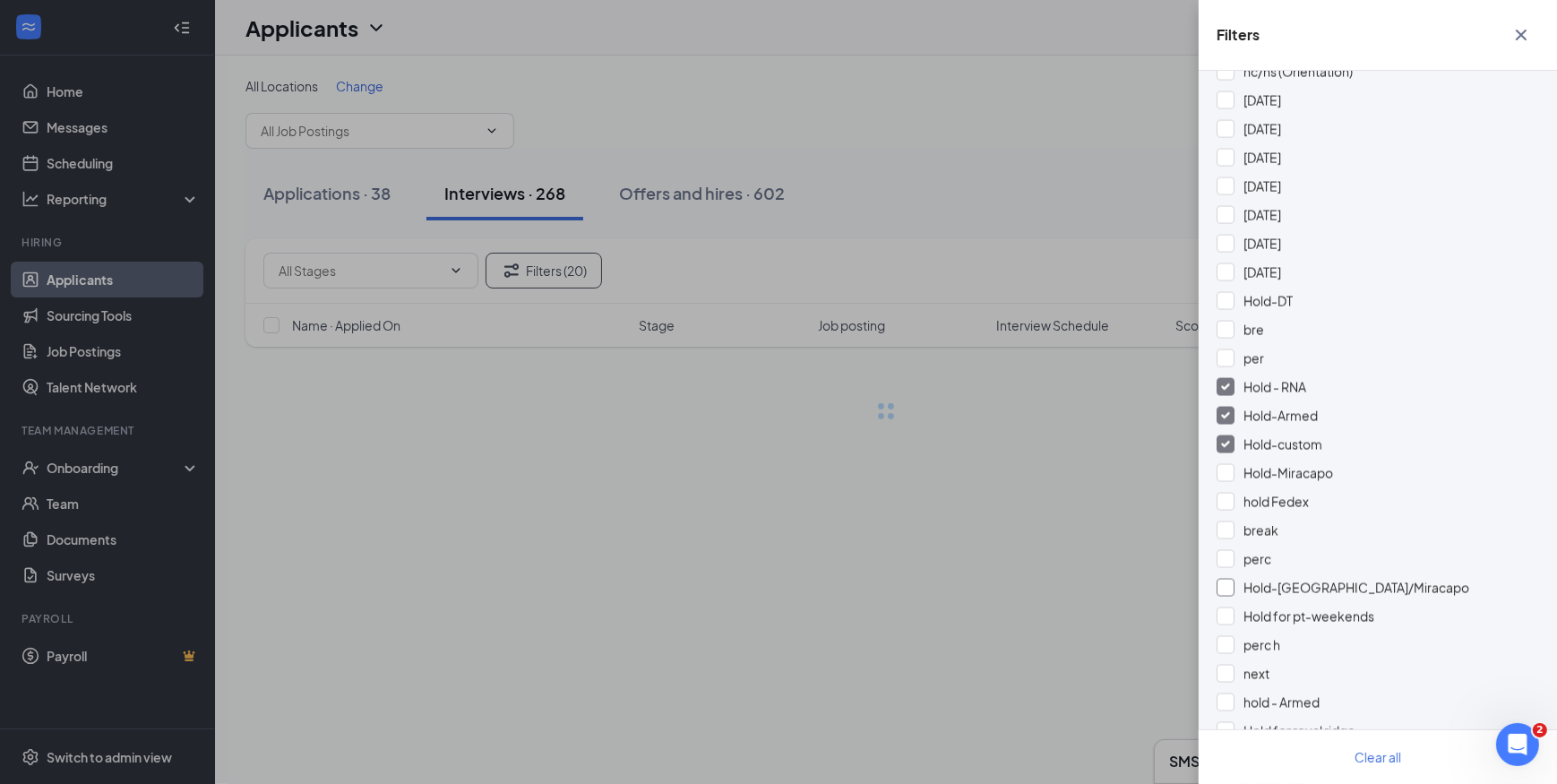
scroll to position [3419, 0]
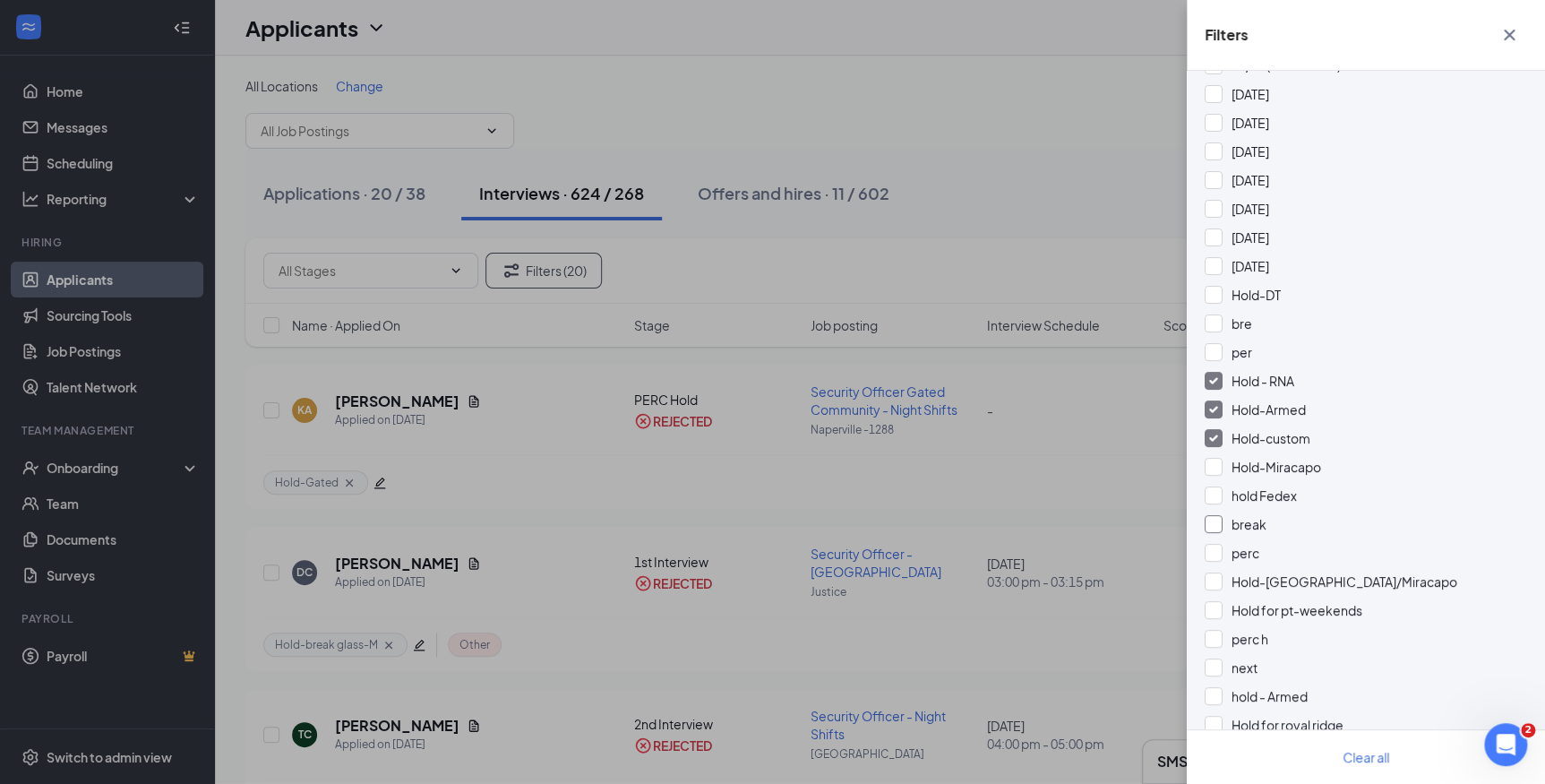
click at [1216, 526] on div at bounding box center [1213, 524] width 18 height 18
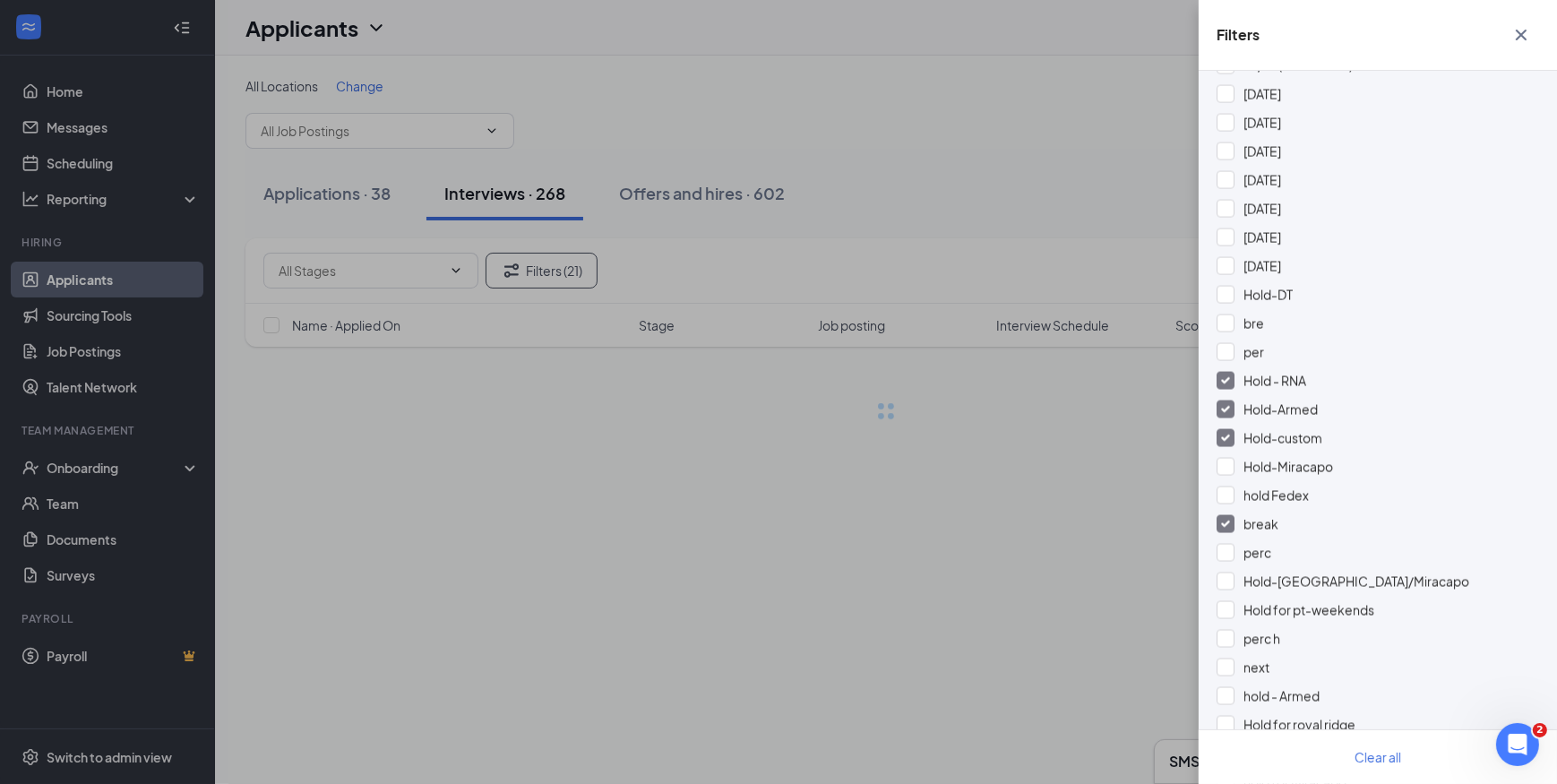
scroll to position [3583, 0]
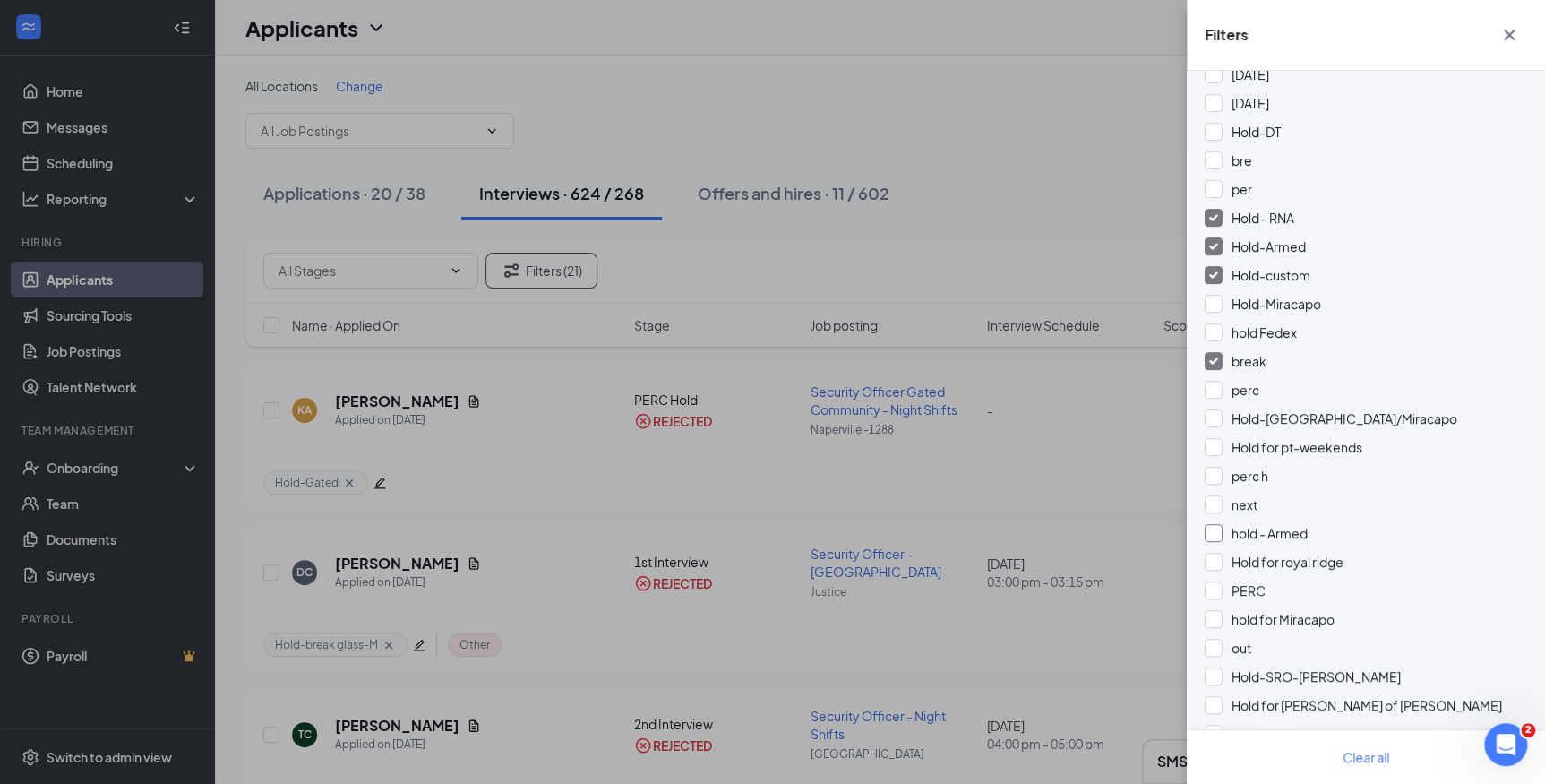
click at [1220, 524] on div at bounding box center [1213, 533] width 18 height 18
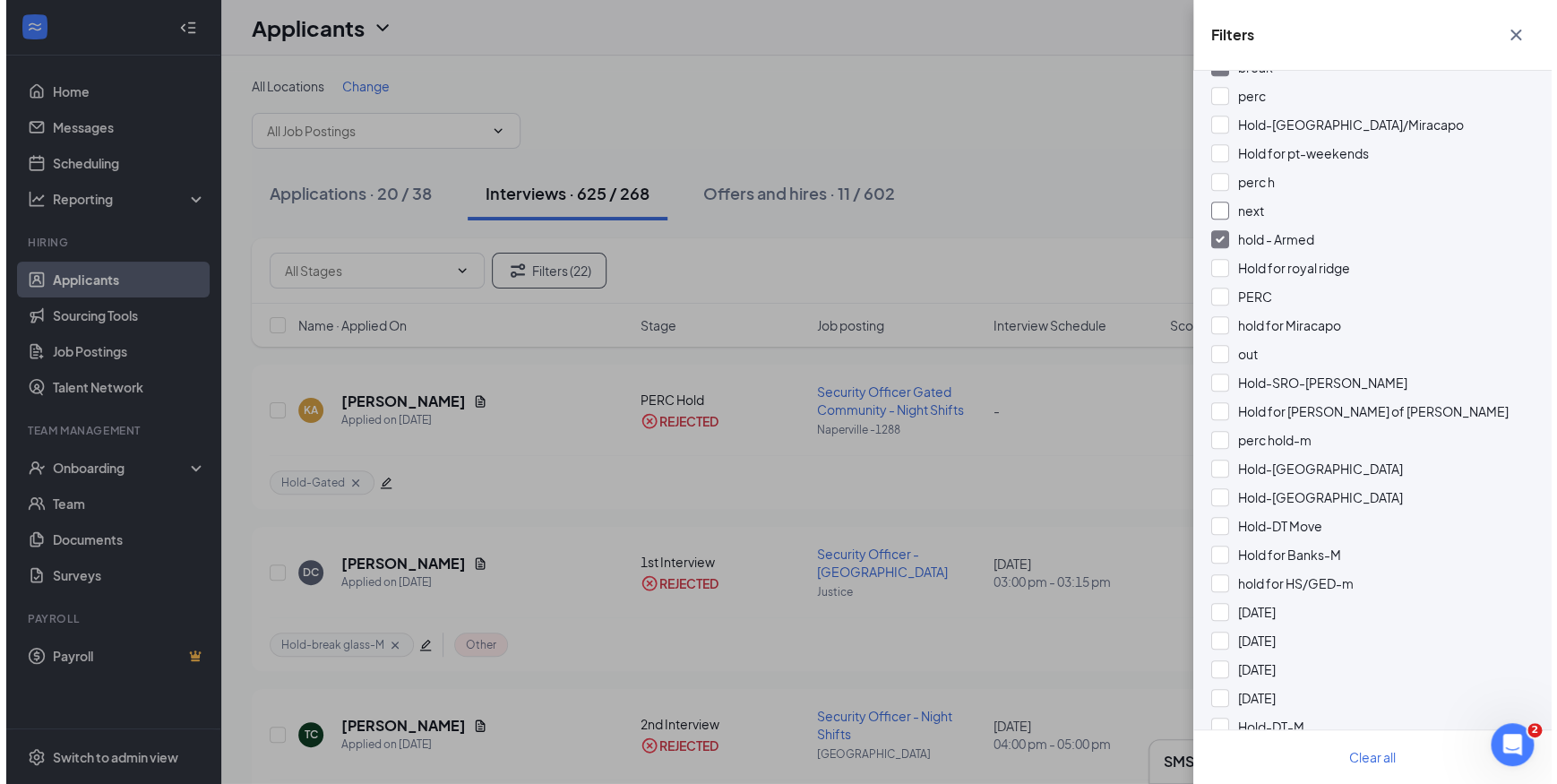
scroll to position [3907, 0]
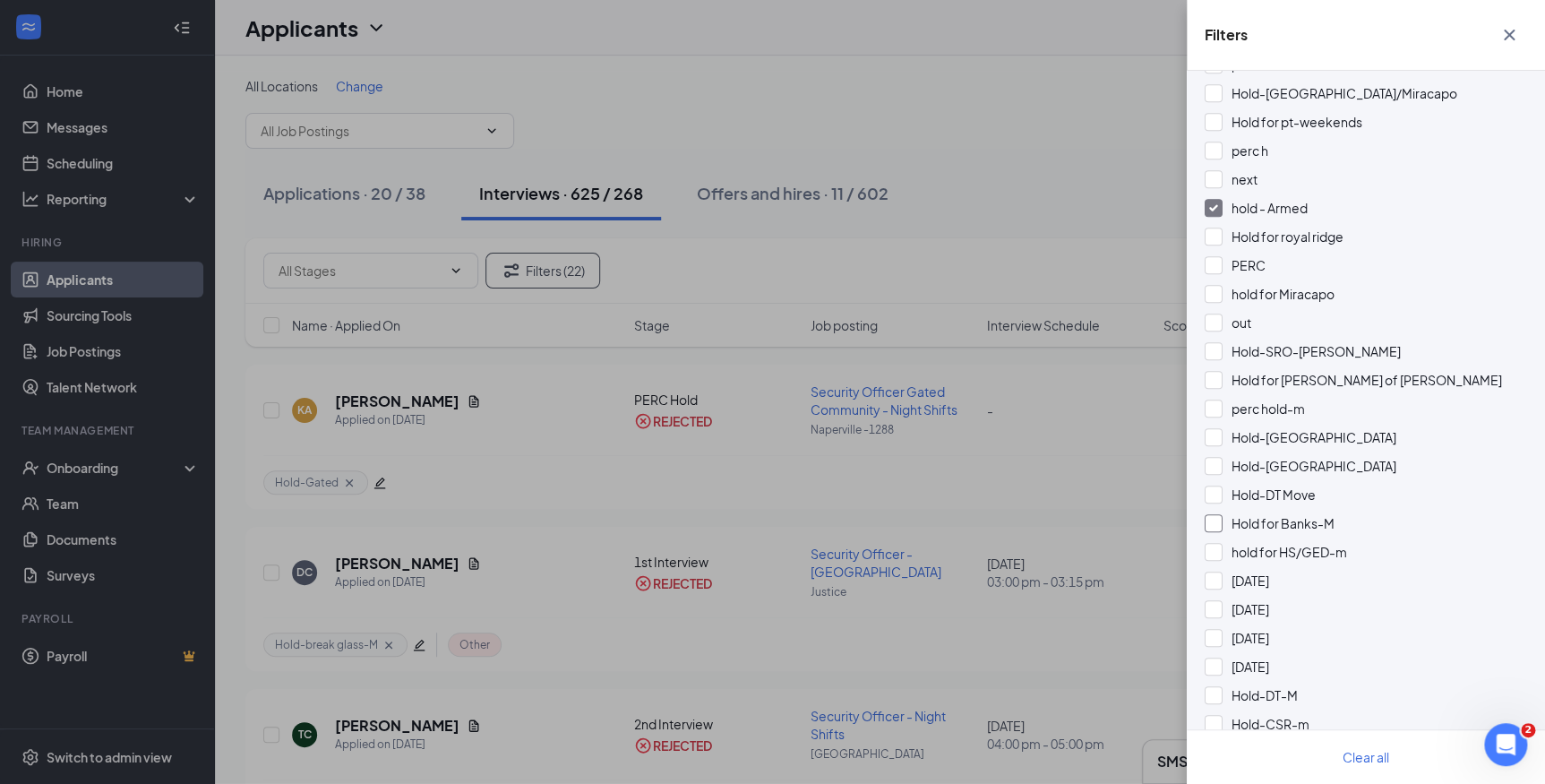
click at [1215, 526] on div at bounding box center [1213, 523] width 18 height 18
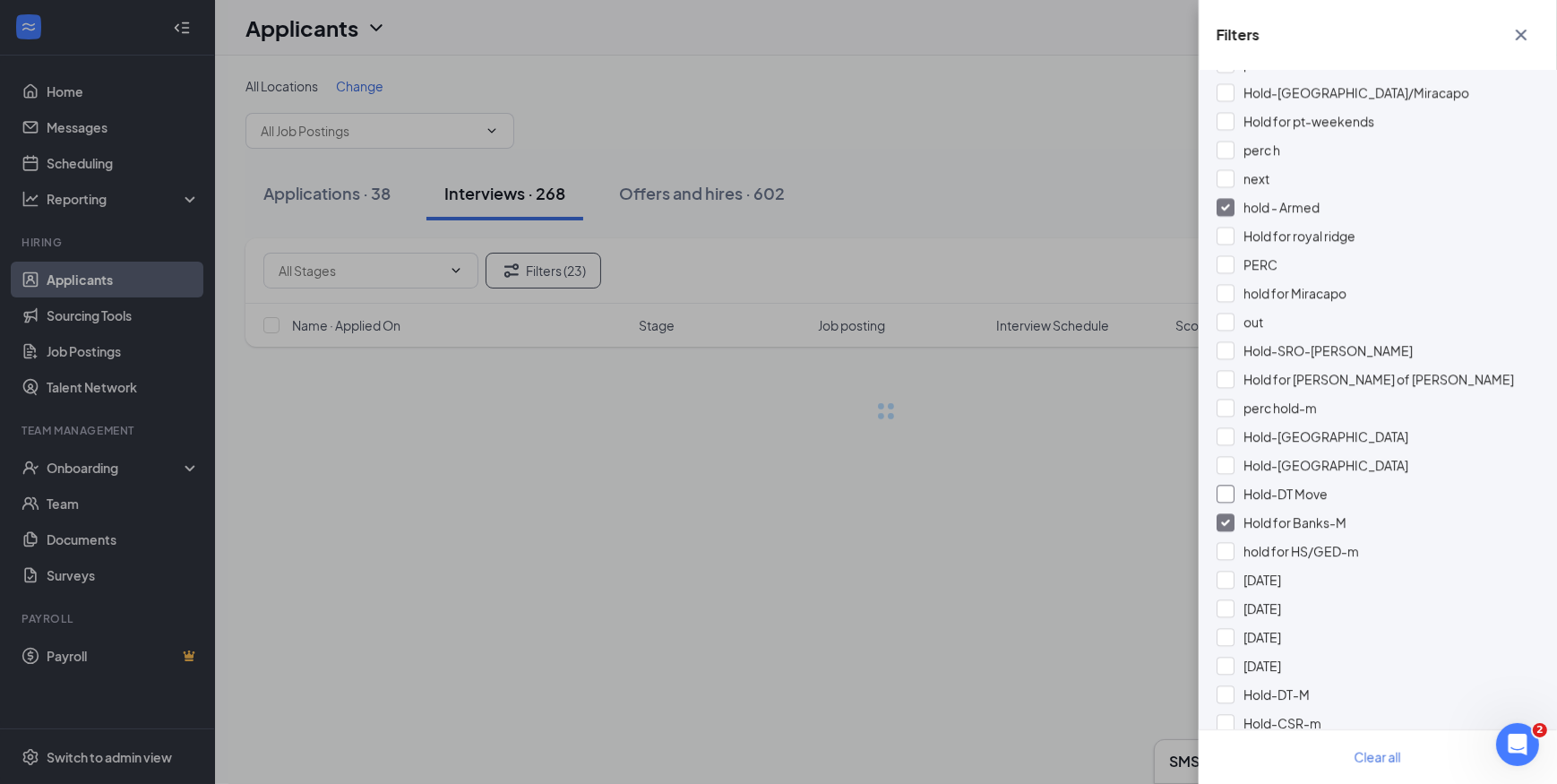
click at [1220, 493] on div at bounding box center [1225, 494] width 18 height 18
click at [1224, 469] on div at bounding box center [1225, 466] width 18 height 18
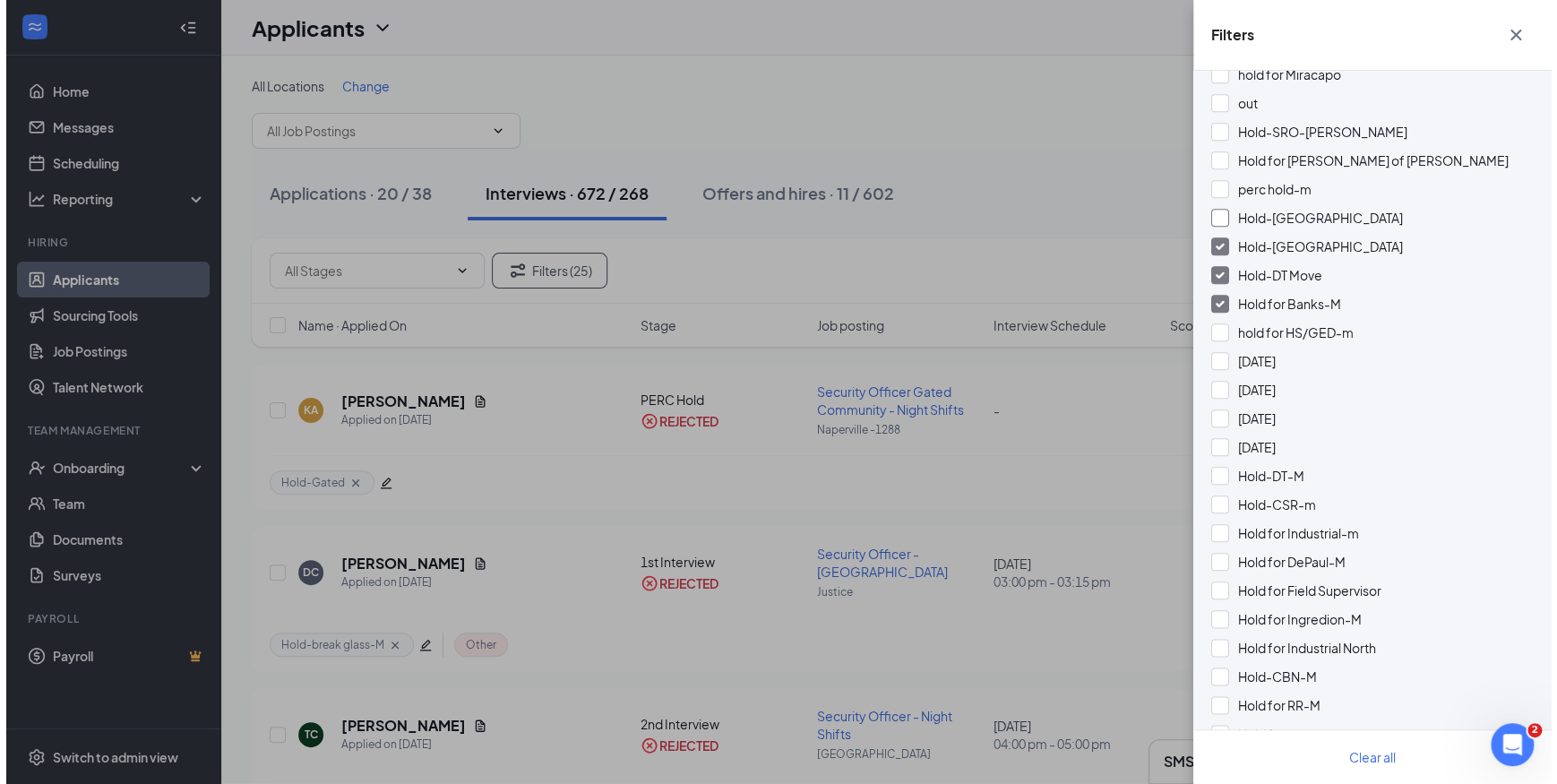
scroll to position [4152, 0]
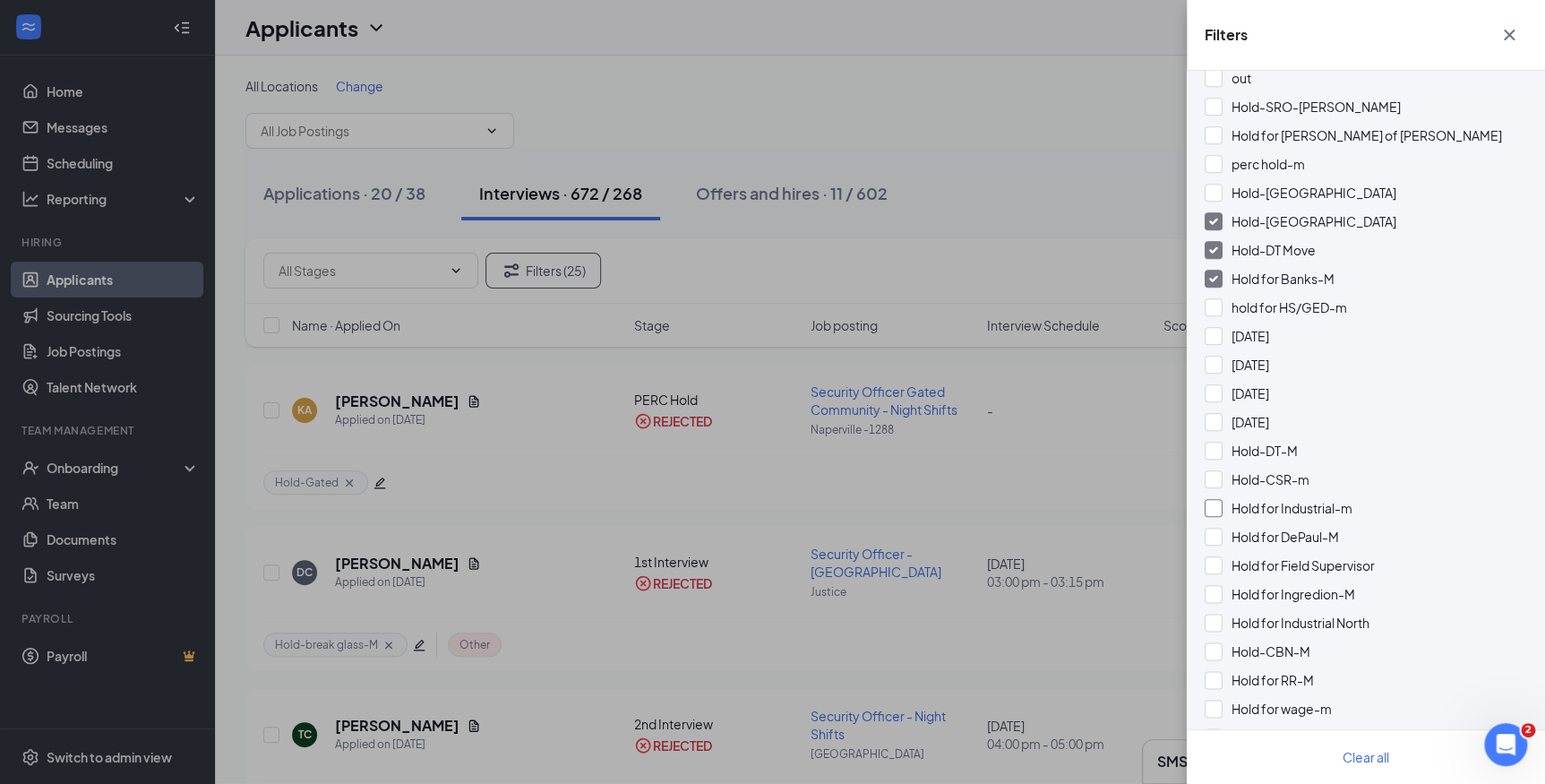
click at [1210, 501] on div at bounding box center [1213, 508] width 18 height 18
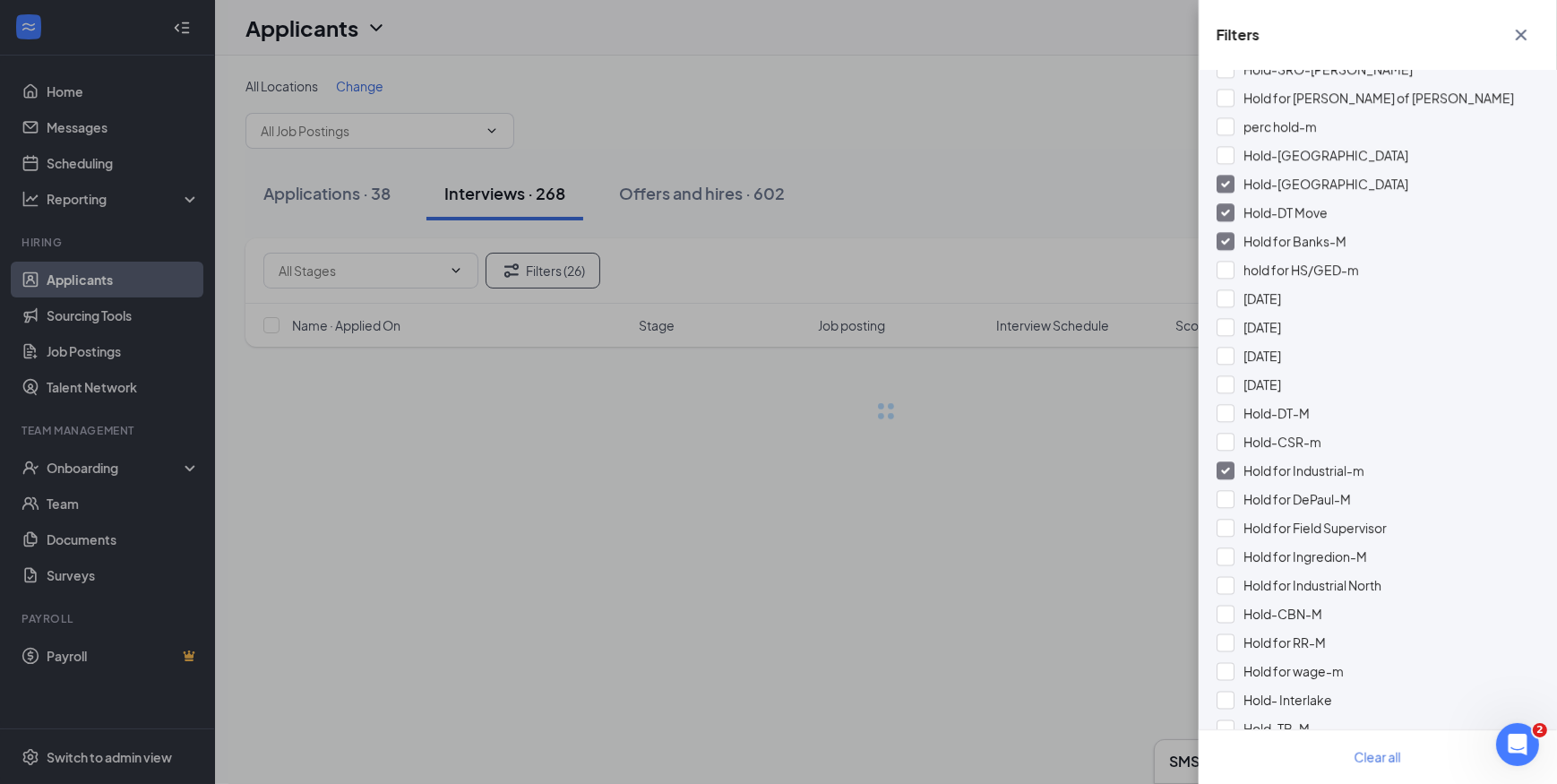
scroll to position [4315, 0]
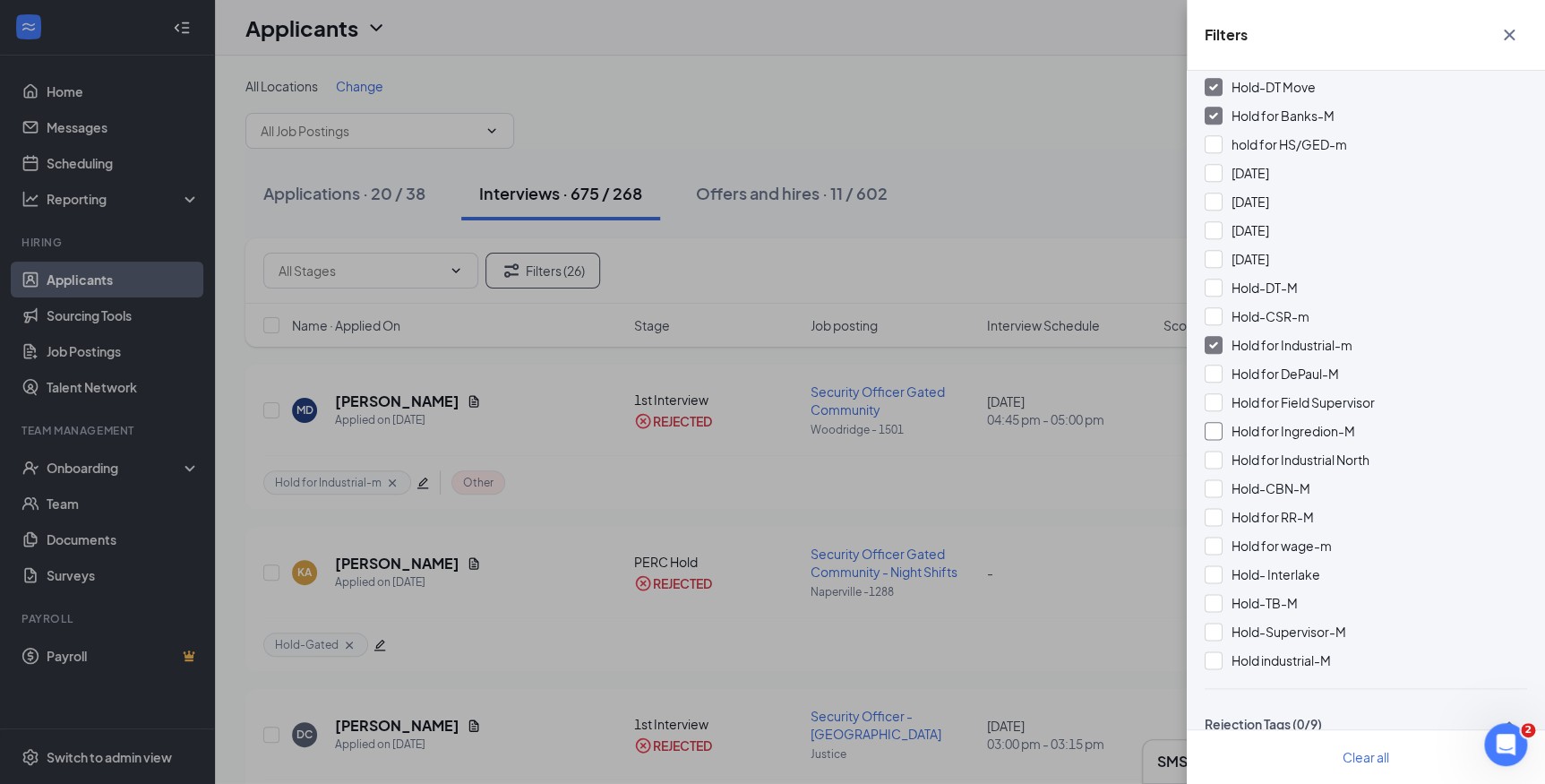
click at [1212, 435] on div at bounding box center [1213, 430] width 18 height 18
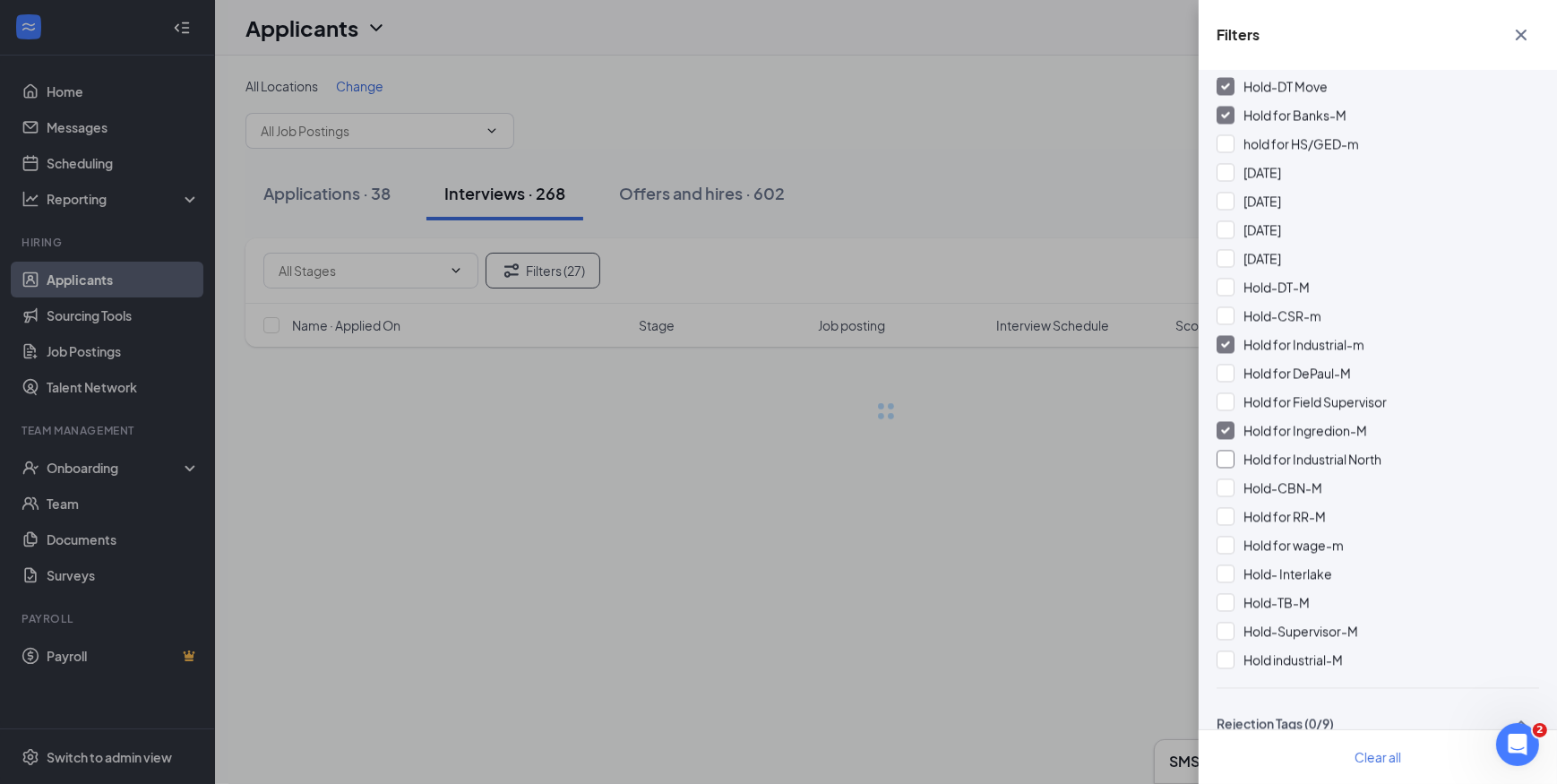
click at [1224, 466] on div "Hold for Industrial North" at bounding box center [1378, 459] width 323 height 19
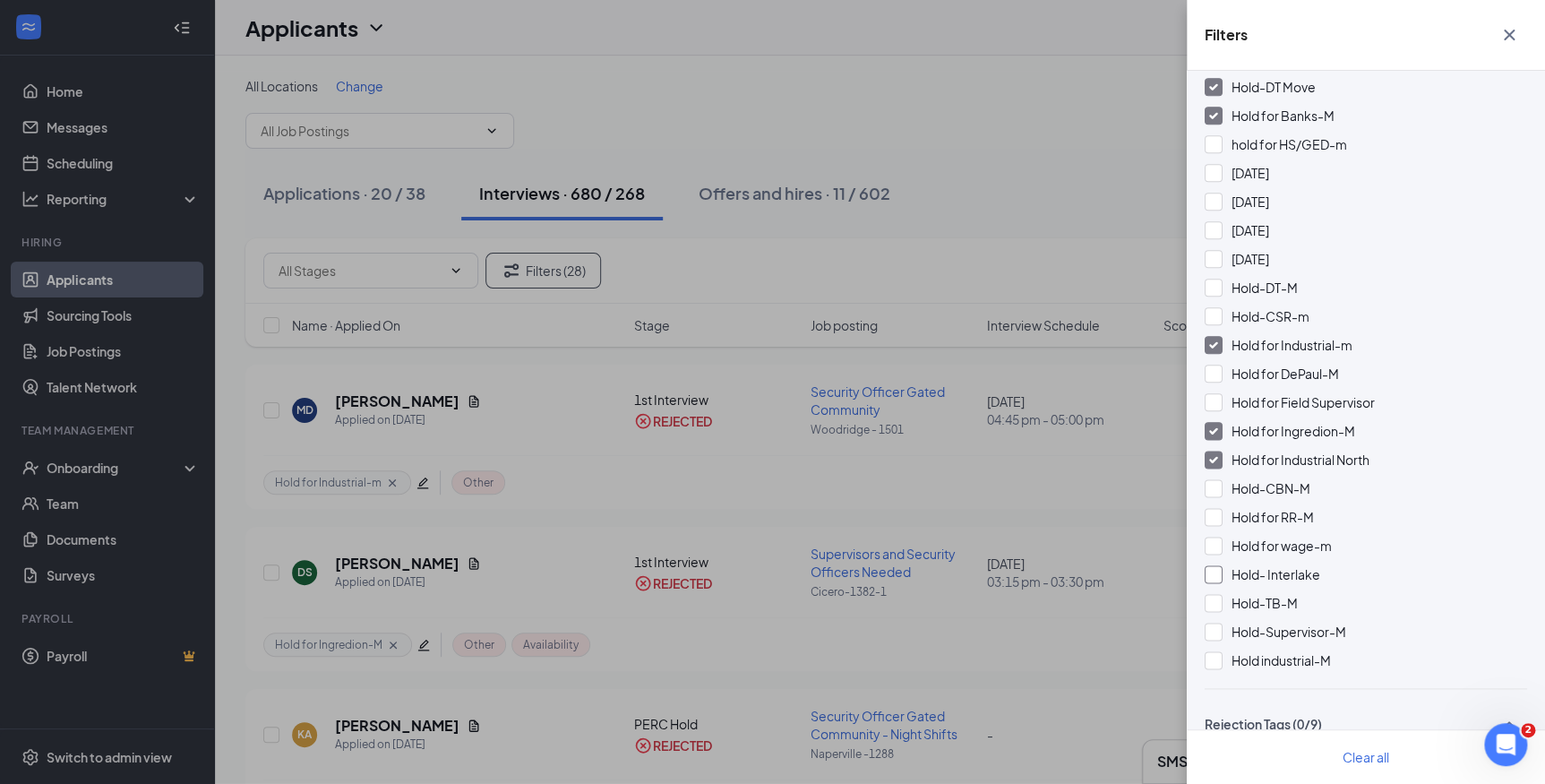
click at [1225, 571] on div "Hold- Interlake" at bounding box center [1366, 574] width 323 height 19
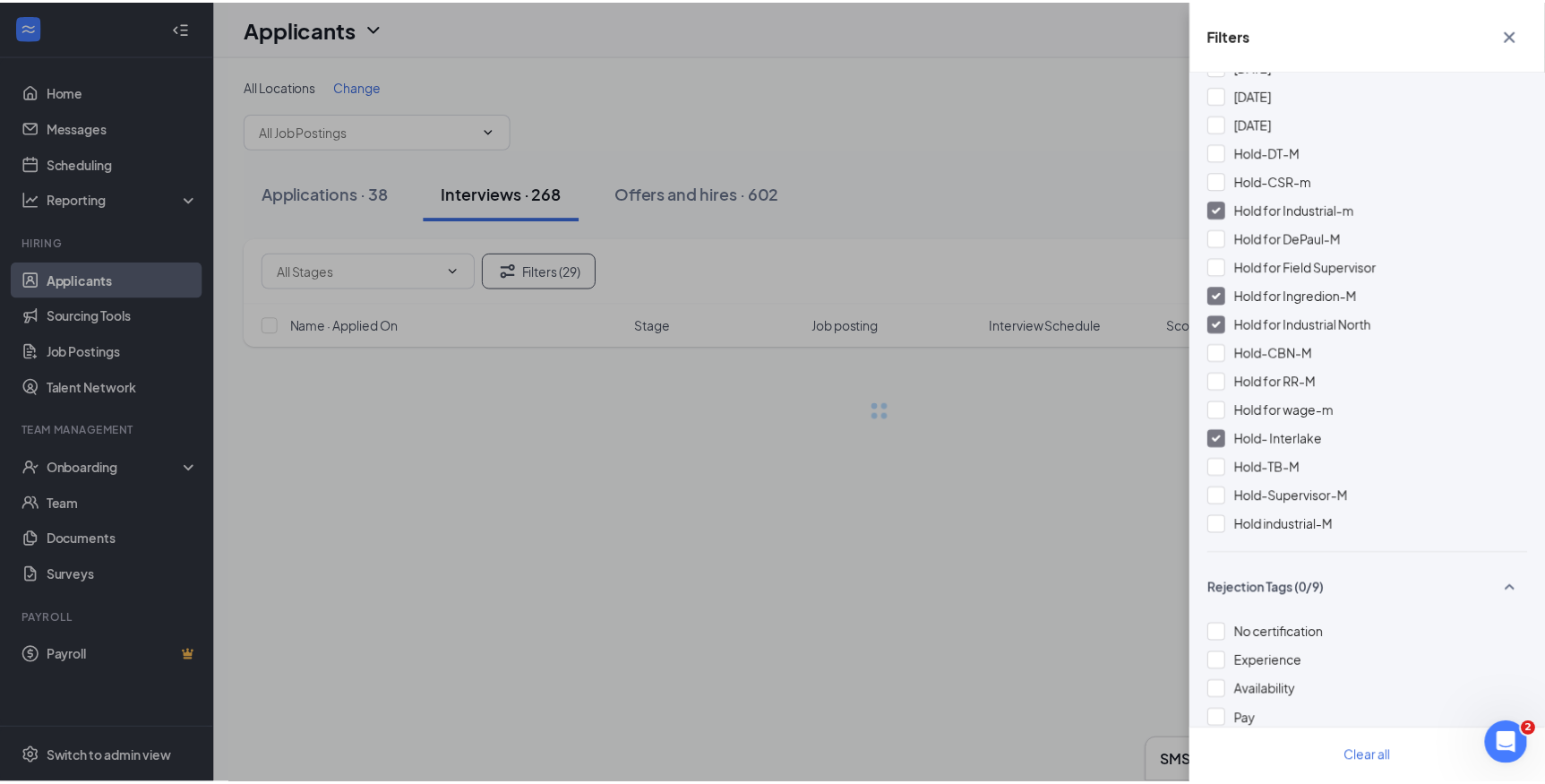
scroll to position [4478, 0]
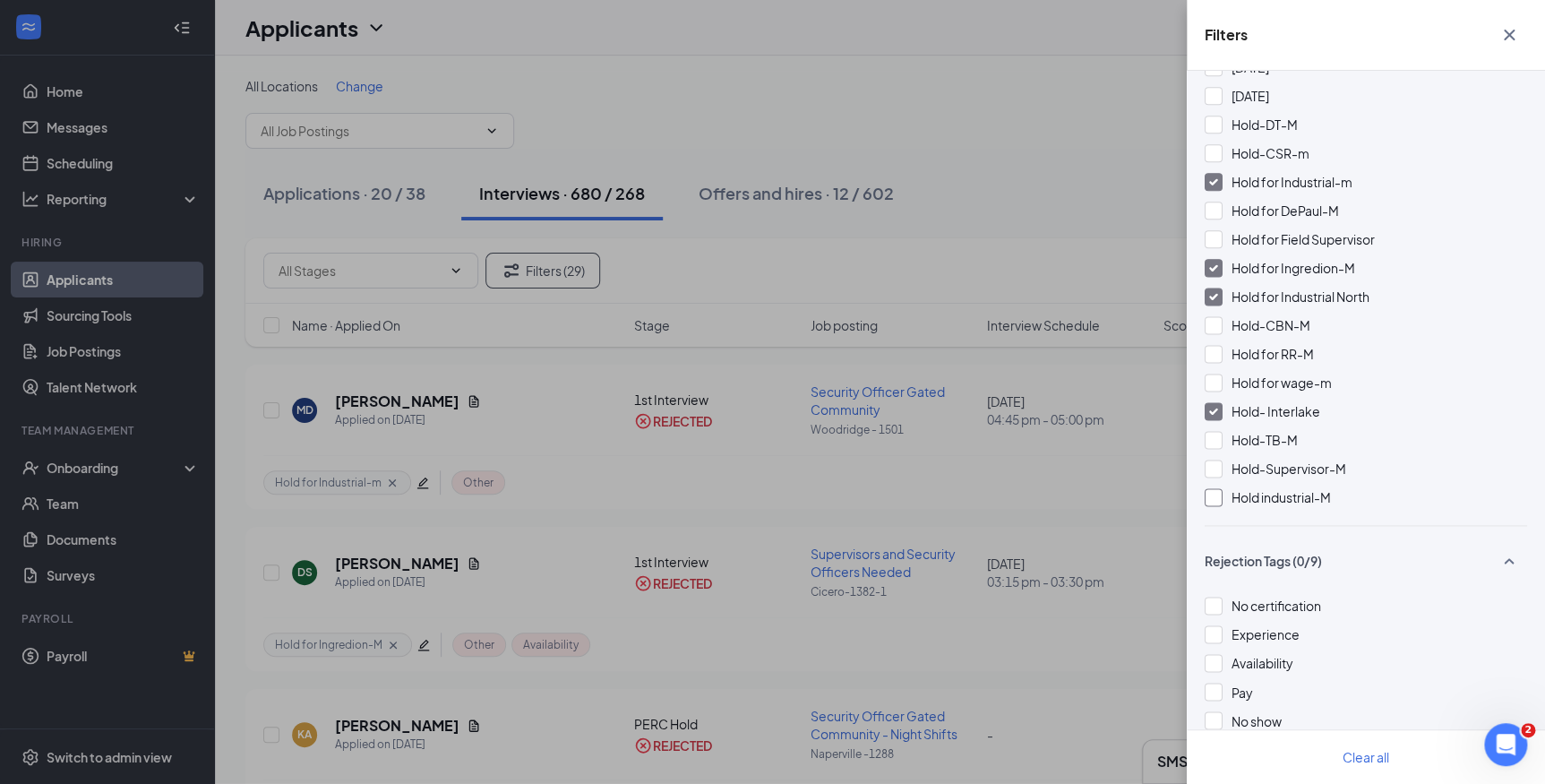
click at [1218, 502] on div at bounding box center [1213, 497] width 18 height 18
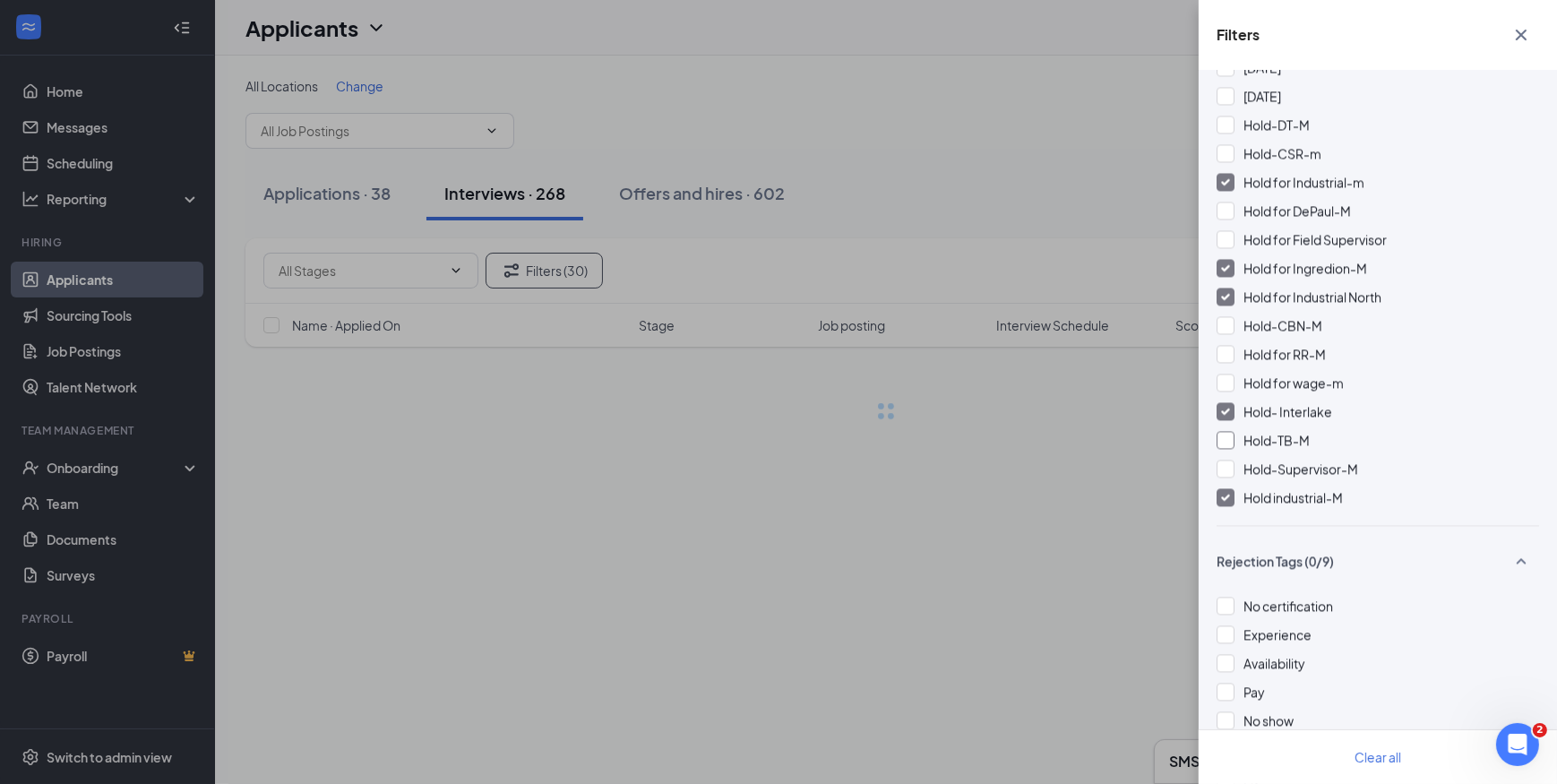
click at [1219, 437] on div at bounding box center [1225, 440] width 18 height 18
click at [794, 130] on div "Filters Applicant Status (1/5) Unread message Hasn't messaged back Stuck in sta…" at bounding box center [778, 392] width 1557 height 784
click at [802, 130] on div "Filters Applicant Status (1/5) Unread message Hasn't messaged back Stuck in sta…" at bounding box center [778, 392] width 1557 height 784
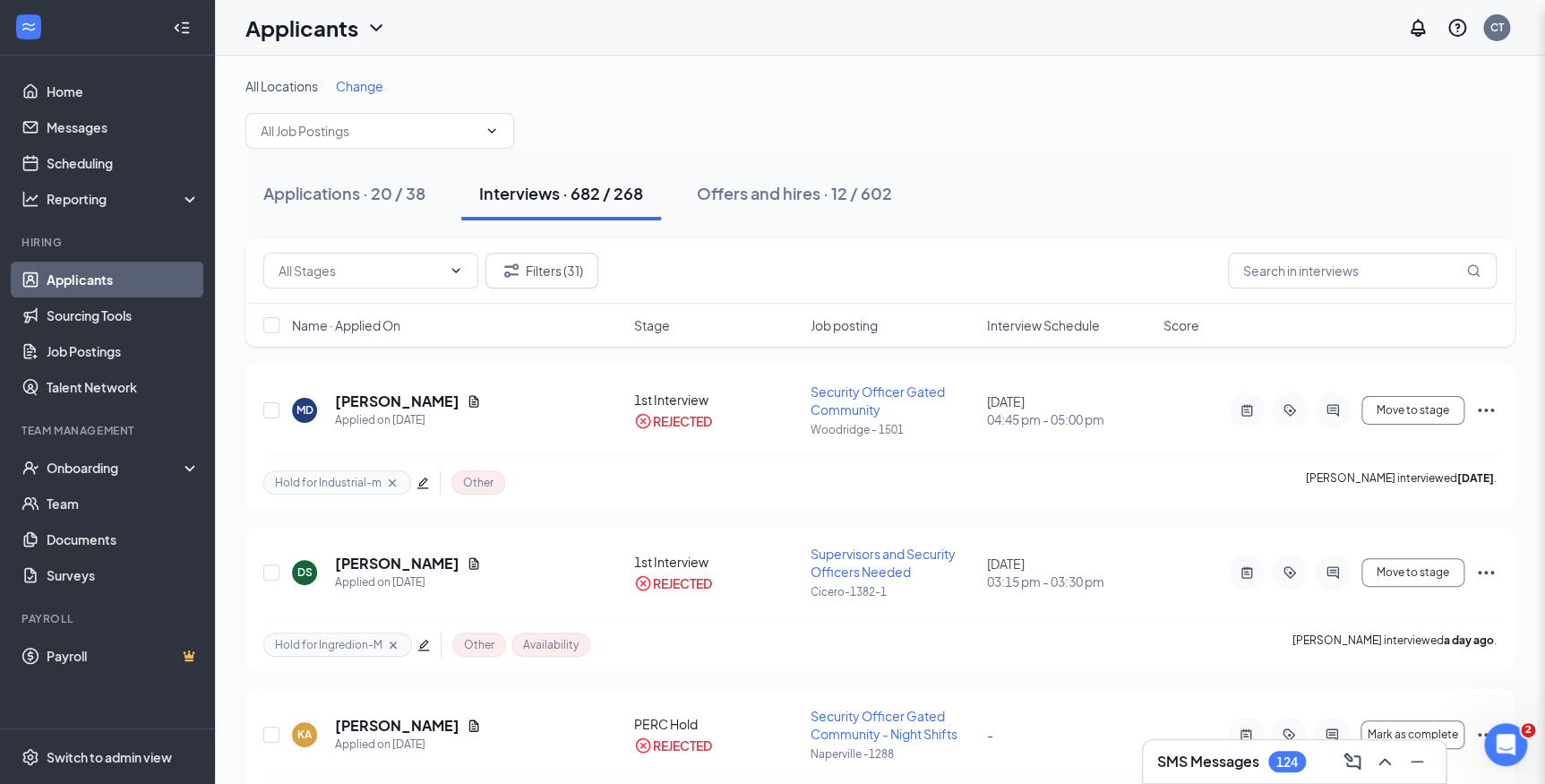
click at [805, 130] on div "Filters Applicant Status (1/5) Unread message Hasn't messaged back Stuck in sta…" at bounding box center [772, 392] width 1545 height 784
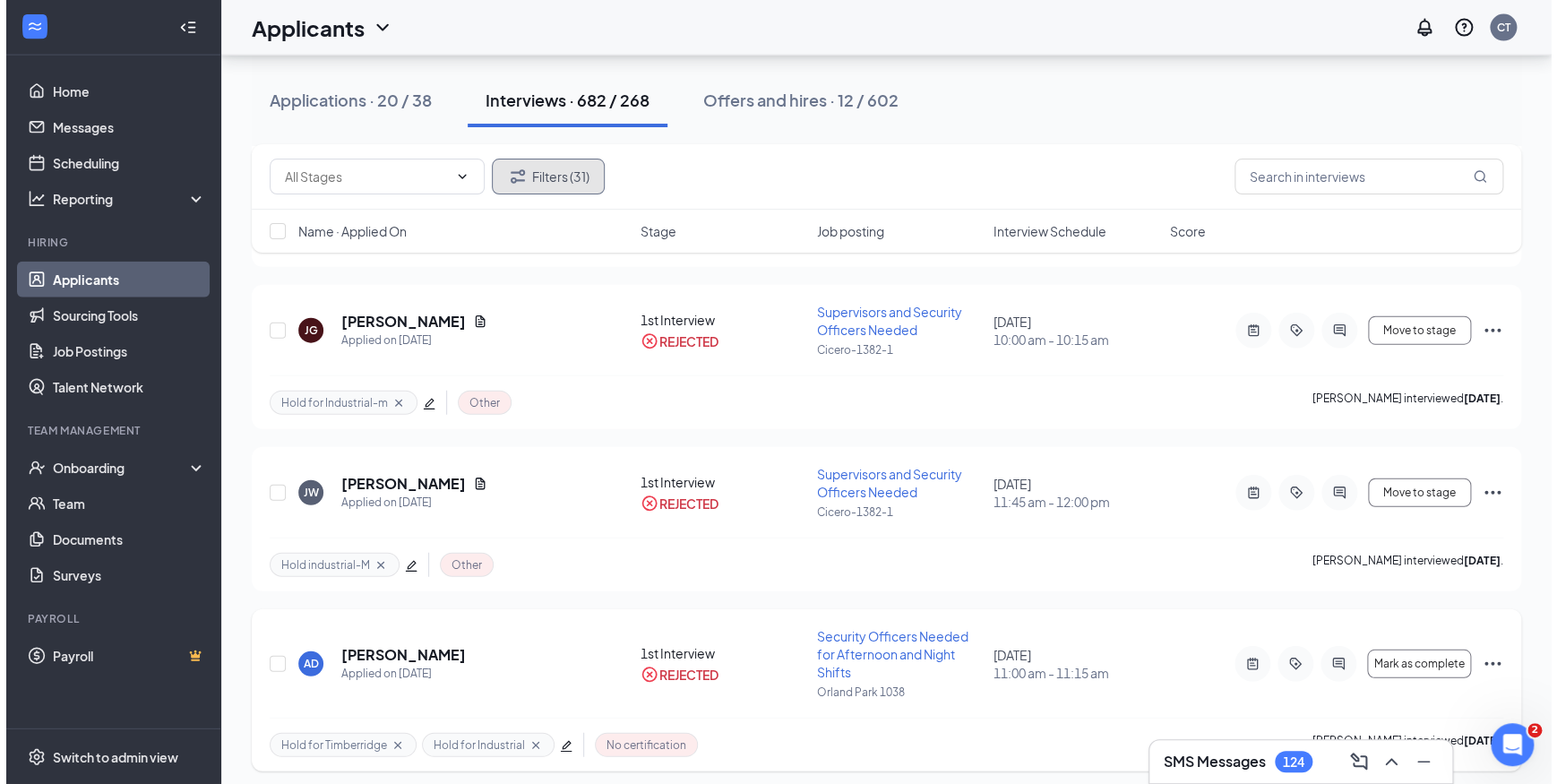
scroll to position [2035, 0]
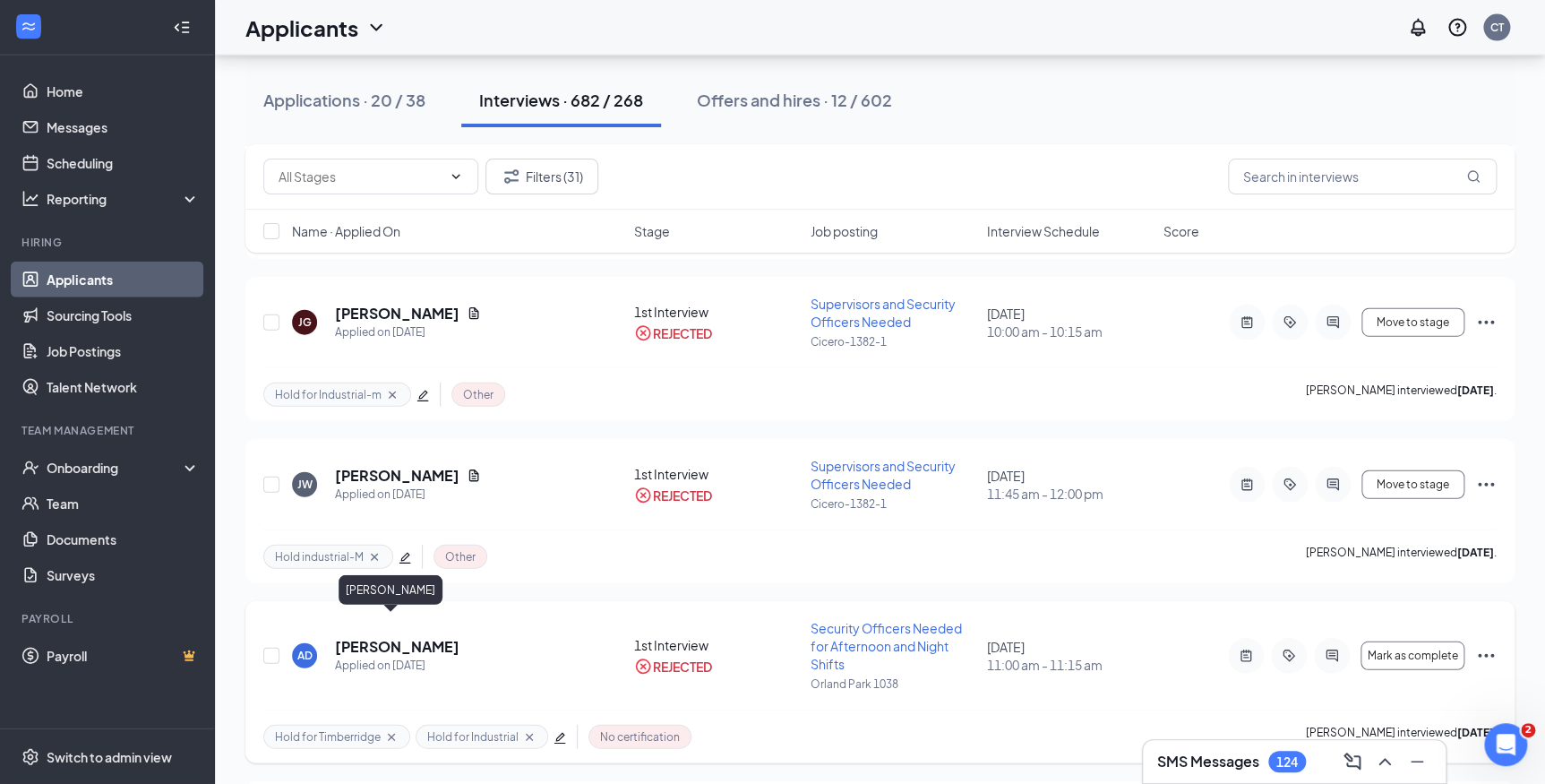
click at [376, 637] on h5 "Avery Davis" at bounding box center [397, 647] width 125 height 19
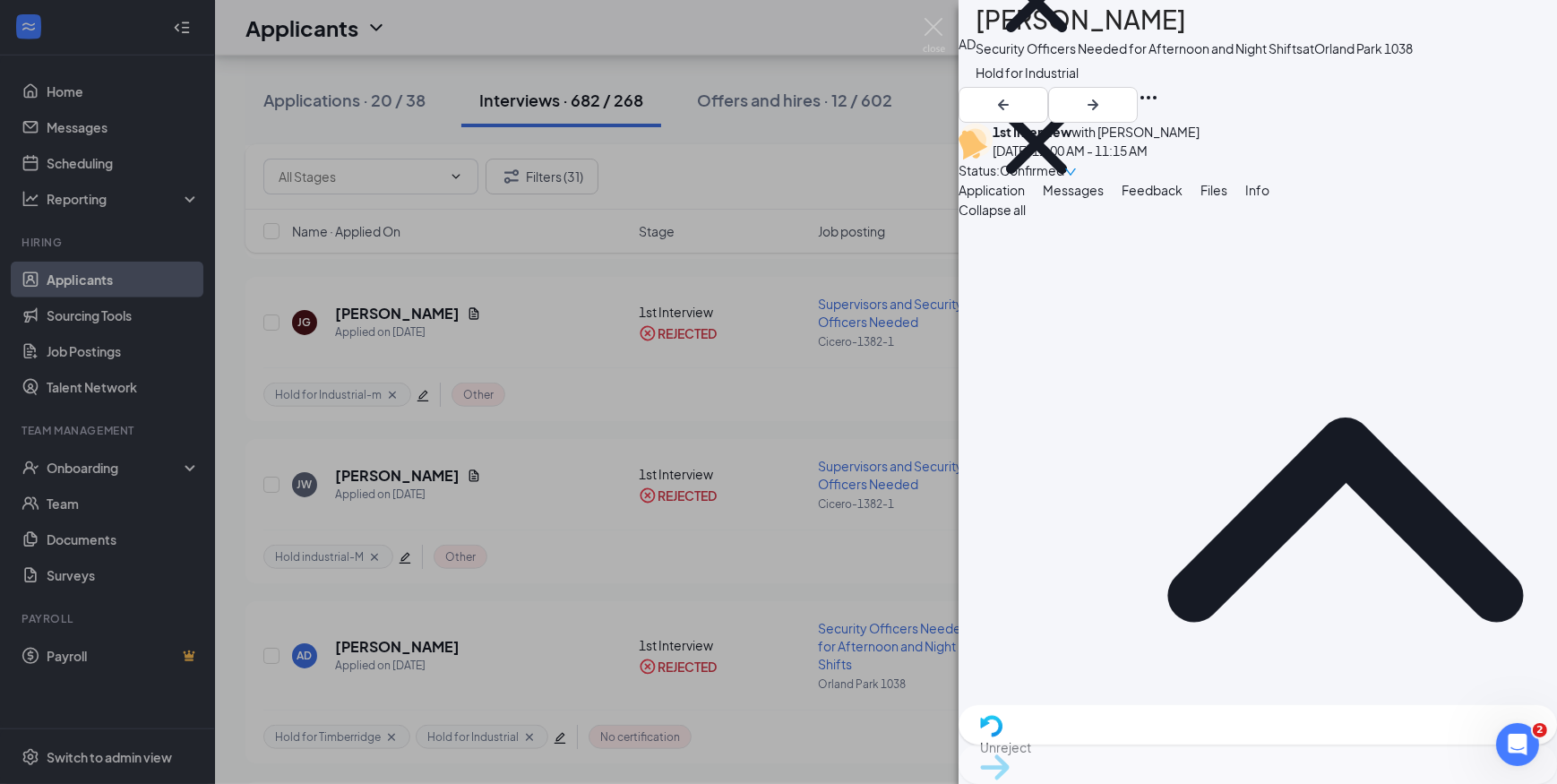
click at [1183, 198] on span "Feedback" at bounding box center [1152, 189] width 61 height 16
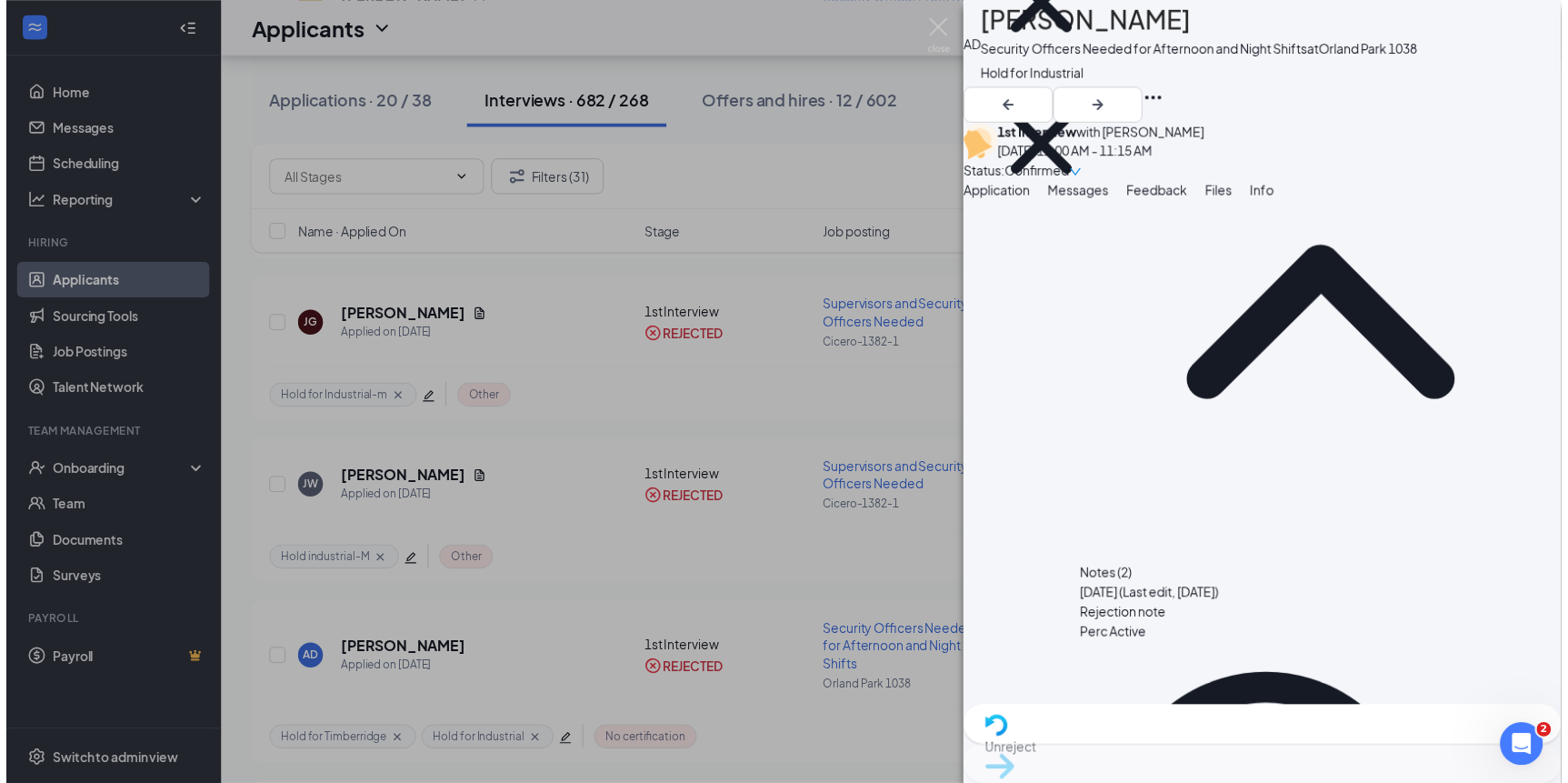
scroll to position [128, 0]
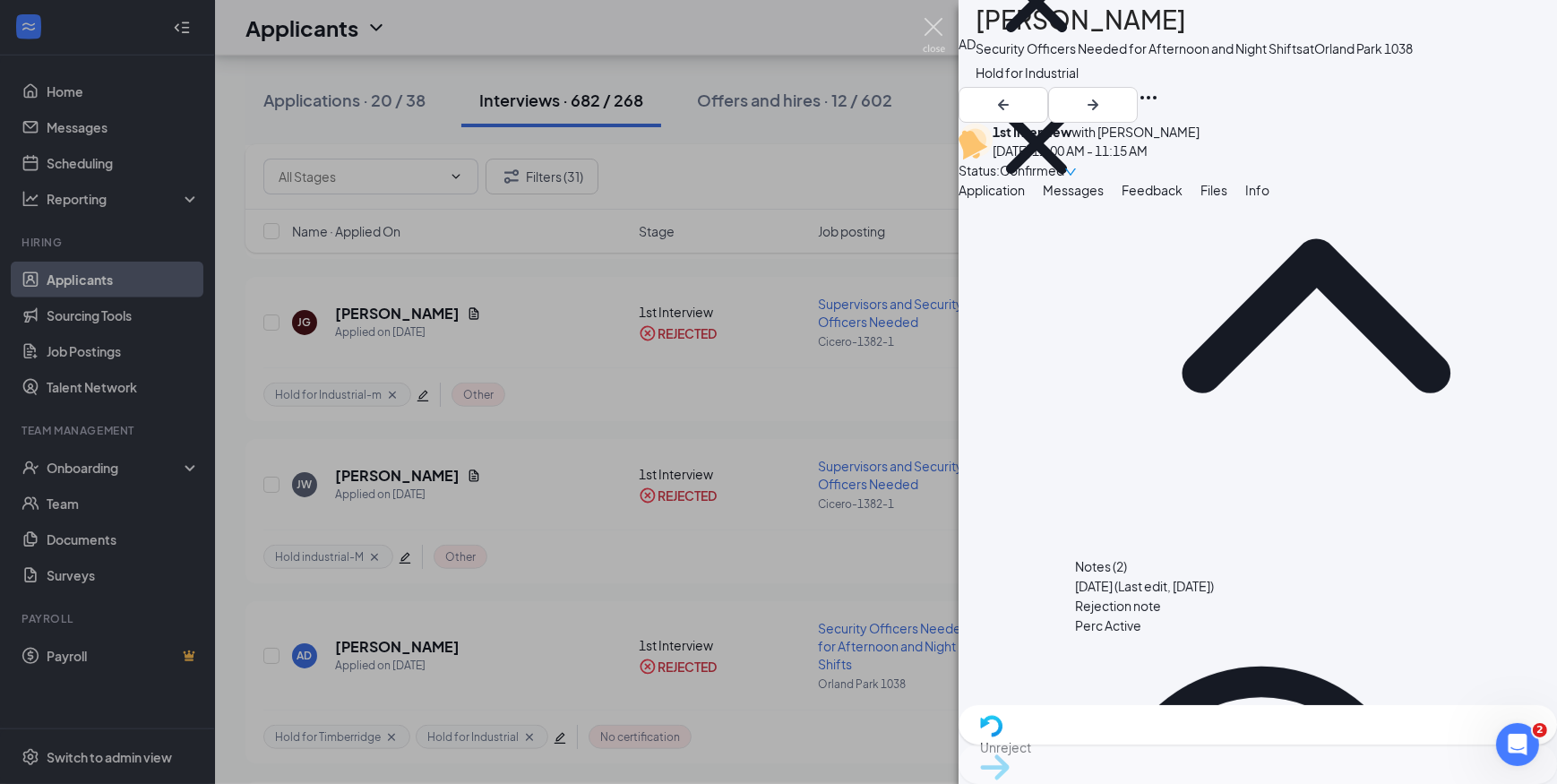
click at [931, 27] on img at bounding box center [933, 36] width 22 height 35
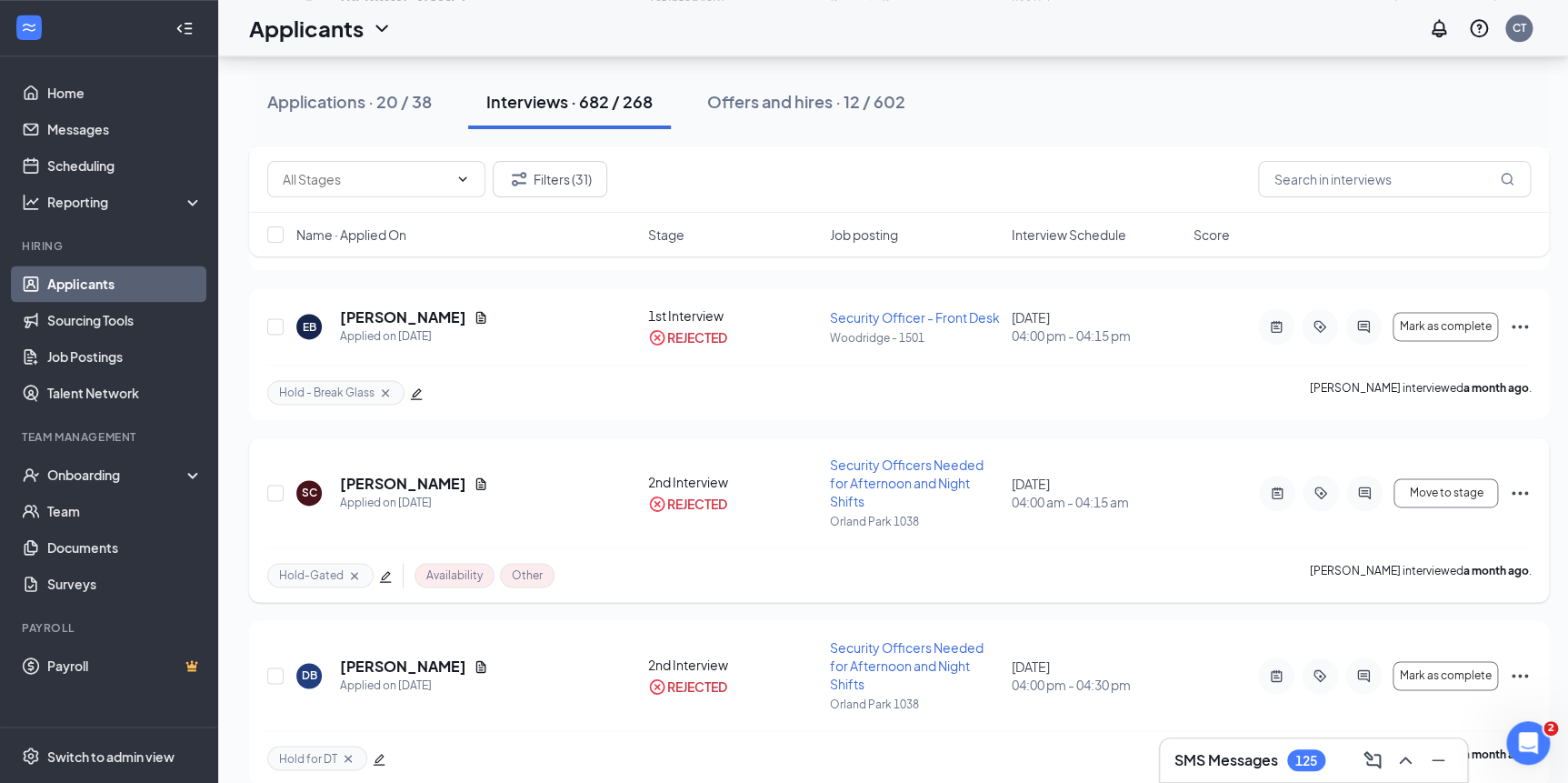
scroll to position [4470, 0]
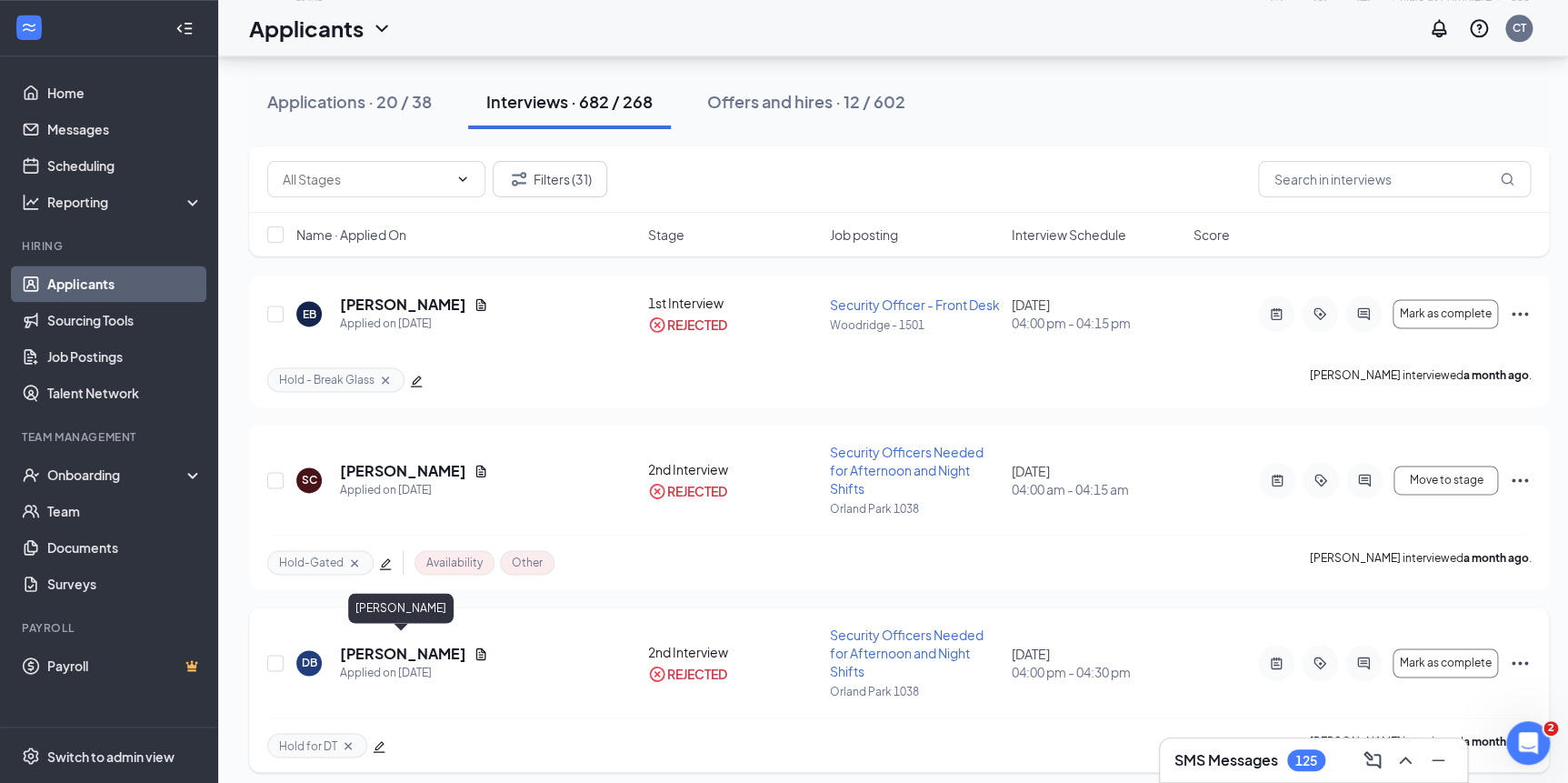
click at [438, 644] on h5 "Demetrice Blanks" at bounding box center [403, 653] width 127 height 20
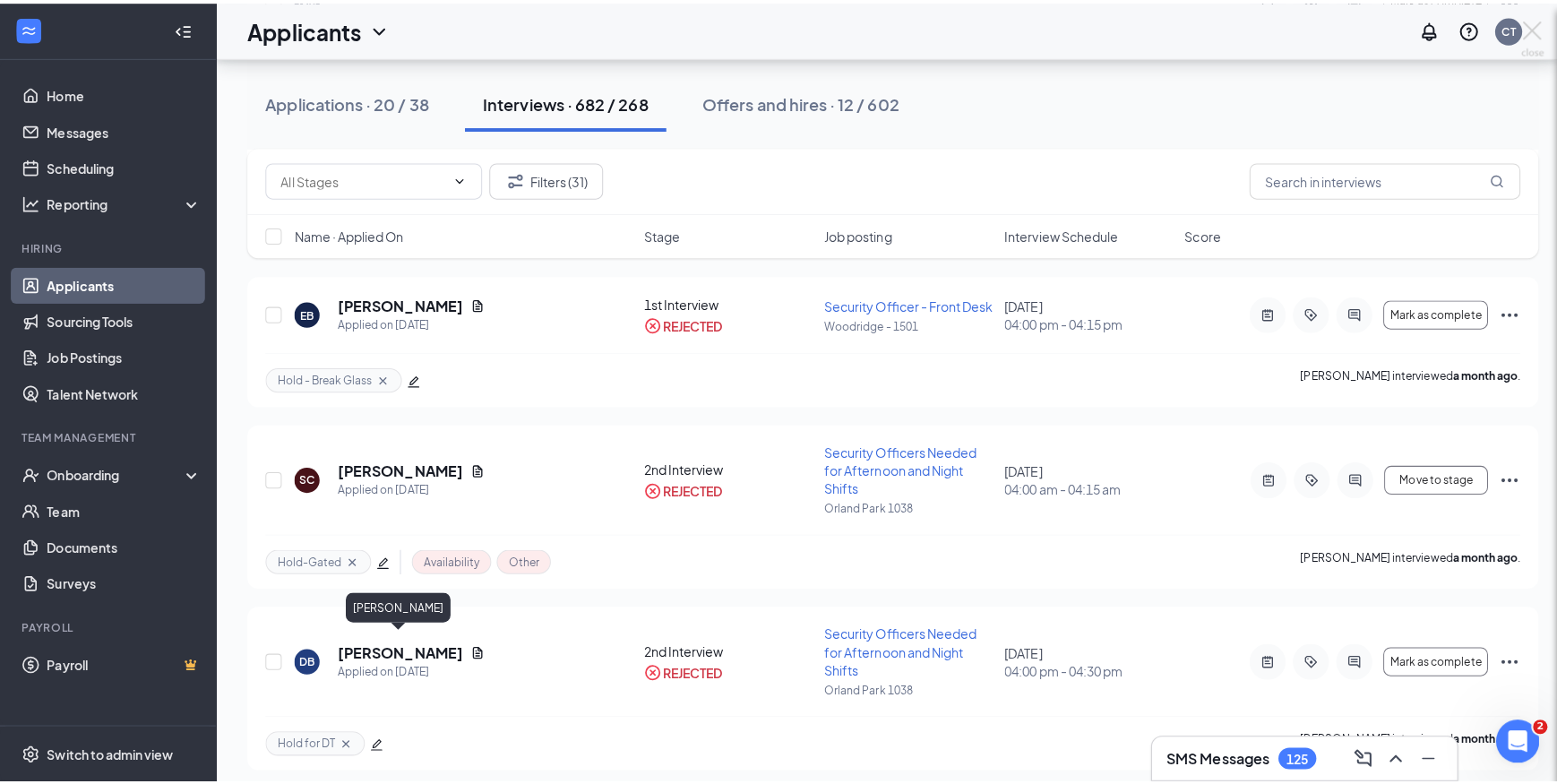
scroll to position [4392, 0]
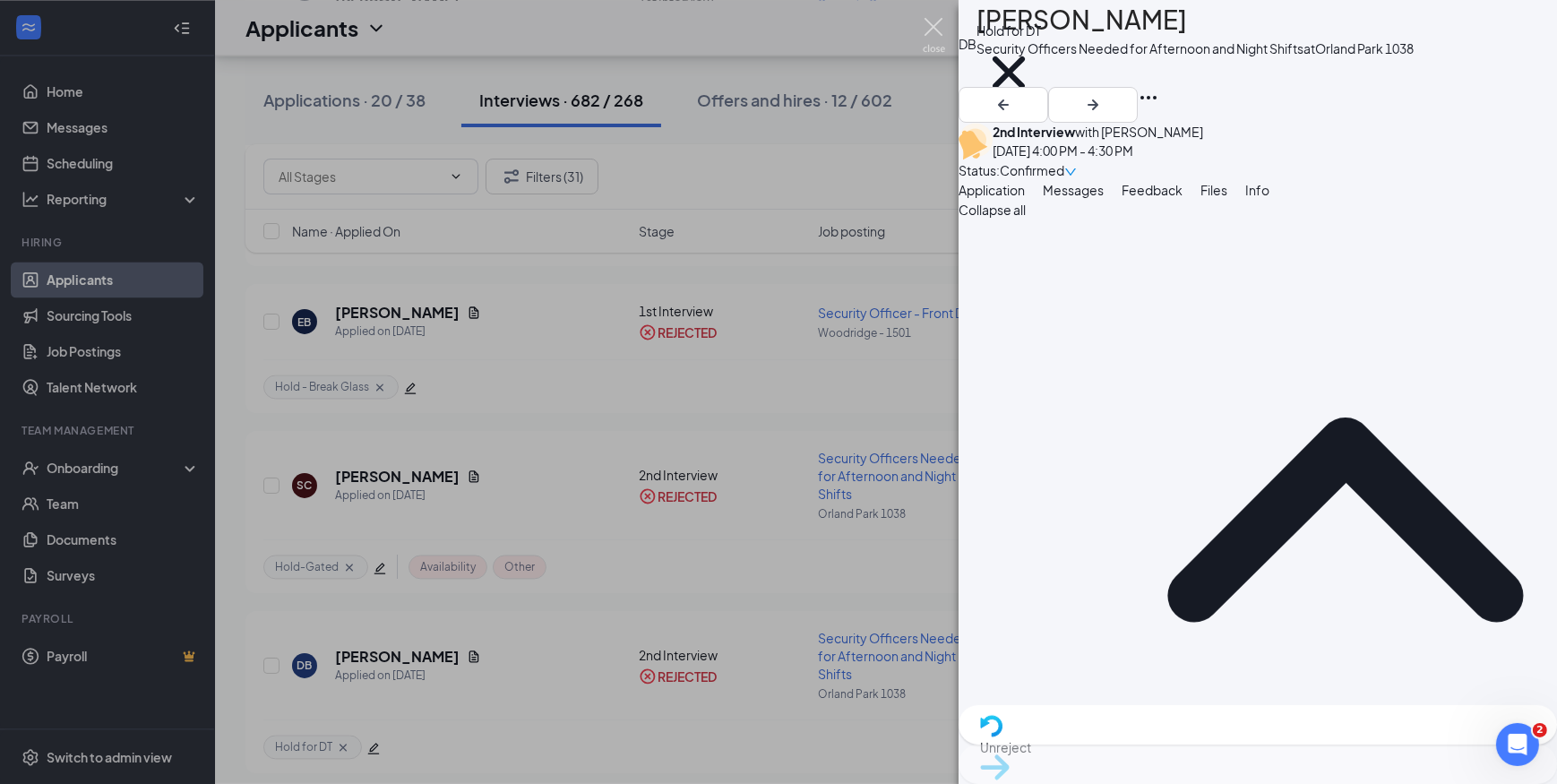
click at [941, 26] on img at bounding box center [933, 36] width 22 height 35
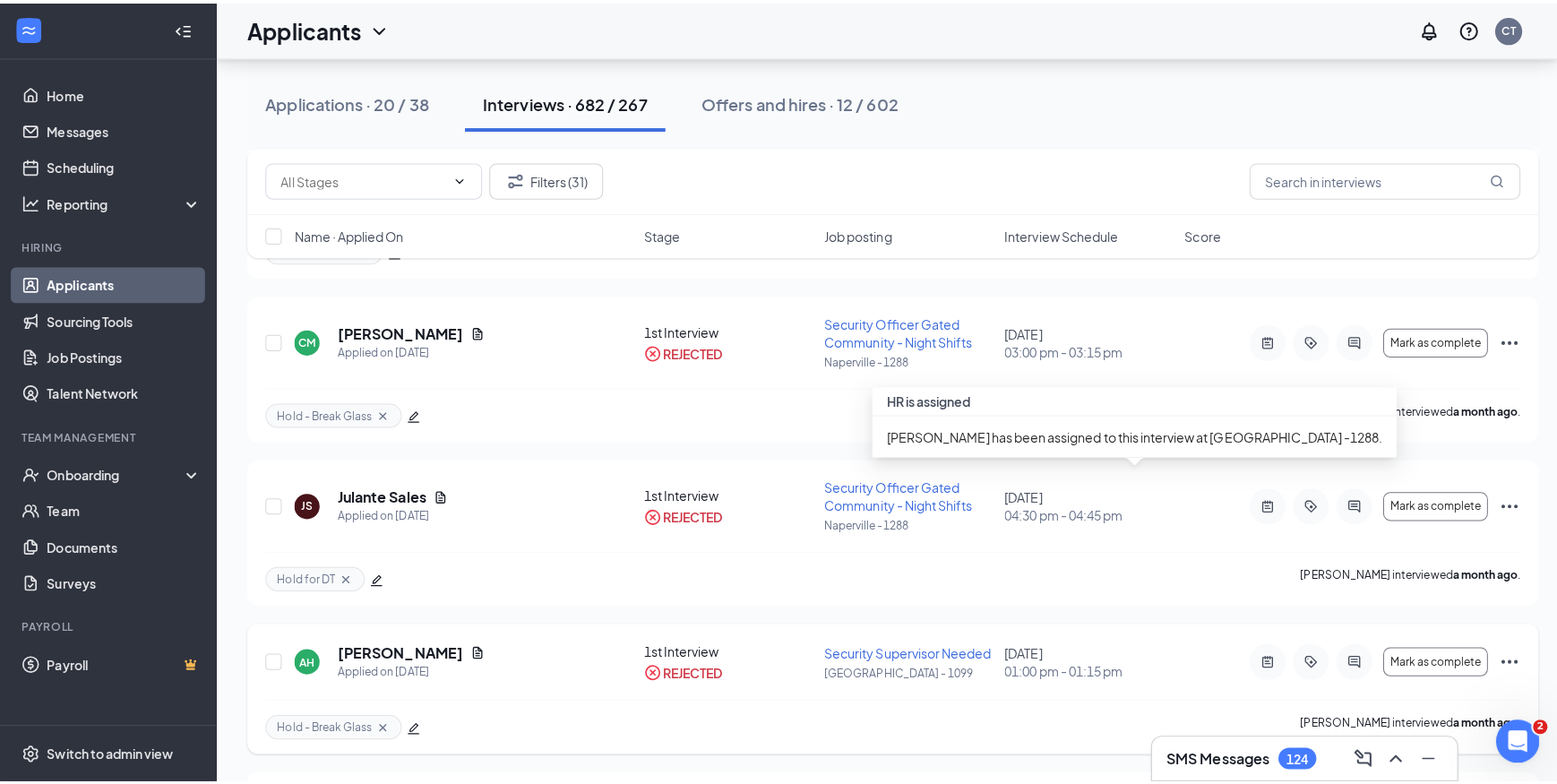
scroll to position [6032, 0]
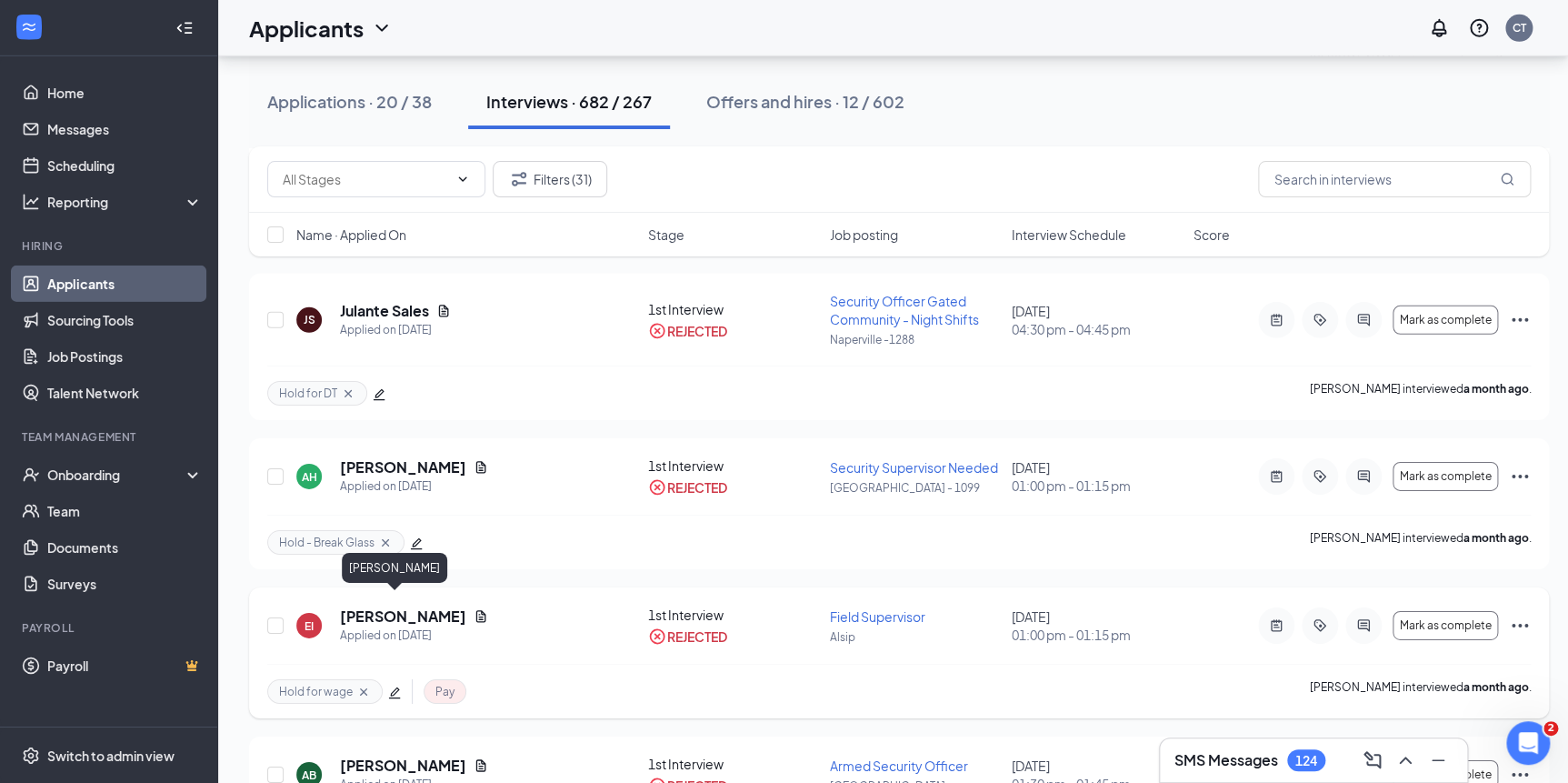
click at [373, 606] on h5 "Erika Irvin" at bounding box center [403, 616] width 127 height 20
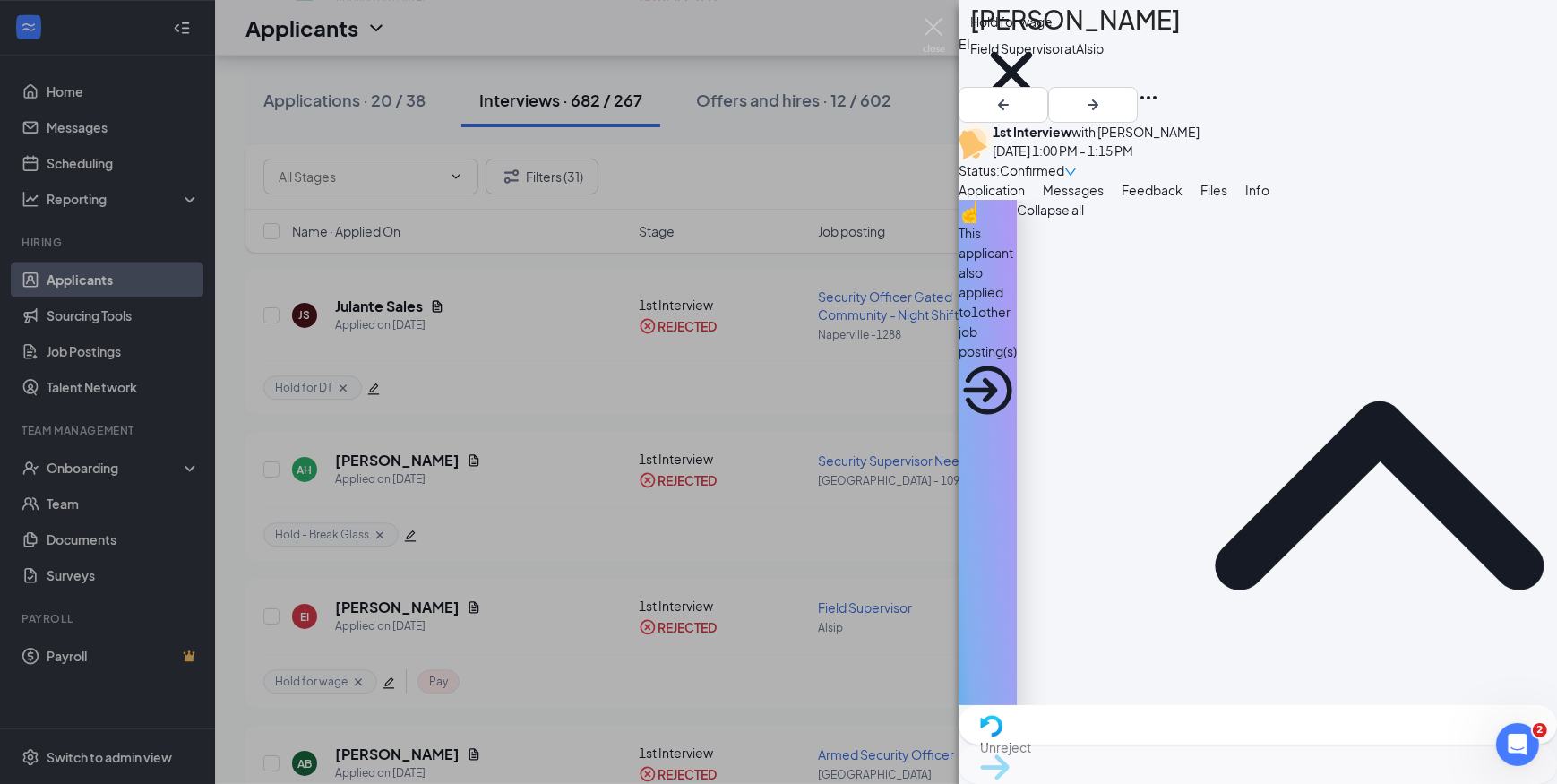
click at [1017, 284] on div "This applicant also applied to 1 other job posting(s)" at bounding box center [987, 292] width 58 height 138
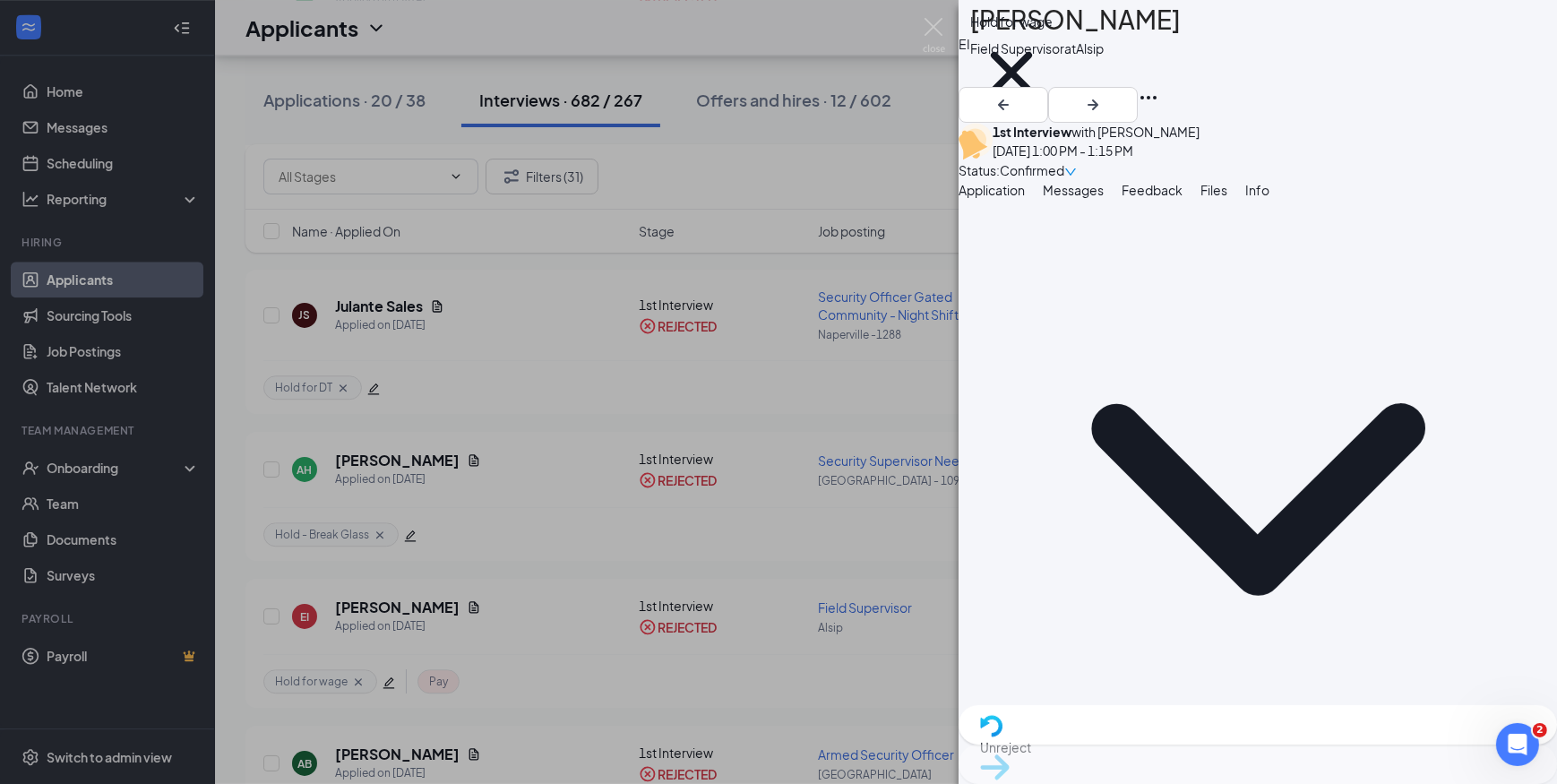
click at [1183, 198] on span "Feedback" at bounding box center [1152, 189] width 61 height 16
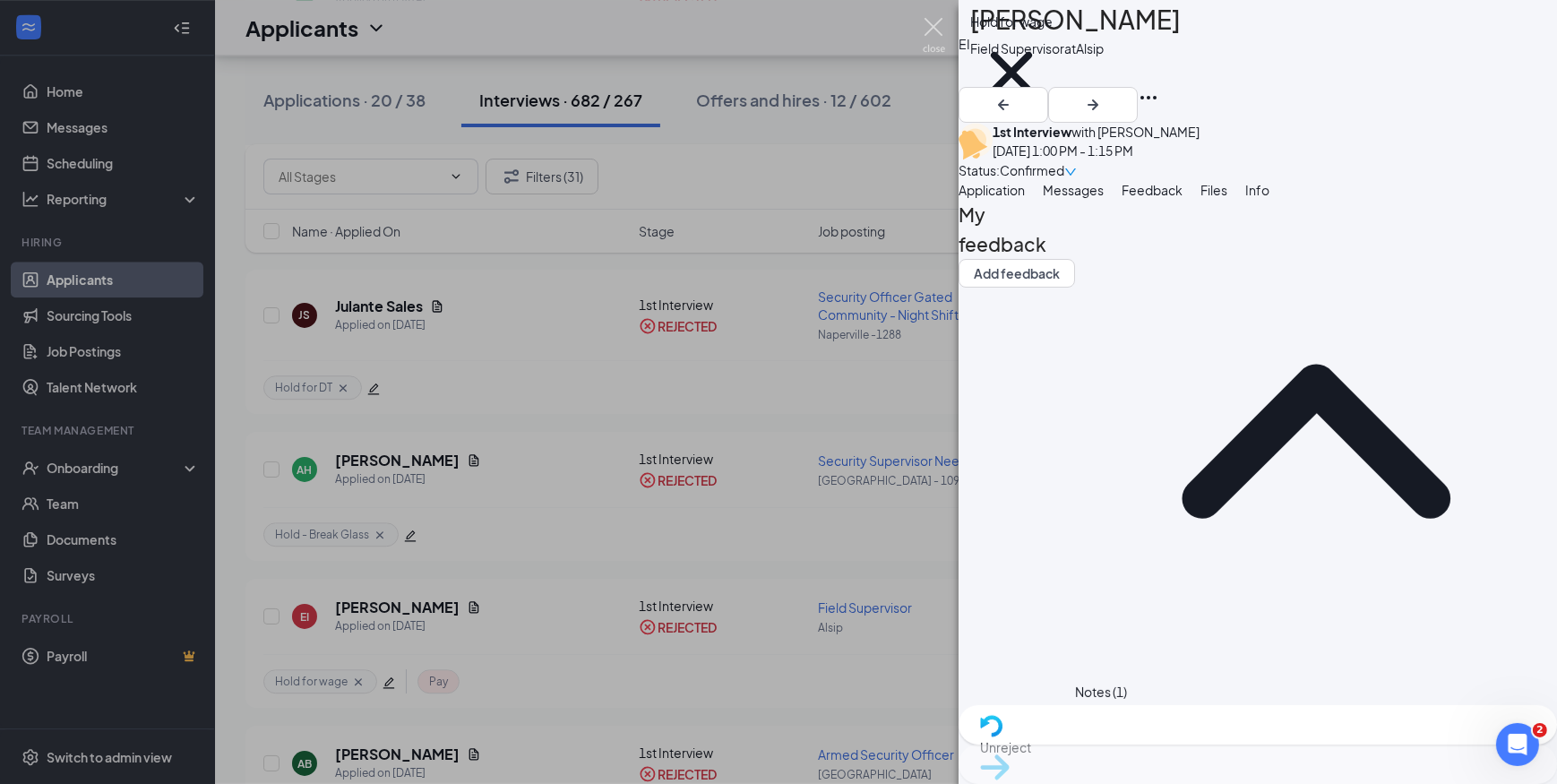
click at [931, 27] on img at bounding box center [933, 36] width 22 height 35
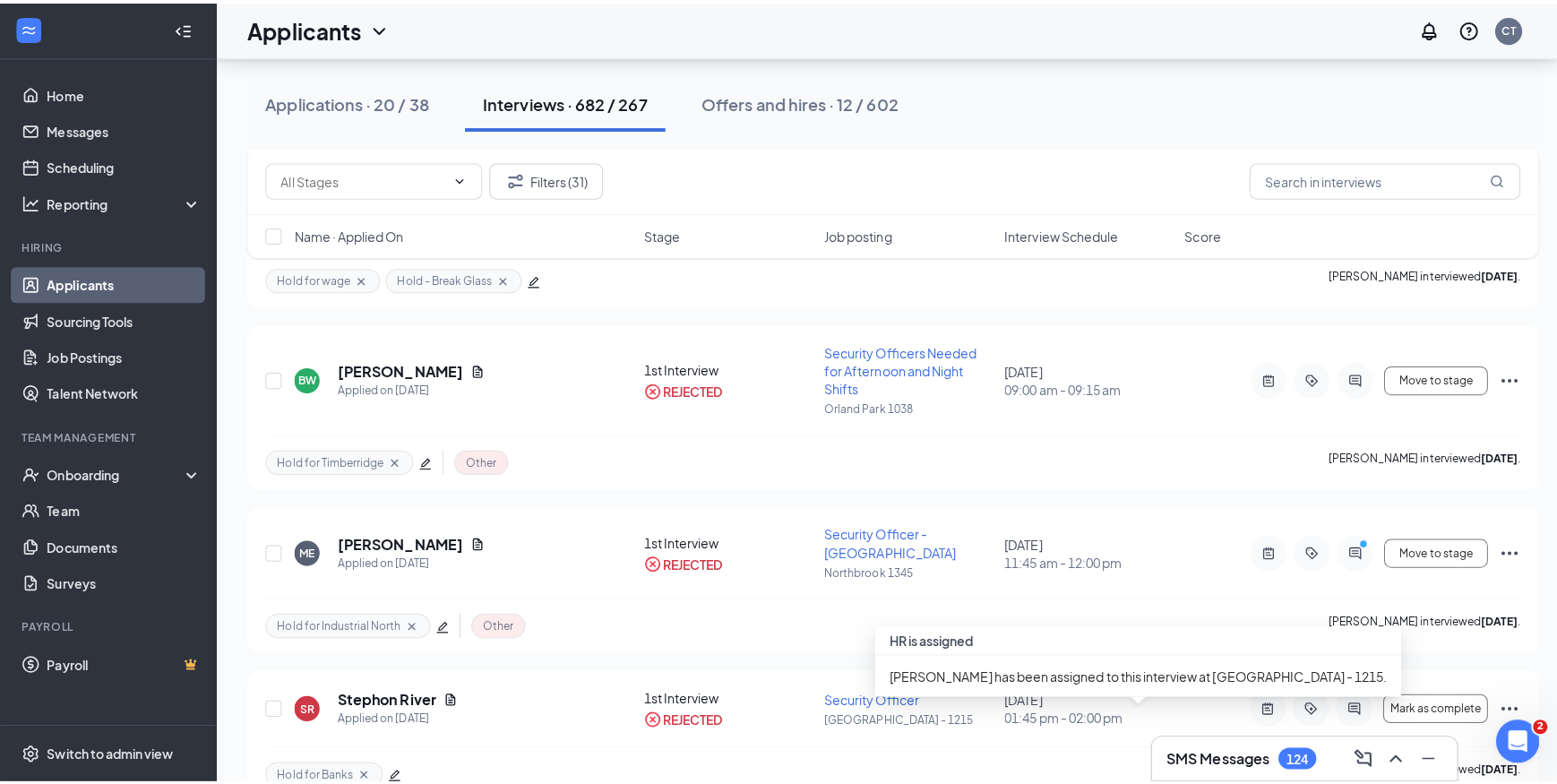
scroll to position [11325, 0]
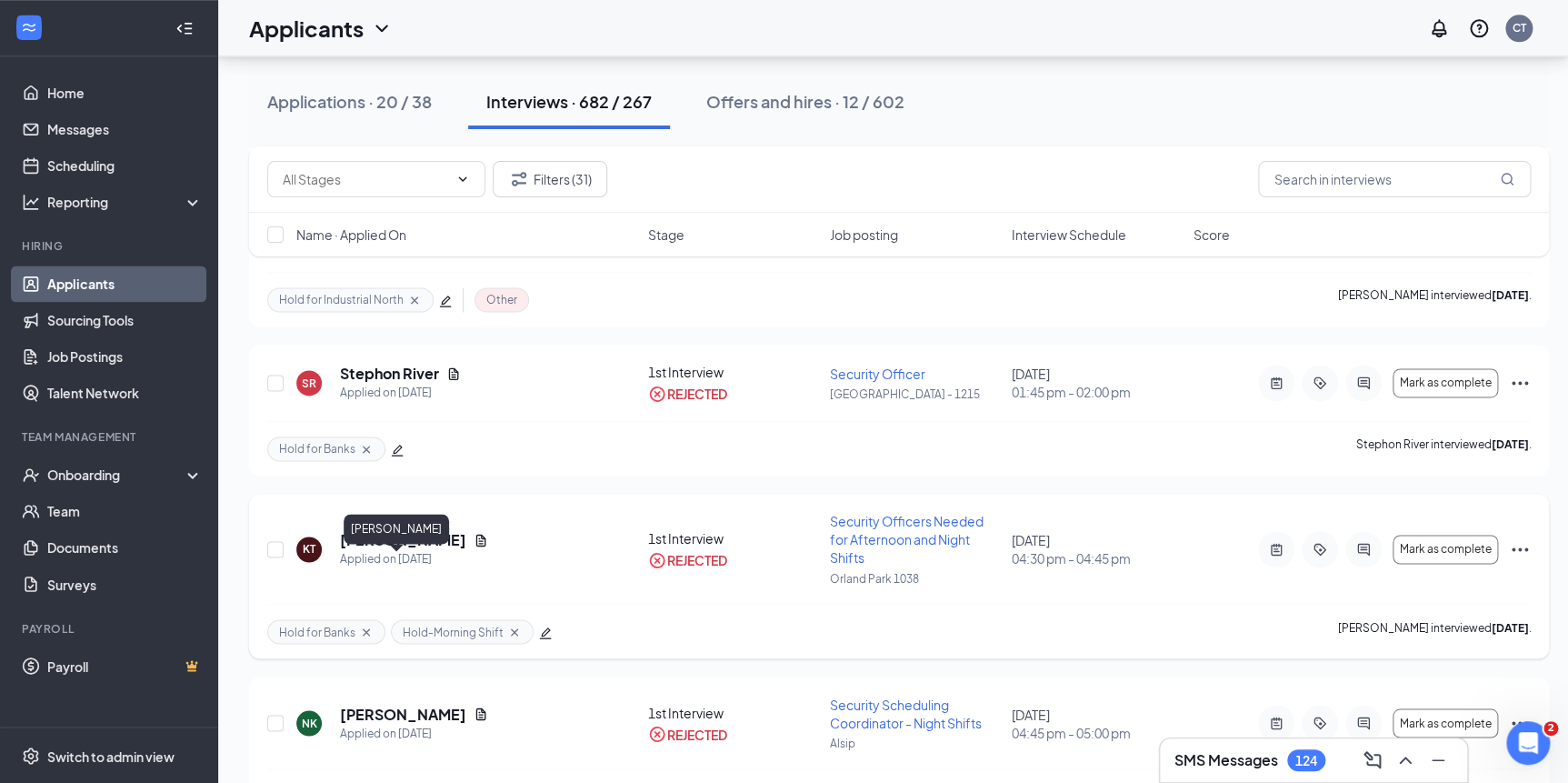
click at [399, 550] on h5 "Kirk Tolliver" at bounding box center [403, 540] width 127 height 20
click at [383, 563] on div at bounding box center [784, 392] width 1568 height 783
click at [365, 550] on h5 "Kirk Tolliver" at bounding box center [403, 540] width 127 height 20
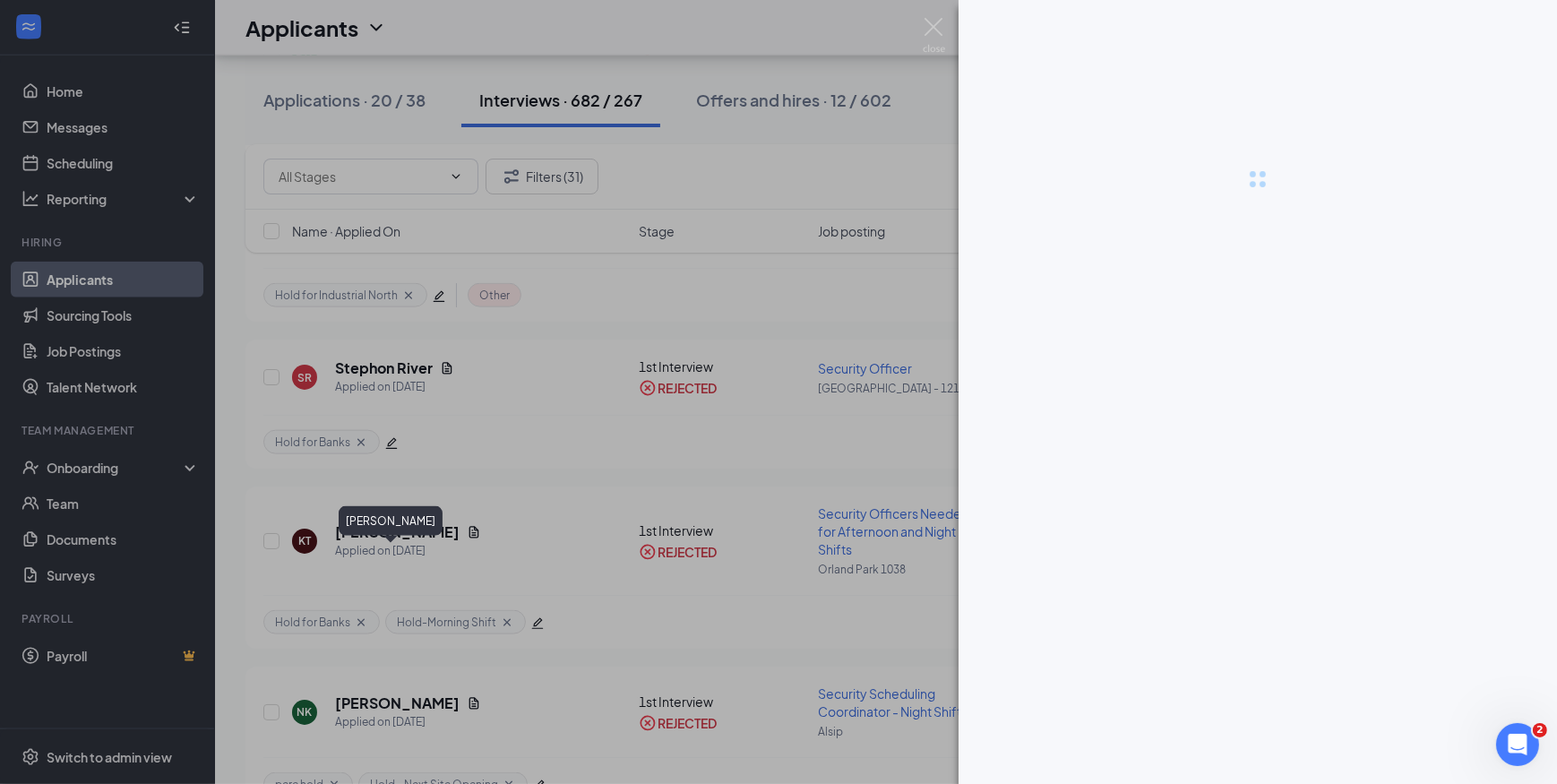
click at [384, 553] on div at bounding box center [778, 392] width 1557 height 784
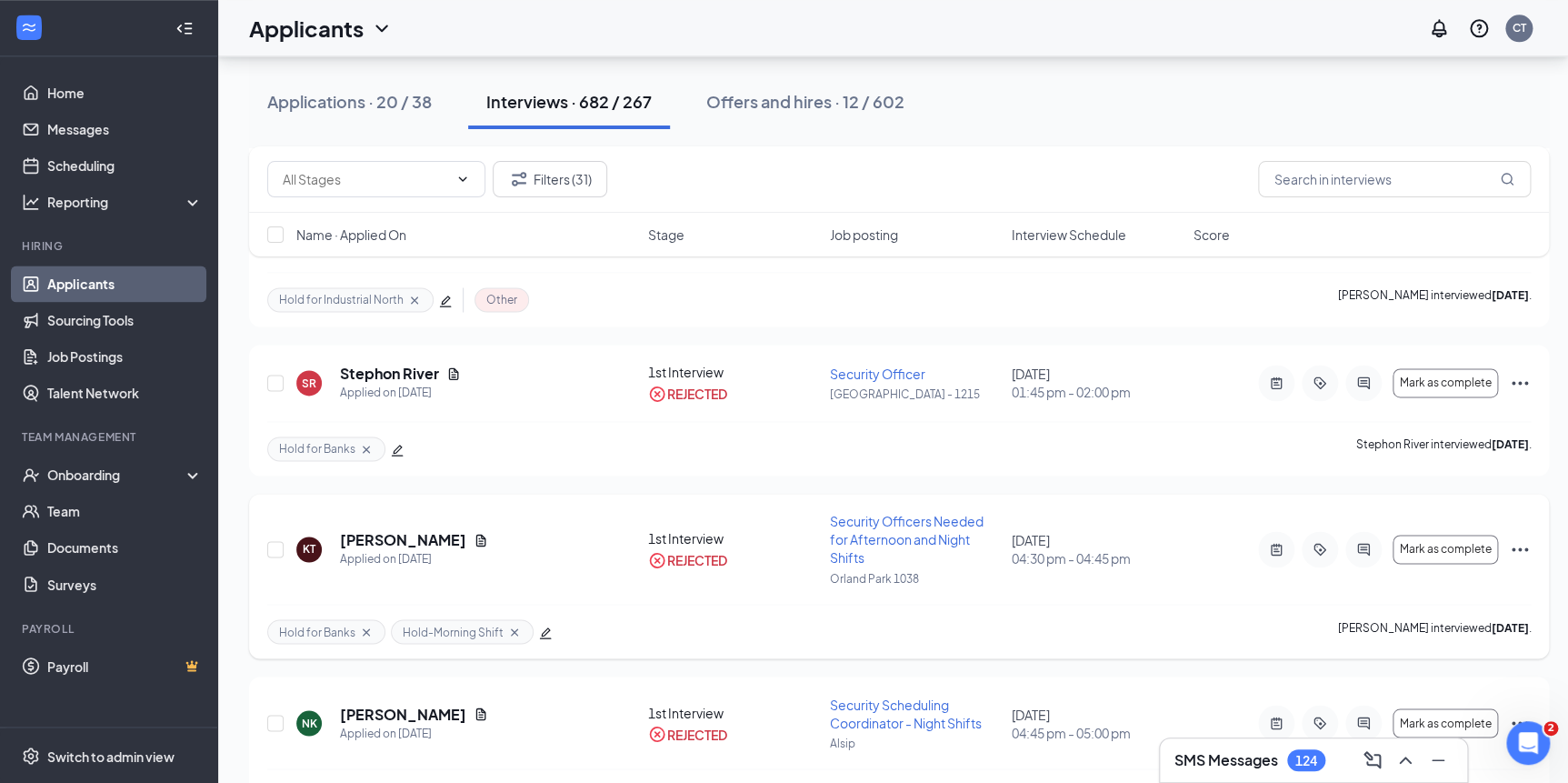
click at [406, 550] on h5 "Kirk Tolliver" at bounding box center [403, 540] width 127 height 20
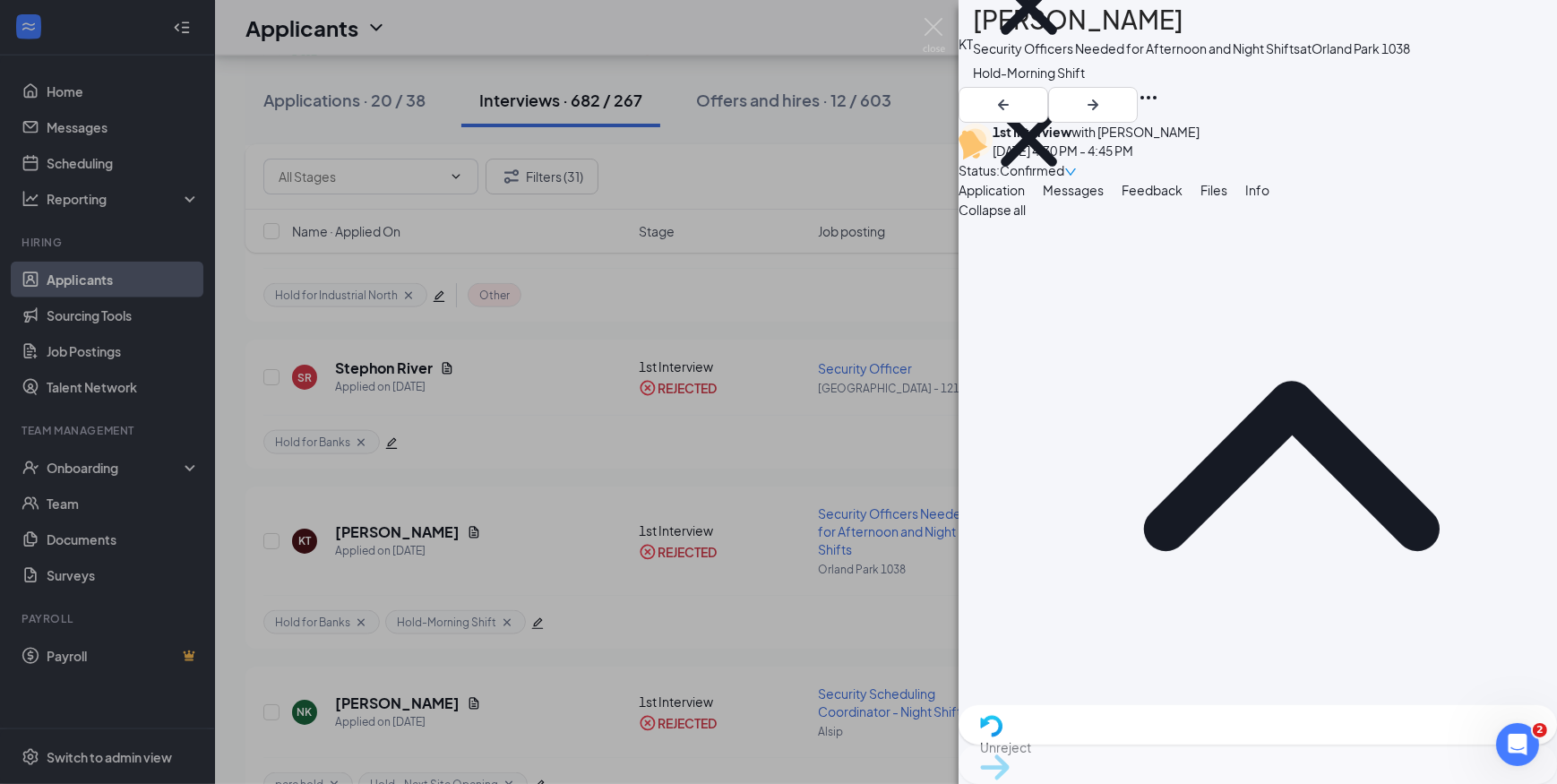
click at [1183, 198] on span "Feedback" at bounding box center [1152, 189] width 61 height 16
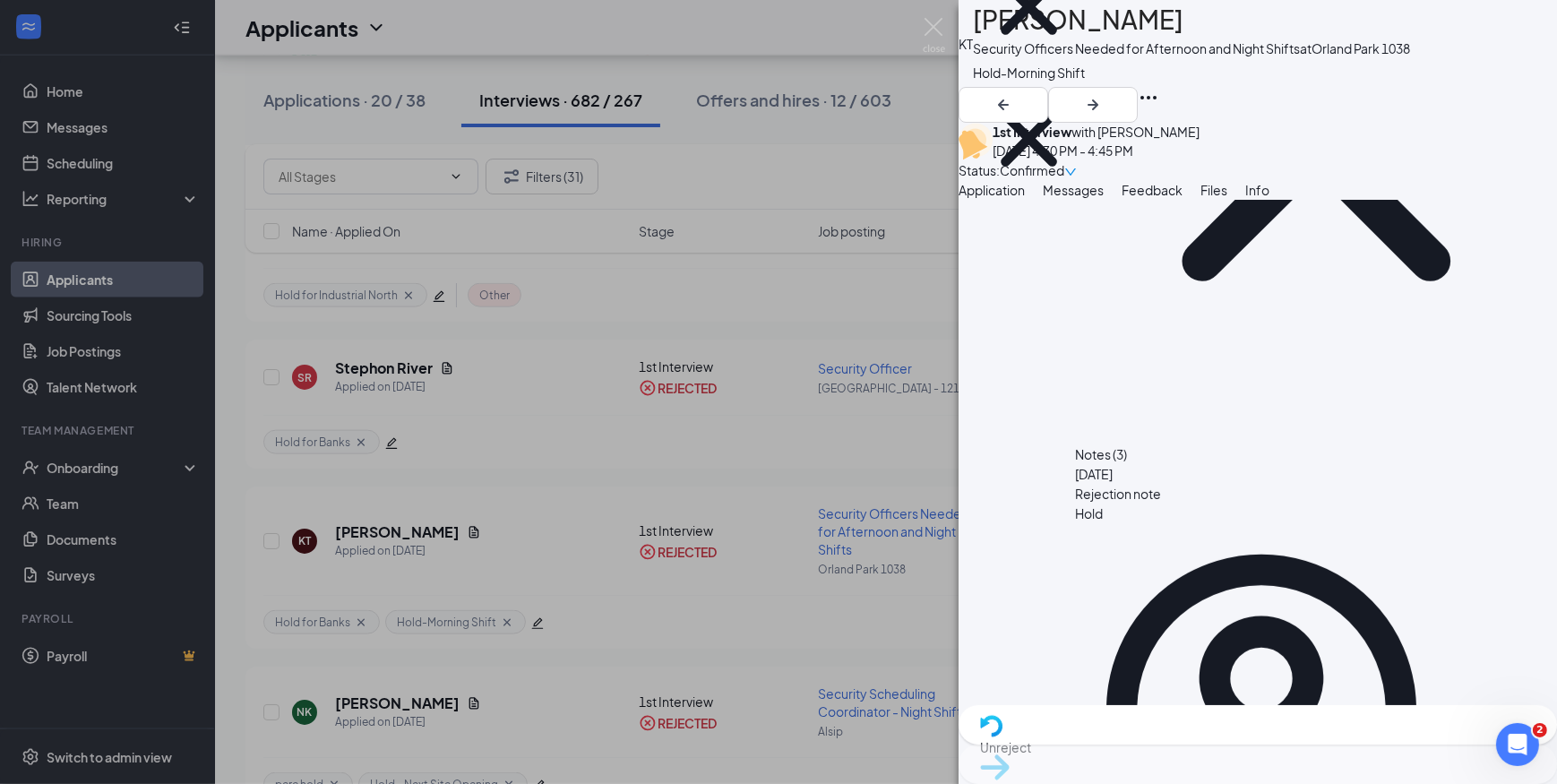
scroll to position [244, 0]
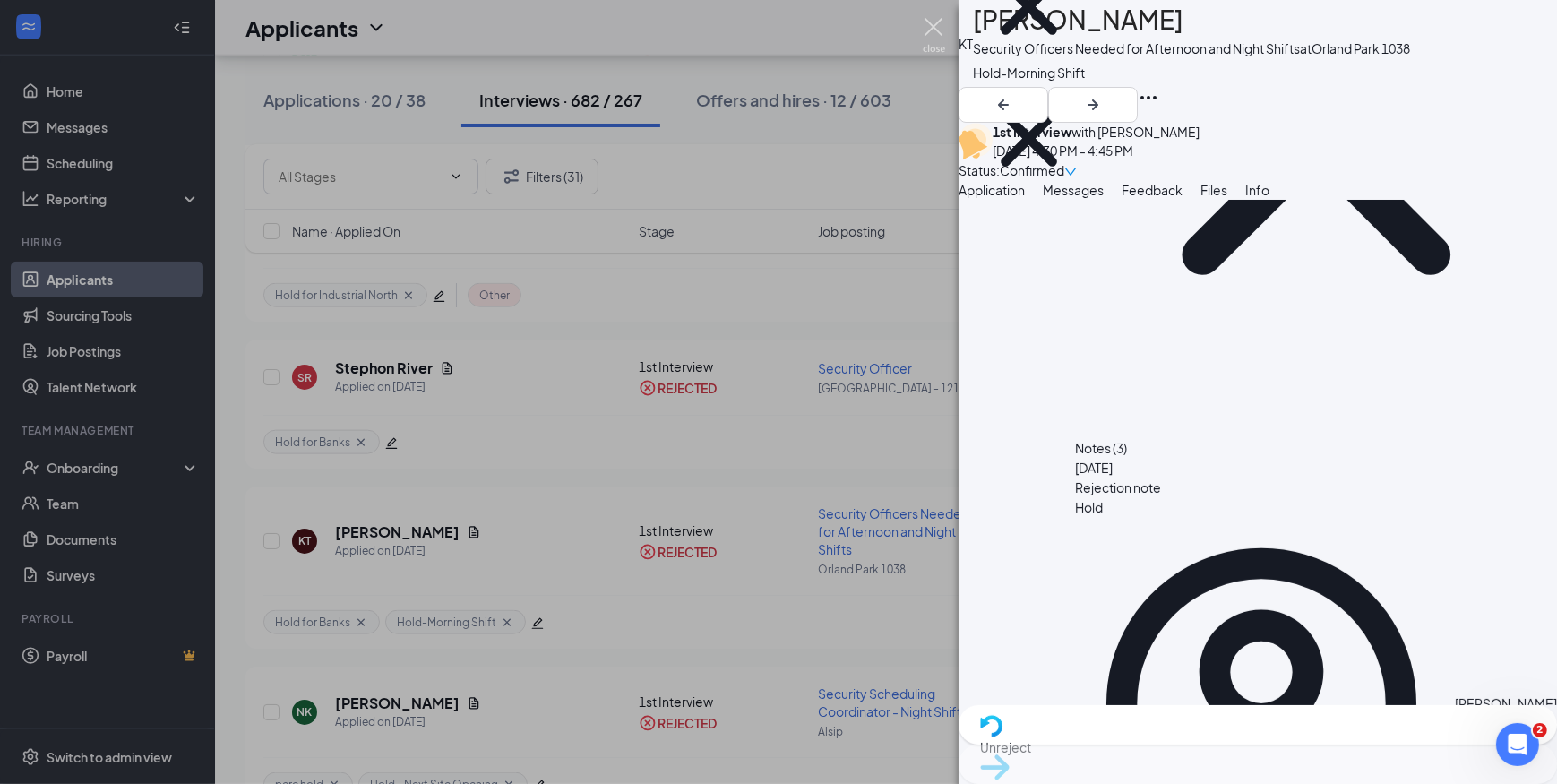
click at [936, 26] on img at bounding box center [933, 36] width 22 height 35
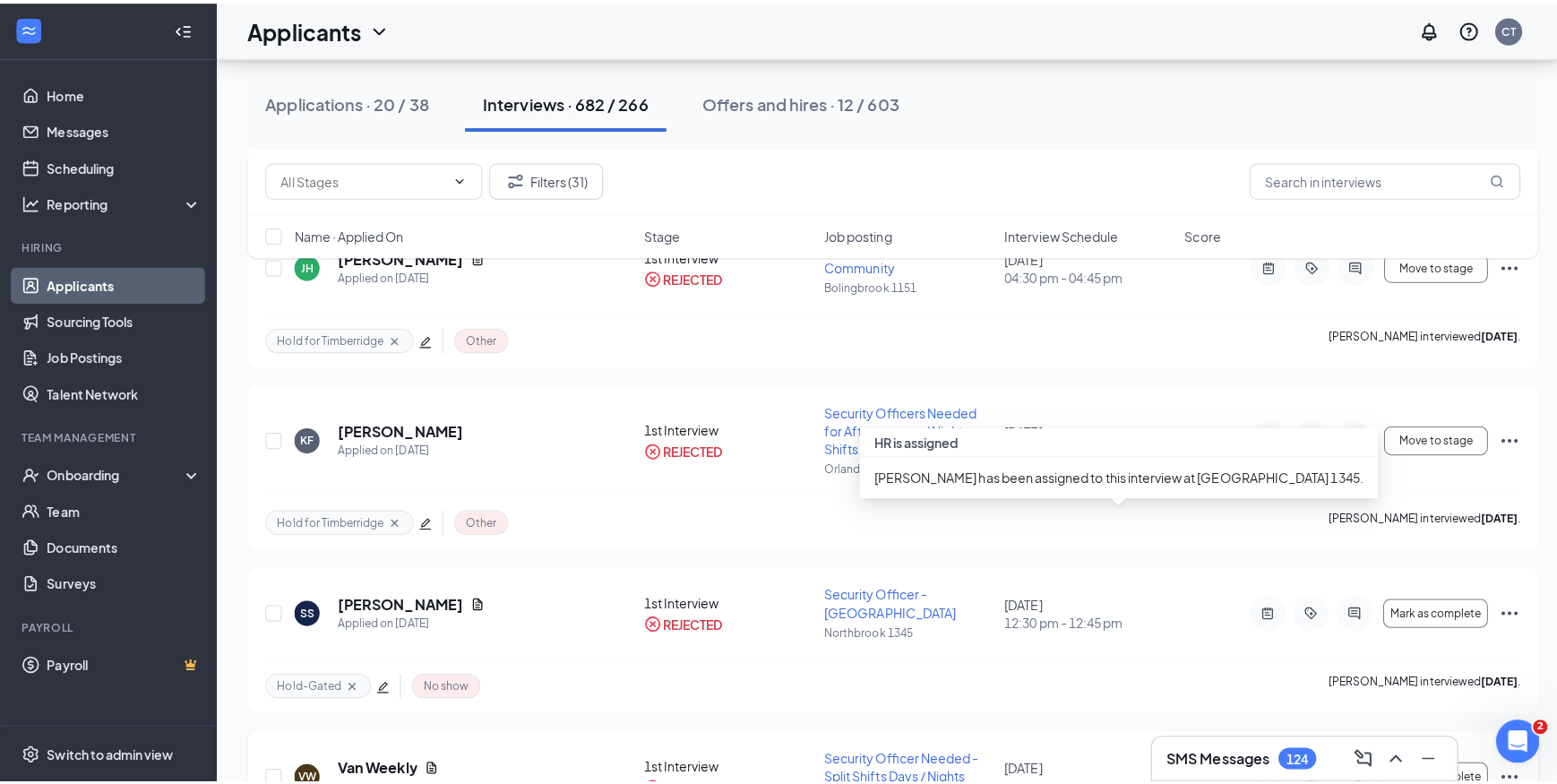
scroll to position [18978, 0]
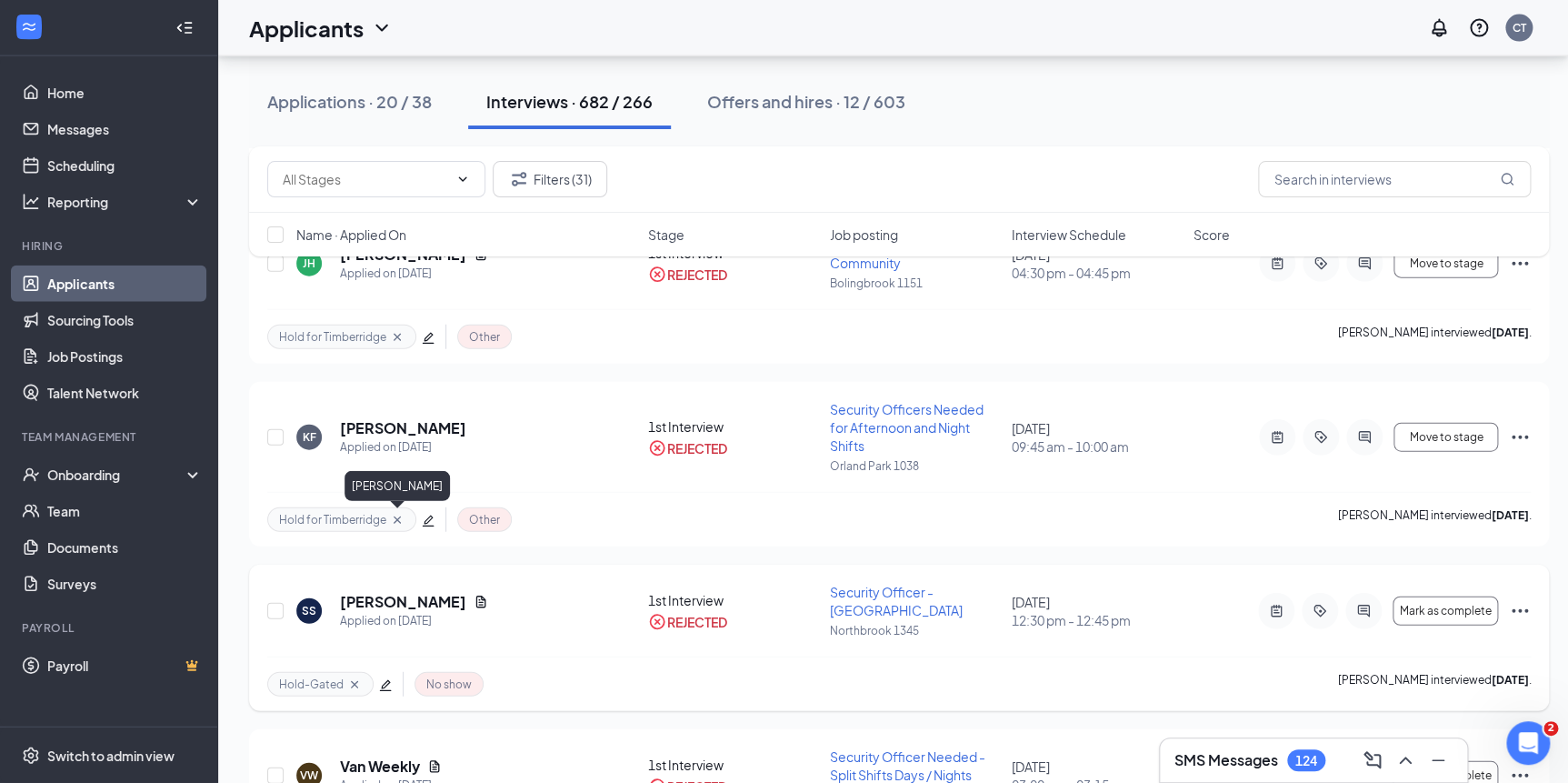
click at [378, 592] on h5 "saba siddiqui" at bounding box center [403, 601] width 127 height 20
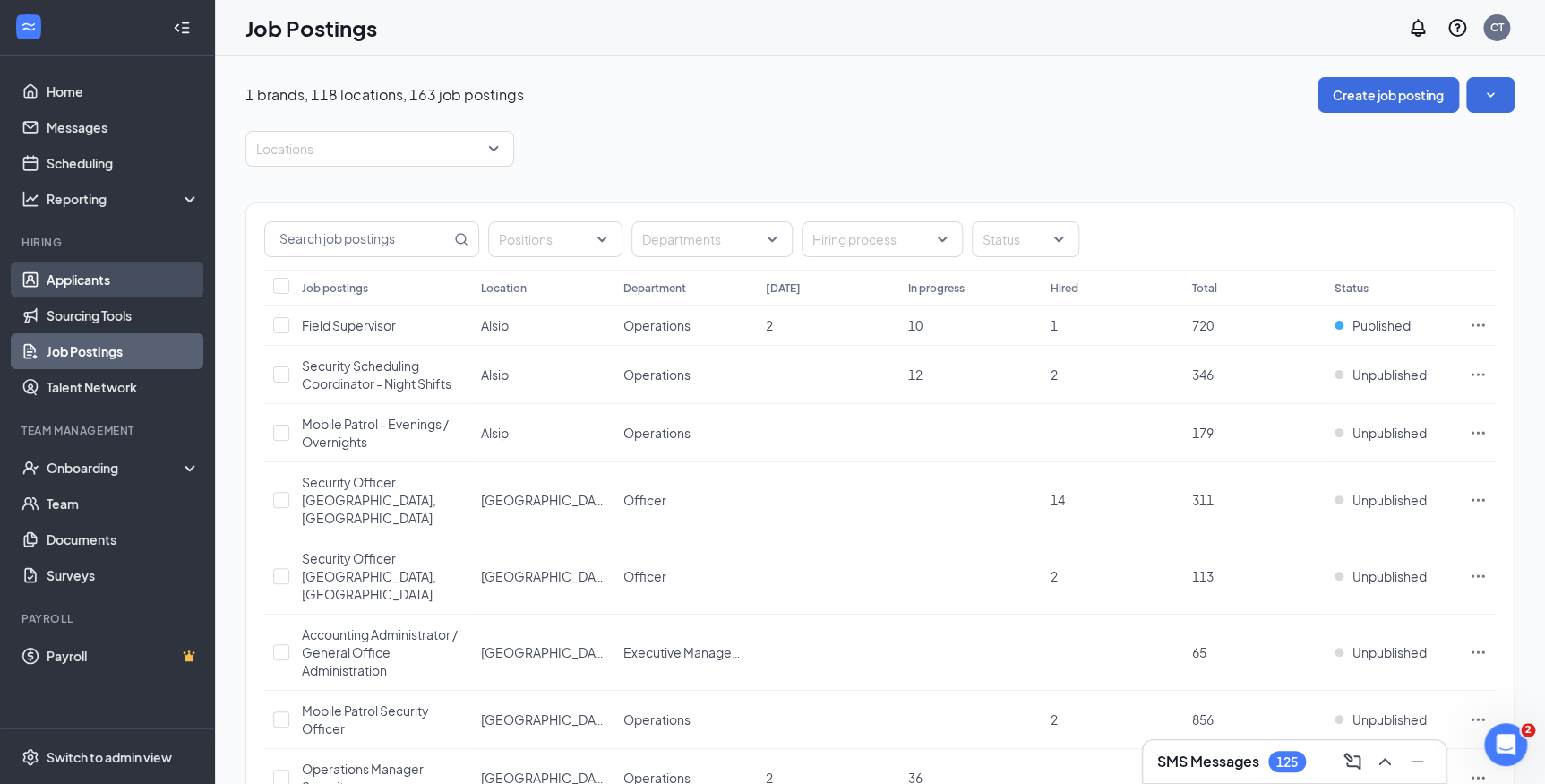
click at [111, 277] on link "Applicants" at bounding box center [123, 279] width 153 height 36
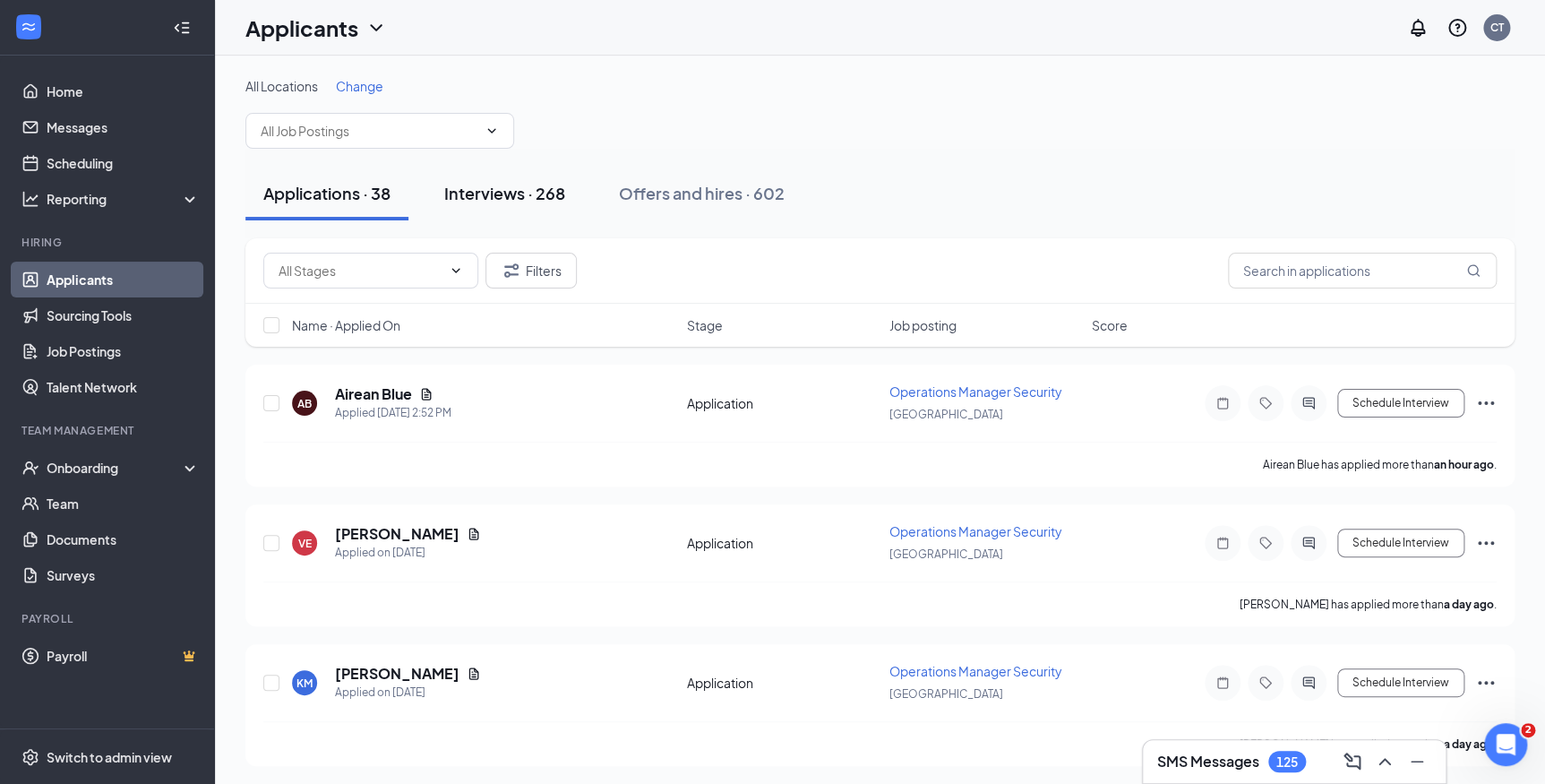
click at [553, 189] on div "Interviews · 268" at bounding box center [505, 192] width 121 height 22
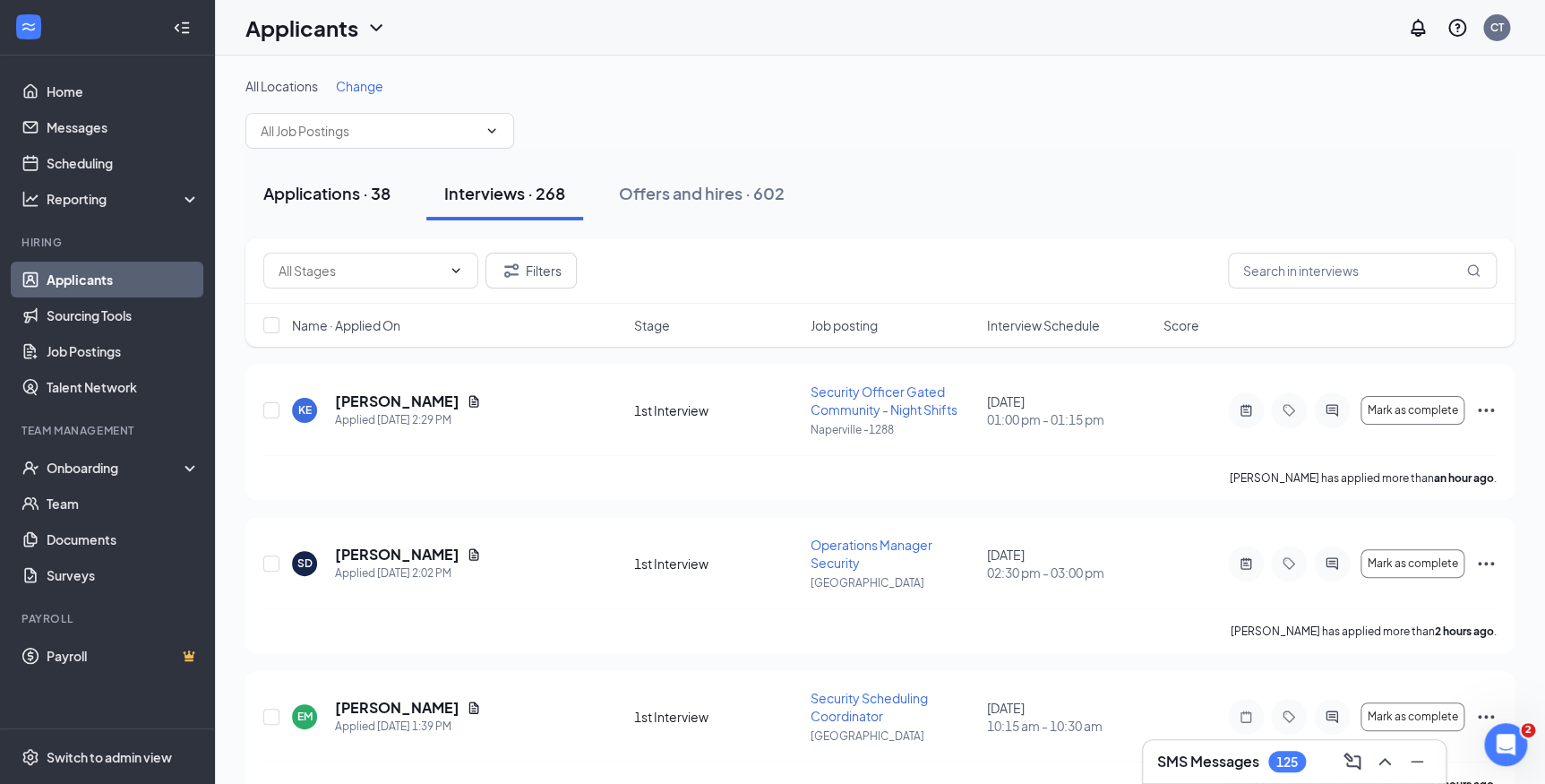
click at [323, 188] on div "Applications · 38" at bounding box center [327, 192] width 128 height 22
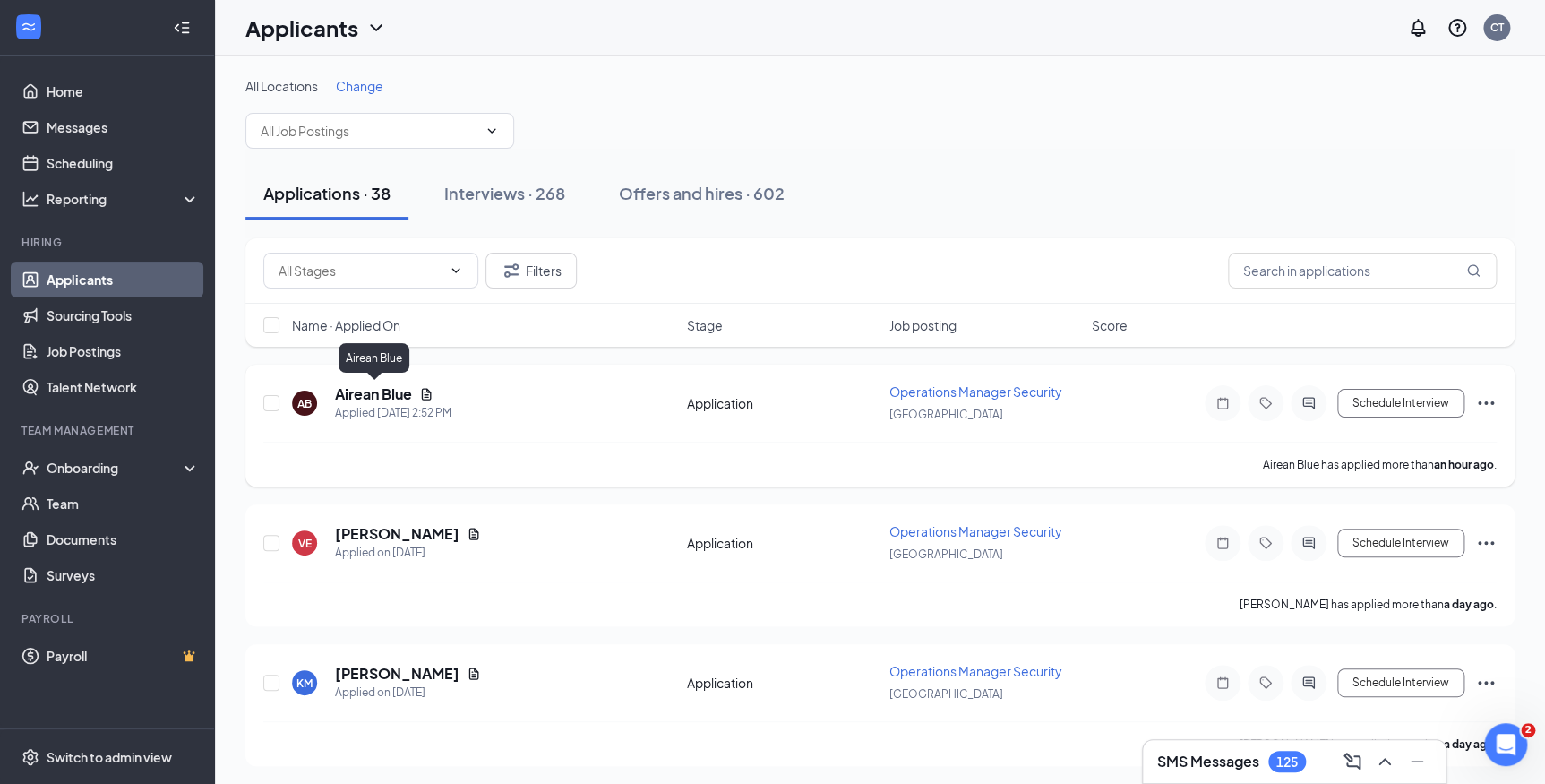
click at [387, 393] on h5 "Airean Blue" at bounding box center [374, 393] width 77 height 19
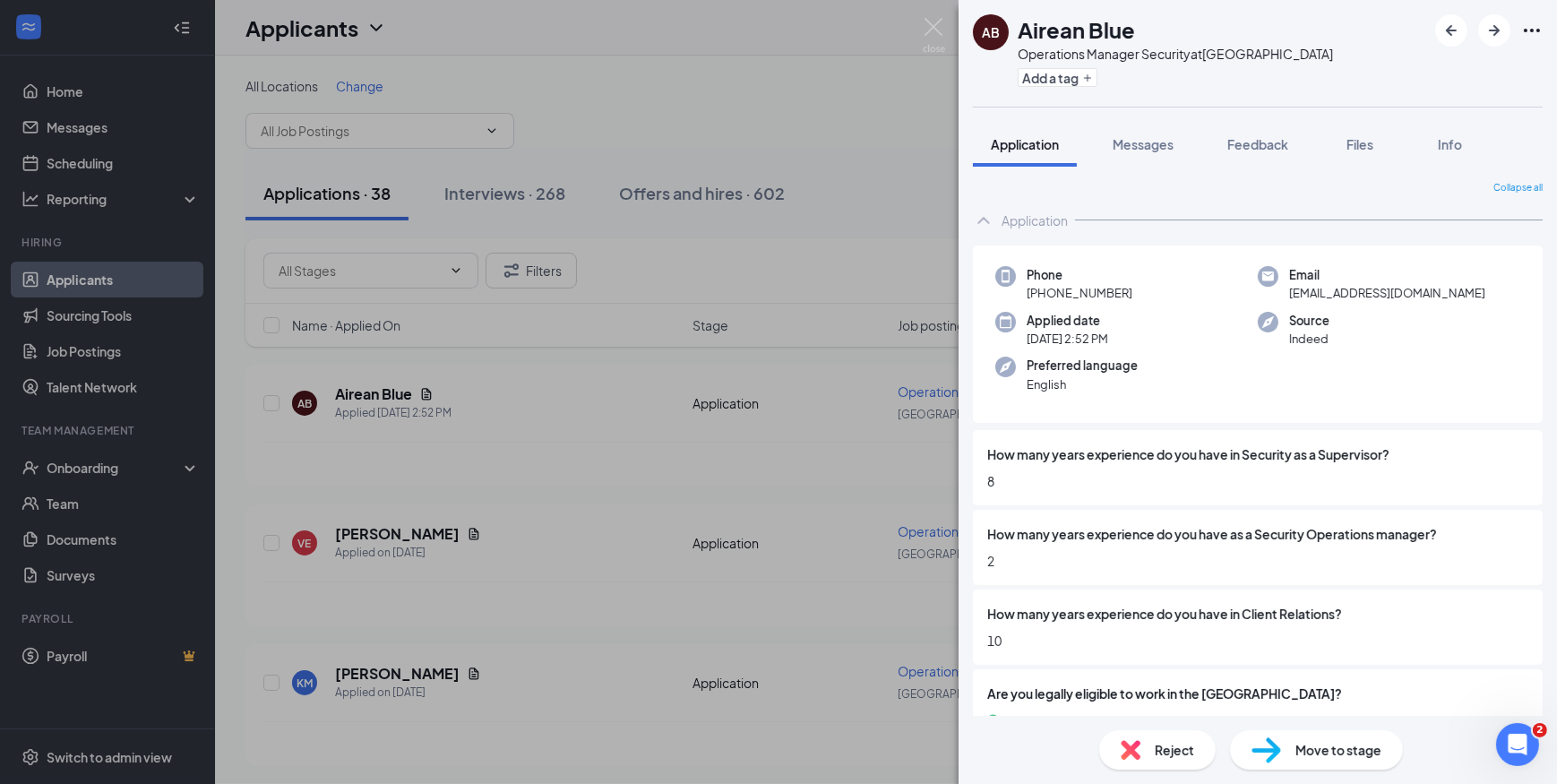
click at [612, 81] on div "AB Airean Blue Operations Manager Security at [GEOGRAPHIC_DATA] Add a tag Appli…" at bounding box center [778, 392] width 1557 height 784
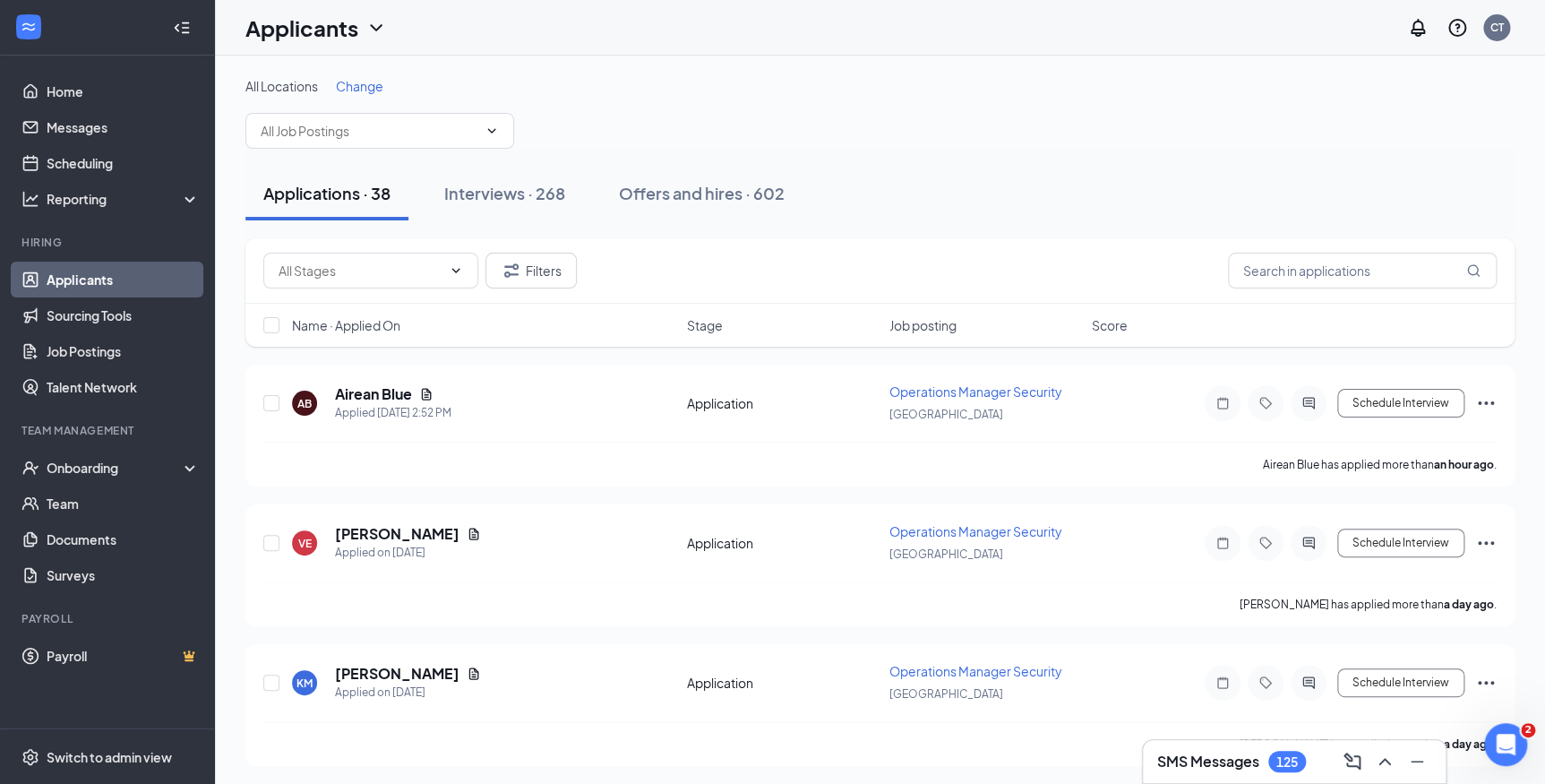
click at [612, 96] on div "All Locations Change" at bounding box center [880, 113] width 1269 height 72
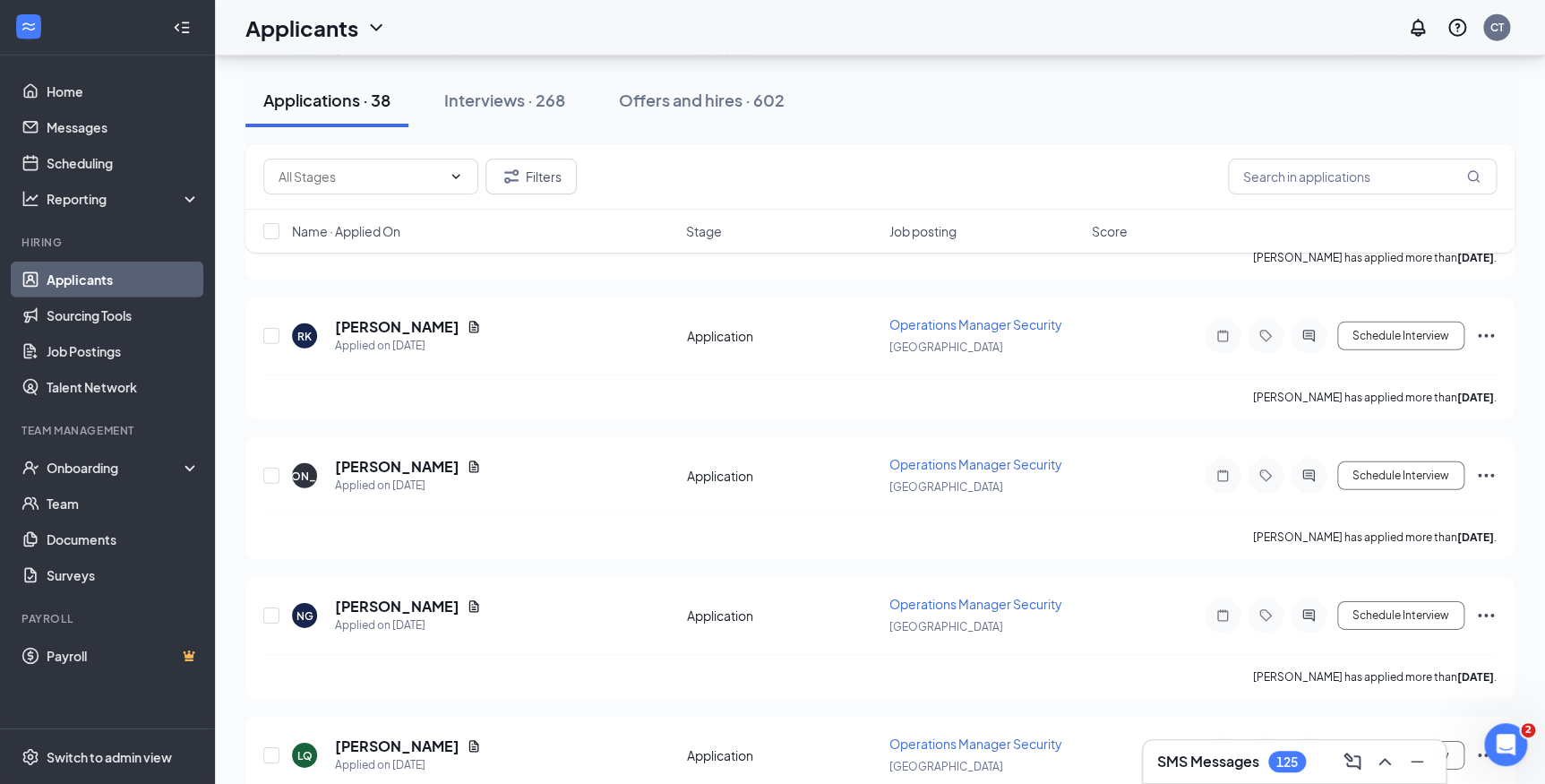
scroll to position [2605, 0]
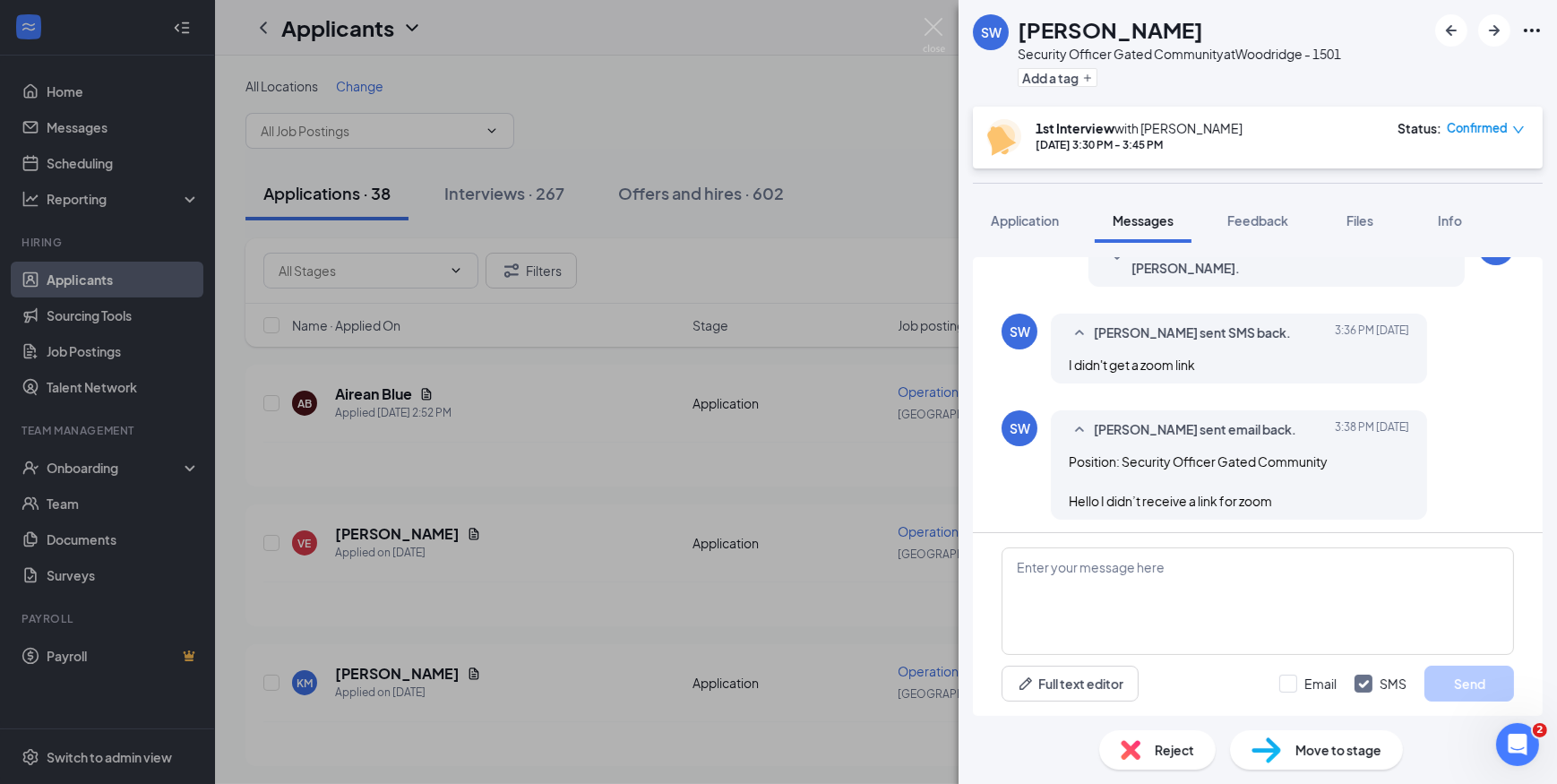
scroll to position [572, 0]
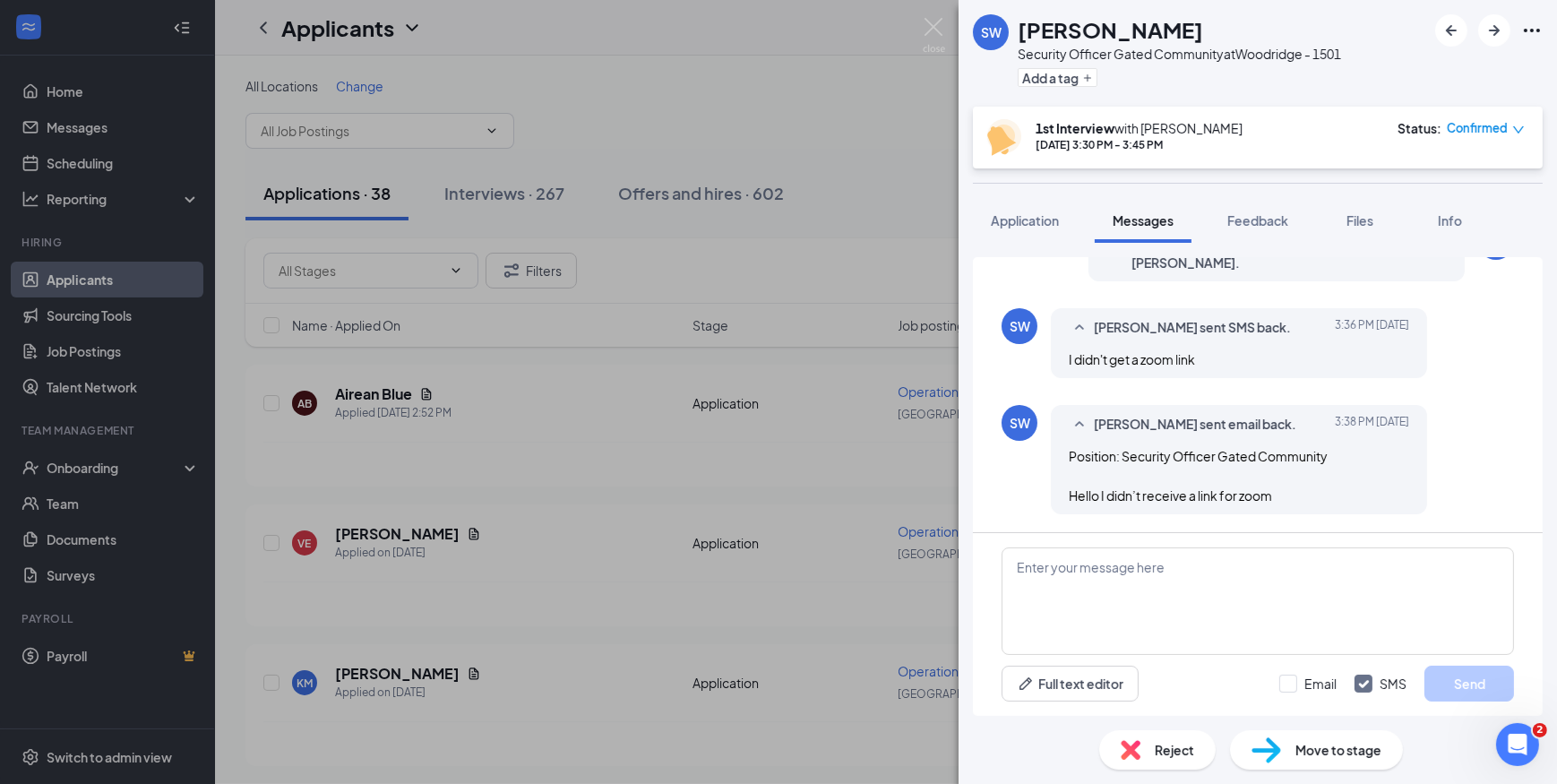
drag, startPoint x: 937, startPoint y: 17, endPoint x: 937, endPoint y: 30, distance: 13.0
click at [936, 17] on div "SW [PERSON_NAME] Security Officer Gated Community at [GEOGRAPHIC_DATA] - 1501 A…" at bounding box center [778, 392] width 1557 height 784
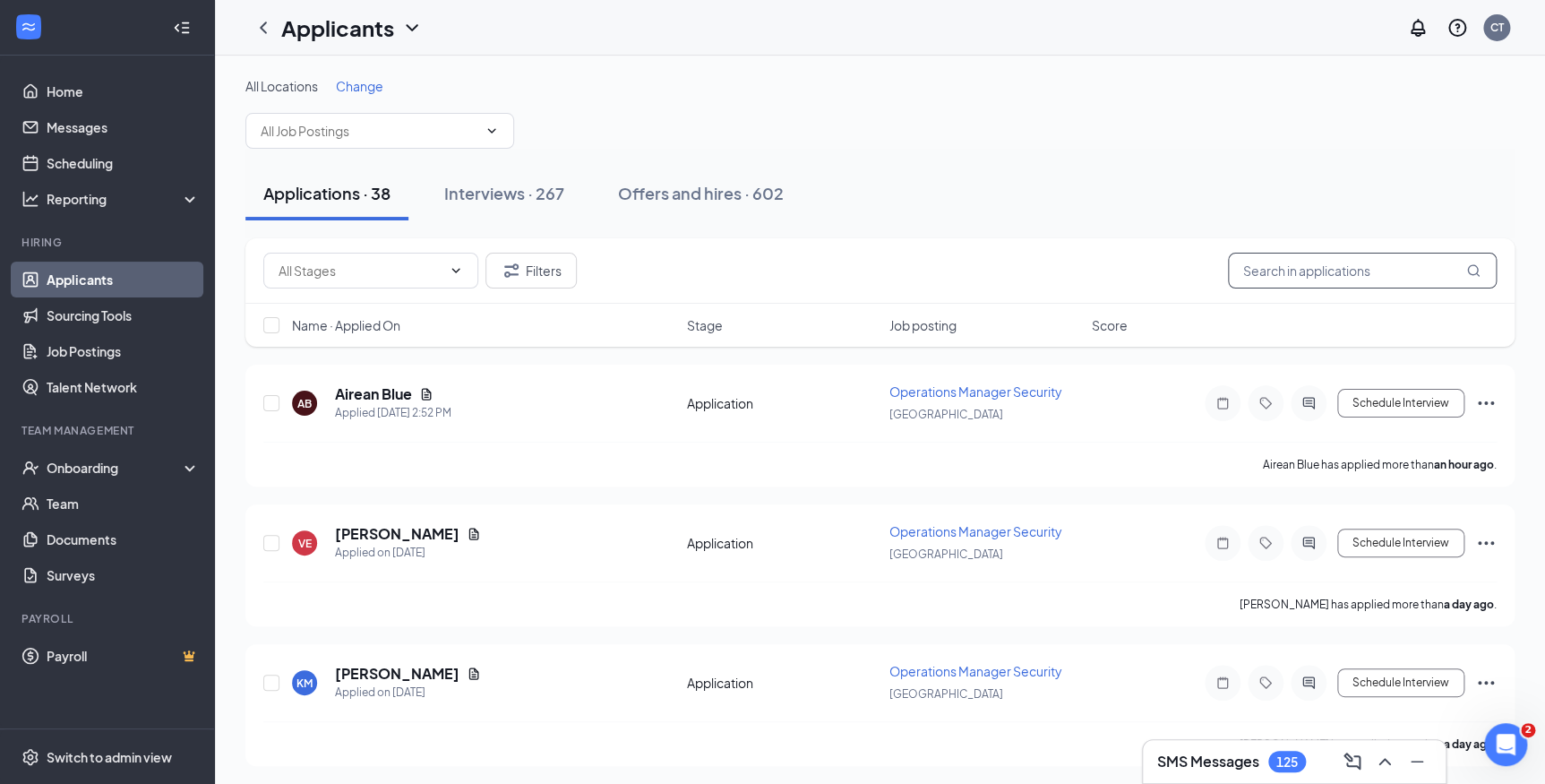
click at [1294, 263] on input "text" at bounding box center [1362, 270] width 269 height 36
type input "[PERSON_NAME]"
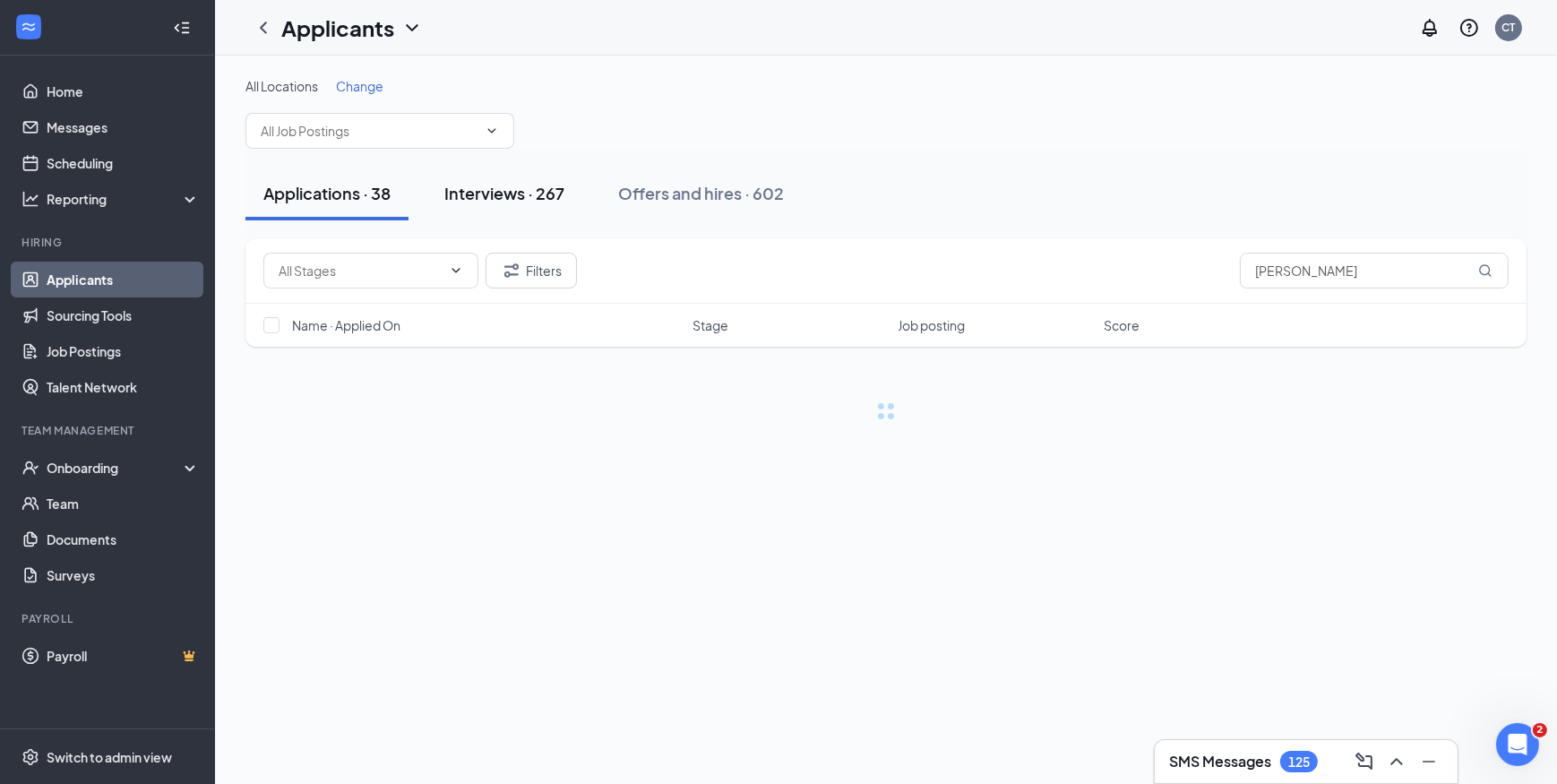
click at [506, 210] on button "Interviews · 267" at bounding box center [504, 193] width 156 height 54
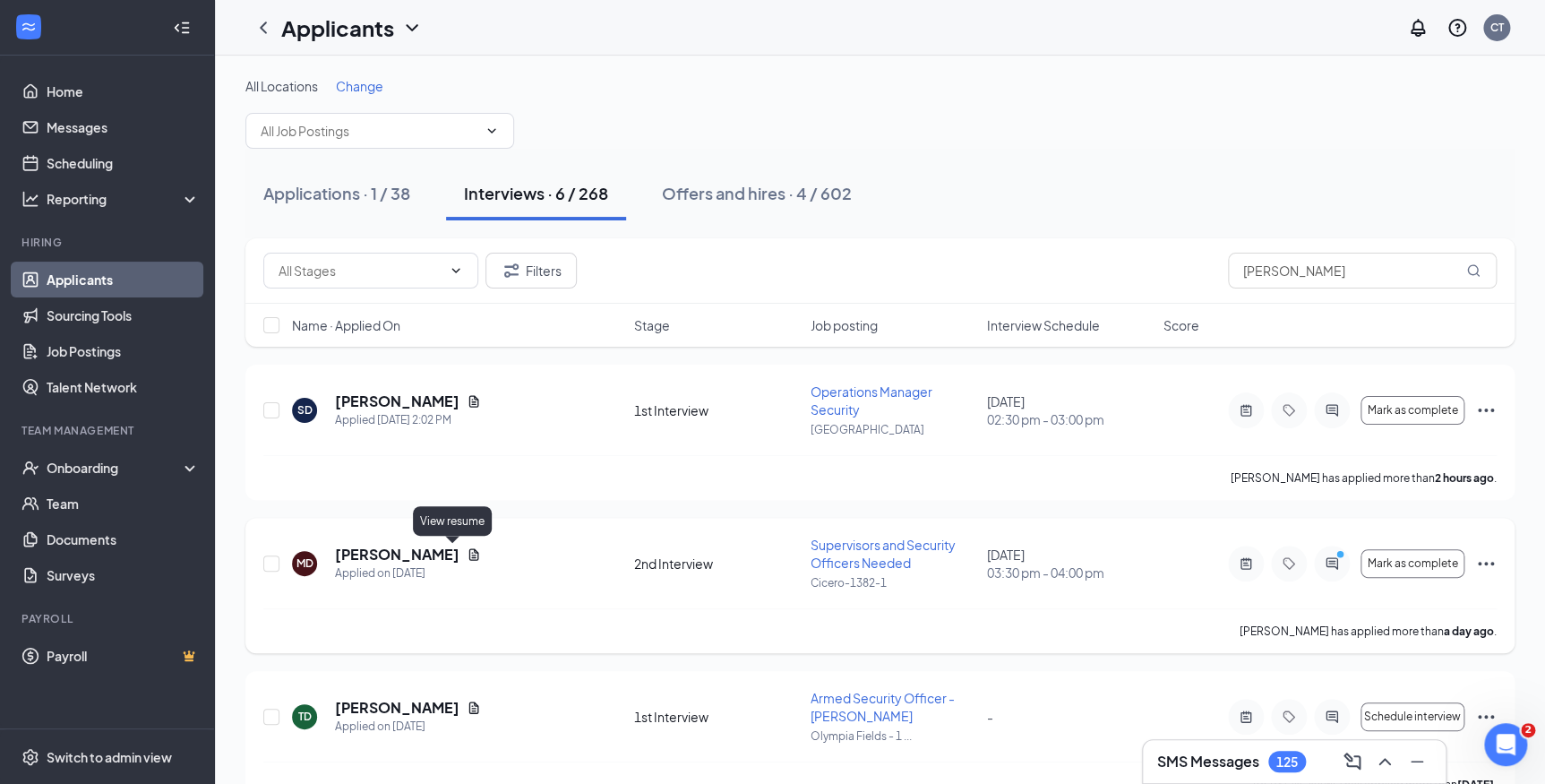
click at [402, 544] on h5 "[PERSON_NAME]" at bounding box center [397, 554] width 125 height 19
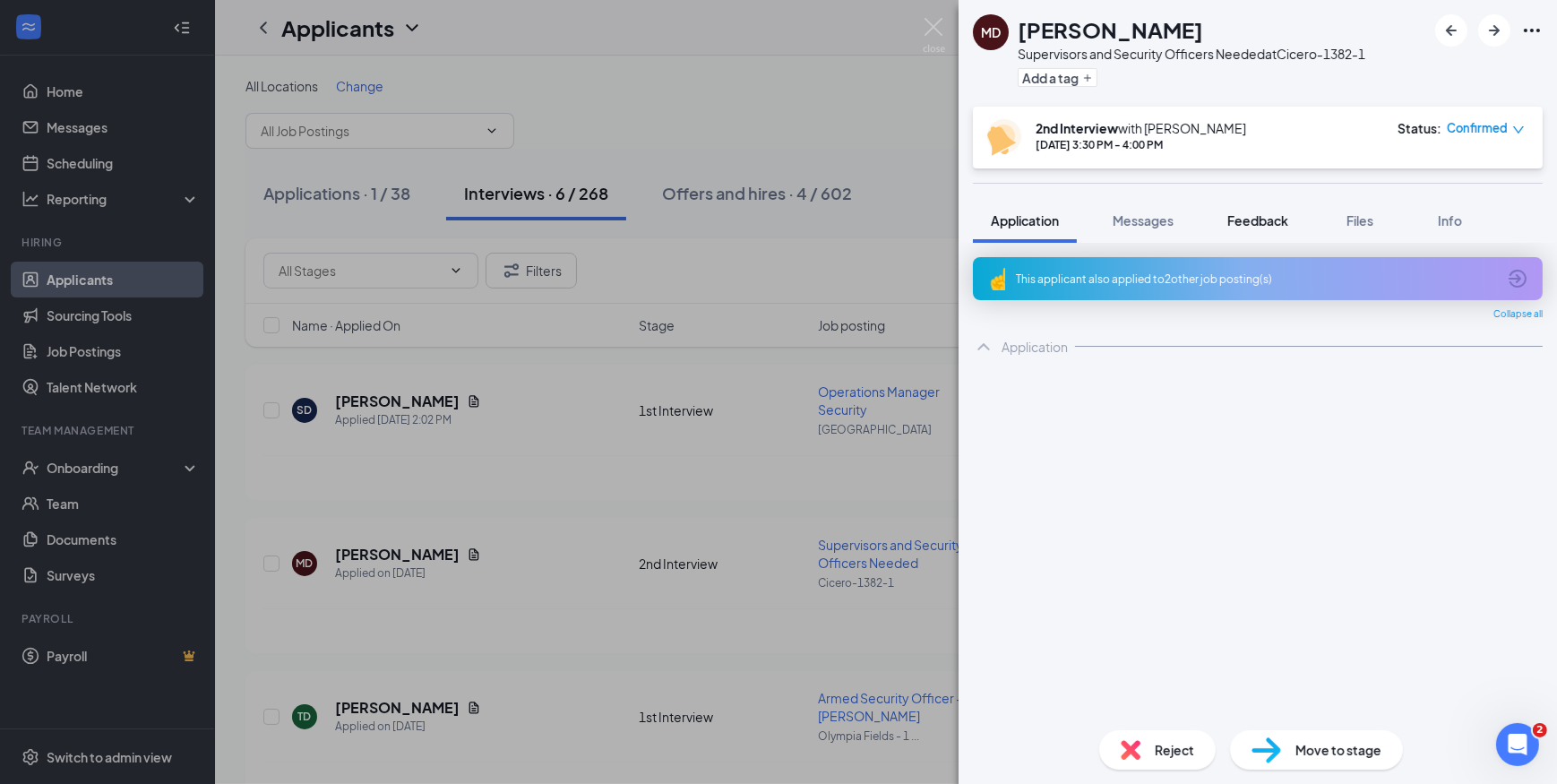
click at [1272, 229] on button "Feedback" at bounding box center [1258, 220] width 97 height 44
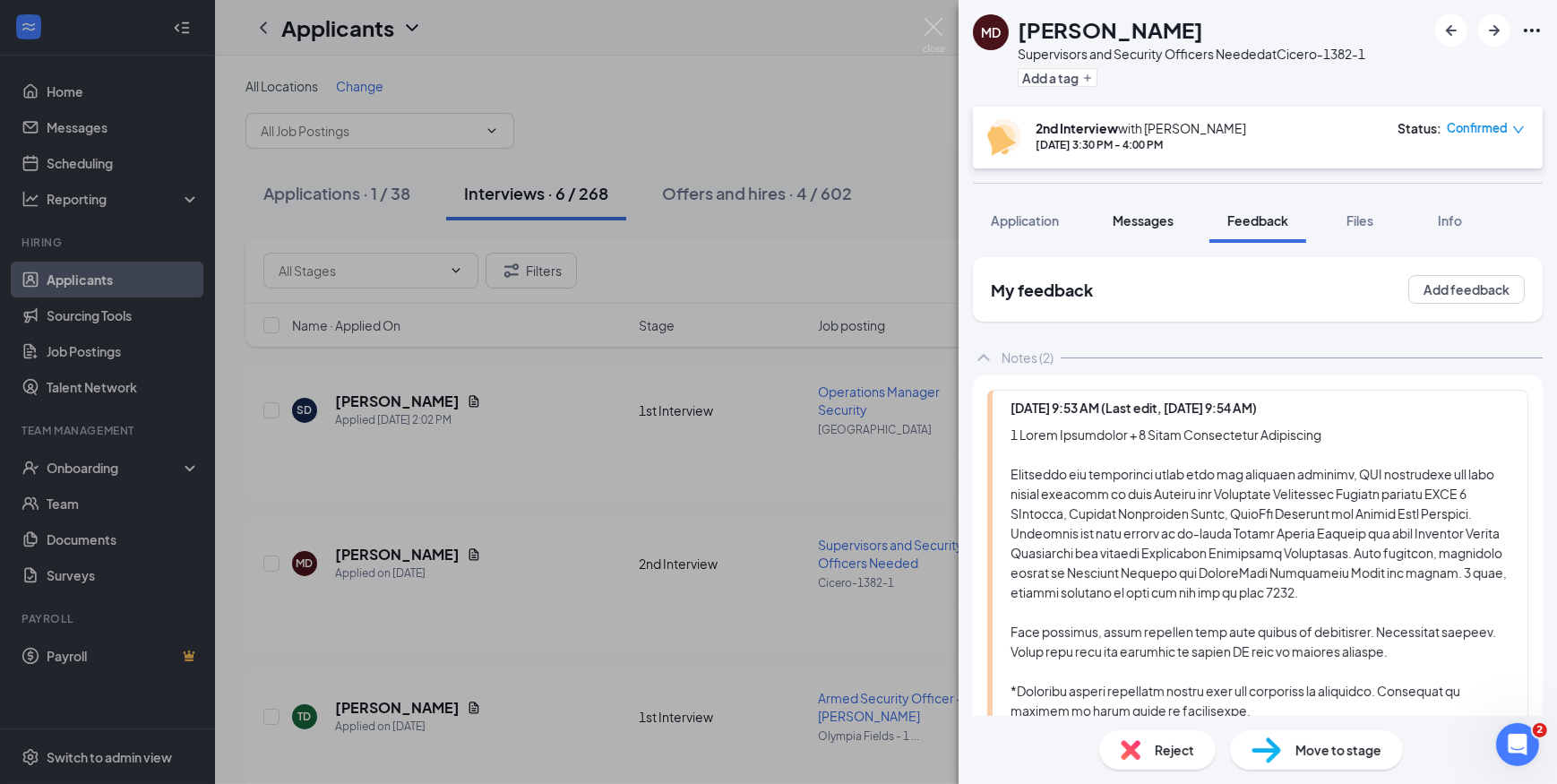
click at [1142, 230] on button "Messages" at bounding box center [1143, 220] width 97 height 44
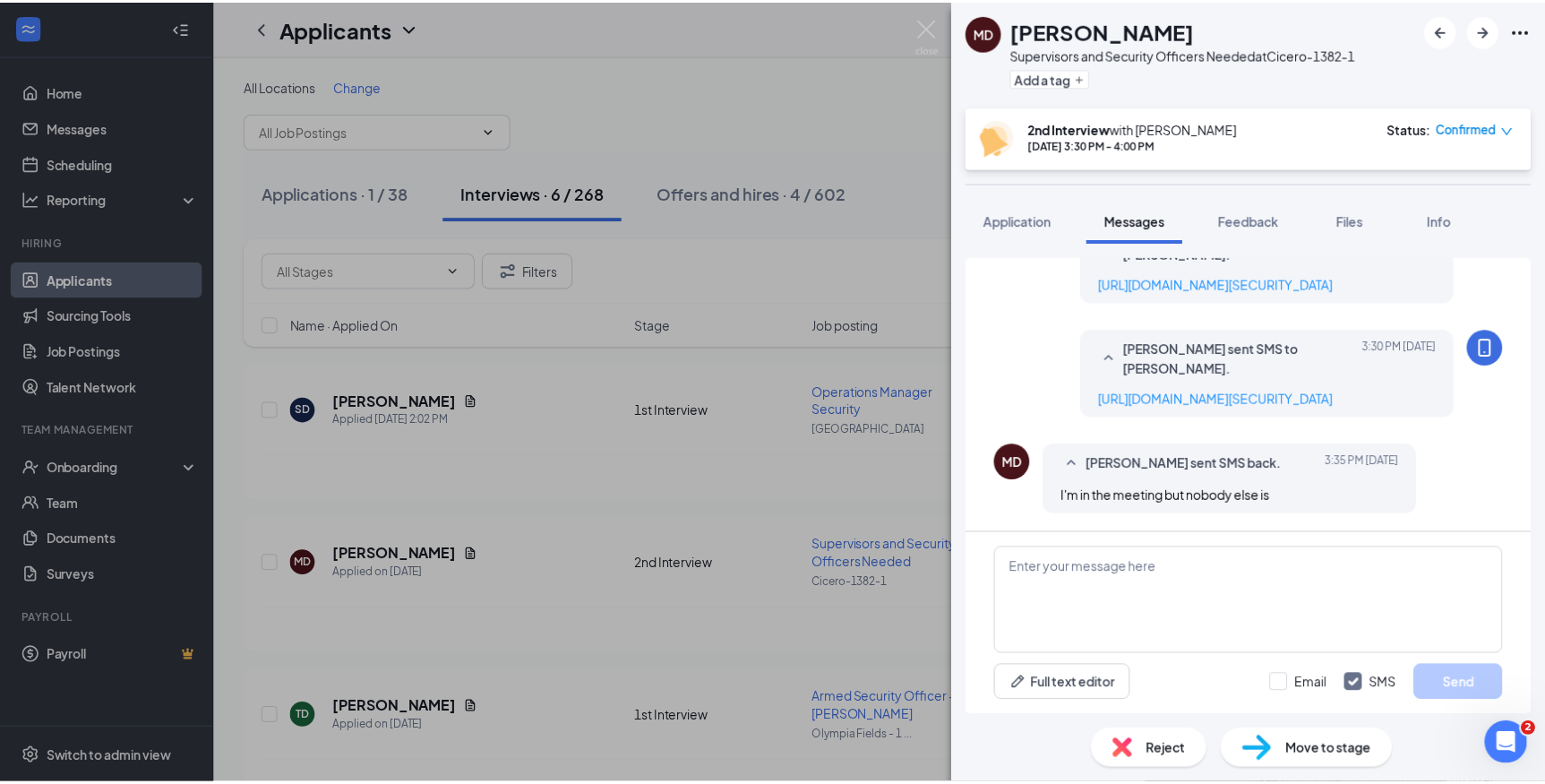
scroll to position [794, 0]
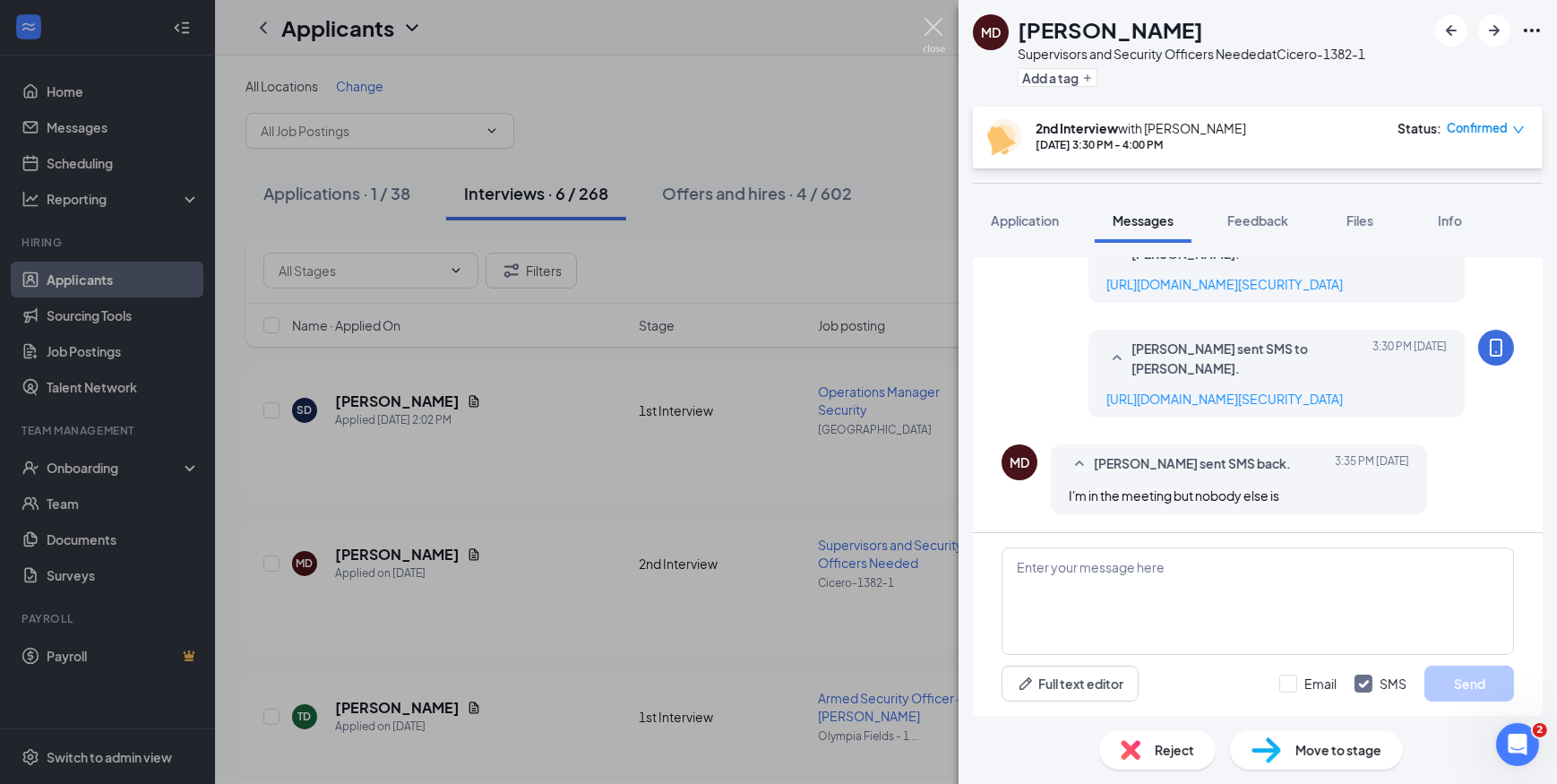
click at [943, 28] on img at bounding box center [933, 36] width 22 height 35
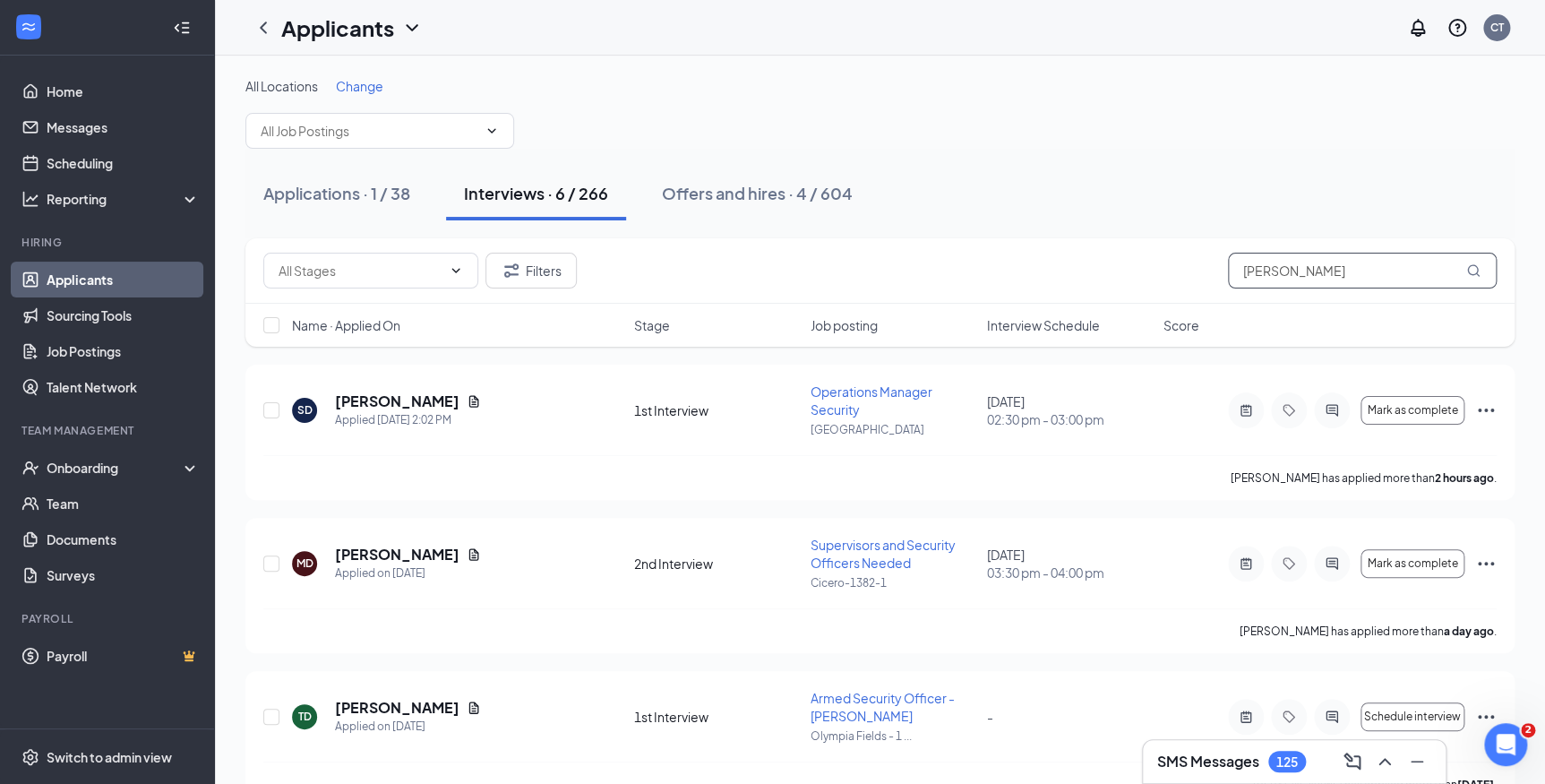
drag, startPoint x: 1320, startPoint y: 276, endPoint x: 1162, endPoint y: 296, distance: 159.3
click at [1162, 296] on div "Filters davis" at bounding box center [880, 271] width 1269 height 66
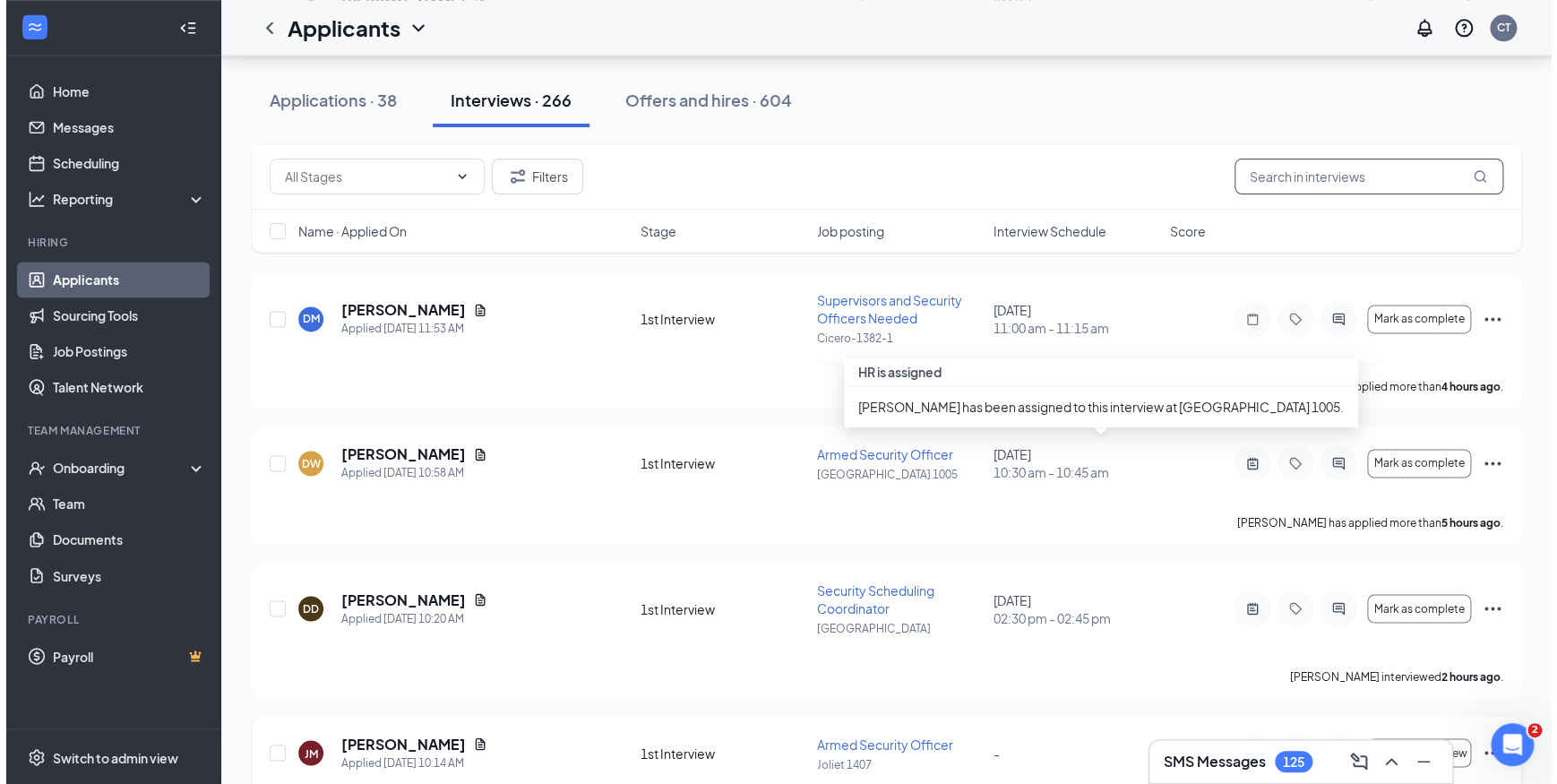
scroll to position [1221, 0]
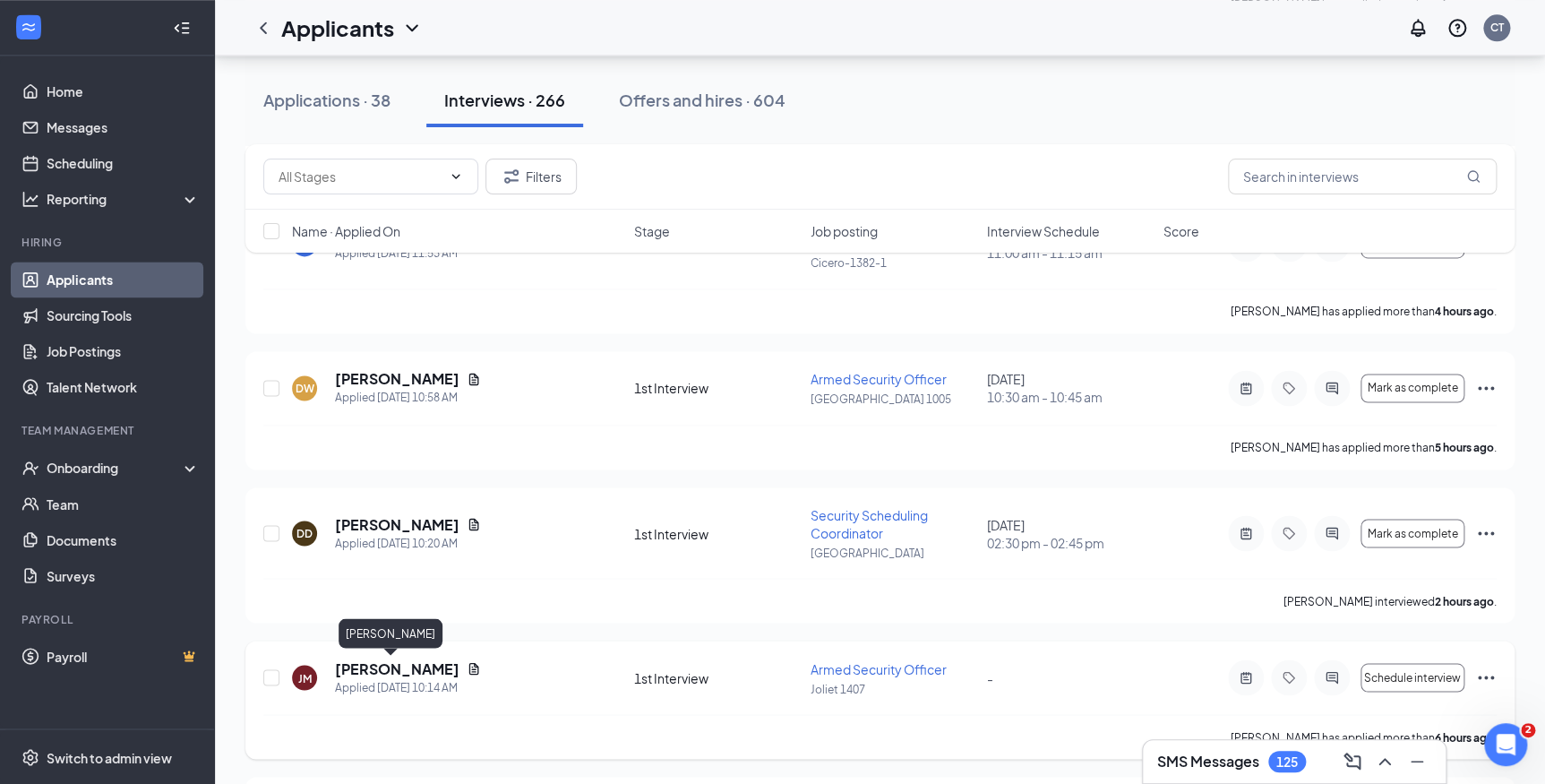
click at [396, 664] on h5 "Jason Meyer" at bounding box center [397, 668] width 125 height 19
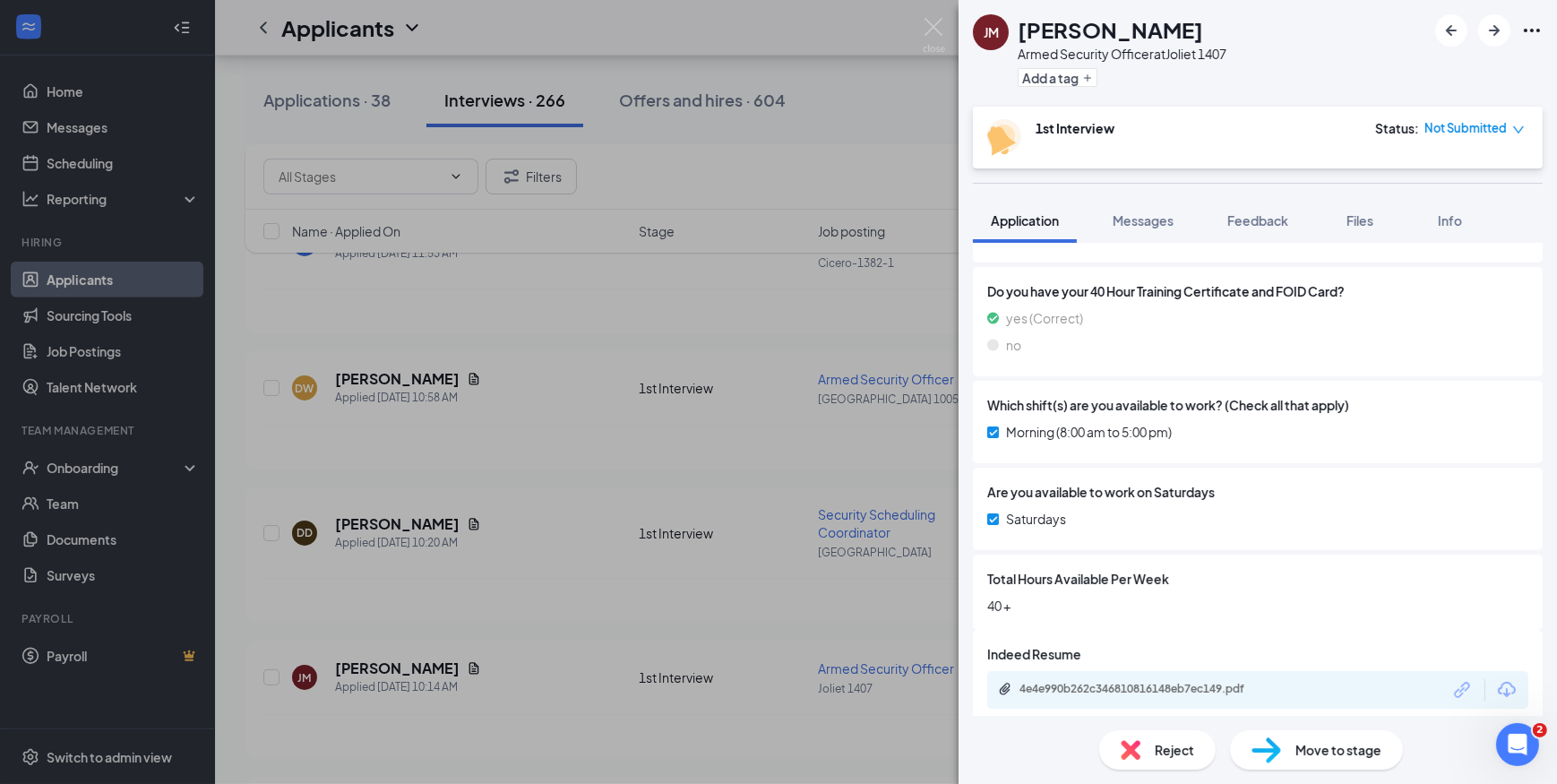
scroll to position [481, 0]
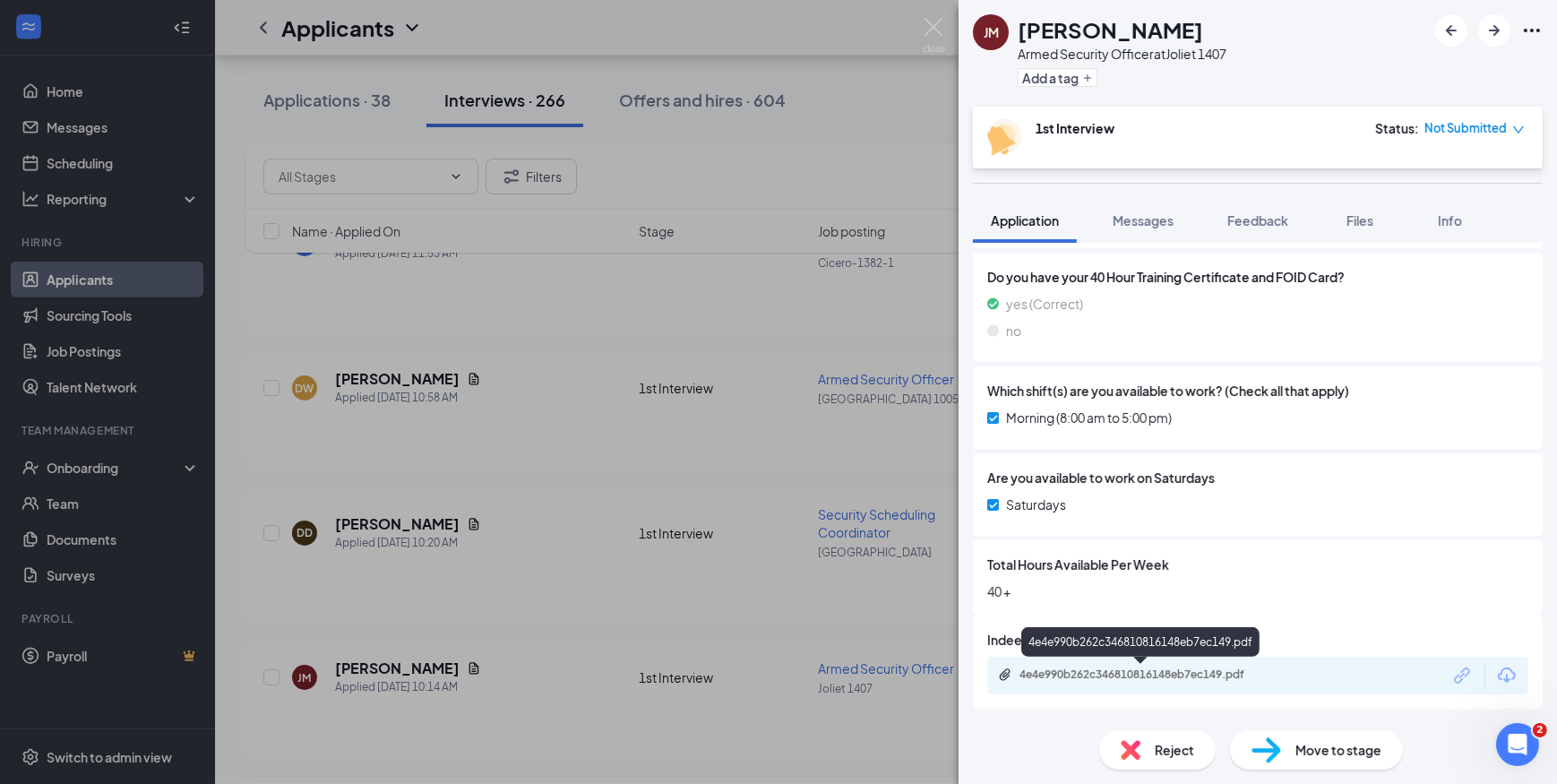
click at [1201, 673] on div "4e4e990b262c346810816148eb7ec149.pdf" at bounding box center [1144, 674] width 250 height 15
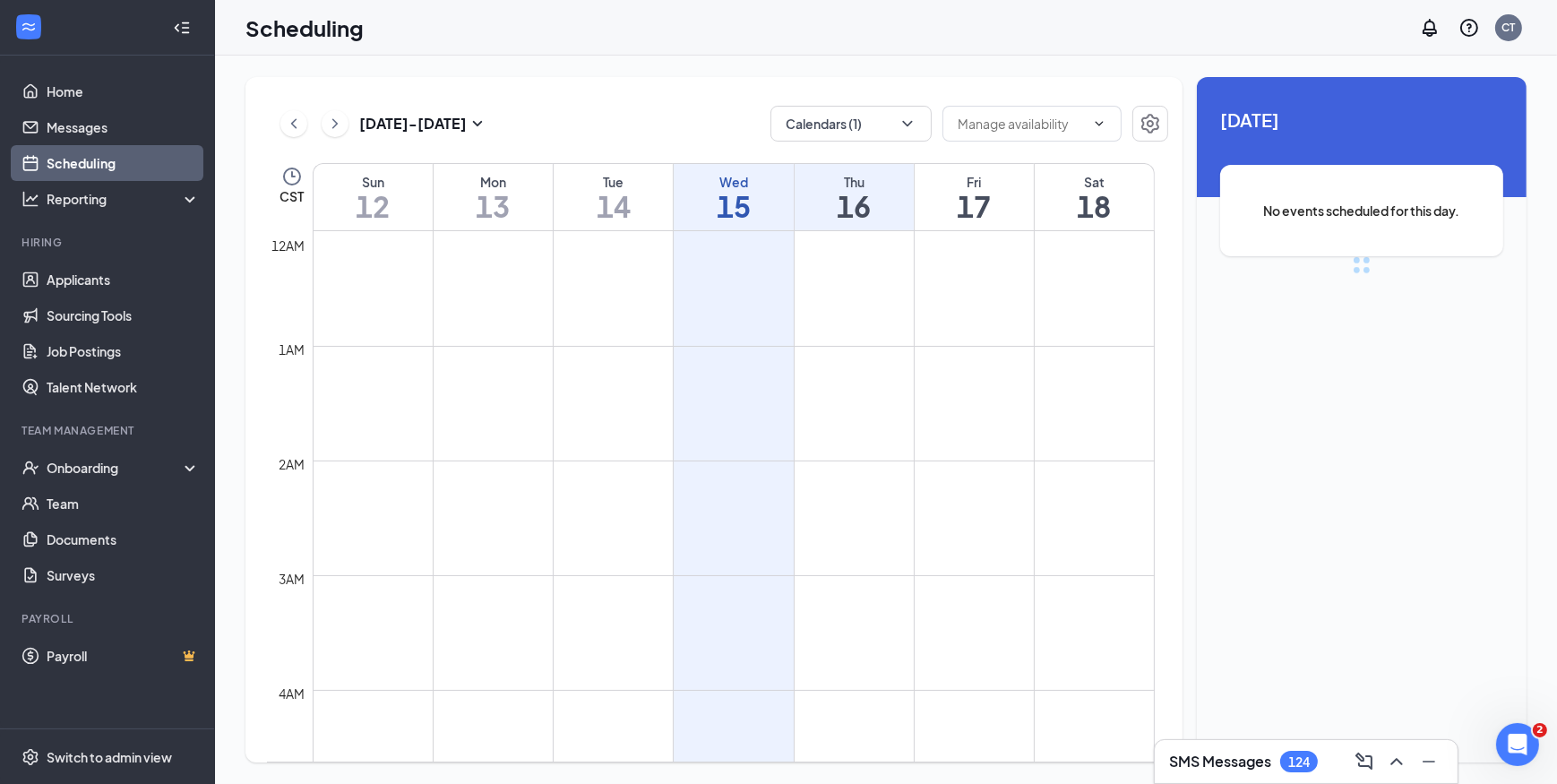
scroll to position [879, 0]
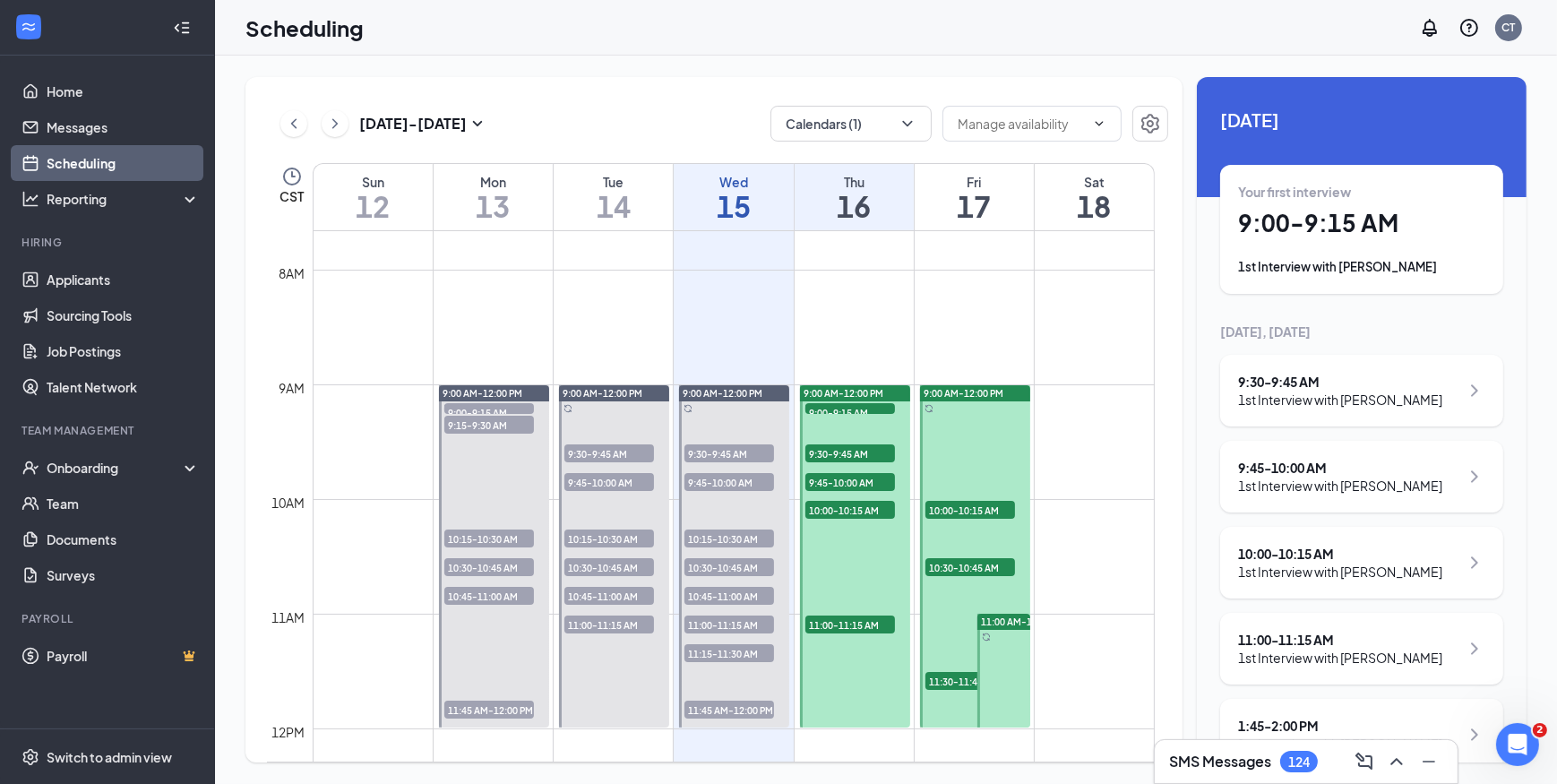
click at [861, 205] on h1 "16" at bounding box center [854, 206] width 119 height 31
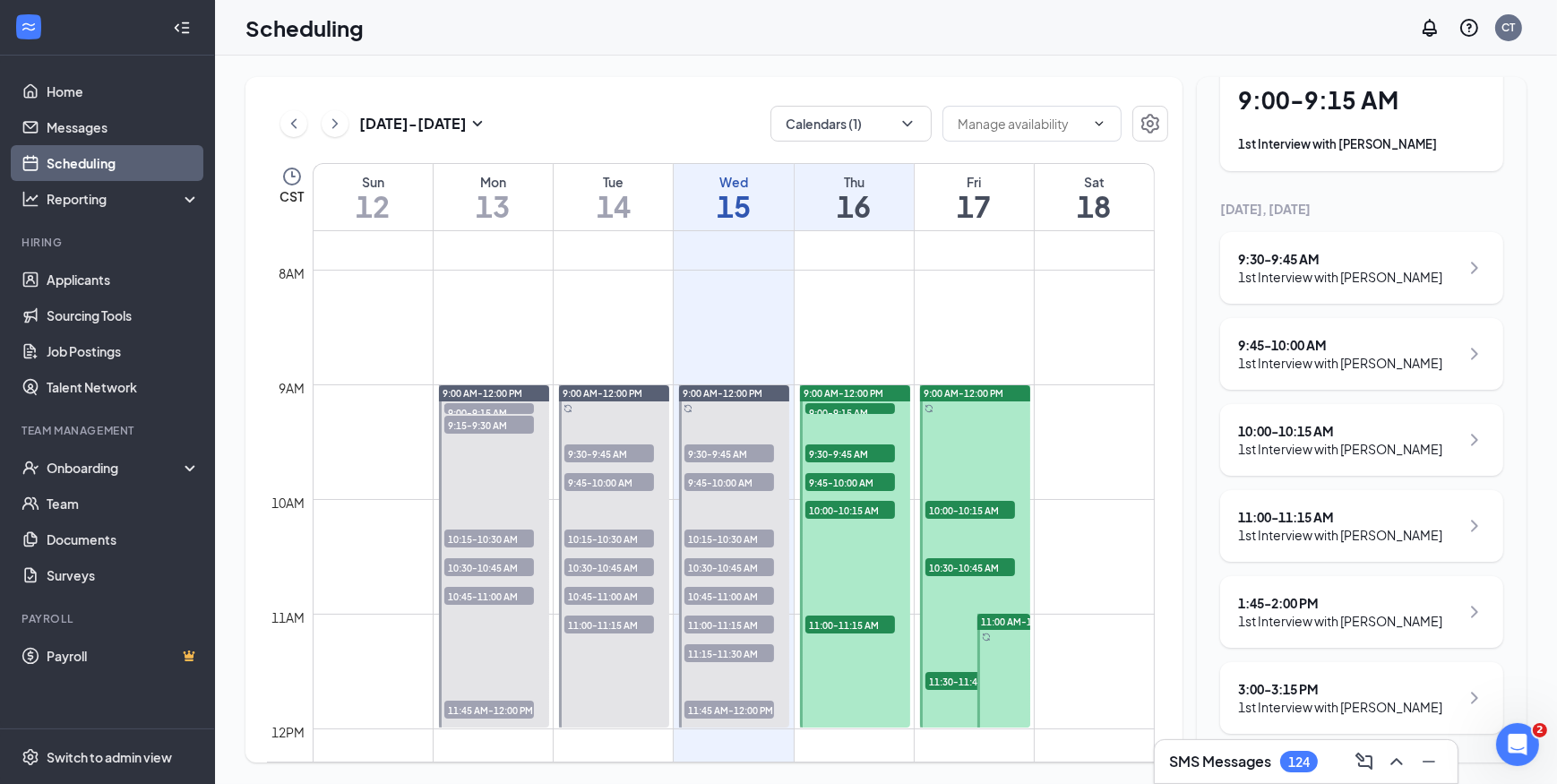
scroll to position [140, 0]
click at [1395, 708] on div "1st Interview with [PERSON_NAME]" at bounding box center [1339, 707] width 204 height 18
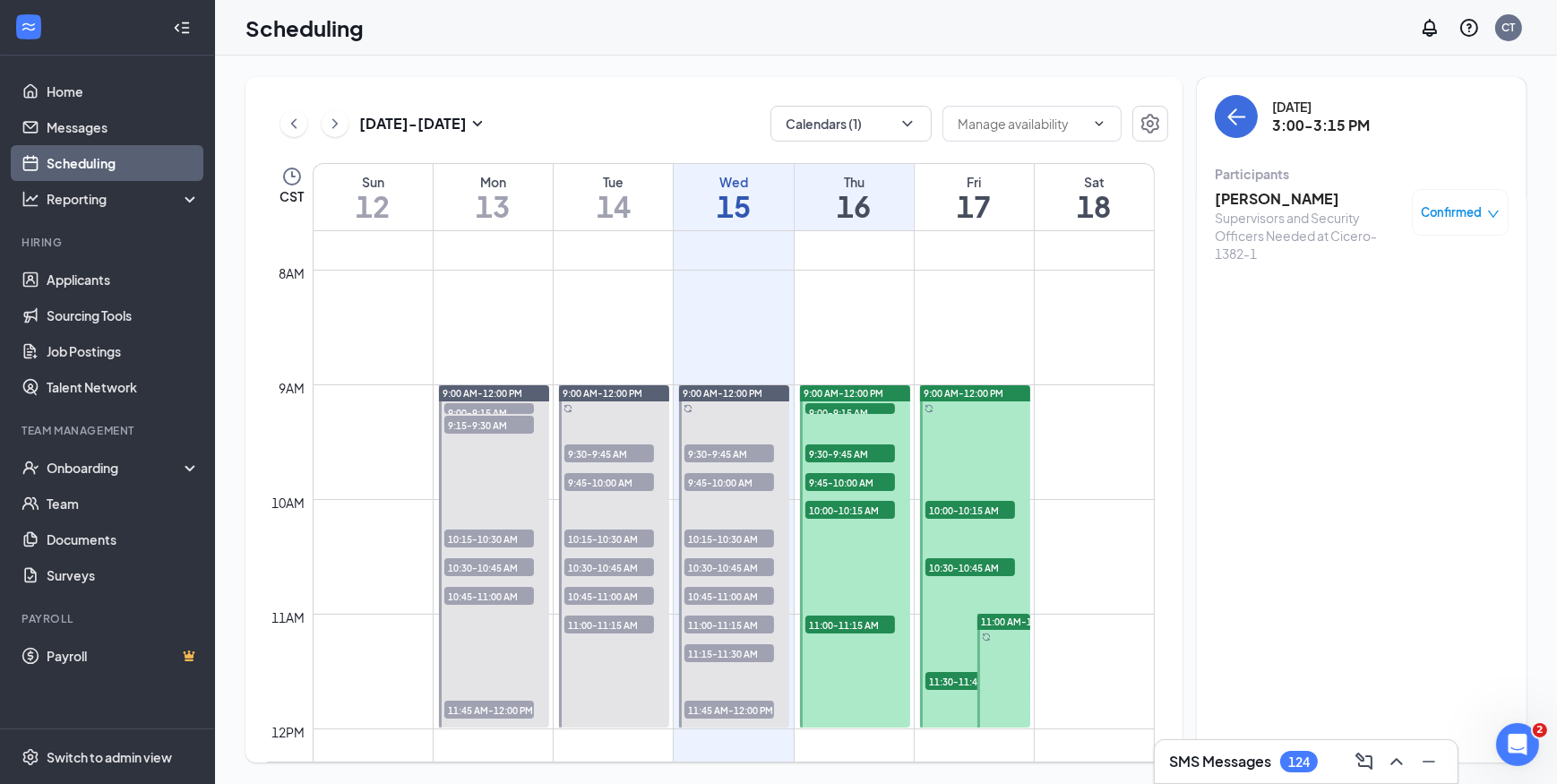
click at [1253, 209] on div "Supervisors and Security Officers Needed at Cicero-1382-1" at bounding box center [1308, 236] width 189 height 54
click at [1253, 198] on h3 "Camron Sanders" at bounding box center [1308, 198] width 189 height 19
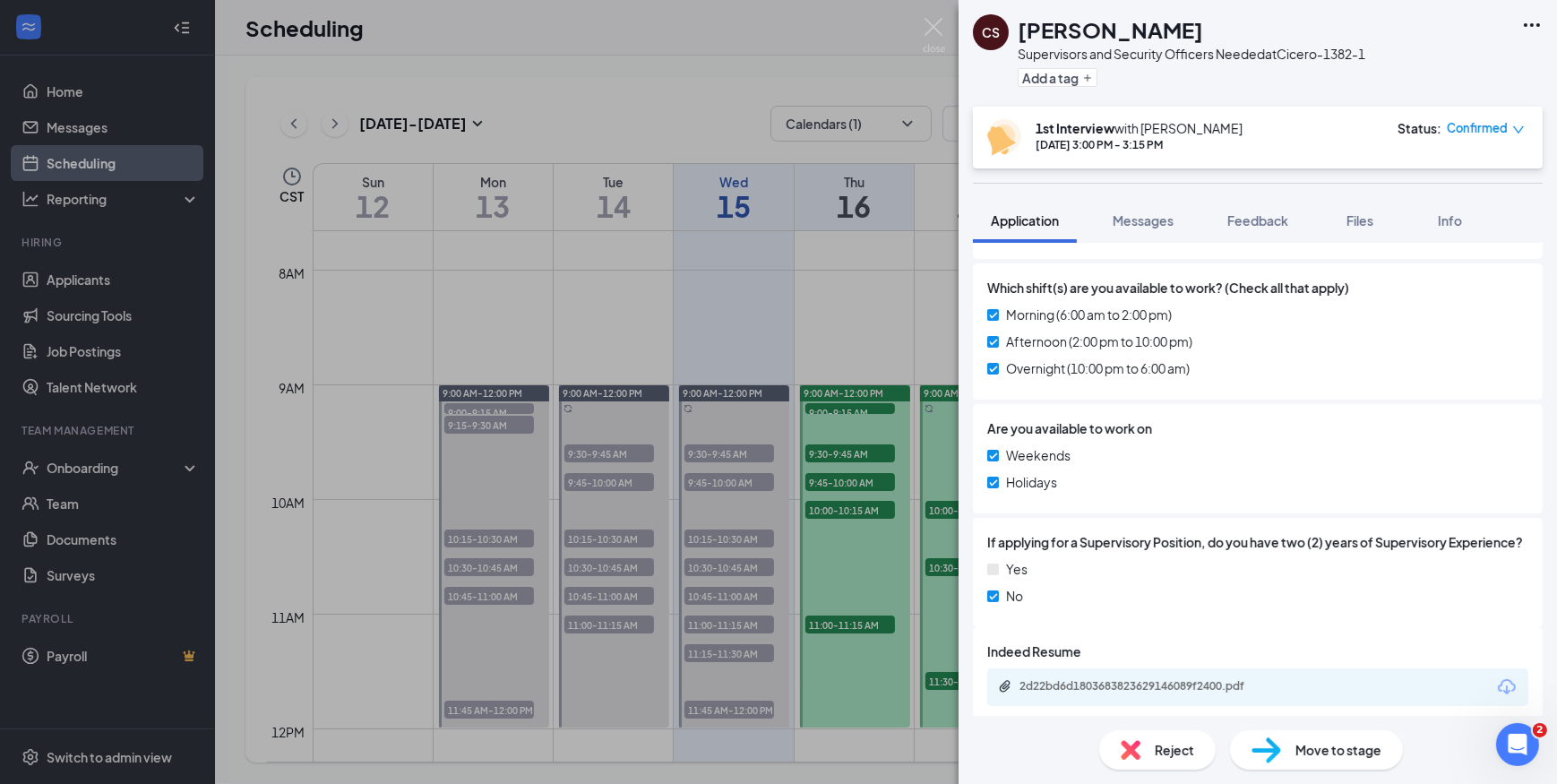
scroll to position [1036, 0]
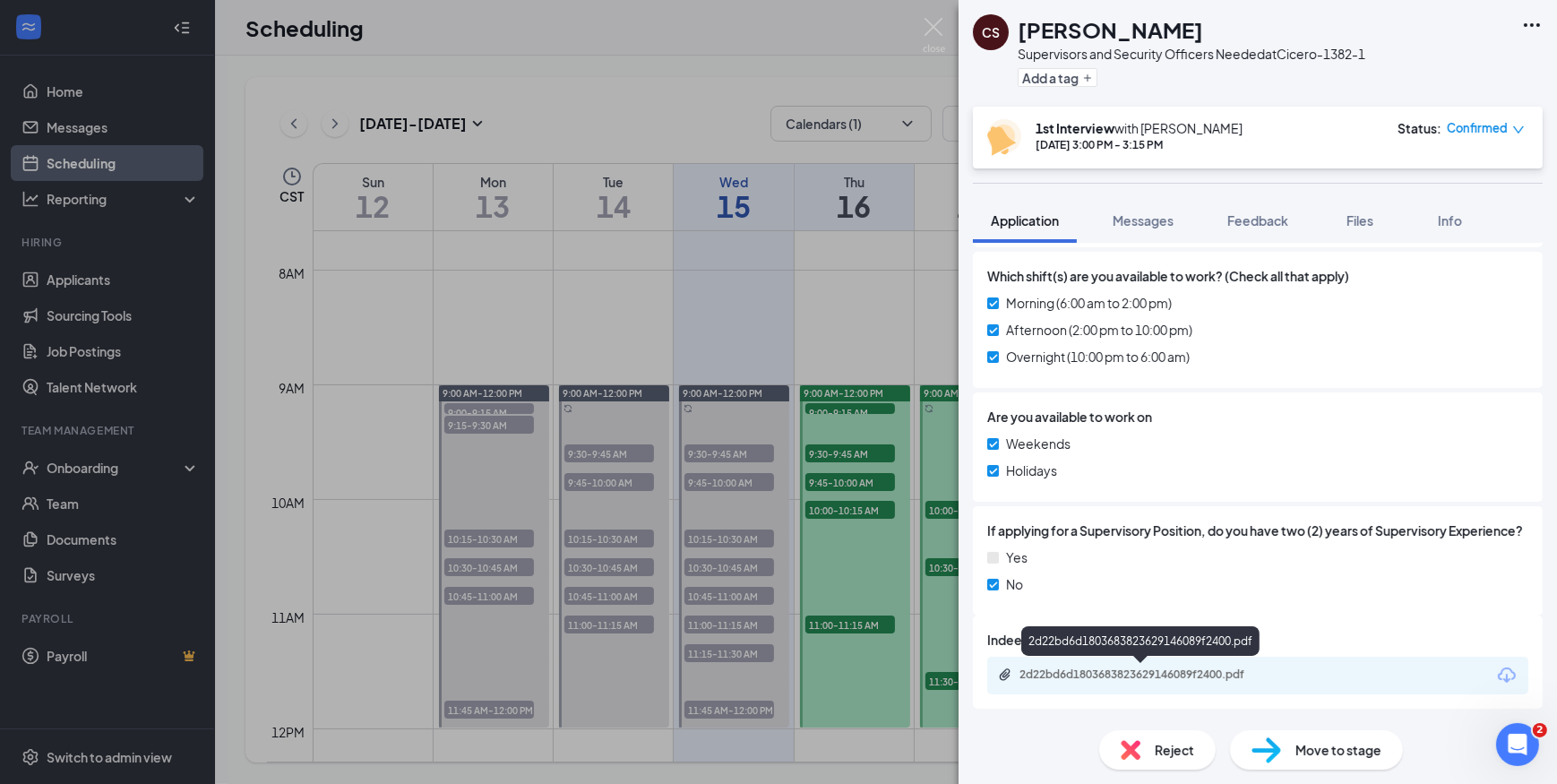
click at [1227, 676] on div "2d22bd6d1803683823629146089f2400.pdf" at bounding box center [1144, 674] width 250 height 15
click at [932, 21] on img at bounding box center [933, 36] width 22 height 35
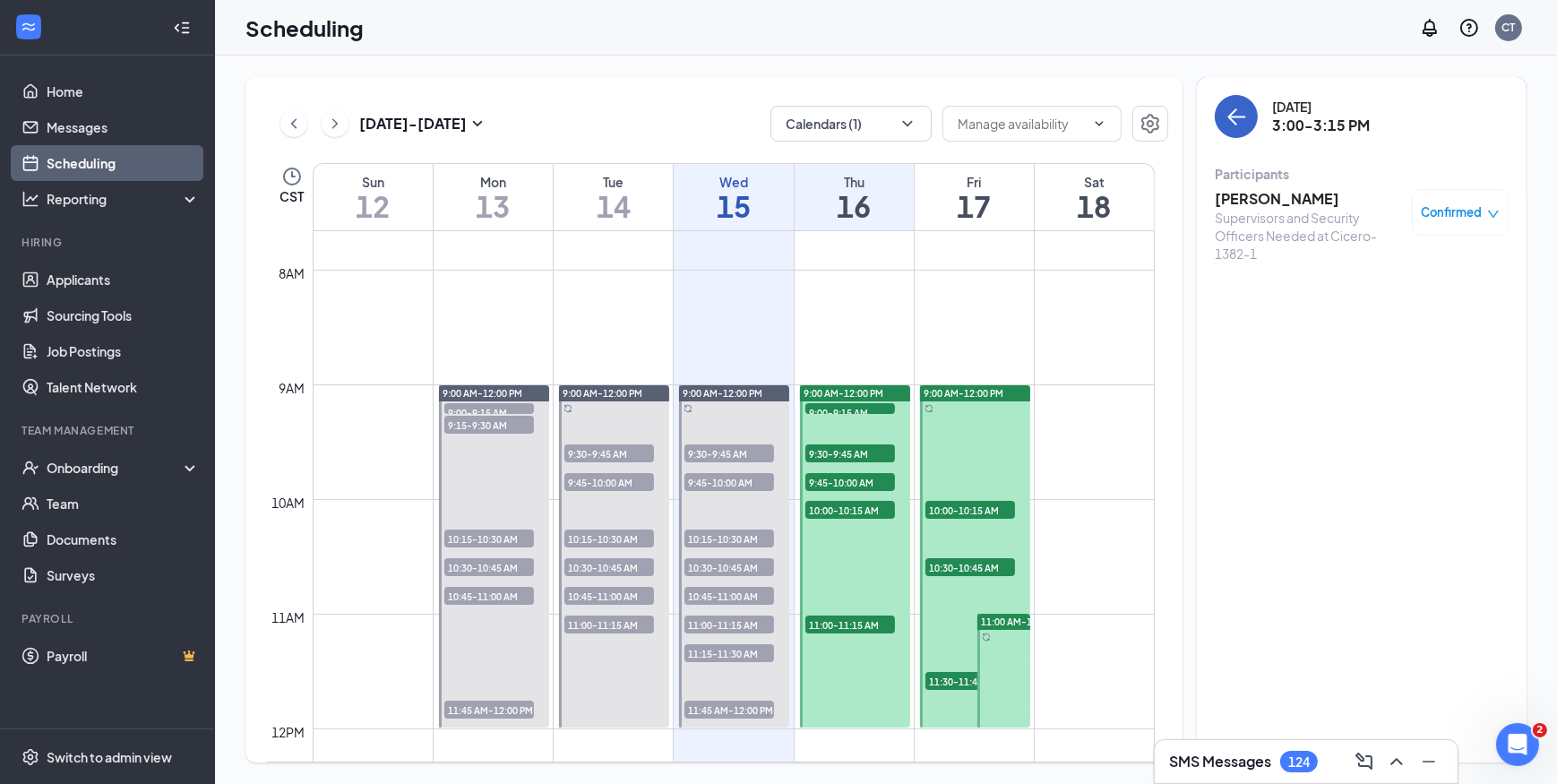
click at [1246, 112] on icon "ArrowLeft" at bounding box center [1236, 116] width 21 height 21
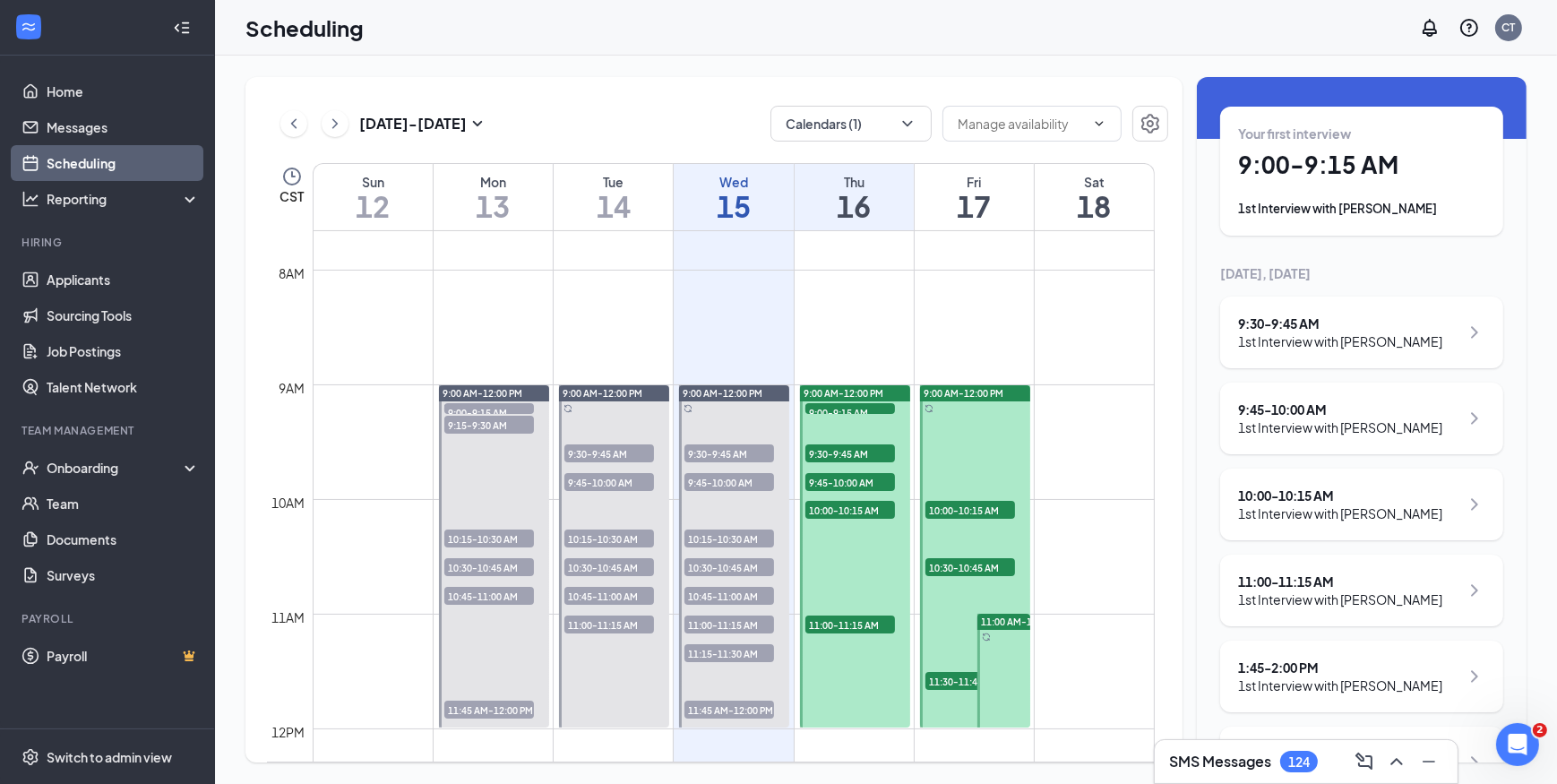
scroll to position [140, 0]
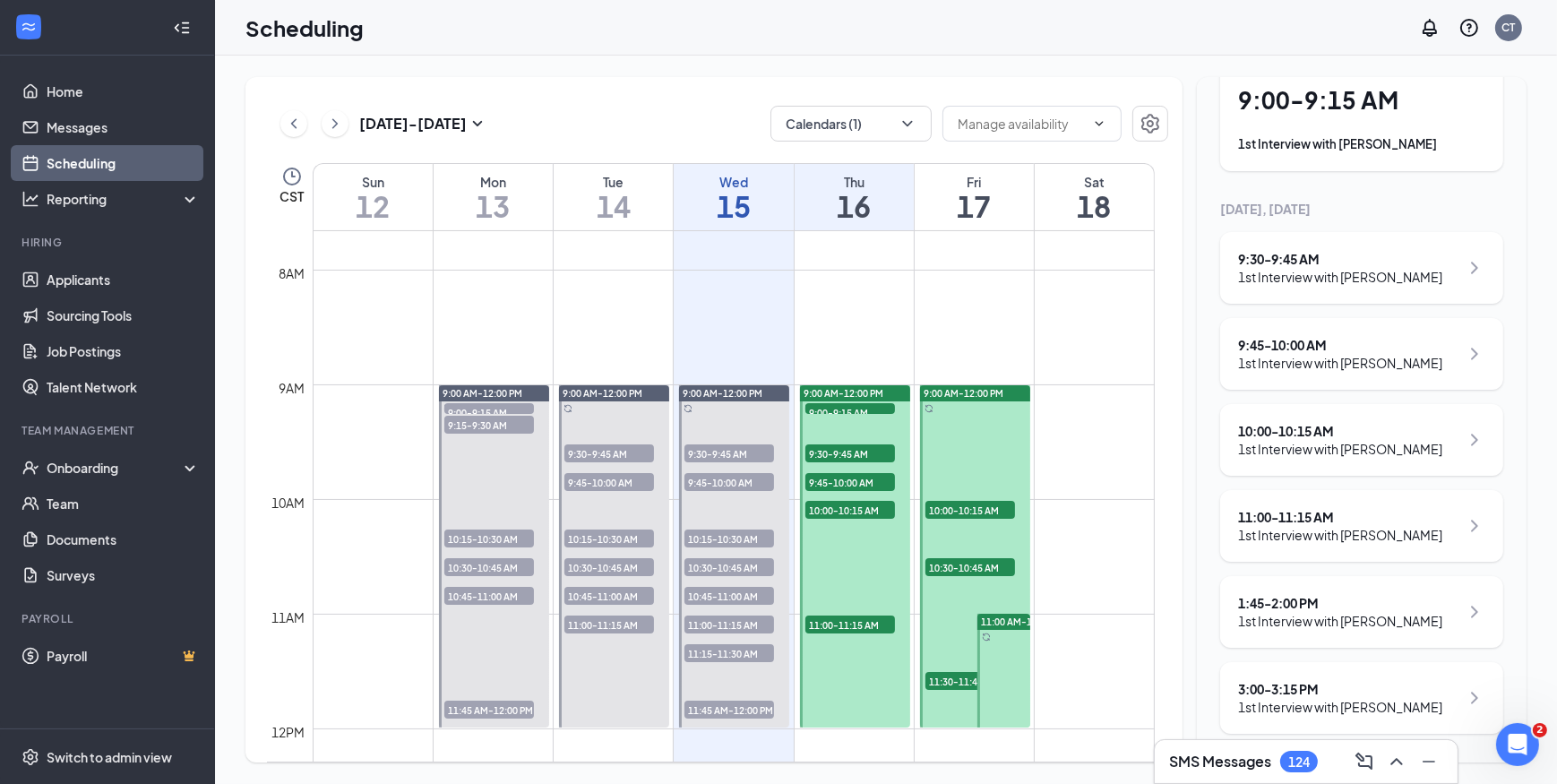
click at [1324, 612] on div "1st Interview with Jocelynn Miller" at bounding box center [1339, 621] width 204 height 18
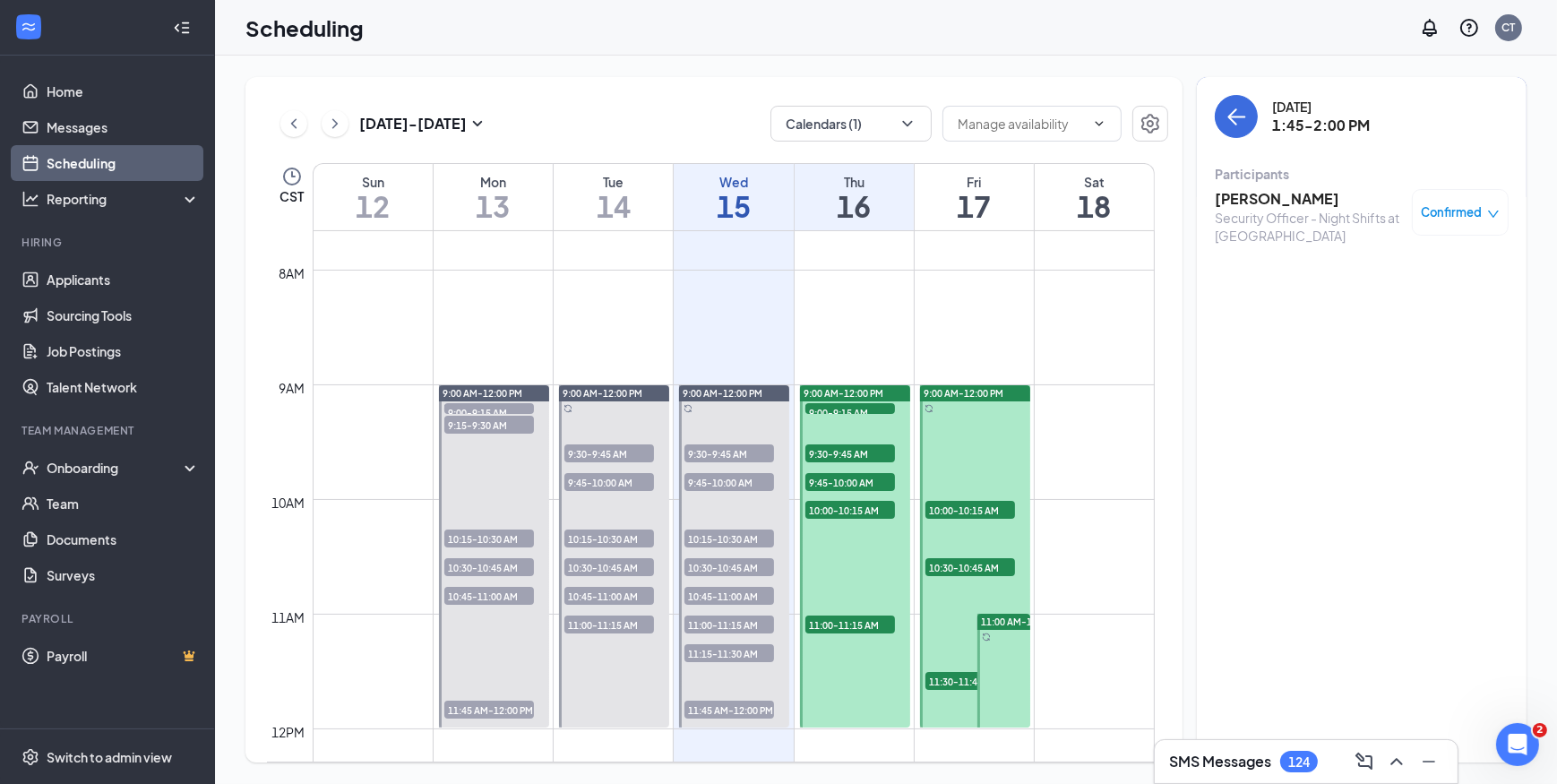
click at [1303, 199] on h3 "Jocelynn Miller" at bounding box center [1308, 198] width 189 height 19
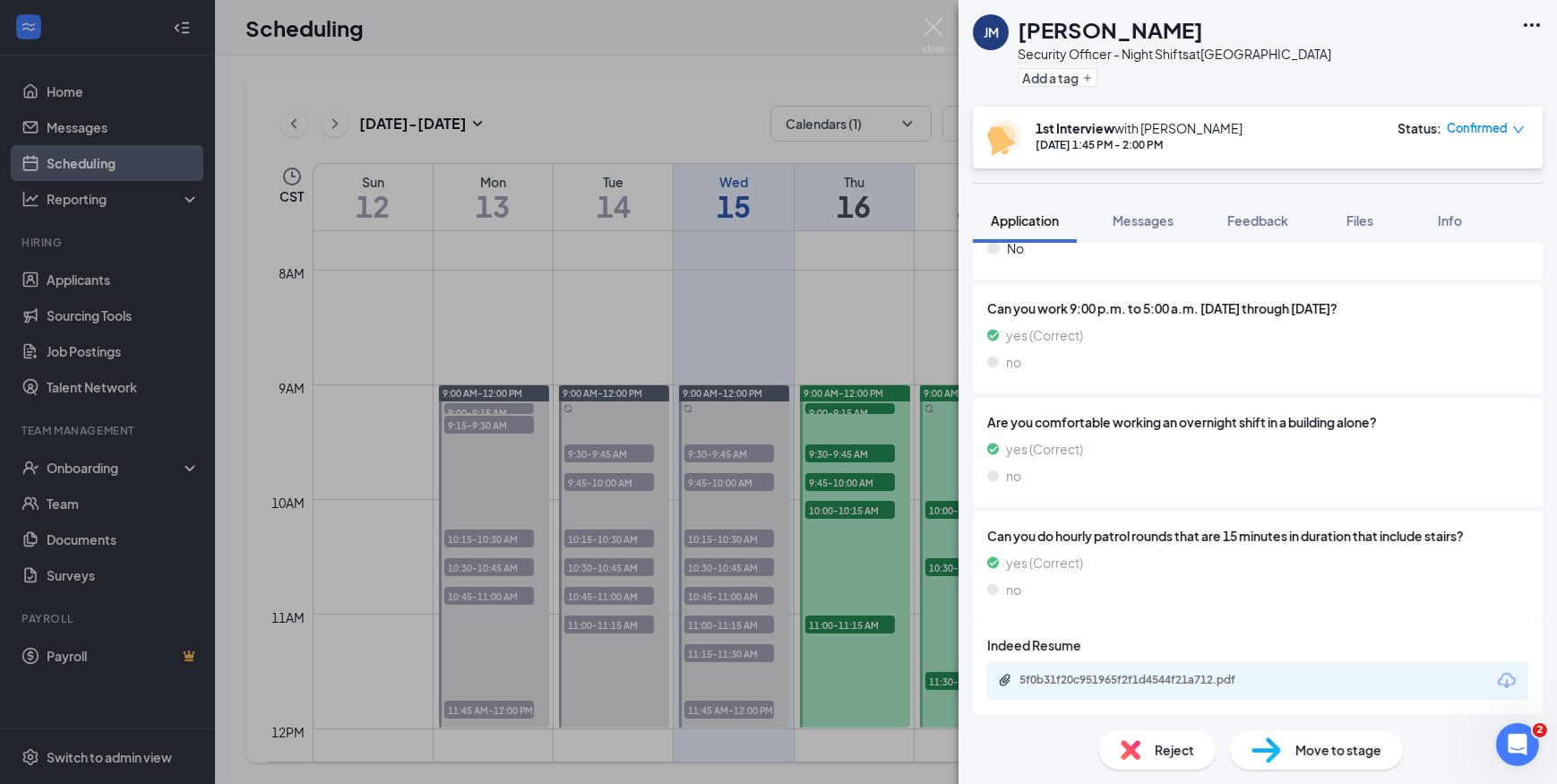
scroll to position [455, 0]
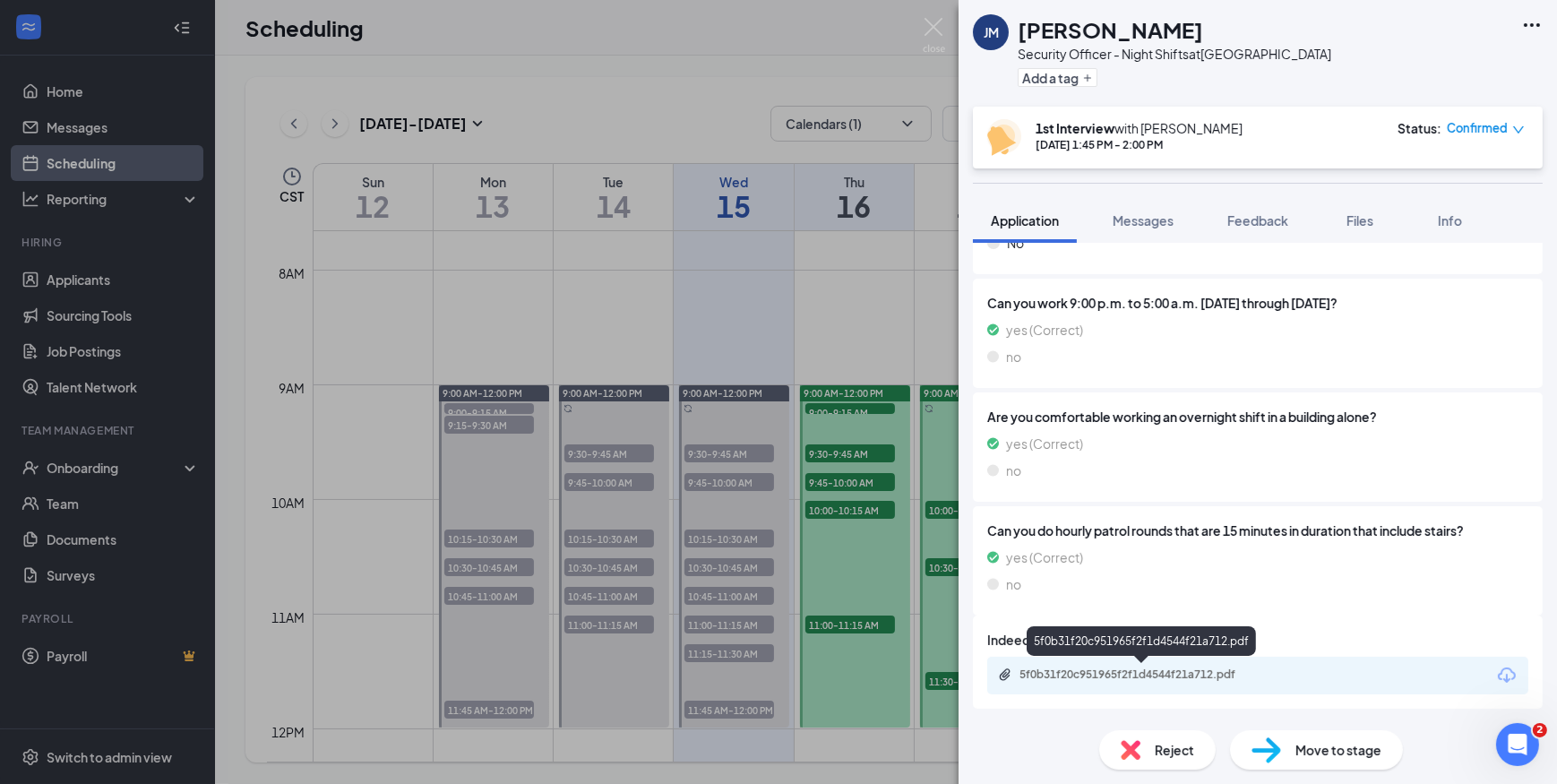
click at [1198, 671] on div "5f0b31f20c951965f2f1d4544f21a712.pdf" at bounding box center [1144, 674] width 250 height 15
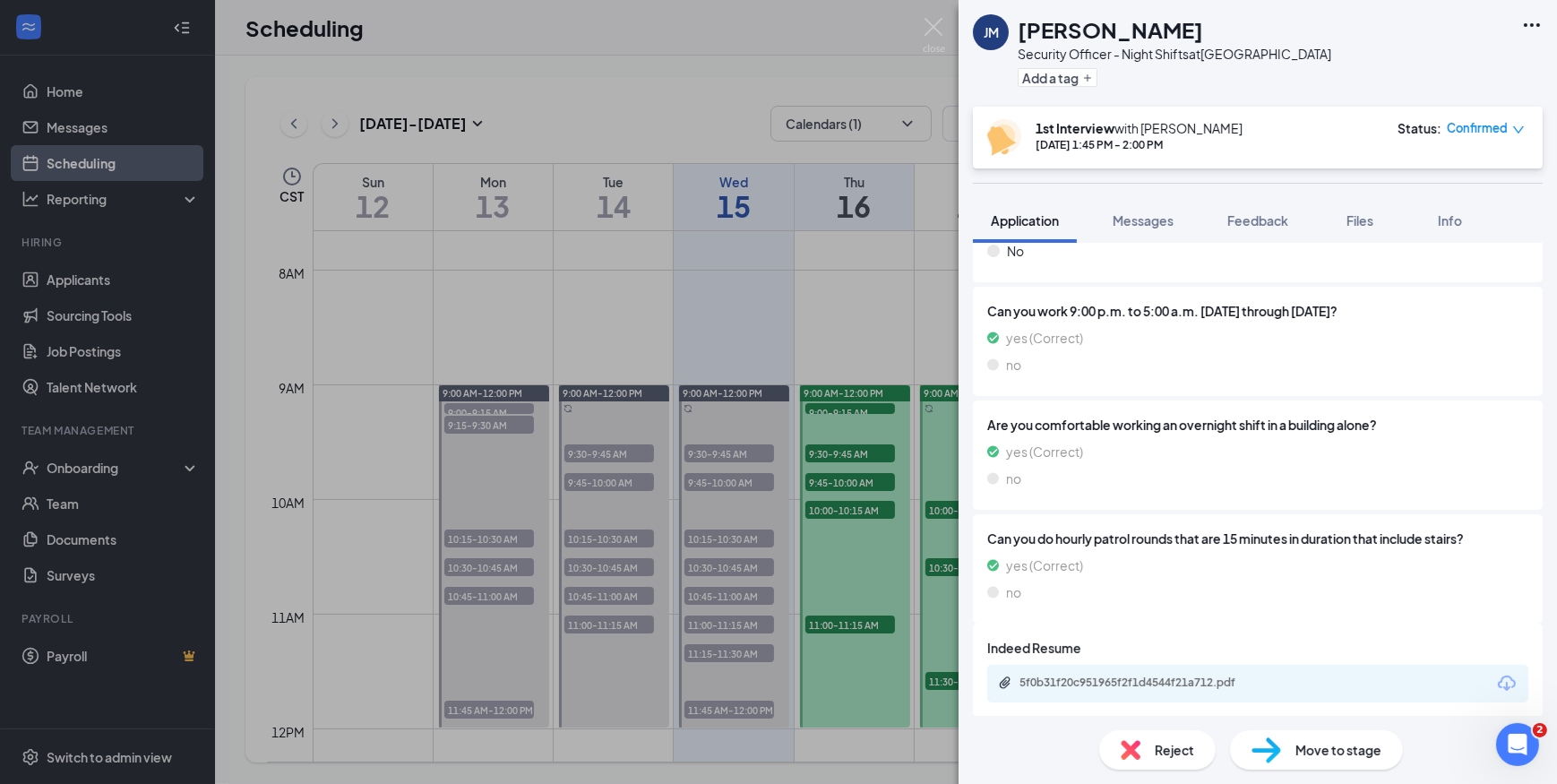
click at [925, 28] on img at bounding box center [933, 36] width 22 height 35
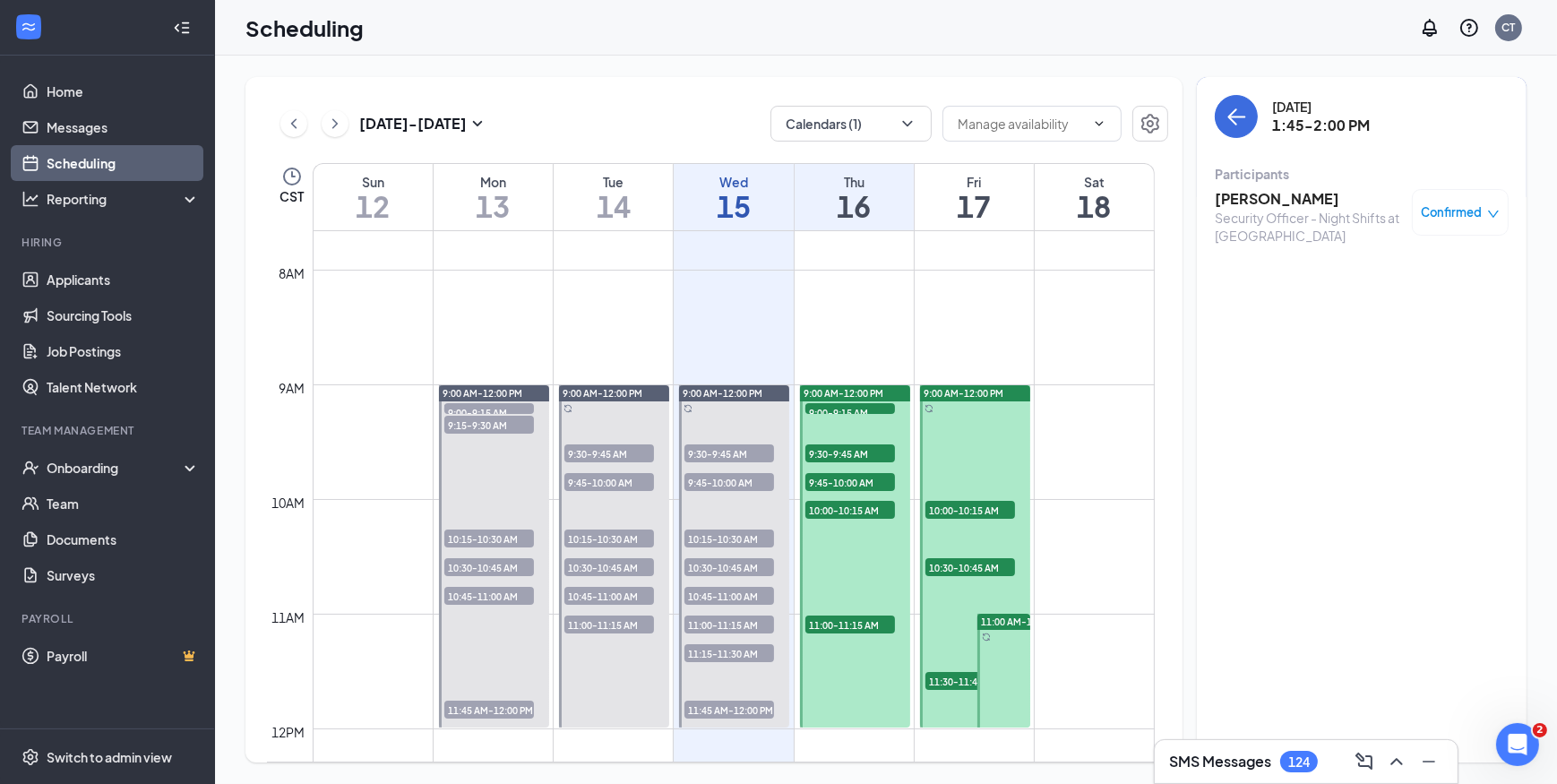
click at [734, 214] on h1 "15" at bounding box center [733, 206] width 119 height 31
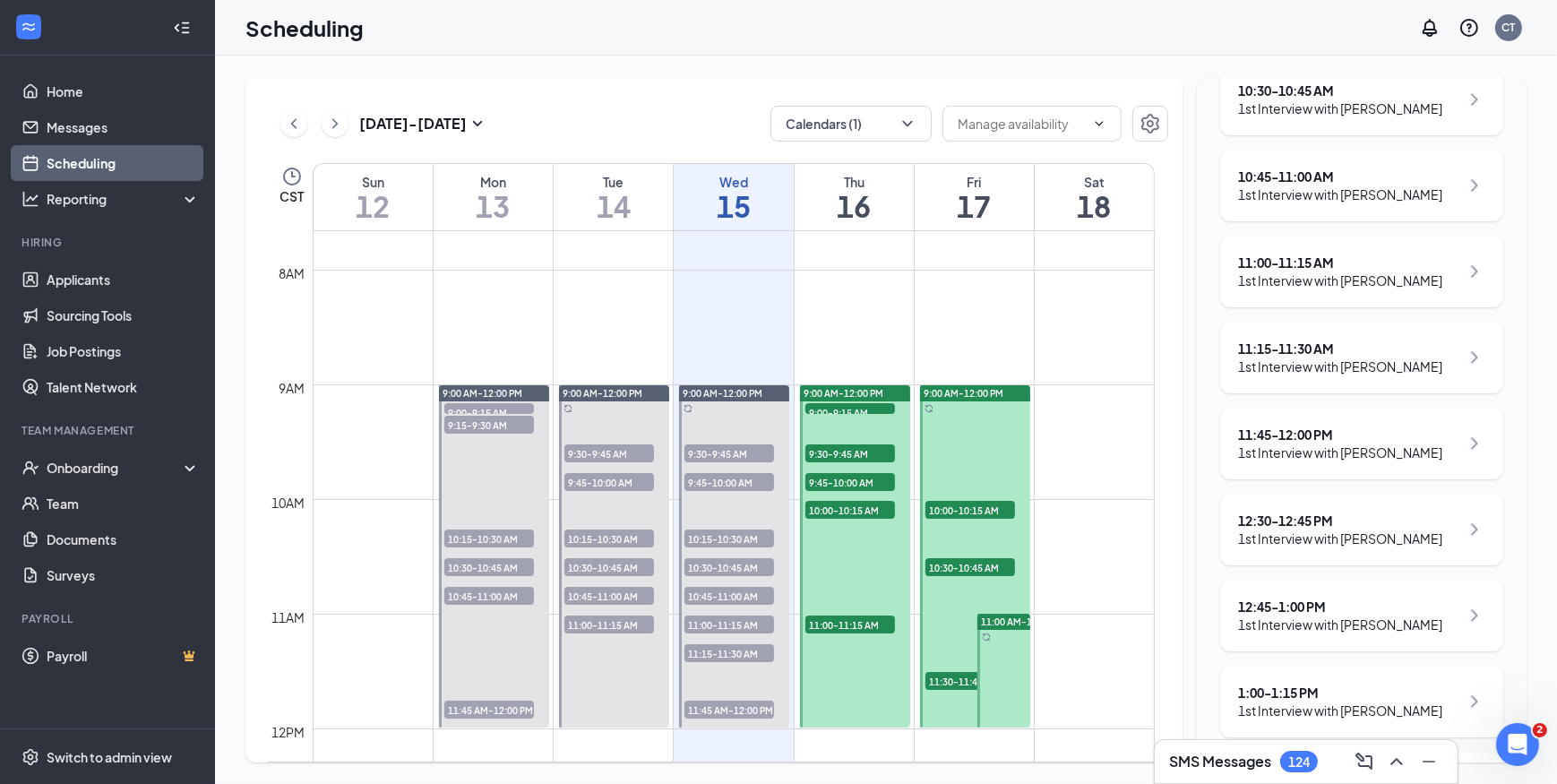
scroll to position [569, 0]
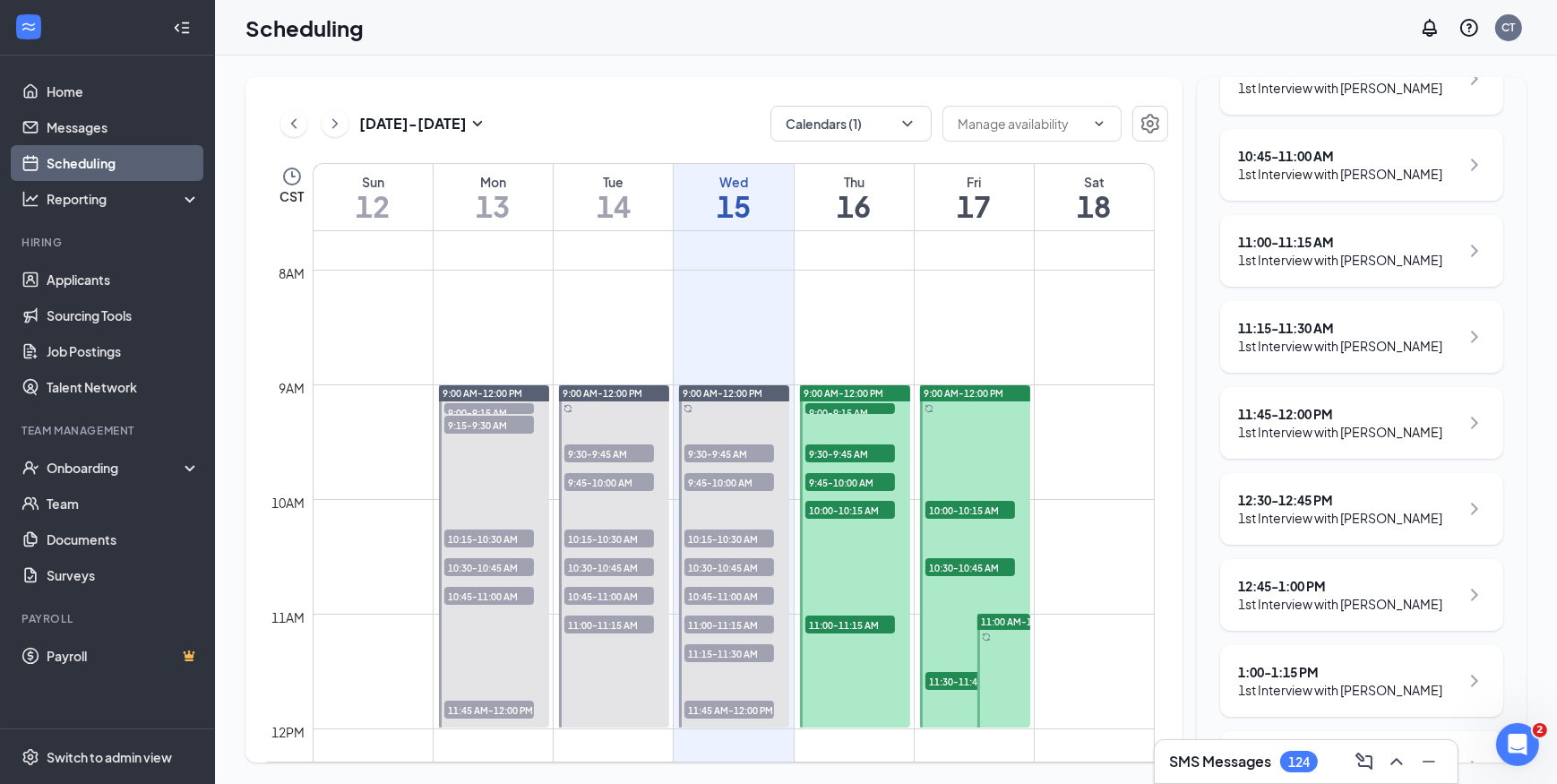
click at [856, 201] on h1 "16" at bounding box center [854, 206] width 119 height 31
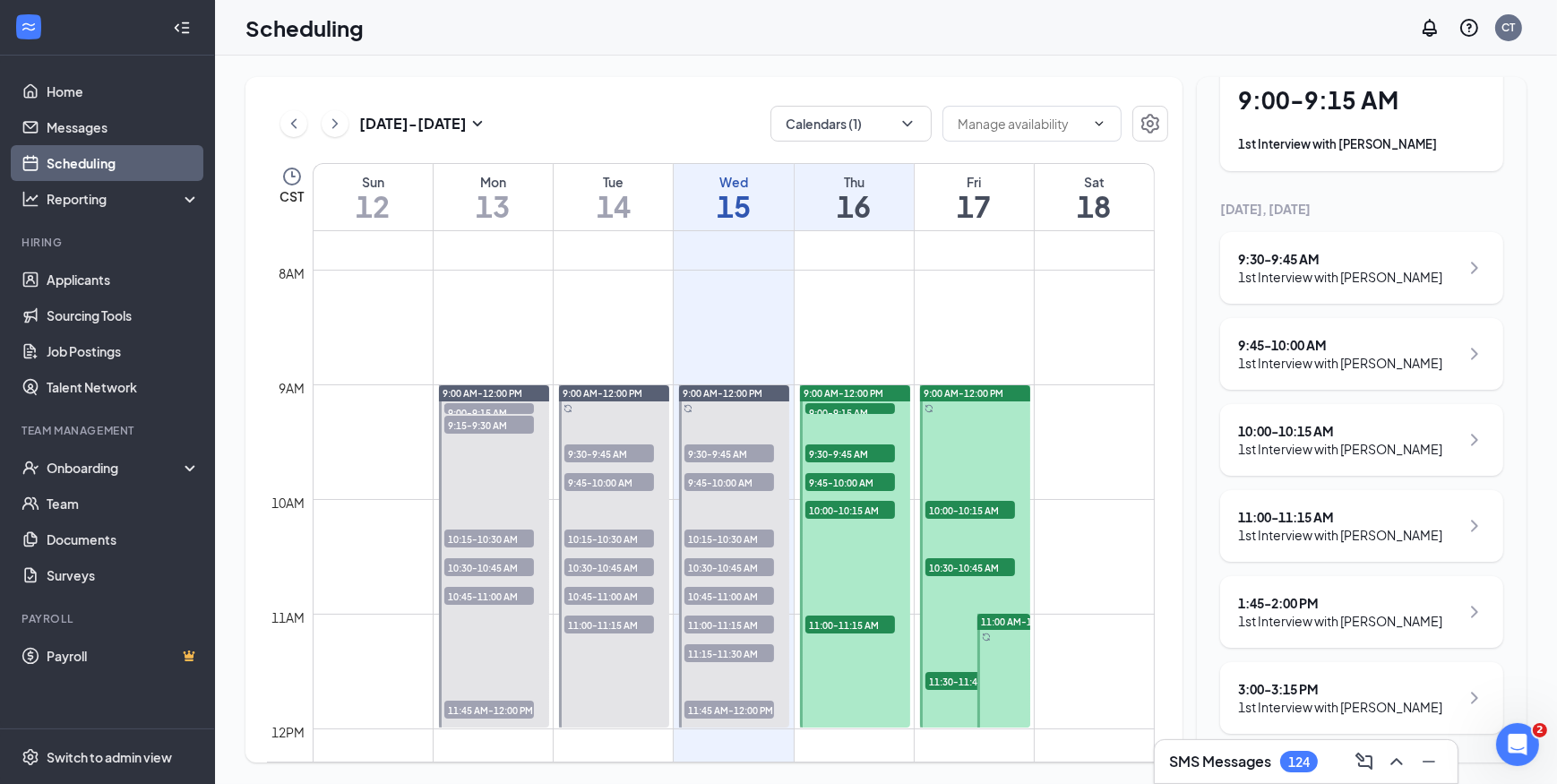
scroll to position [140, 0]
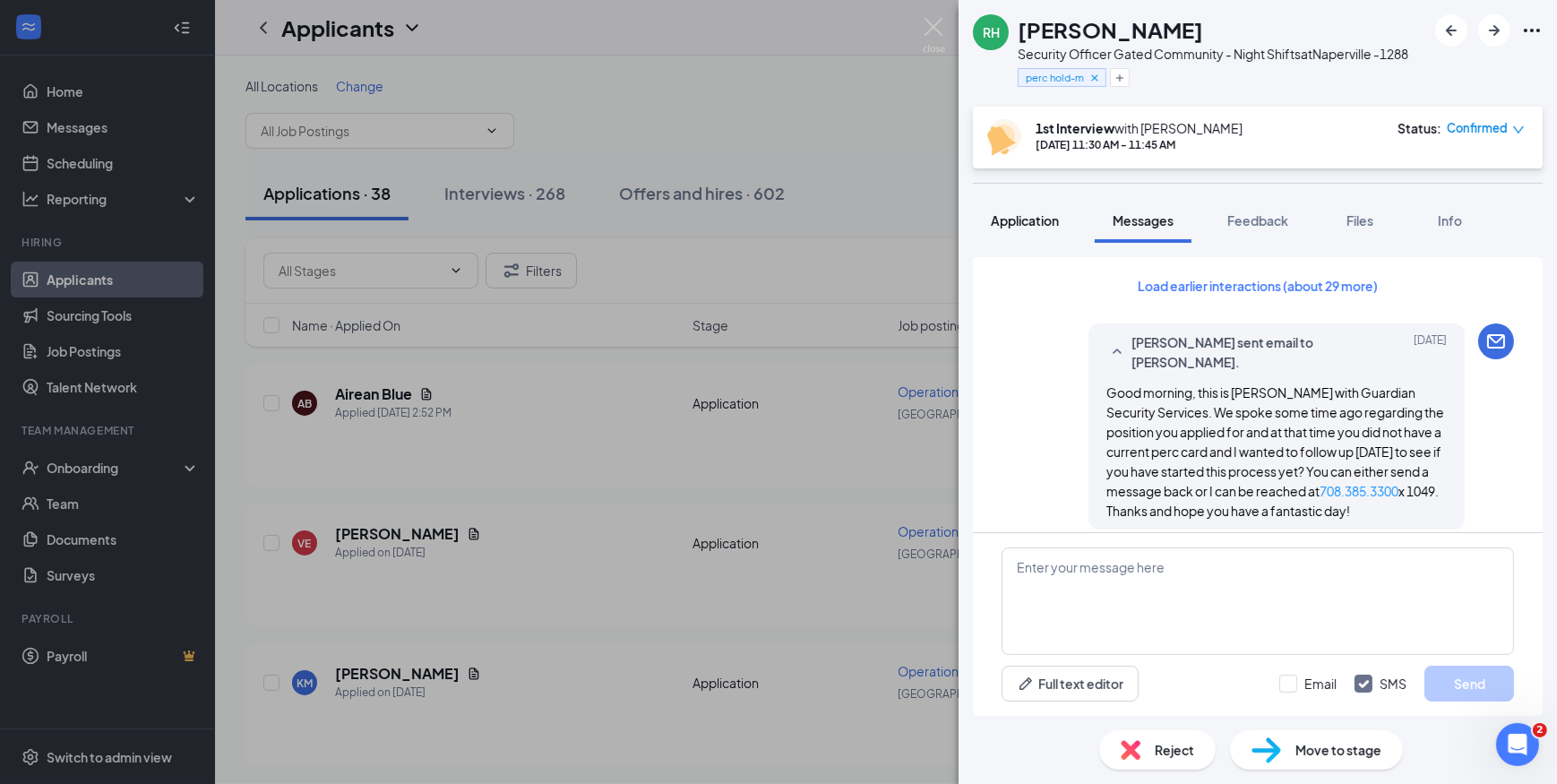
click at [1020, 225] on span "Application" at bounding box center [1025, 220] width 68 height 16
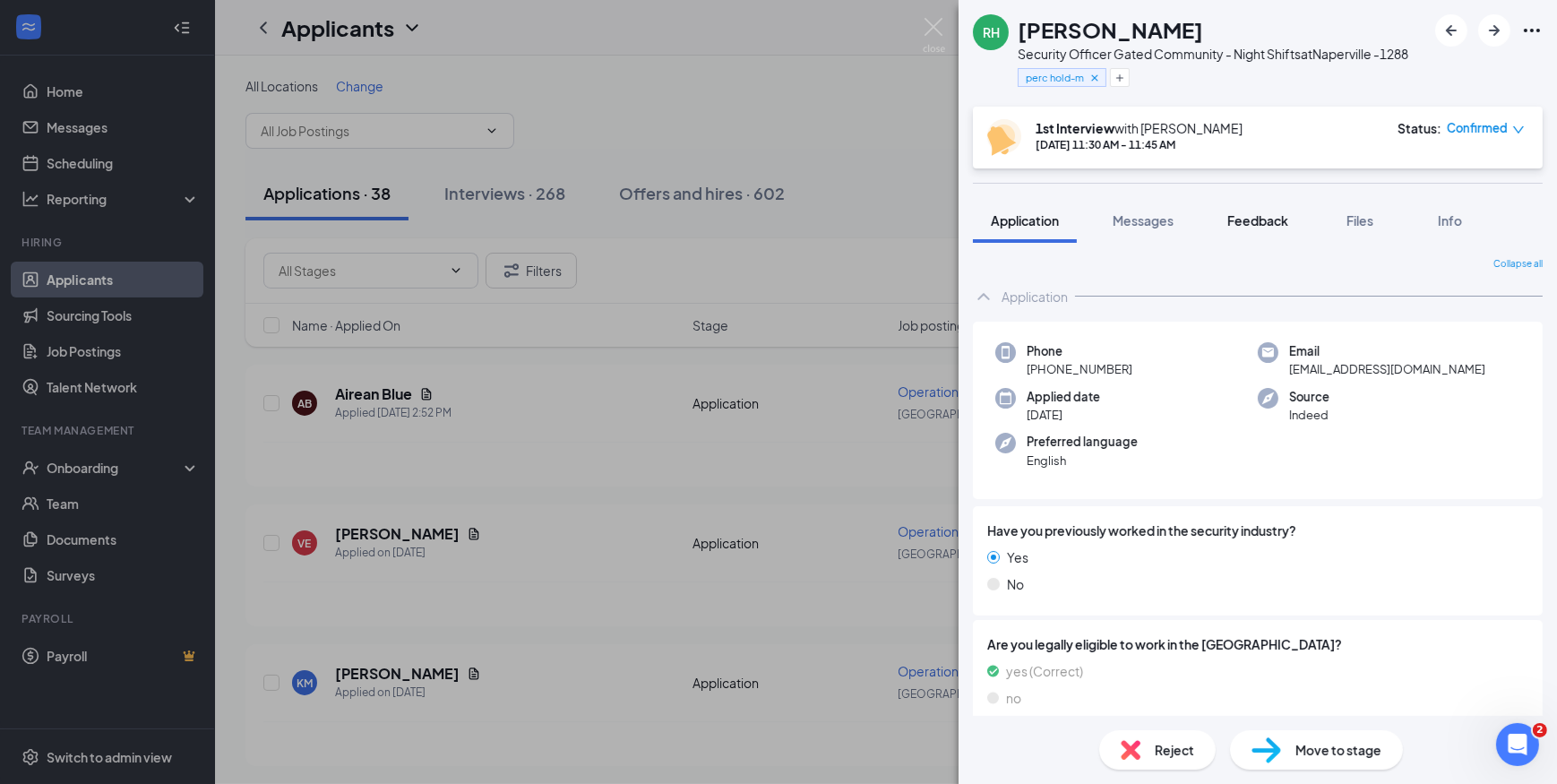
click at [1269, 207] on button "Feedback" at bounding box center [1258, 220] width 97 height 44
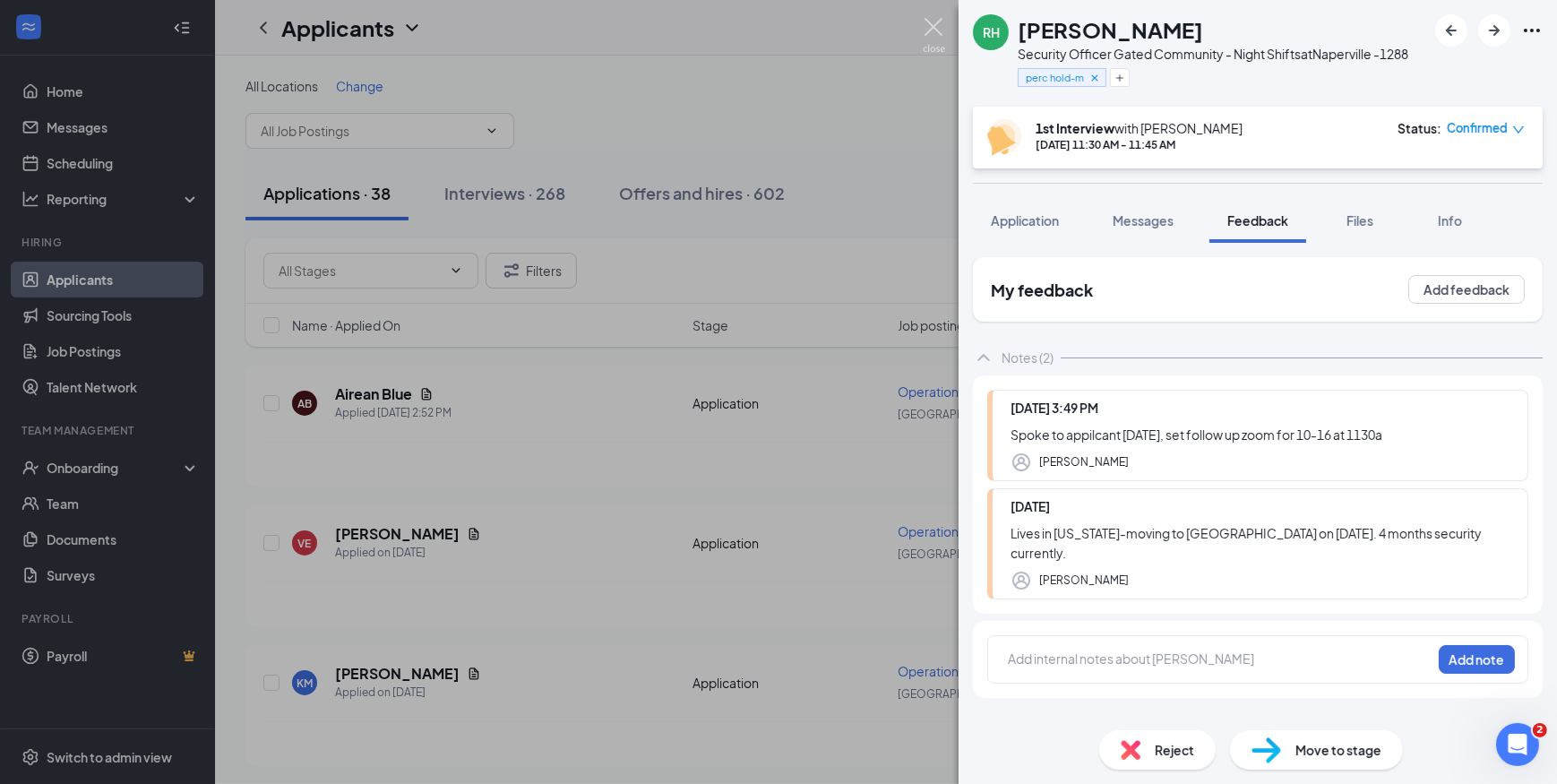
click at [934, 26] on img at bounding box center [933, 36] width 22 height 35
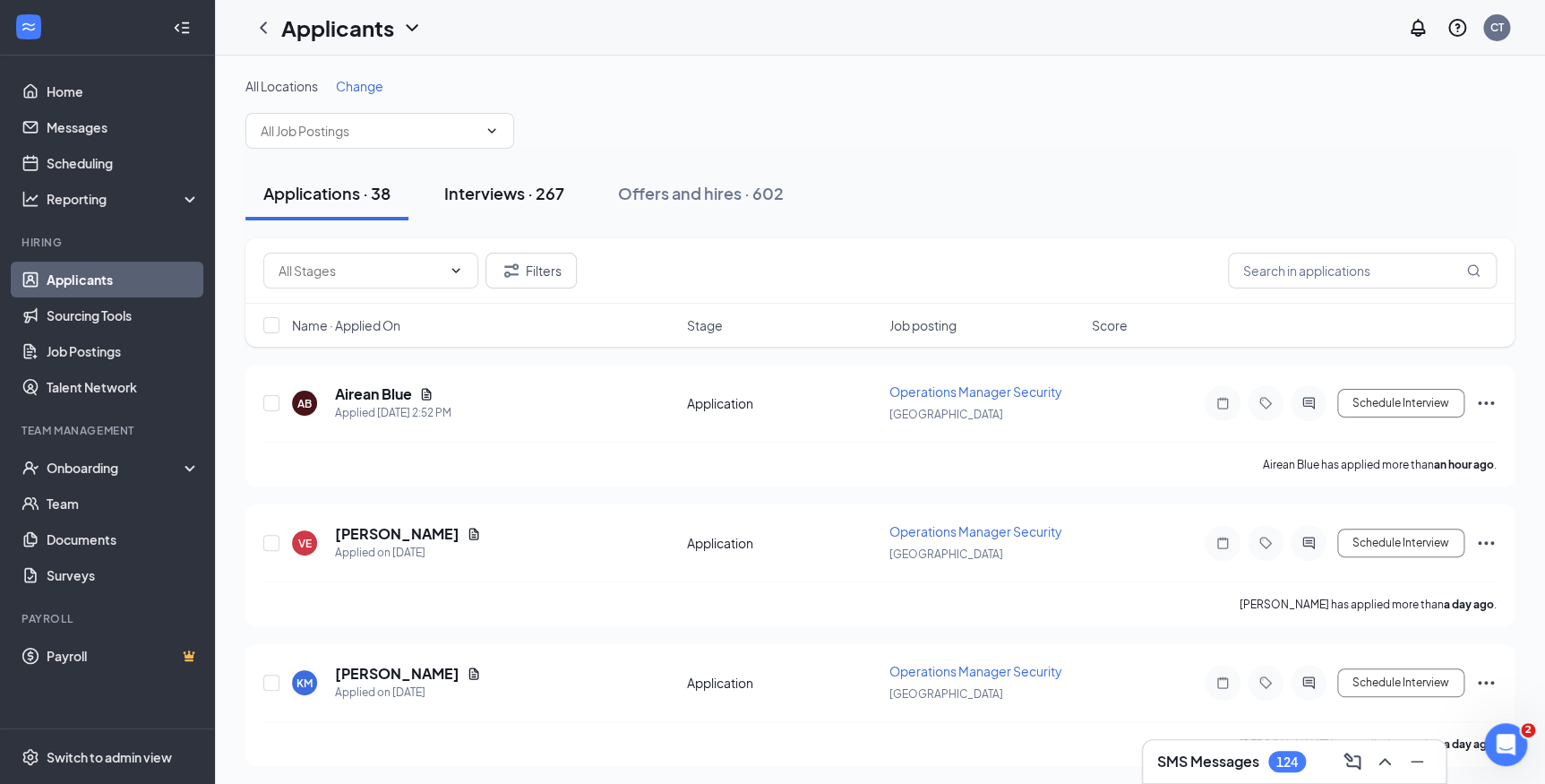
click at [539, 207] on button "Interviews · 267" at bounding box center [504, 193] width 156 height 54
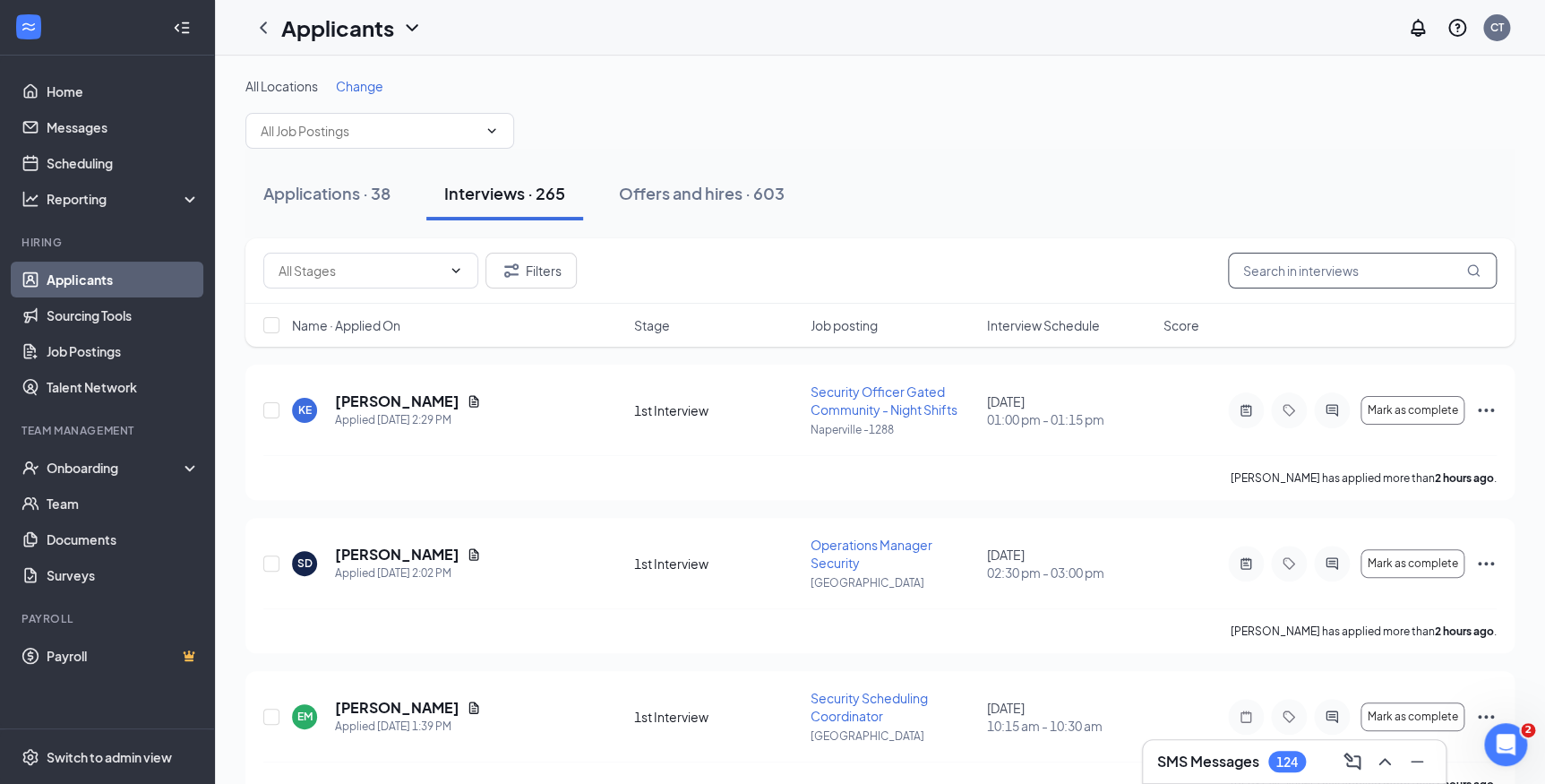
click at [1268, 278] on input "text" at bounding box center [1362, 270] width 269 height 36
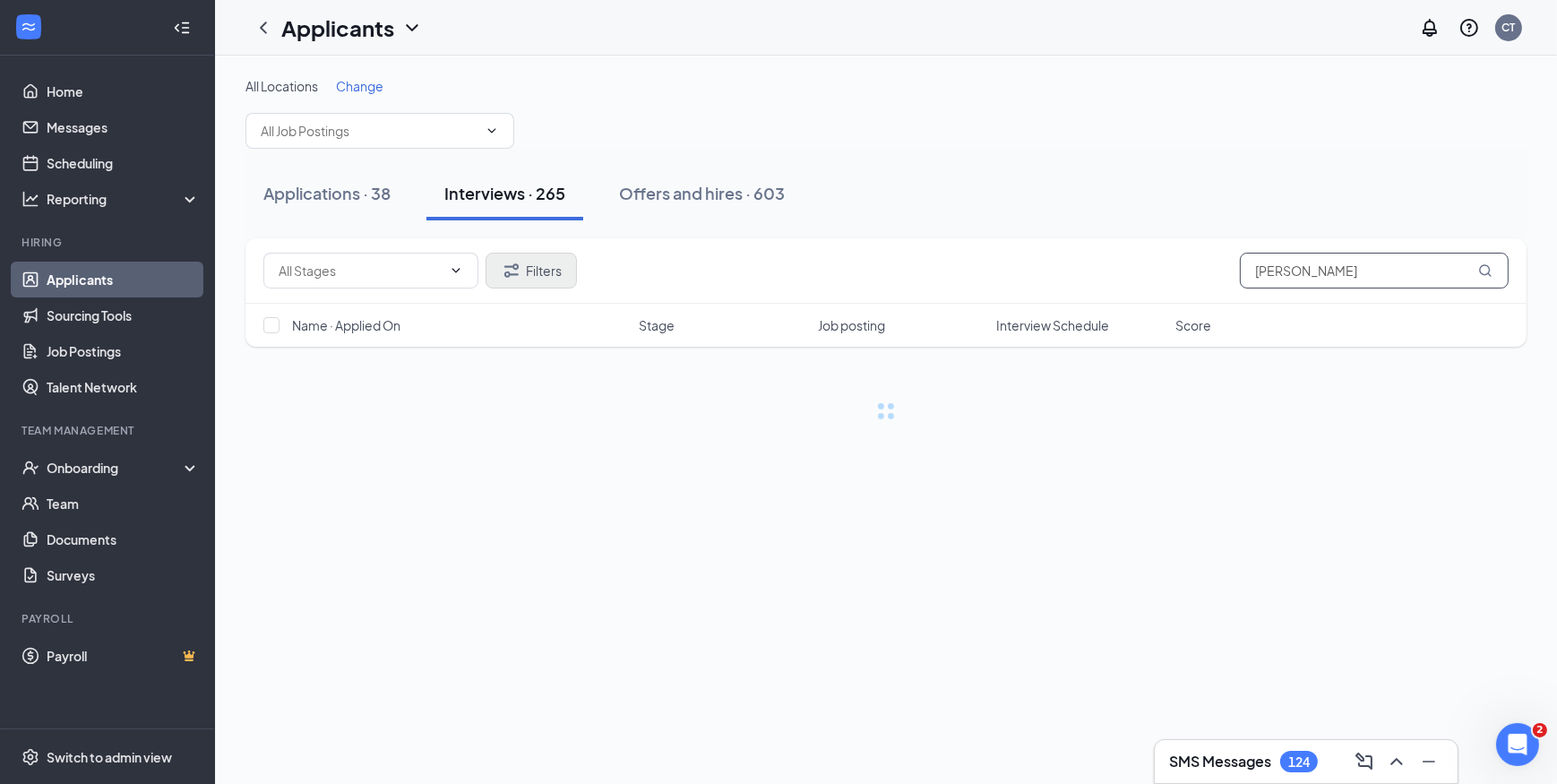
type input "[PERSON_NAME]"
click at [564, 275] on button "Filters" at bounding box center [531, 270] width 92 height 36
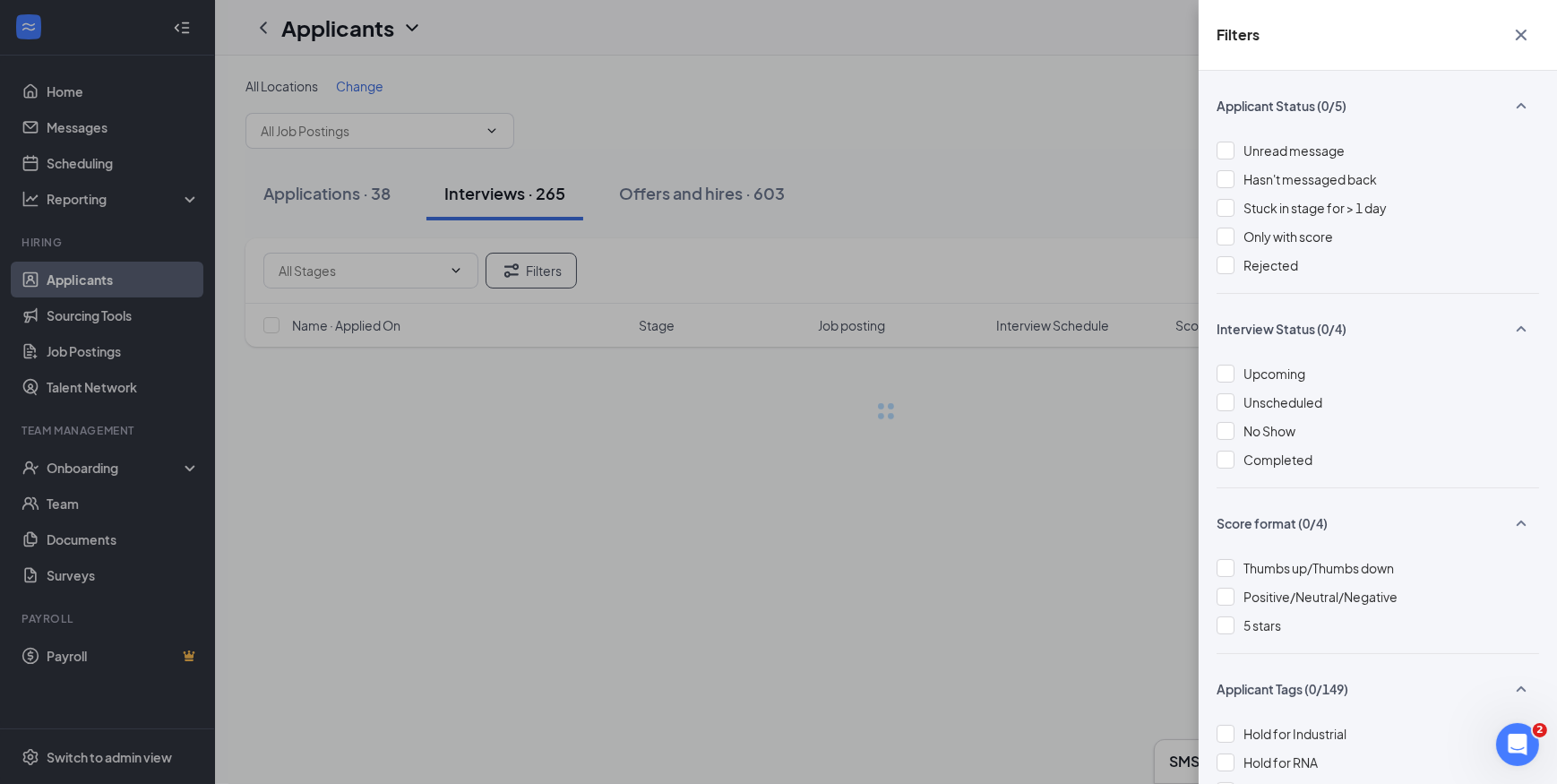
click at [1228, 266] on div at bounding box center [1225, 265] width 18 height 18
click at [983, 189] on div "Filters Applicant Status (1/5) Unread message Hasn't messaged back Stuck in sta…" at bounding box center [778, 392] width 1557 height 784
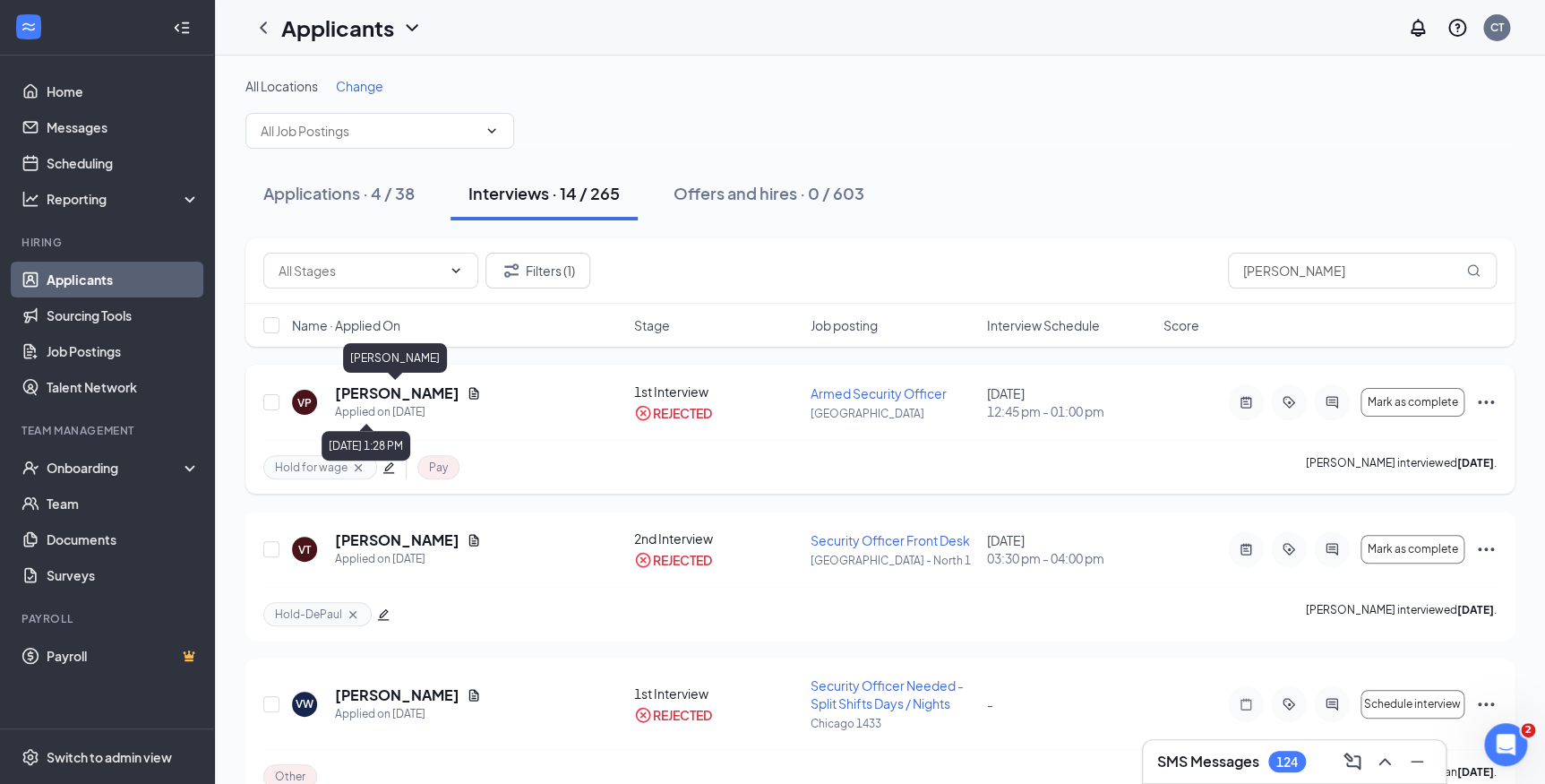
click at [382, 400] on h5 "[PERSON_NAME]" at bounding box center [397, 393] width 125 height 19
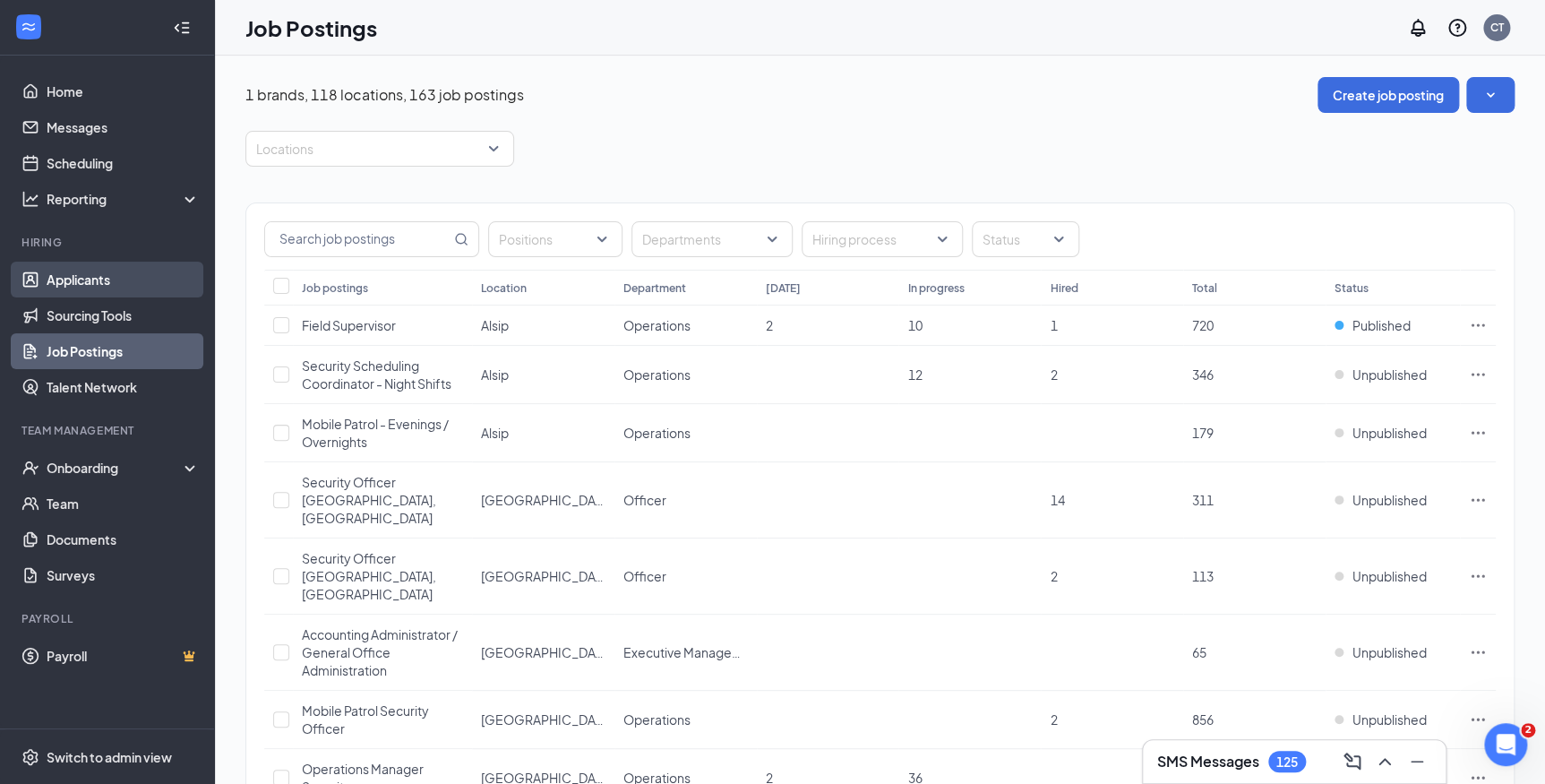
click at [106, 275] on link "Applicants" at bounding box center [123, 279] width 153 height 36
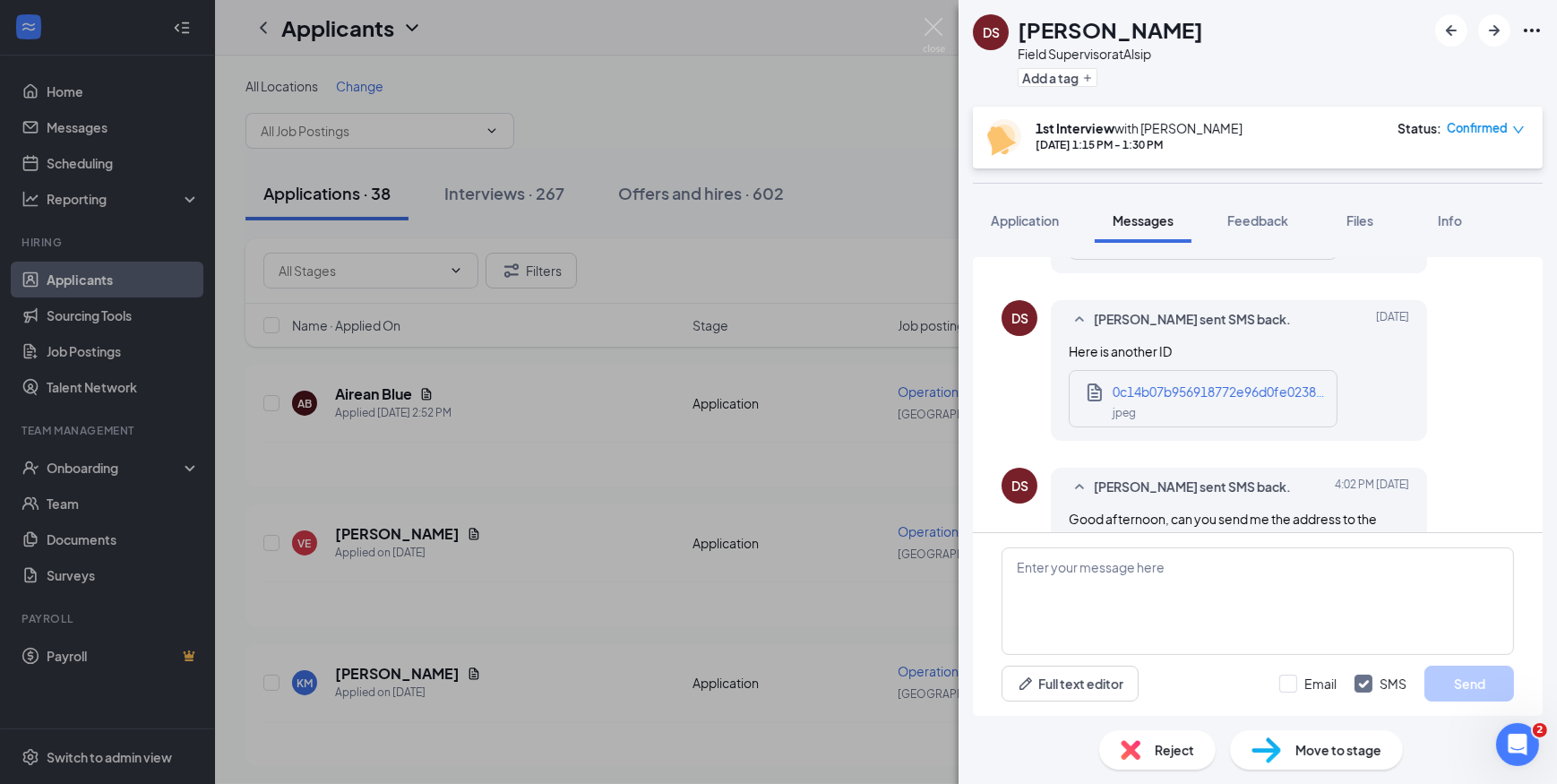
scroll to position [1252, 0]
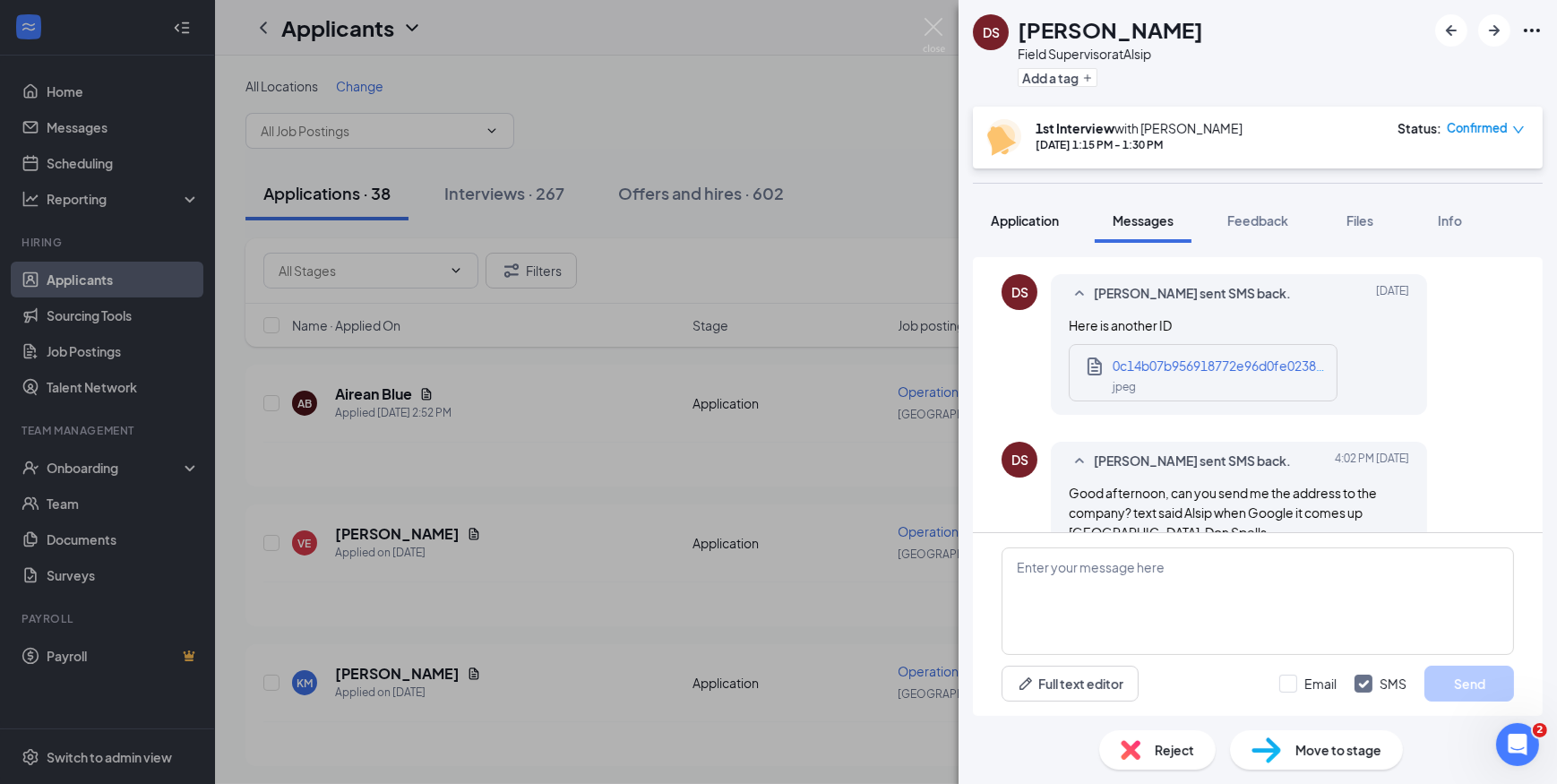
click at [1034, 216] on span "Application" at bounding box center [1025, 220] width 68 height 16
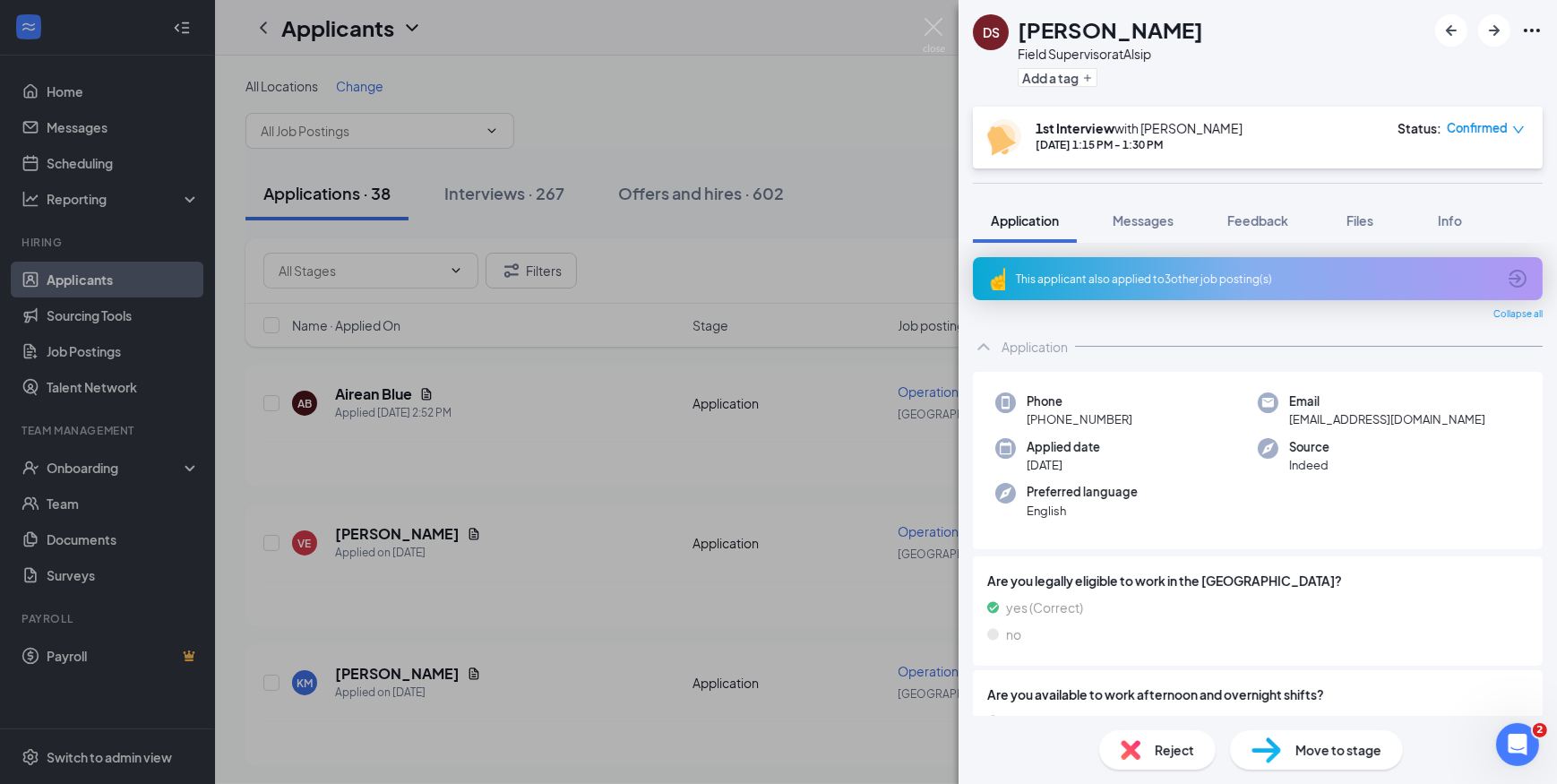
click at [1183, 282] on div "This applicant also applied to 3 other job posting(s)" at bounding box center [1256, 279] width 481 height 15
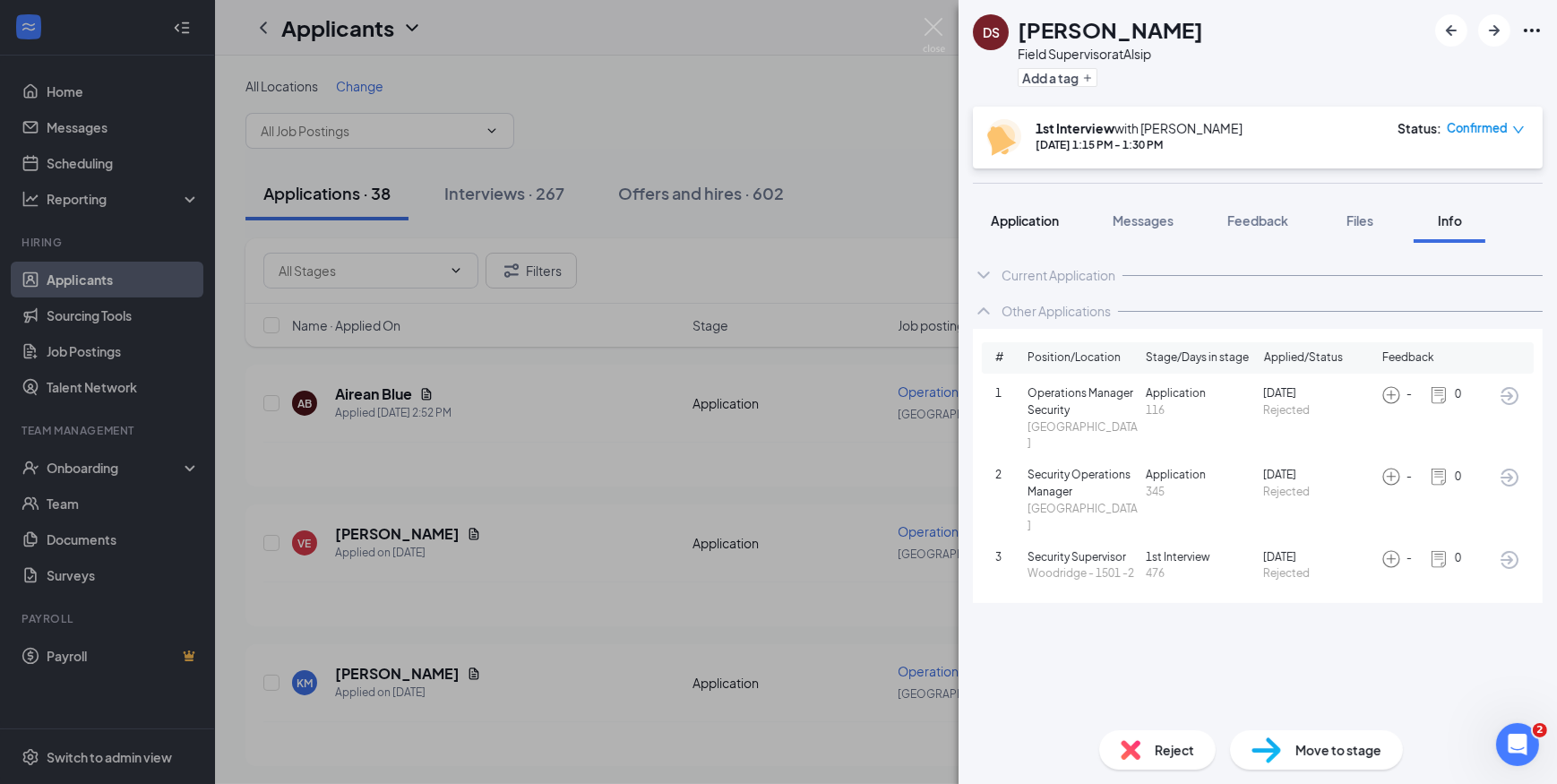
click at [1015, 214] on span "Application" at bounding box center [1025, 220] width 68 height 16
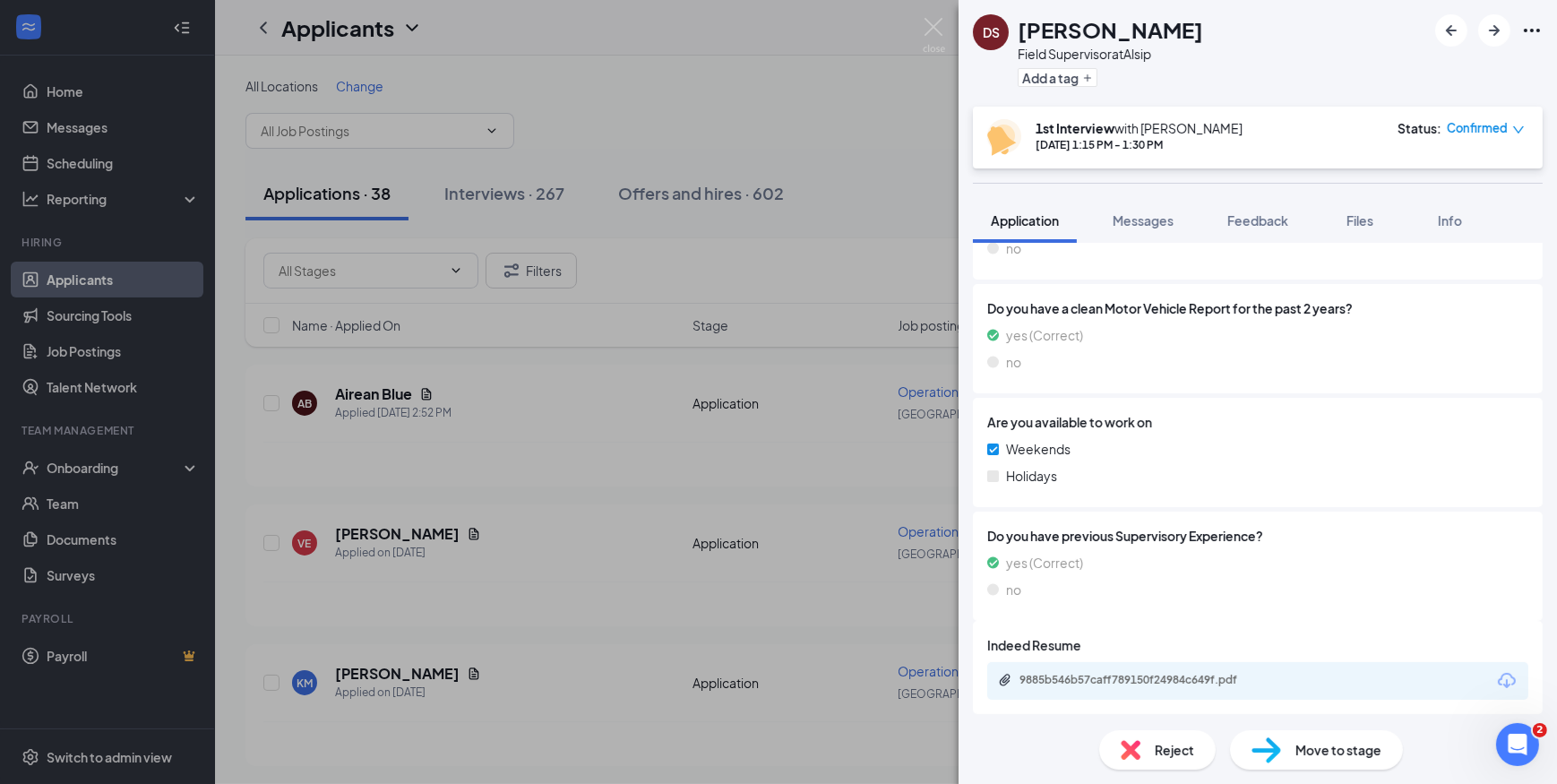
scroll to position [505, 0]
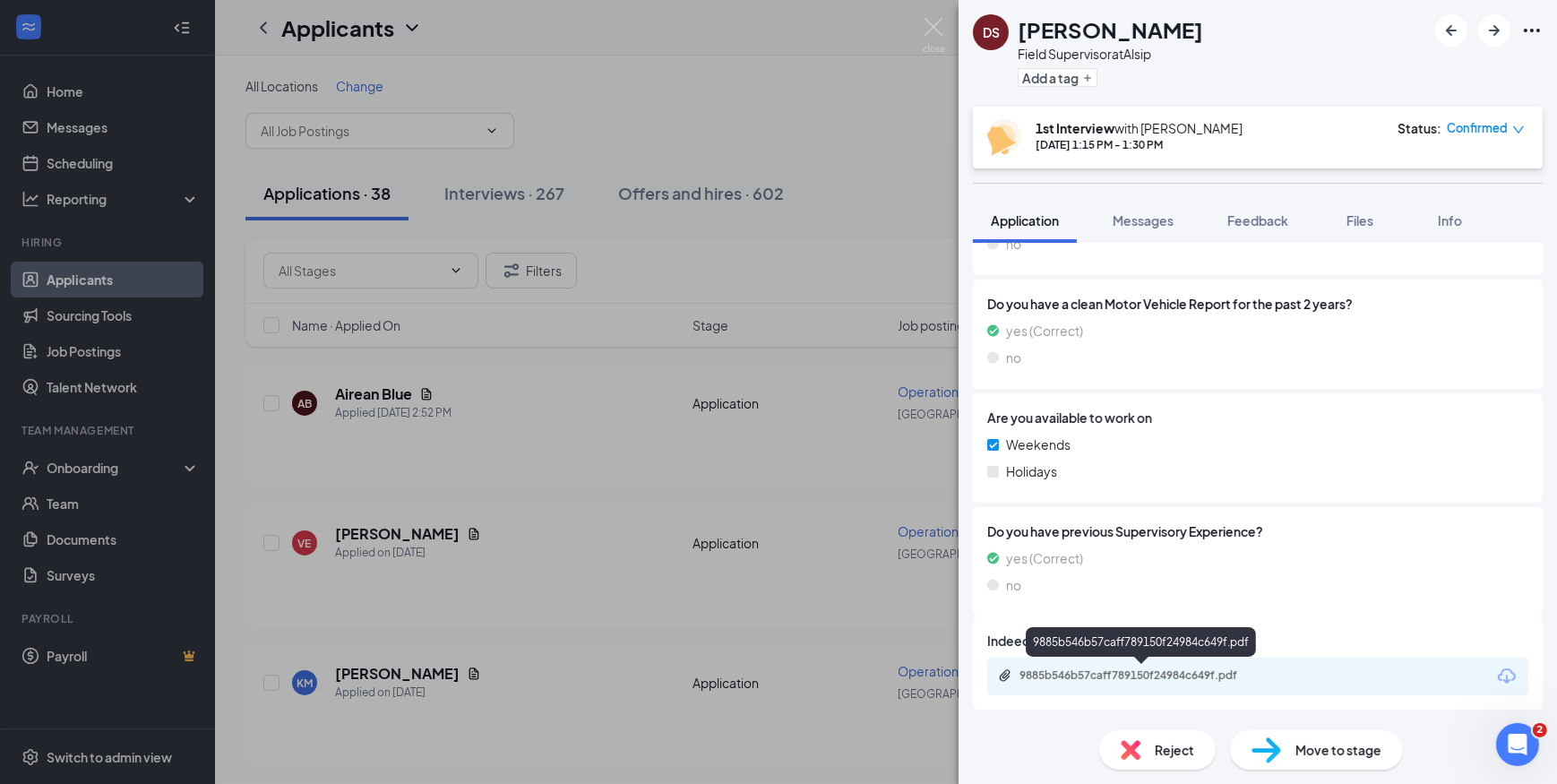
click at [1225, 676] on div "9885b546b57caff789150f24984c649f.pdf" at bounding box center [1144, 675] width 250 height 15
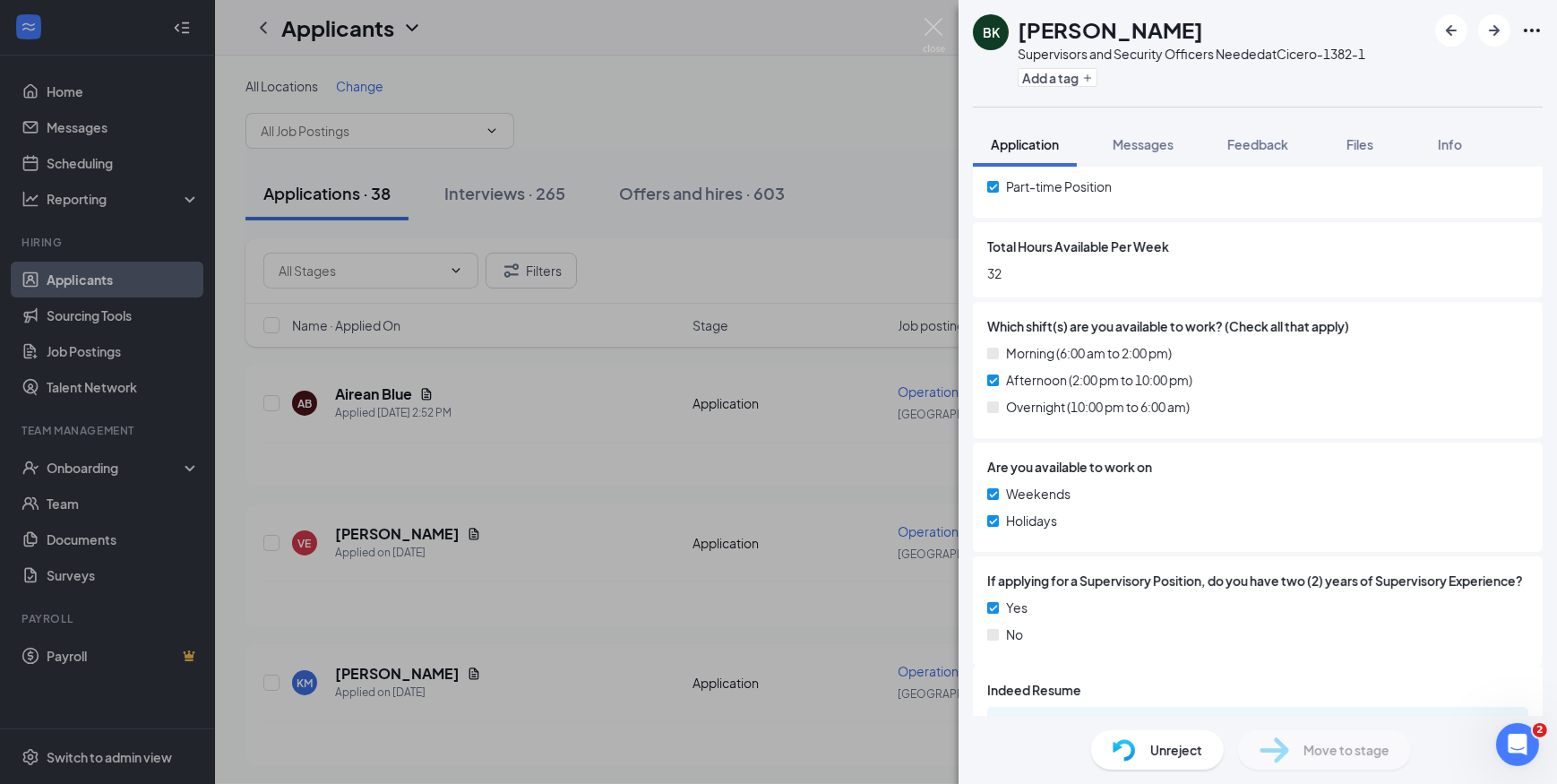
scroll to position [960, 0]
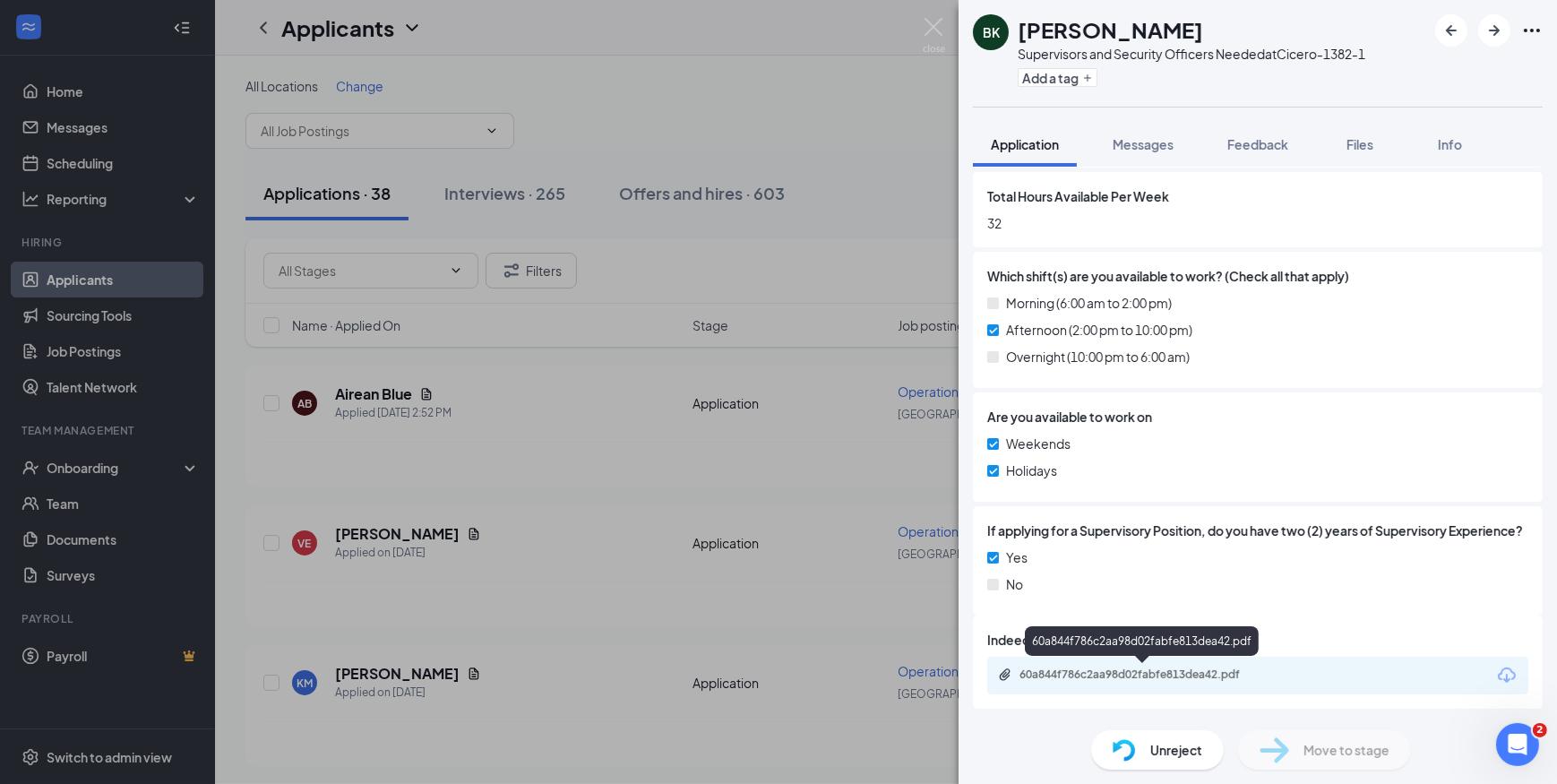
click at [1181, 669] on div "60a844f786c2aa98d02fabfe813dea42.pdf" at bounding box center [1144, 674] width 250 height 15
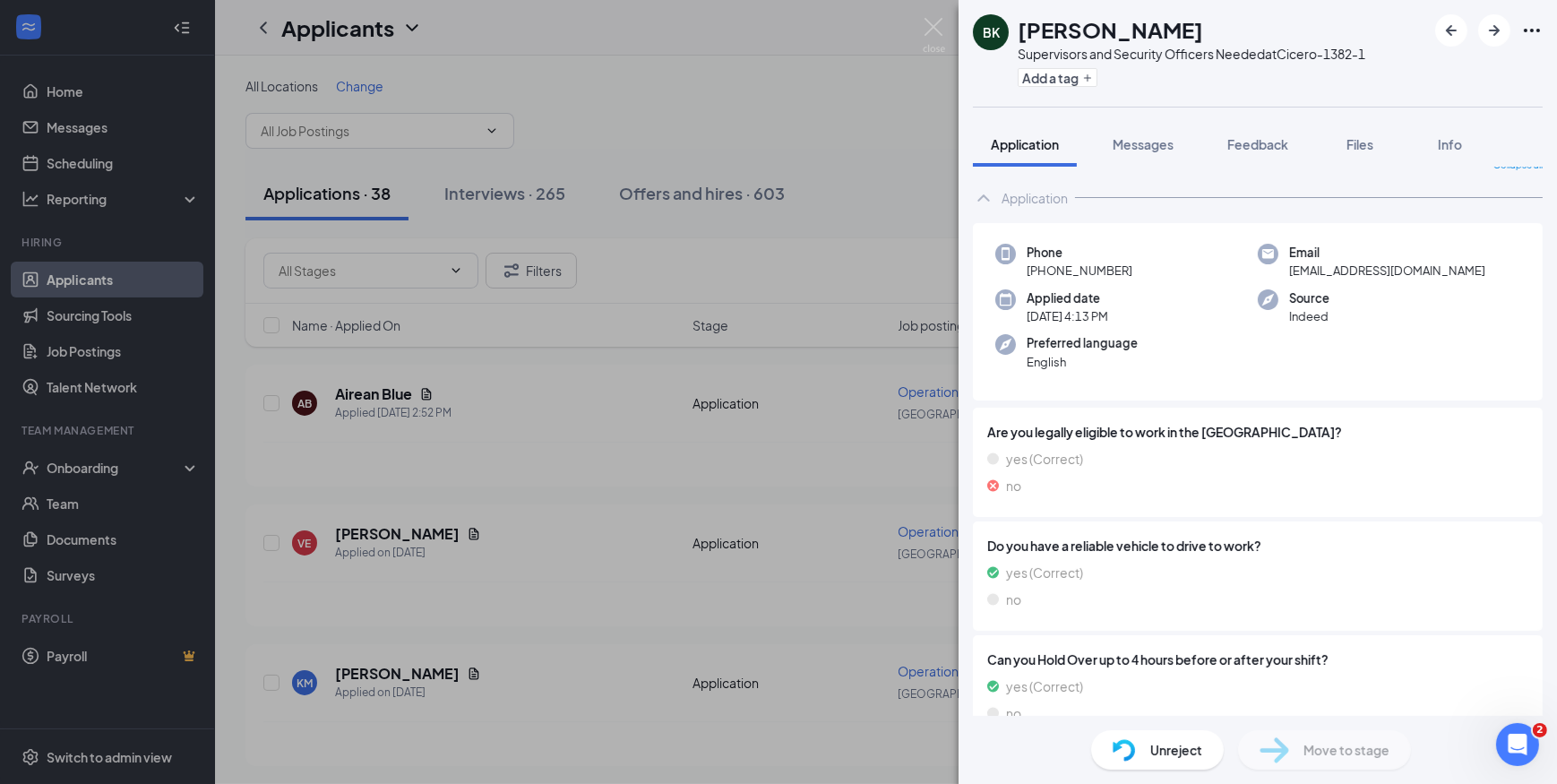
scroll to position [0, 0]
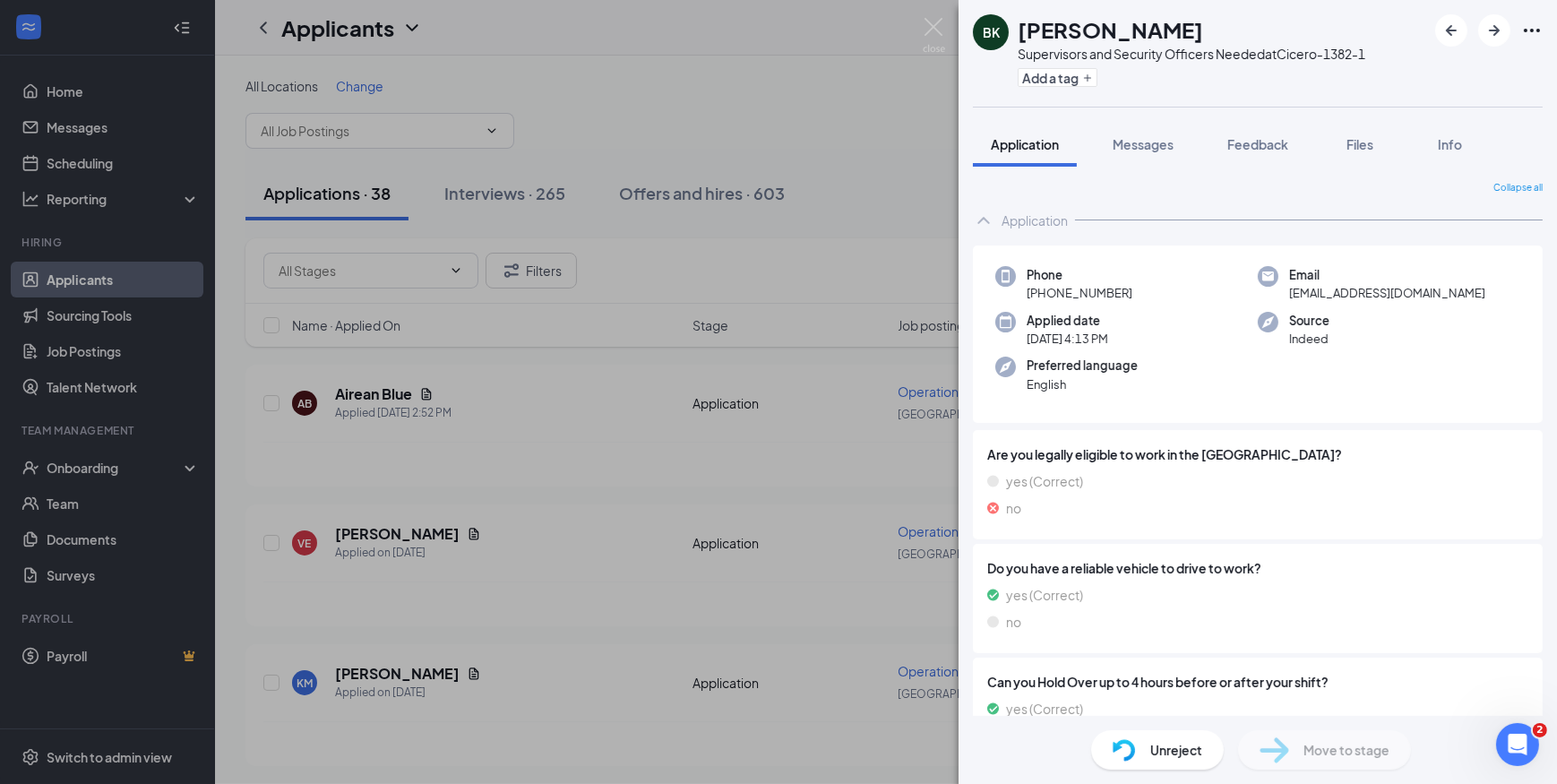
click at [1183, 757] on span "Unreject" at bounding box center [1177, 749] width 52 height 19
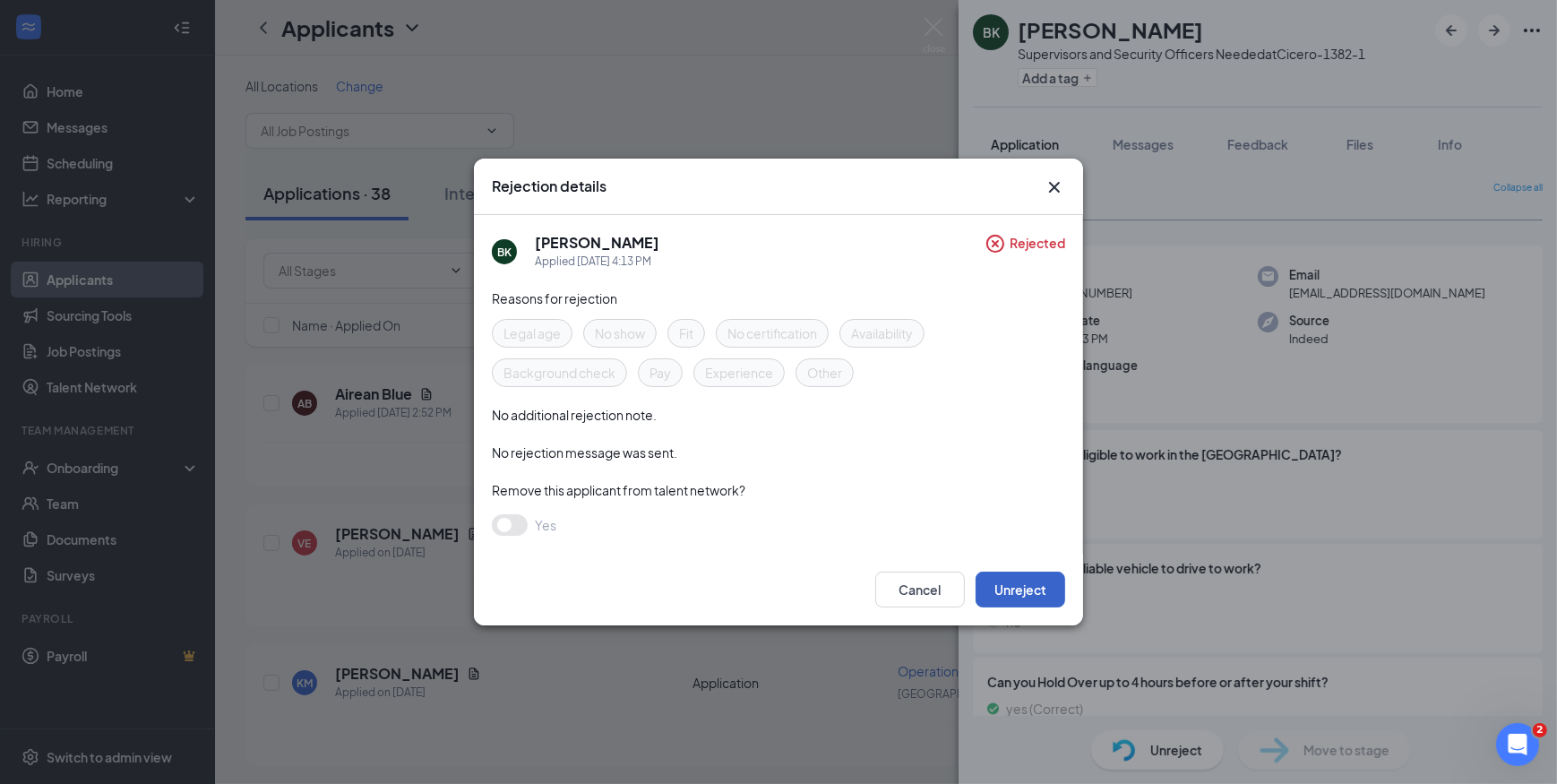
click at [1017, 583] on button "Unreject" at bounding box center [1020, 589] width 90 height 36
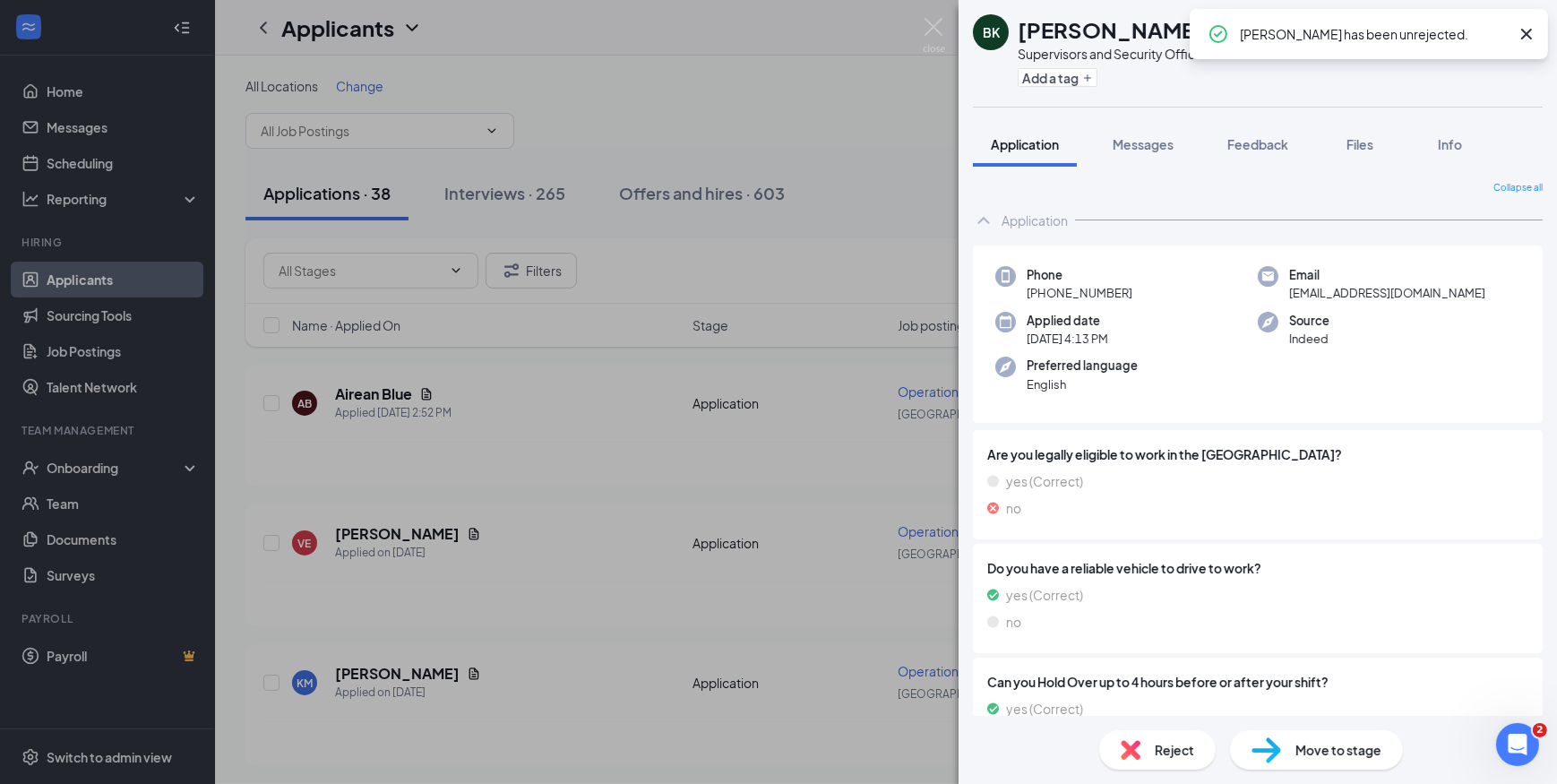
click at [1523, 35] on icon "Cross" at bounding box center [1527, 34] width 21 height 21
click at [1362, 758] on span "Move to stage" at bounding box center [1338, 749] width 86 height 19
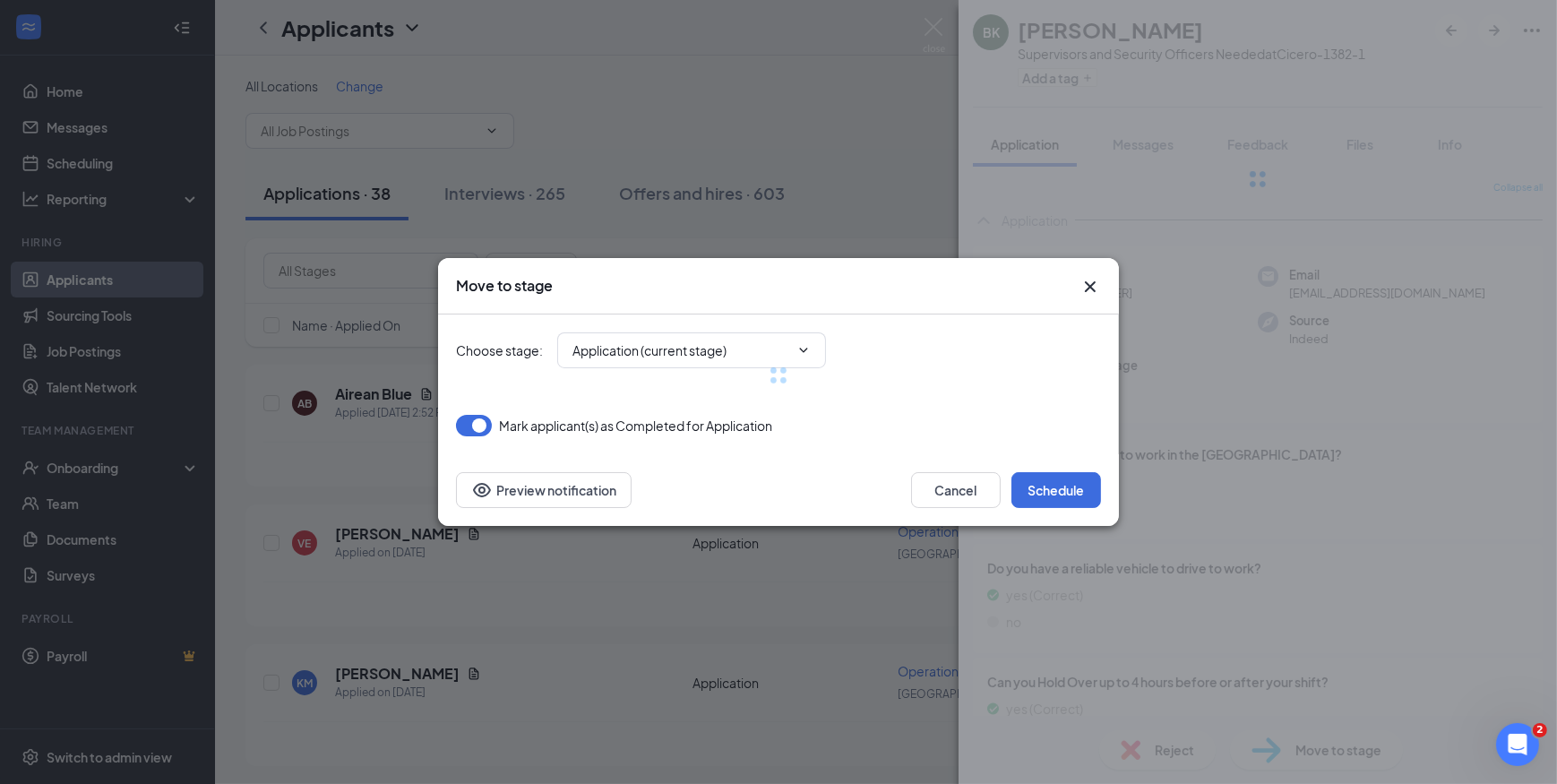
type input "1st Interview (next stage)"
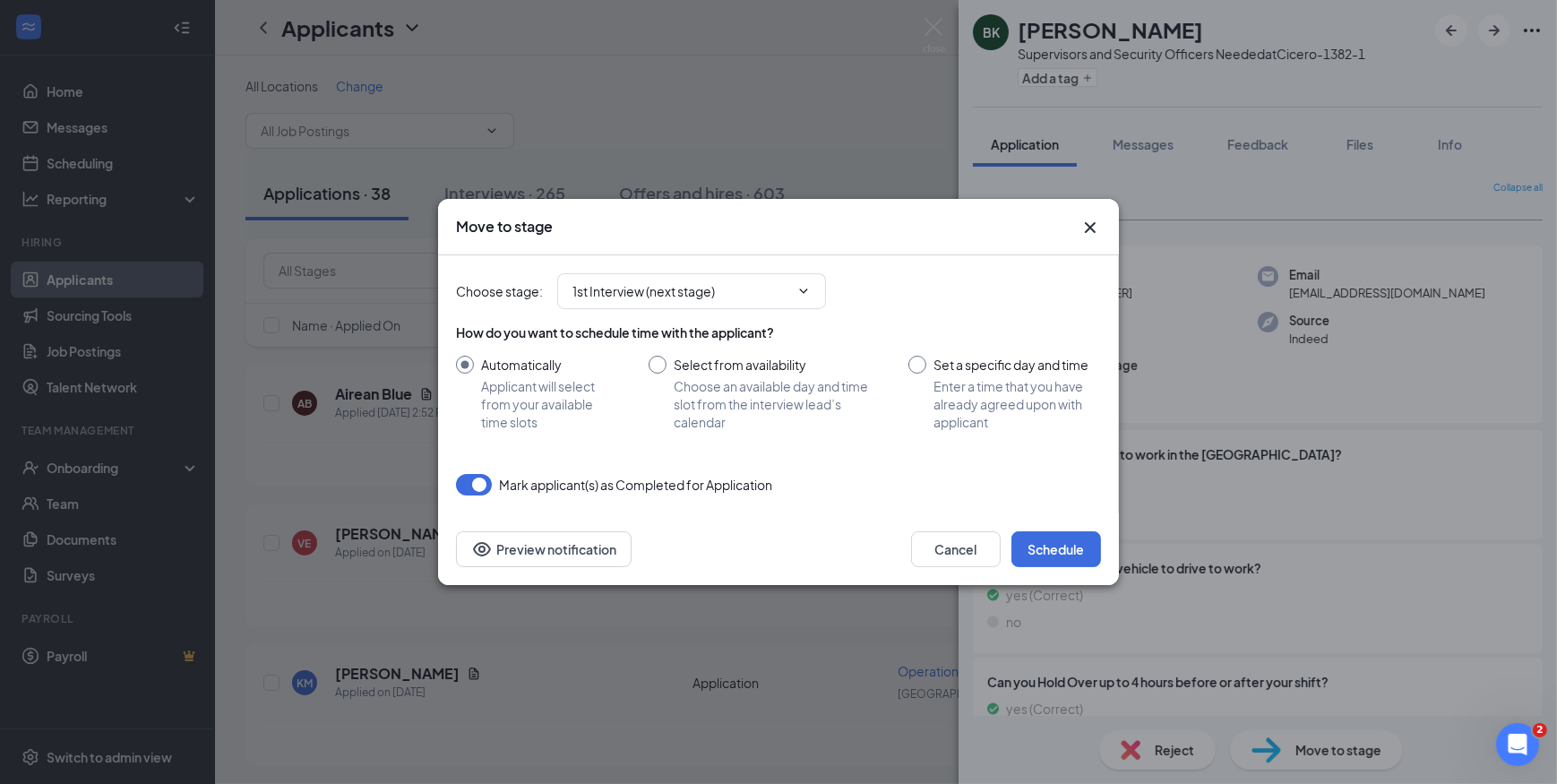
click at [912, 367] on input "Set a specific day and time Enter a time that you have already agreed upon with…" at bounding box center [1004, 393] width 192 height 75
radio input "true"
radio input "false"
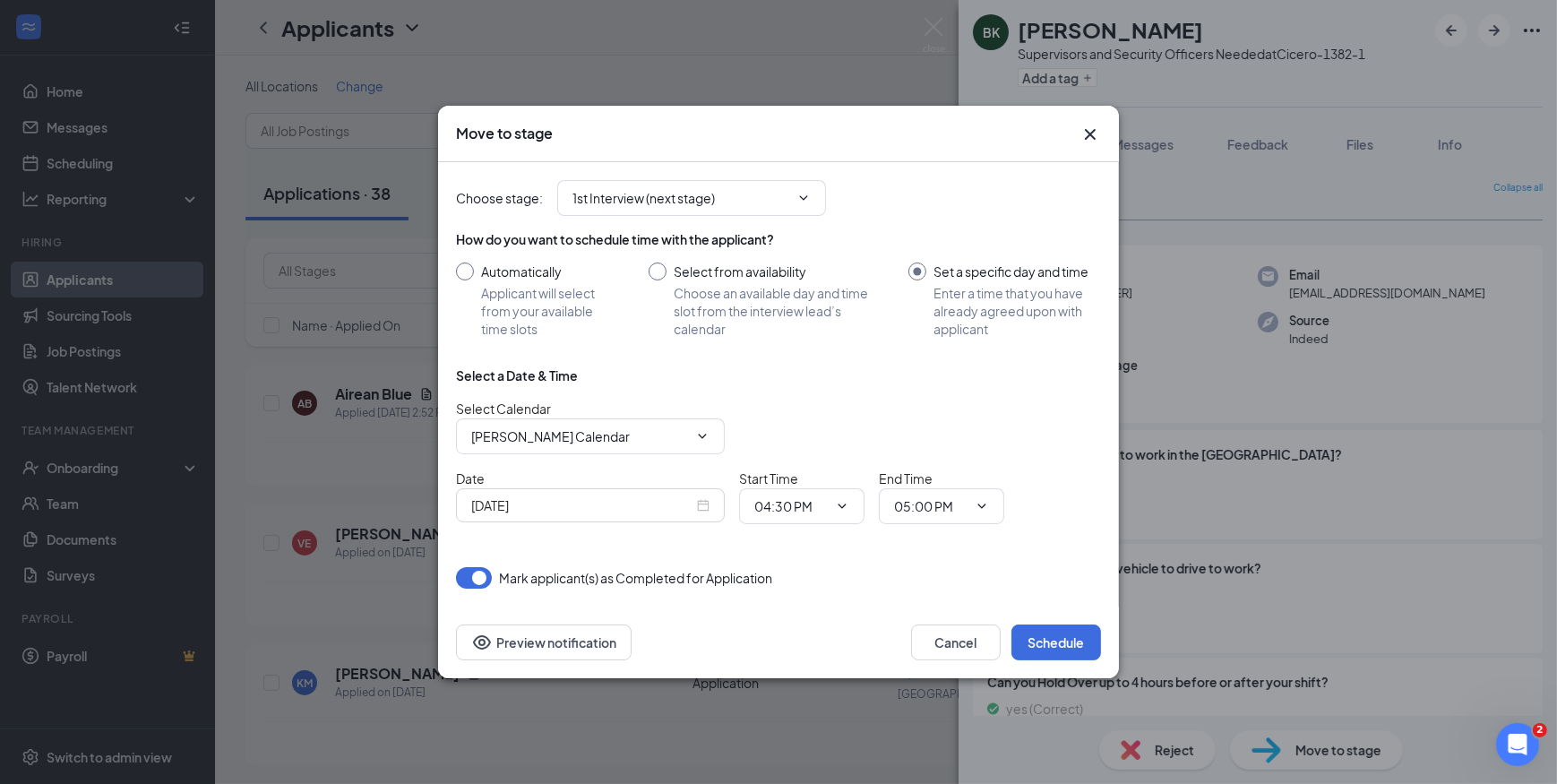
click at [699, 511] on div "[DATE]" at bounding box center [590, 505] width 238 height 19
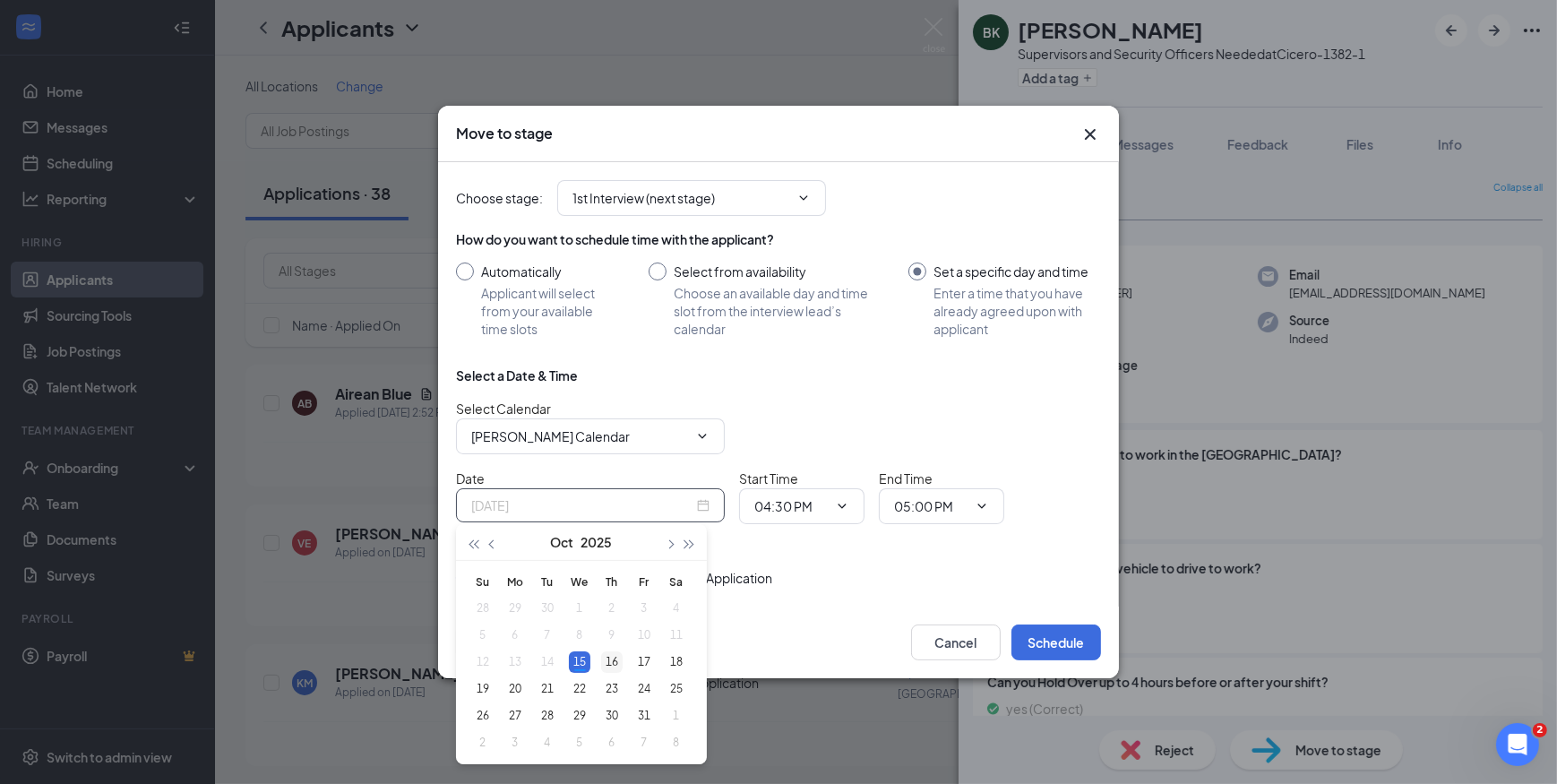
type input "[DATE]"
click at [613, 663] on div "16" at bounding box center [612, 662] width 21 height 21
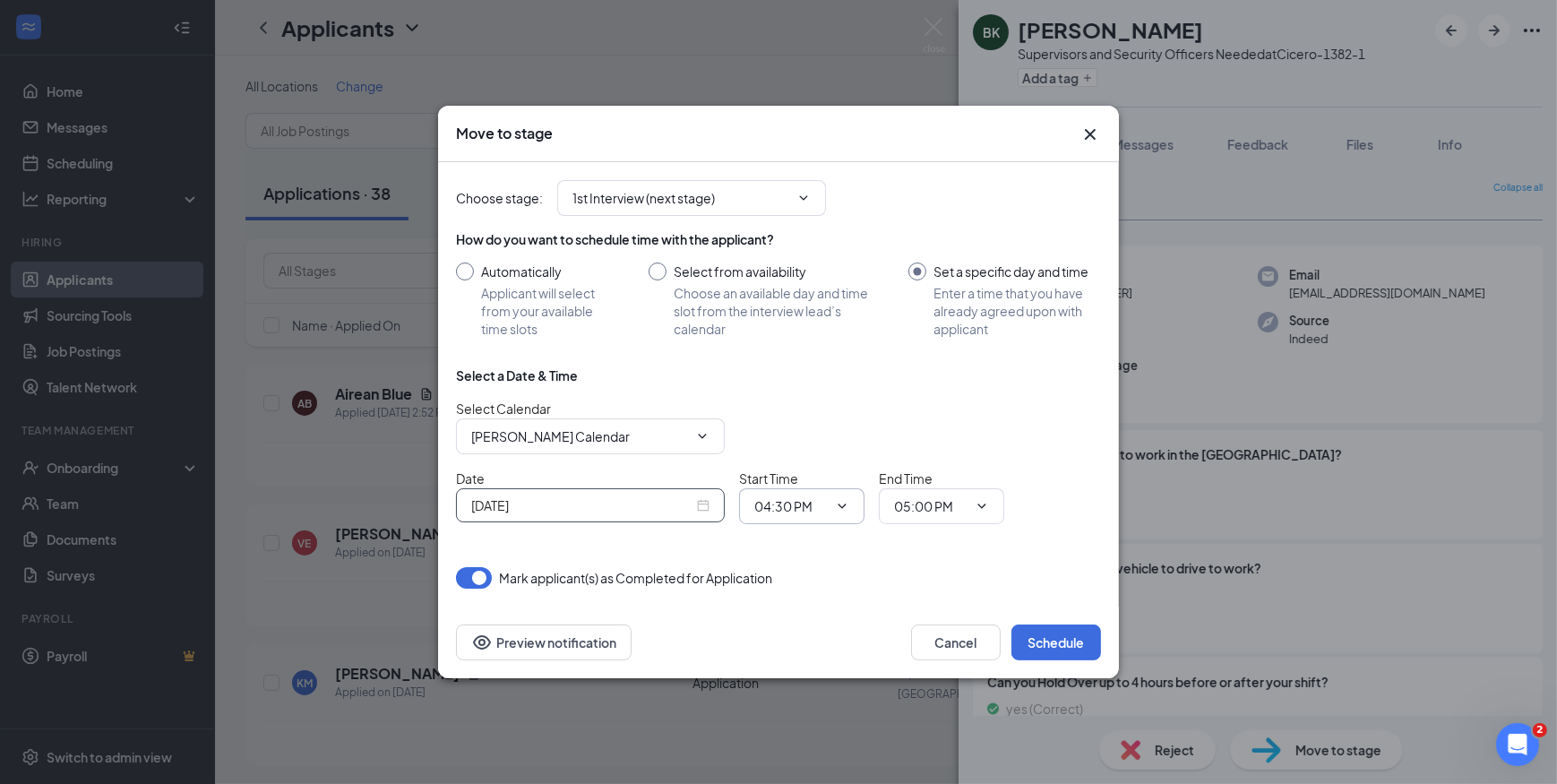
click at [795, 518] on span "04:30 PM" at bounding box center [802, 506] width 126 height 36
click at [943, 482] on div "End Time 05:00 PM" at bounding box center [942, 496] width 126 height 55
click at [953, 502] on input "05:00 PM" at bounding box center [931, 506] width 73 height 19
click at [938, 371] on div "04:45 AM" at bounding box center [934, 376] width 53 height 19
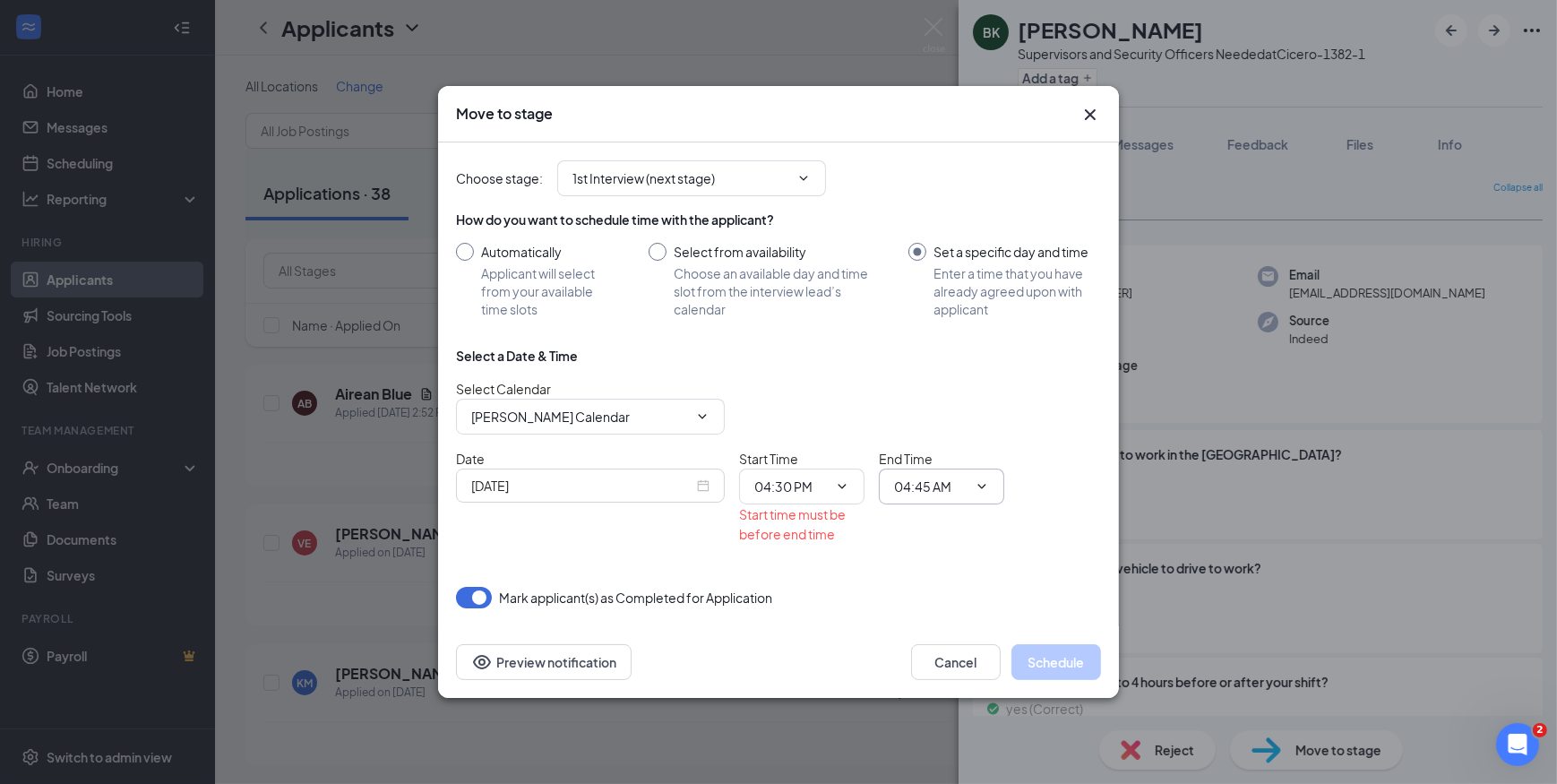
click at [947, 486] on input "04:45 AM" at bounding box center [931, 486] width 73 height 19
click at [940, 376] on div "04:45 PM" at bounding box center [934, 380] width 53 height 19
type input "04:45 PM"
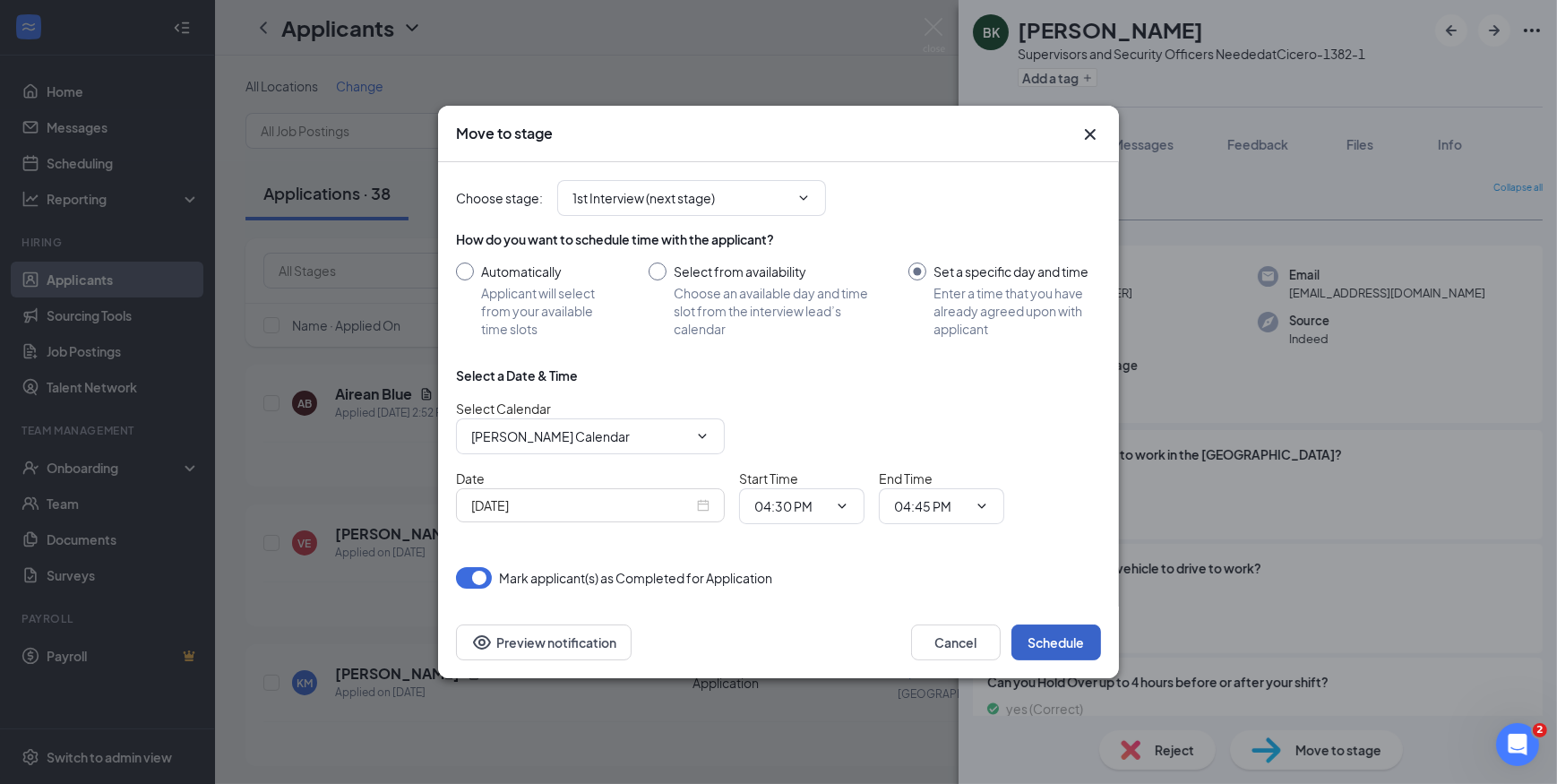
click at [1062, 640] on button "Schedule" at bounding box center [1056, 642] width 90 height 36
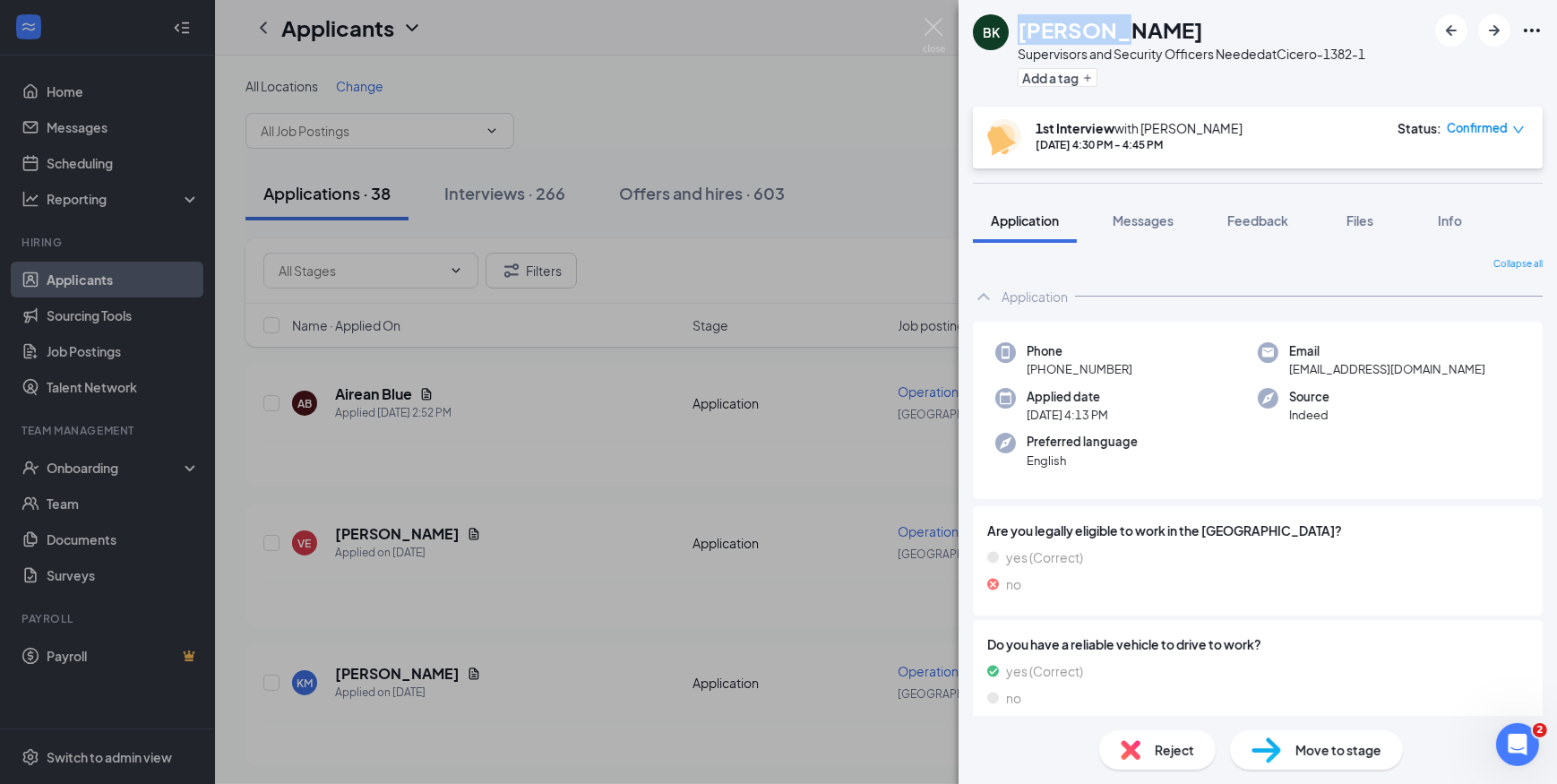
drag, startPoint x: 1102, startPoint y: 29, endPoint x: 1024, endPoint y: 36, distance: 78.3
click at [1024, 36] on h1 "[PERSON_NAME]" at bounding box center [1110, 30] width 186 height 31
copy h1 "[PERSON_NAME]"
click at [938, 31] on img at bounding box center [933, 36] width 22 height 35
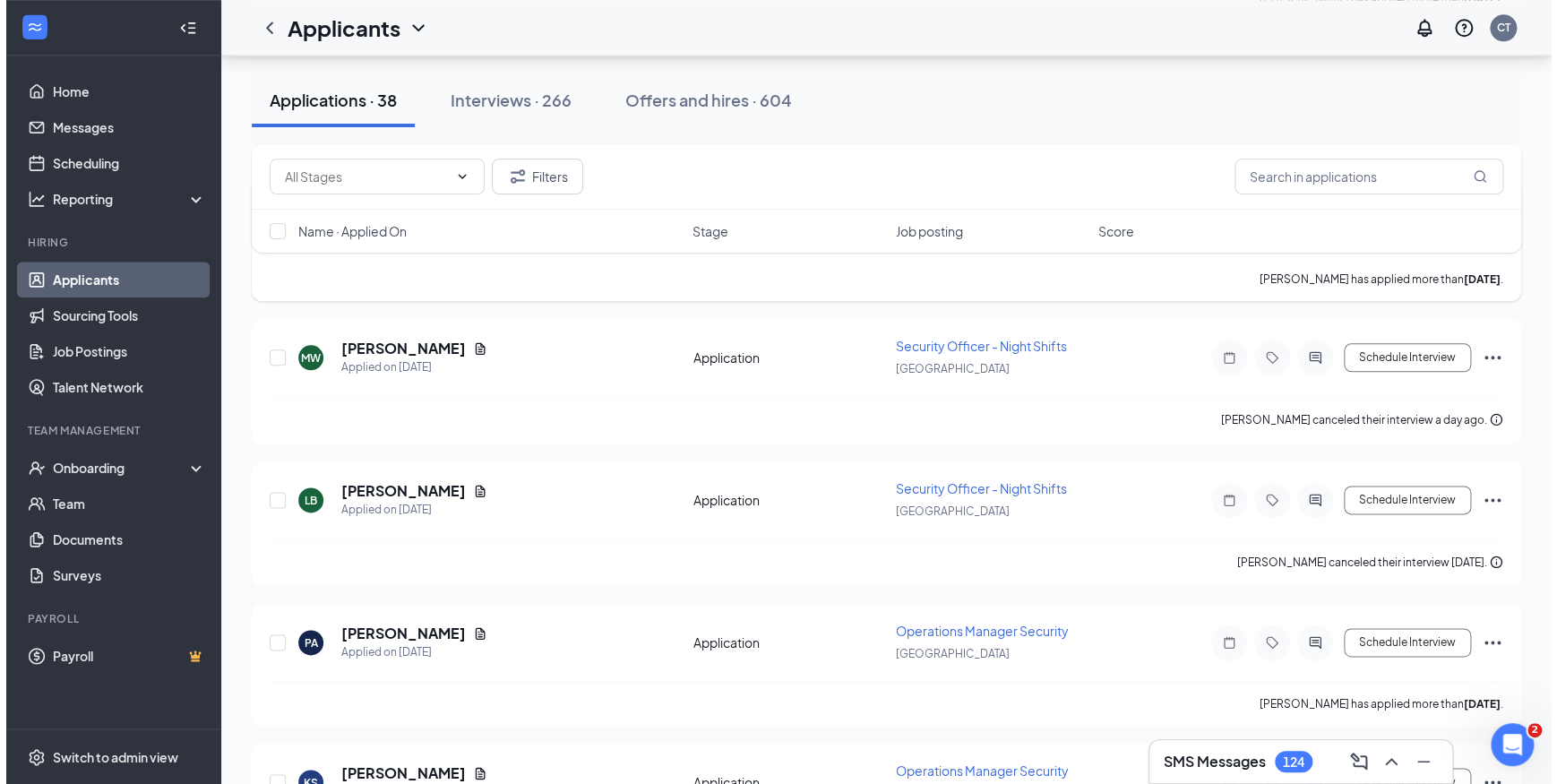
scroll to position [895, 0]
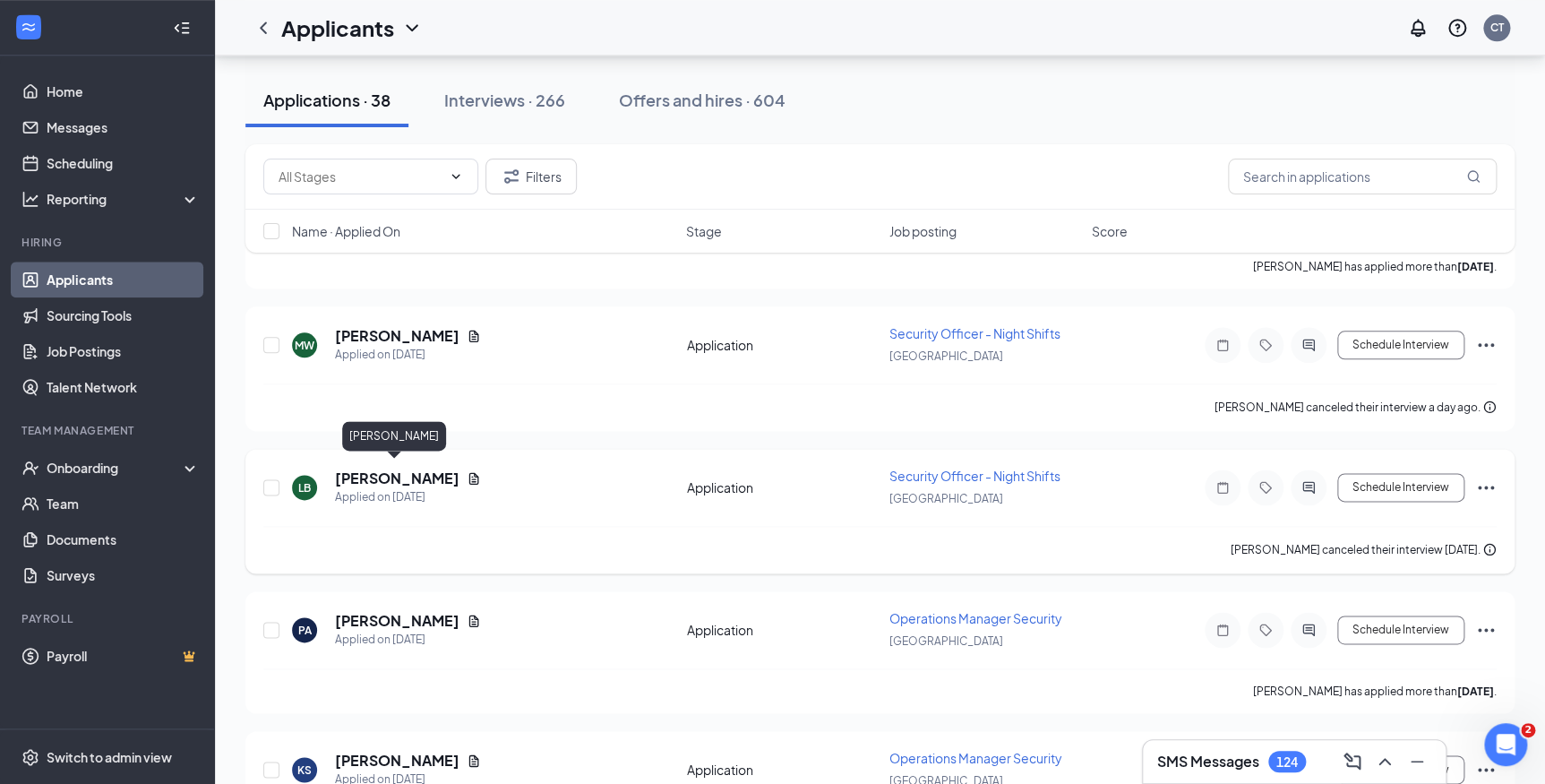
click at [372, 469] on h5 "[PERSON_NAME]" at bounding box center [397, 479] width 125 height 19
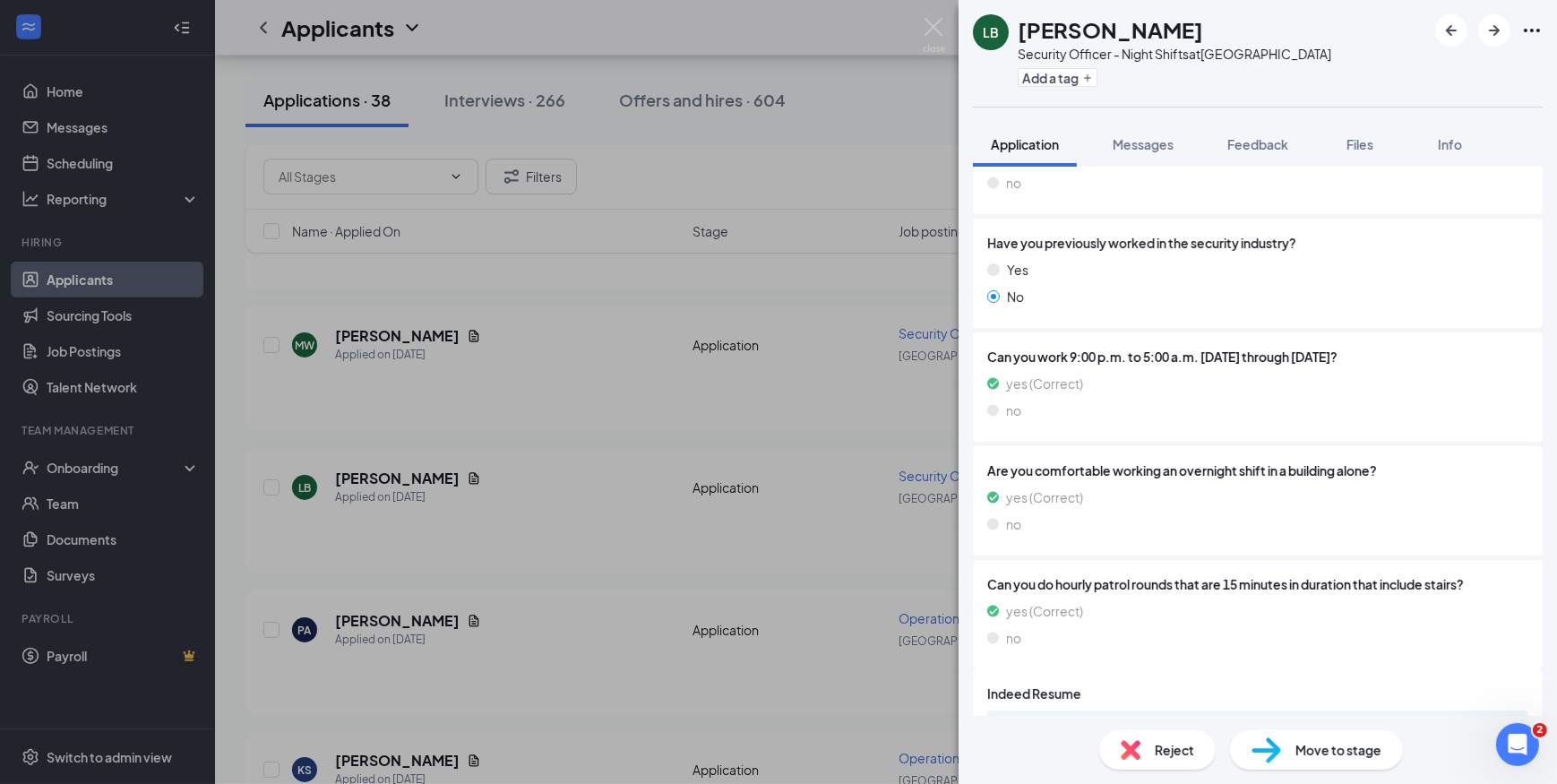
scroll to position [379, 0]
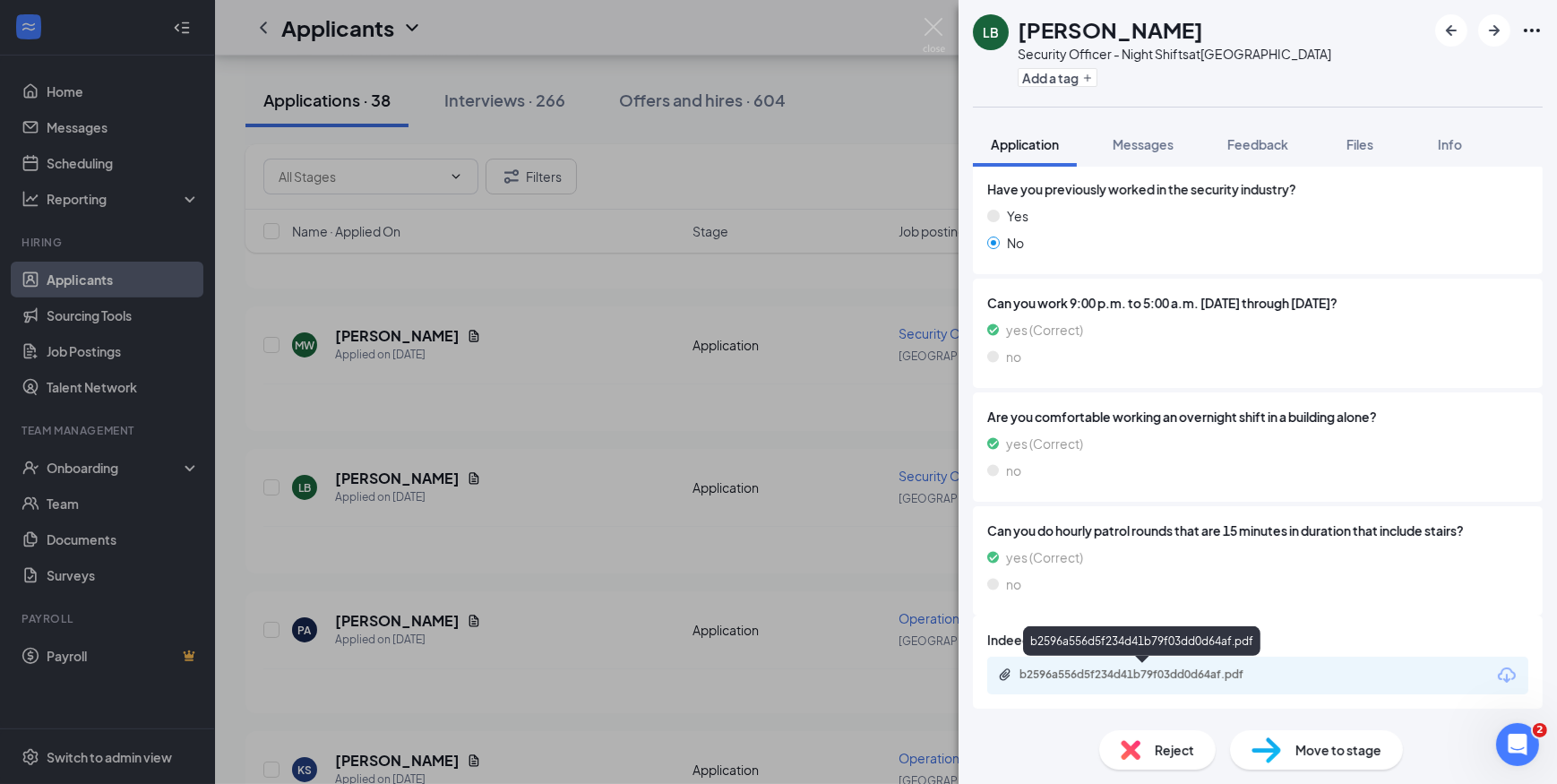
click at [1176, 678] on div "b2596a556d5f234d41b79f03dd0d64af.pdf" at bounding box center [1144, 674] width 250 height 15
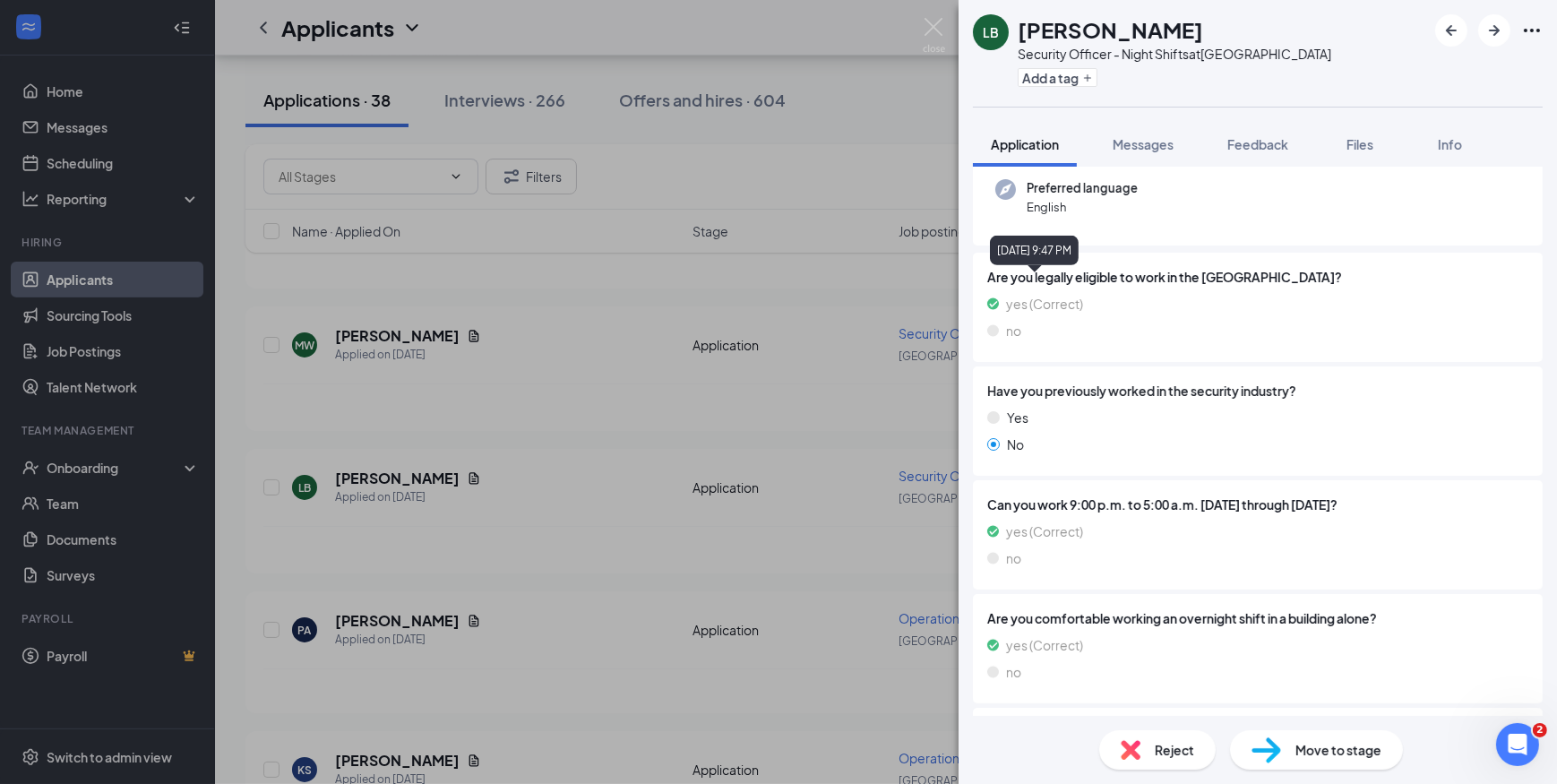
scroll to position [54, 0]
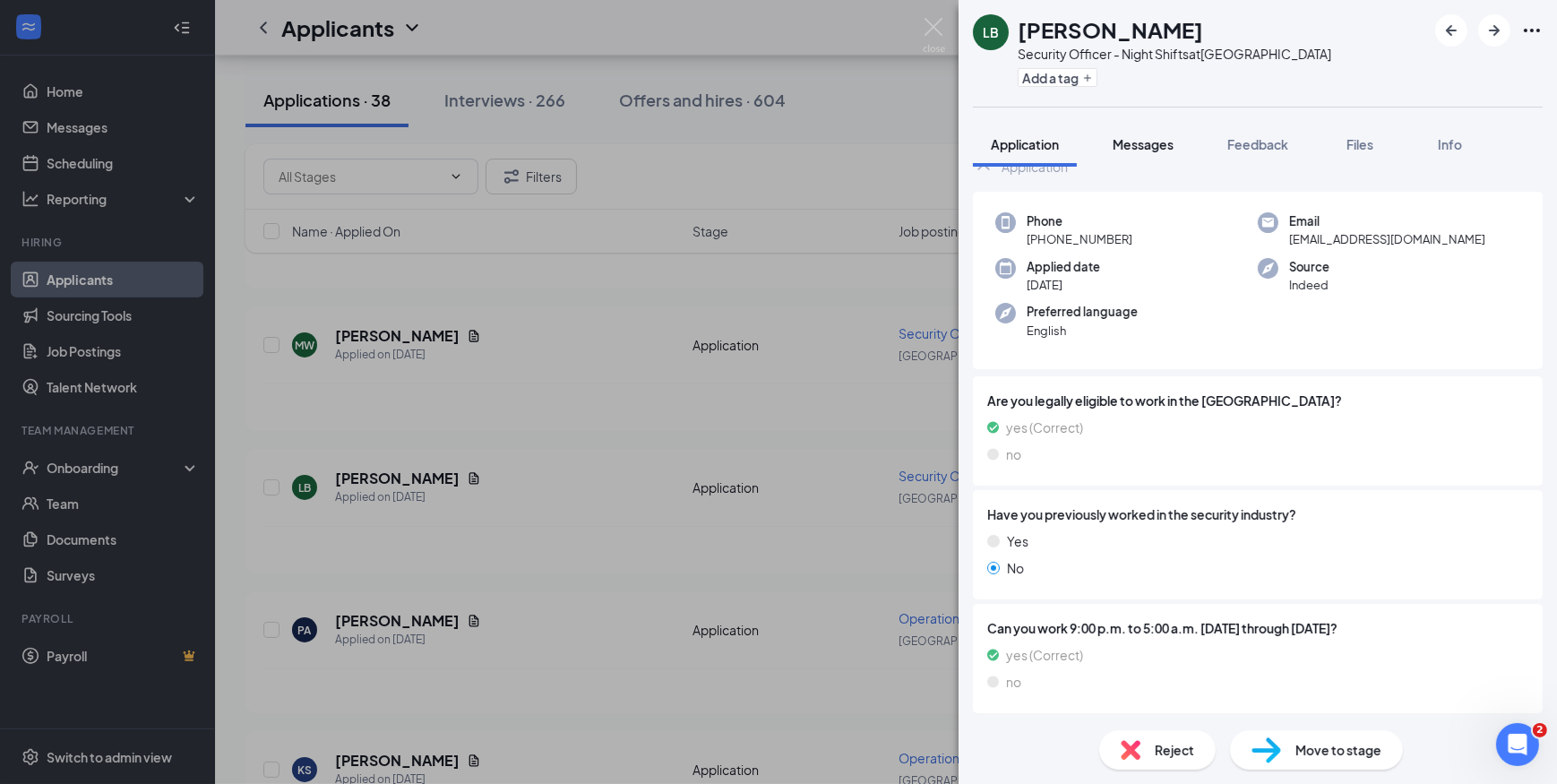
click at [1122, 149] on span "Messages" at bounding box center [1143, 144] width 61 height 16
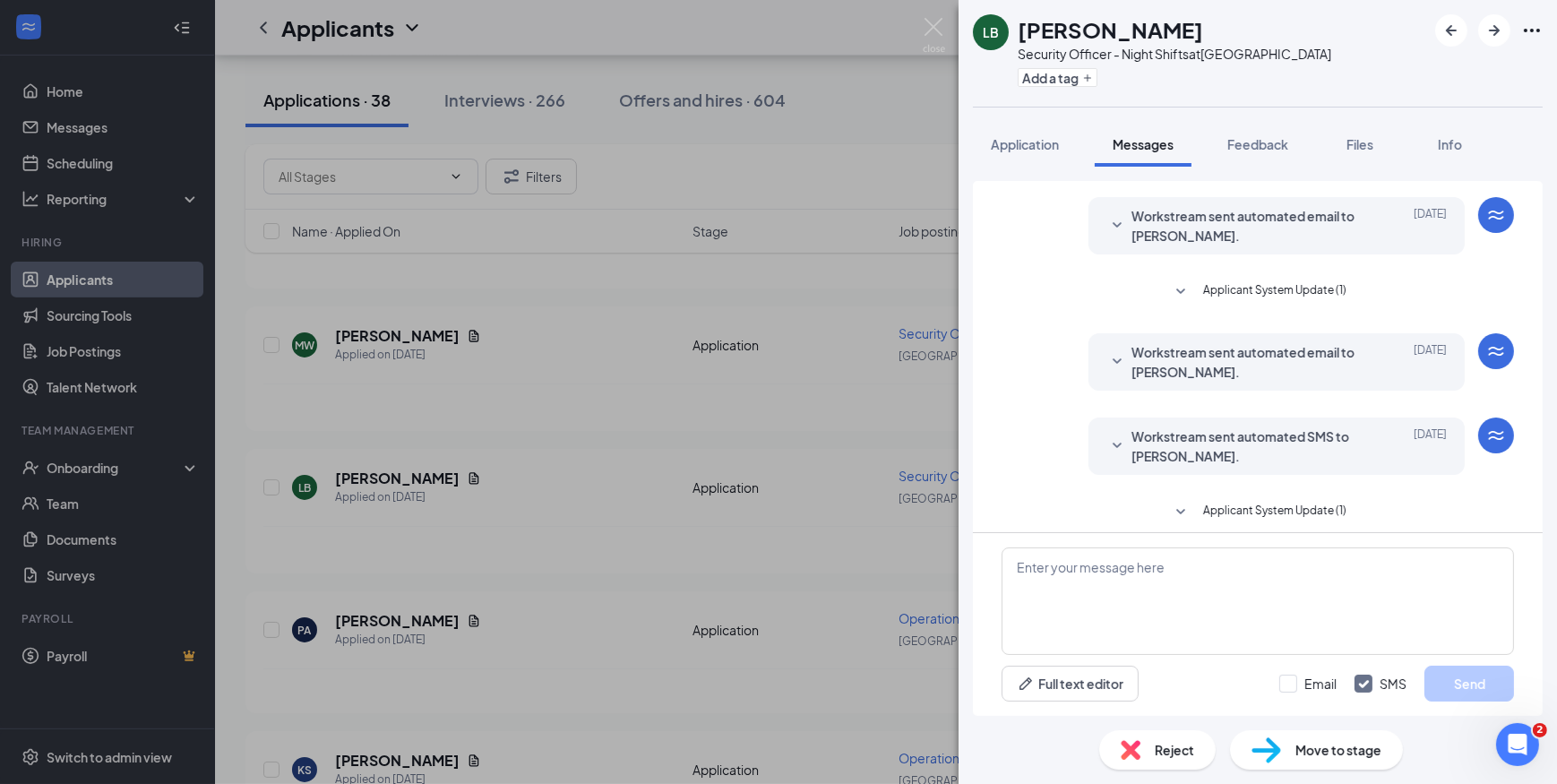
scroll to position [451, 0]
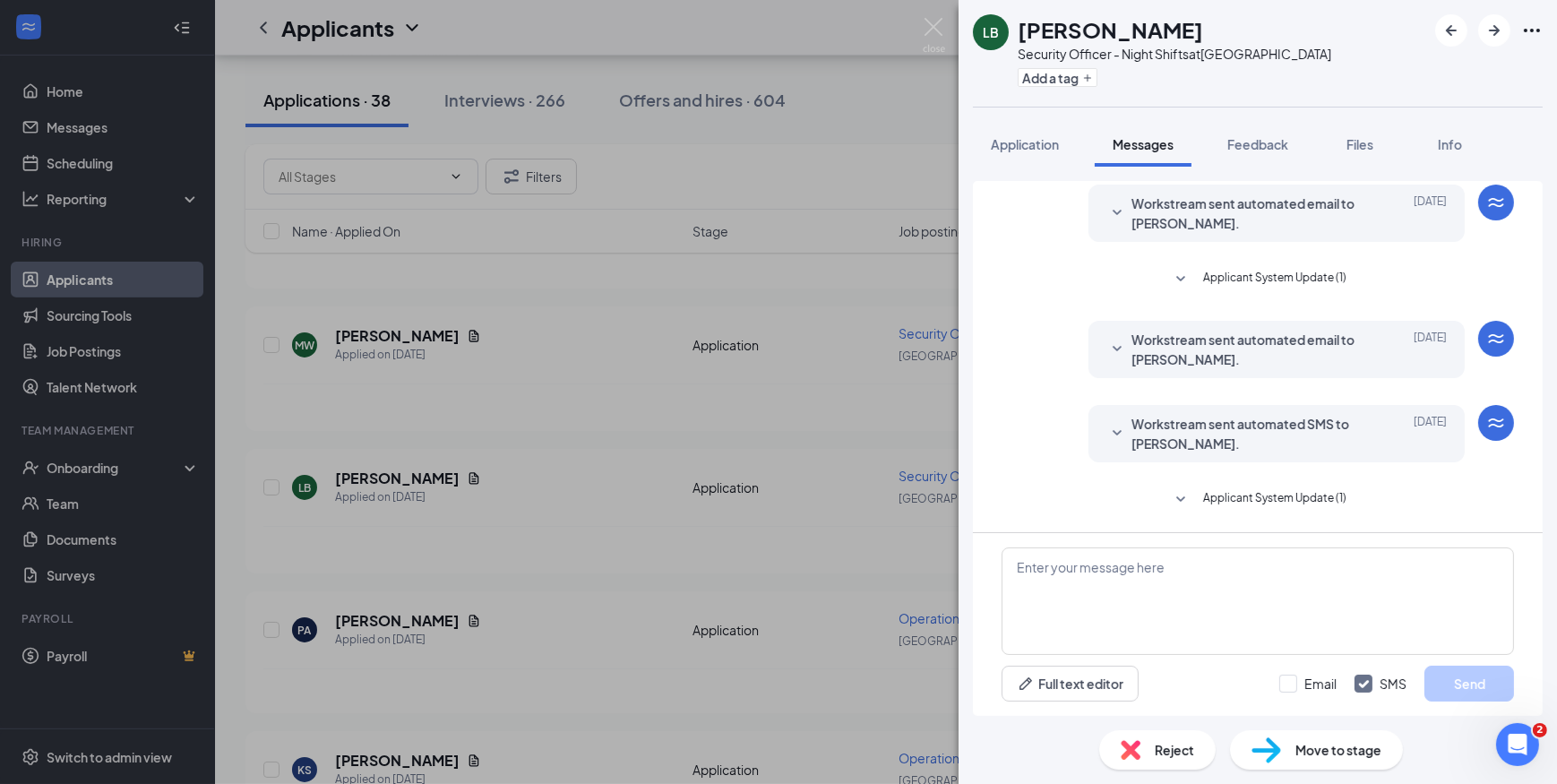
click at [1208, 497] on span "Applicant System Update (1)" at bounding box center [1275, 500] width 143 height 21
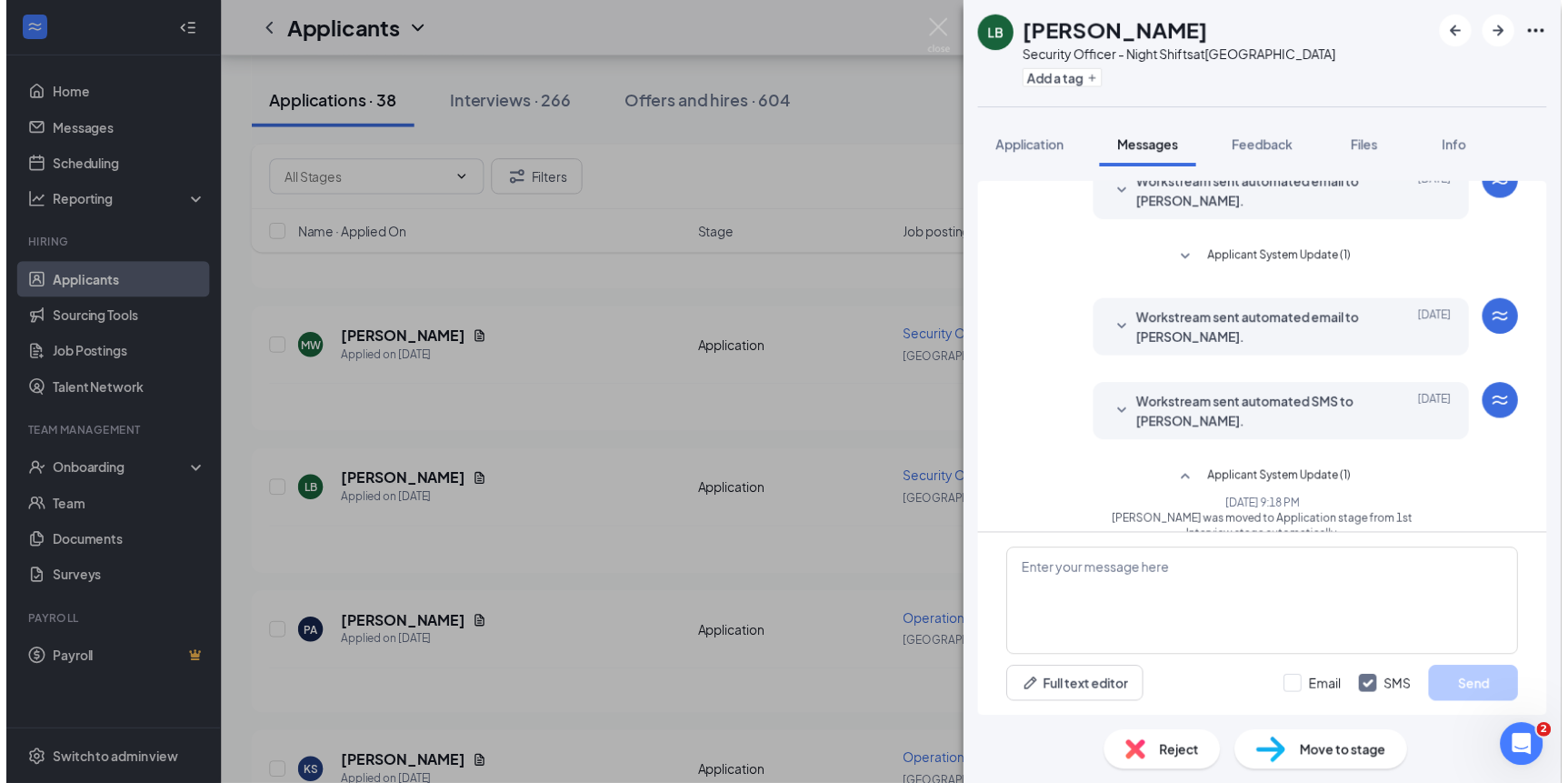
scroll to position [508, 0]
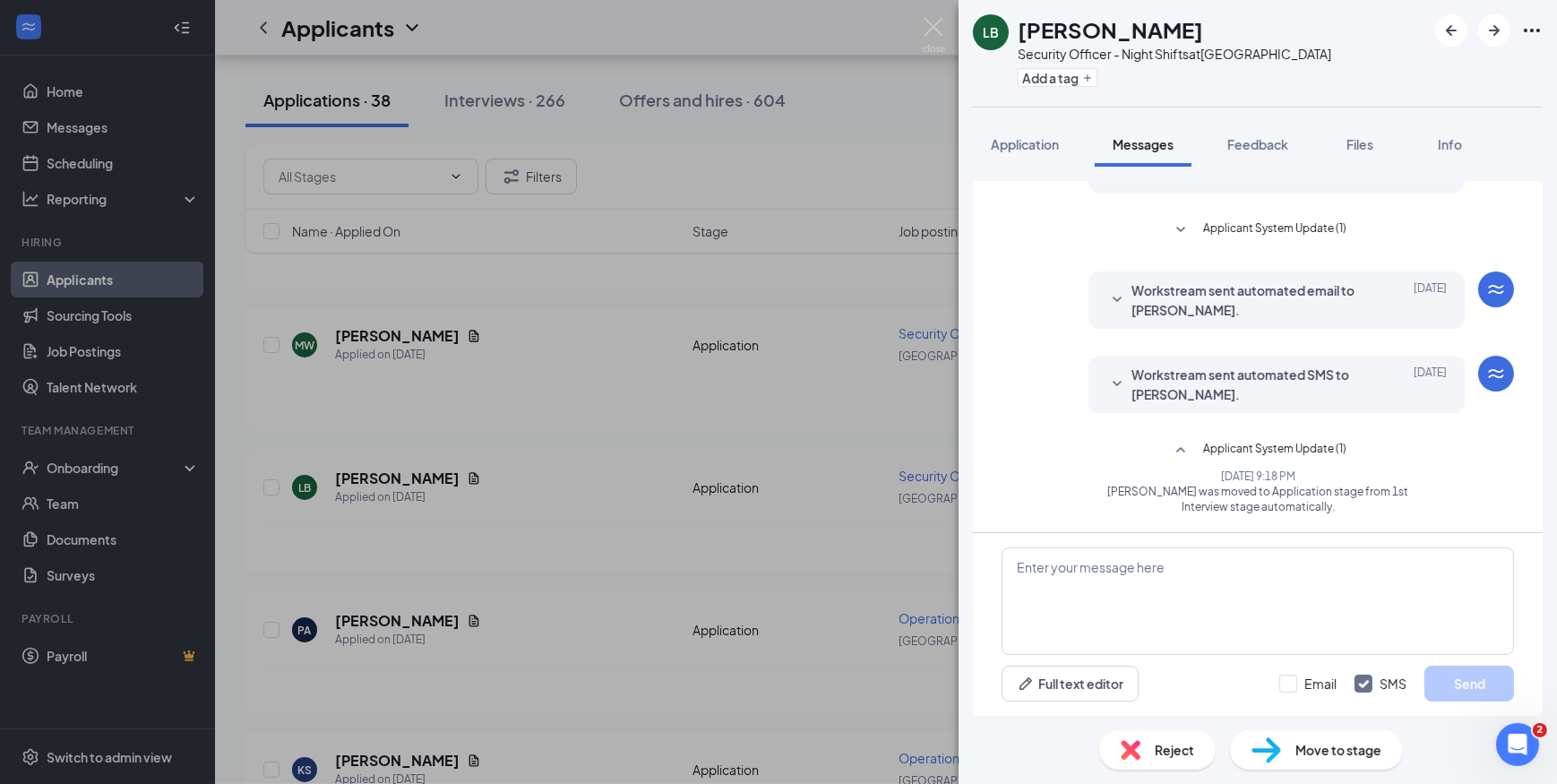
click at [1231, 234] on span "Applicant System Update (1)" at bounding box center [1275, 230] width 143 height 21
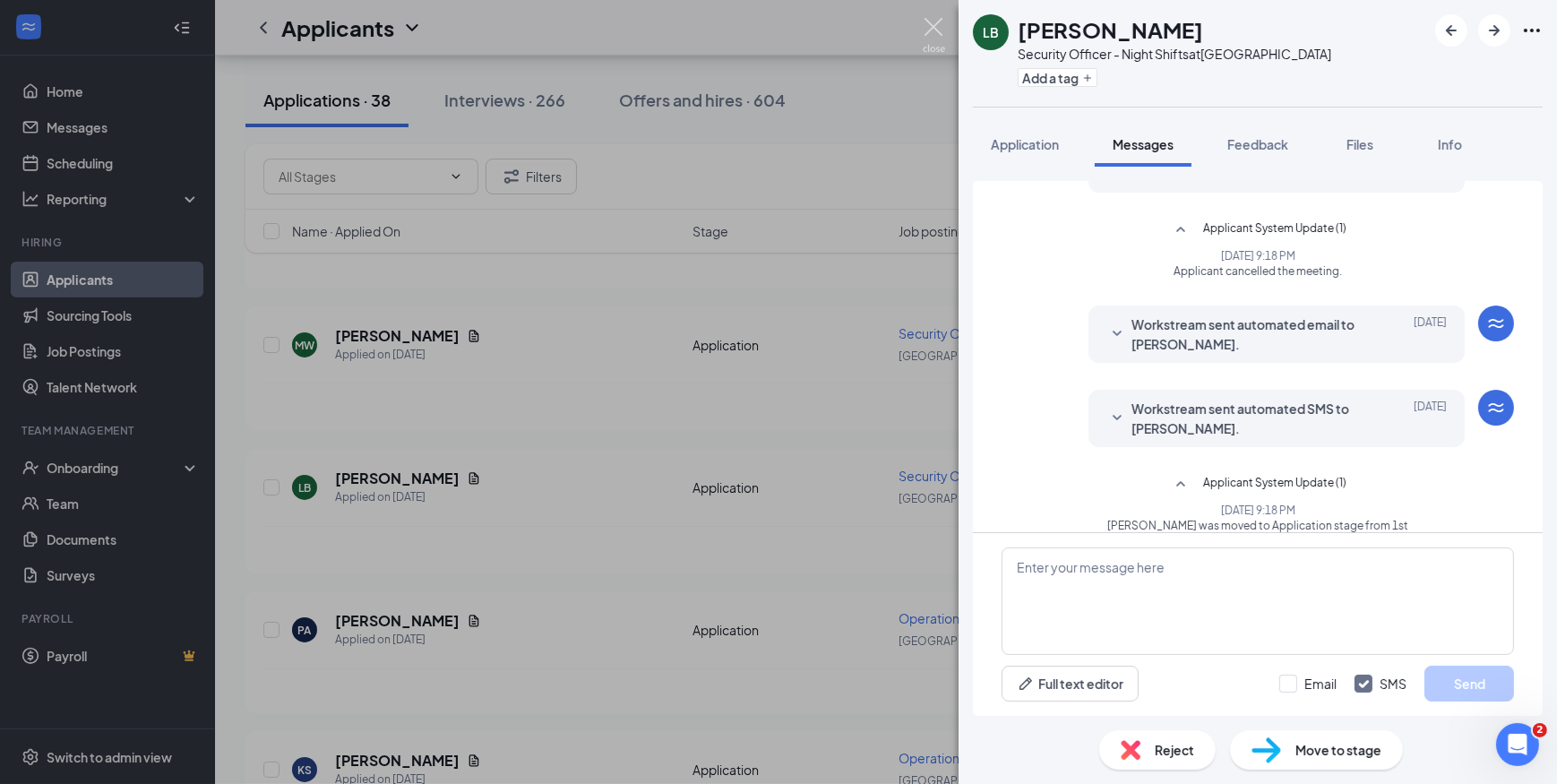
click at [938, 35] on img at bounding box center [933, 36] width 22 height 35
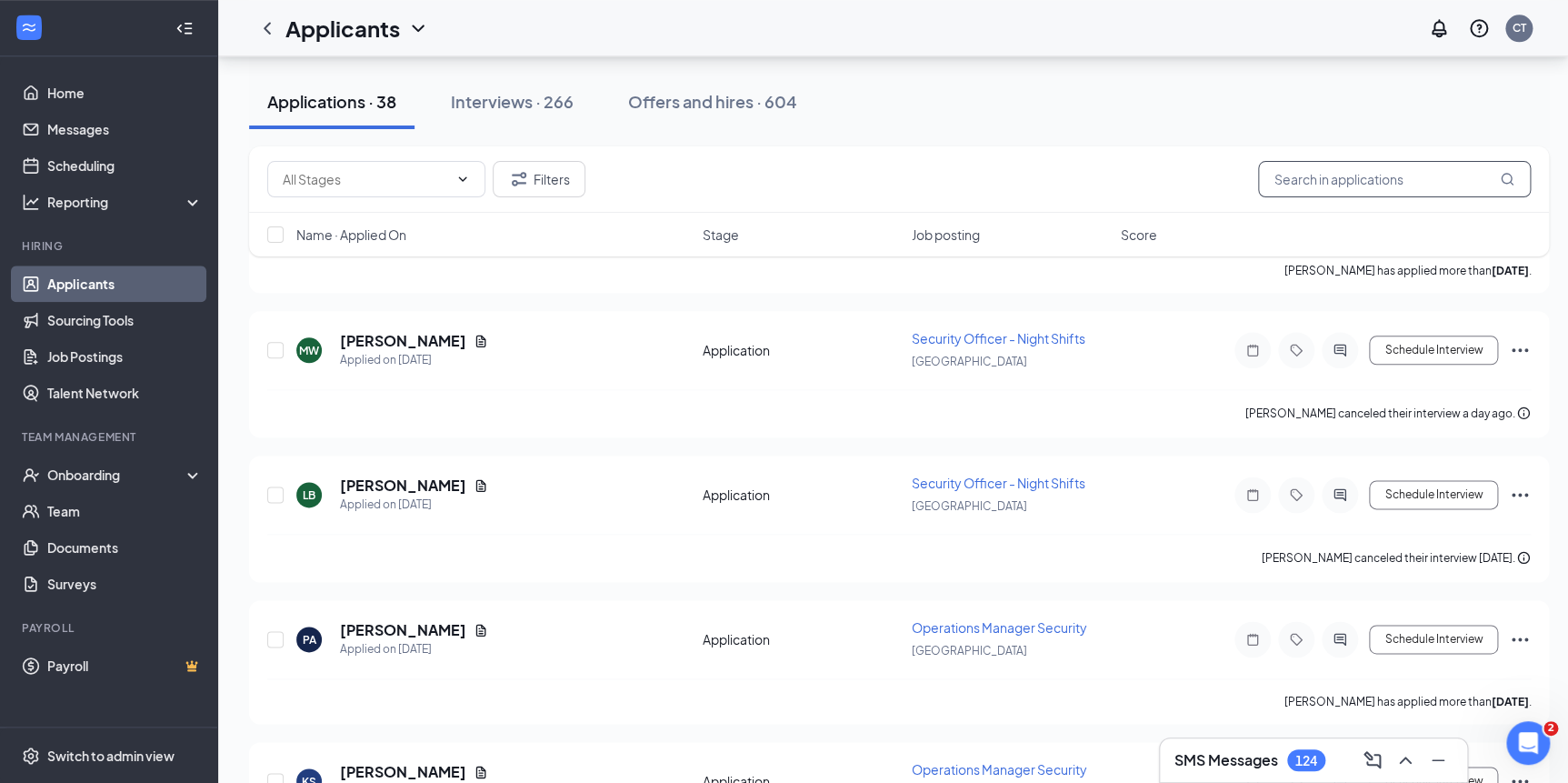
click at [1281, 175] on input "text" at bounding box center [1394, 179] width 273 height 36
type input "edin"
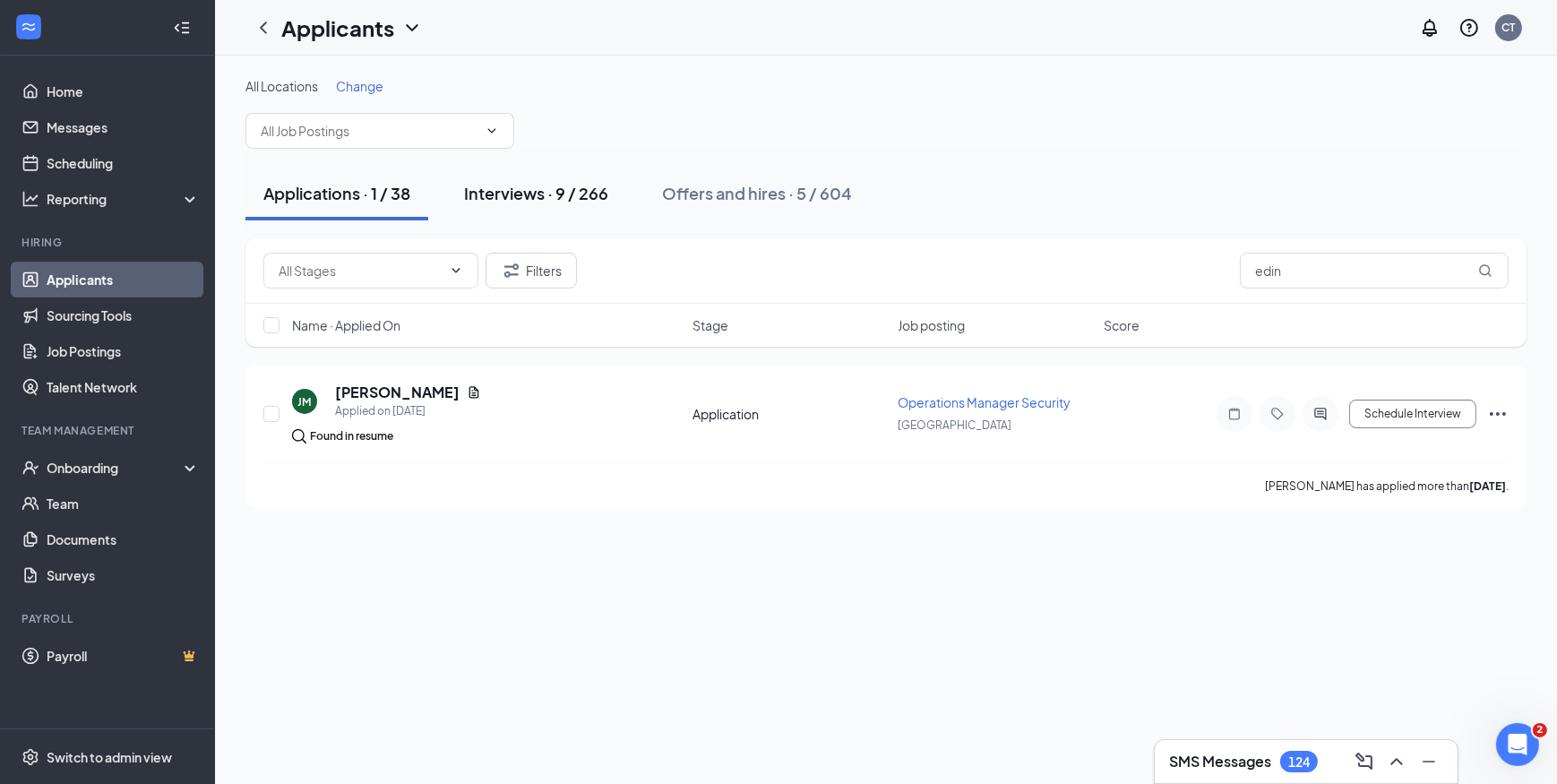
click at [564, 188] on div "Interviews · 9 / 266" at bounding box center [536, 192] width 144 height 22
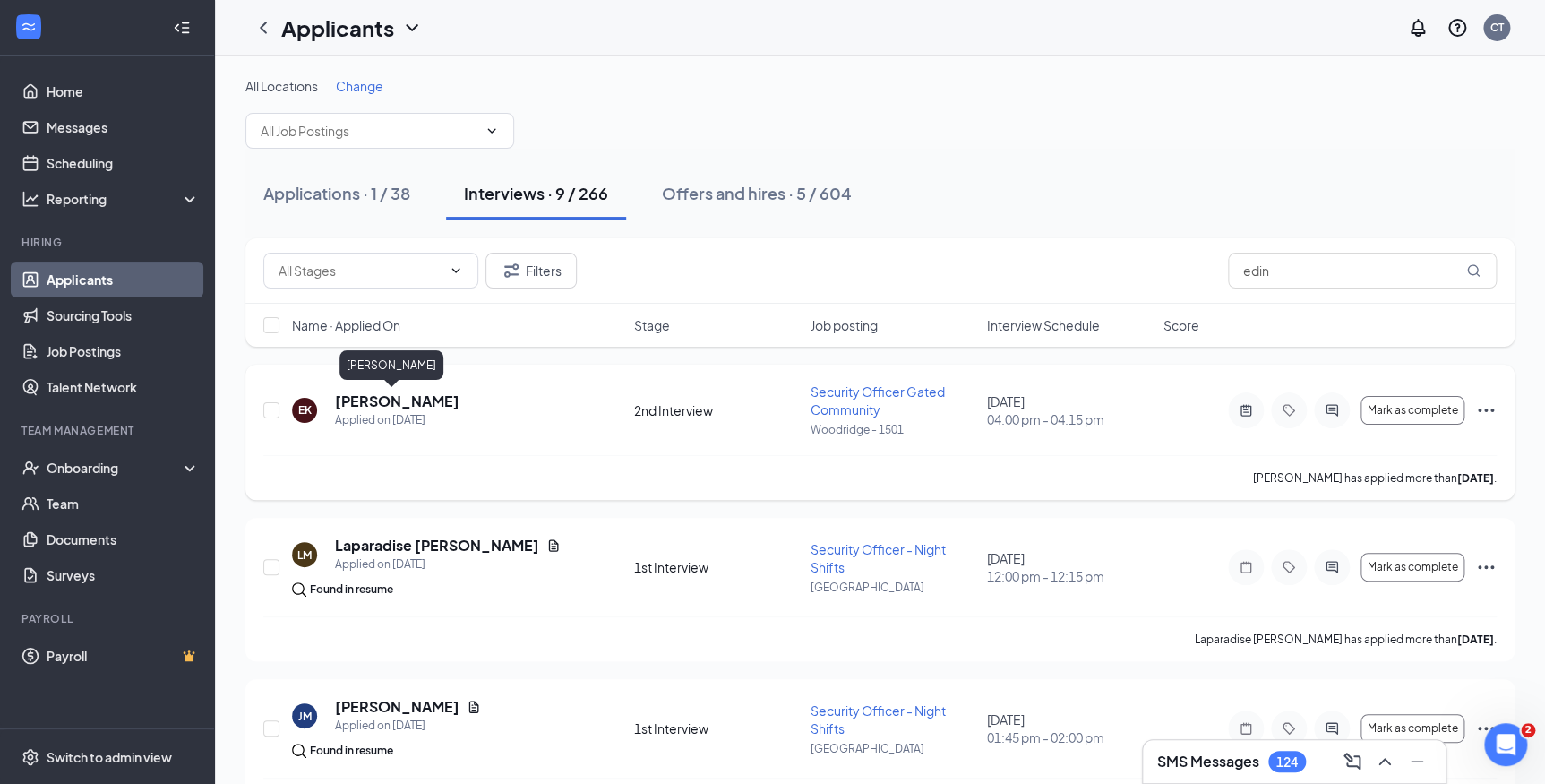
click at [391, 395] on h5 "Edin Korajkic" at bounding box center [397, 401] width 125 height 19
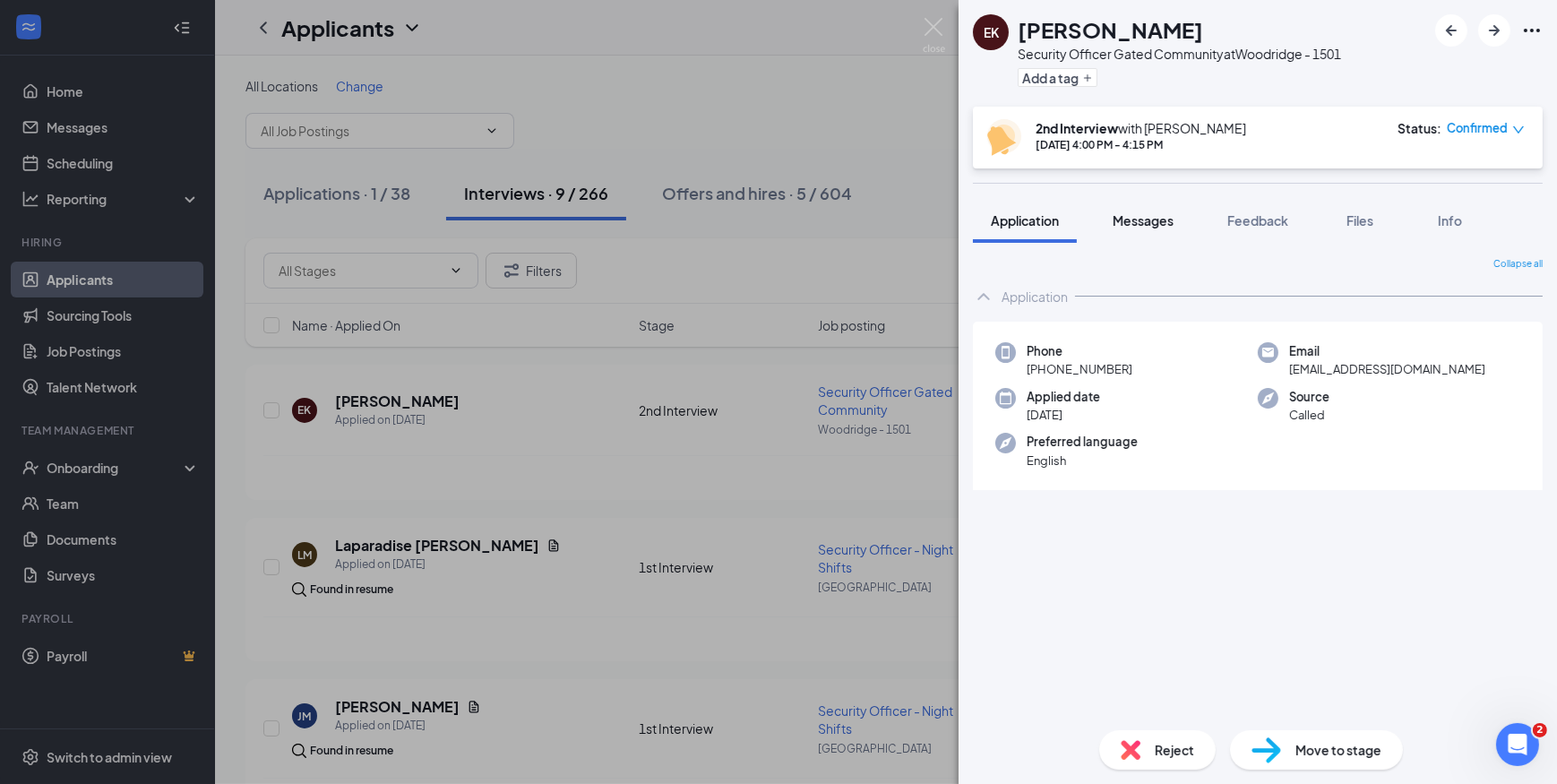
click at [1127, 215] on span "Messages" at bounding box center [1143, 220] width 61 height 16
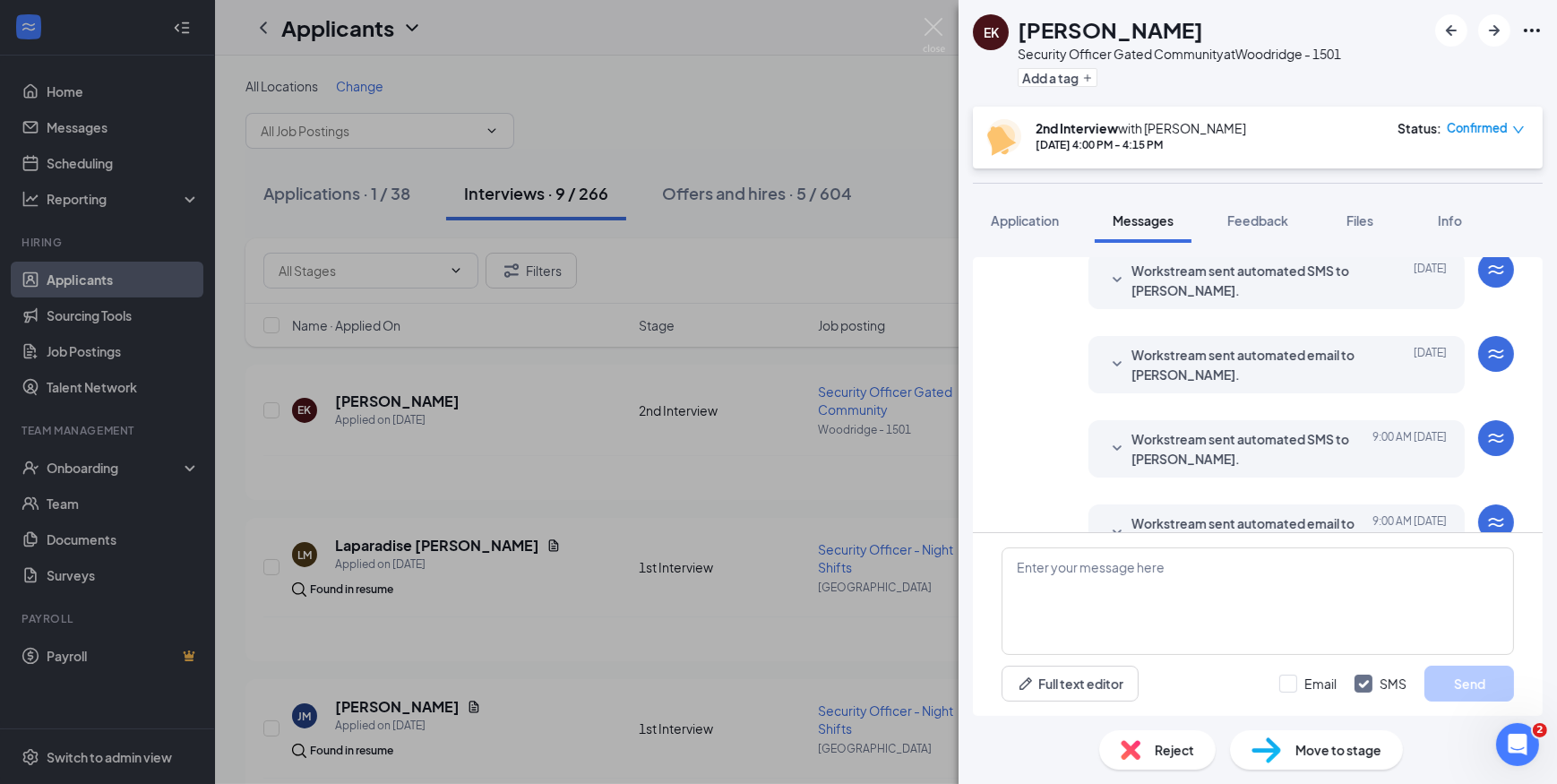
scroll to position [512, 0]
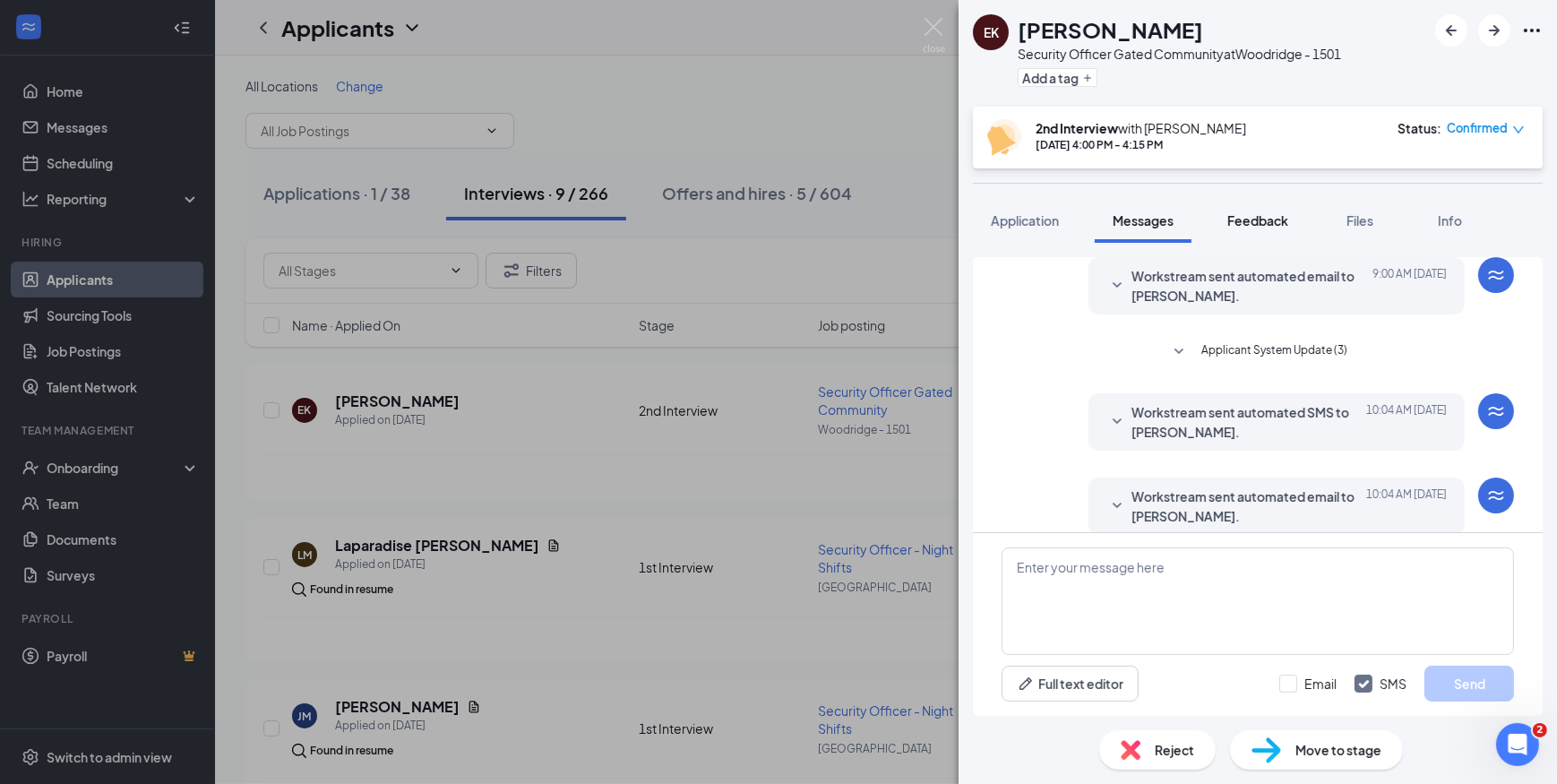
click at [1246, 214] on span "Feedback" at bounding box center [1257, 220] width 61 height 16
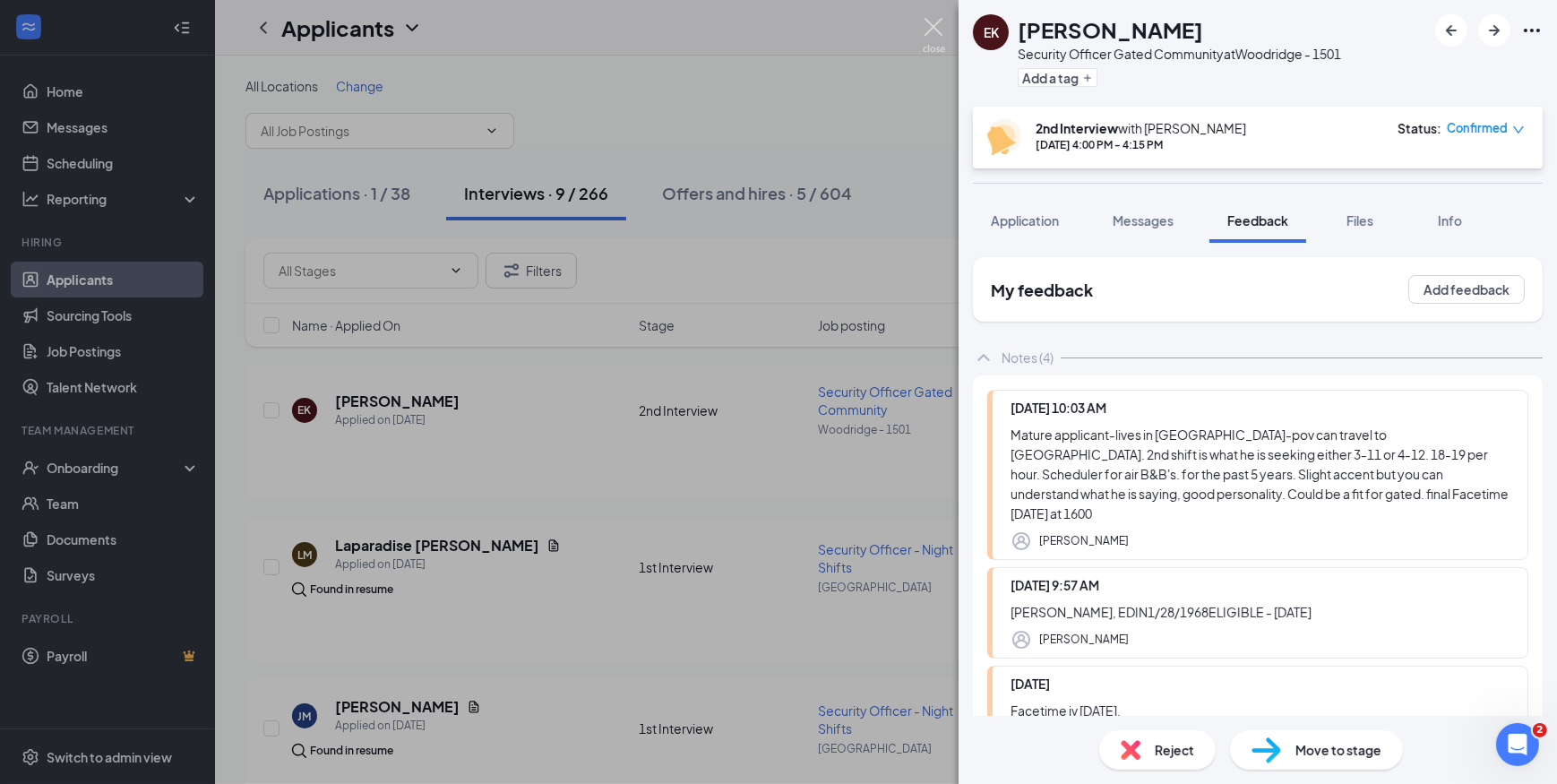
click at [934, 30] on img at bounding box center [933, 36] width 22 height 35
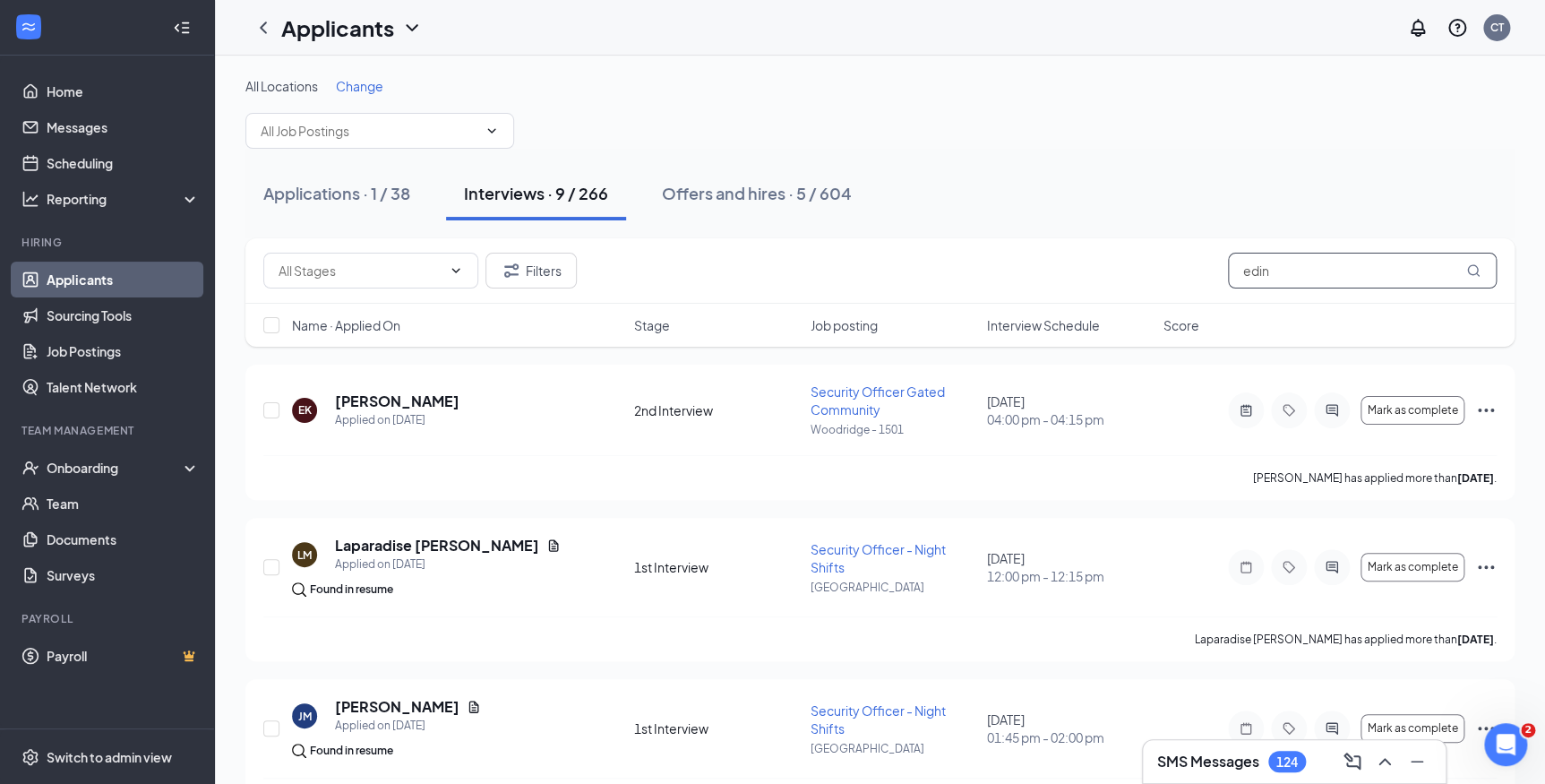
drag, startPoint x: 1306, startPoint y: 276, endPoint x: 1182, endPoint y: 296, distance: 125.6
click at [1182, 296] on div "Filters edin" at bounding box center [880, 271] width 1269 height 66
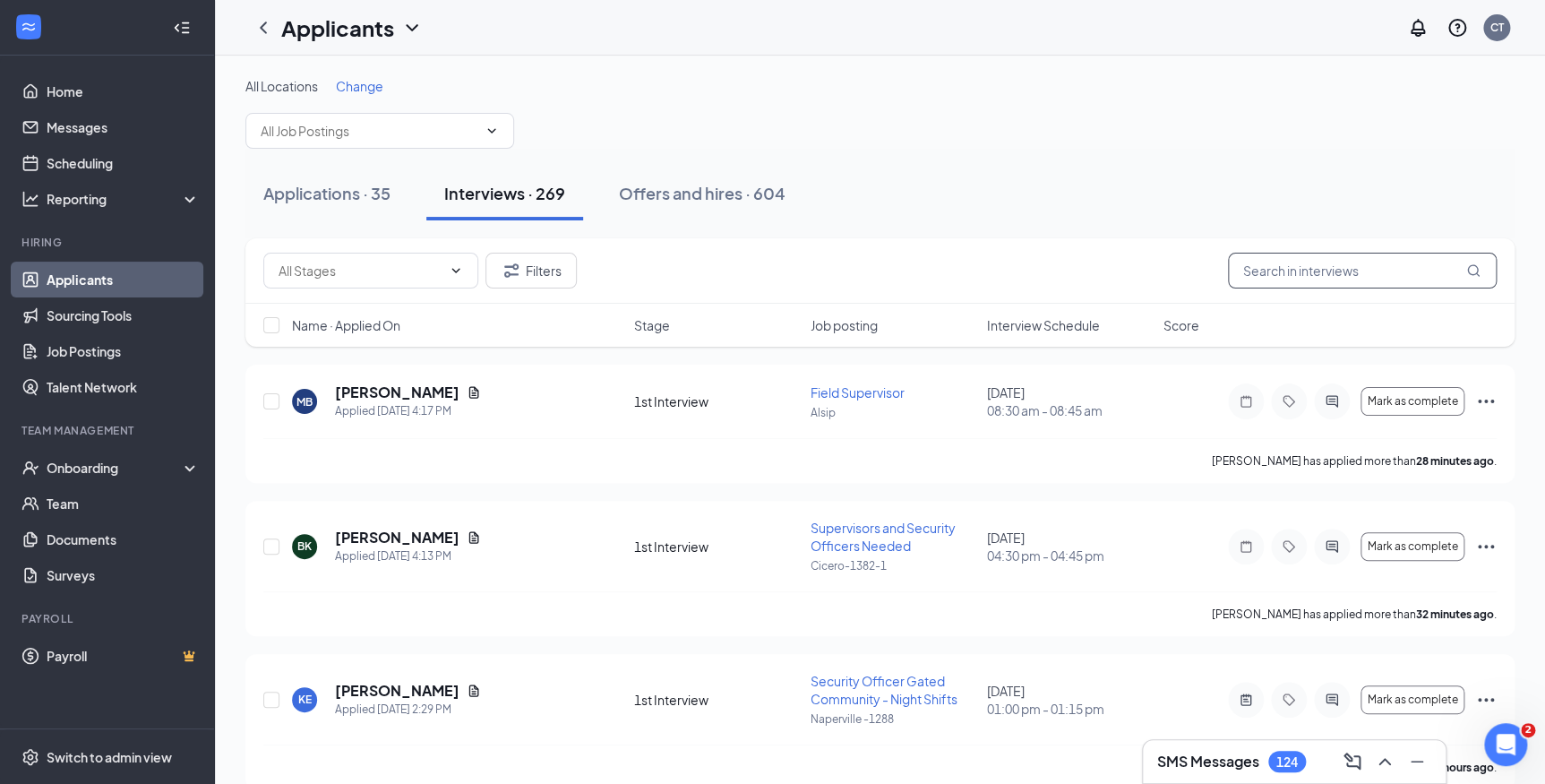
click at [1261, 262] on input "text" at bounding box center [1362, 270] width 269 height 36
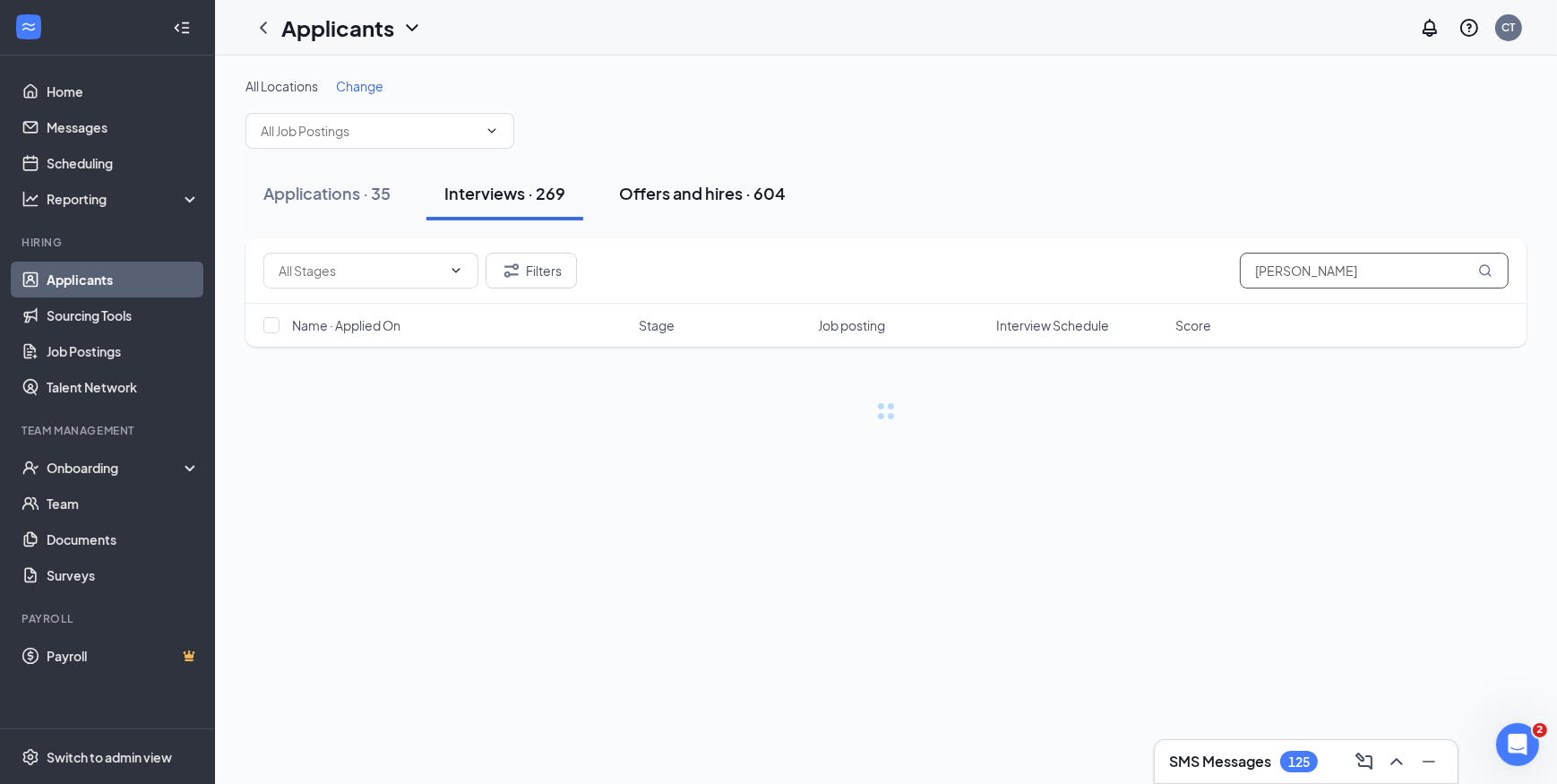
type input "esgar"
click at [662, 194] on div "Offers and hires · 604" at bounding box center [702, 192] width 166 height 22
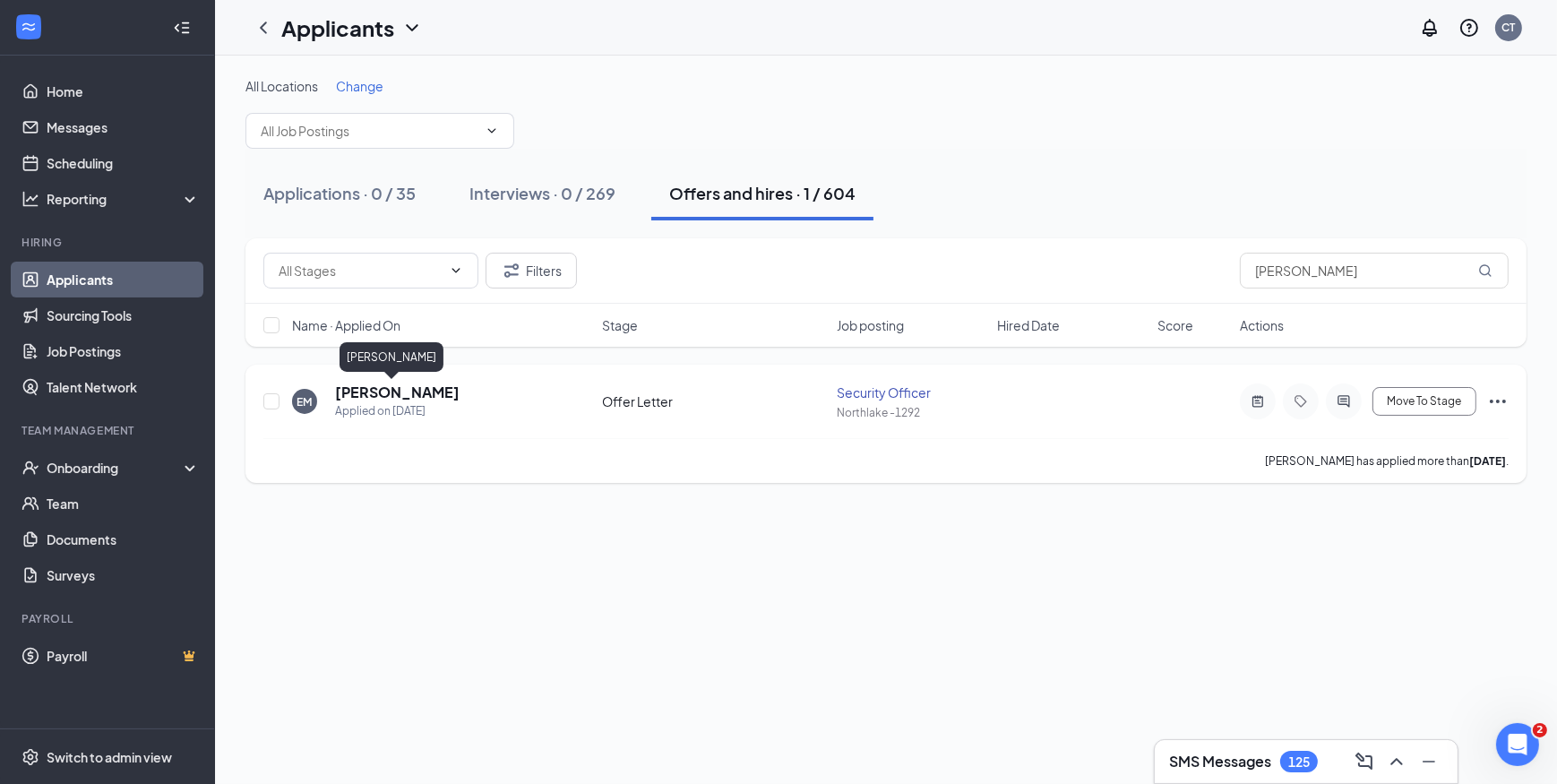
click at [384, 396] on h5 "esgar Murillo" at bounding box center [397, 392] width 125 height 19
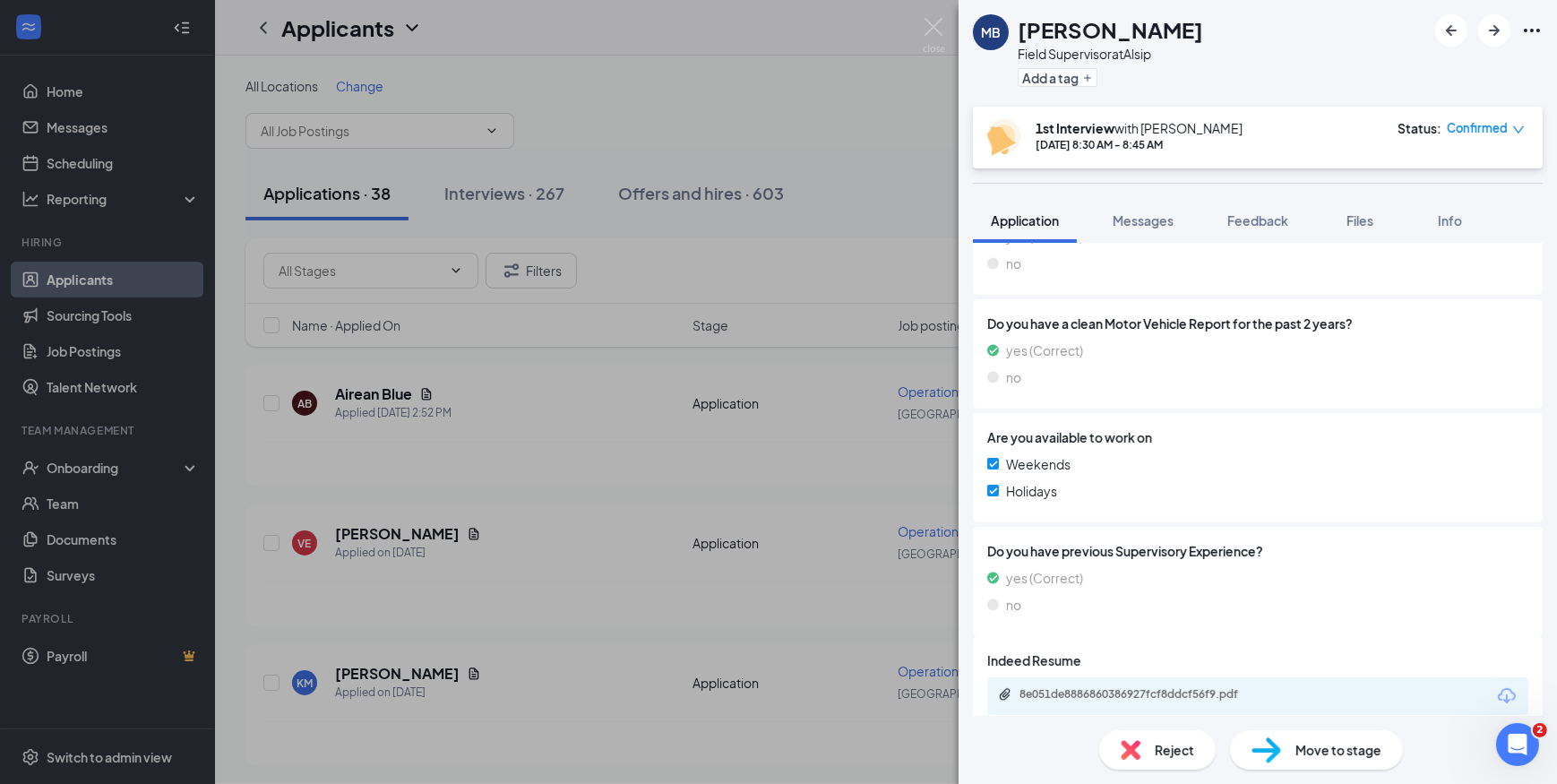
scroll to position [455, 0]
click at [1106, 685] on div "8e051de8886860386927fcf8ddcf56f9.pdf" at bounding box center [1144, 692] width 250 height 15
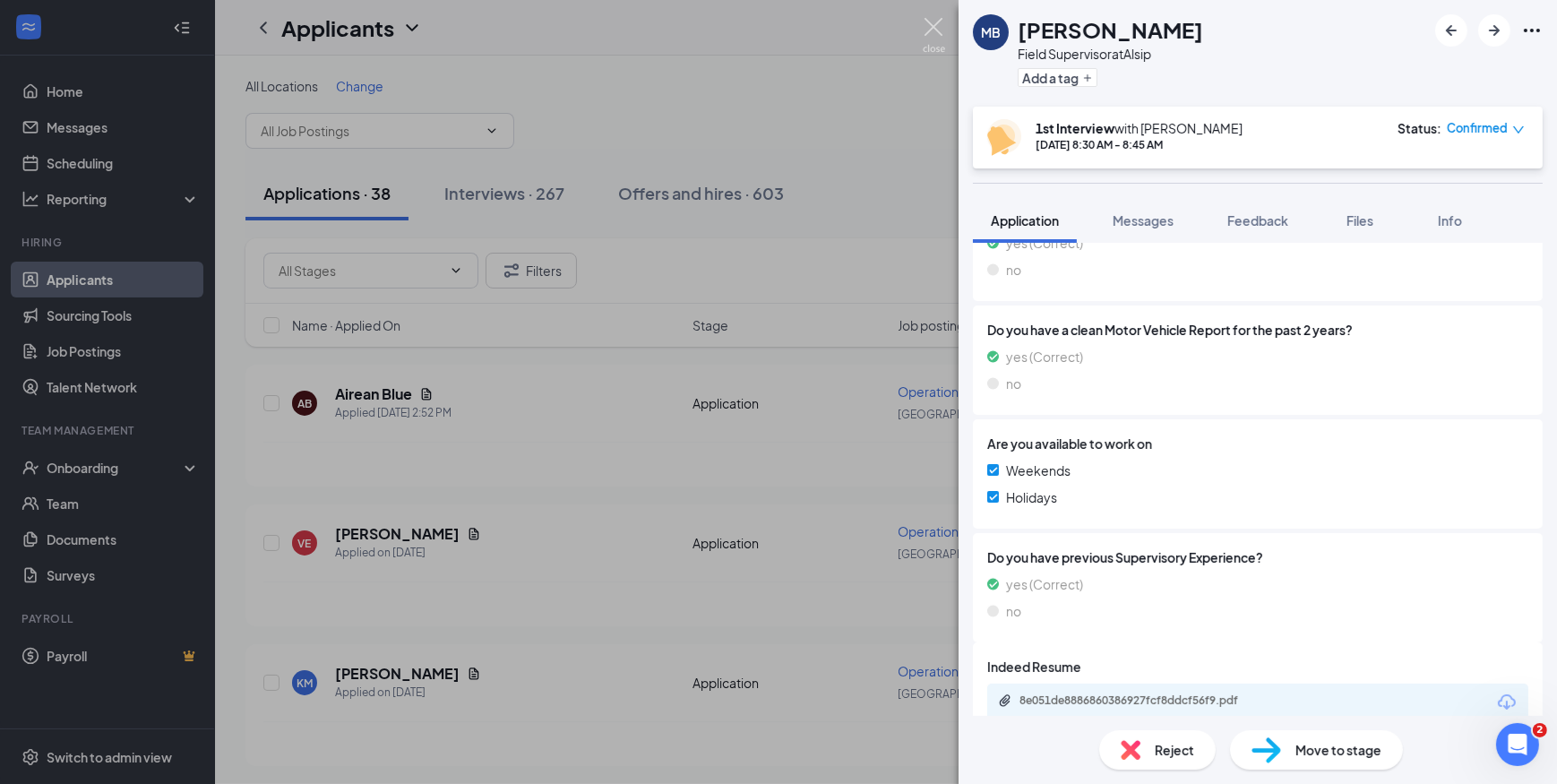
click at [932, 30] on img at bounding box center [933, 36] width 22 height 35
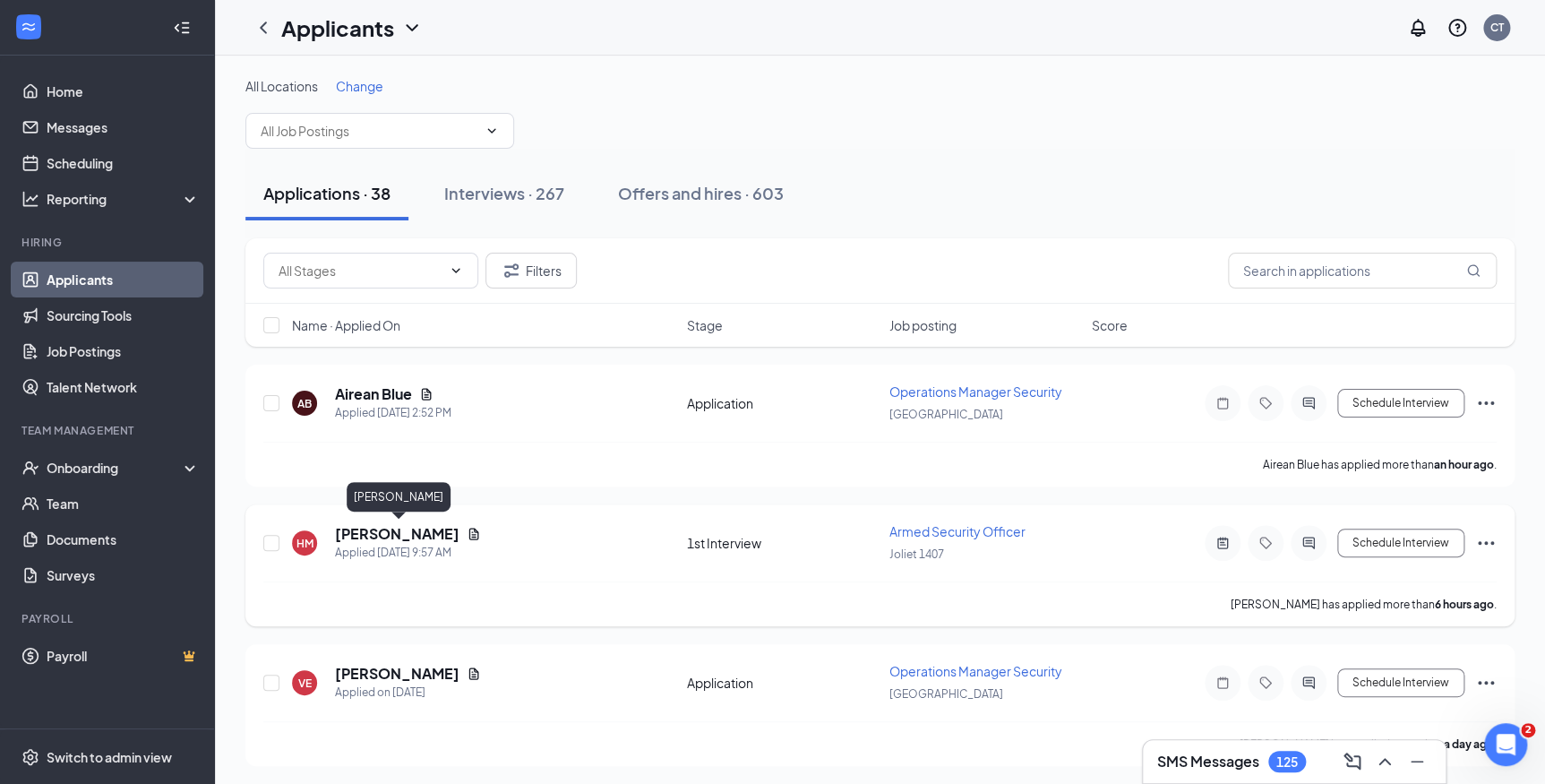
click at [423, 532] on h5 "[PERSON_NAME]" at bounding box center [397, 534] width 125 height 19
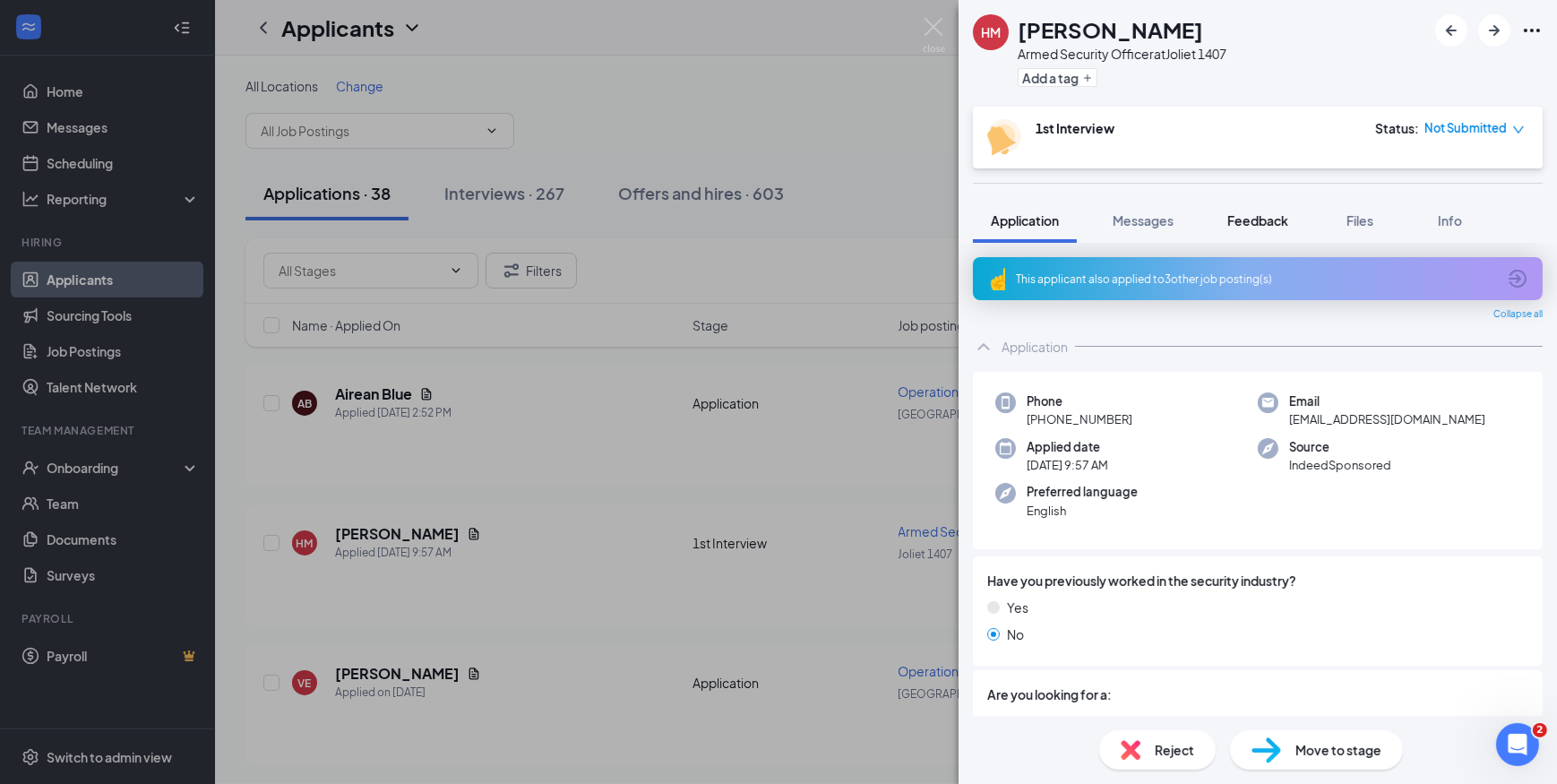
click at [1246, 215] on span "Feedback" at bounding box center [1257, 220] width 61 height 16
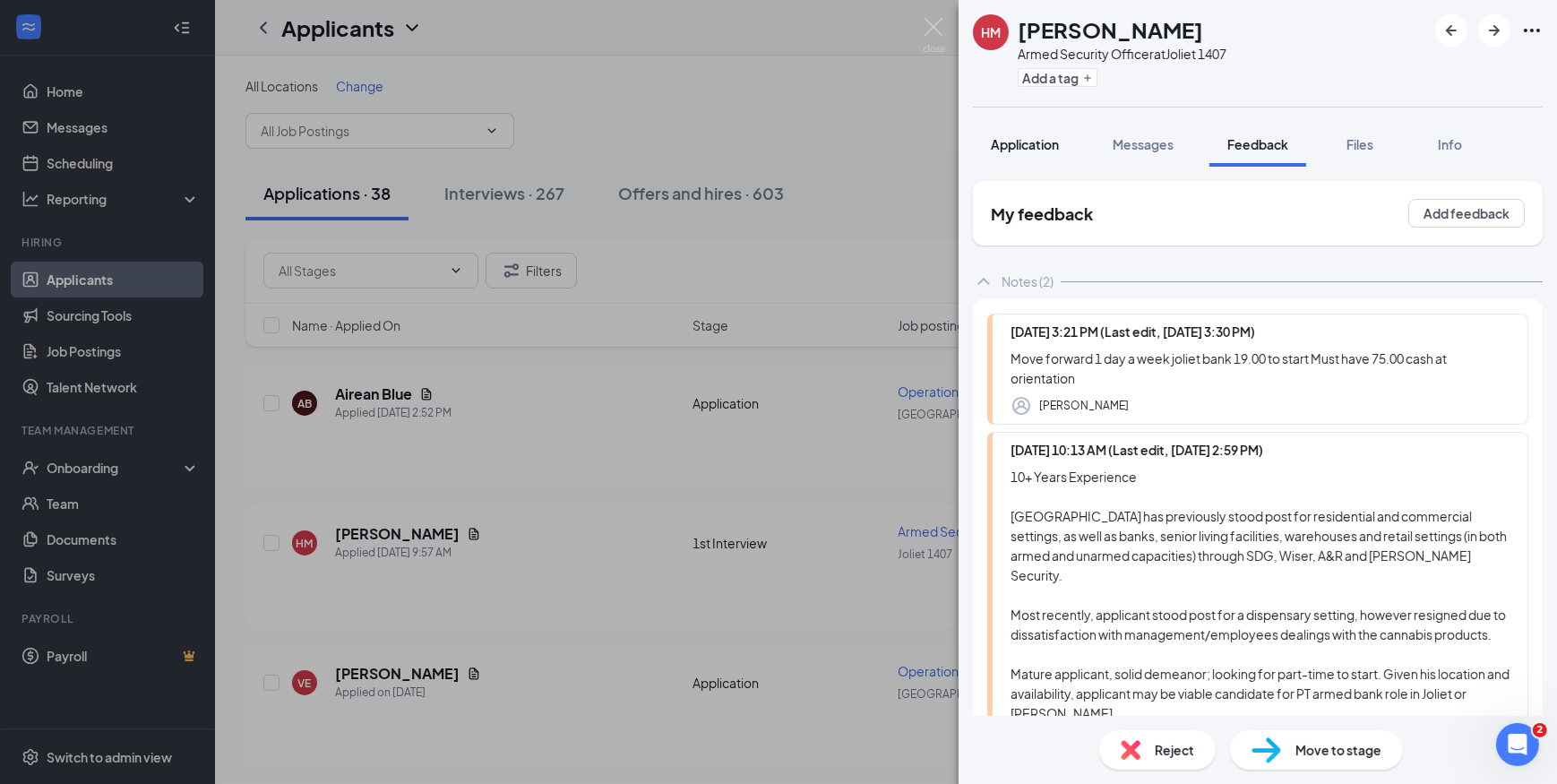
click at [1026, 141] on span "Application" at bounding box center [1025, 144] width 68 height 16
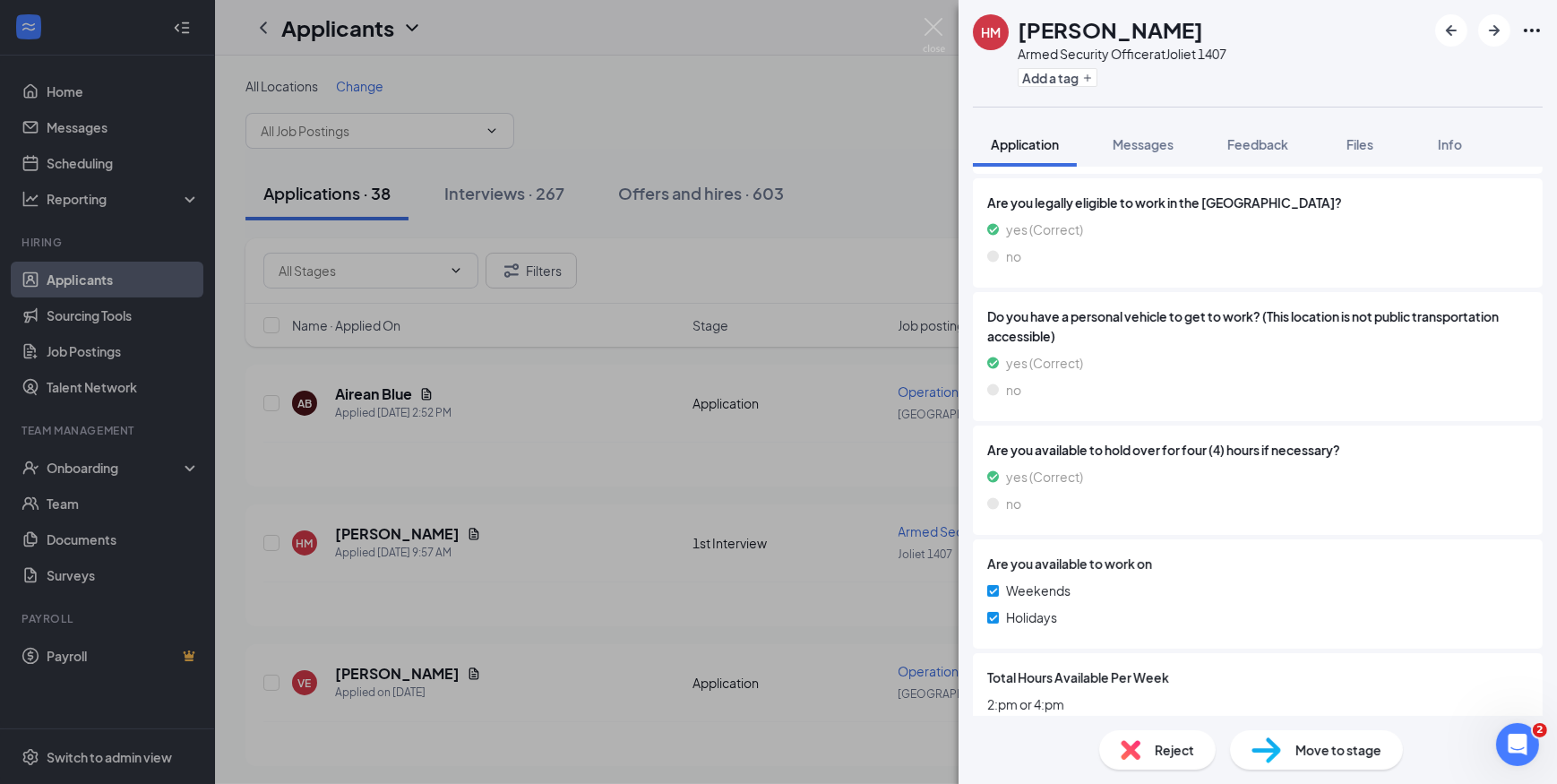
scroll to position [346, 0]
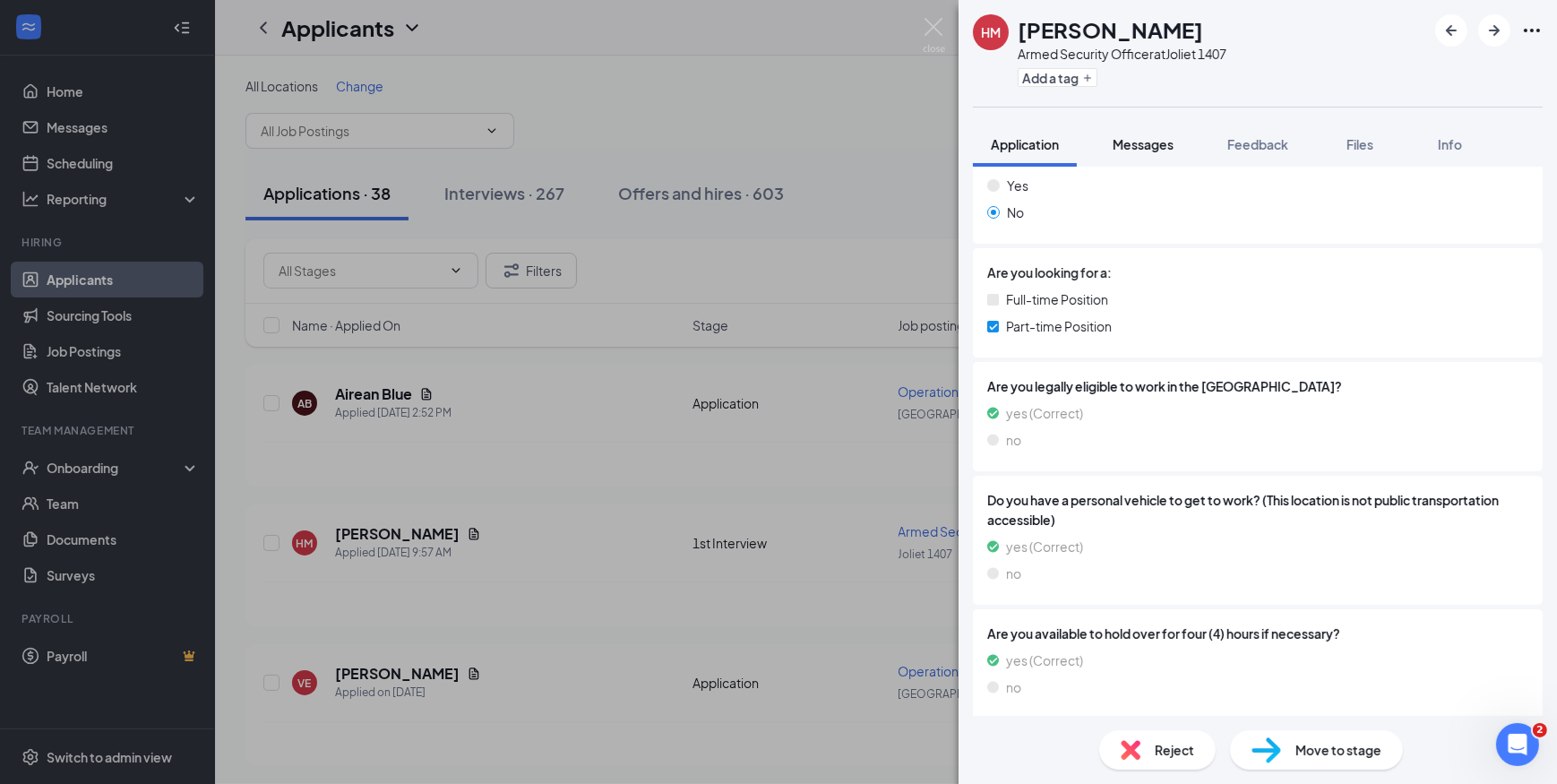
click at [1136, 144] on span "Messages" at bounding box center [1143, 144] width 61 height 16
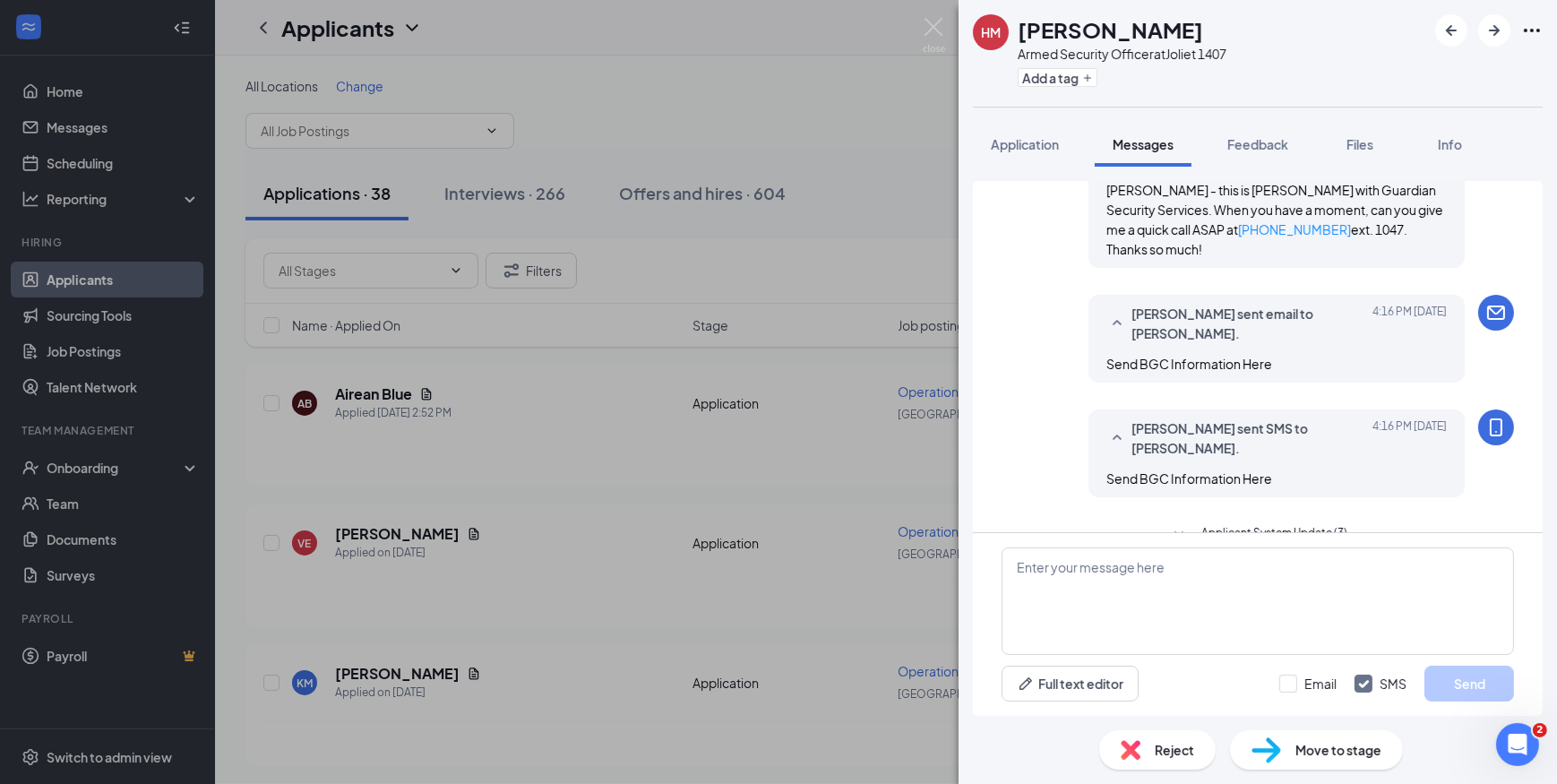
scroll to position [806, 0]
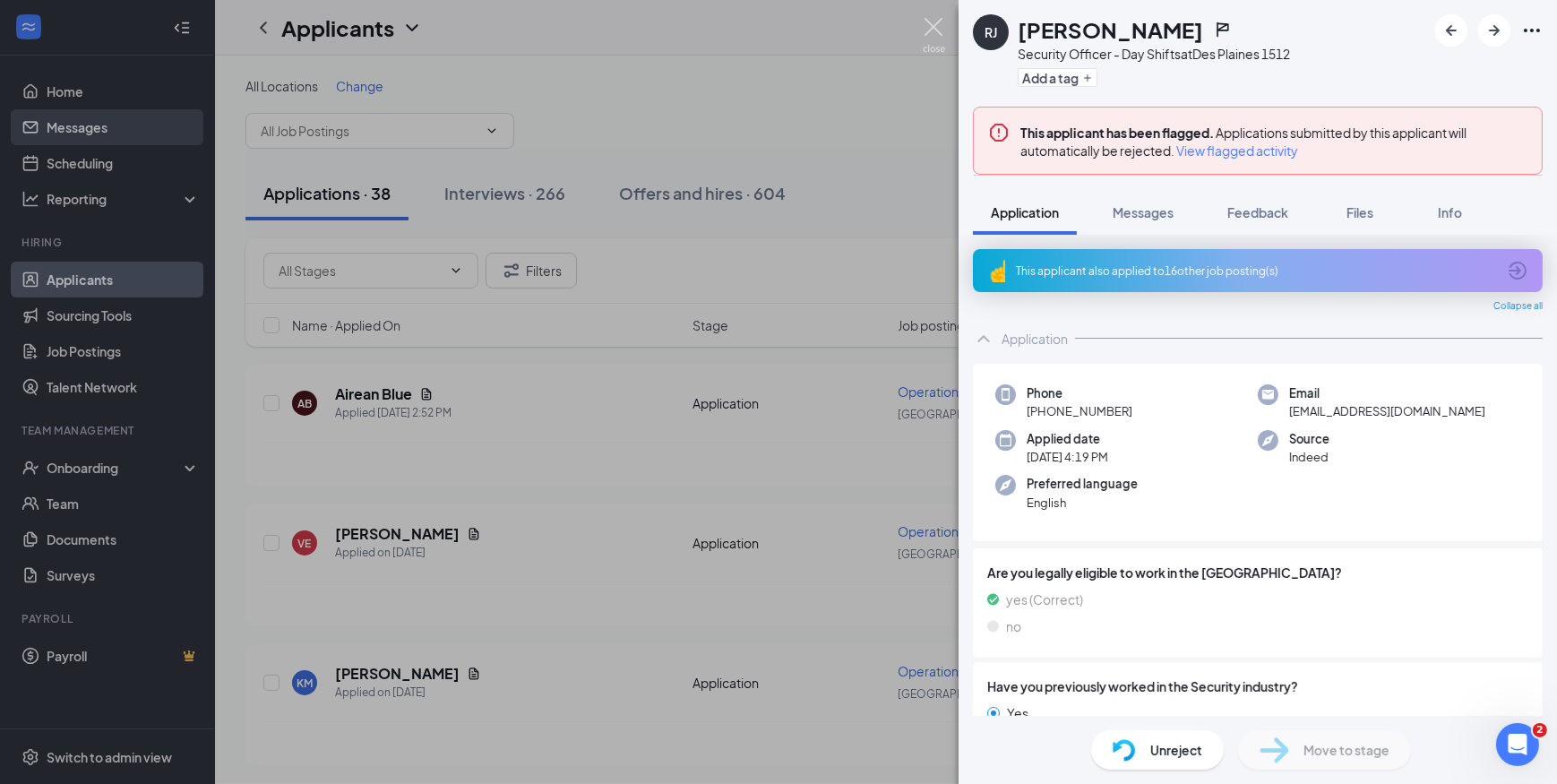
click at [927, 32] on img at bounding box center [933, 36] width 22 height 35
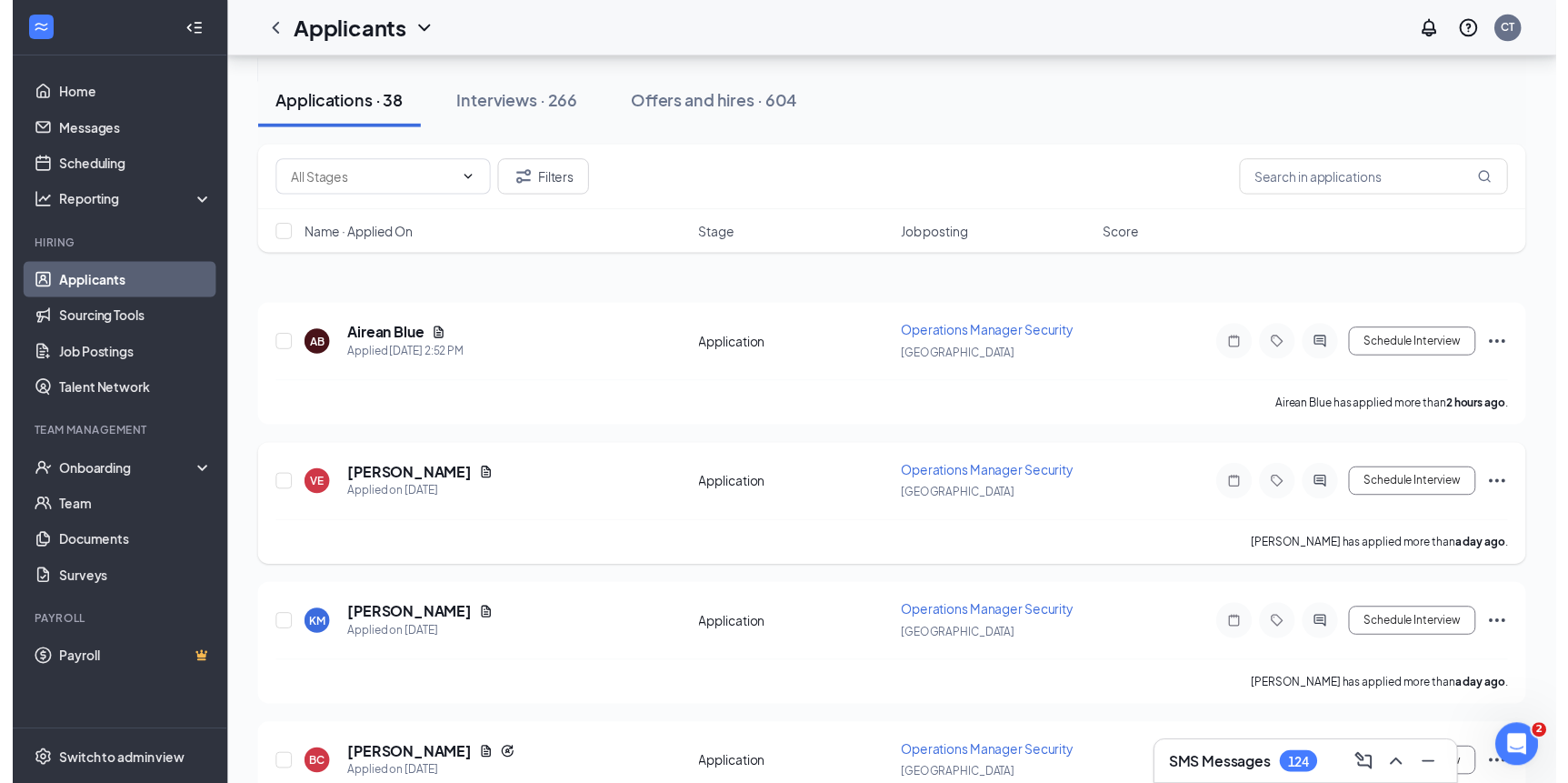
scroll to position [330, 0]
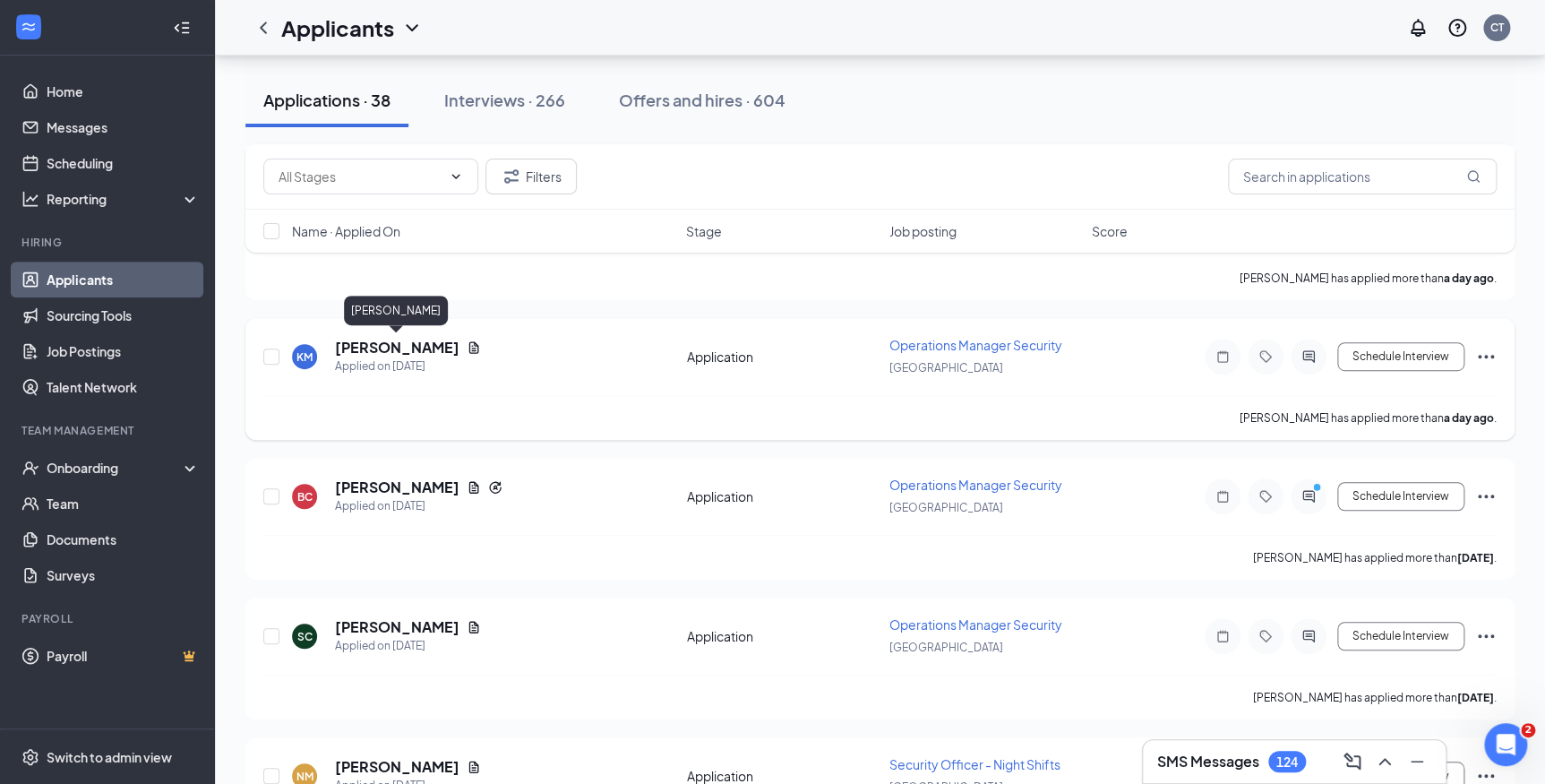
click at [418, 347] on h5 "[PERSON_NAME]" at bounding box center [397, 347] width 125 height 19
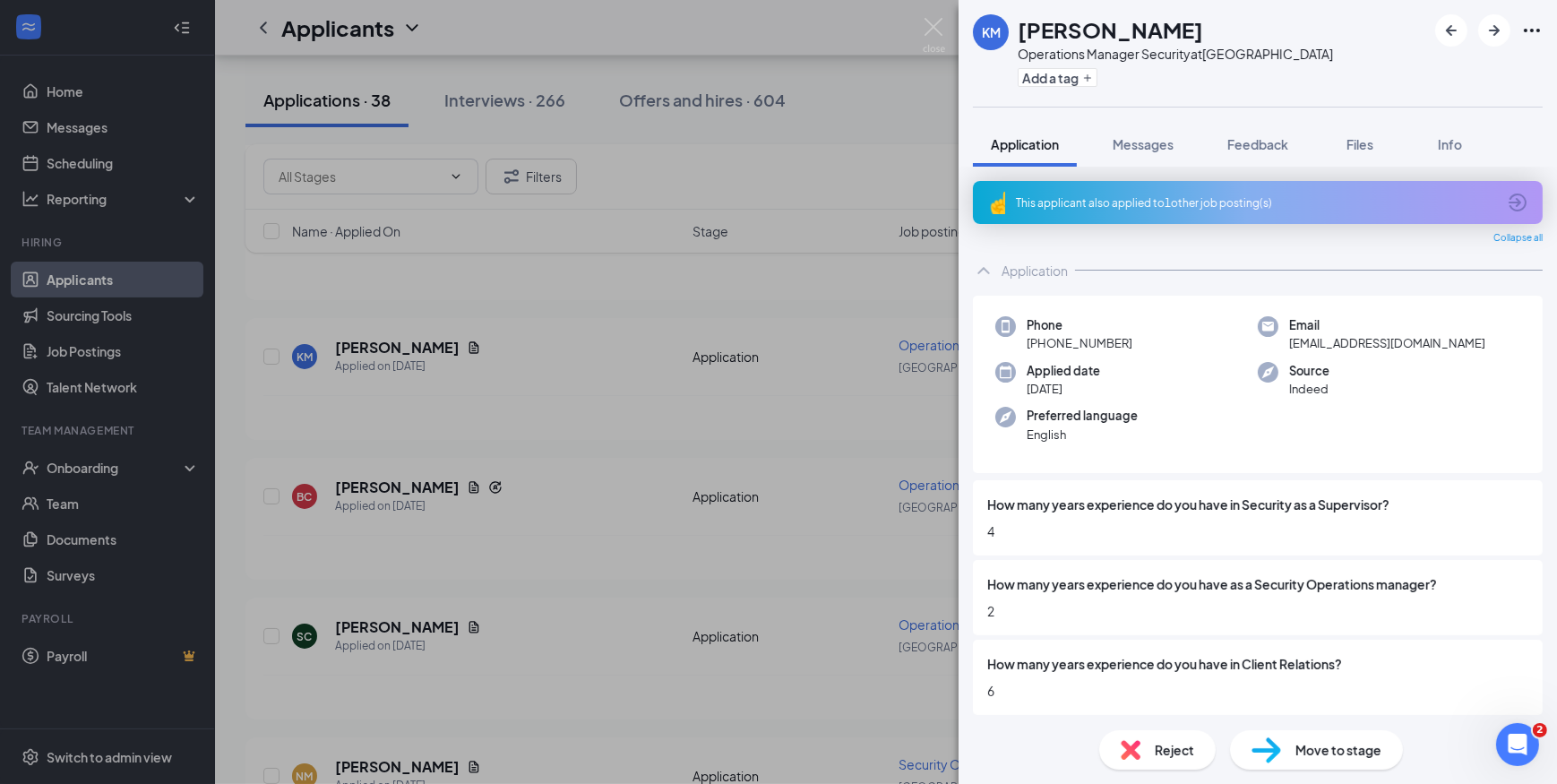
click at [1223, 204] on div "This applicant also applied to 1 other job posting(s)" at bounding box center [1256, 203] width 481 height 15
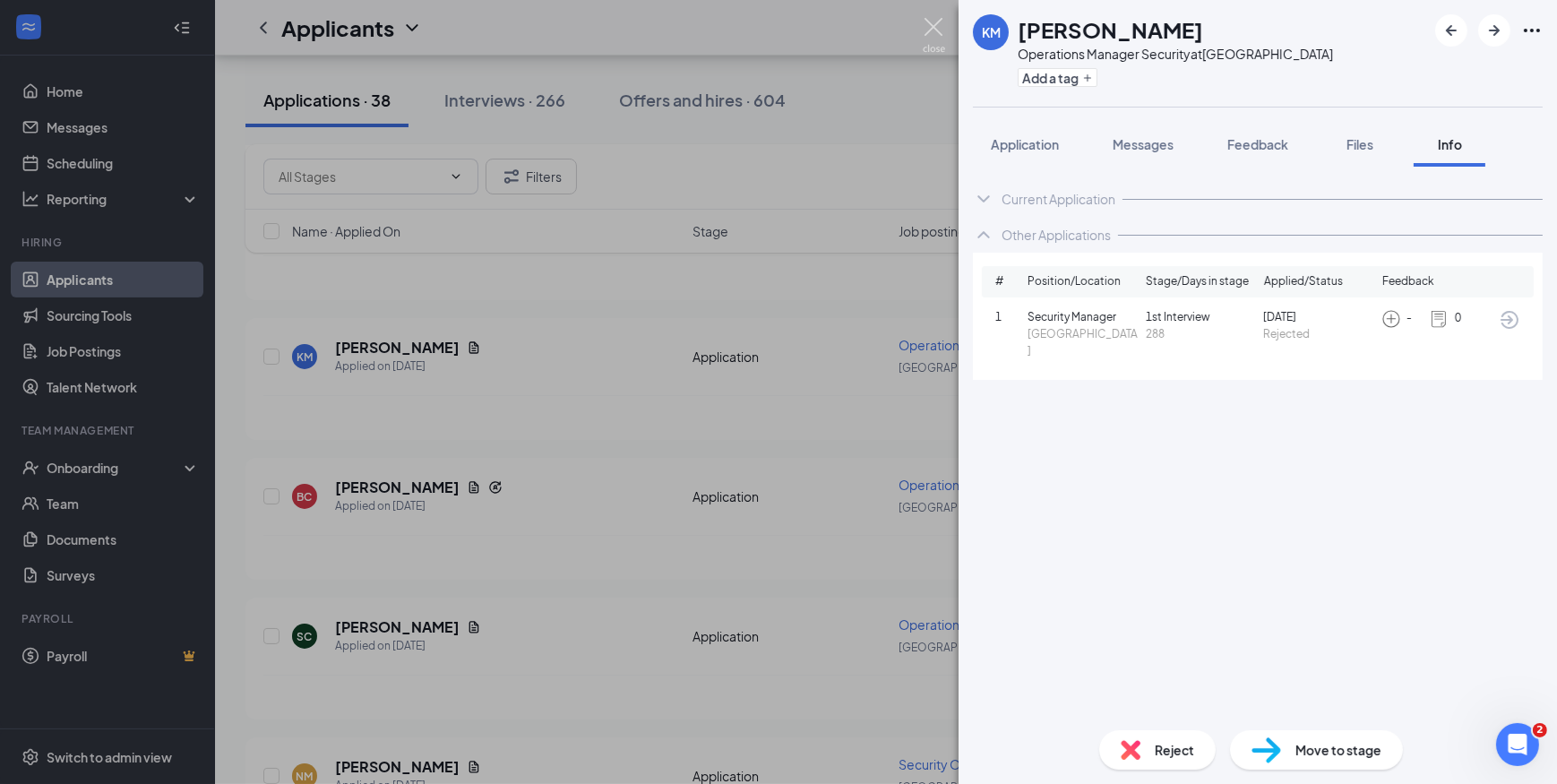
click at [929, 23] on img at bounding box center [933, 36] width 22 height 35
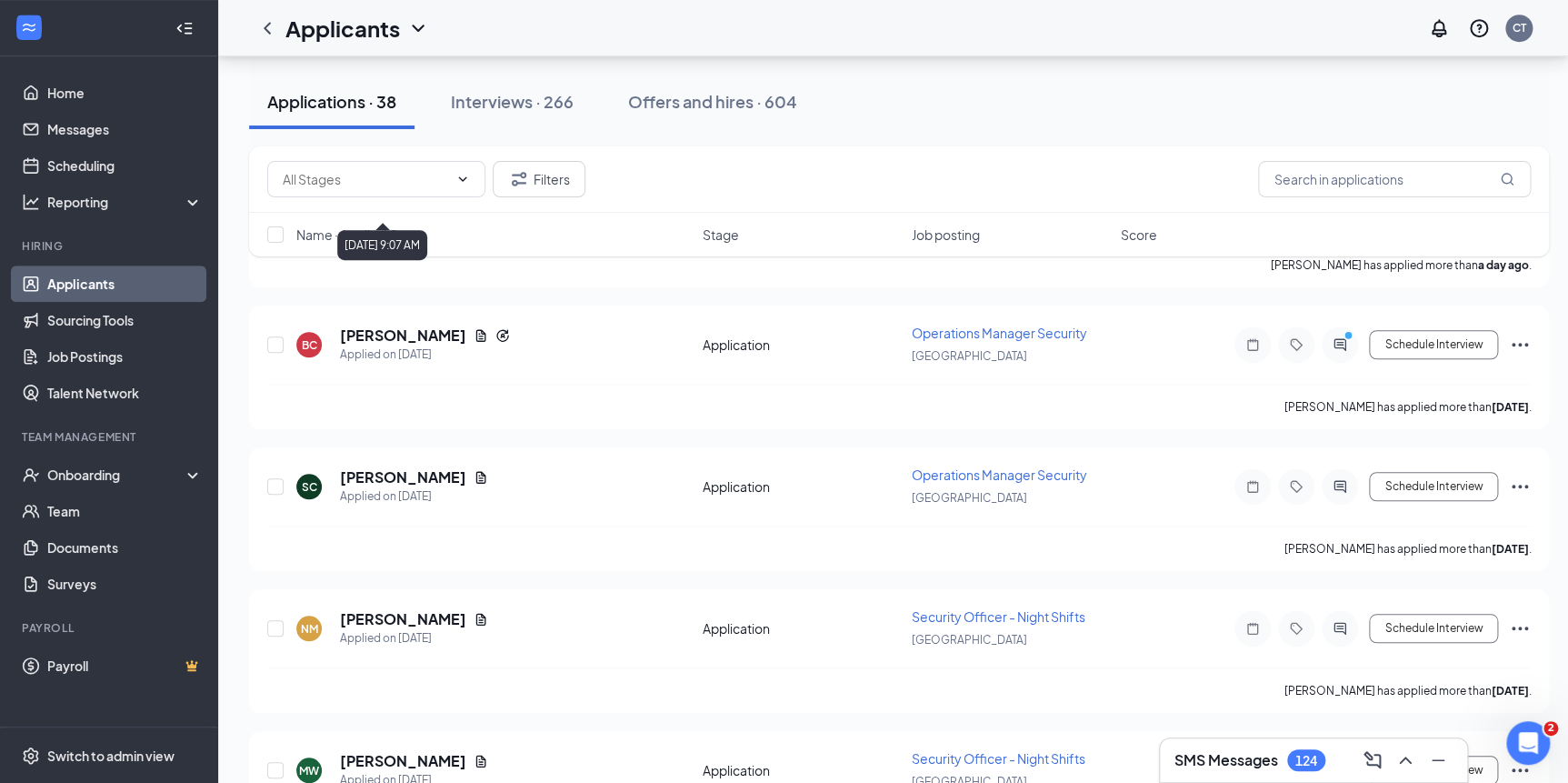
scroll to position [496, 0]
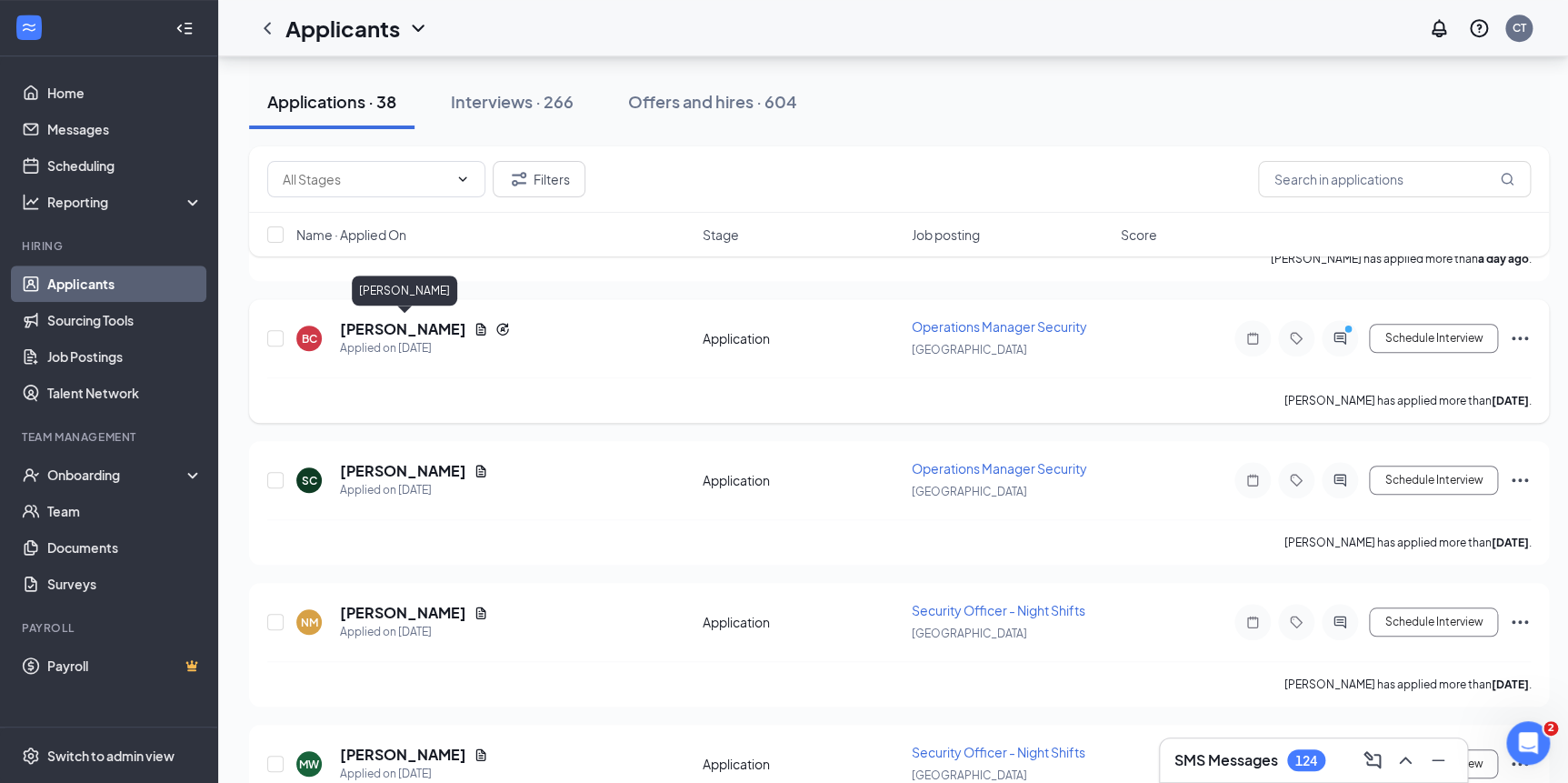
click at [438, 328] on h5 "Brandon Cunningham" at bounding box center [403, 329] width 127 height 20
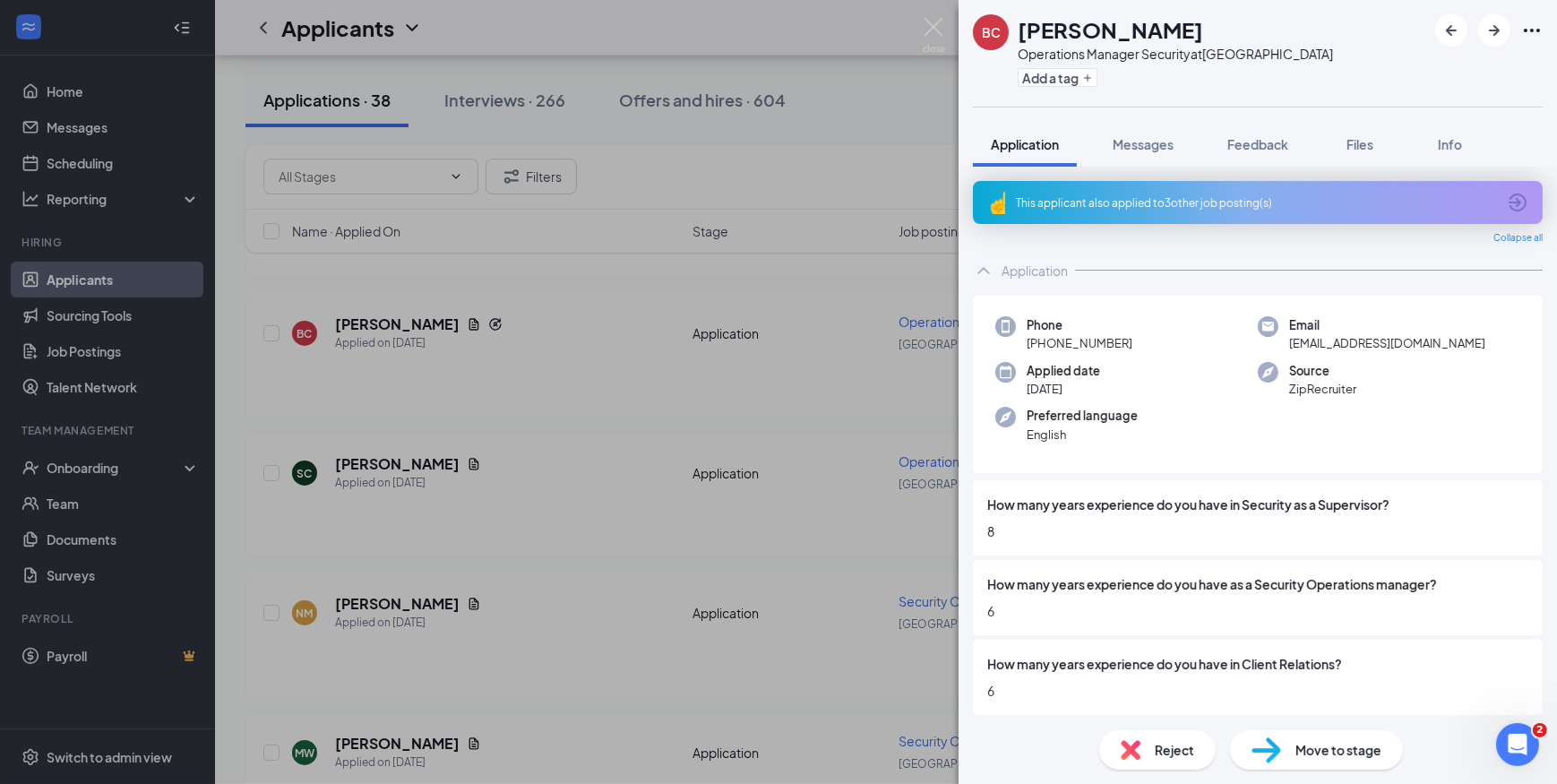
click at [1184, 211] on div "This applicant also applied to 3 other job posting(s)" at bounding box center [1257, 202] width 570 height 43
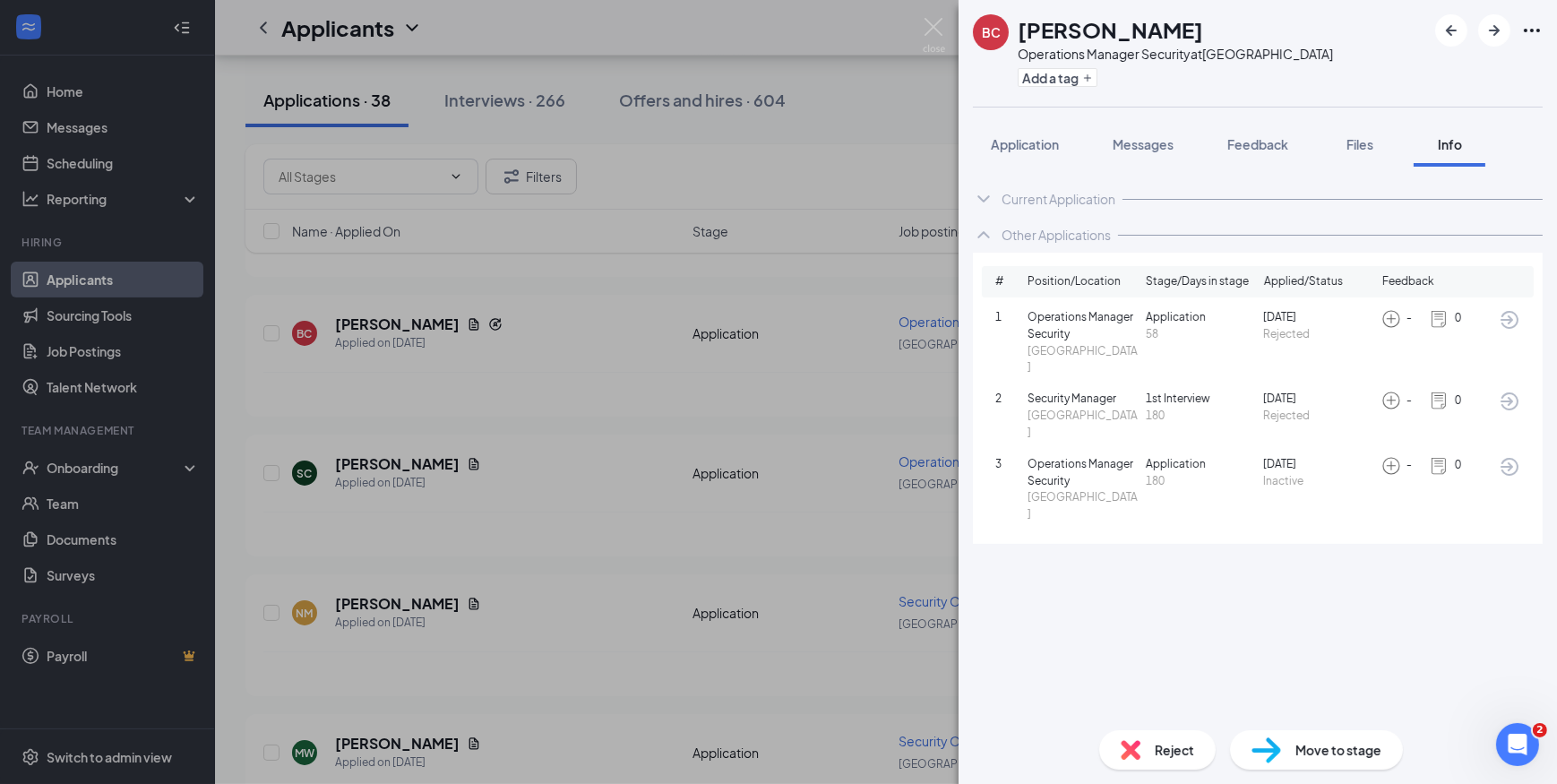
click at [760, 35] on div "BC Brandon Cunningham Operations Manager Security at Blue Island Add a tag Appl…" at bounding box center [778, 392] width 1557 height 784
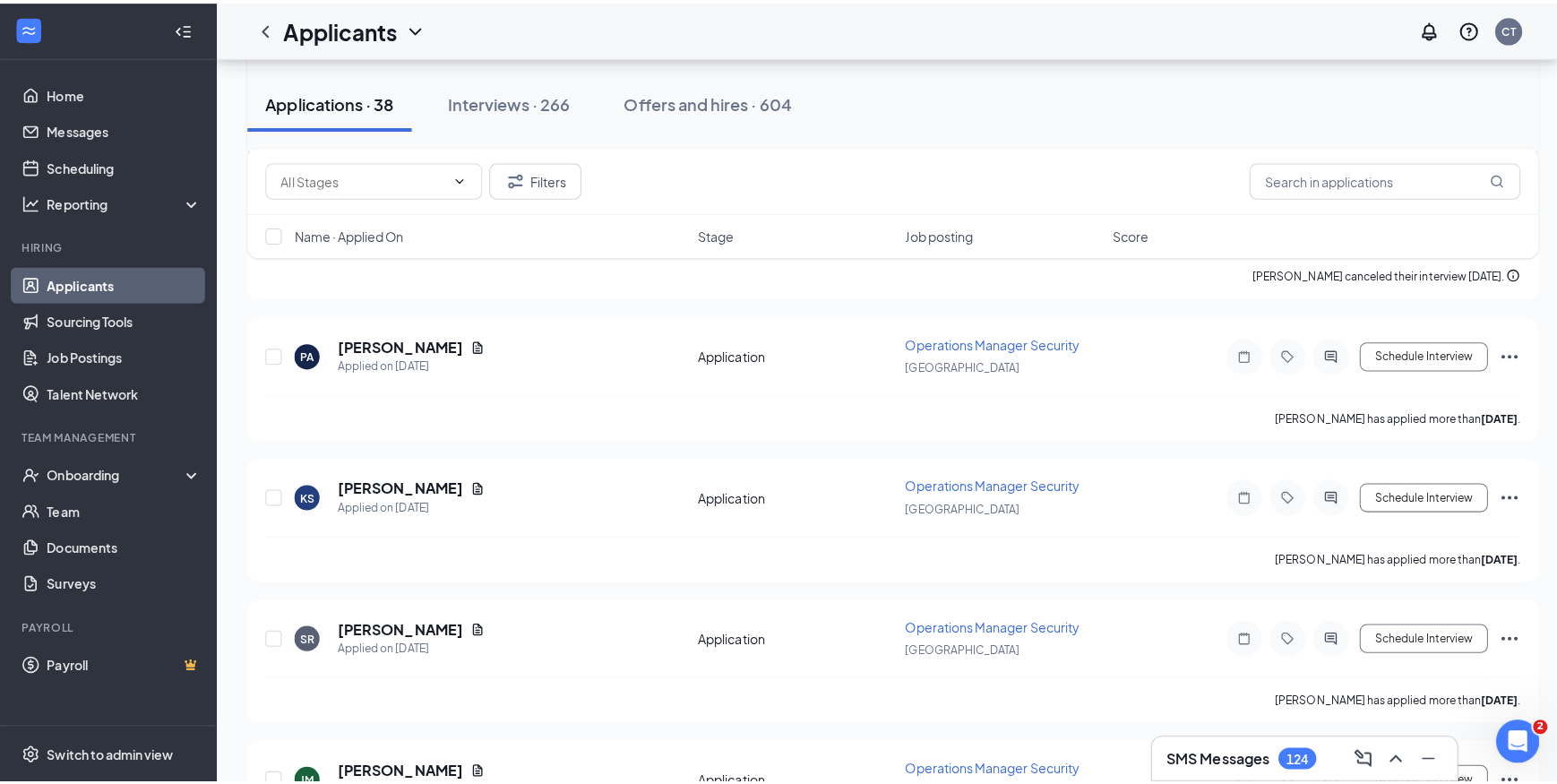
scroll to position [1221, 0]
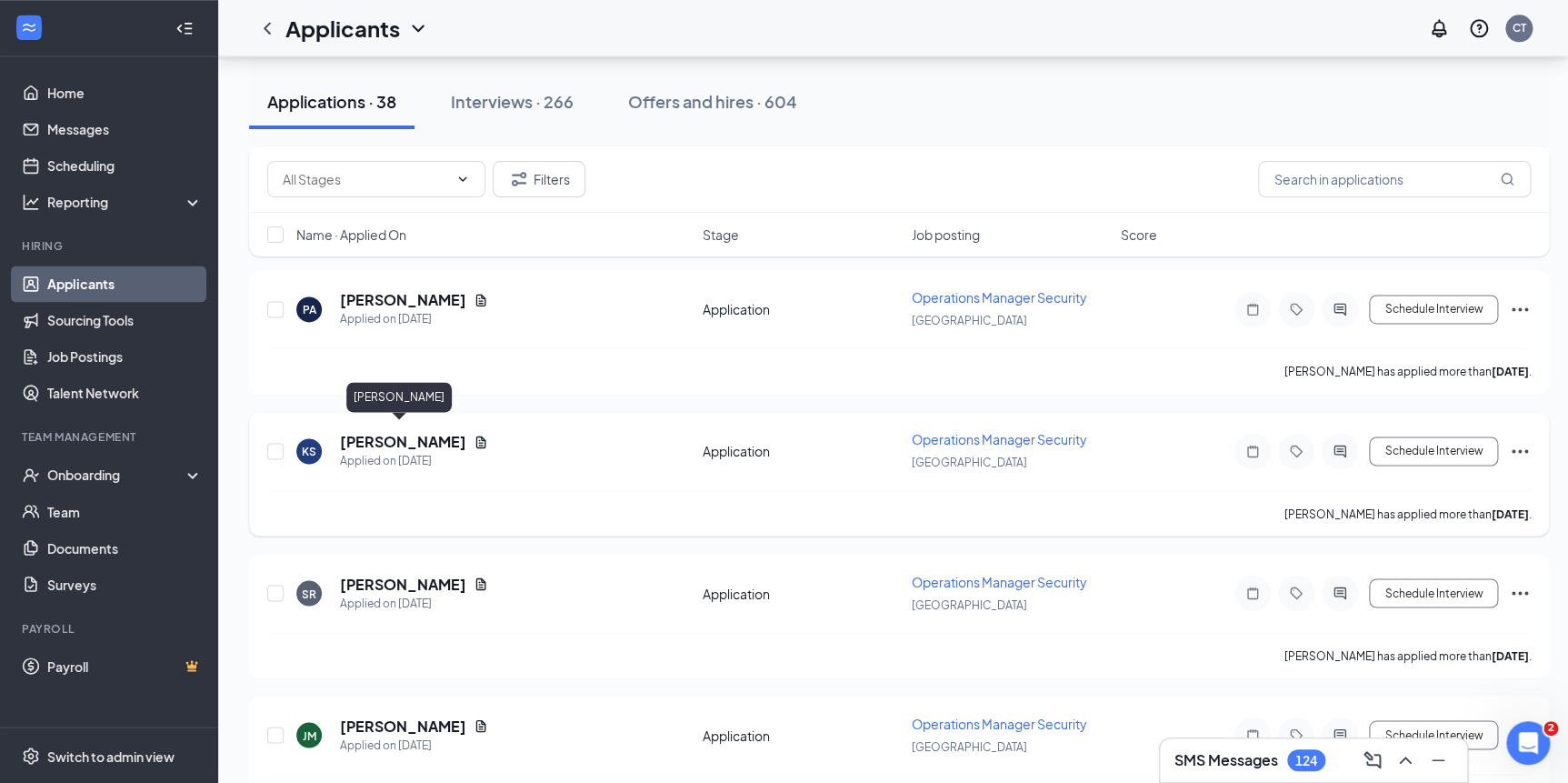
click at [423, 432] on h5 "[PERSON_NAME]" at bounding box center [403, 442] width 127 height 20
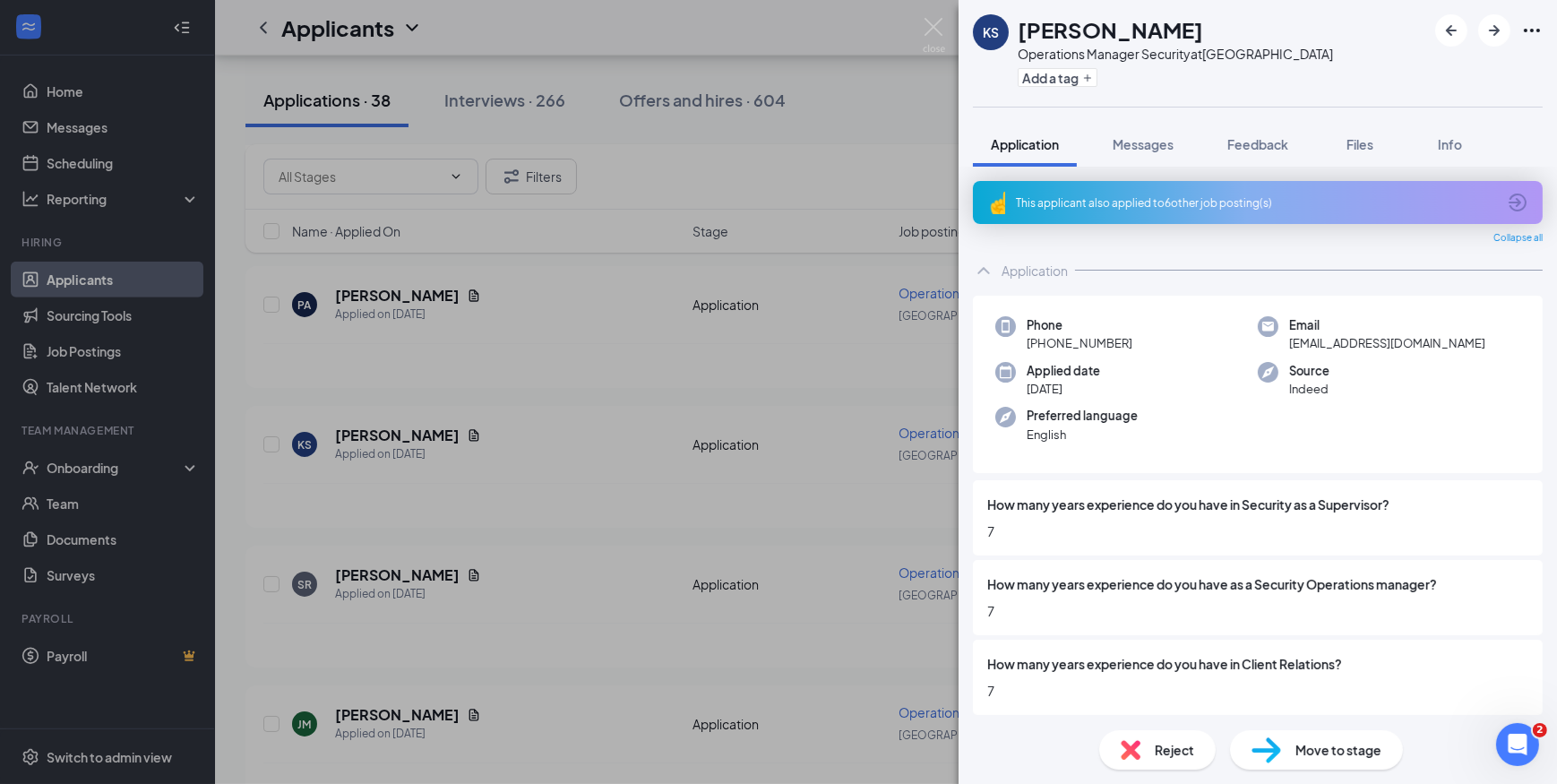
click at [1270, 214] on div "This applicant also applied to 6 other job posting(s)" at bounding box center [1257, 202] width 570 height 43
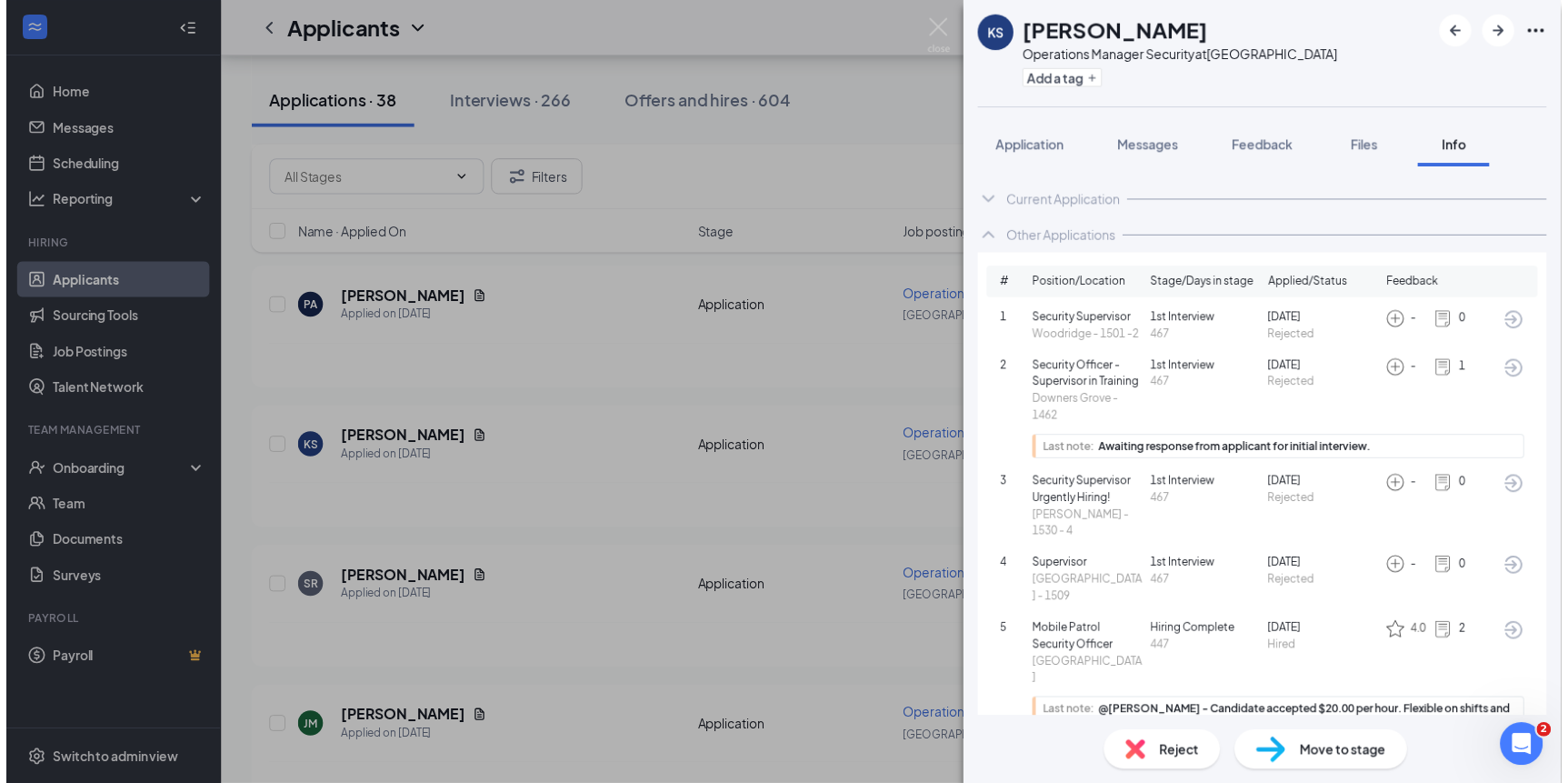
scroll to position [76, 0]
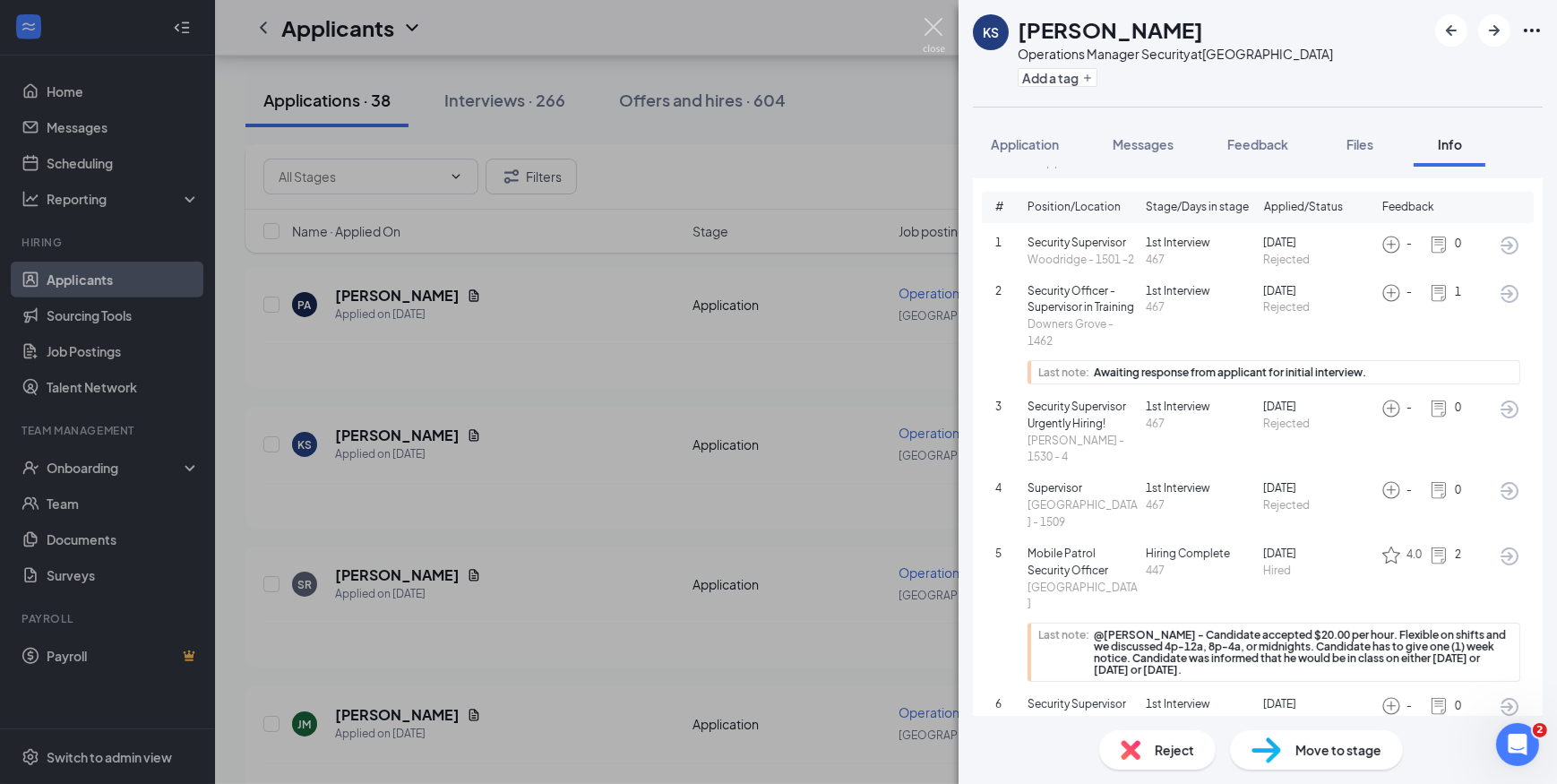
click at [931, 24] on img at bounding box center [933, 36] width 22 height 35
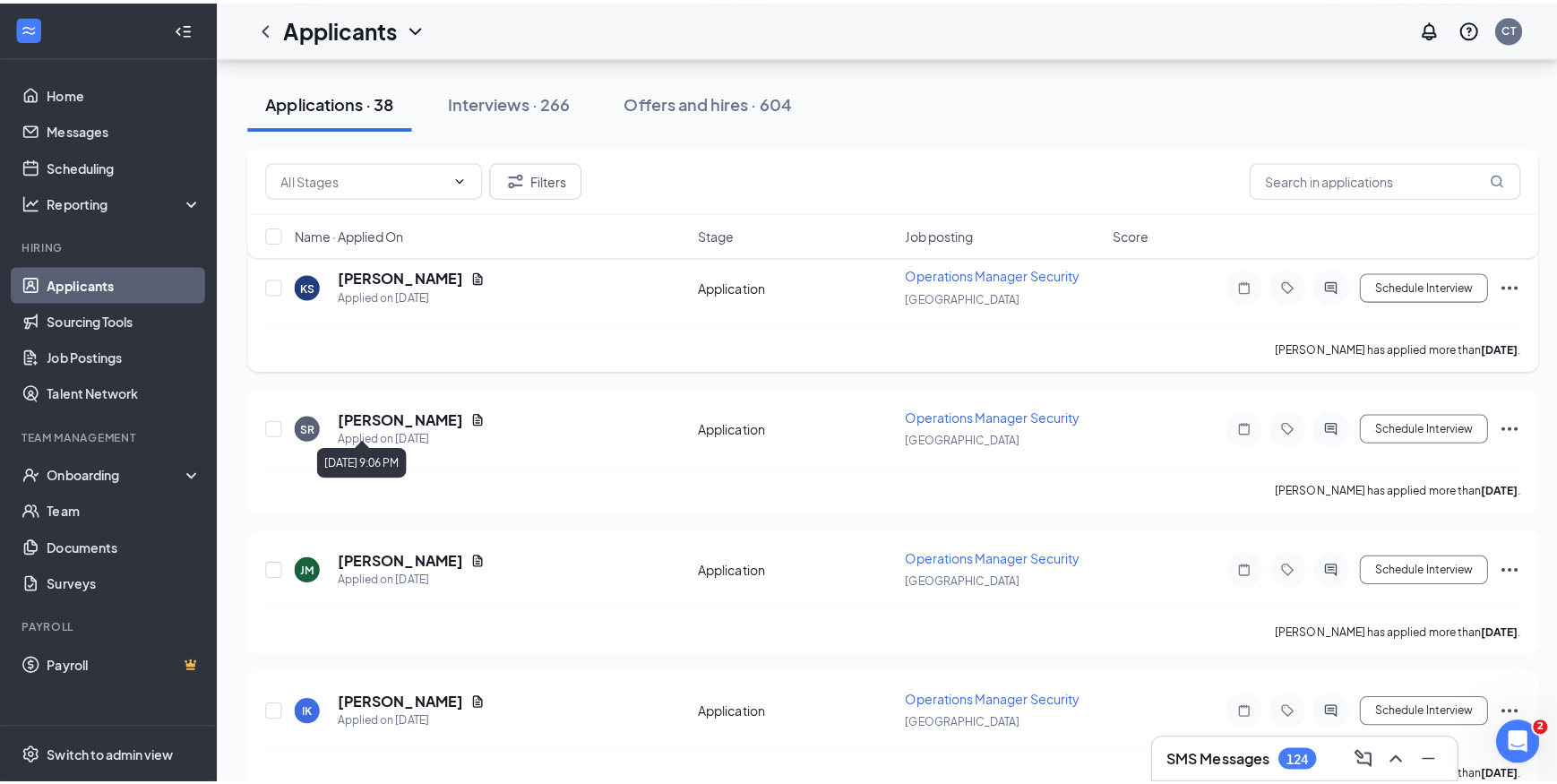
scroll to position [1383, 0]
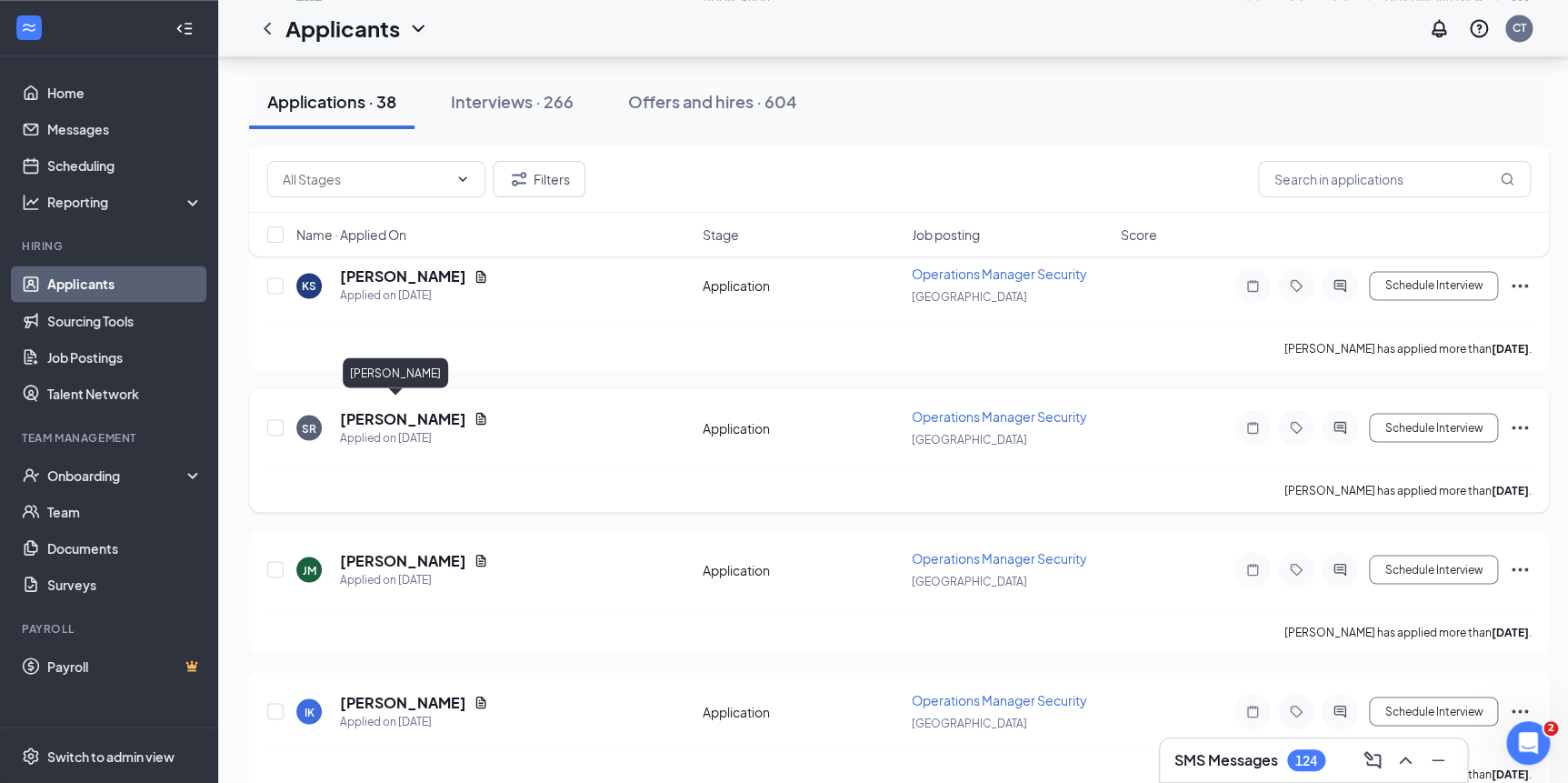
click at [414, 408] on h5 "[PERSON_NAME]" at bounding box center [403, 418] width 127 height 20
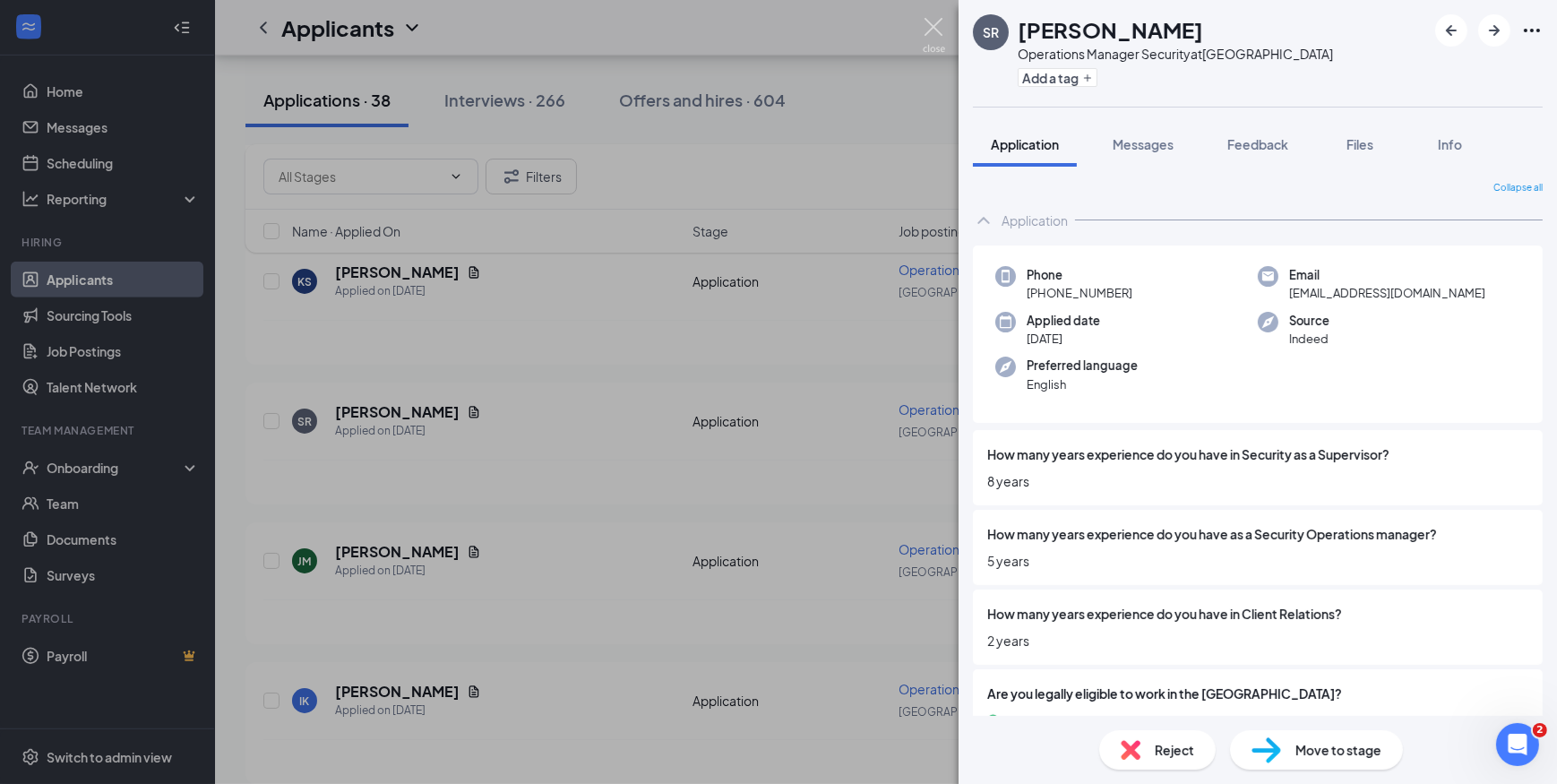
click at [939, 29] on img at bounding box center [933, 36] width 22 height 35
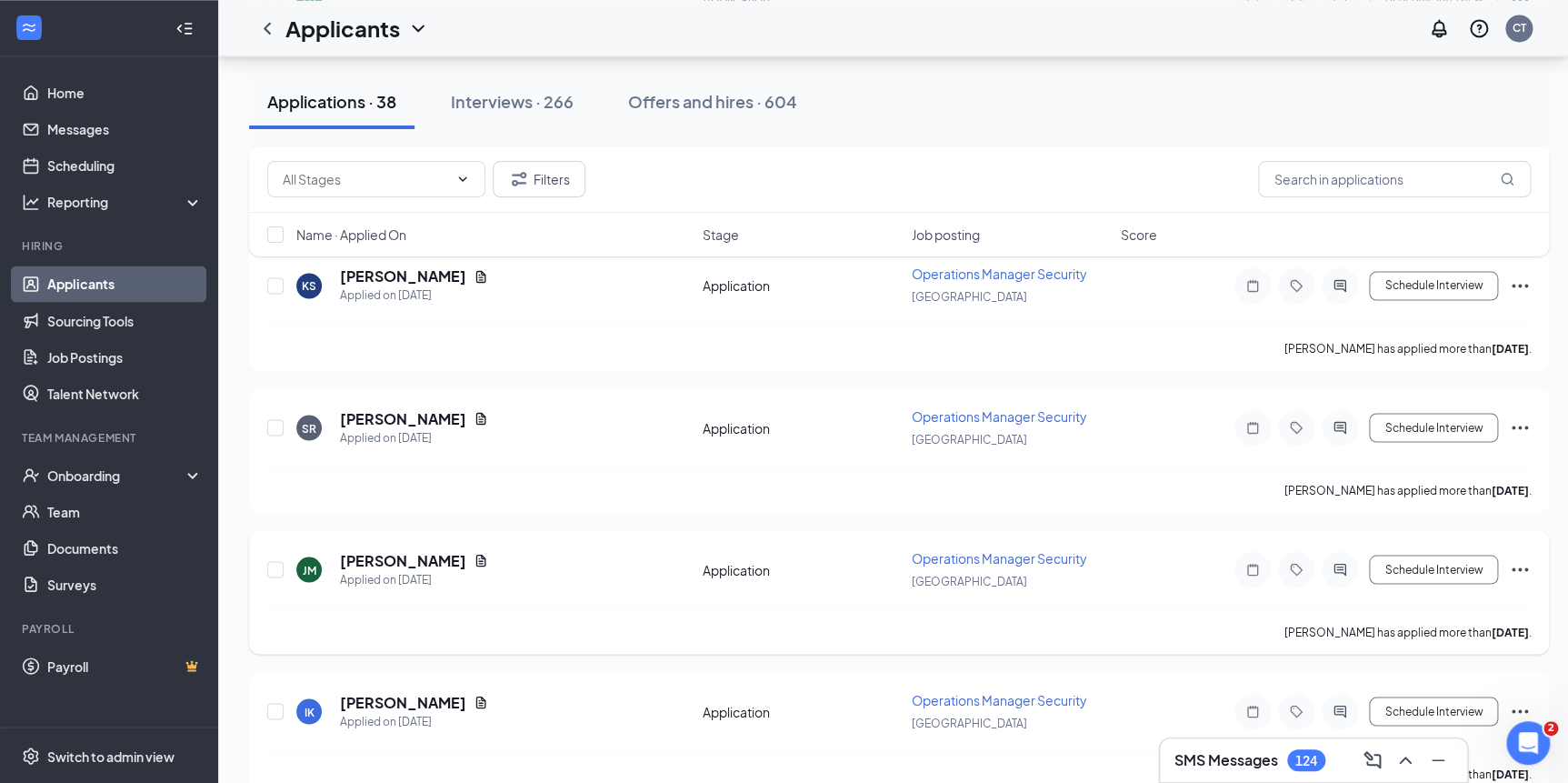
click at [421, 550] on h5 "[PERSON_NAME]" at bounding box center [403, 560] width 127 height 20
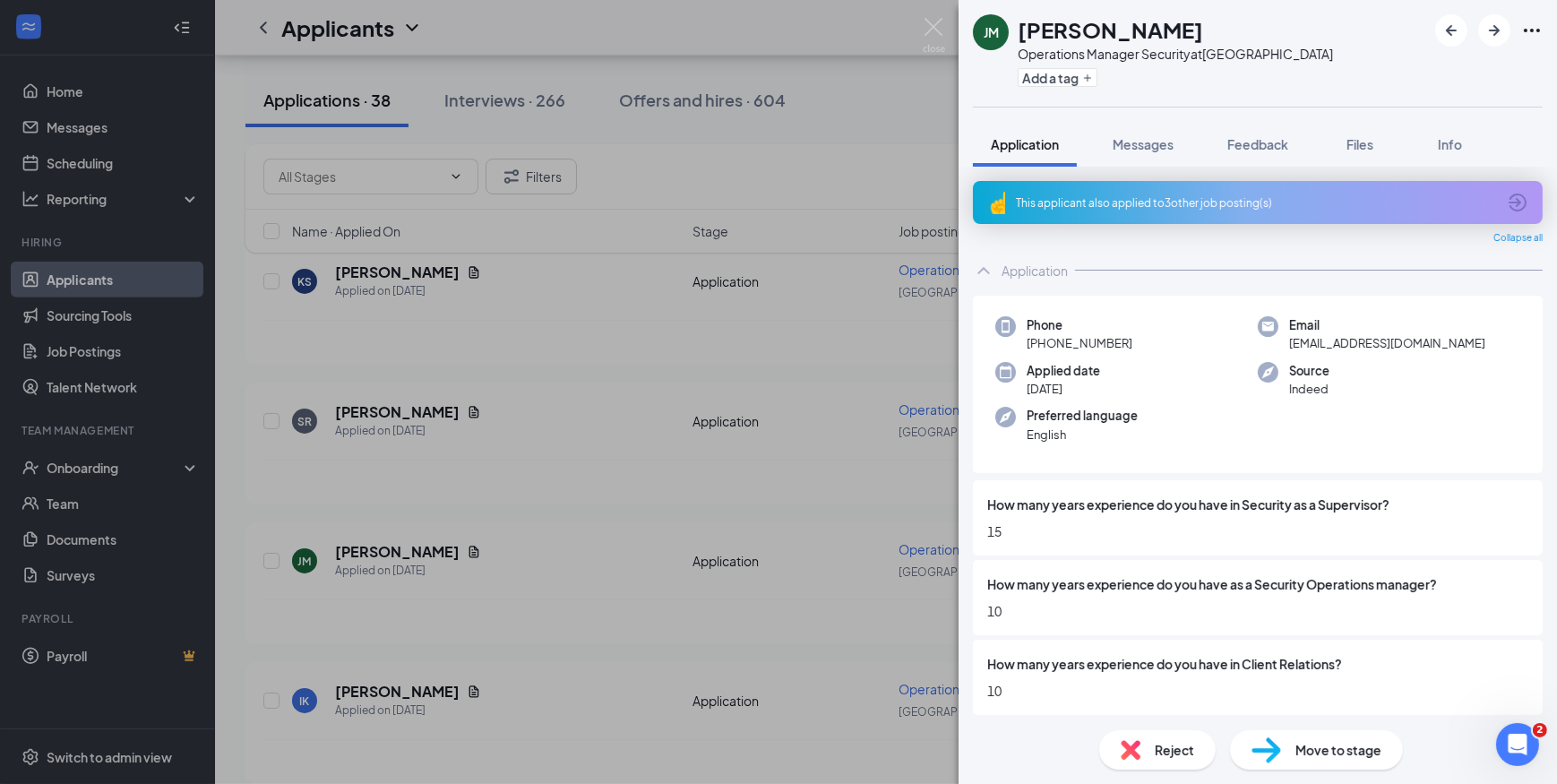
click at [1219, 206] on div "This applicant also applied to 3 other job posting(s)" at bounding box center [1256, 203] width 481 height 15
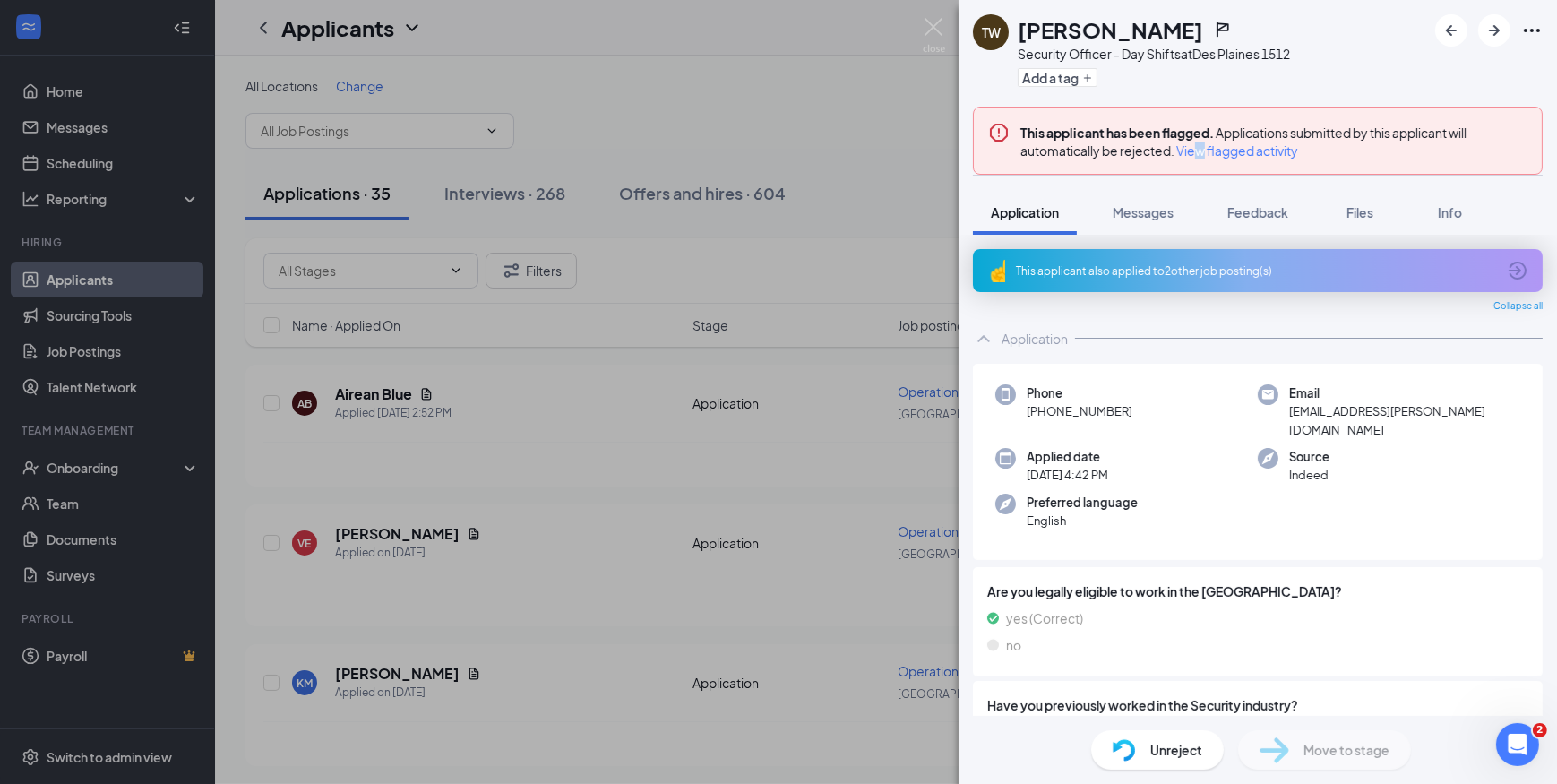
click at [1200, 147] on span "View flagged activity" at bounding box center [1237, 150] width 122 height 18
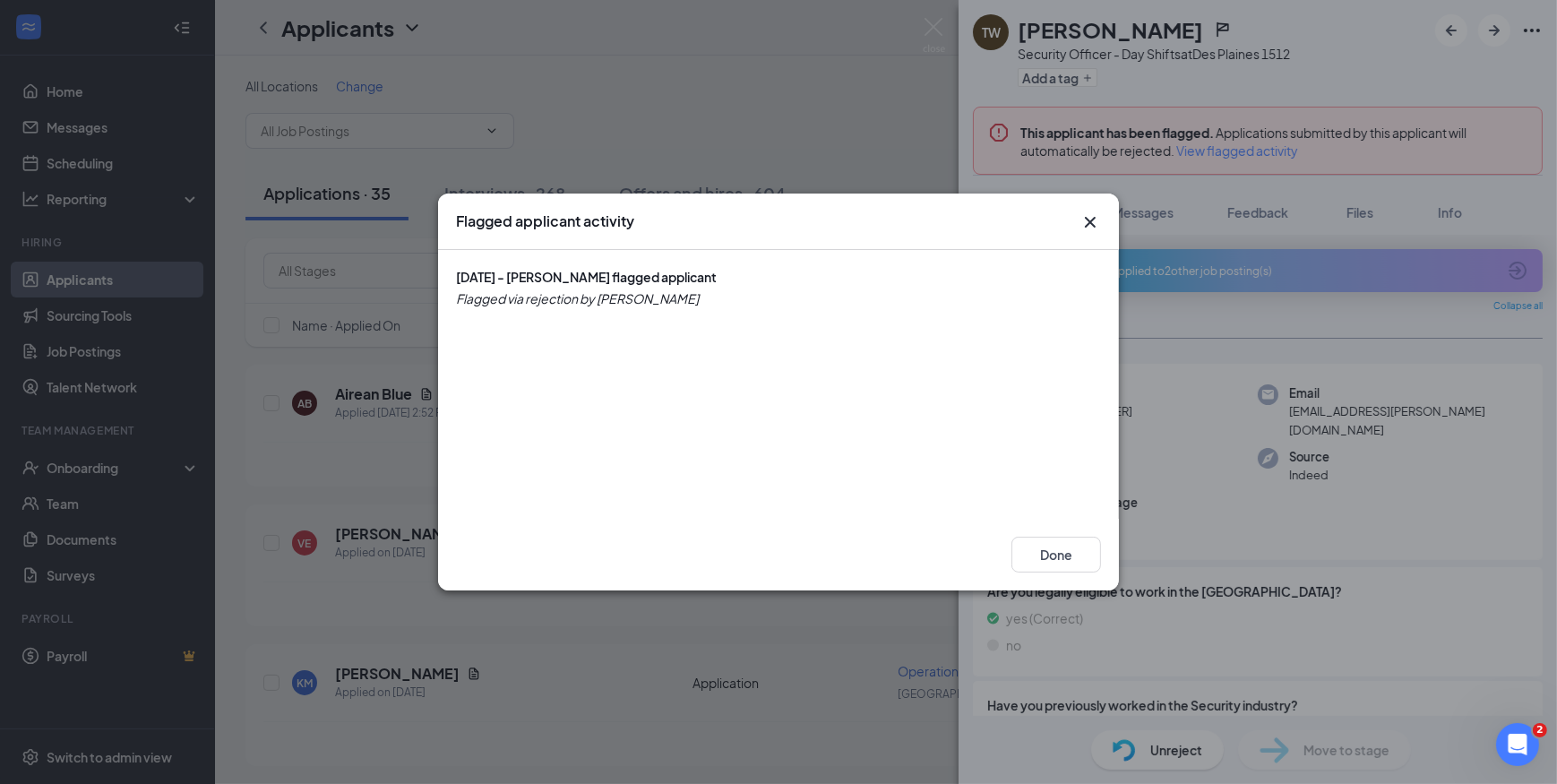
click at [923, 21] on div "Flagged applicant activity 07/18/2025 - Blair Stribling flagged applicant Flagg…" at bounding box center [778, 392] width 1557 height 784
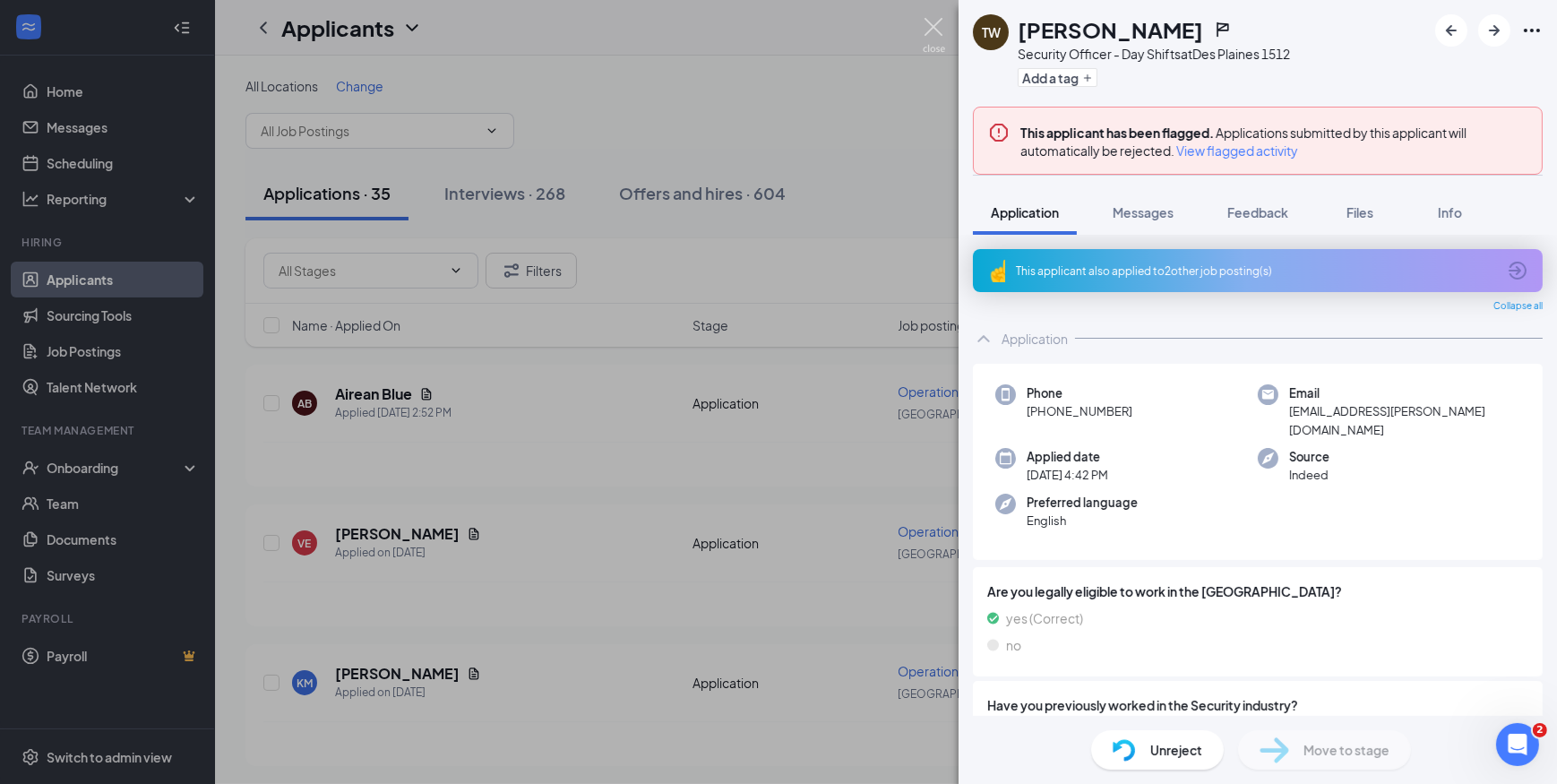
click at [932, 24] on img at bounding box center [933, 36] width 22 height 35
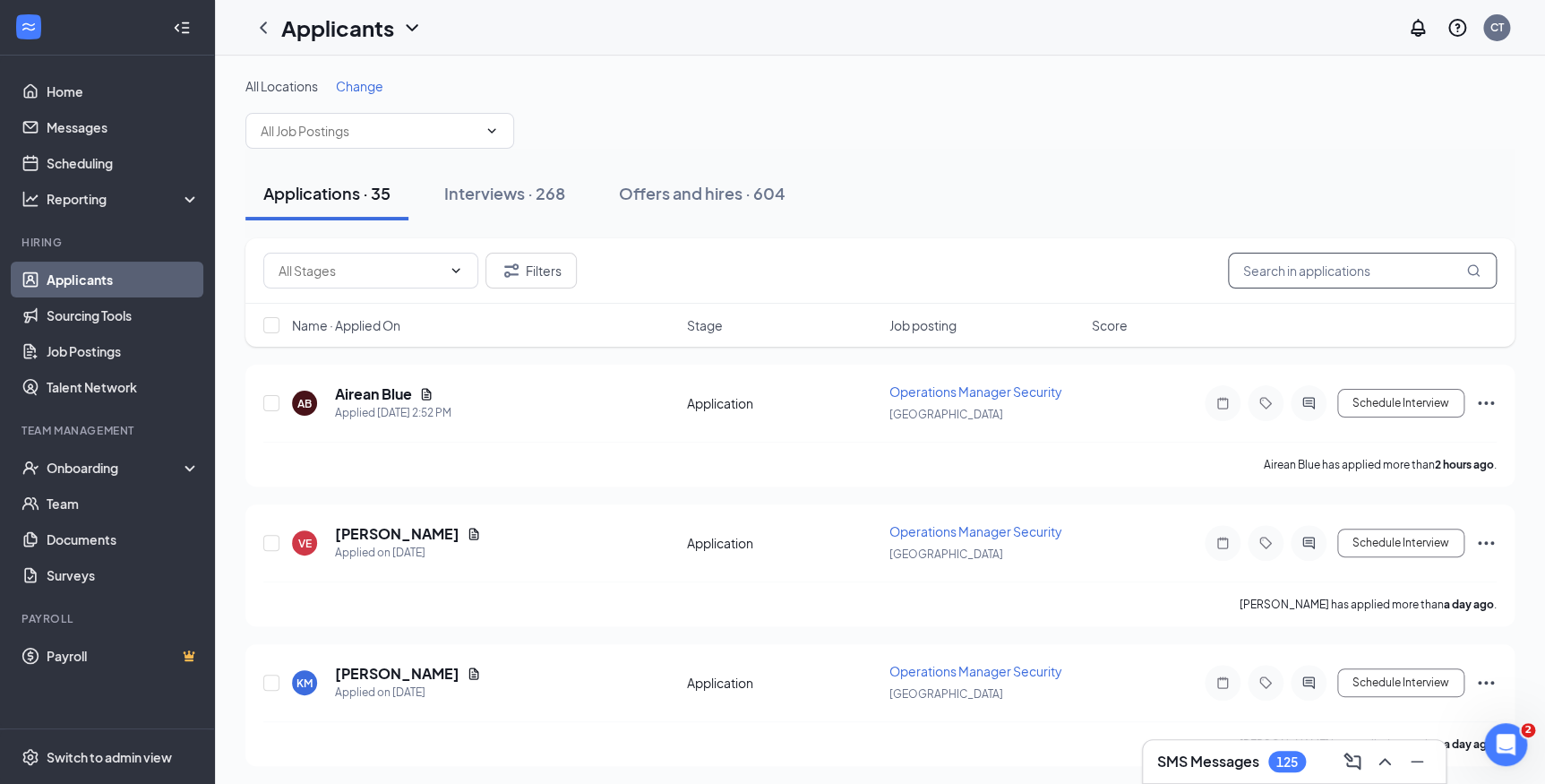
click at [1268, 270] on input "text" at bounding box center [1362, 270] width 269 height 36
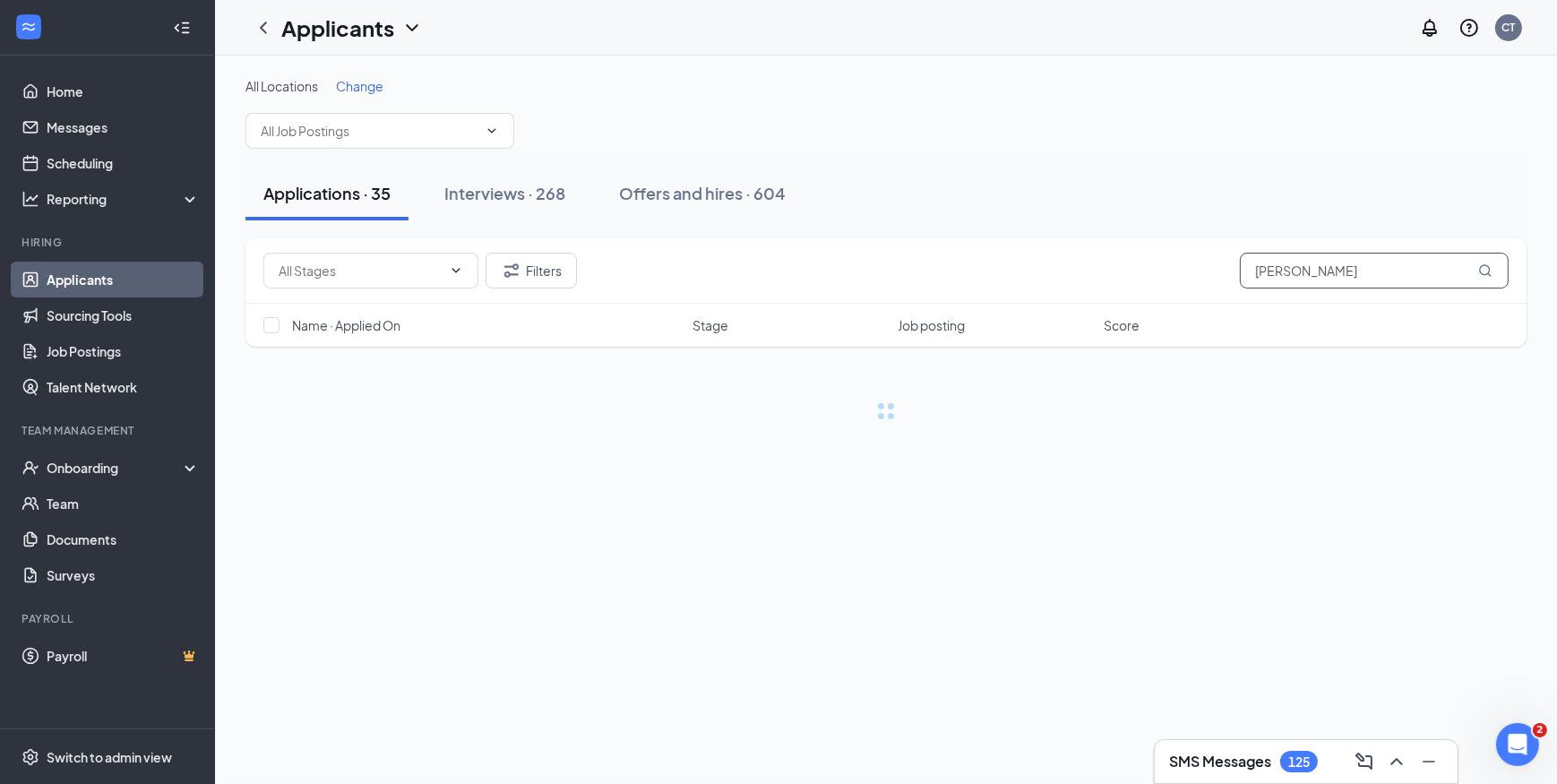
type input "tracy green"
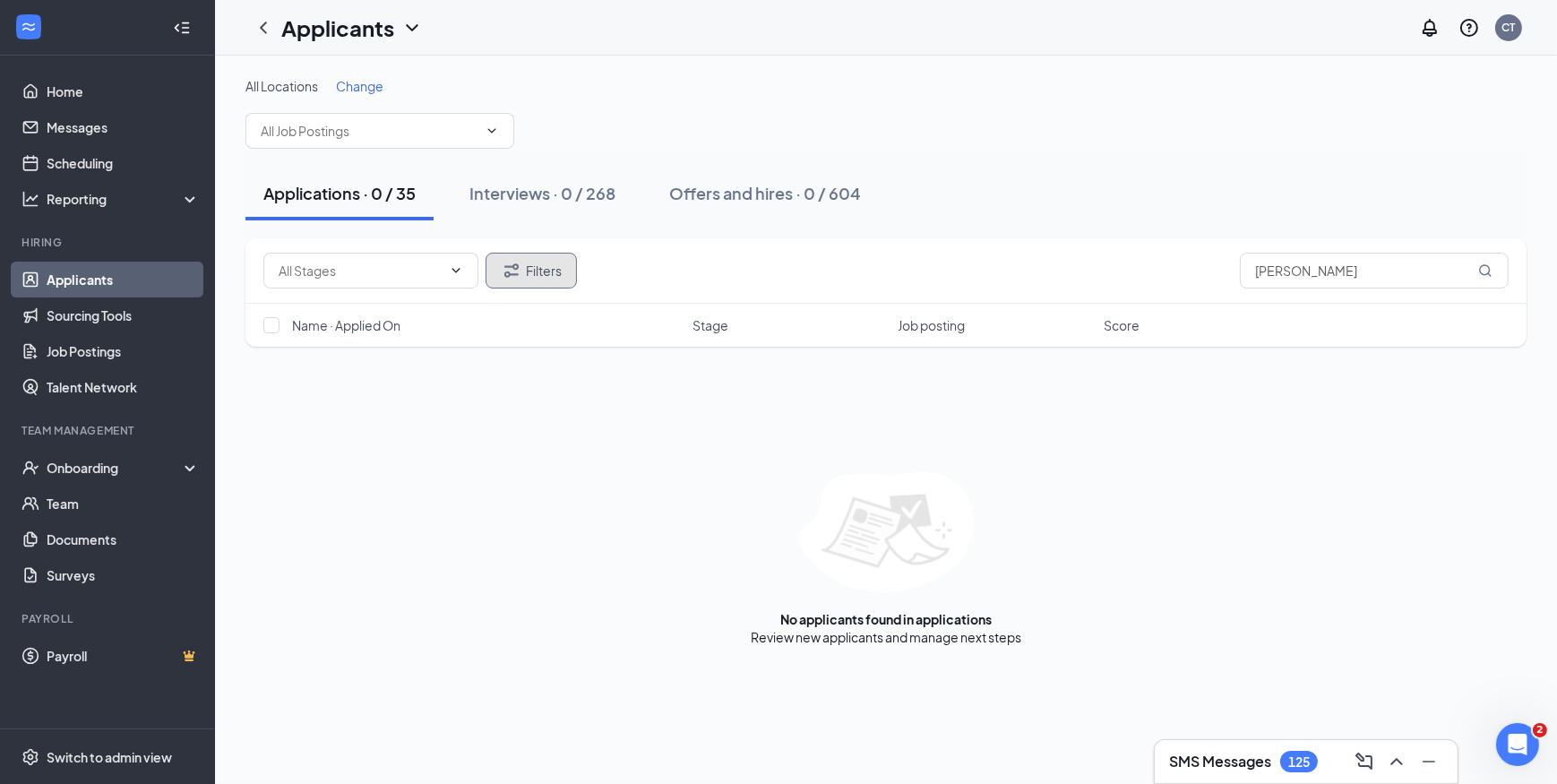
click at [552, 266] on button "Filters" at bounding box center [531, 270] width 92 height 36
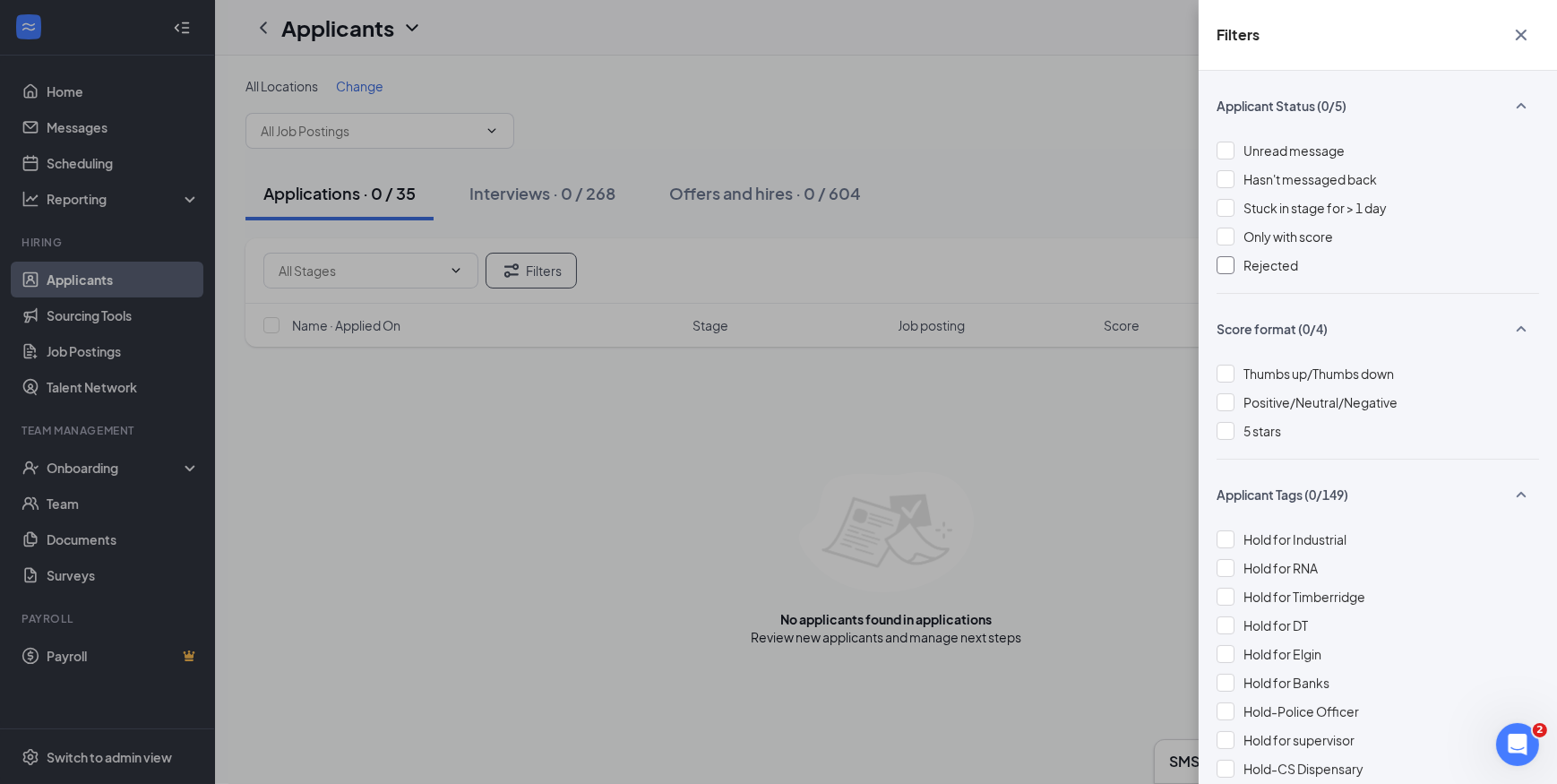
click at [1228, 267] on div at bounding box center [1225, 265] width 18 height 18
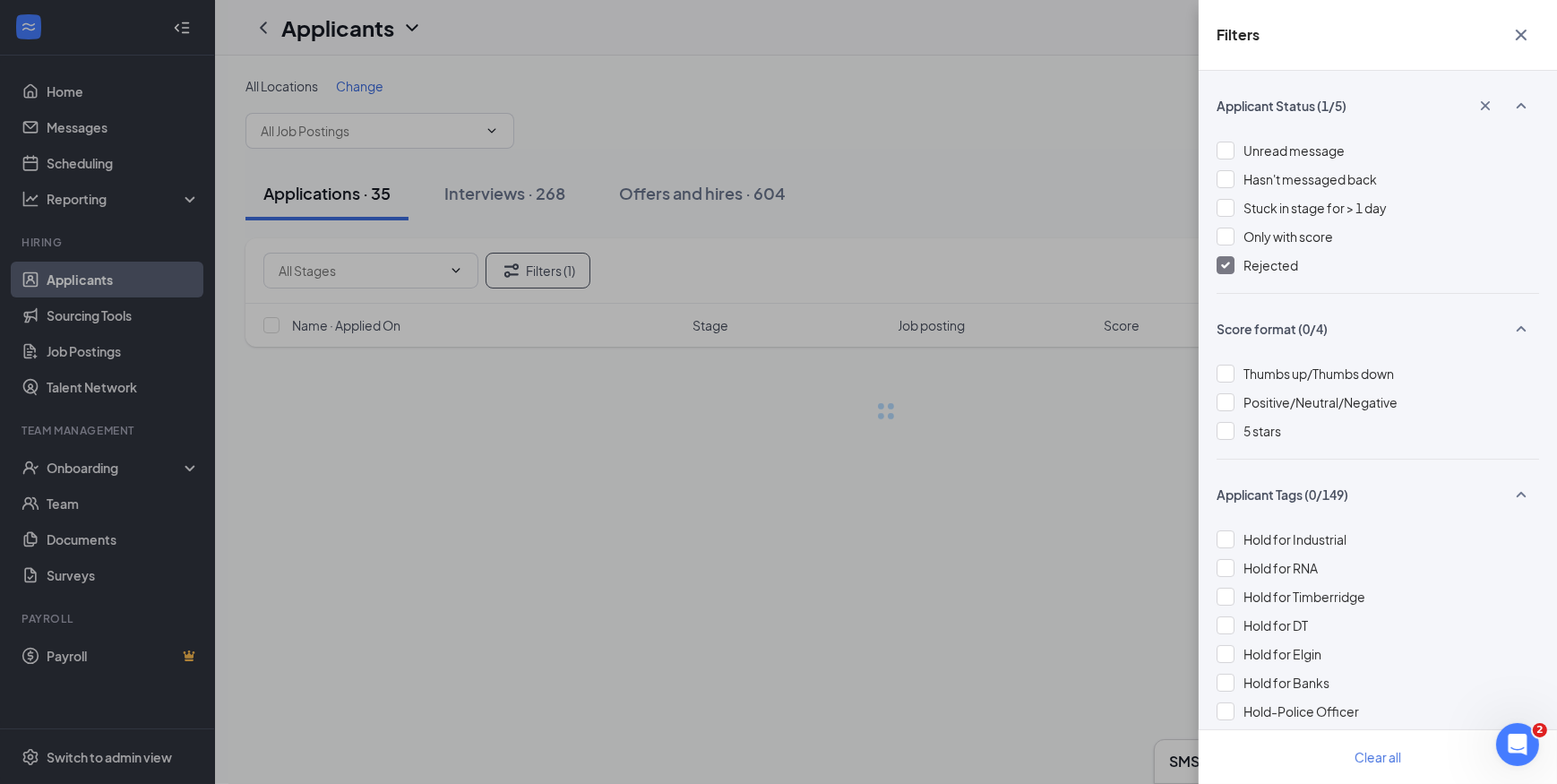
click at [873, 170] on div "Filters Applicant Status (1/5) Unread message Hasn't messaged back Stuck in sta…" at bounding box center [778, 392] width 1557 height 784
click at [870, 170] on div "Filters Applicant Status (1/5) Unread message Hasn't messaged back Stuck in sta…" at bounding box center [778, 392] width 1557 height 784
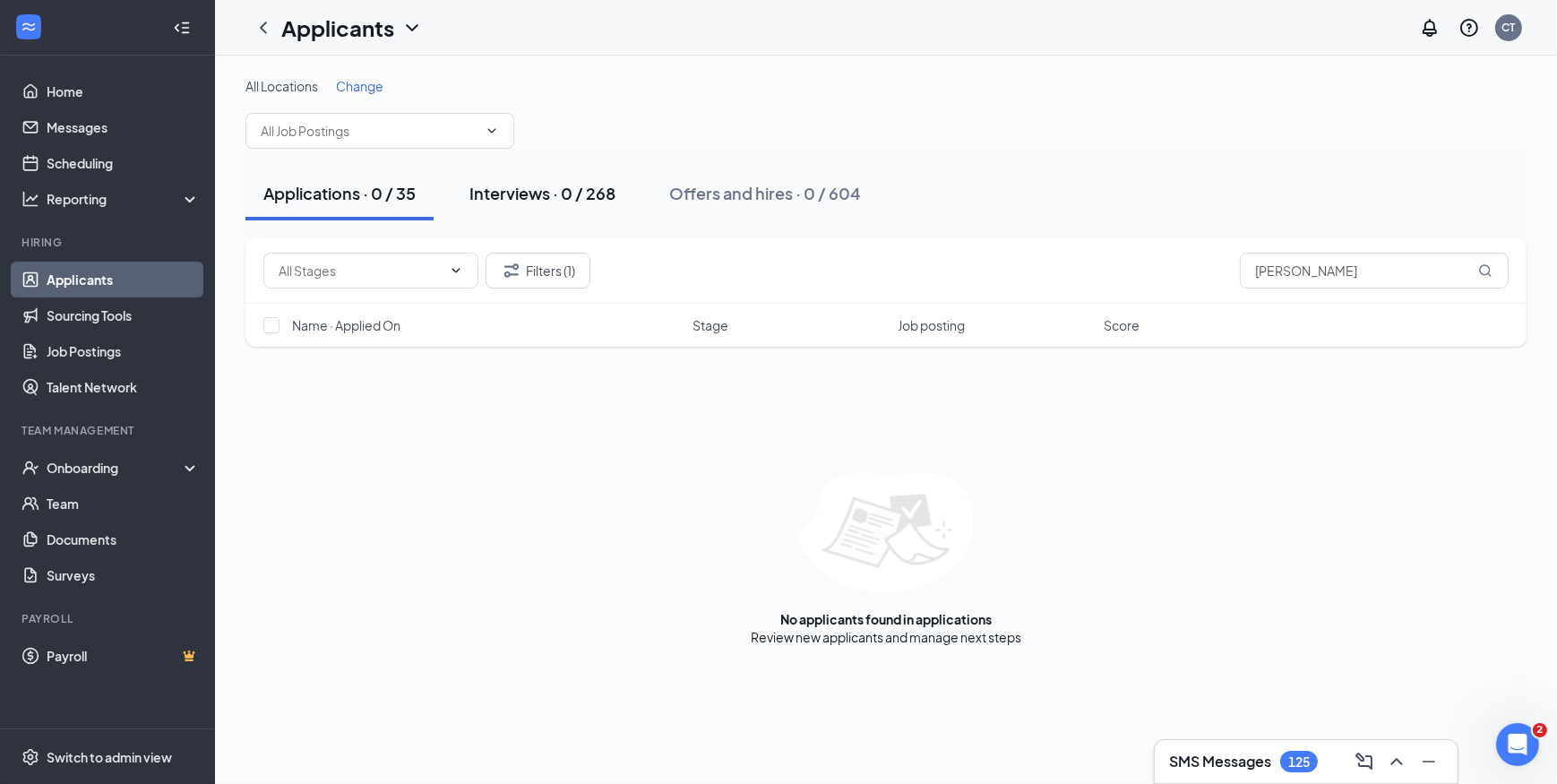
click at [573, 211] on button "Interviews · 0 / 268" at bounding box center [543, 193] width 182 height 54
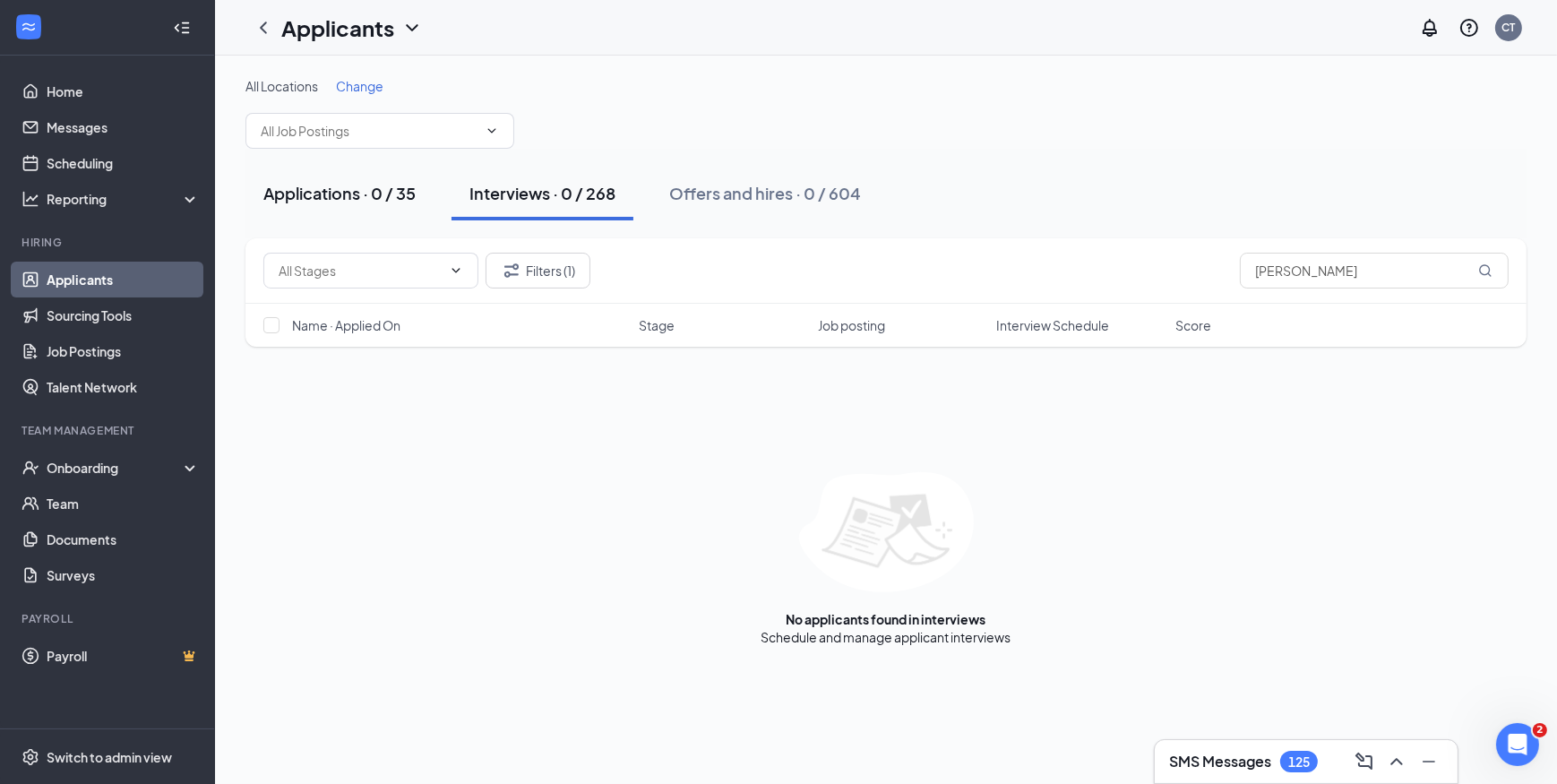
click at [376, 189] on div "Applications · 0 / 35" at bounding box center [339, 192] width 153 height 22
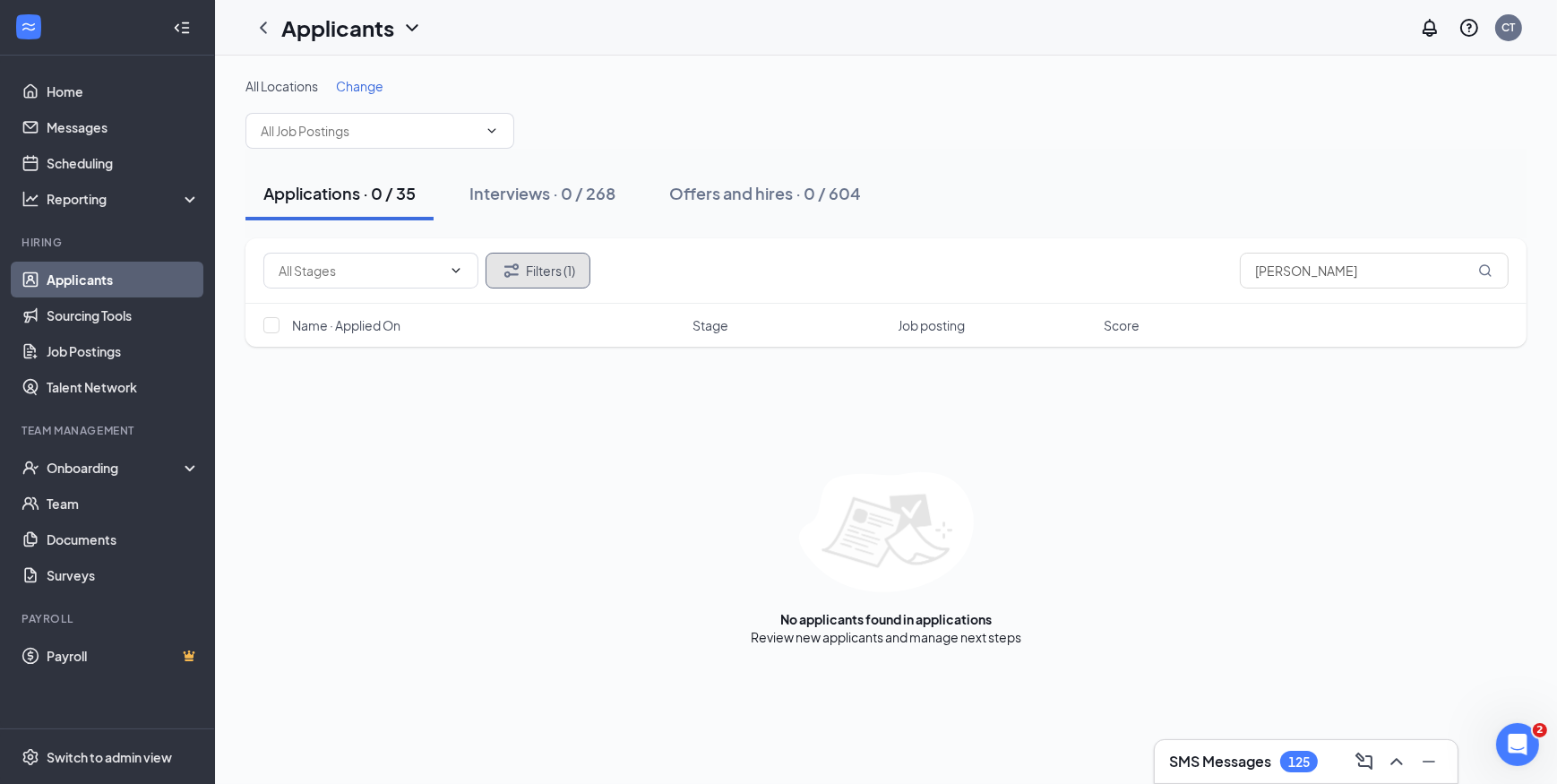
click at [563, 266] on button "Filters (1)" at bounding box center [538, 270] width 104 height 36
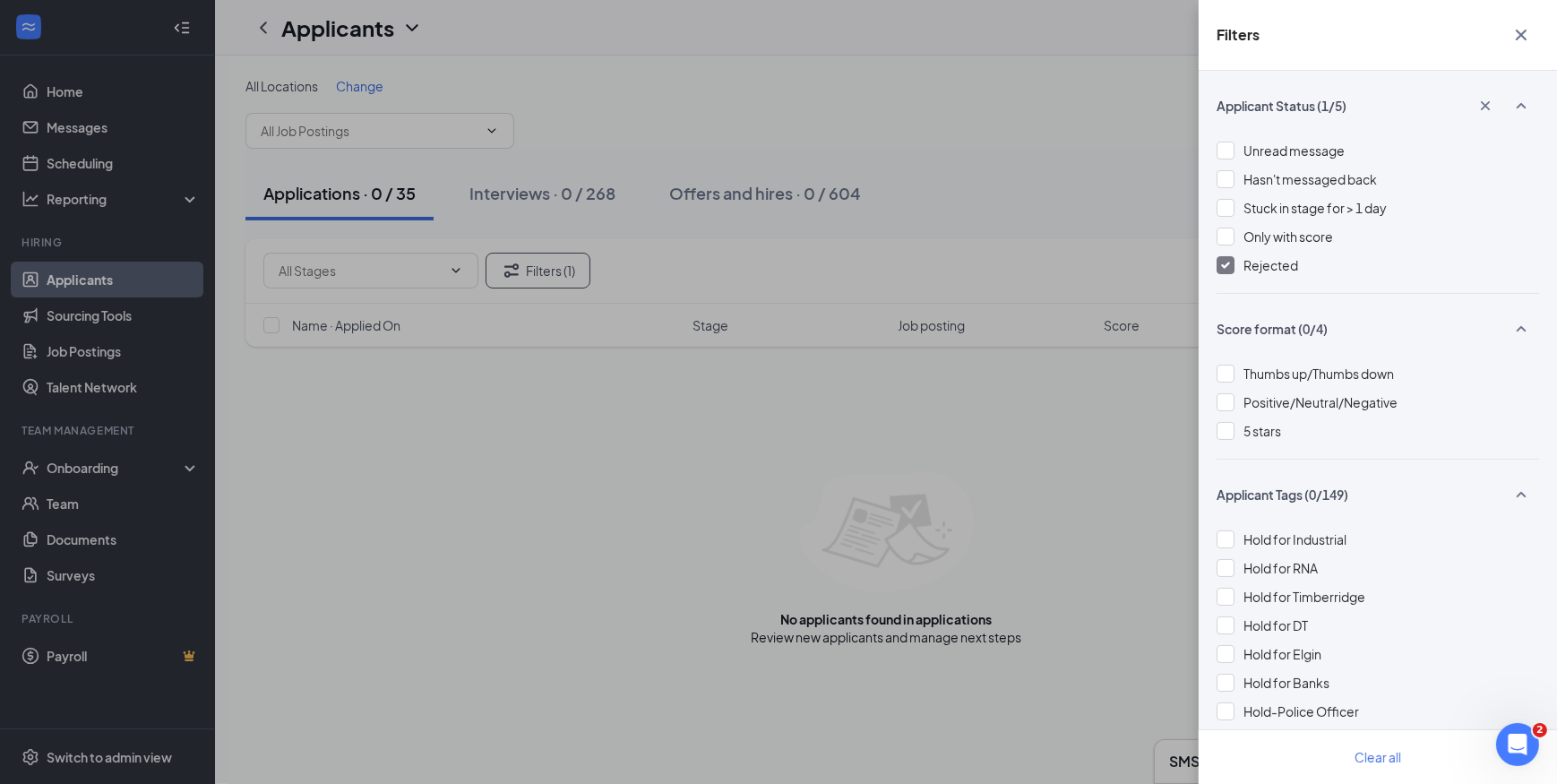
drag, startPoint x: 1010, startPoint y: 94, endPoint x: 1087, endPoint y: 130, distance: 85.0
click at [1012, 94] on div "Filters Applicant Status (1/5) Unread message Hasn't messaged back Stuck in sta…" at bounding box center [778, 392] width 1557 height 784
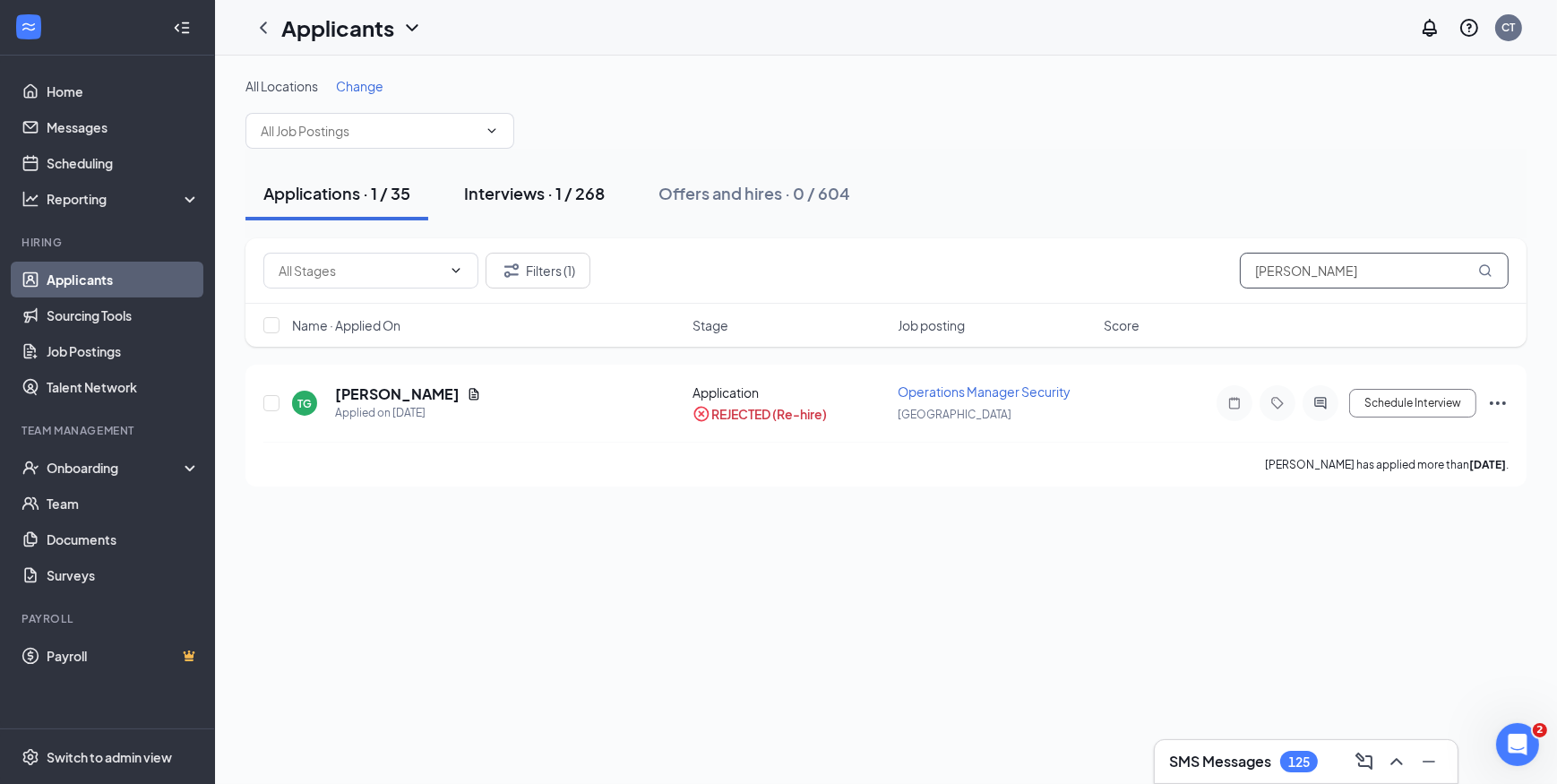
type input "tracey green"
click at [515, 184] on div "Interviews · 1 / 268" at bounding box center [534, 192] width 140 height 22
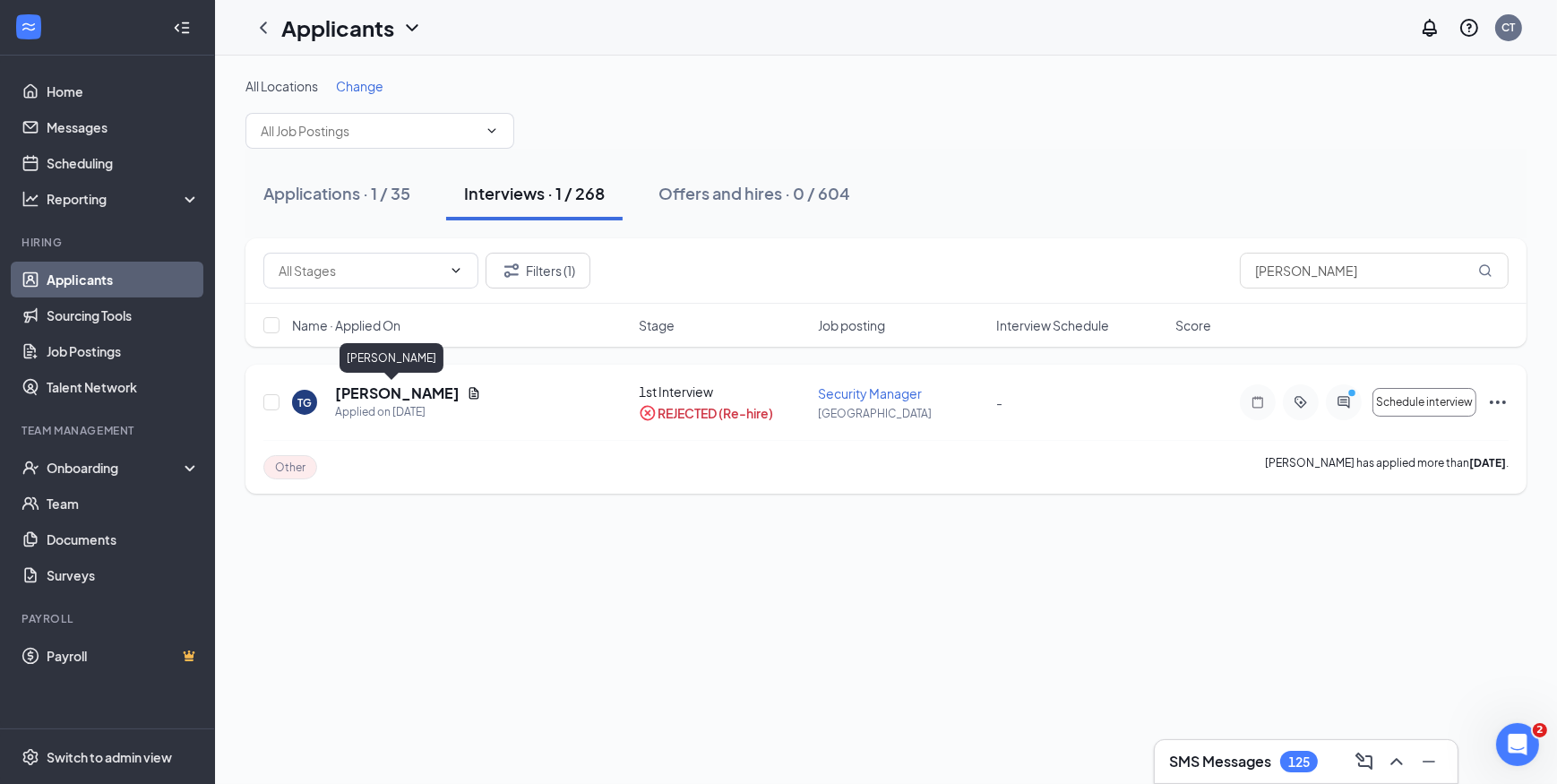
click at [387, 395] on h5 "Tracey Green" at bounding box center [397, 393] width 125 height 19
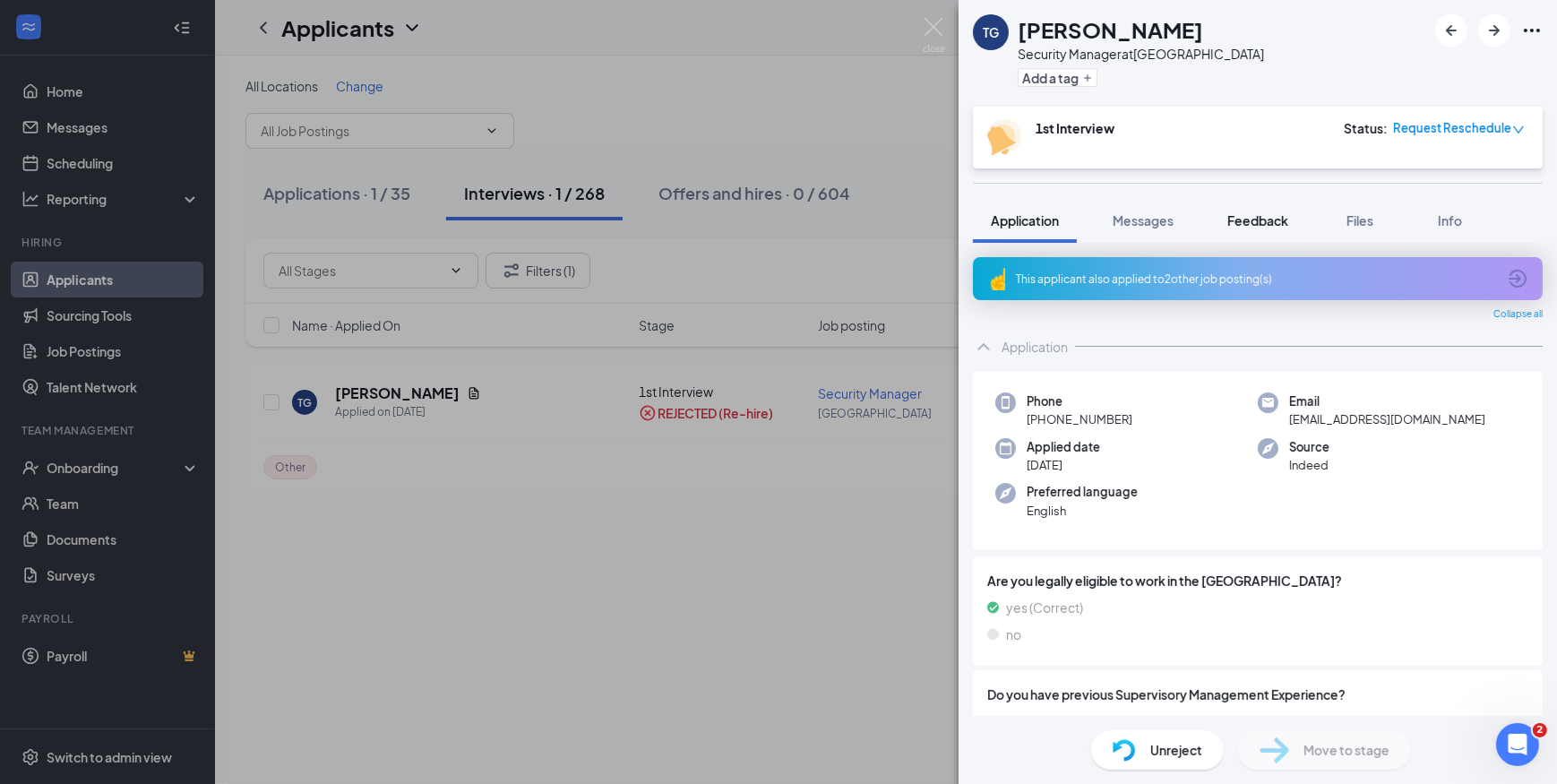
click at [1250, 214] on span "Feedback" at bounding box center [1257, 220] width 61 height 16
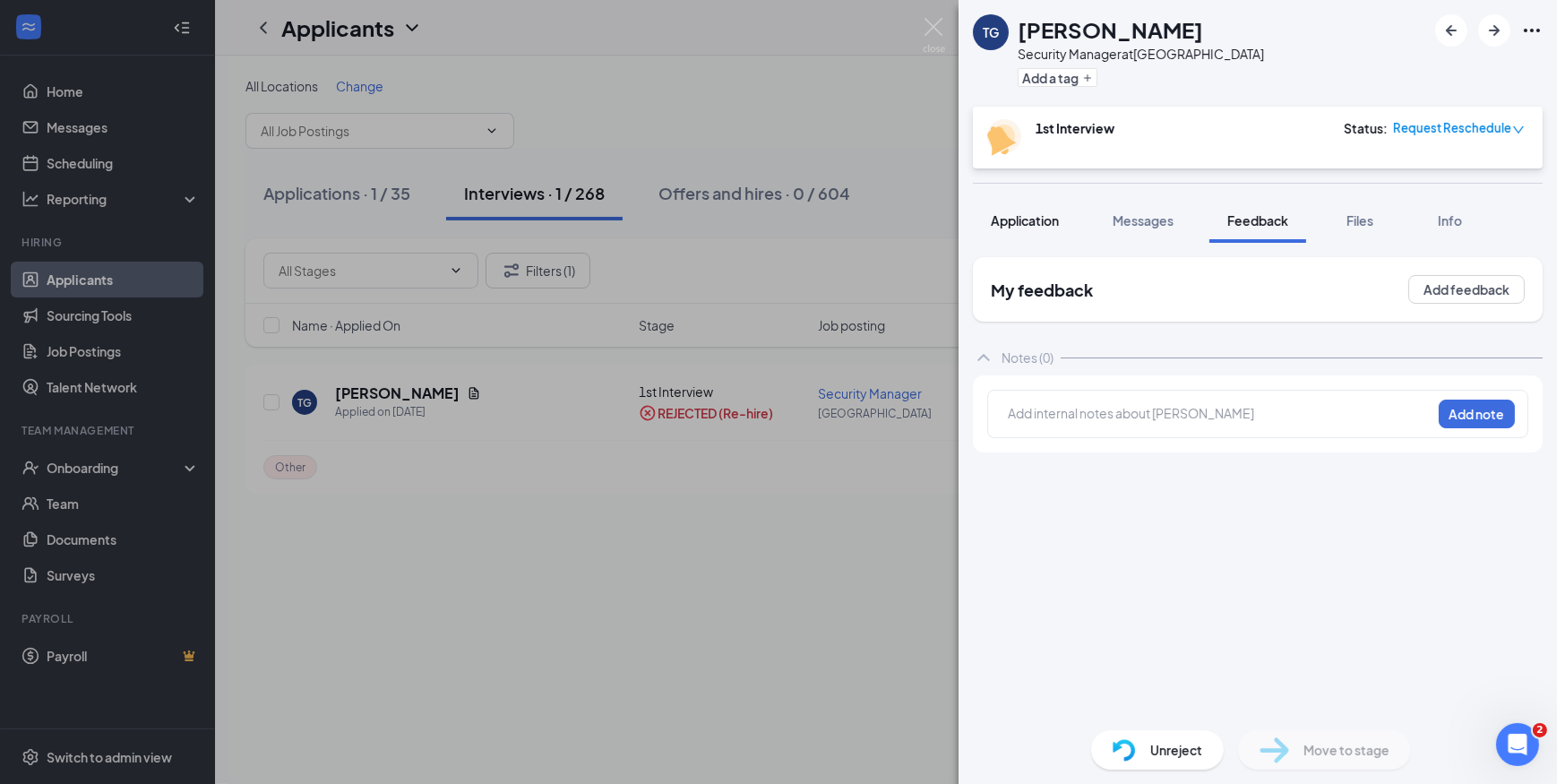
click at [1014, 225] on span "Application" at bounding box center [1025, 220] width 68 height 16
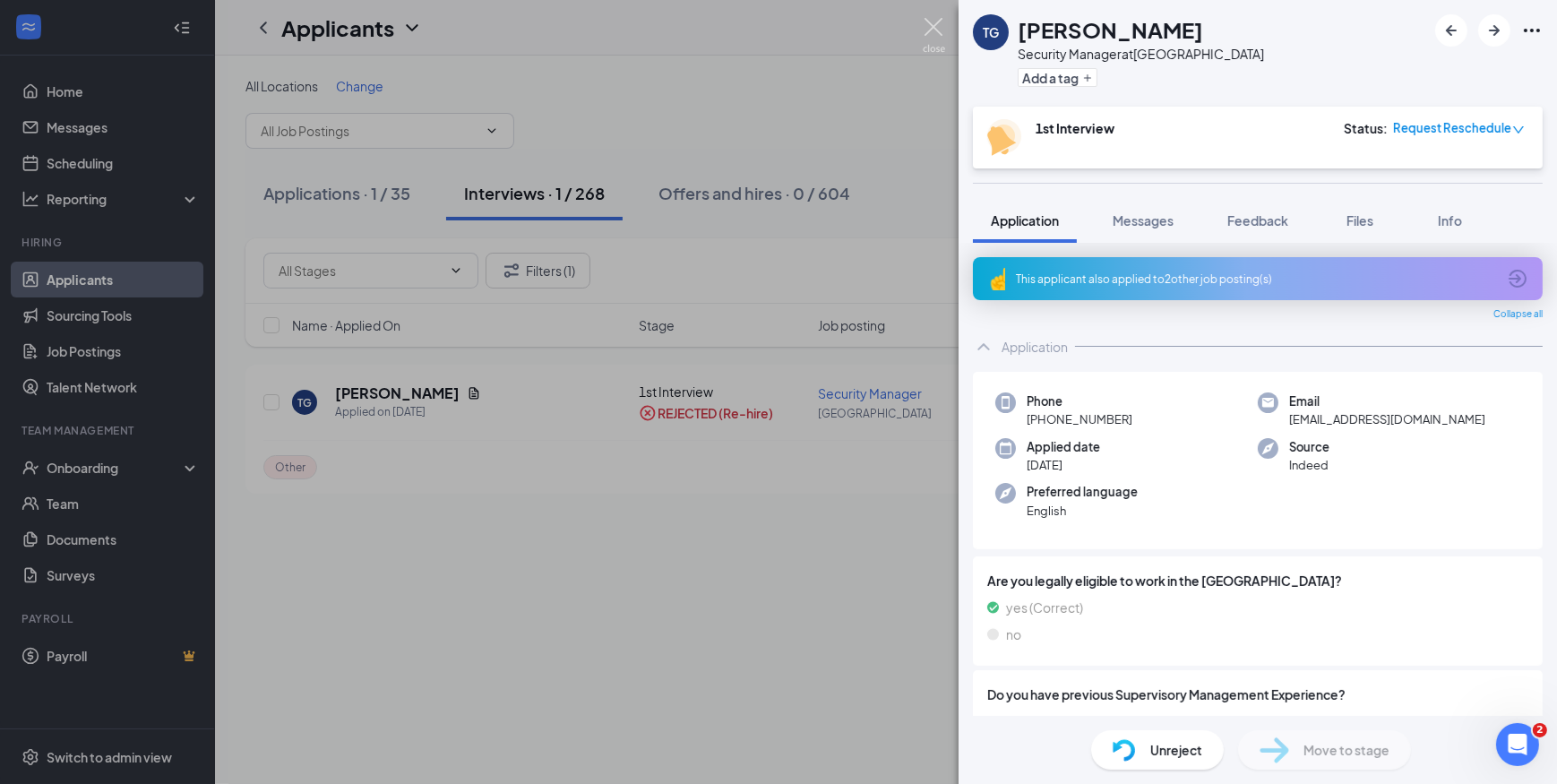
click at [941, 22] on img at bounding box center [933, 36] width 22 height 35
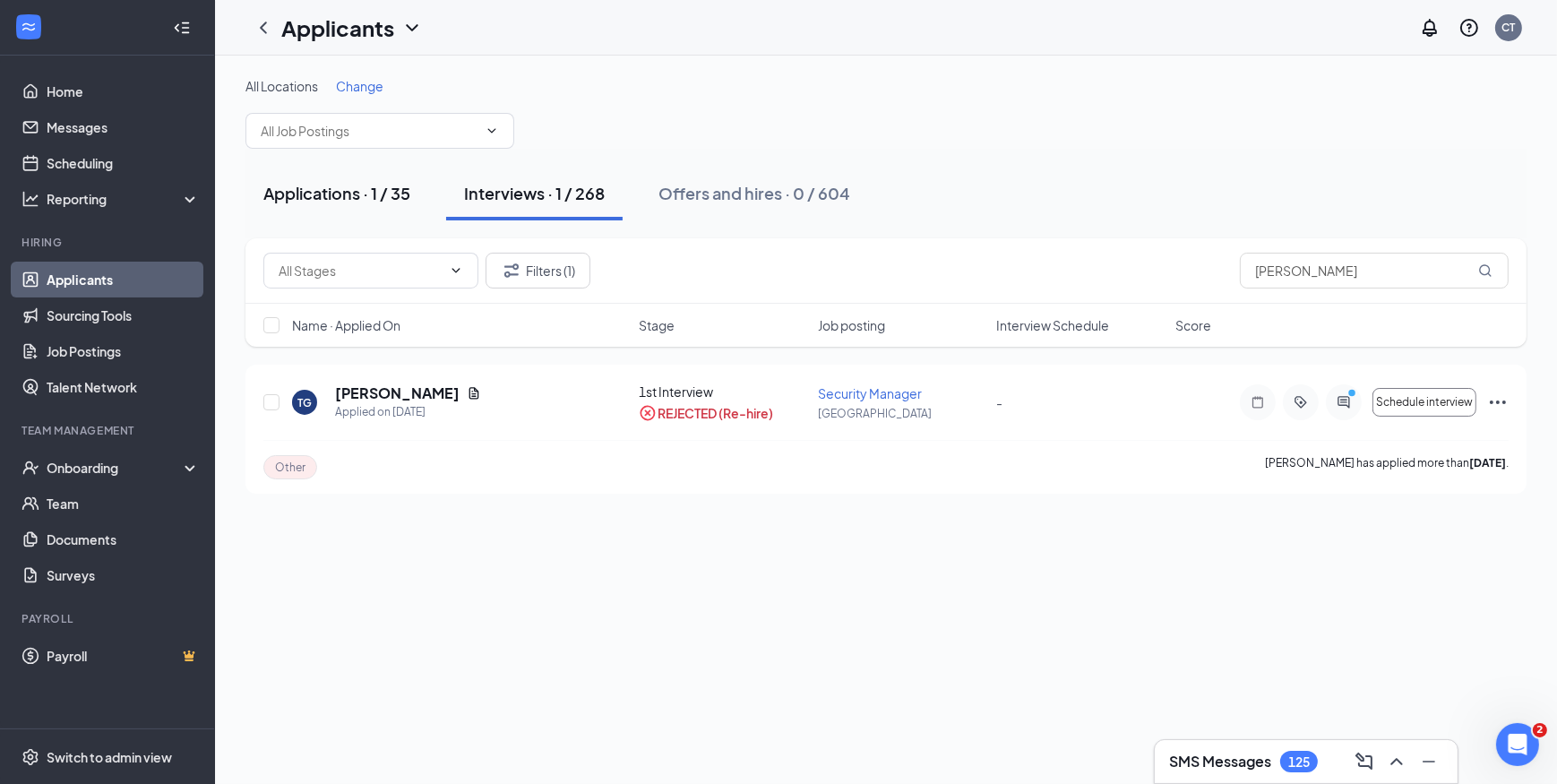
click at [363, 192] on div "Applications · 1 / 35" at bounding box center [337, 192] width 147 height 22
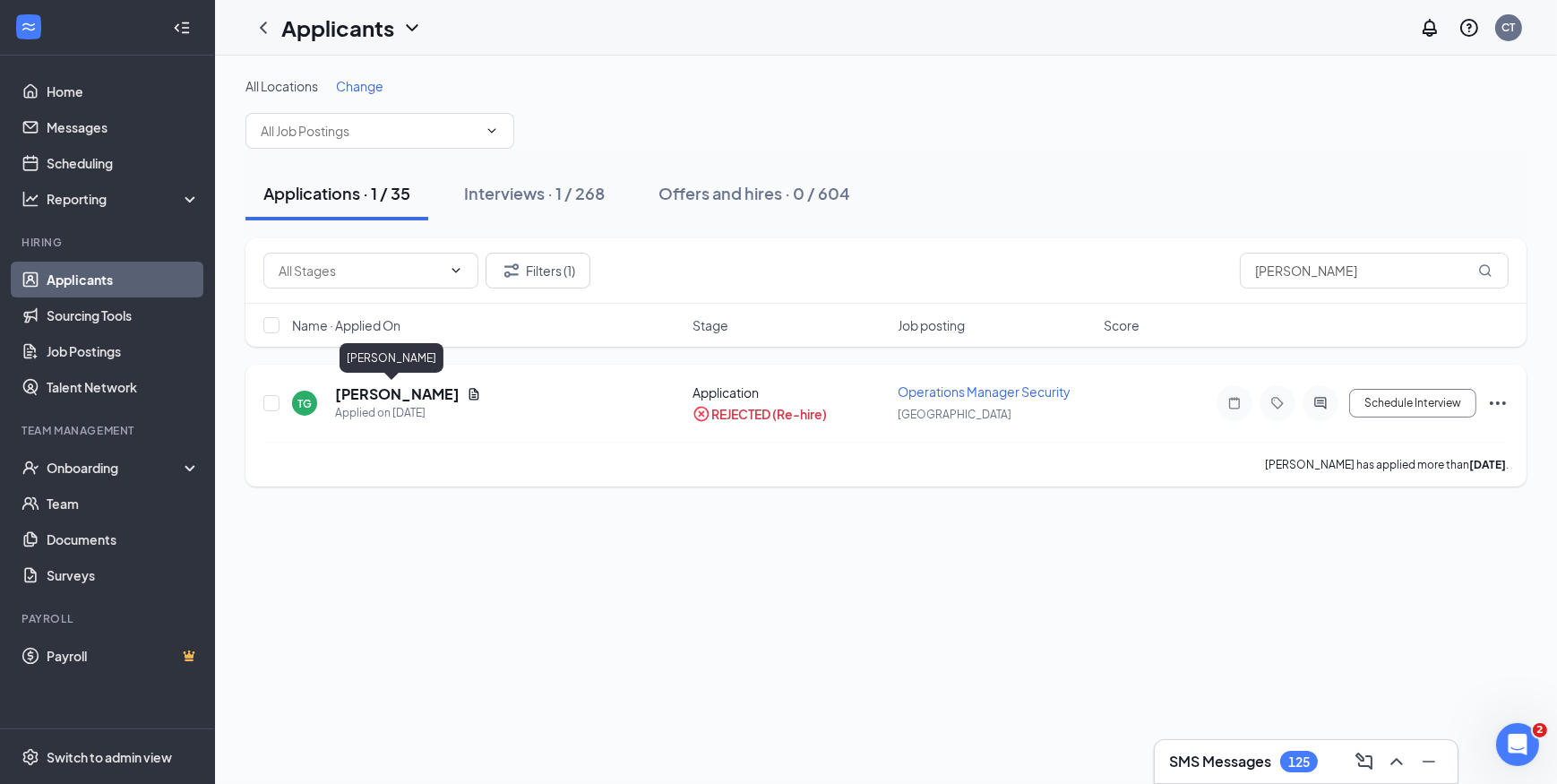
click at [370, 396] on h5 "Tracey Green" at bounding box center [397, 393] width 125 height 19
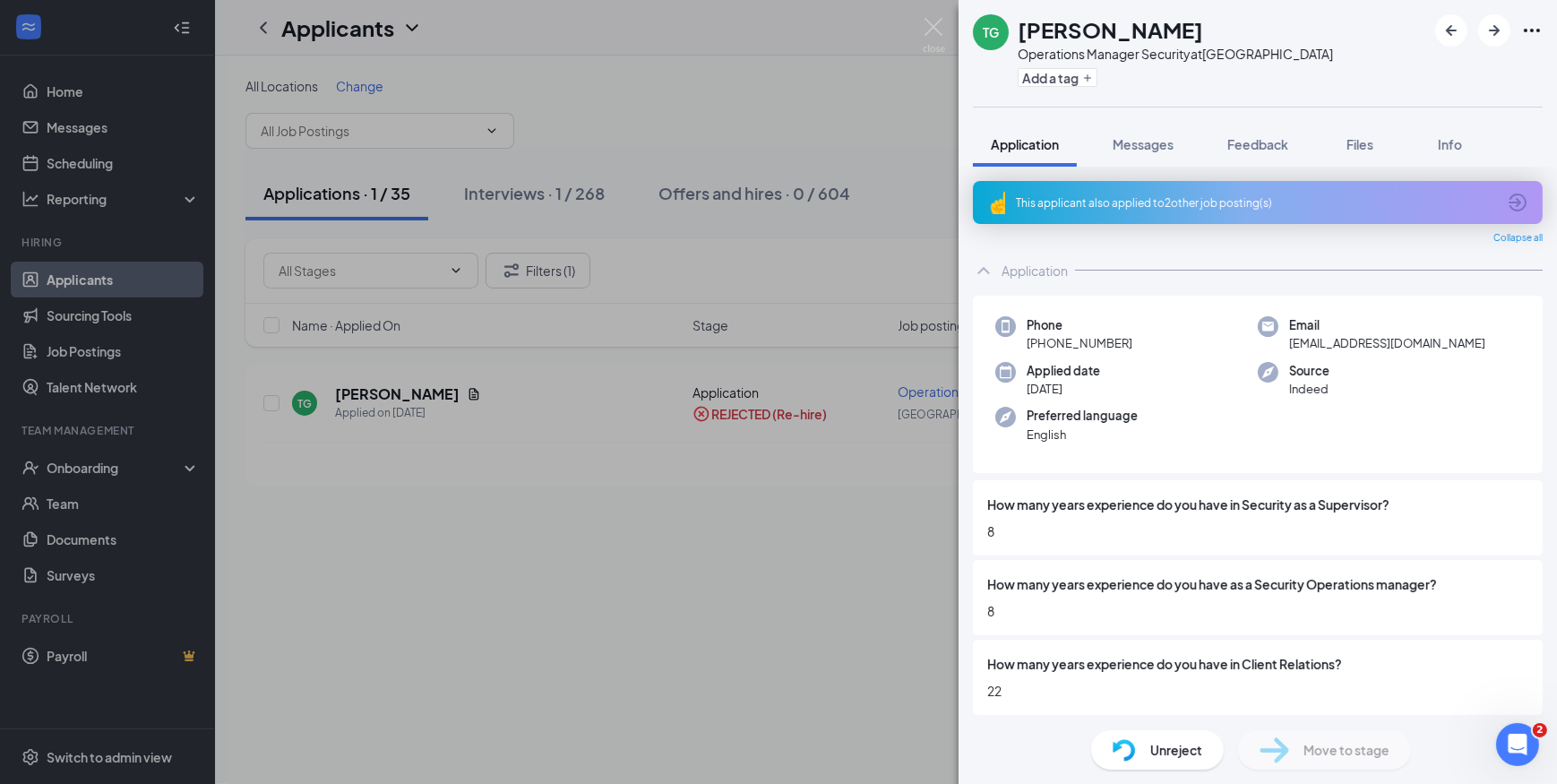
click at [1222, 192] on div "This applicant also applied to 2 other job posting(s)" at bounding box center [1257, 202] width 570 height 43
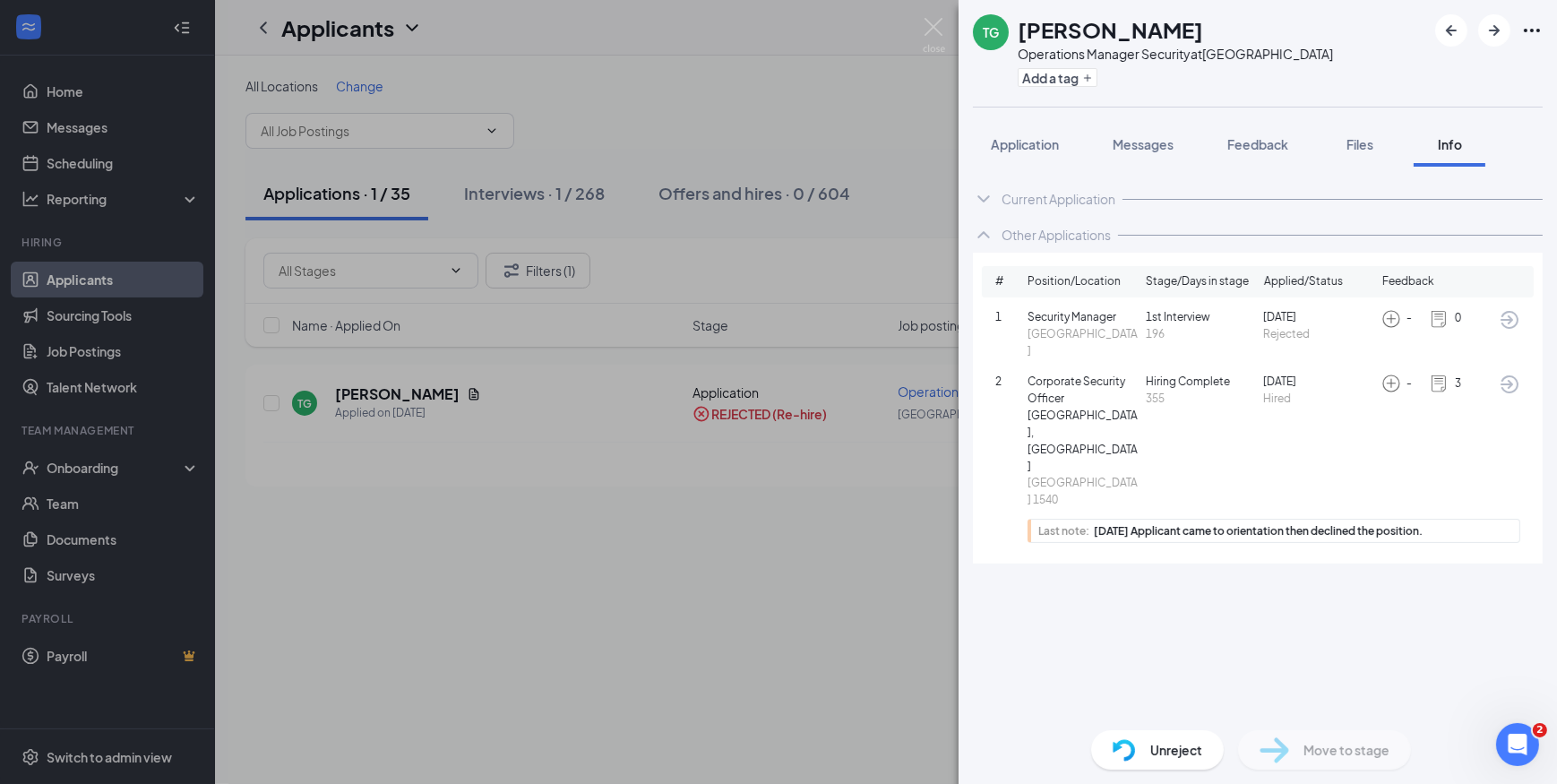
click at [1506, 375] on icon "ArrowCircle" at bounding box center [1510, 384] width 18 height 18
click at [933, 26] on img at bounding box center [933, 36] width 22 height 35
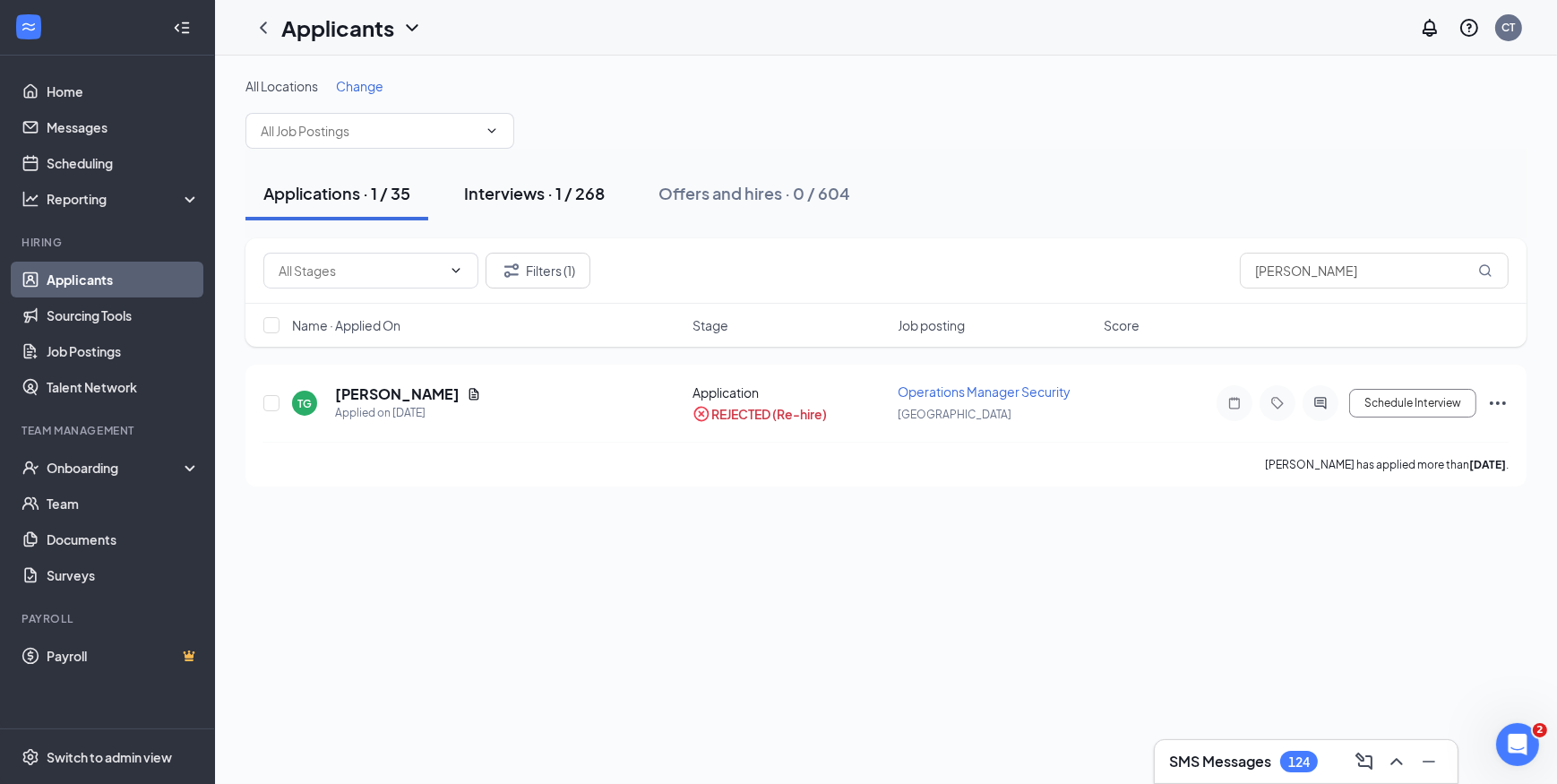
click at [545, 189] on div "Interviews · 1 / 268" at bounding box center [534, 192] width 140 height 22
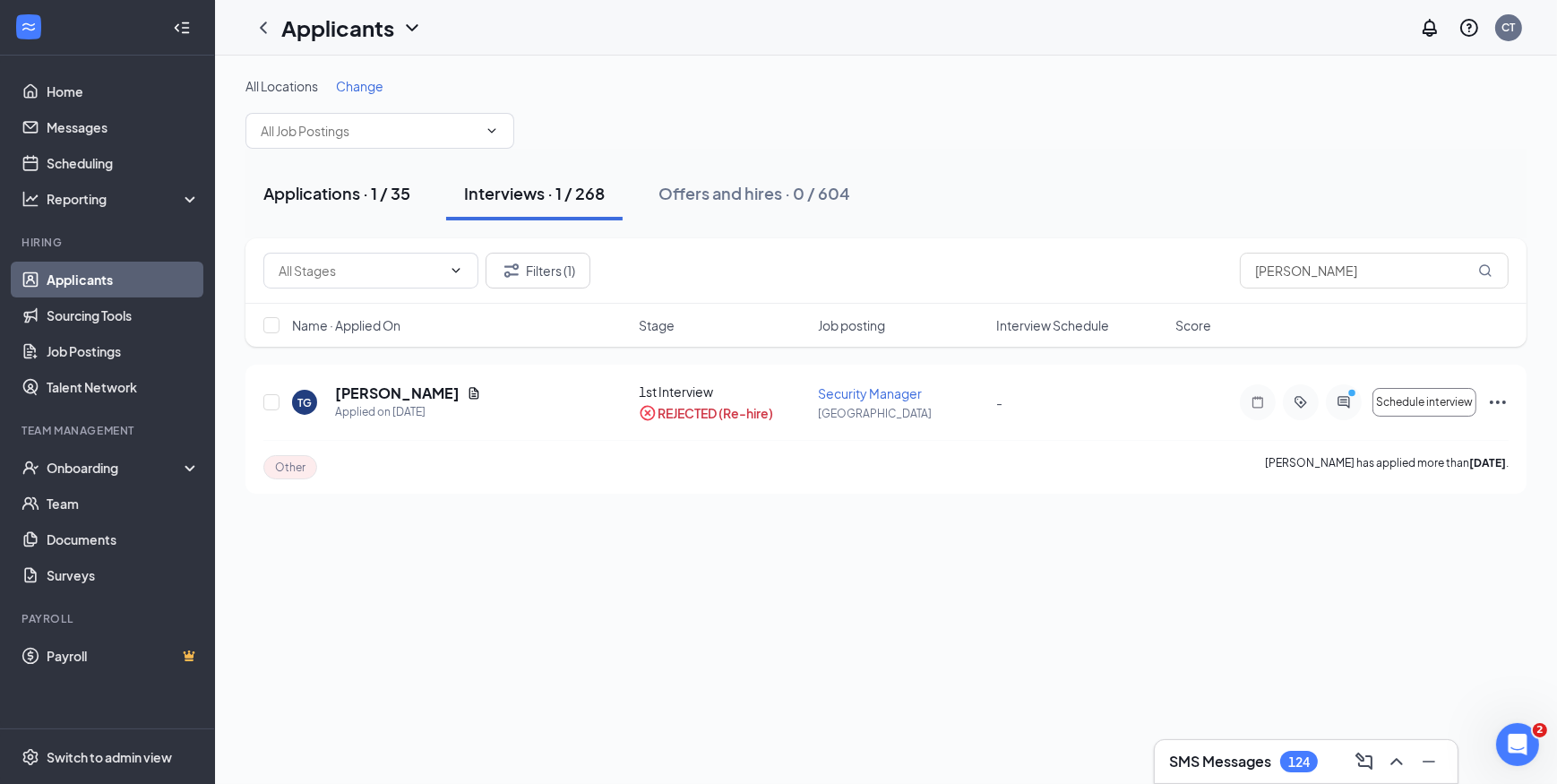
click at [343, 189] on div "Applications · 1 / 35" at bounding box center [337, 192] width 147 height 22
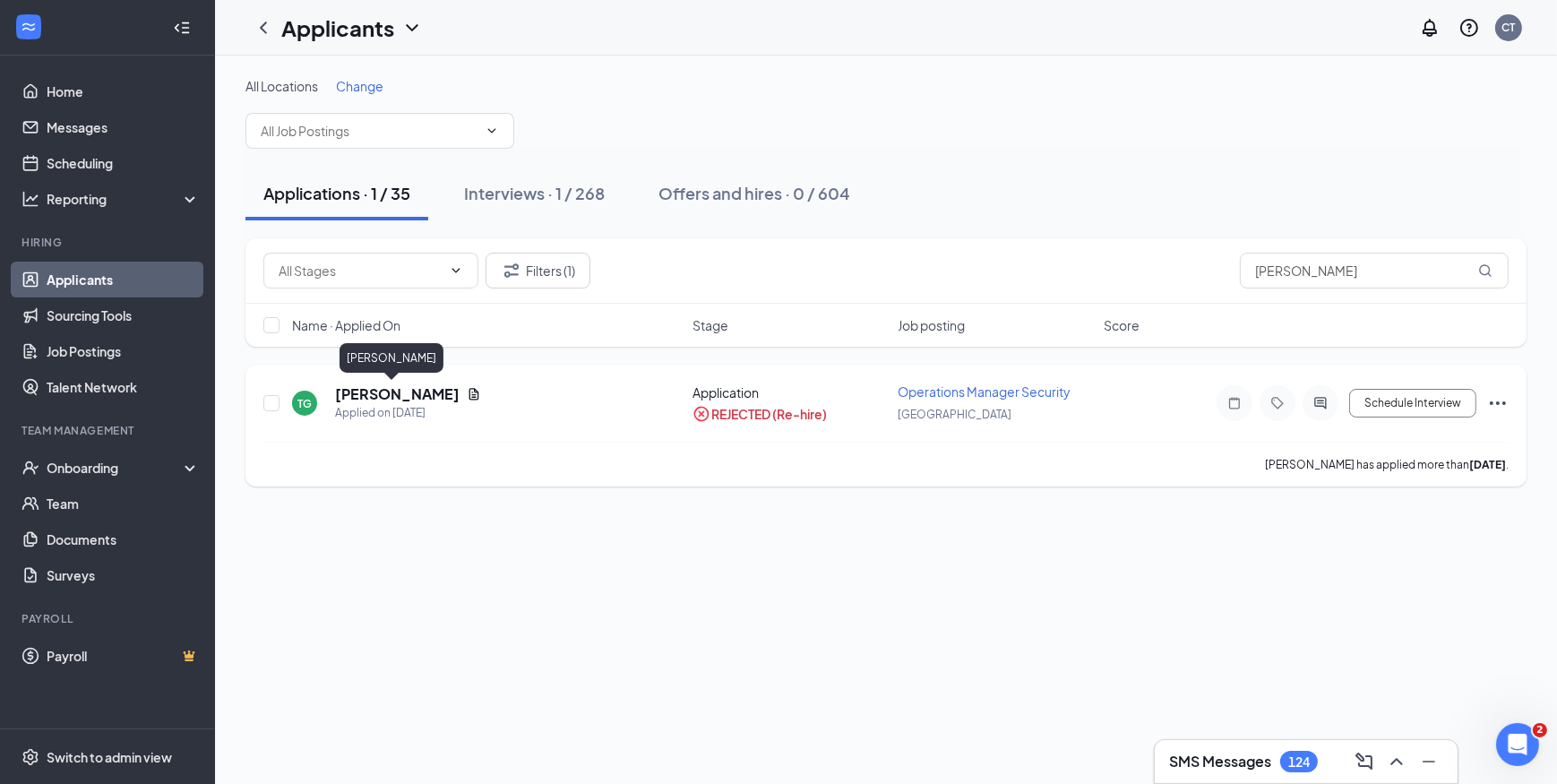
click at [355, 398] on h5 "Tracey Green" at bounding box center [397, 393] width 125 height 19
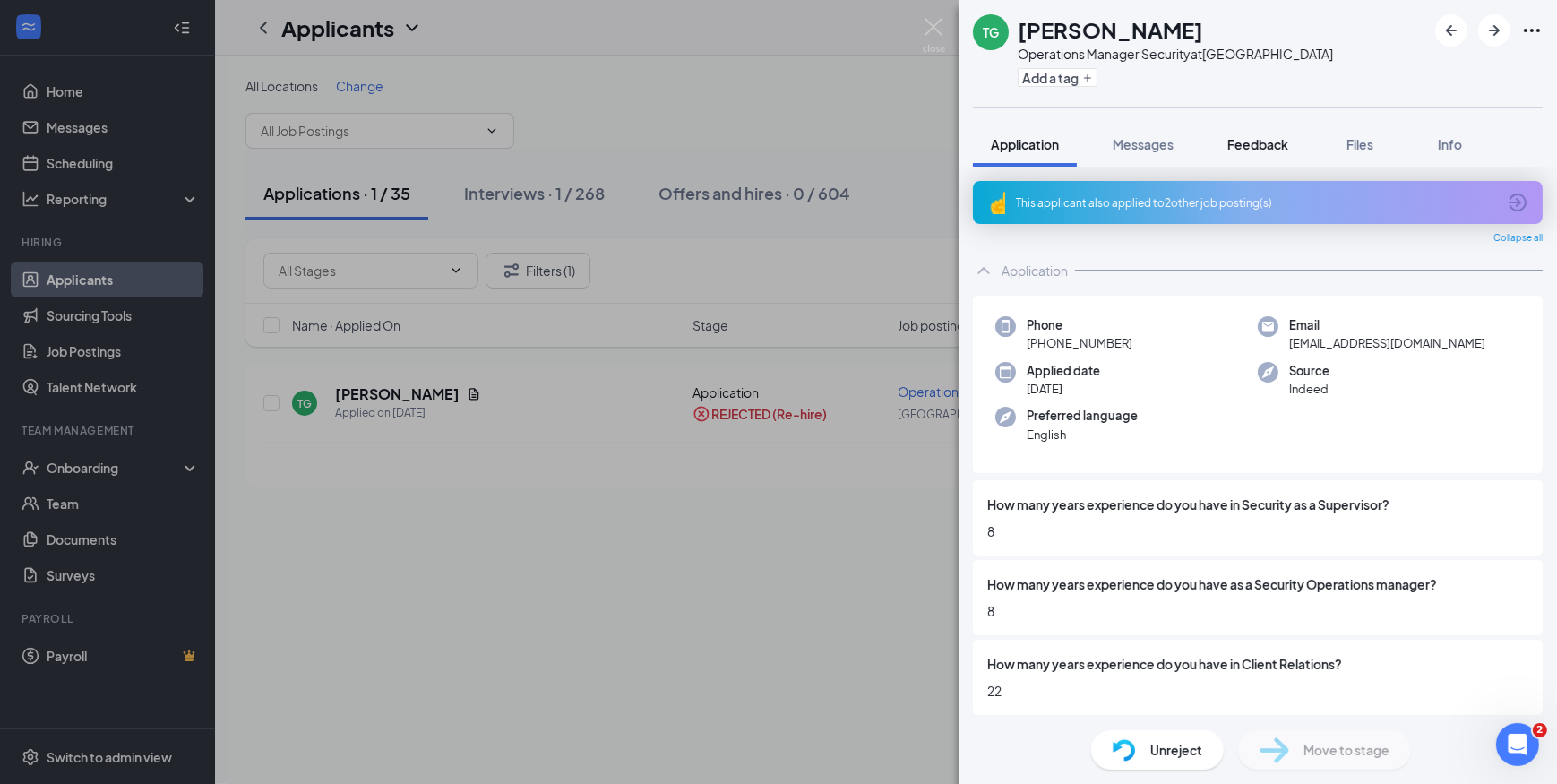
click at [1258, 139] on span "Feedback" at bounding box center [1257, 144] width 61 height 16
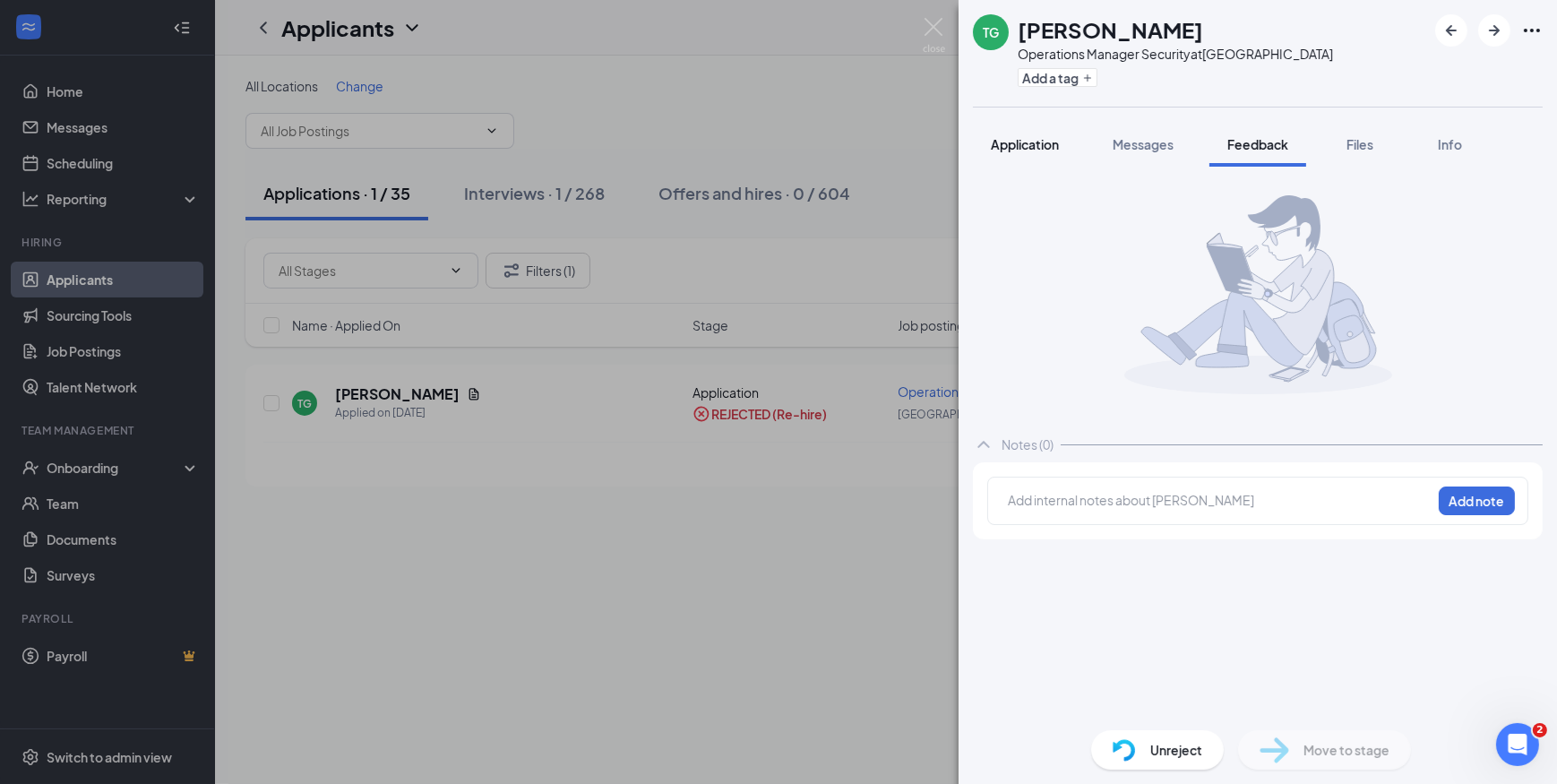
click at [1024, 137] on span "Application" at bounding box center [1025, 144] width 68 height 16
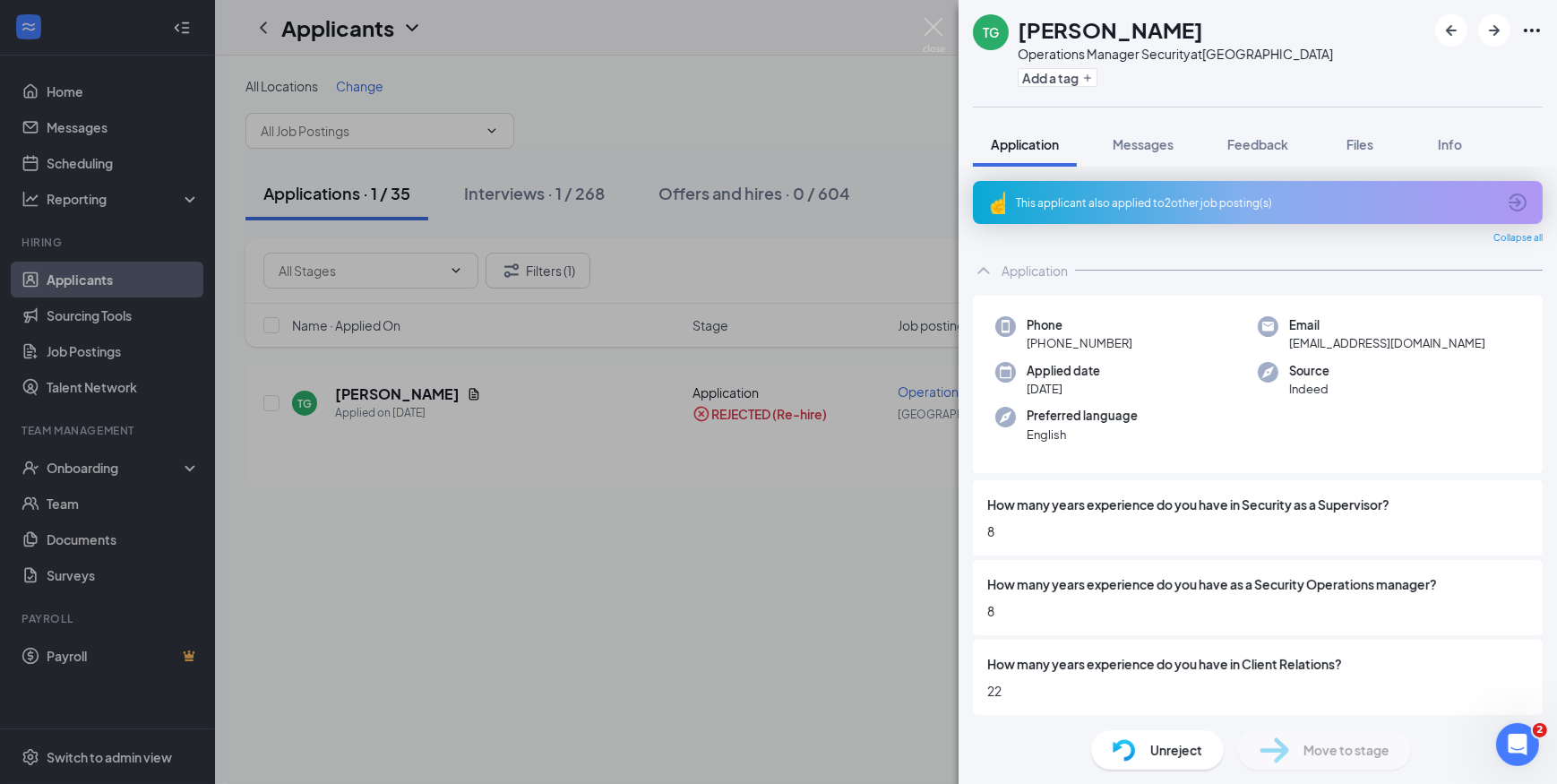
click at [1067, 693] on span "22" at bounding box center [1258, 690] width 542 height 19
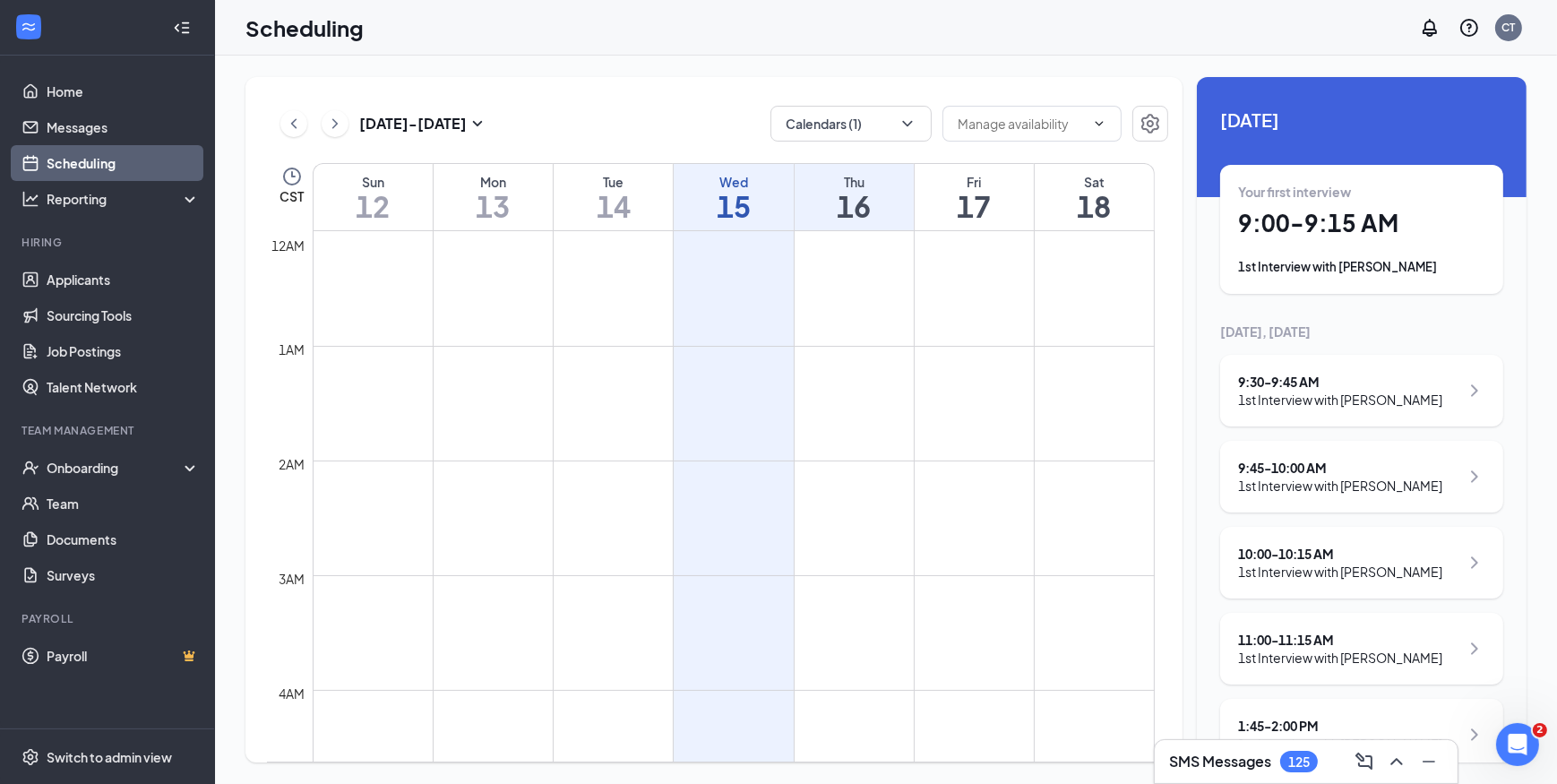
scroll to position [140, 0]
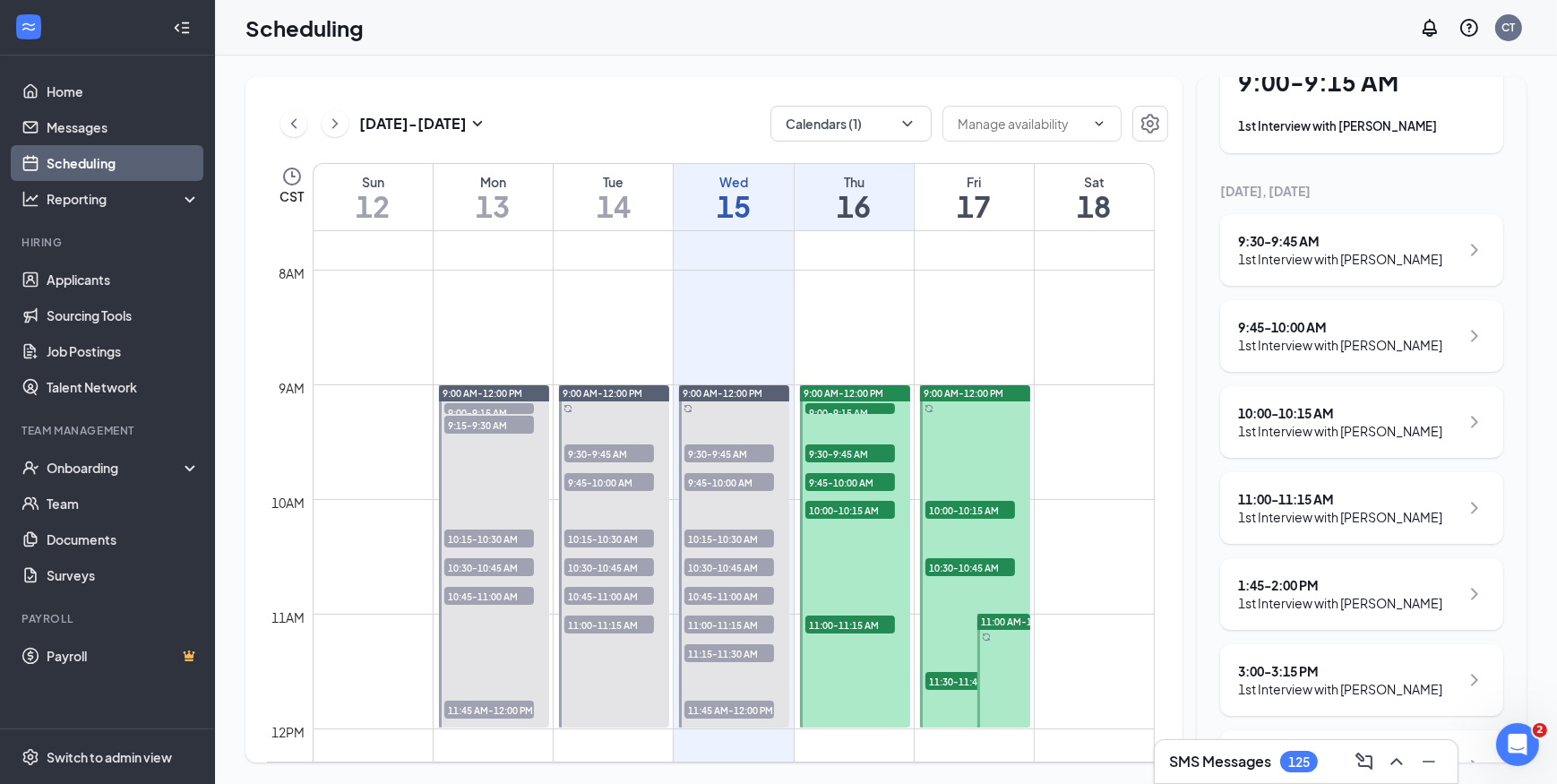
click at [841, 200] on h1 "16" at bounding box center [854, 206] width 119 height 31
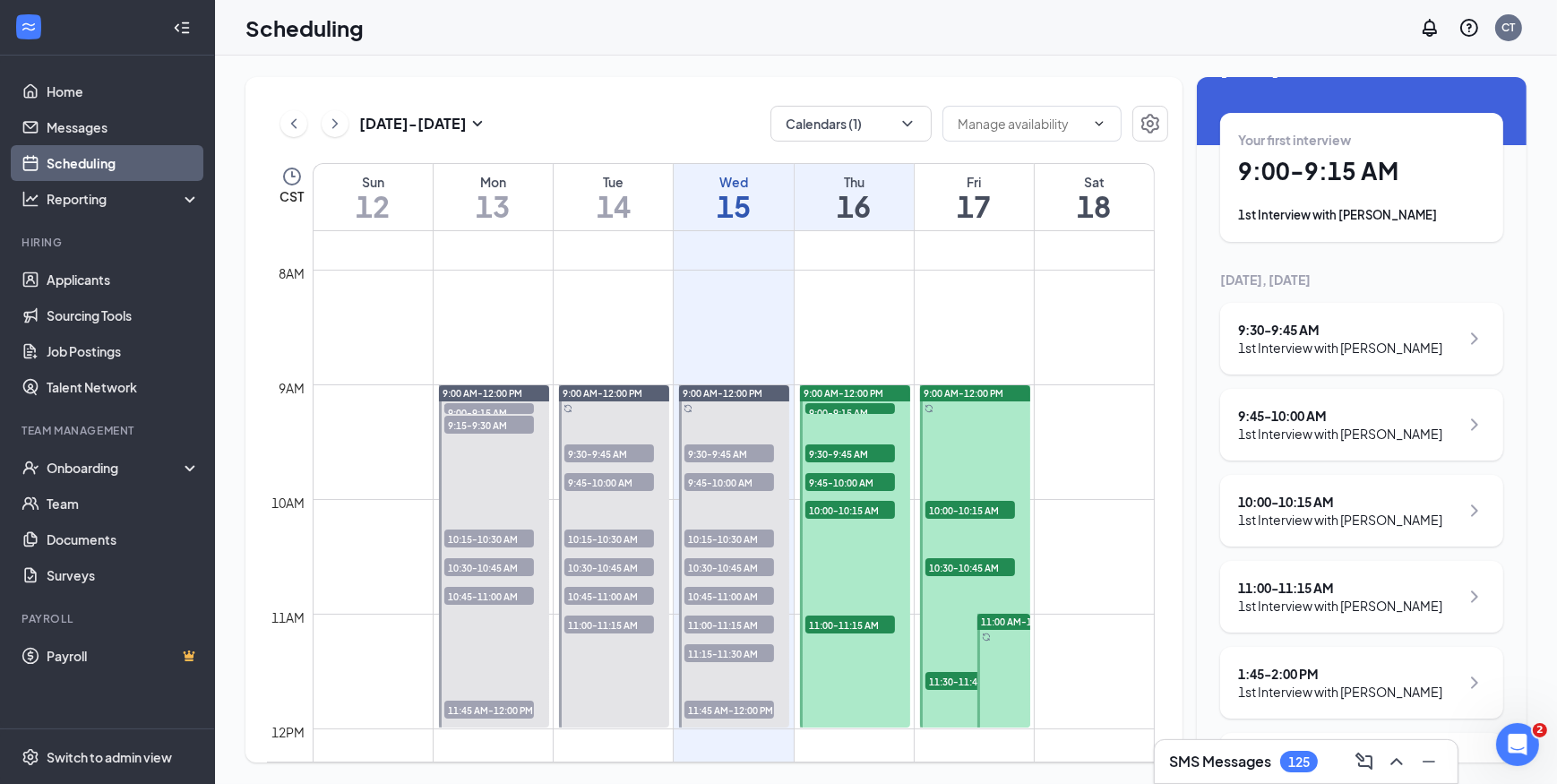
scroll to position [0, 0]
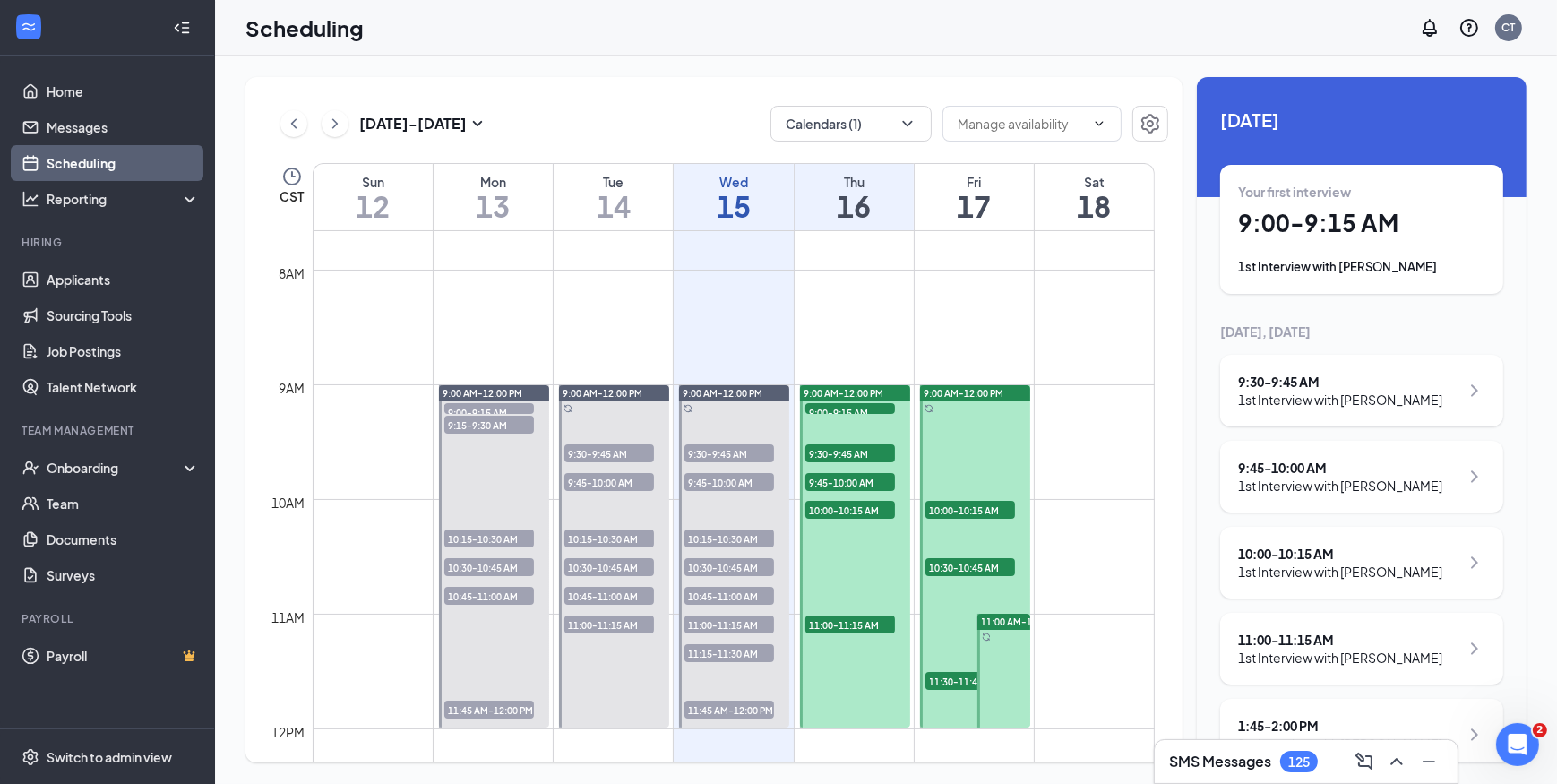
click at [961, 204] on h1 "17" at bounding box center [974, 206] width 119 height 31
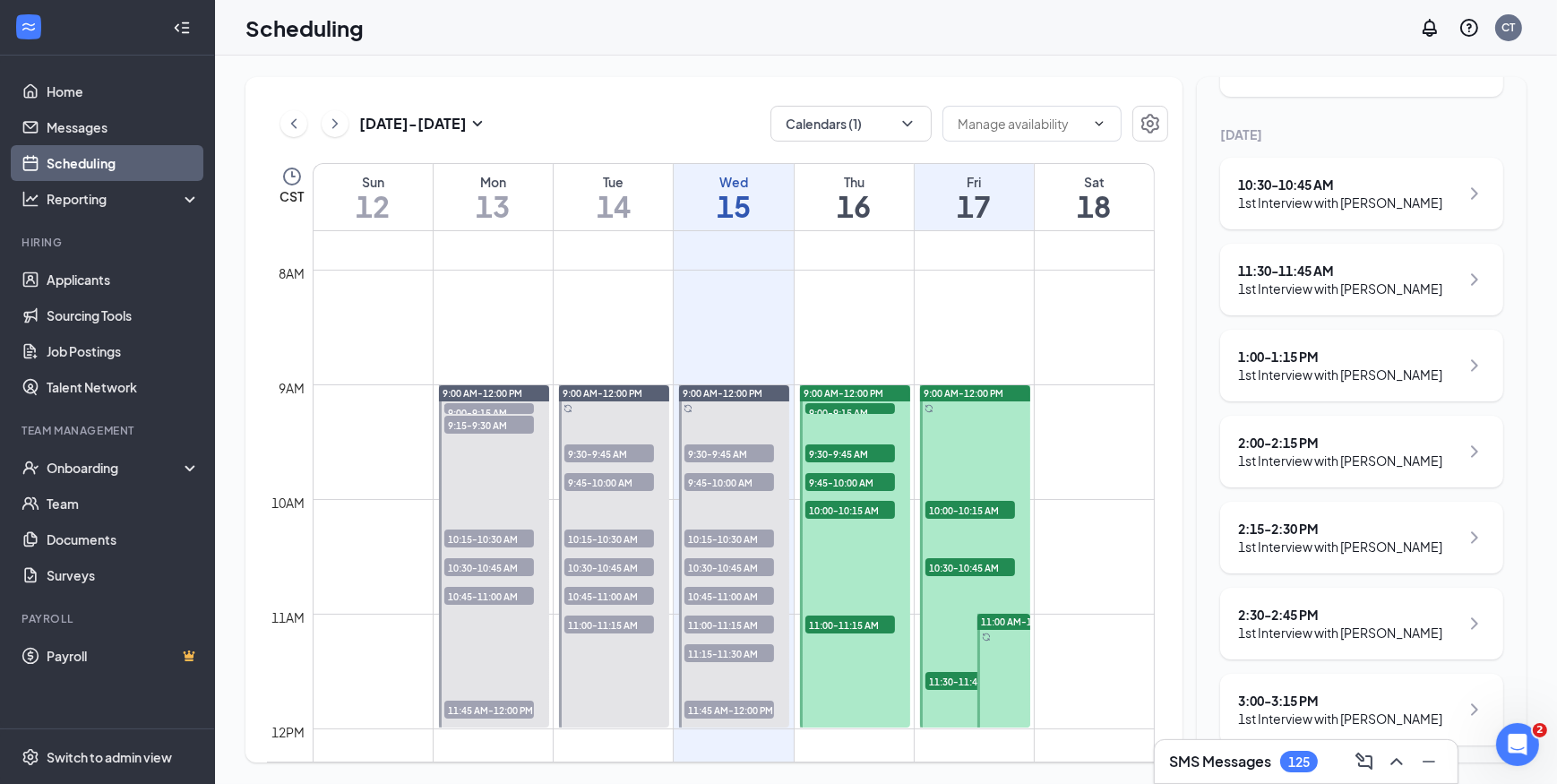
scroll to position [209, 0]
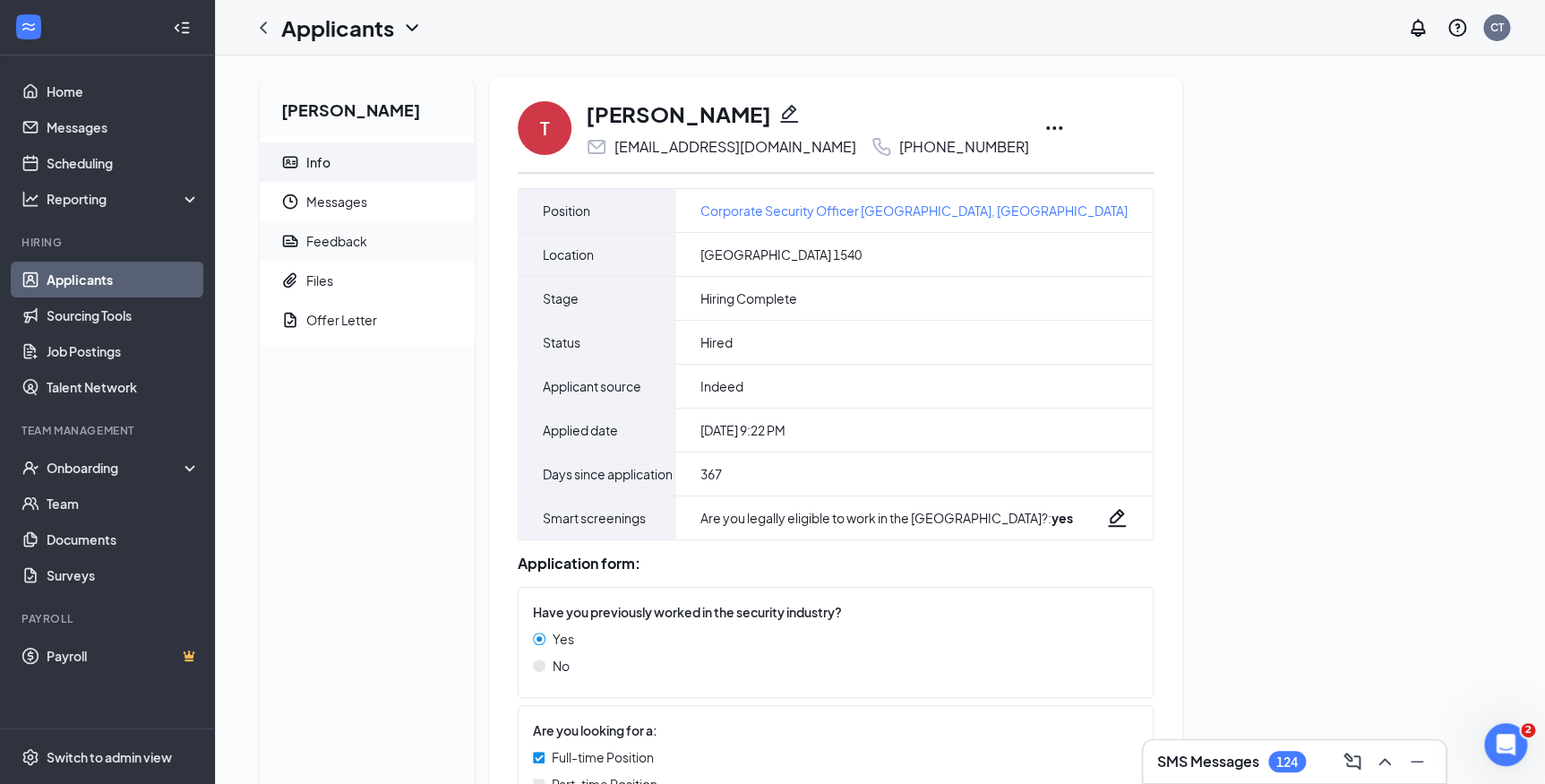
click at [354, 237] on div "Feedback" at bounding box center [336, 241] width 61 height 18
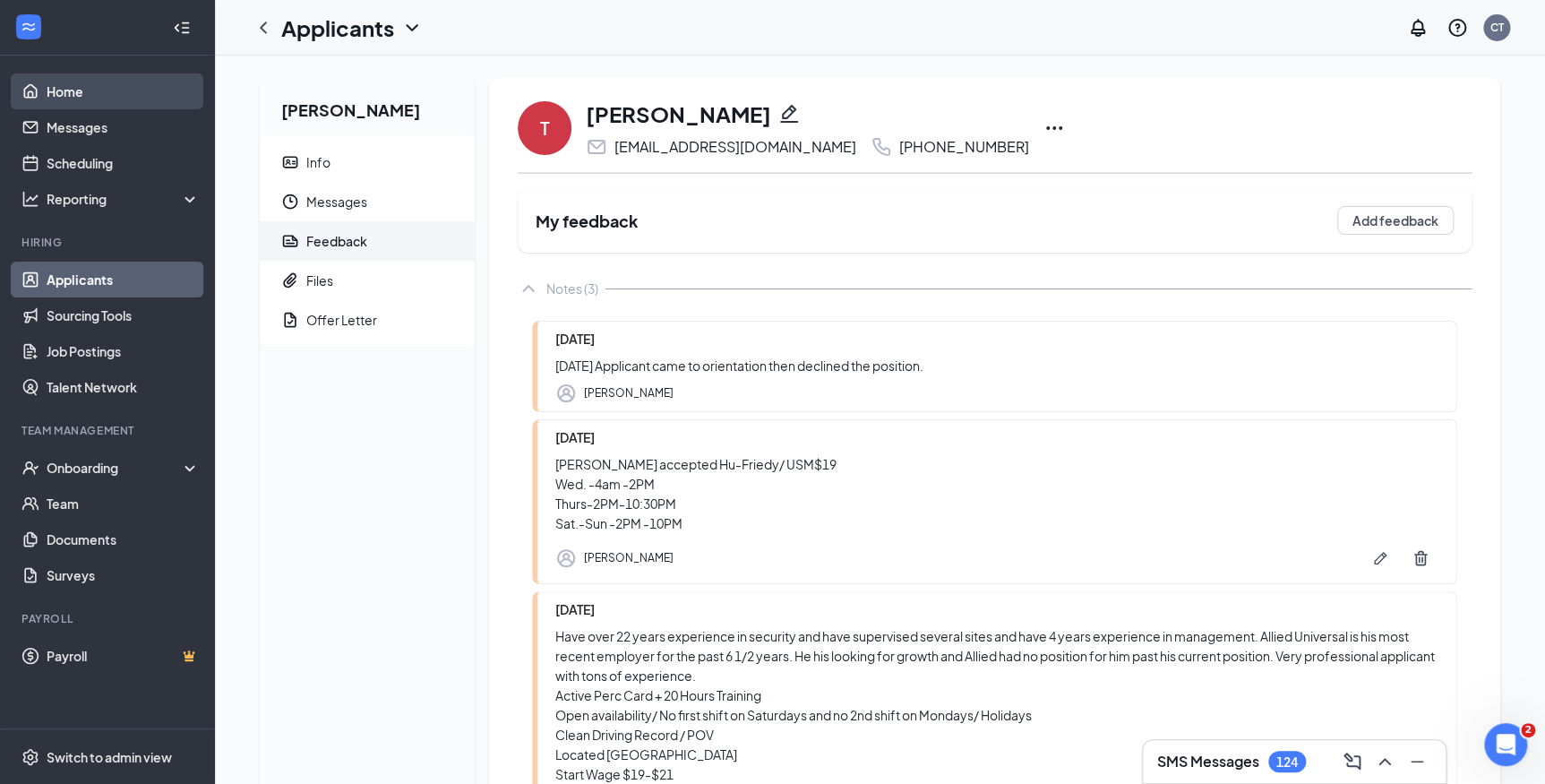
click at [78, 94] on link "Home" at bounding box center [123, 91] width 153 height 36
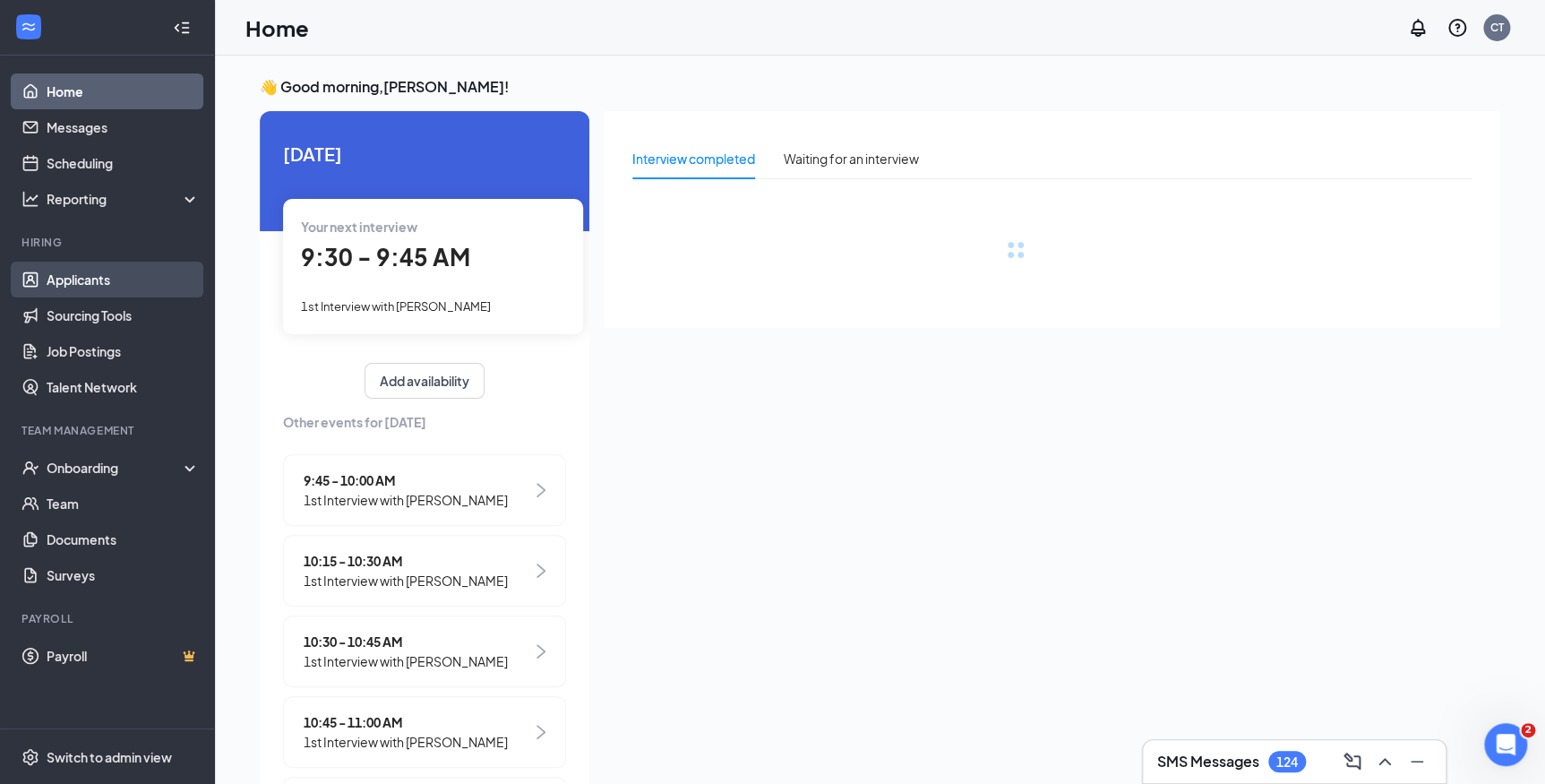
click at [55, 279] on link "Applicants" at bounding box center [123, 279] width 153 height 36
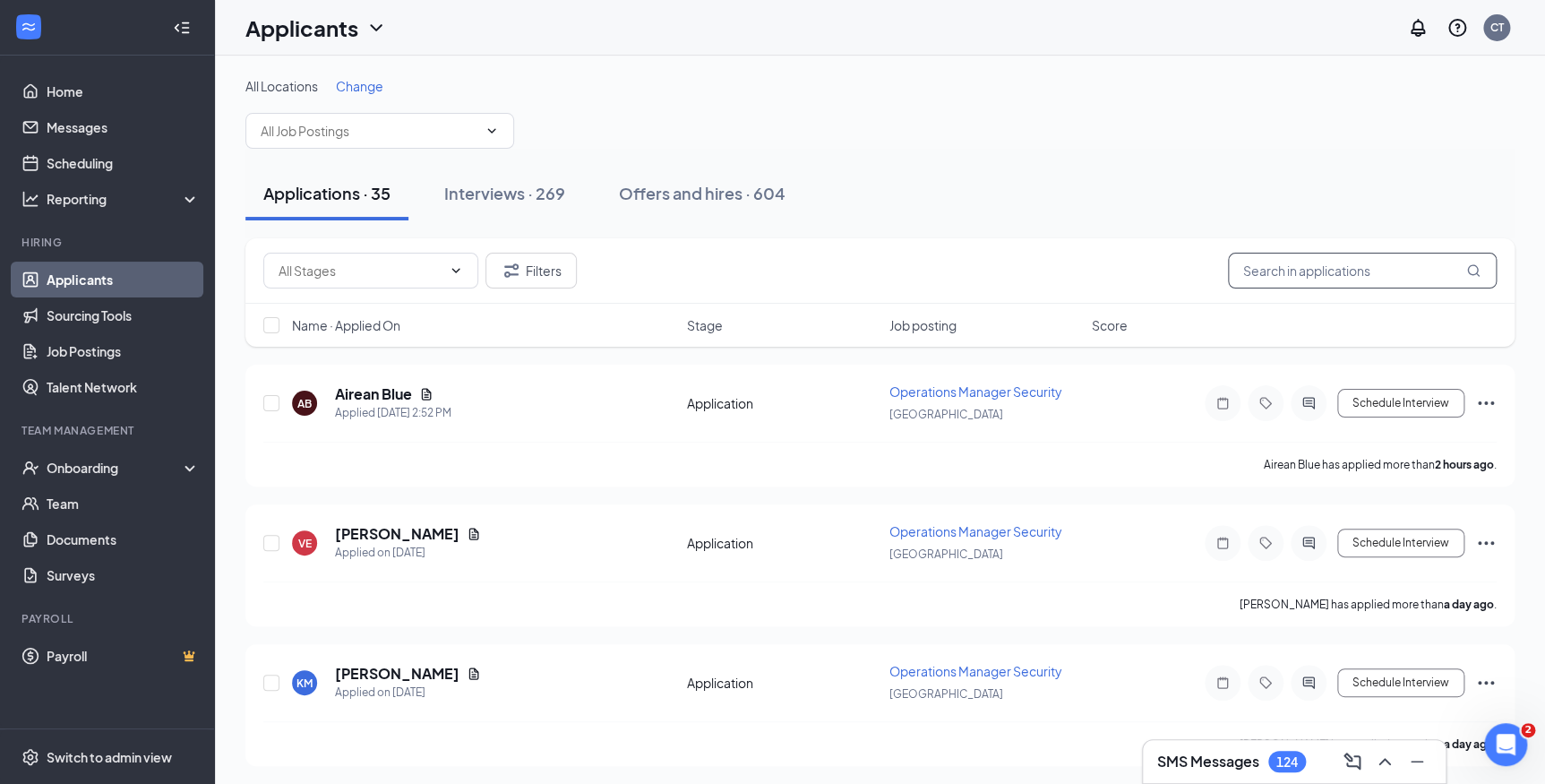
click at [1263, 269] on input "text" at bounding box center [1362, 270] width 269 height 36
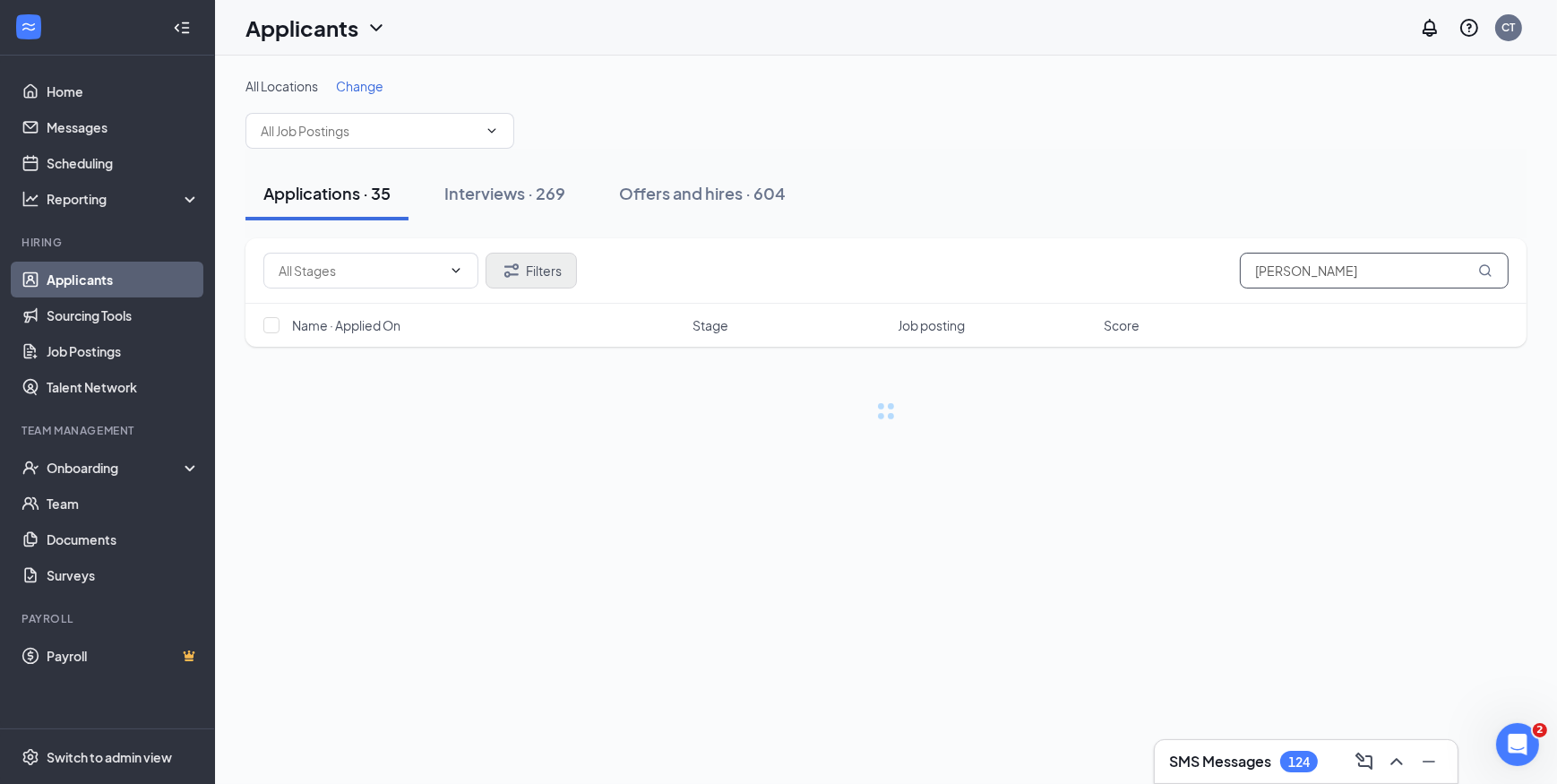
type input "vicki"
click at [549, 277] on button "Filters" at bounding box center [531, 270] width 92 height 36
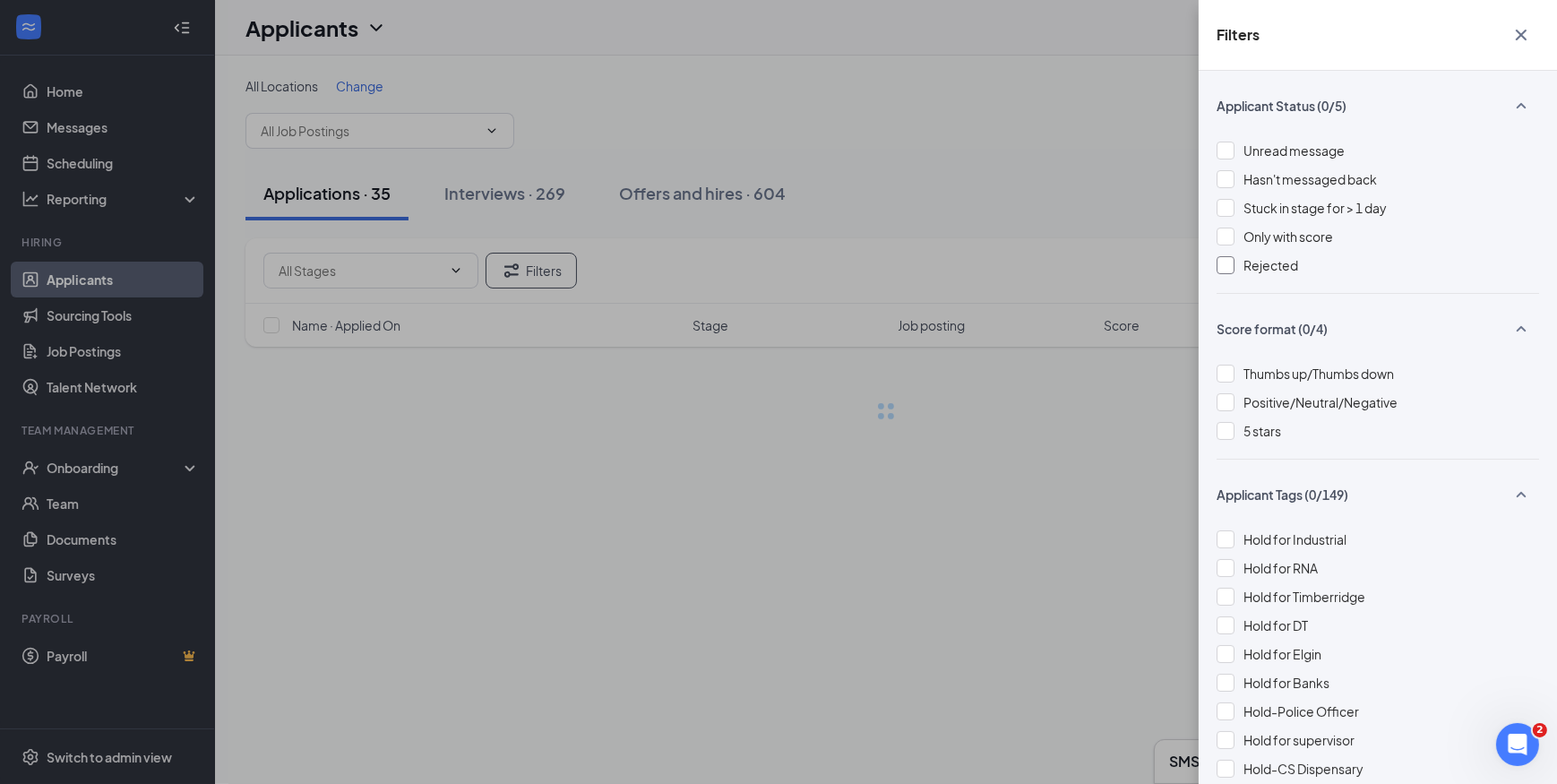
click at [1224, 262] on div at bounding box center [1225, 265] width 18 height 18
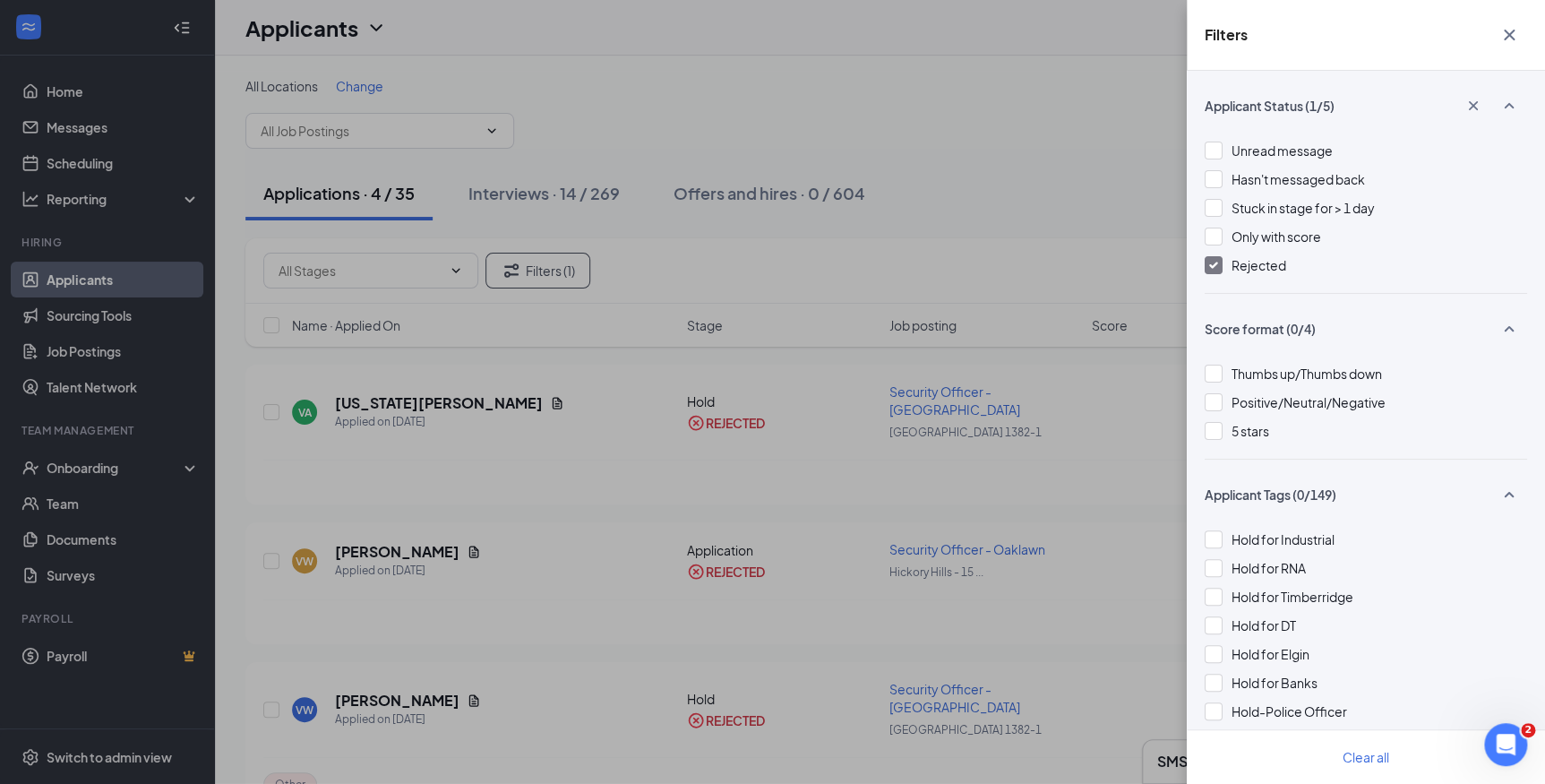
click at [1042, 141] on div "Filters Applicant Status (1/5) Unread message Hasn't messaged back Stuck in sta…" at bounding box center [772, 392] width 1545 height 784
click at [529, 196] on div "Filters Applicant Status (1/5) Unread message Hasn't messaged back Stuck in sta…" at bounding box center [772, 392] width 1545 height 784
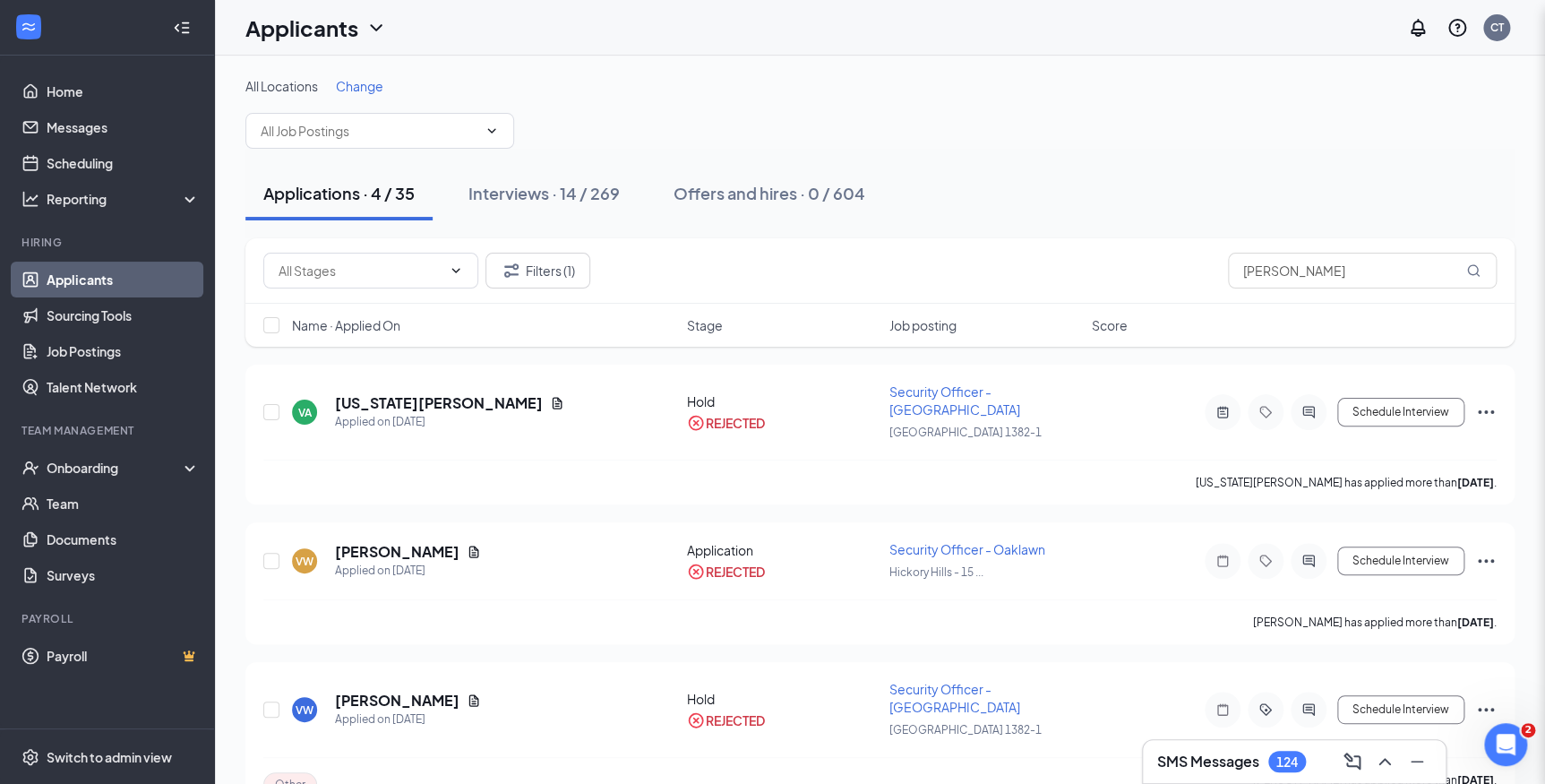
click at [529, 196] on div "Filters Applicant Status (1/5) Unread message Hasn't messaged back Stuck in sta…" at bounding box center [772, 392] width 1545 height 784
click at [529, 196] on div "Interviews · 14 / 269" at bounding box center [544, 192] width 152 height 22
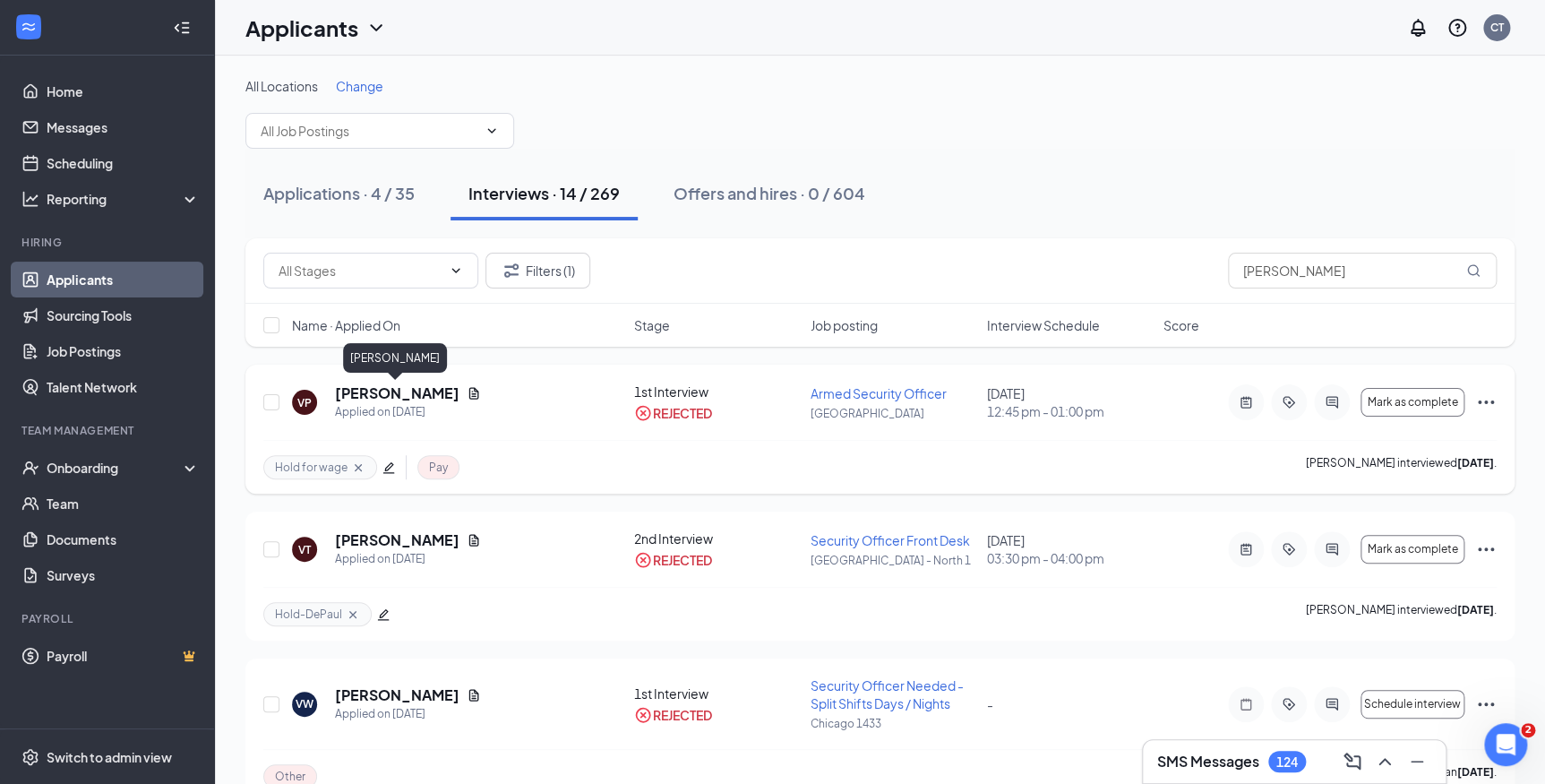
click at [393, 396] on h5 "Vickie Patterson" at bounding box center [397, 393] width 125 height 19
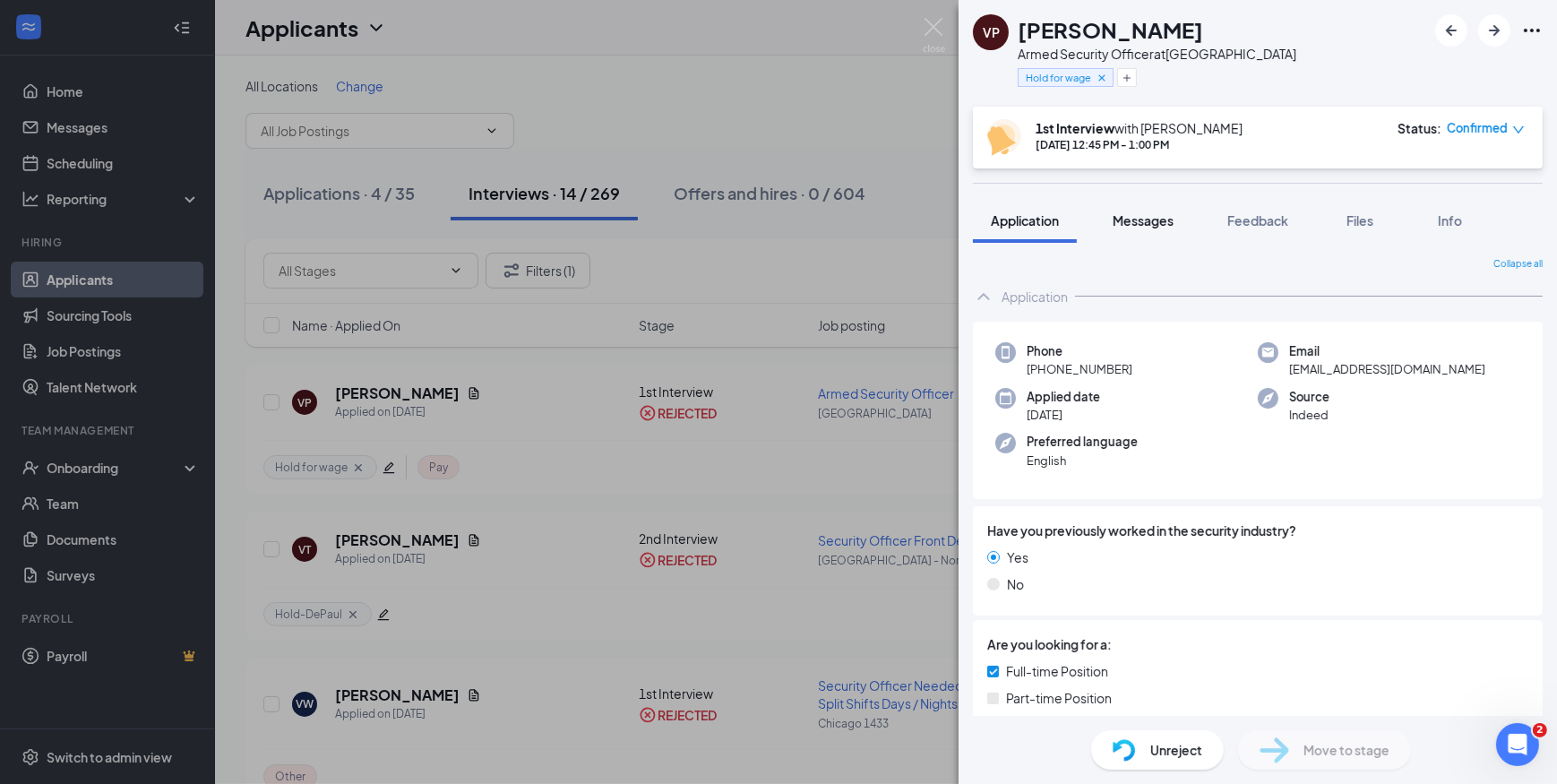
click at [1155, 227] on div "Messages" at bounding box center [1143, 220] width 61 height 18
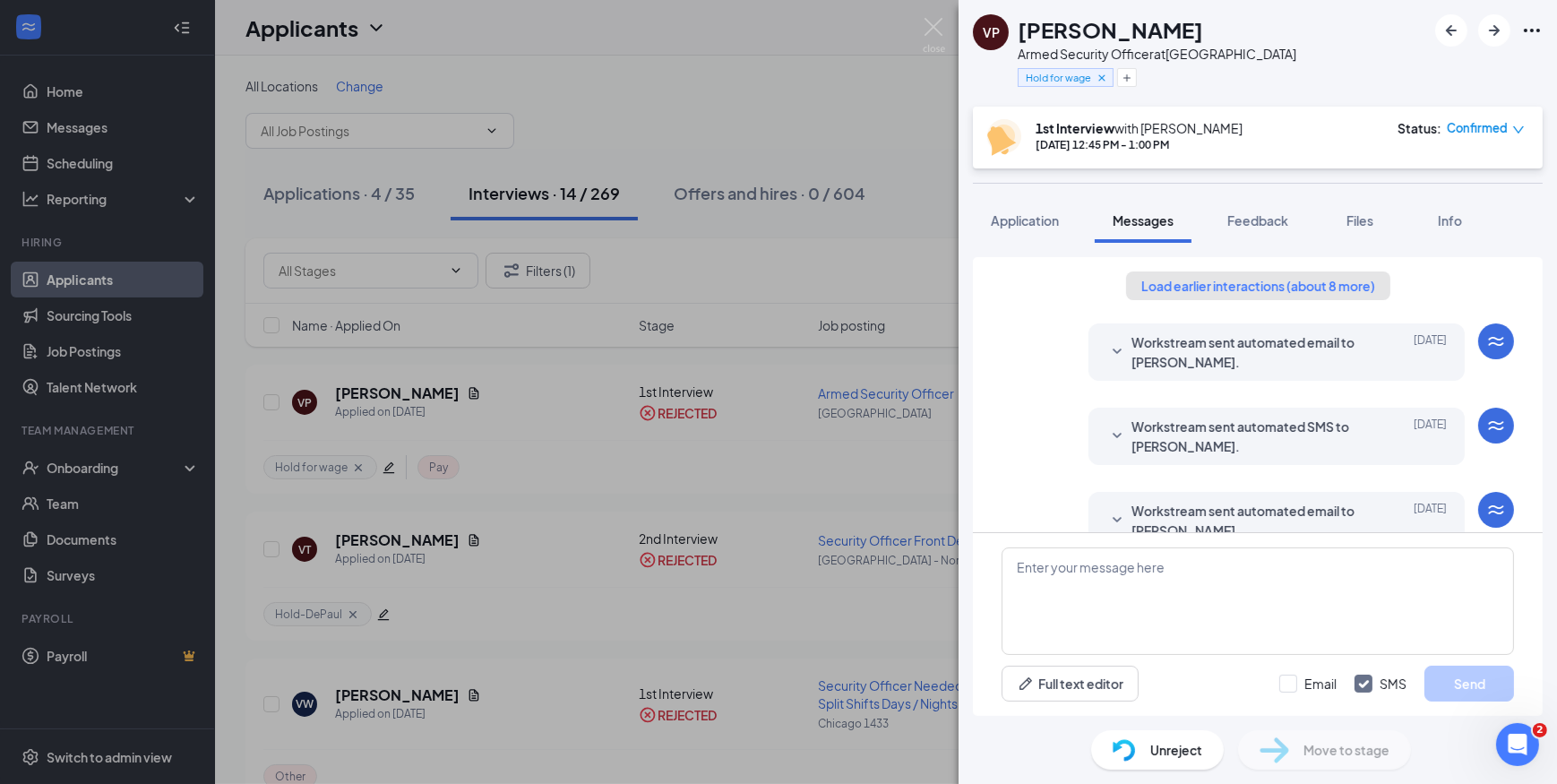
click at [1211, 275] on button "Load earlier interactions (about 8 more)" at bounding box center [1258, 286] width 264 height 29
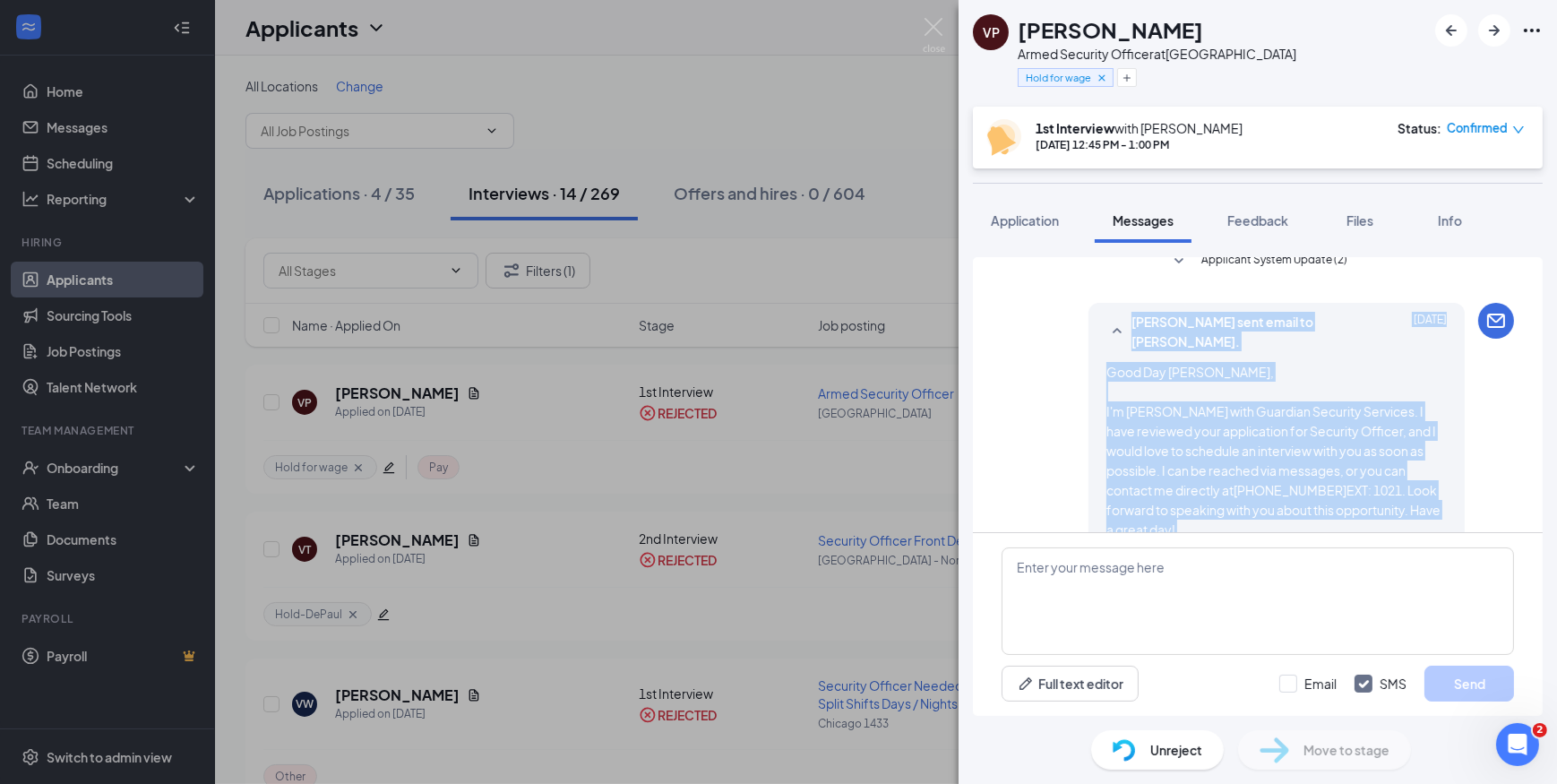
scroll to position [6, 0]
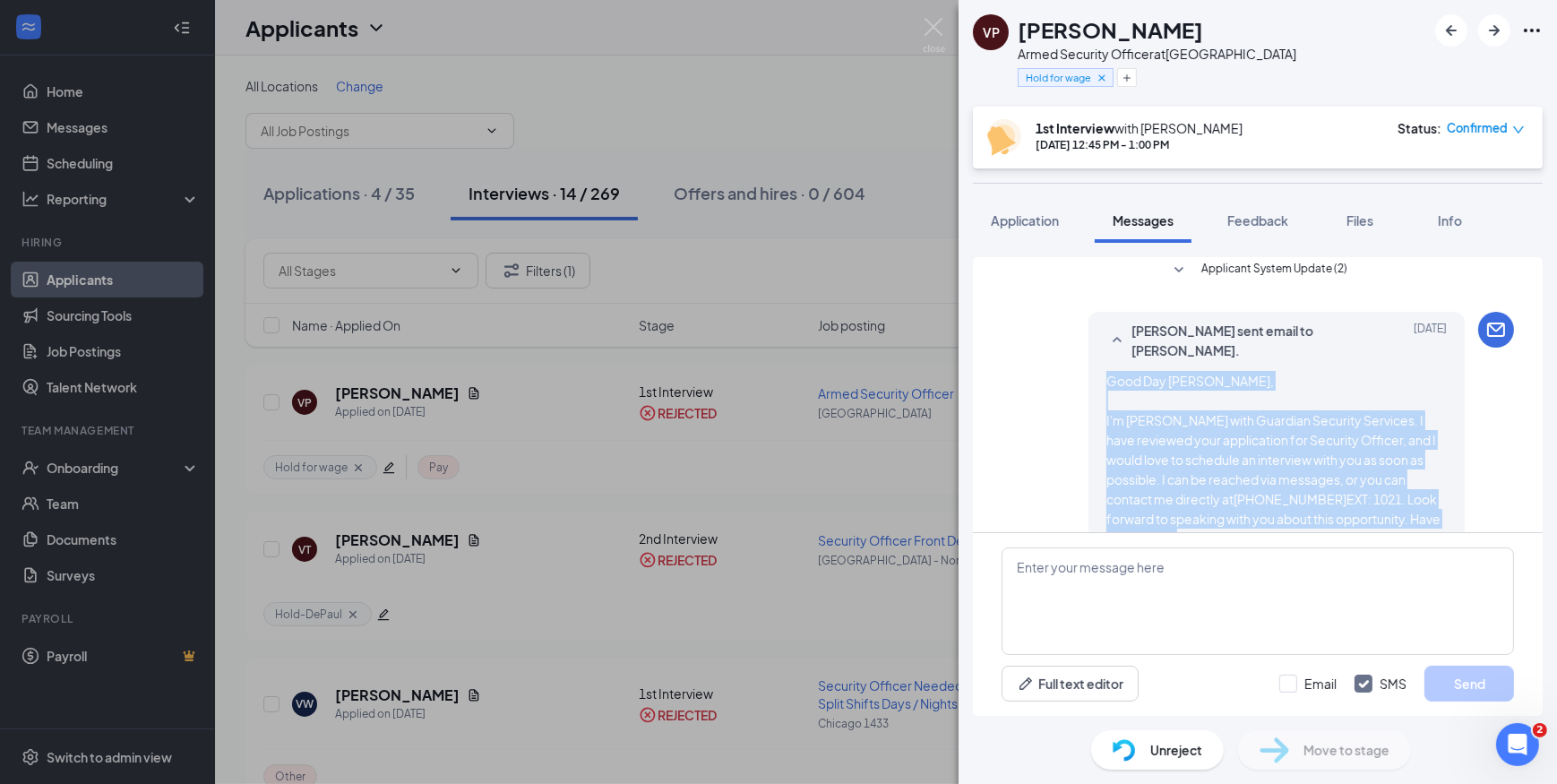
drag, startPoint x: 1086, startPoint y: 444, endPoint x: 1106, endPoint y: 369, distance: 77.6
click at [1090, 376] on div "Candace Williams sent email to Vickie Patterson. Sep 25 Good Day Vickie, I'm Ca…" at bounding box center [1277, 463] width 376 height 305
copy span "Good Day Vickie, I'm Candace with Guardian Security Services. I have reviewed y…"
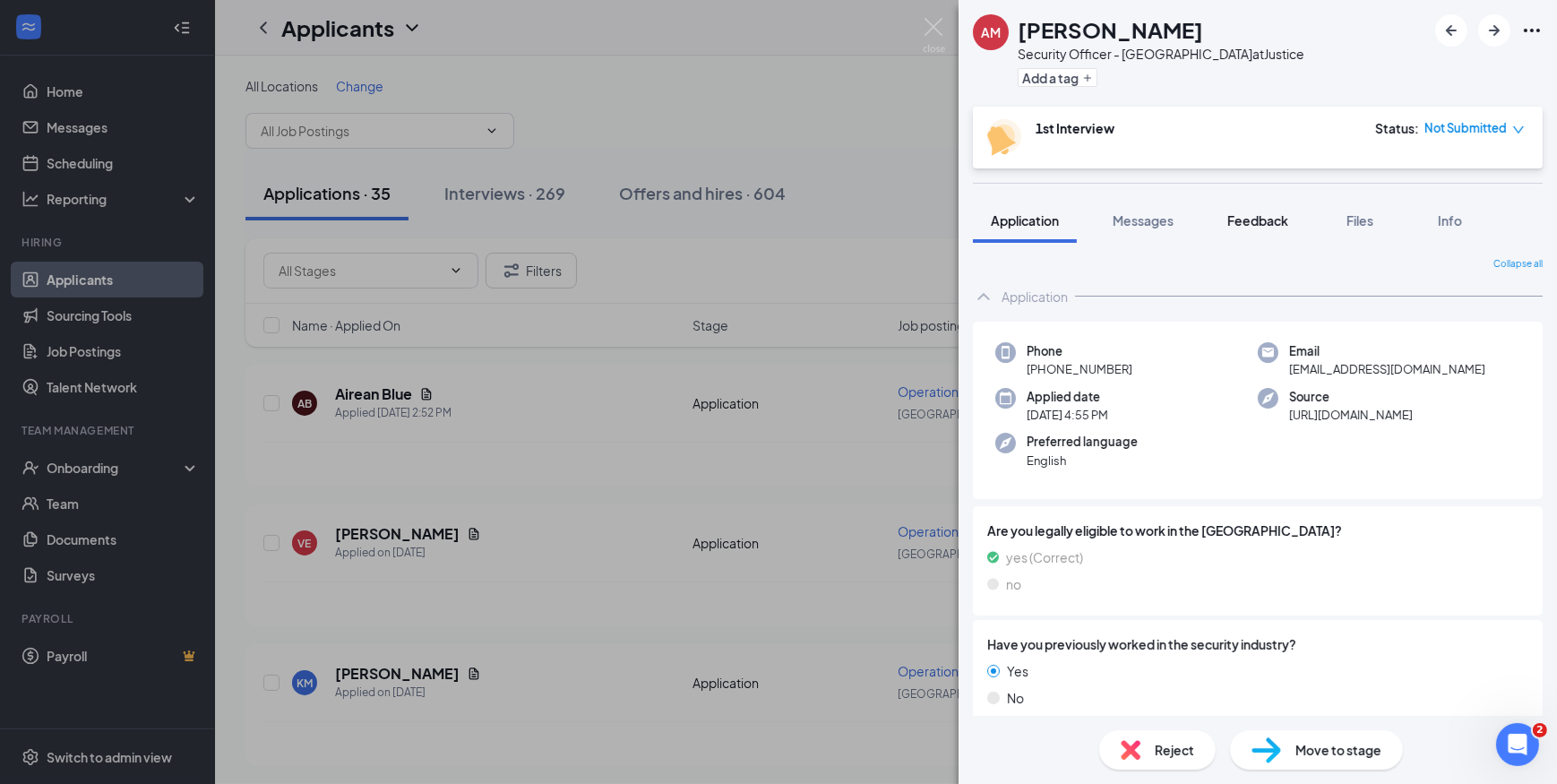
click at [1259, 223] on span "Feedback" at bounding box center [1257, 220] width 61 height 16
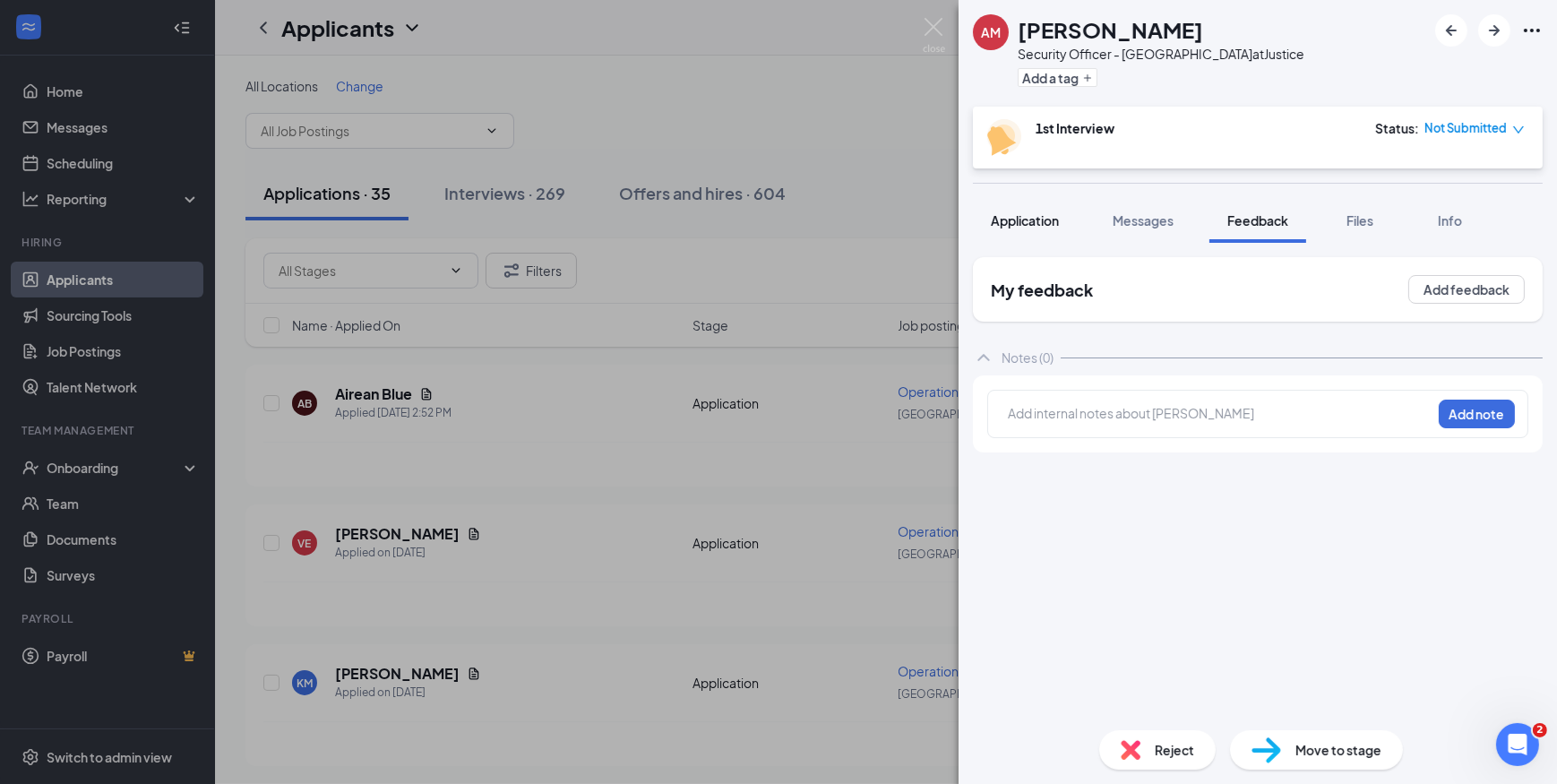
click at [1041, 214] on span "Application" at bounding box center [1025, 220] width 68 height 16
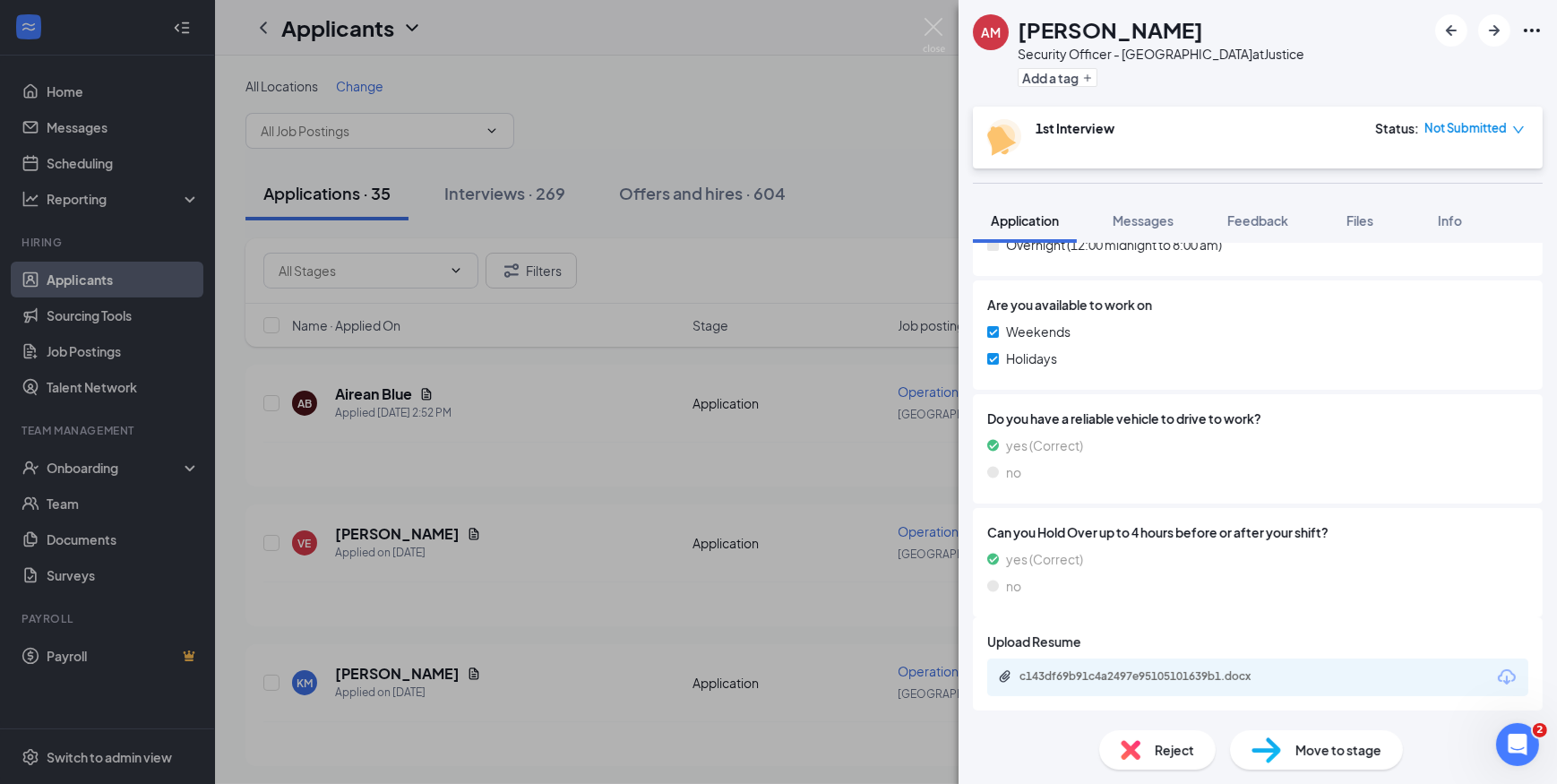
scroll to position [815, 0]
click at [1146, 668] on div "c143df69b91c4a2497e95105101639b1.docx" at bounding box center [1144, 675] width 250 height 15
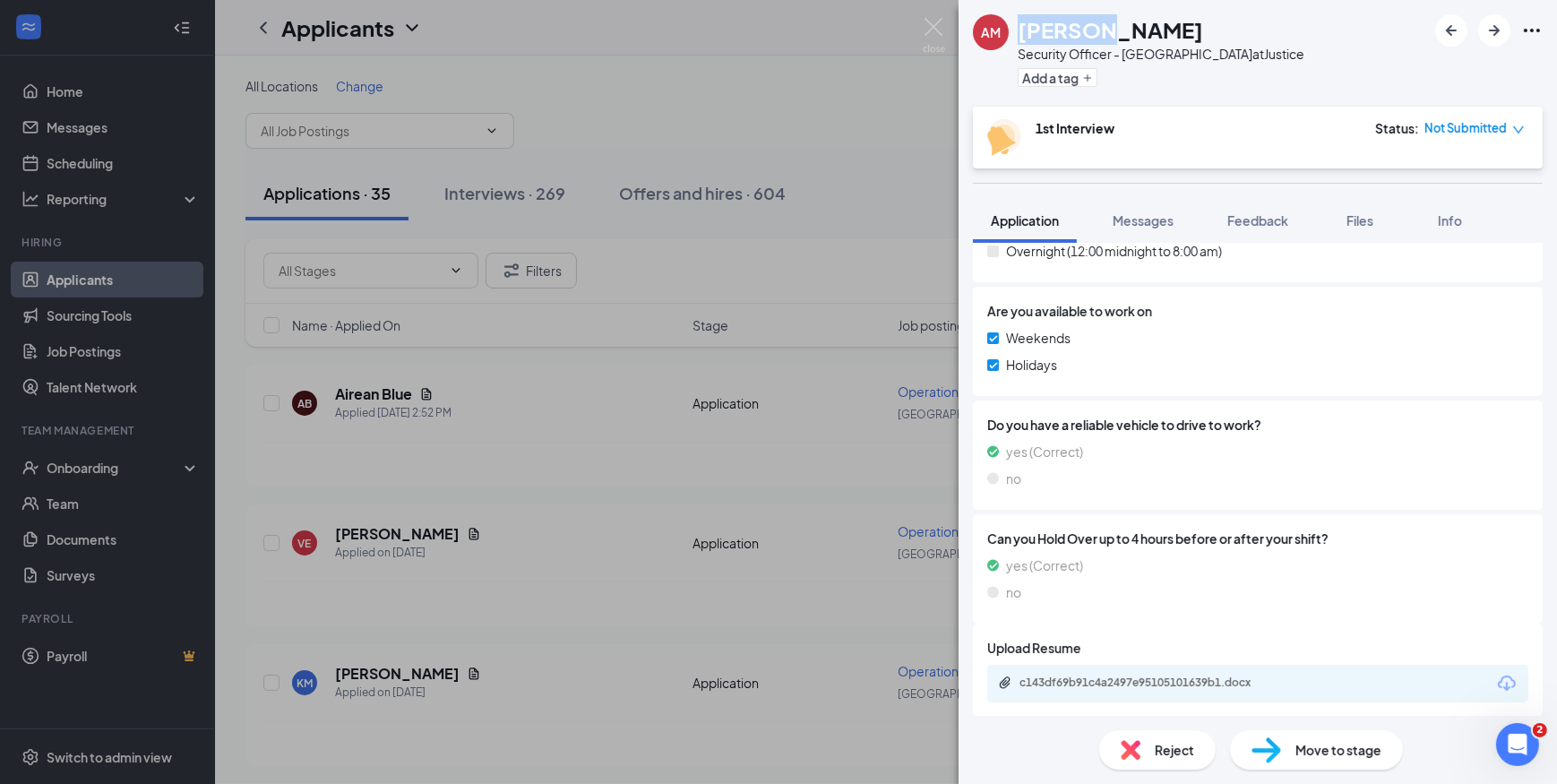
drag, startPoint x: 1099, startPoint y: 32, endPoint x: 1020, endPoint y: 37, distance: 79.2
click at [1020, 37] on h1 "[PERSON_NAME]" at bounding box center [1110, 30] width 186 height 31
click at [1166, 230] on button "Messages" at bounding box center [1143, 220] width 97 height 44
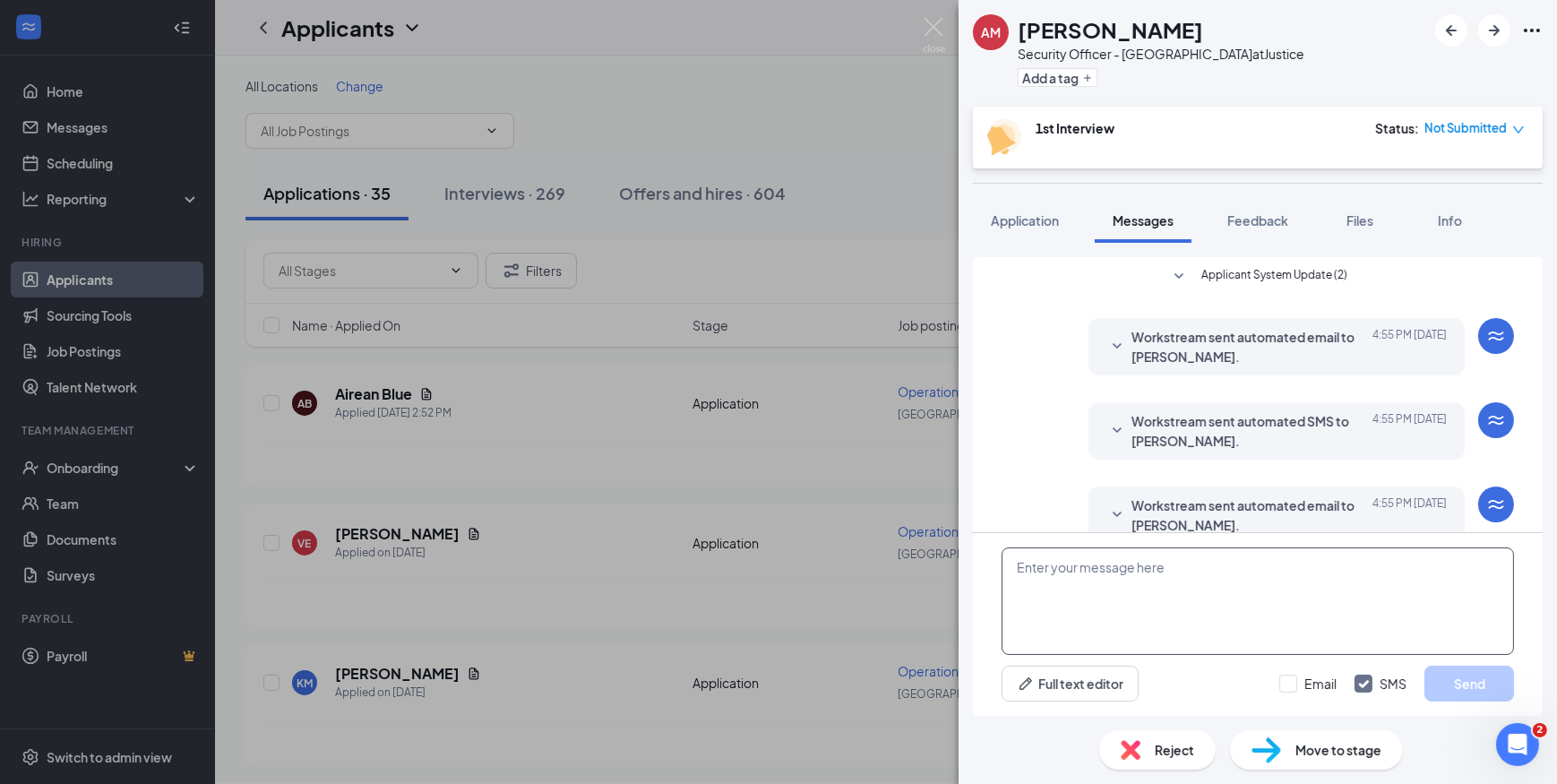
click at [1103, 578] on textarea at bounding box center [1258, 600] width 513 height 107
paste textarea "Good Day [PERSON_NAME], I'm [PERSON_NAME] with Guardian Security Services. I ha…"
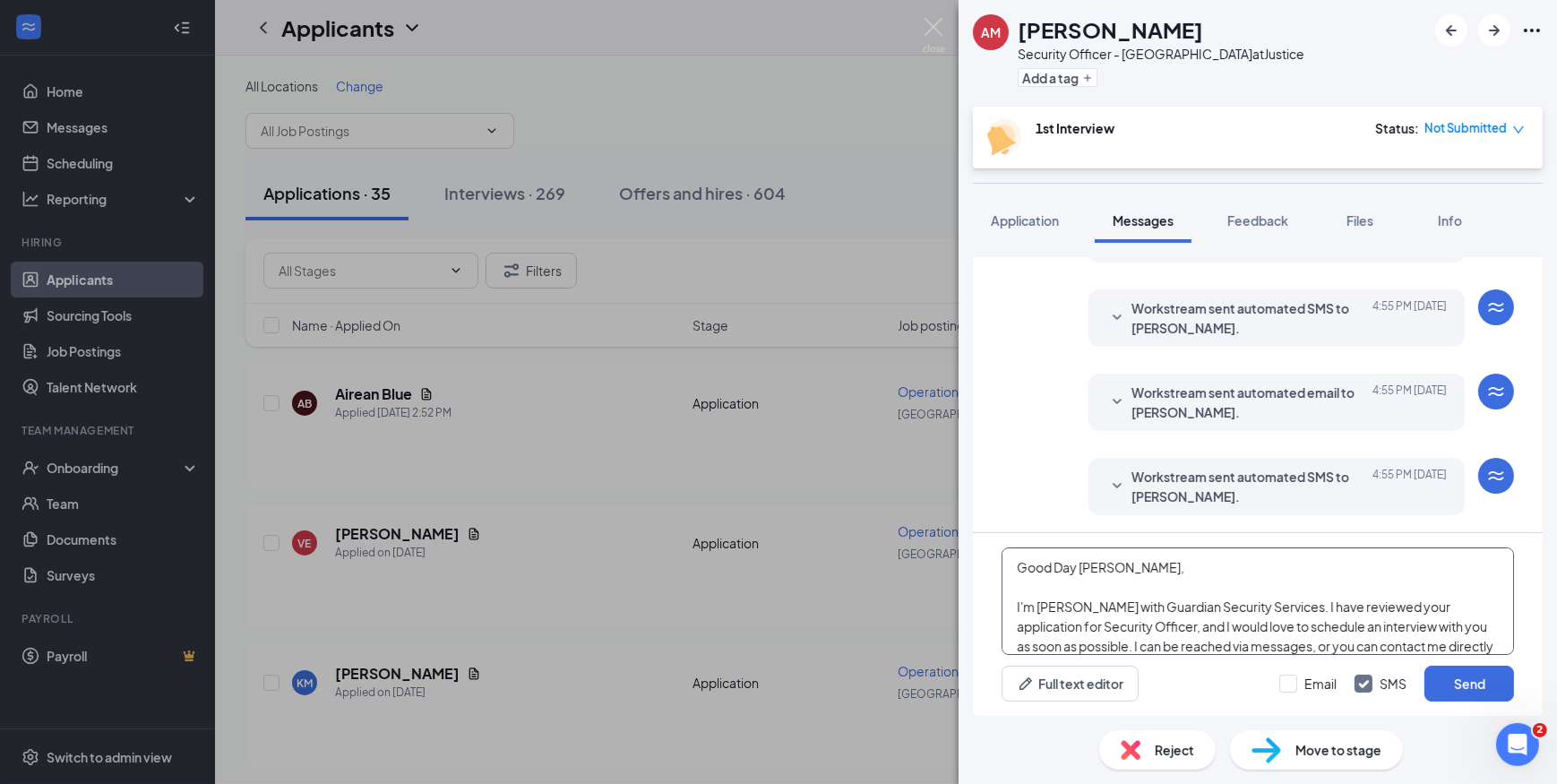
drag, startPoint x: 1109, startPoint y: 563, endPoint x: 1081, endPoint y: 565, distance: 28.1
click at [1081, 565] on textarea "Good Day [PERSON_NAME], I'm [PERSON_NAME] with Guardian Security Services. I ha…" at bounding box center [1258, 600] width 513 height 107
type textarea "Good Day [PERSON_NAME], I'm [PERSON_NAME] with Guardian Security Services. I ha…"
click at [1288, 680] on input "Email" at bounding box center [1307, 683] width 57 height 18
checkbox input "true"
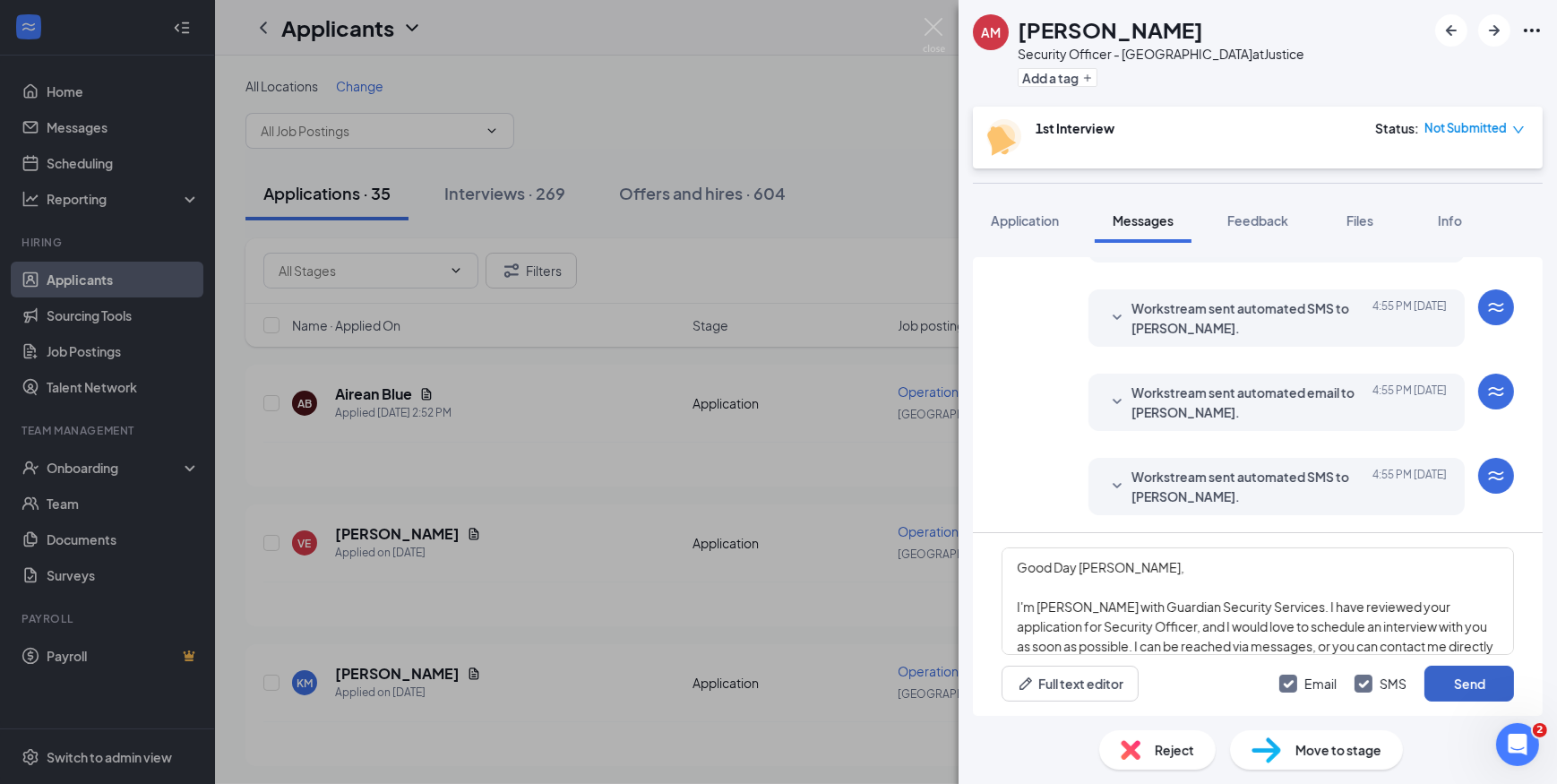
click at [1439, 690] on button "Send" at bounding box center [1469, 682] width 90 height 36
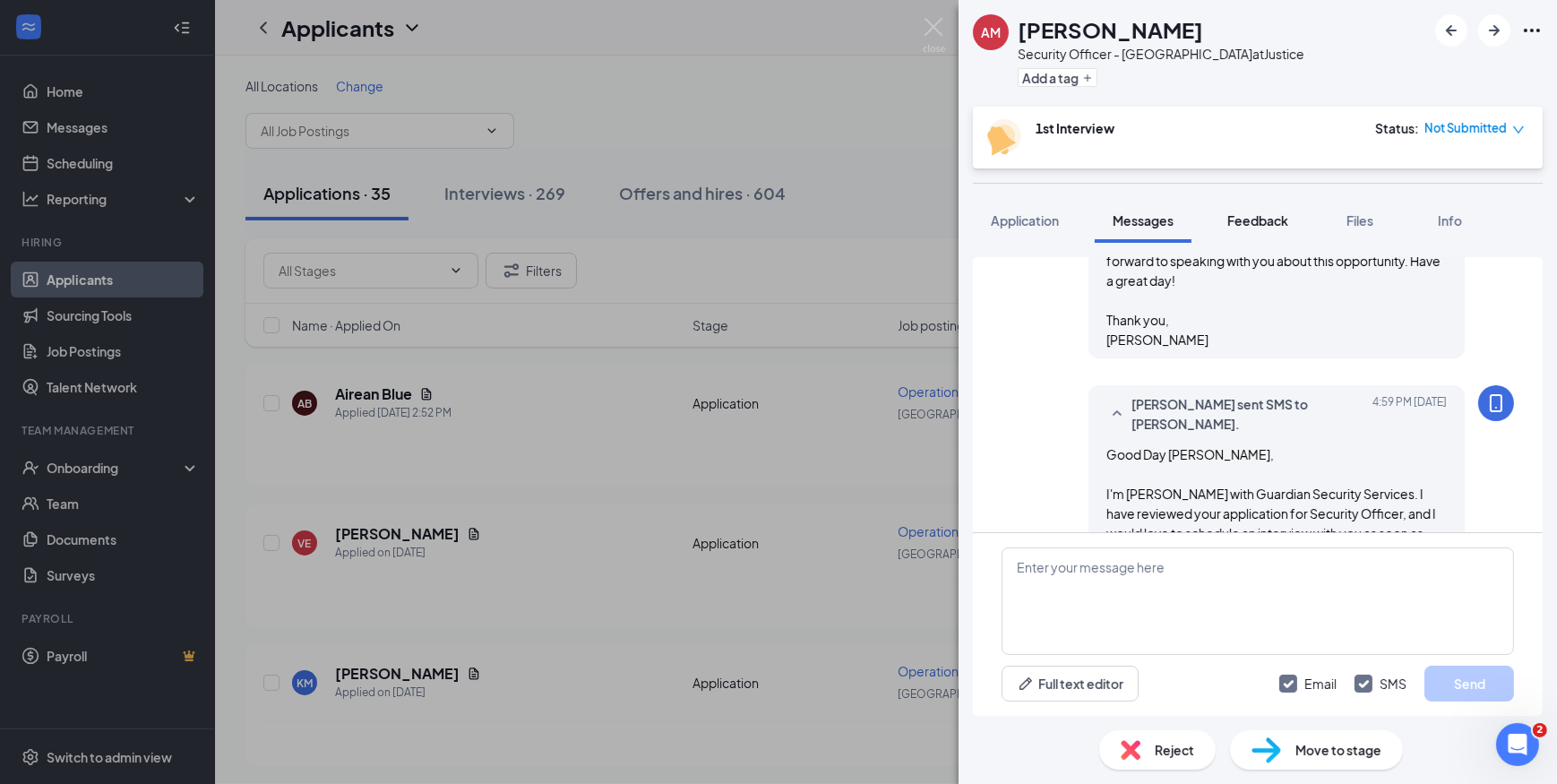
scroll to position [752, 0]
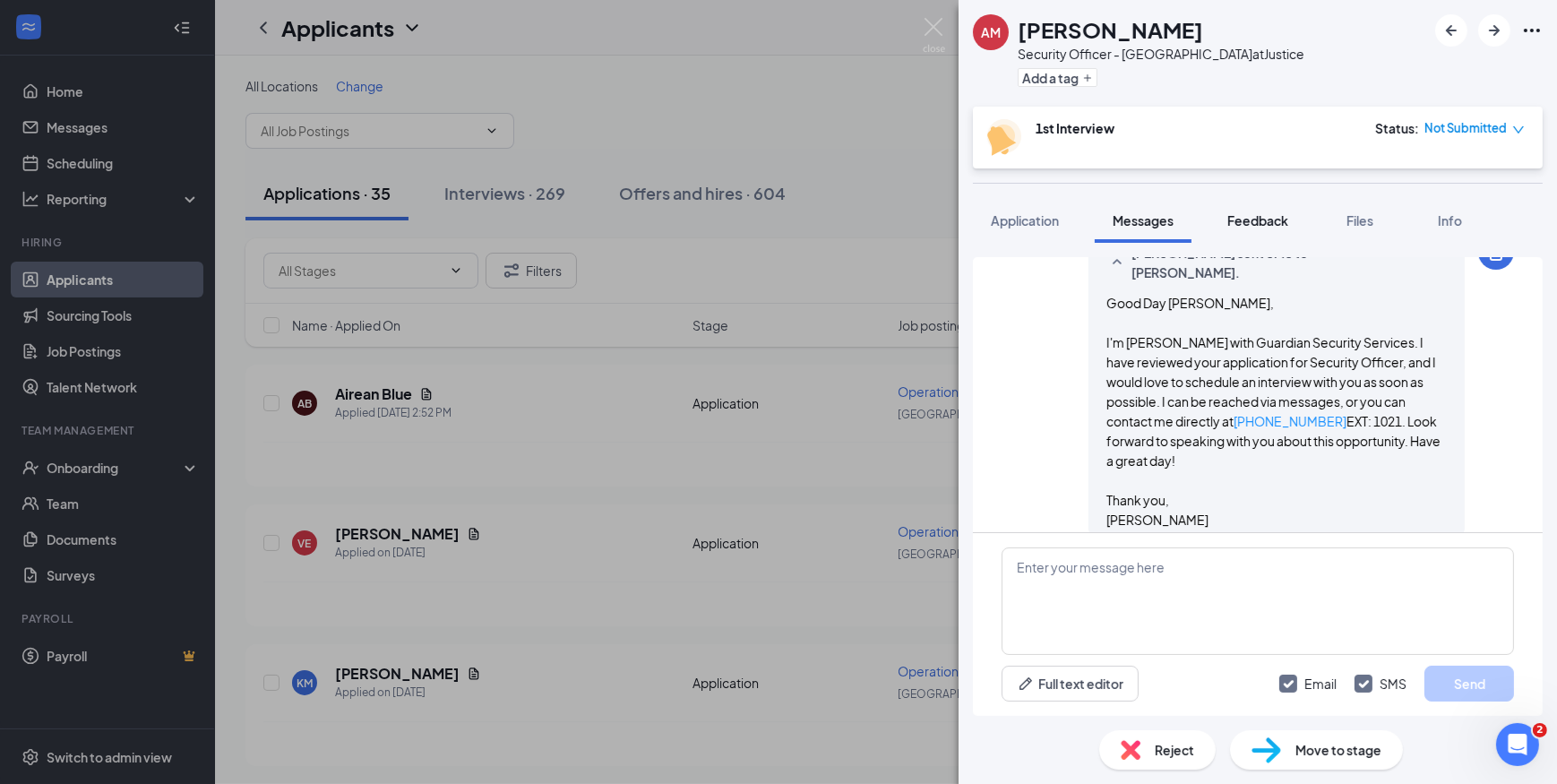
click at [1266, 218] on span "Feedback" at bounding box center [1257, 220] width 61 height 16
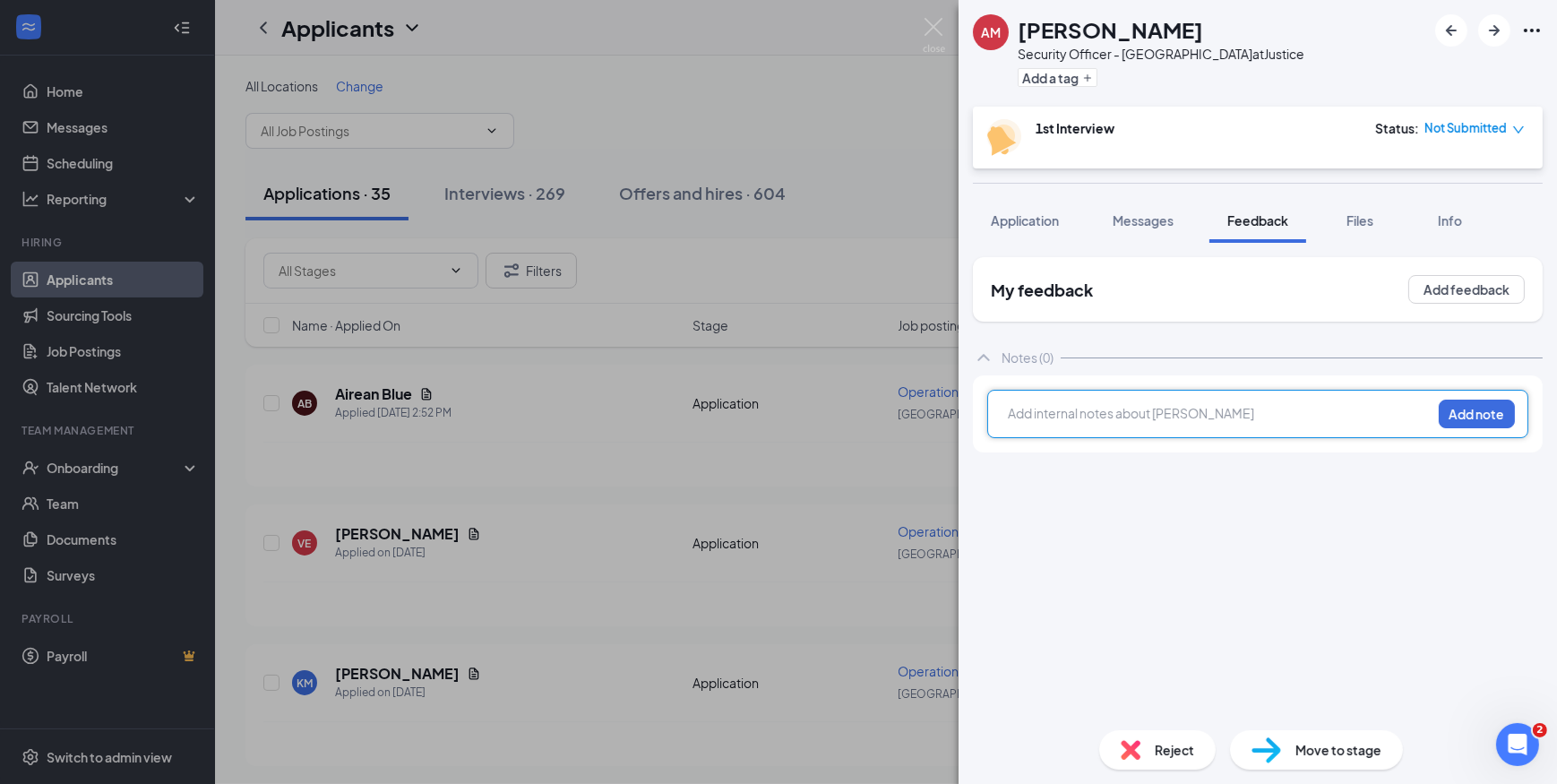
click at [1093, 421] on div at bounding box center [1219, 413] width 422 height 18
click at [1489, 407] on button "Add note" at bounding box center [1477, 414] width 76 height 29
